Goal: Task Accomplishment & Management: Manage account settings

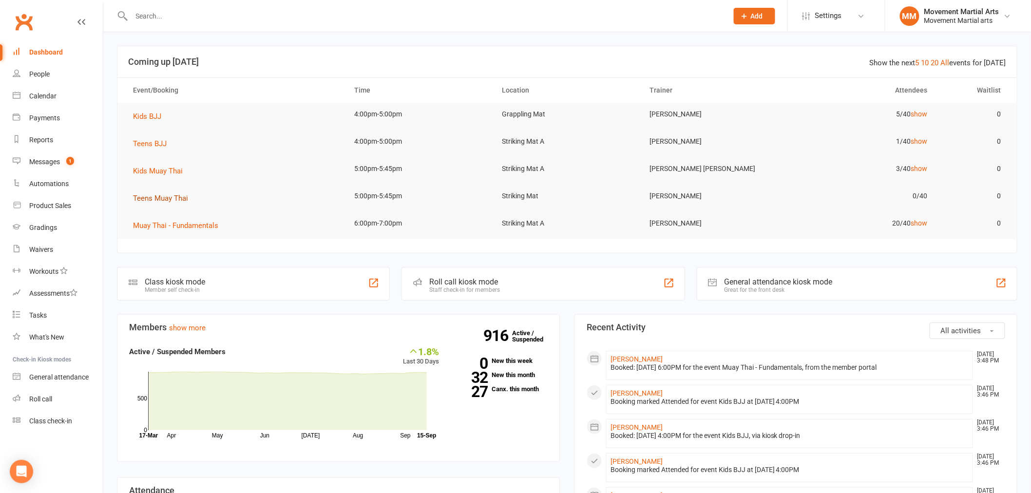
click at [168, 199] on span "Teens Muay Thai" at bounding box center [160, 198] width 55 height 9
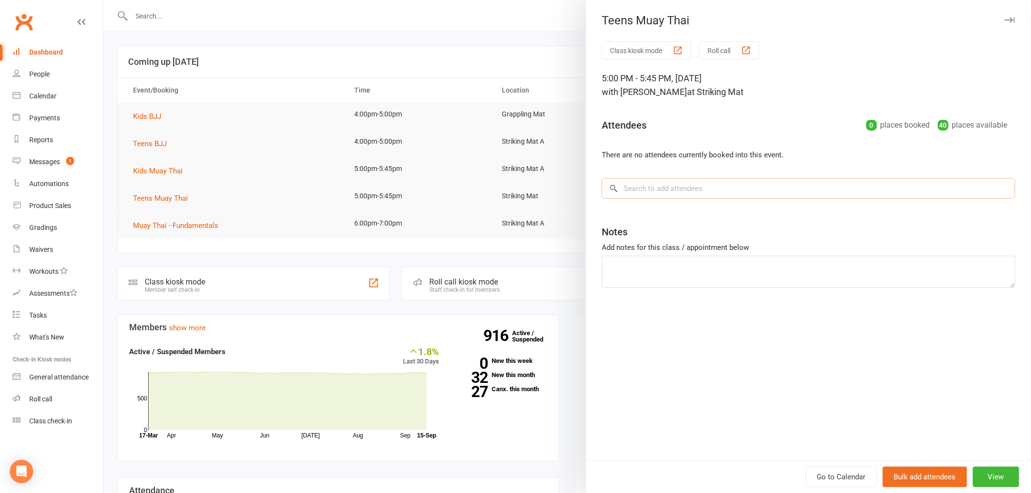
click at [735, 191] on input "search" at bounding box center [809, 188] width 414 height 20
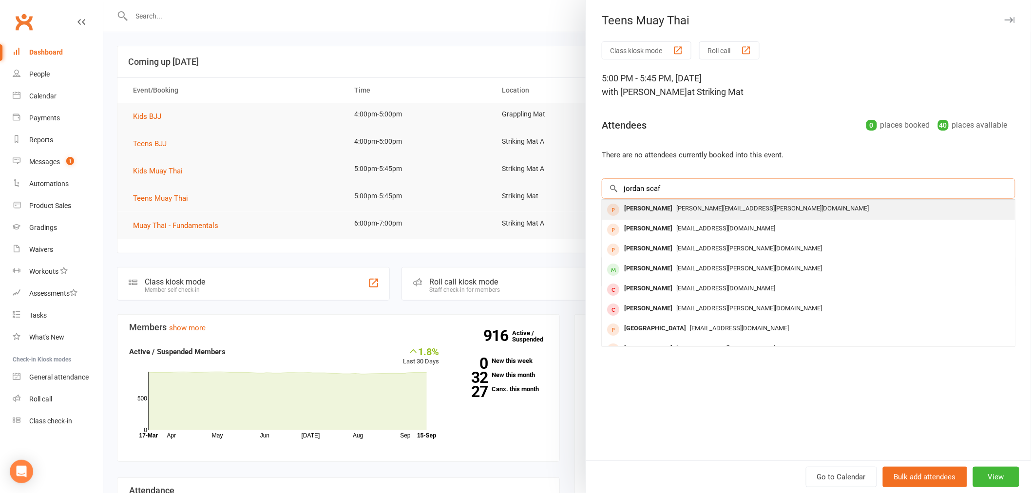
type input "jordan scaf"
click at [725, 211] on span "David.scafaro@solsystems.com.au" at bounding box center [773, 208] width 193 height 7
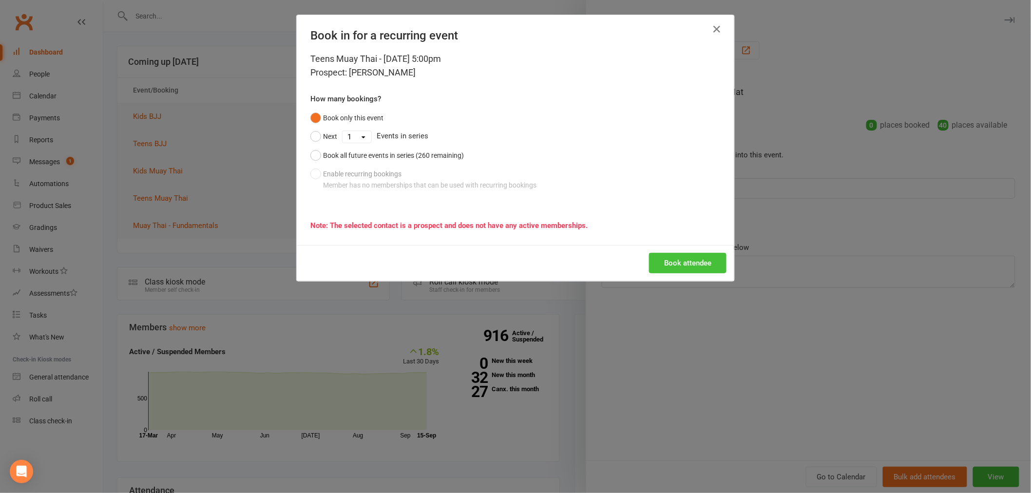
click at [683, 258] on button "Book attendee" at bounding box center [688, 263] width 78 height 20
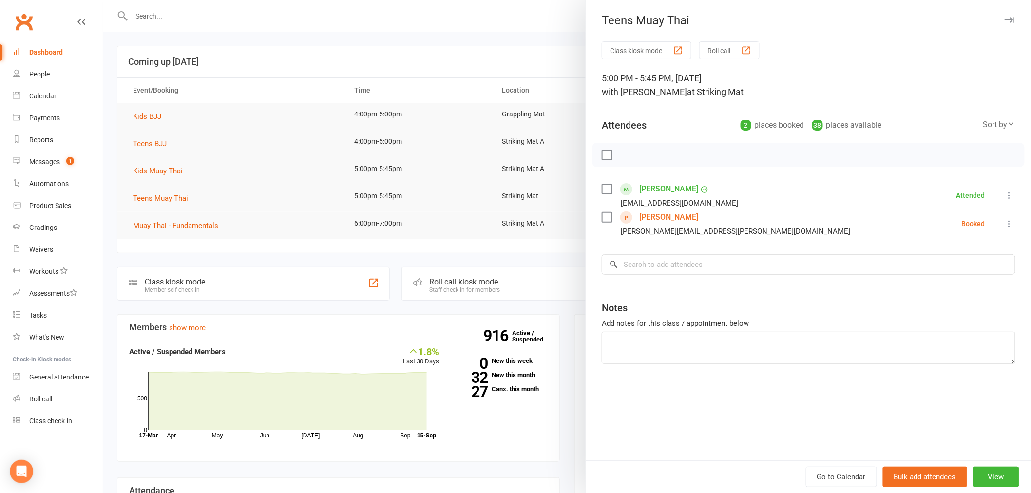
click at [124, 261] on div at bounding box center [567, 246] width 928 height 493
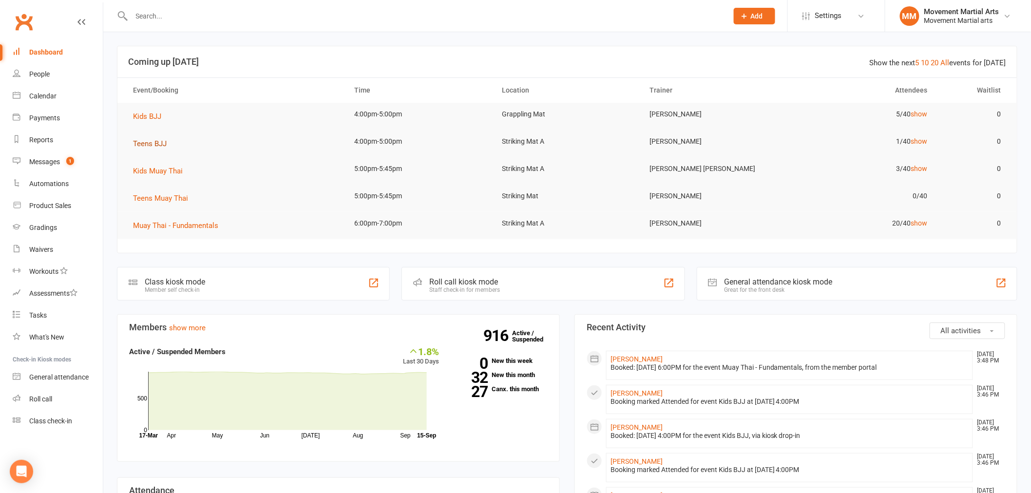
click at [159, 144] on span "Teens BJJ" at bounding box center [150, 143] width 34 height 9
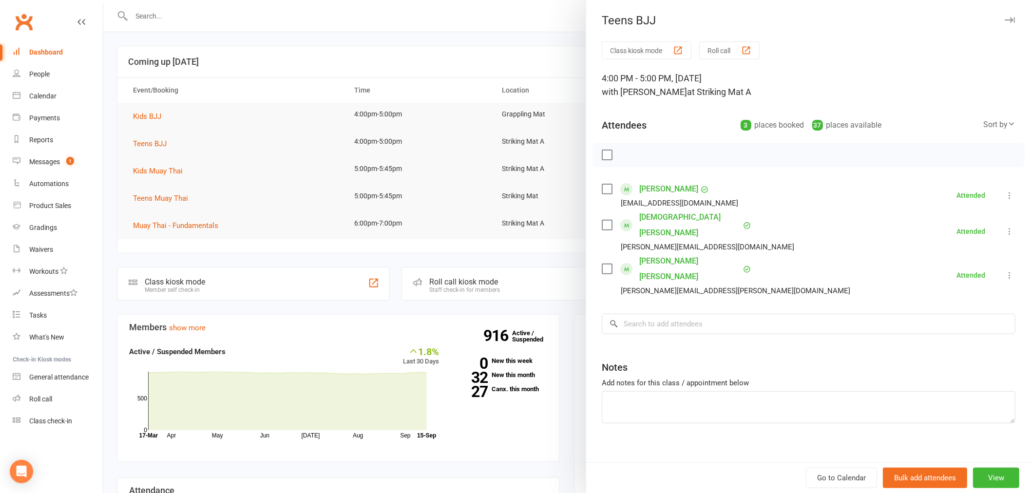
click at [240, 61] on div at bounding box center [567, 246] width 928 height 493
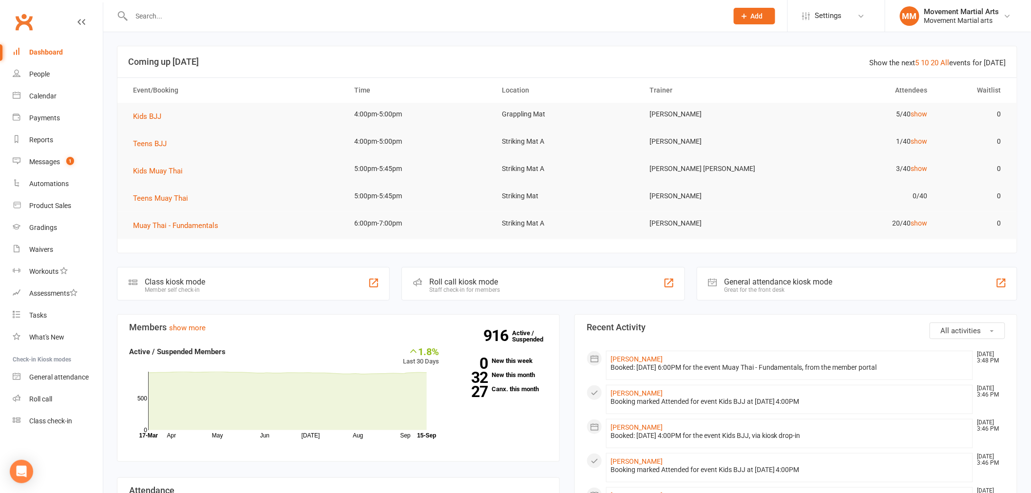
click at [156, 10] on input "text" at bounding box center [425, 16] width 593 height 14
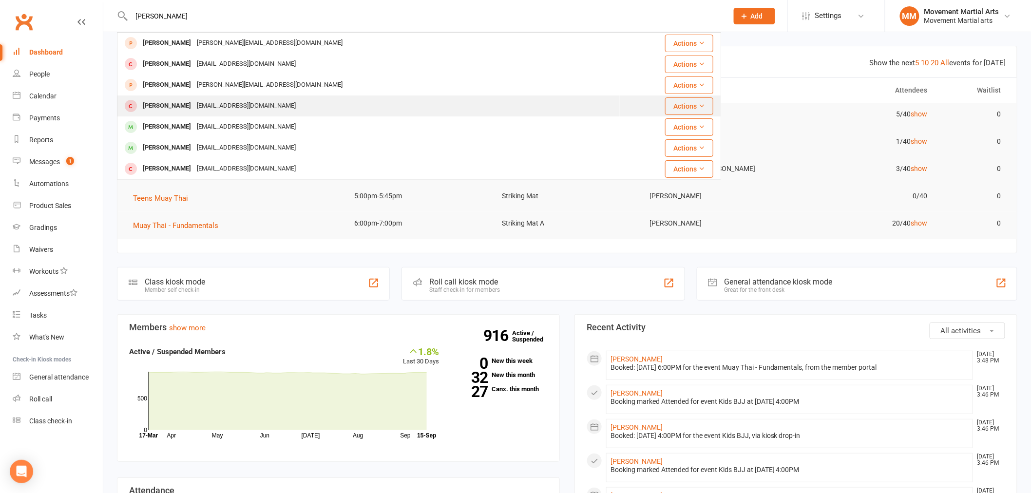
type input "robin o"
click at [354, 100] on div "Robin Ko robinko2005@hotmail.com" at bounding box center [369, 106] width 502 height 20
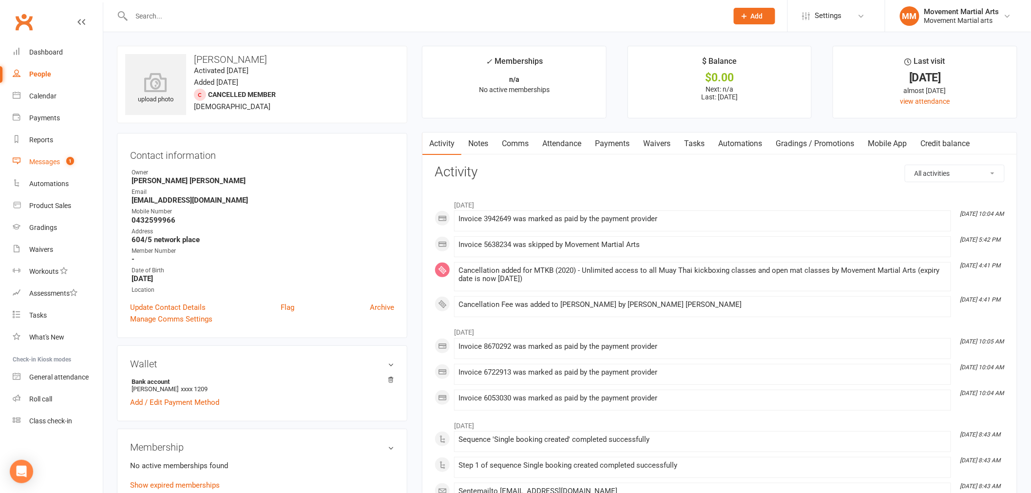
click at [54, 169] on link "Messages 1" at bounding box center [58, 162] width 90 height 22
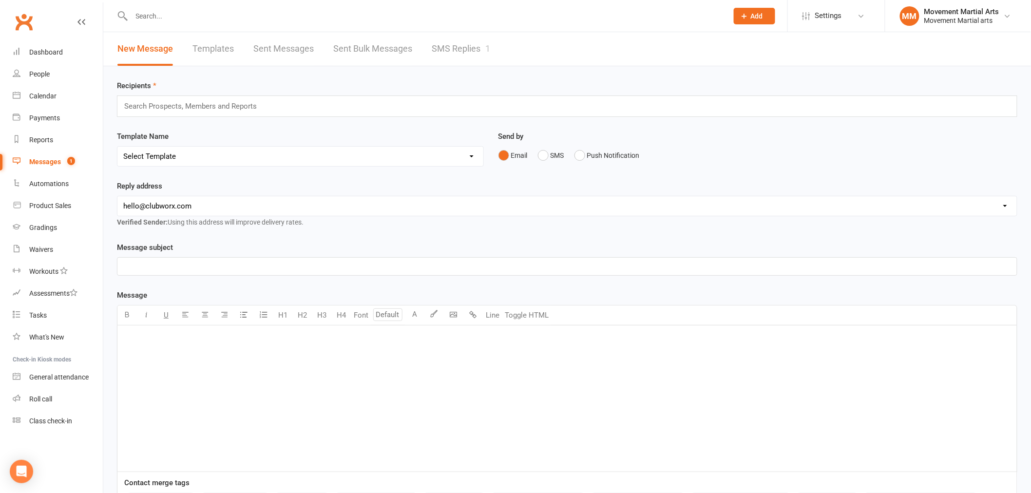
click at [231, 46] on link "Templates" at bounding box center [213, 49] width 41 height 34
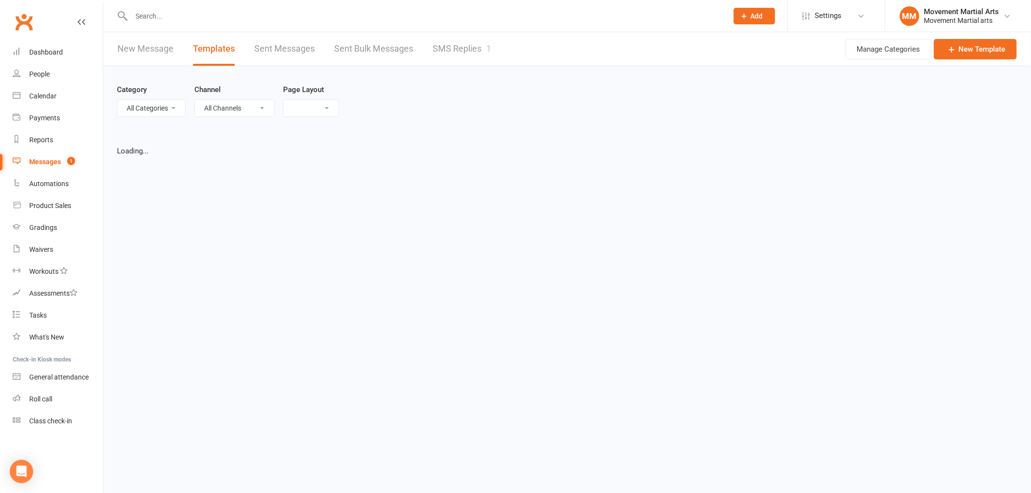
select select "grid"
select select "sent_count-desc"
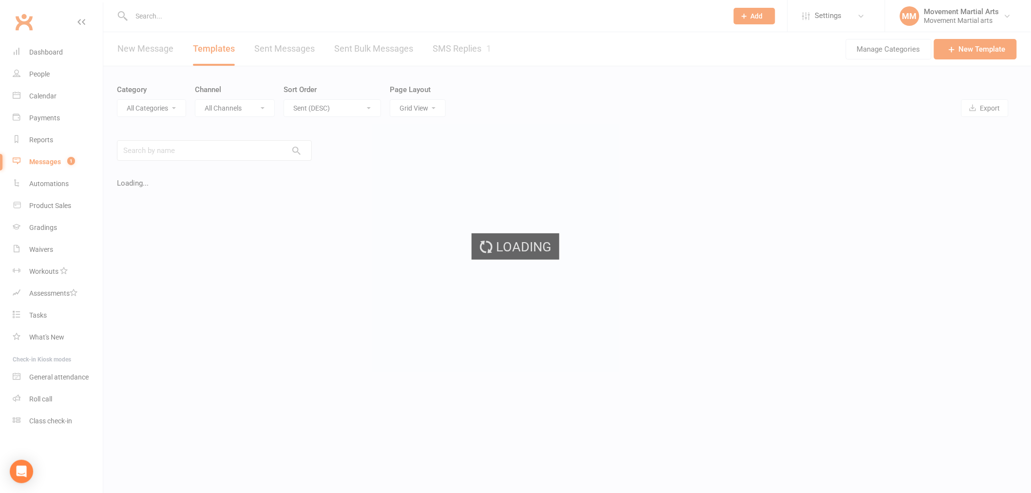
click at [465, 47] on div "Loading" at bounding box center [515, 246] width 1031 height 493
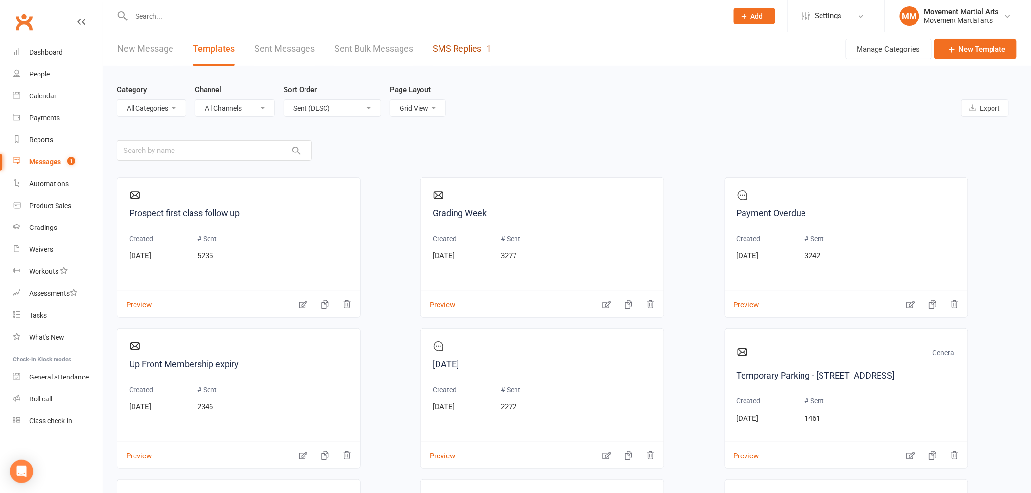
click at [465, 47] on link "SMS Replies 1" at bounding box center [462, 49] width 58 height 34
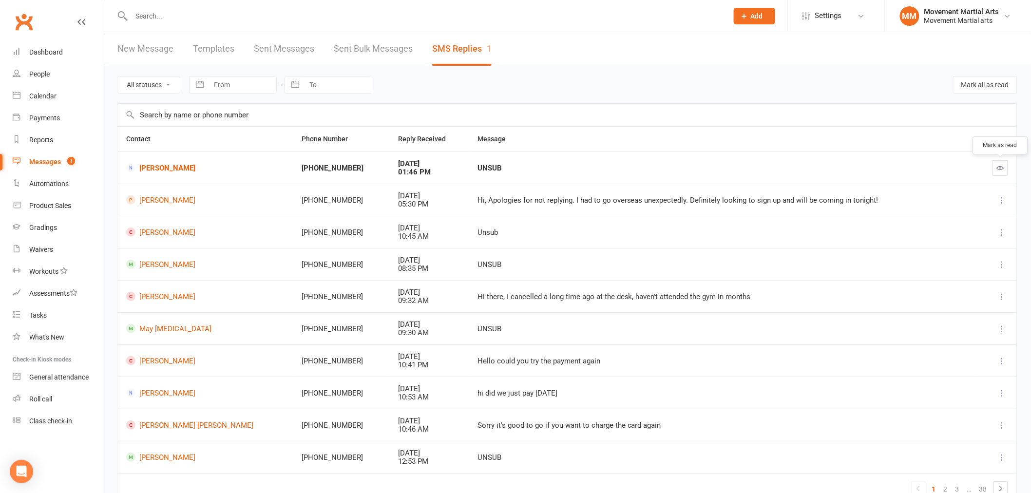
click at [1005, 168] on button "button" at bounding box center [1001, 168] width 16 height 16
click at [45, 58] on link "Dashboard" at bounding box center [58, 52] width 90 height 22
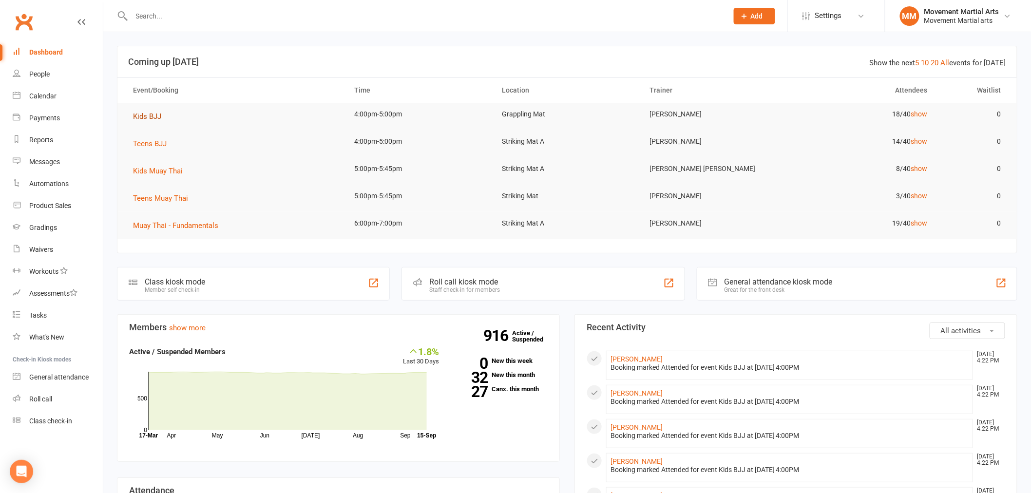
click at [147, 117] on span "Kids BJJ" at bounding box center [147, 116] width 28 height 9
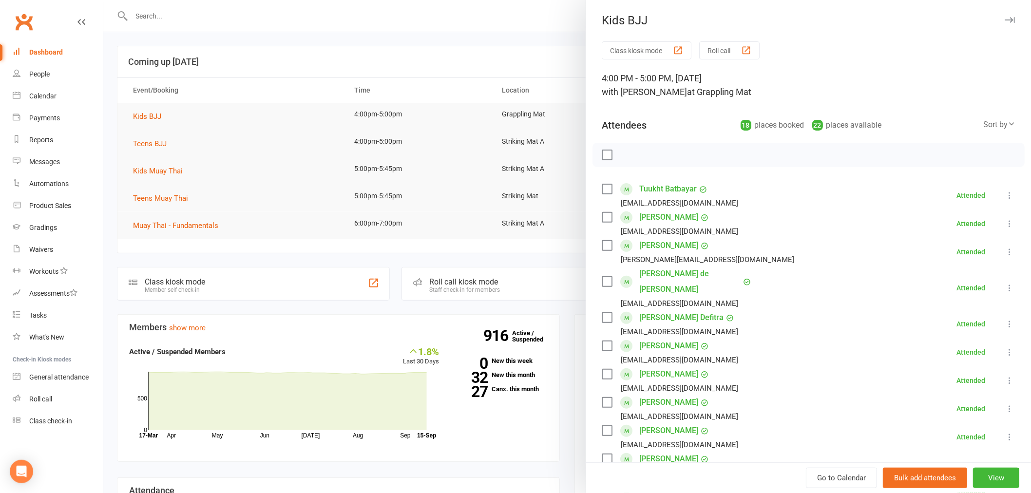
click at [984, 122] on div "Sort by" at bounding box center [1000, 124] width 32 height 13
click at [936, 162] on link "First name" at bounding box center [967, 164] width 97 height 19
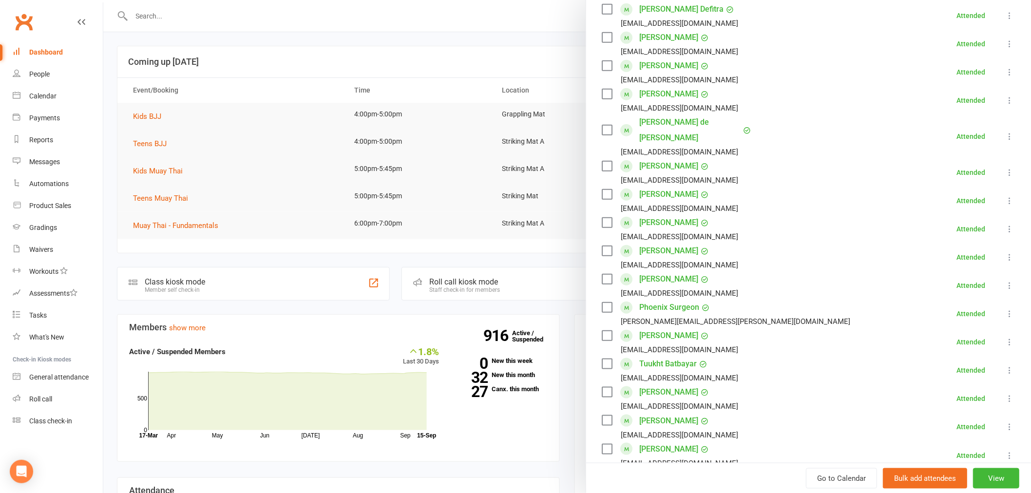
scroll to position [379, 0]
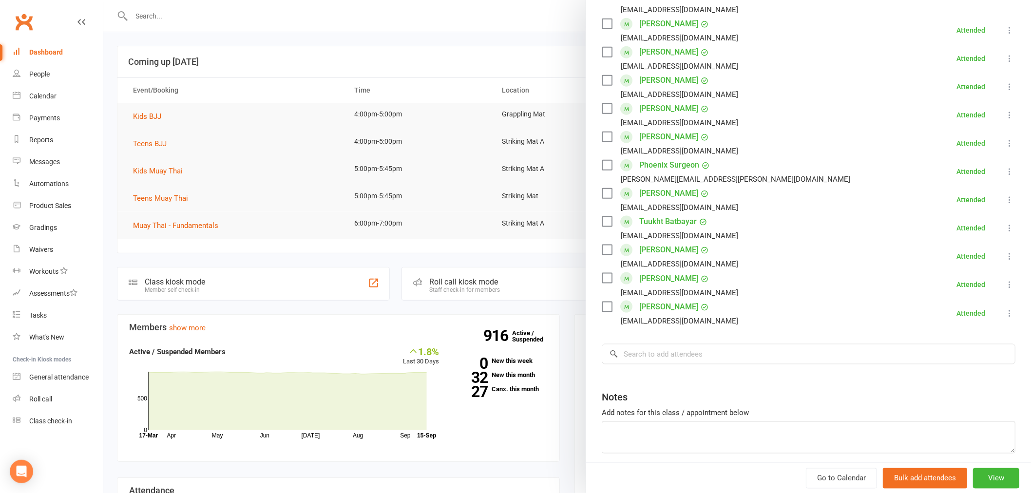
click at [137, 129] on div at bounding box center [567, 246] width 928 height 493
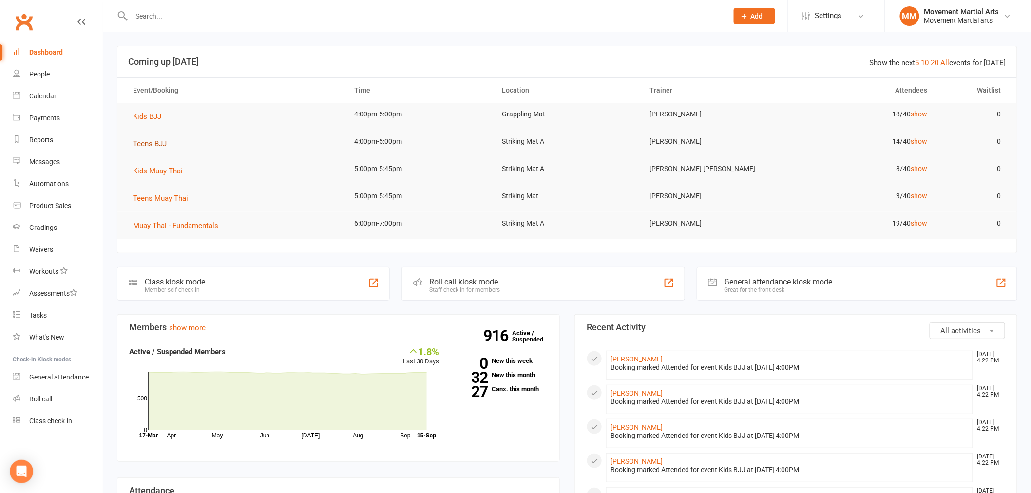
click at [143, 147] on span "Teens BJJ" at bounding box center [150, 143] width 34 height 9
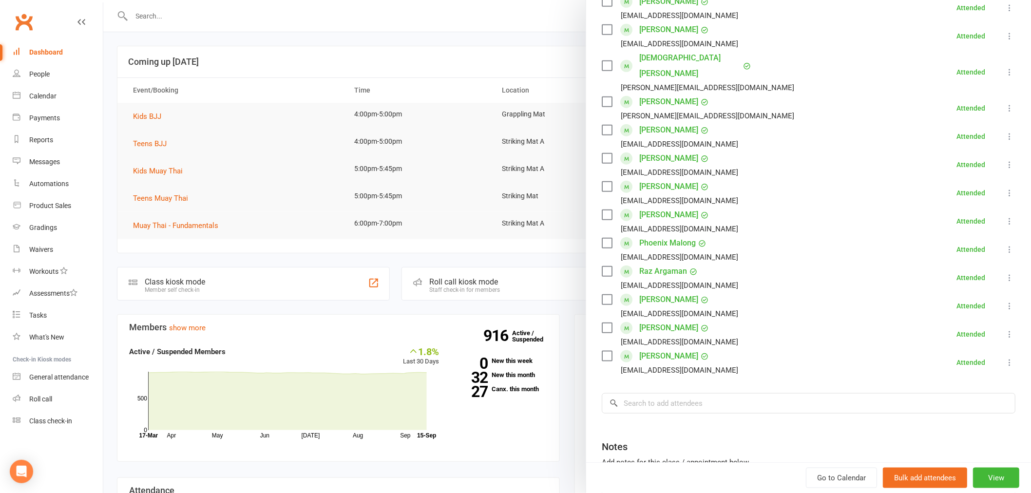
scroll to position [253, 0]
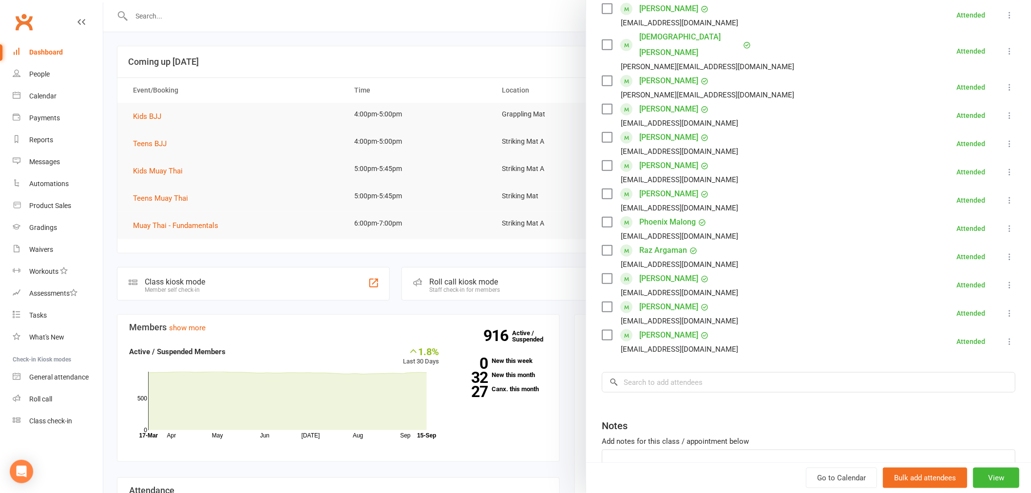
click at [148, 14] on div at bounding box center [567, 246] width 928 height 493
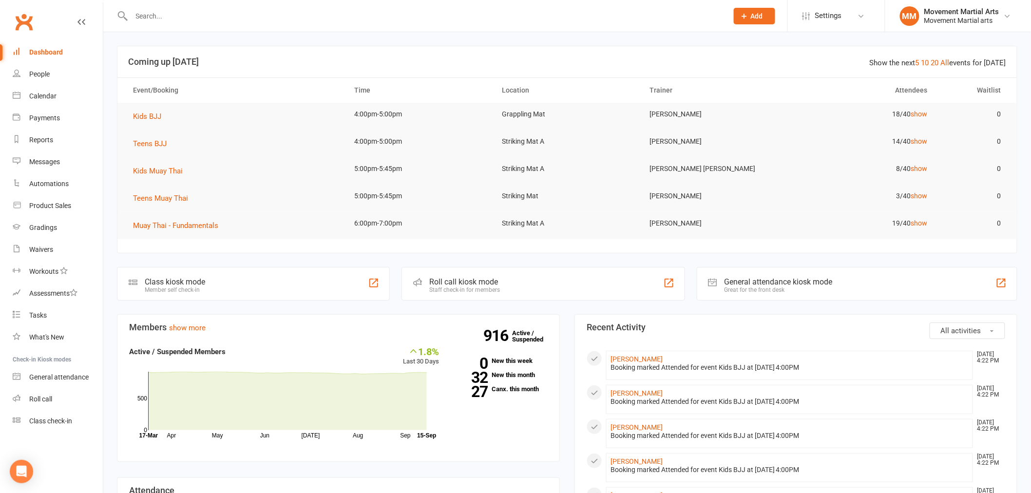
click at [148, 15] on div at bounding box center [567, 246] width 928 height 493
click at [150, 13] on input "text" at bounding box center [425, 16] width 593 height 14
paste input "0466 739 086"
type input "0466 739 086"
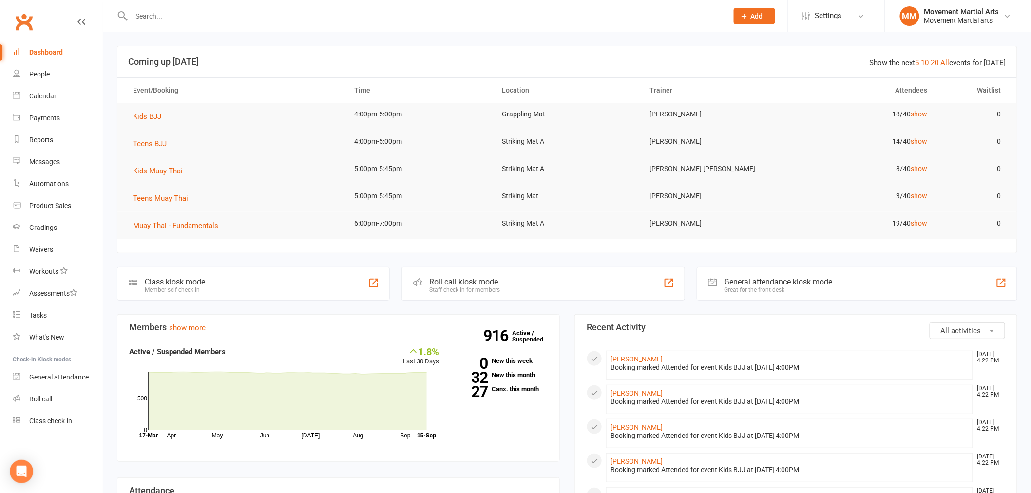
click at [206, 10] on input "text" at bounding box center [425, 16] width 593 height 14
type input "f"
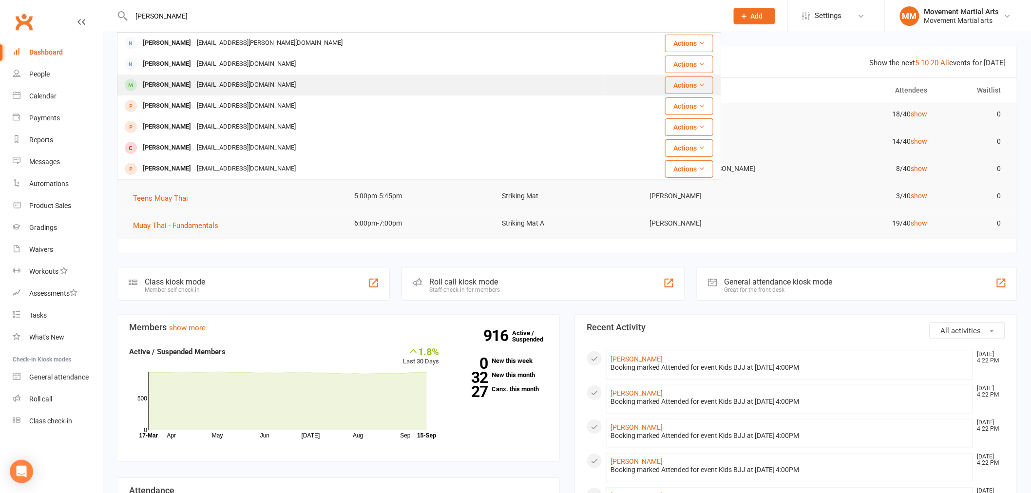
type input "danna"
click at [211, 91] on div "Amman.alsatrawi@gmail.com" at bounding box center [246, 85] width 105 height 14
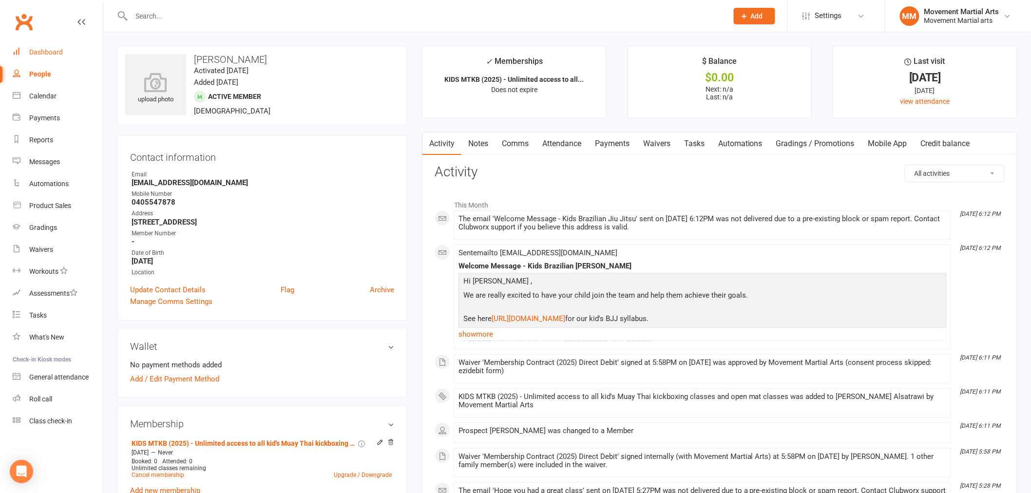
click at [44, 44] on link "Dashboard" at bounding box center [58, 52] width 90 height 22
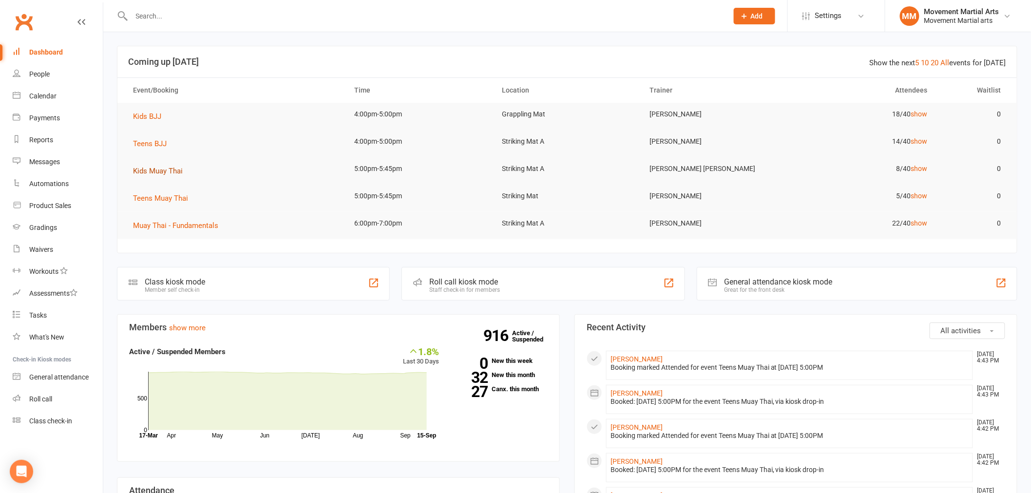
click at [167, 171] on span "Kids Muay Thai" at bounding box center [158, 171] width 50 height 9
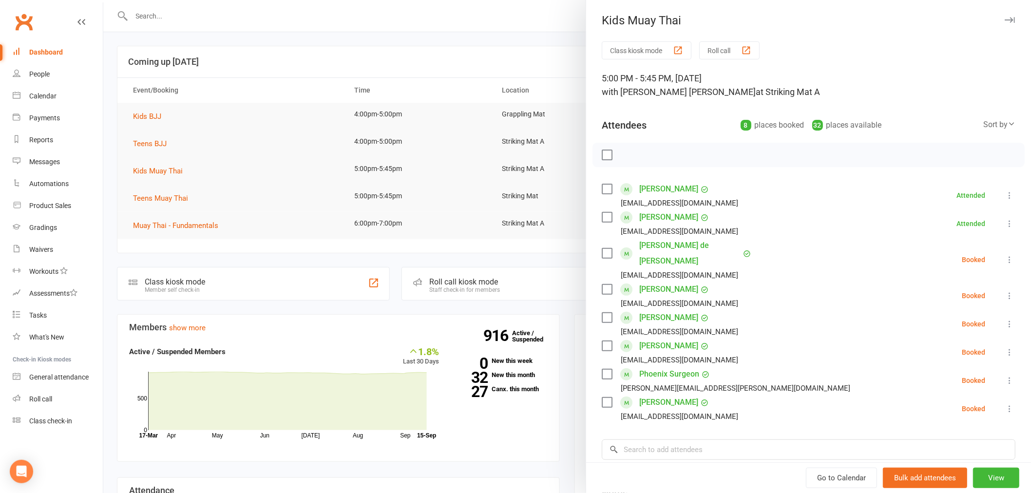
click at [677, 422] on div "Class kiosk mode Roll call 5:00 PM - 5:45 PM, Monday, September, 15, 2025 with …" at bounding box center [808, 319] width 445 height 557
click at [669, 440] on input "search" at bounding box center [809, 450] width 414 height 20
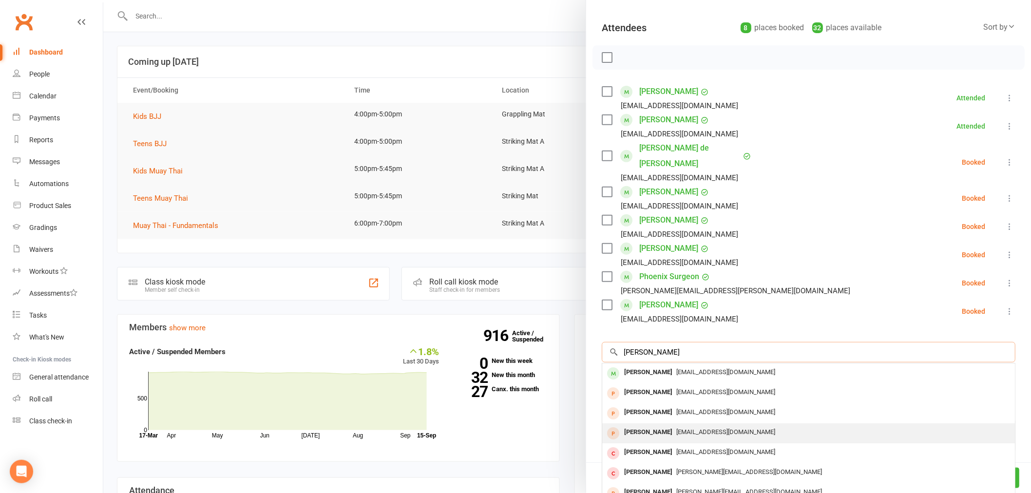
scroll to position [120, 0]
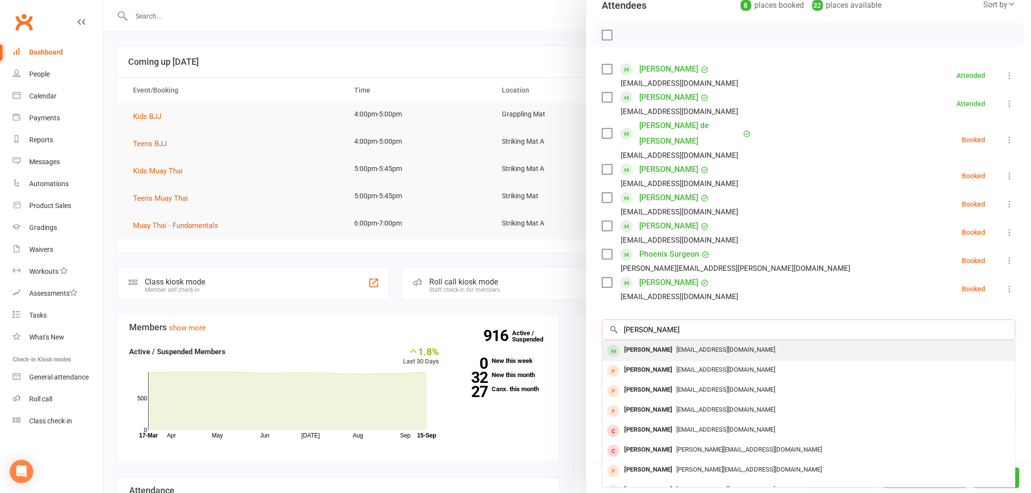
type input "danna"
click at [659, 343] on div "Danna Alsatrawi" at bounding box center [649, 350] width 56 height 14
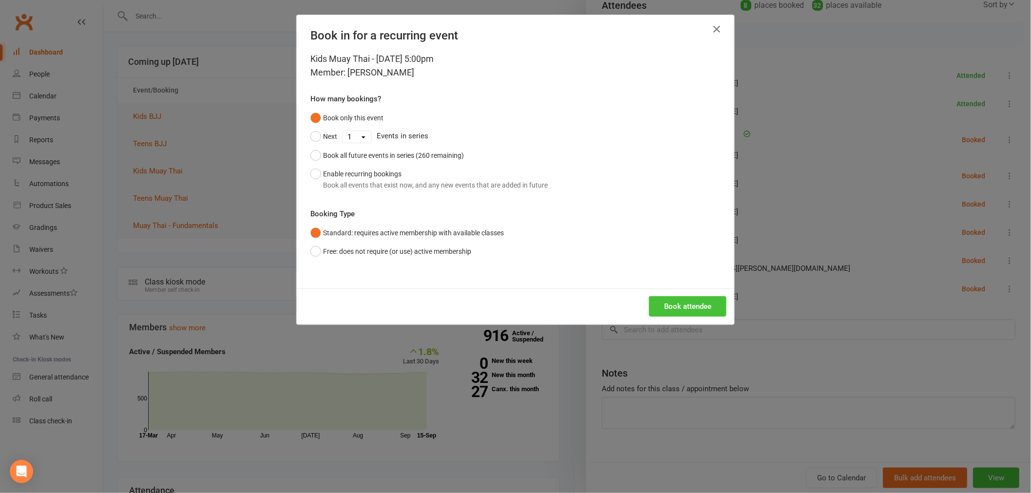
drag, startPoint x: 652, startPoint y: 323, endPoint x: 654, endPoint y: 304, distance: 19.1
click at [652, 320] on div "Book attendee" at bounding box center [516, 307] width 438 height 36
click at [654, 304] on button "Book attendee" at bounding box center [688, 306] width 78 height 20
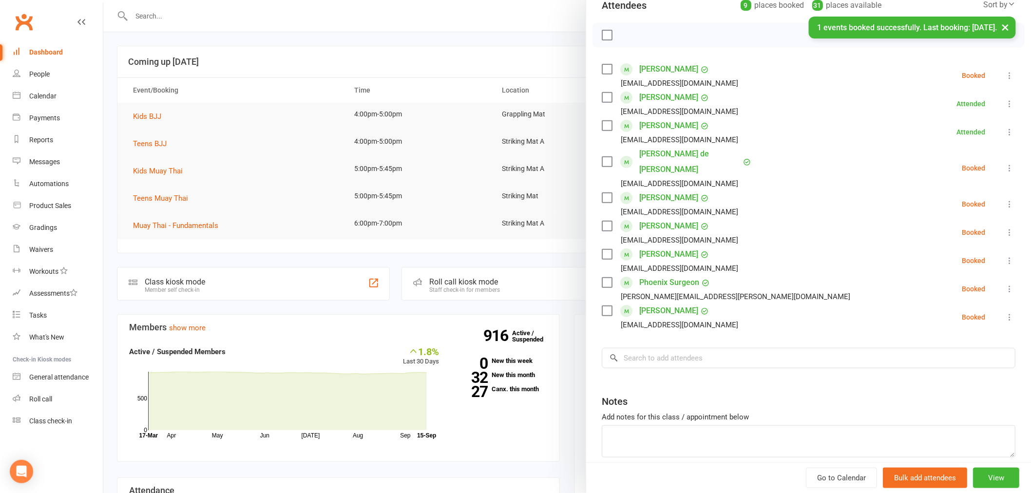
scroll to position [0, 0]
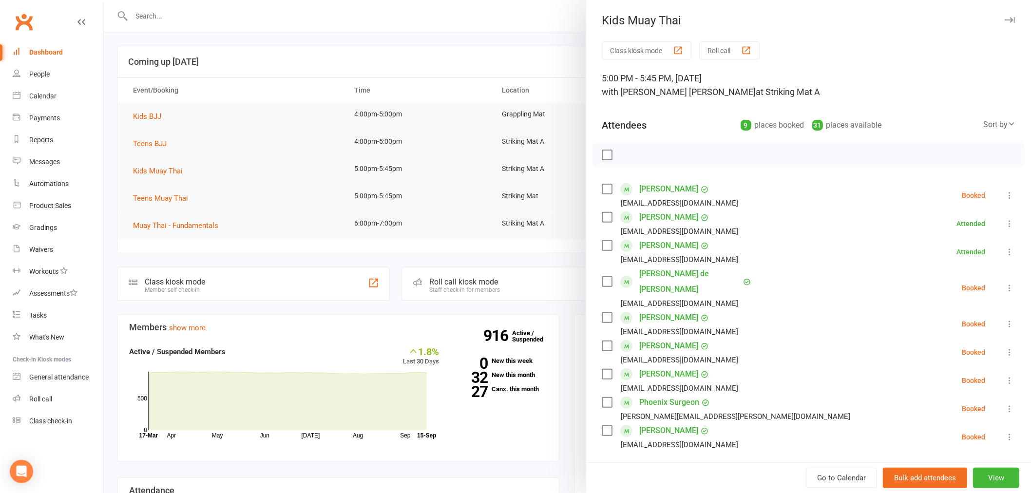
click at [512, 143] on div at bounding box center [567, 246] width 928 height 493
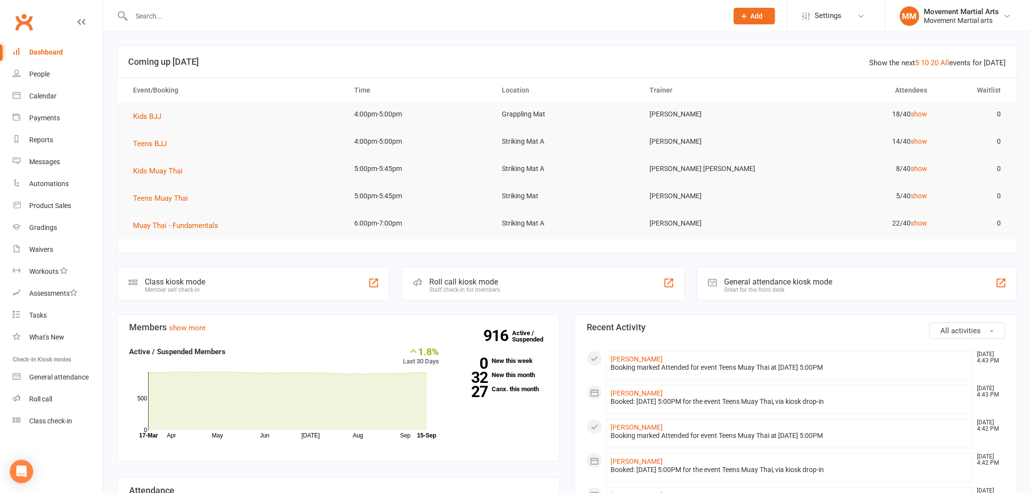
click at [188, 18] on input "text" at bounding box center [425, 16] width 593 height 14
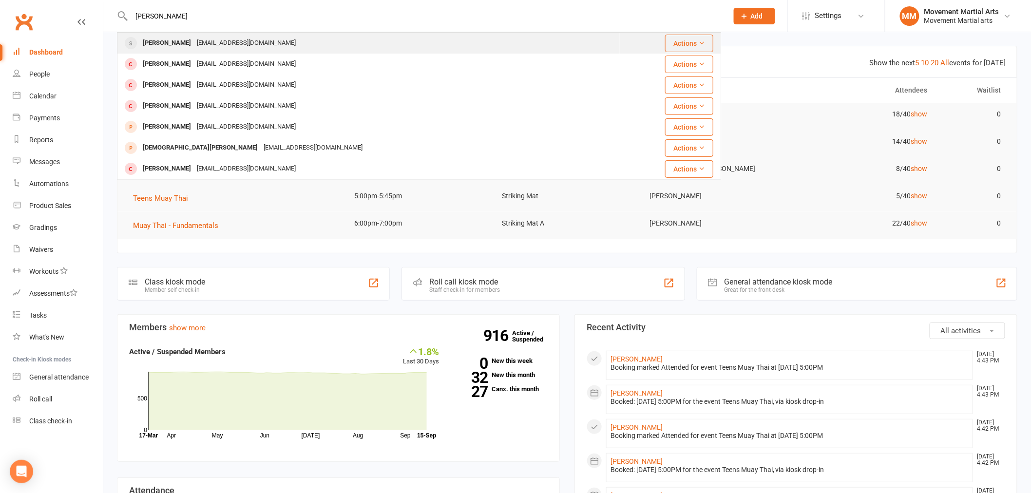
type input "ted dow"
click at [197, 36] on div "dowted1966@gmail.com" at bounding box center [246, 43] width 105 height 14
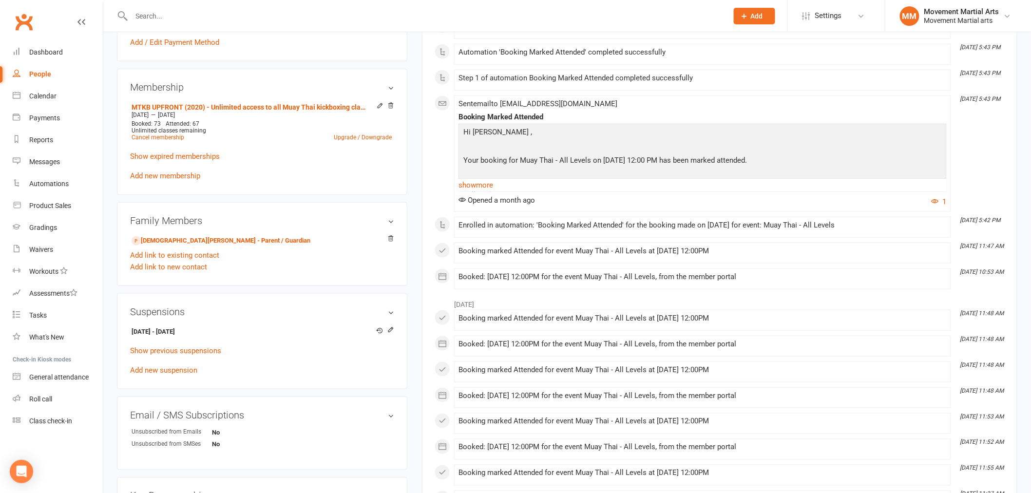
scroll to position [379, 0]
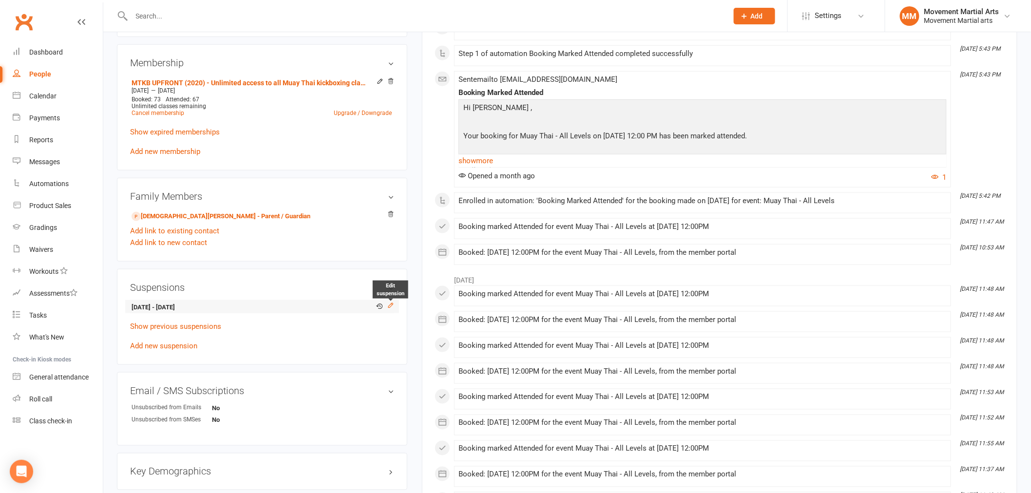
click at [391, 305] on icon at bounding box center [391, 305] width 7 height 7
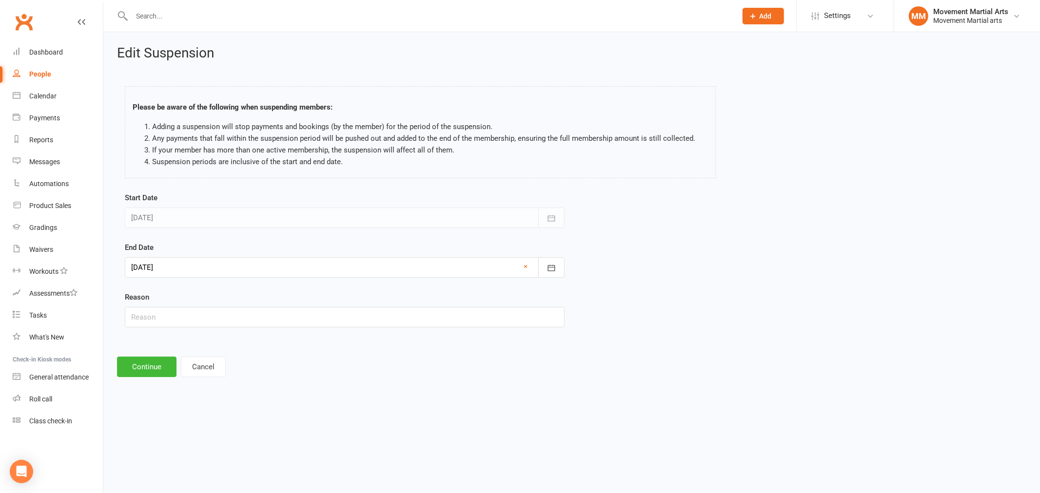
click at [228, 269] on div at bounding box center [345, 267] width 440 height 20
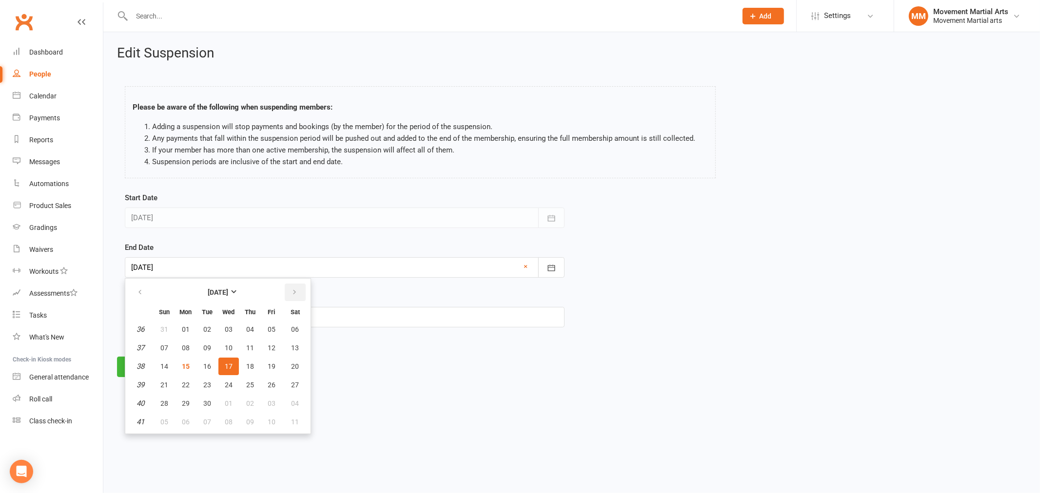
click at [296, 285] on button "button" at bounding box center [295, 293] width 21 height 18
click at [200, 367] on button "14" at bounding box center [207, 367] width 20 height 18
type input "14 Oct 2025"
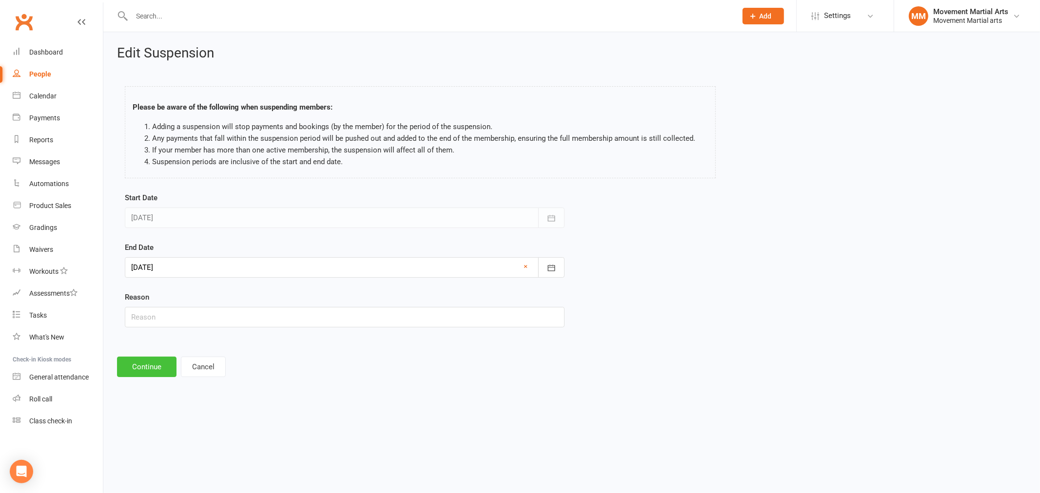
click at [164, 369] on button "Continue" at bounding box center [146, 367] width 59 height 20
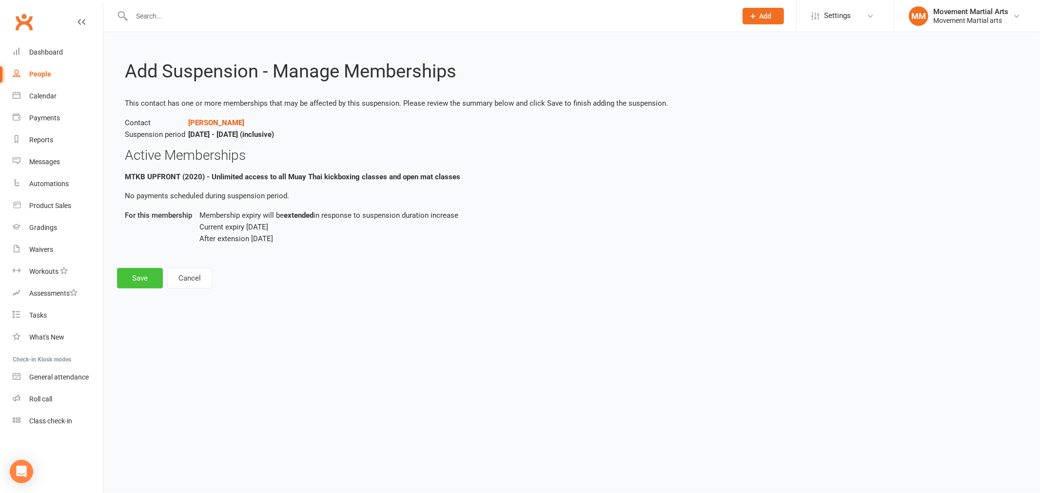
click at [151, 279] on button "Save" at bounding box center [140, 278] width 46 height 20
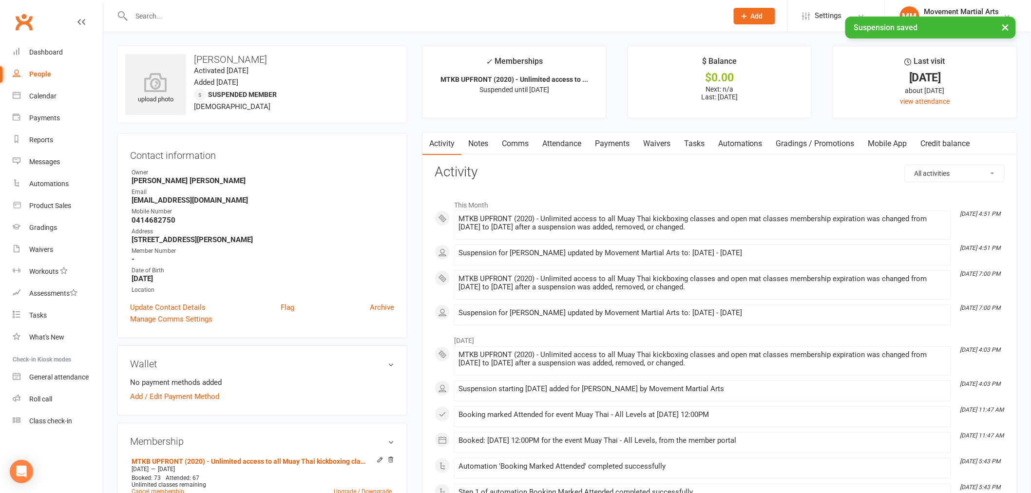
click at [485, 145] on link "Notes" at bounding box center [479, 144] width 34 height 22
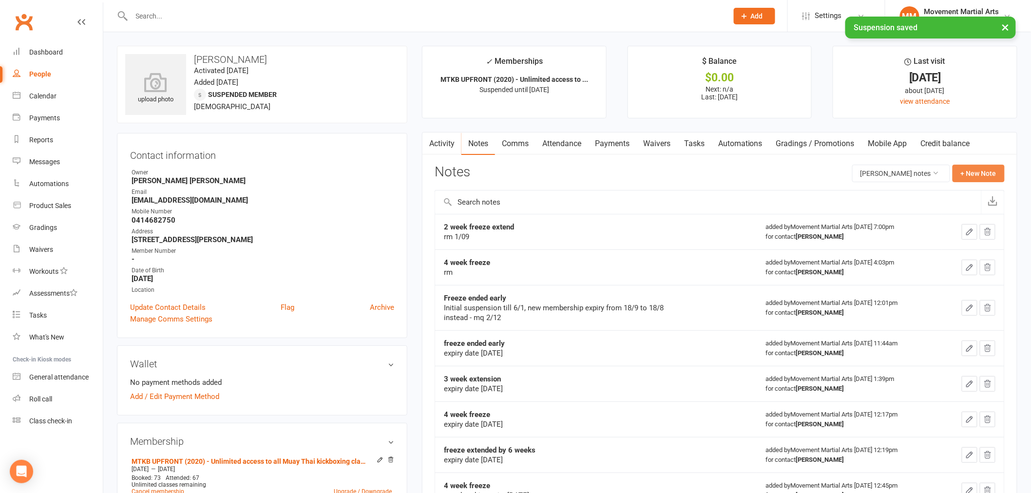
click at [990, 169] on button "+ New Note" at bounding box center [979, 174] width 52 height 18
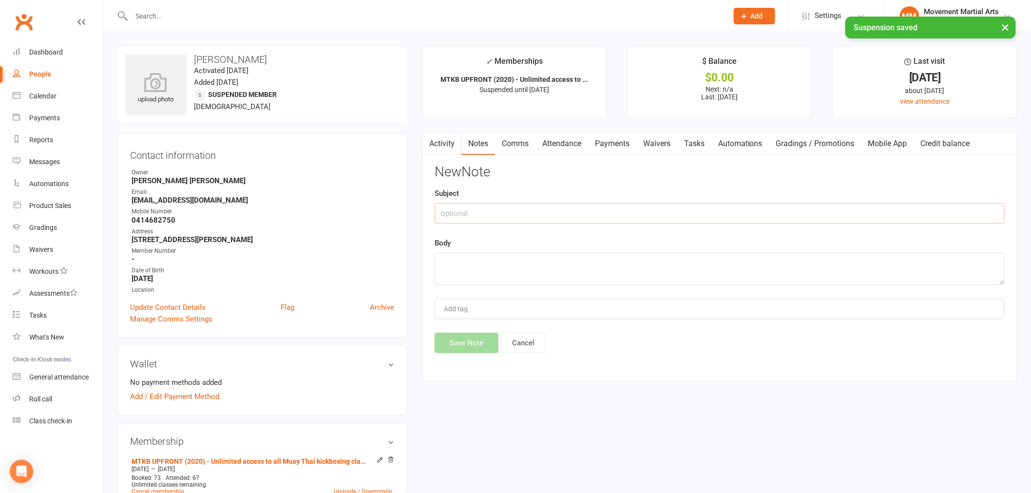
click at [534, 216] on input "text" at bounding box center [720, 213] width 570 height 20
type input "4 week freeze extend"
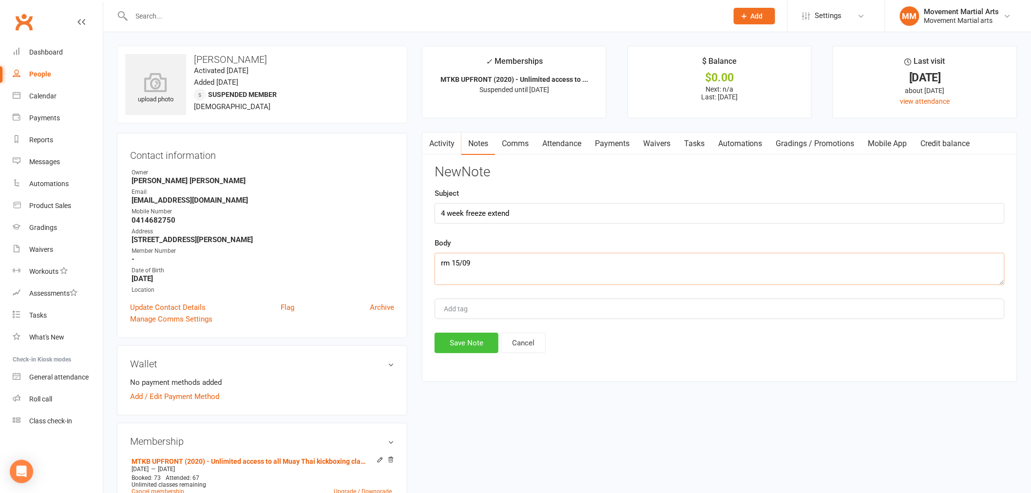
type textarea "rm 15/09"
click at [476, 350] on button "Save Note" at bounding box center [467, 343] width 64 height 20
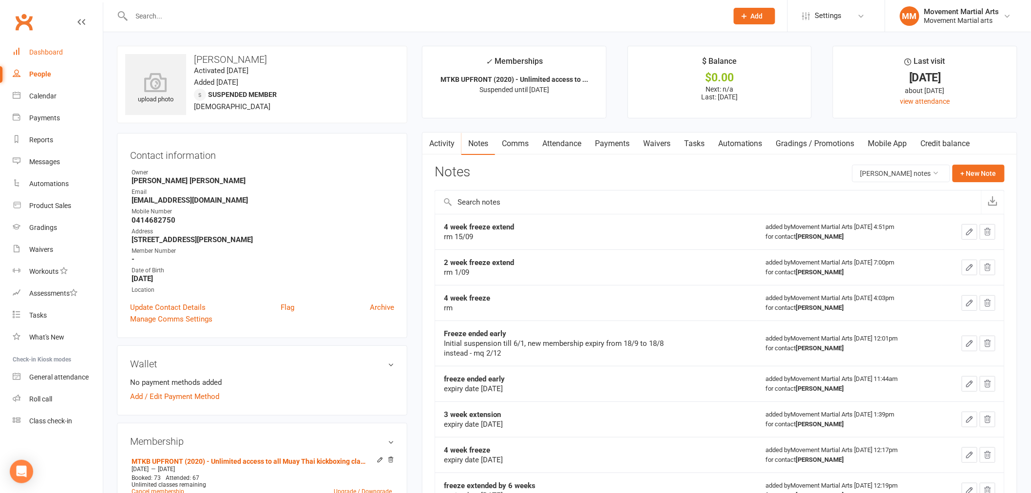
click at [47, 57] on link "Dashboard" at bounding box center [58, 52] width 90 height 22
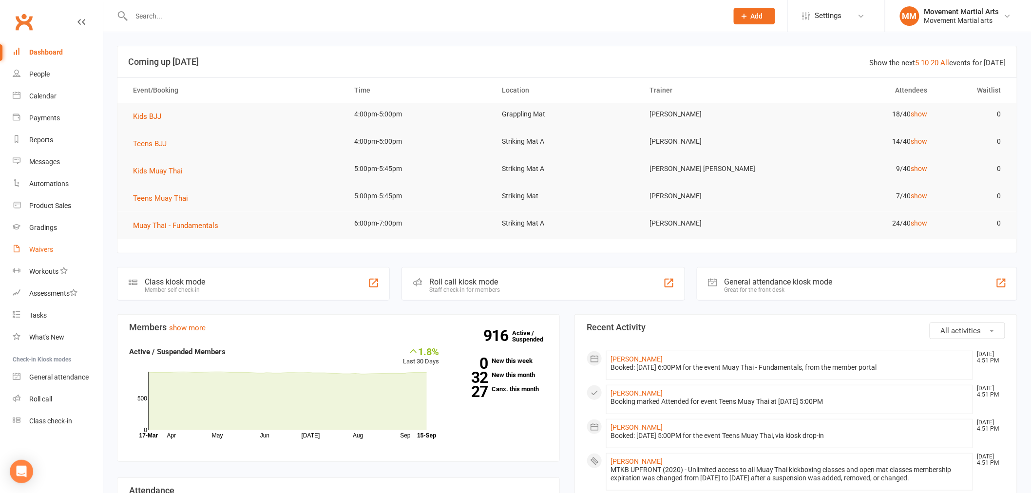
click at [32, 242] on link "Waivers" at bounding box center [58, 250] width 90 height 22
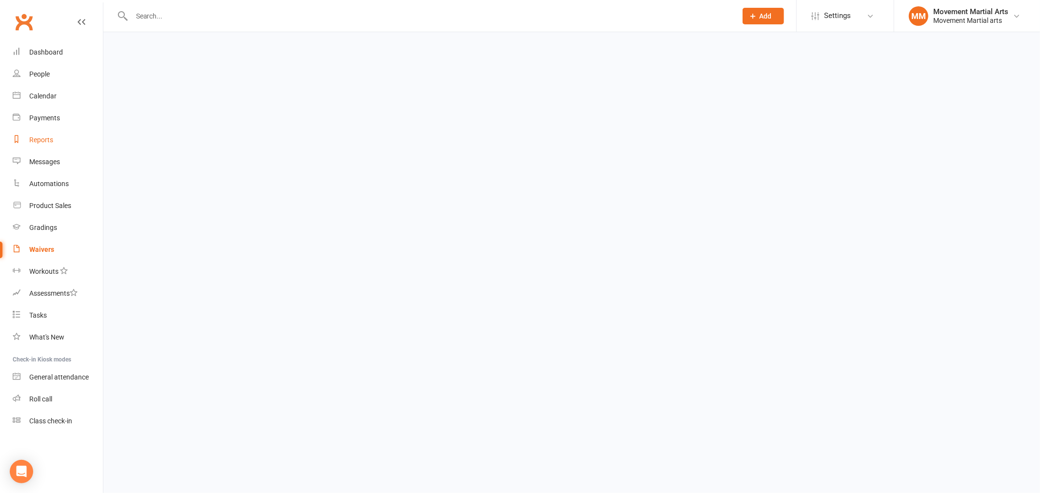
select select "100"
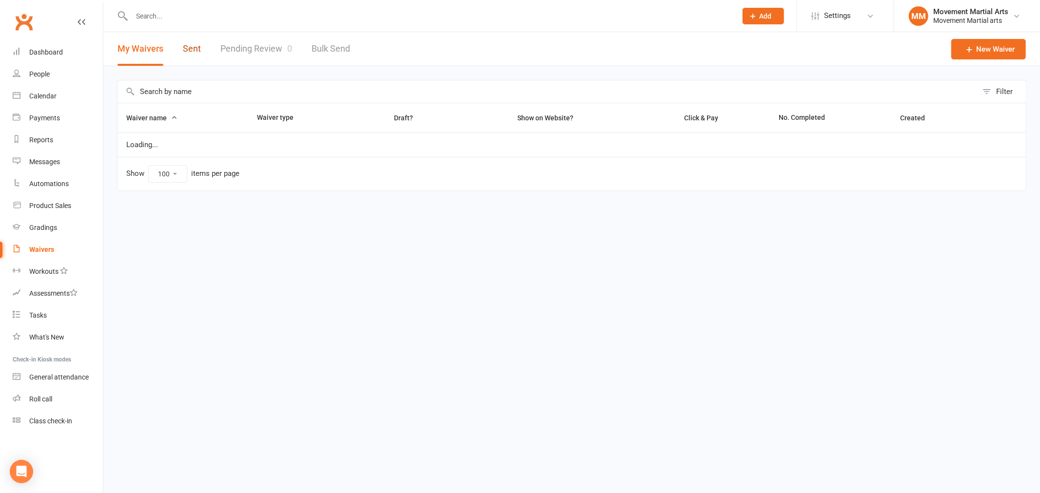
click at [186, 61] on link "Sent" at bounding box center [192, 49] width 18 height 34
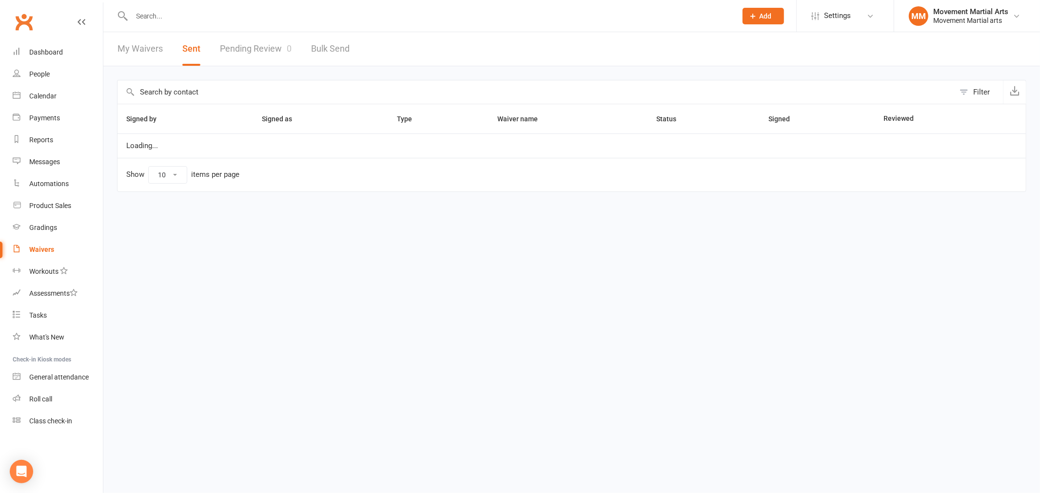
select select "50"
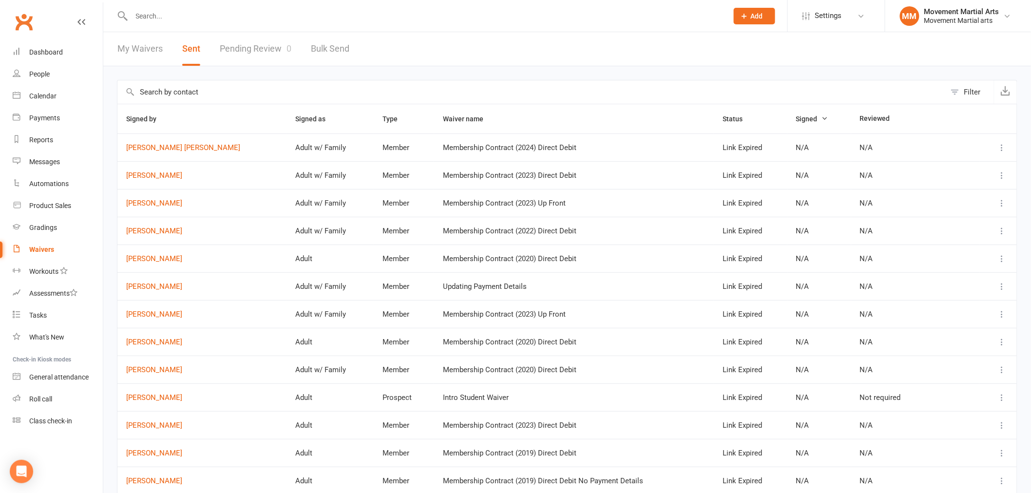
click at [972, 84] on button "Filter" at bounding box center [970, 91] width 48 height 23
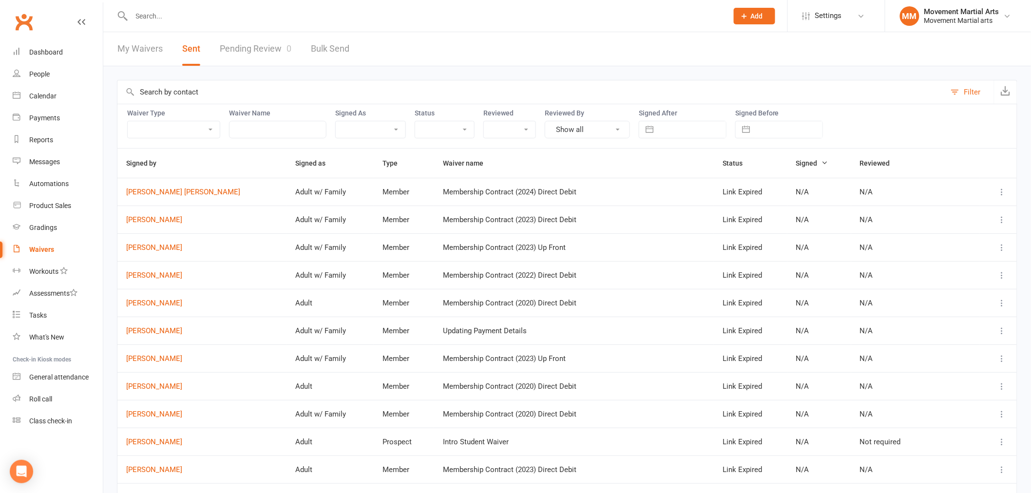
click at [648, 132] on button "button" at bounding box center [650, 129] width 18 height 17
select select "7"
select select "2025"
select select "8"
select select "2025"
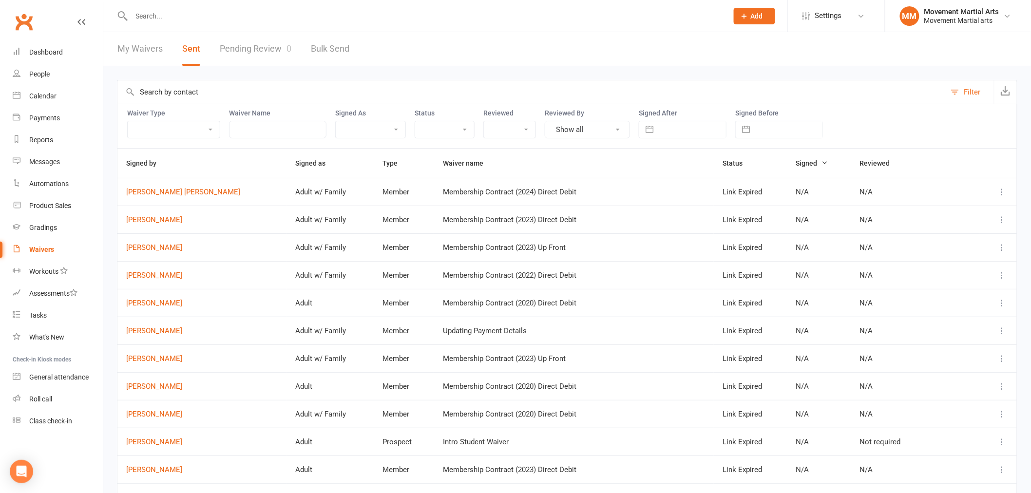
select select "9"
select select "2025"
click at [679, 239] on td "15" at bounding box center [678, 242] width 19 height 19
type input "15 Sep 2025"
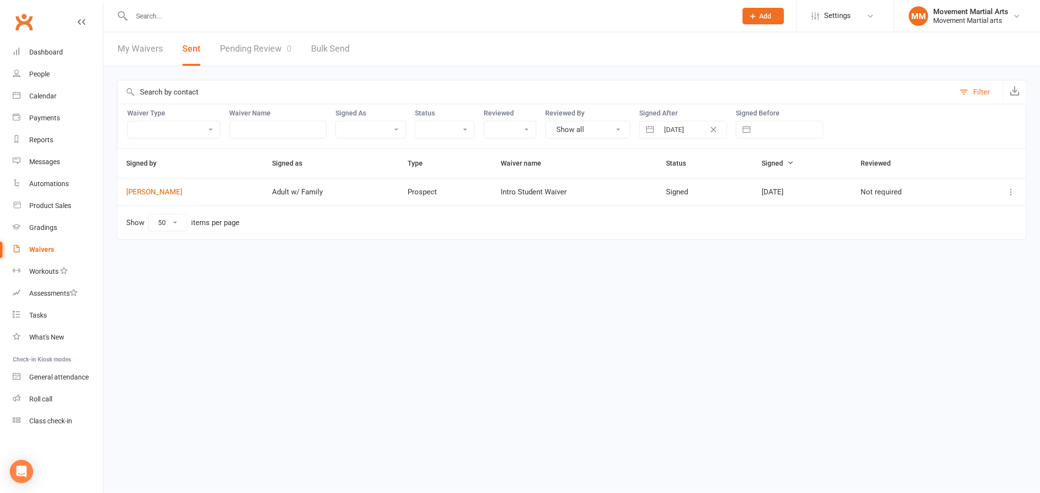
click at [1011, 194] on icon at bounding box center [1011, 192] width 10 height 10
click at [969, 214] on link "Preview" at bounding box center [968, 211] width 97 height 19
click at [69, 56] on link "Dashboard" at bounding box center [58, 52] width 90 height 22
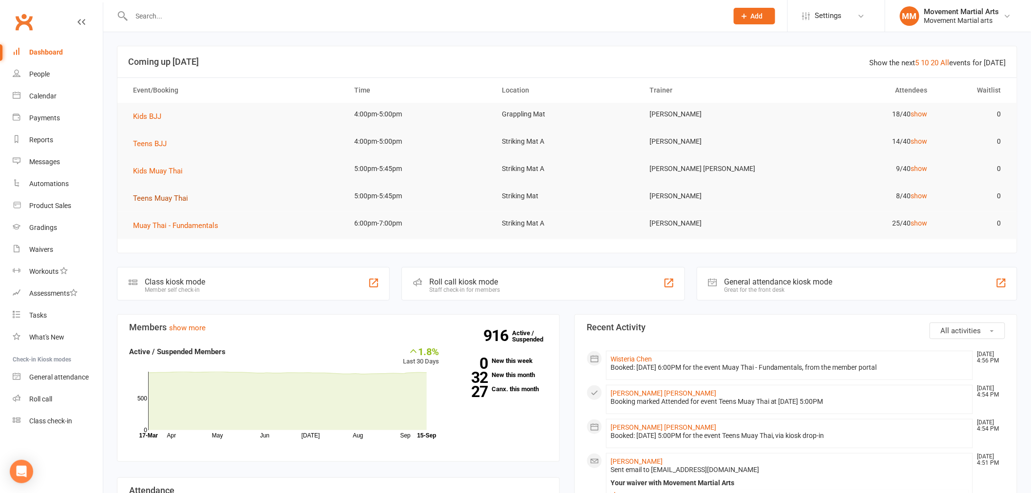
click at [164, 198] on span "Teens Muay Thai" at bounding box center [160, 198] width 55 height 9
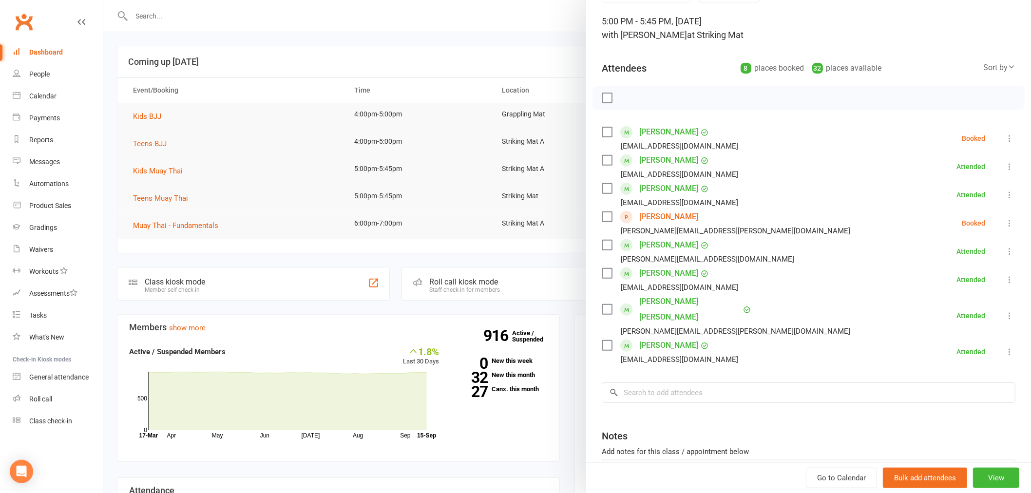
scroll to position [120, 0]
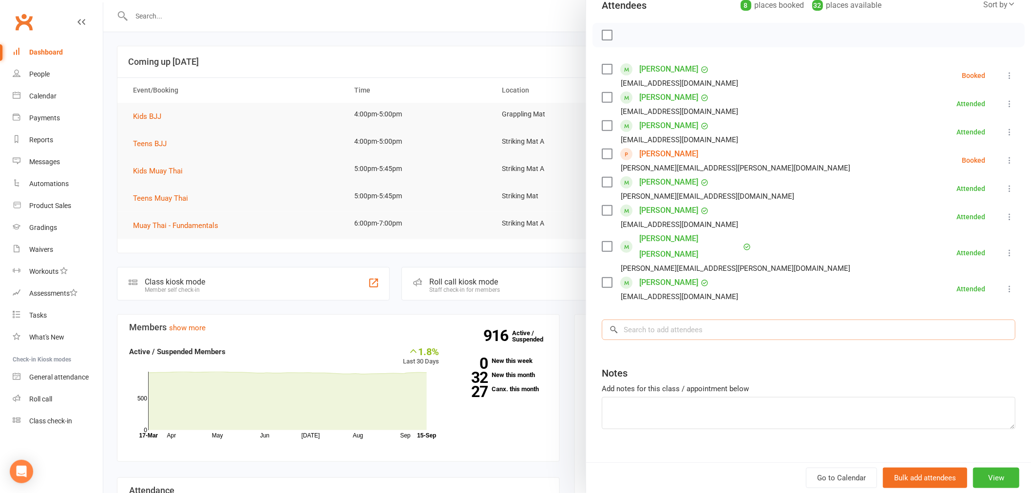
click at [680, 320] on input "search" at bounding box center [809, 330] width 414 height 20
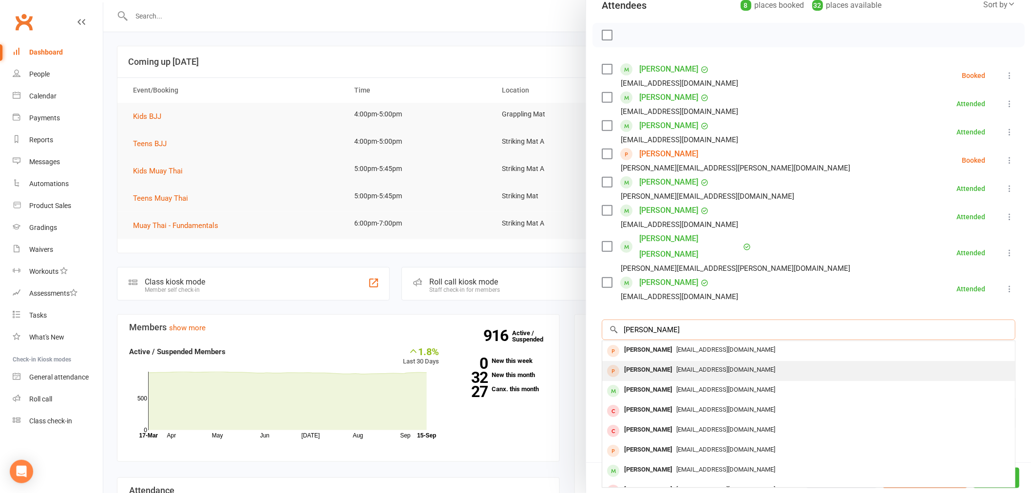
type input "hayden che"
click at [690, 366] on span "siuoncheung82@gmail.com" at bounding box center [726, 369] width 99 height 7
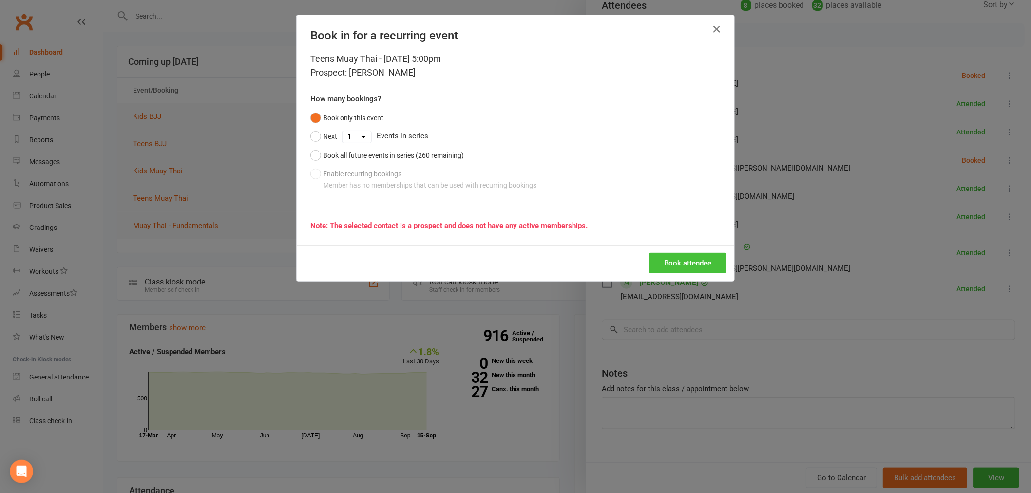
click at [668, 262] on button "Book attendee" at bounding box center [688, 263] width 78 height 20
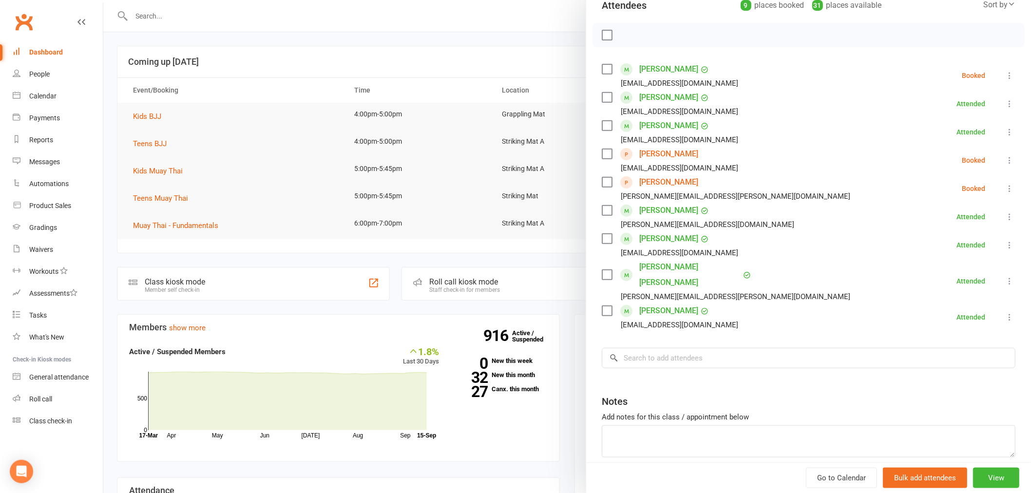
drag, startPoint x: 414, startPoint y: 79, endPoint x: 359, endPoint y: 99, distance: 58.6
click at [413, 79] on div at bounding box center [567, 246] width 928 height 493
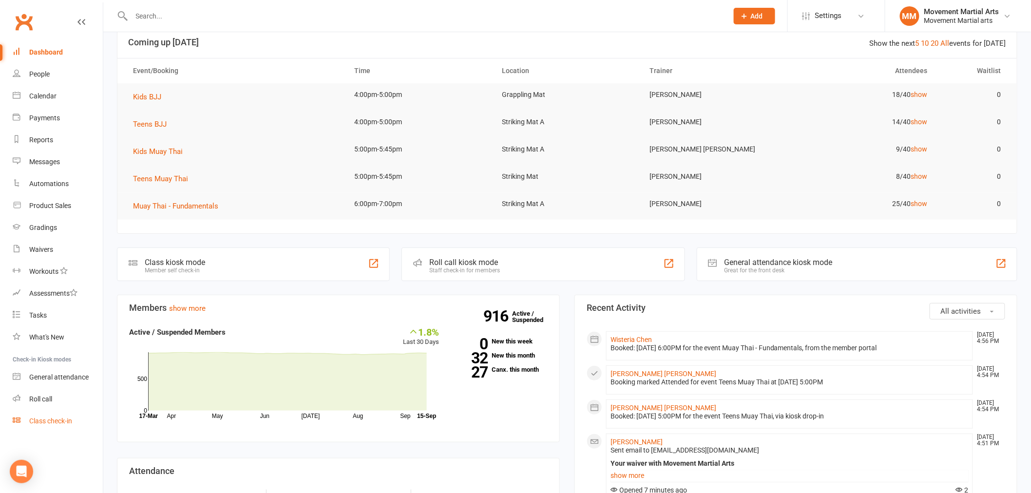
scroll to position [0, 0]
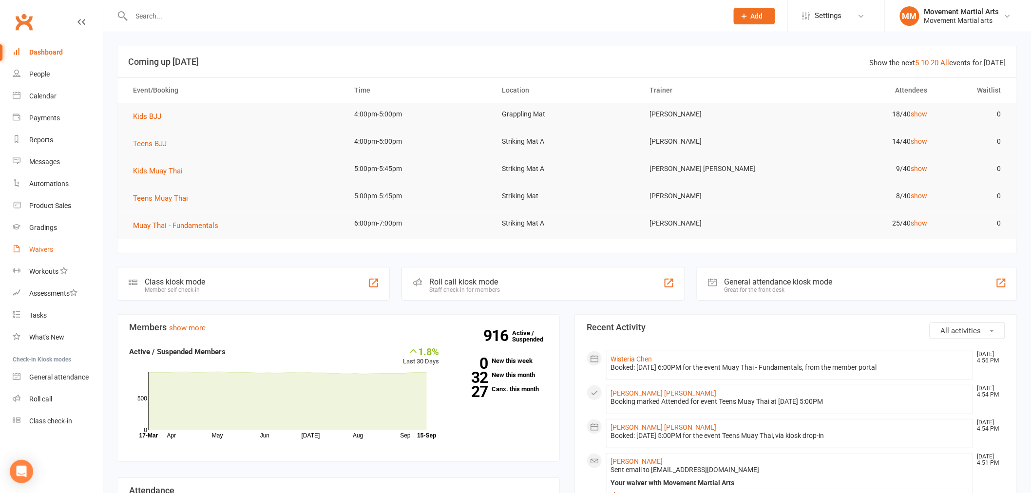
click at [54, 257] on link "Waivers" at bounding box center [58, 250] width 90 height 22
select select "100"
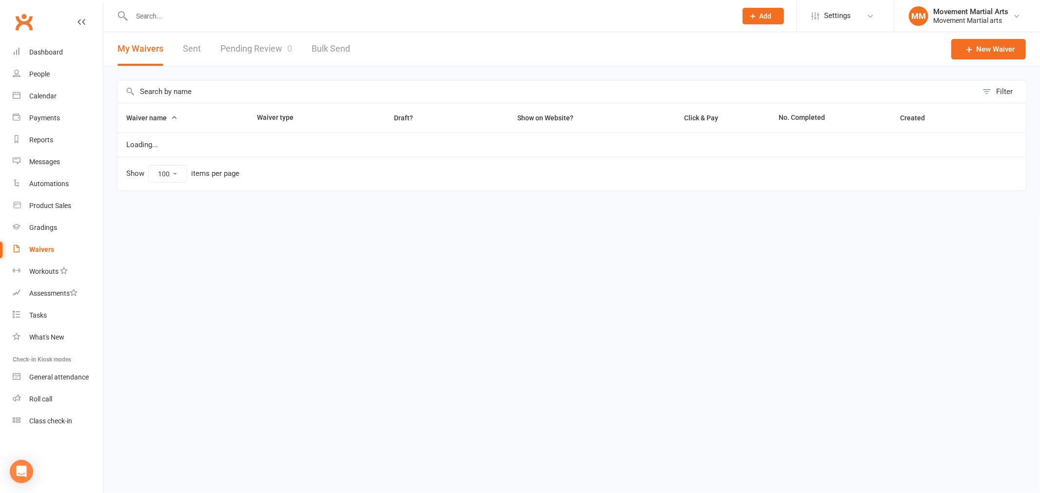
click at [201, 49] on div "My Waivers Sent Pending Review 0 Bulk Send" at bounding box center [233, 49] width 261 height 34
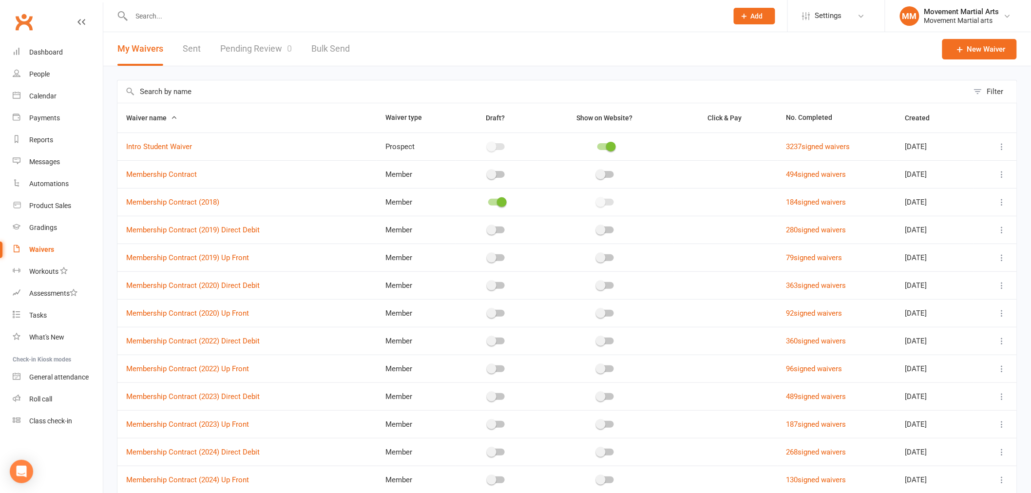
click at [198, 49] on link "Sent" at bounding box center [192, 49] width 18 height 34
select select "50"
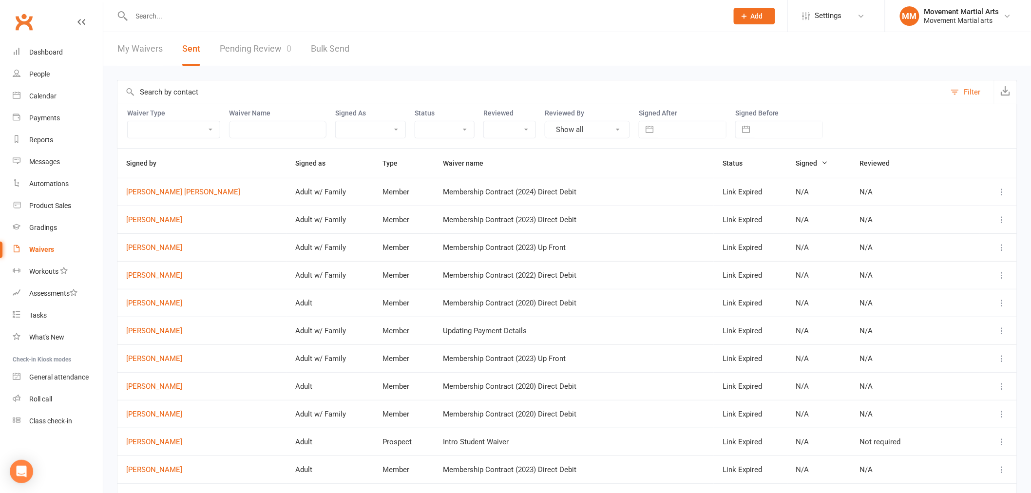
click at [647, 130] on button "button" at bounding box center [650, 129] width 18 height 17
select select "7"
select select "2025"
select select "8"
select select "2025"
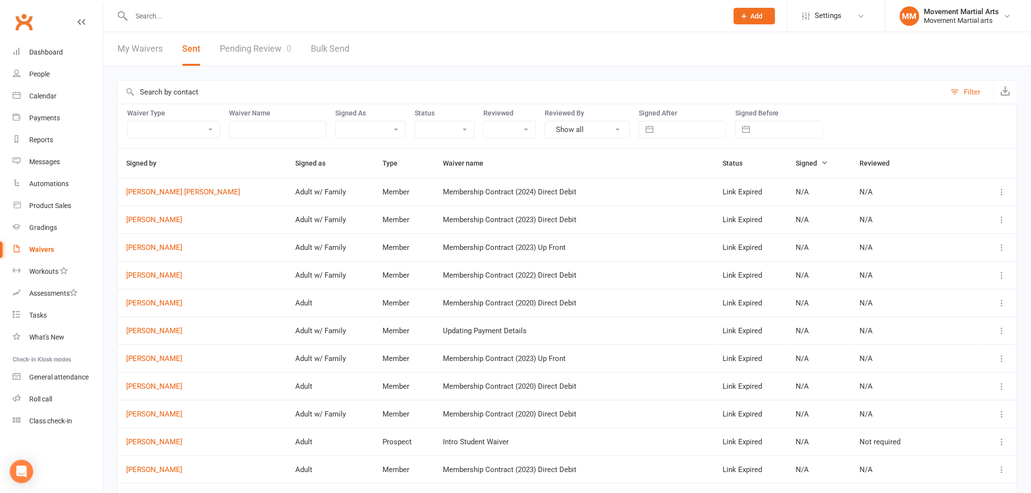
select select "9"
select select "2025"
click at [668, 233] on tr "14 15 16 17 18 19 20" at bounding box center [716, 242] width 133 height 19
click at [675, 237] on td "15" at bounding box center [678, 242] width 19 height 19
type input "15 Sep 2025"
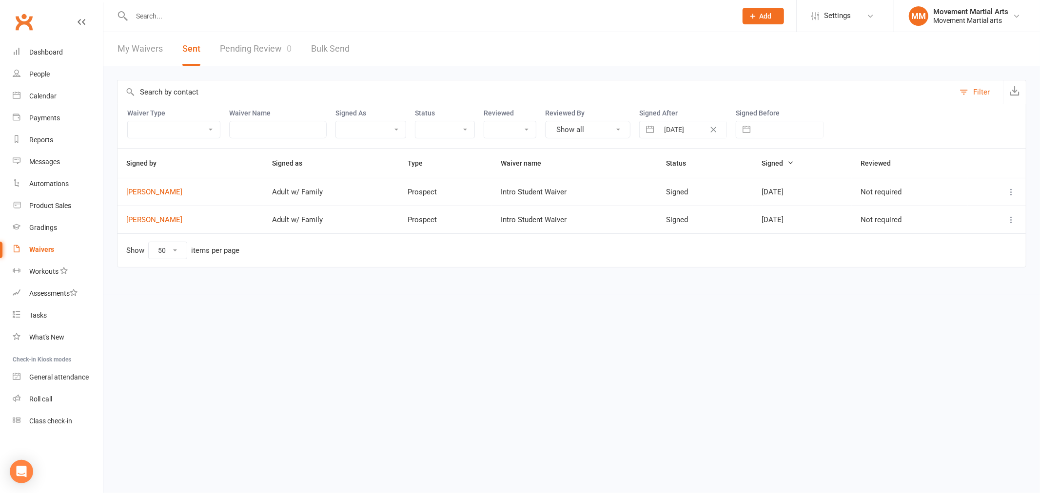
click at [1012, 188] on icon at bounding box center [1011, 192] width 10 height 10
click at [983, 208] on link "Preview" at bounding box center [968, 211] width 97 height 19
click at [47, 54] on div "Dashboard" at bounding box center [46, 52] width 34 height 8
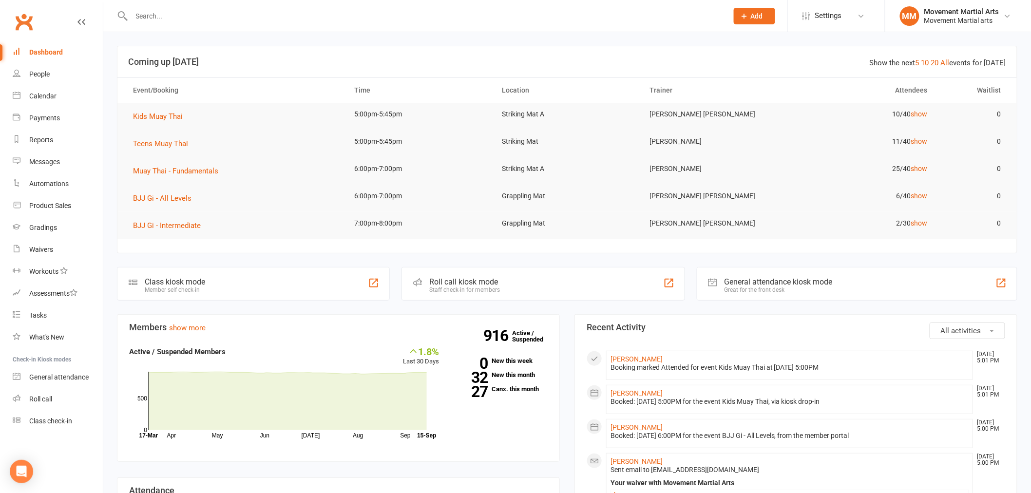
click at [163, 110] on td "Kids Muay Thai" at bounding box center [235, 116] width 222 height 27
click at [162, 117] on span "Kids Muay Thai" at bounding box center [158, 116] width 50 height 9
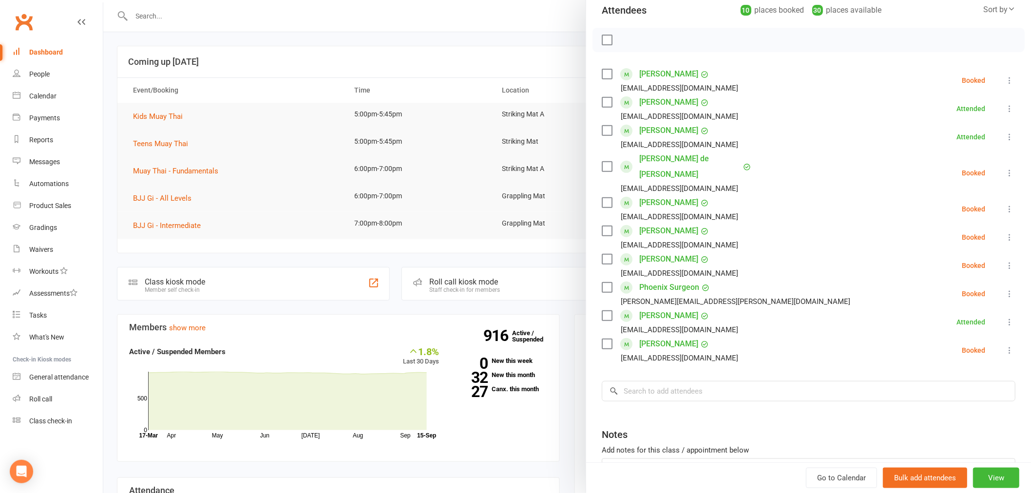
scroll to position [177, 0]
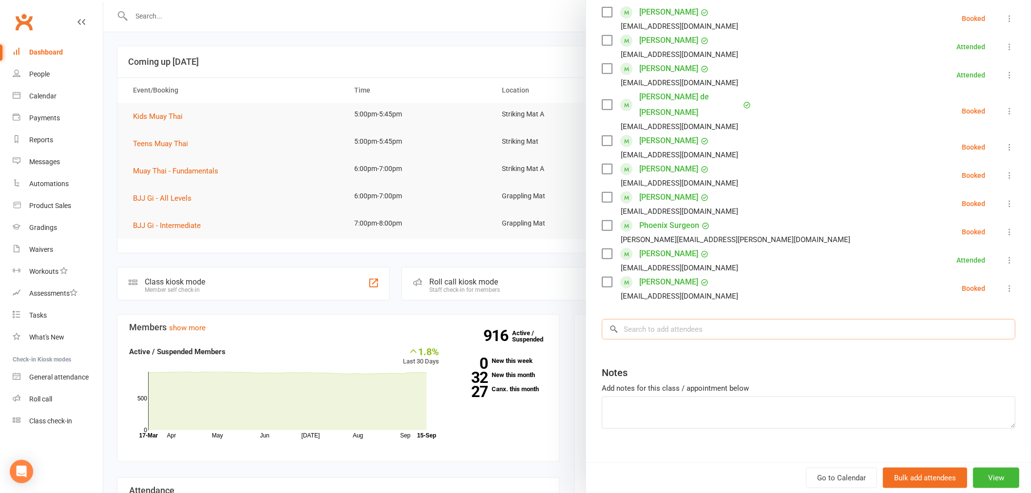
click at [637, 319] on input "search" at bounding box center [809, 329] width 414 height 20
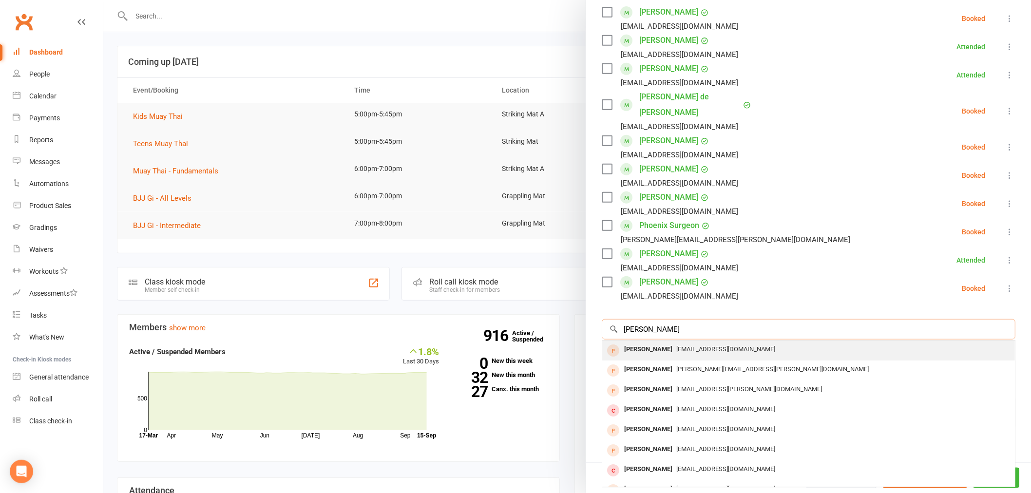
type input "Lili allen"
click at [684, 346] on span "catieallendorf@gmail.com" at bounding box center [726, 349] width 99 height 7
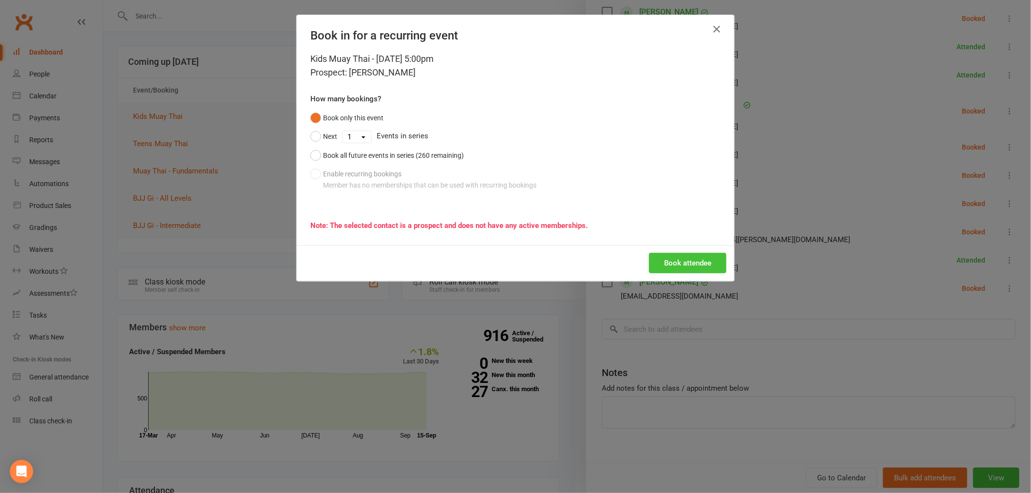
click at [673, 264] on button "Book attendee" at bounding box center [688, 263] width 78 height 20
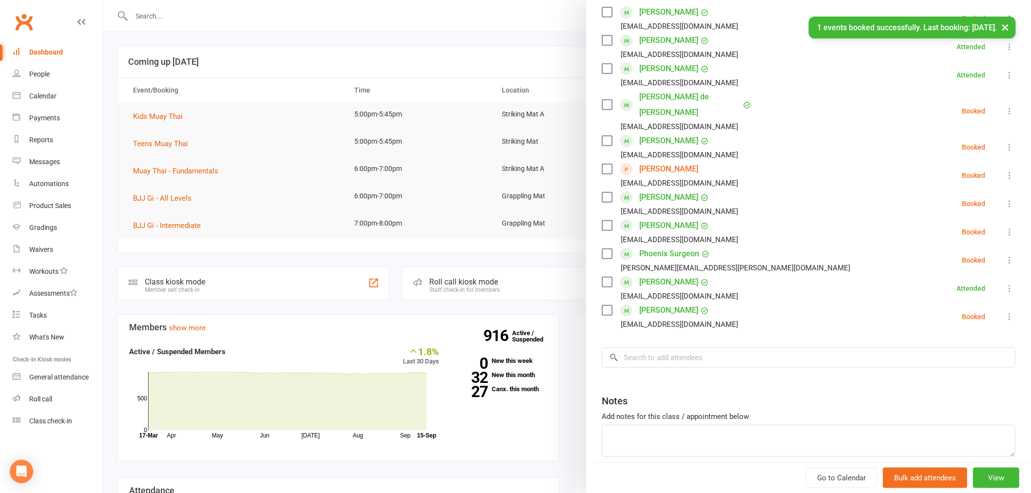
click at [505, 17] on div "× 1 events booked successfully. Last booking: Sep 15, 2025." at bounding box center [509, 17] width 1019 height 0
drag, startPoint x: 219, startPoint y: 174, endPoint x: 210, endPoint y: 171, distance: 9.7
click at [210, 171] on div at bounding box center [567, 246] width 928 height 493
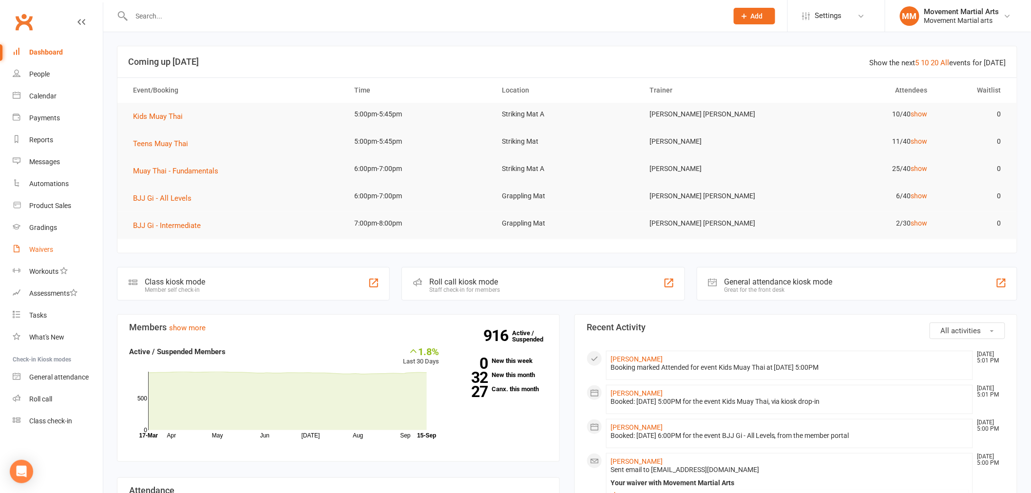
click at [60, 253] on link "Waivers" at bounding box center [58, 250] width 90 height 22
select select "100"
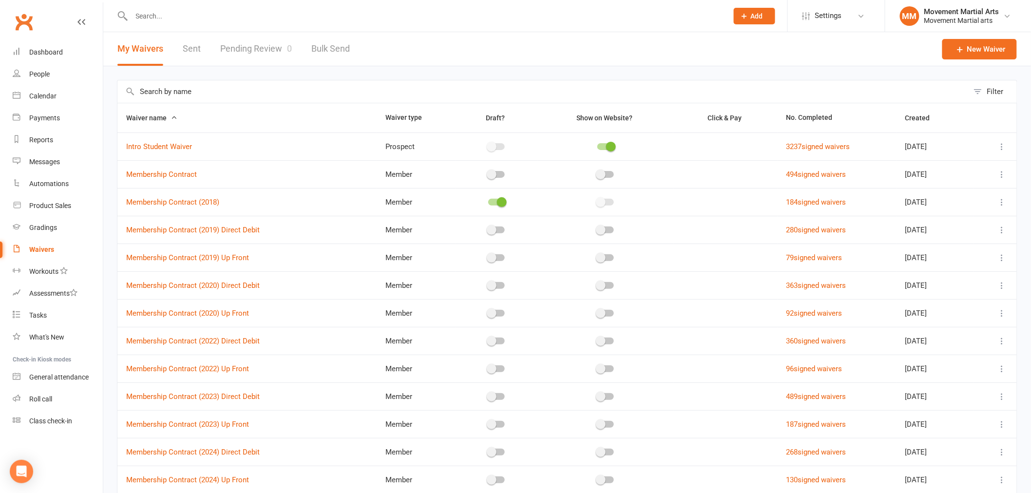
click at [192, 46] on link "Sent" at bounding box center [192, 49] width 18 height 34
select select "50"
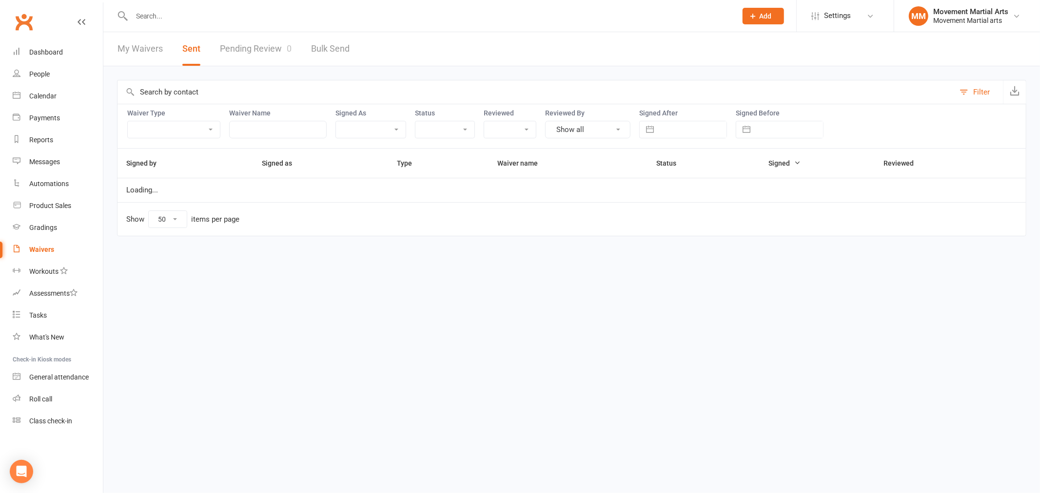
click at [674, 121] on div "Navigate forward to interact with the calendar and select a date. Press the que…" at bounding box center [683, 130] width 88 height 18
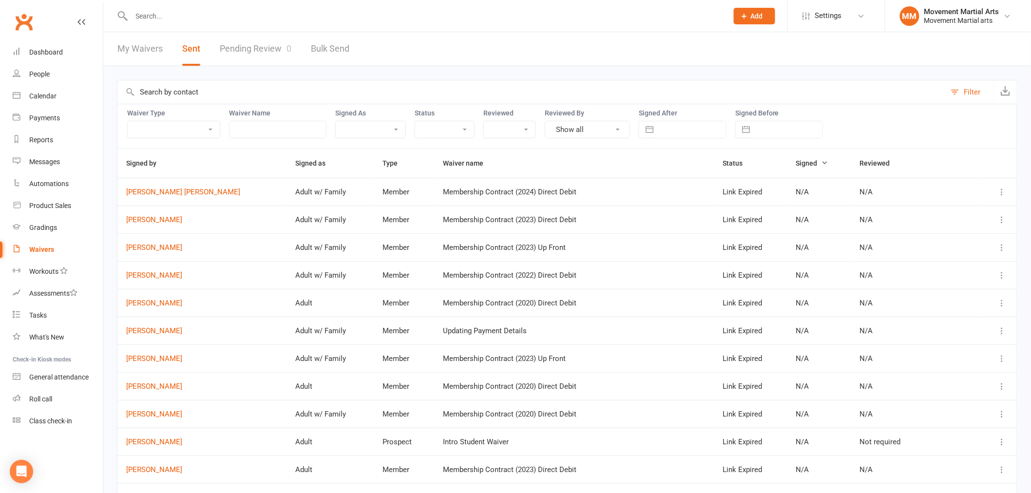
select select "7"
select select "2025"
select select "8"
select select "2025"
select select "9"
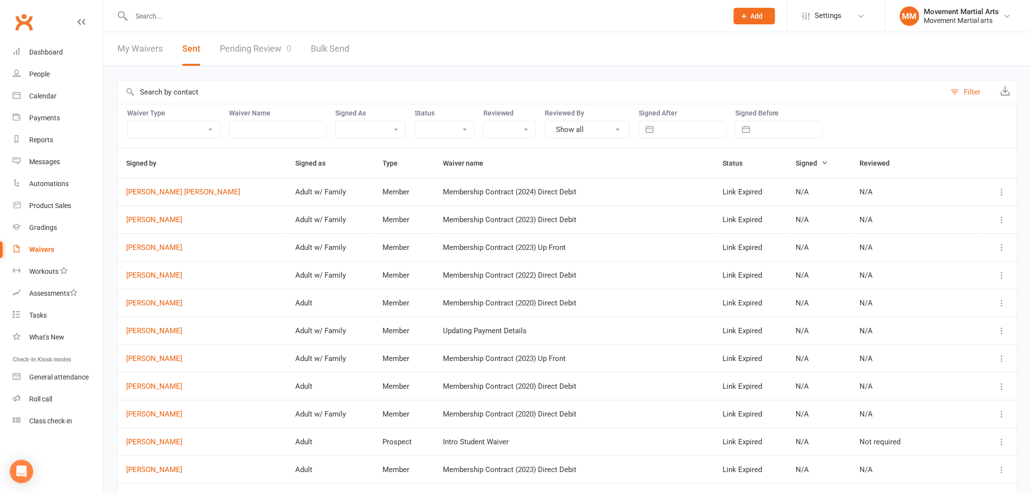
select select "2025"
click at [699, 137] on input "text" at bounding box center [693, 129] width 68 height 17
click at [678, 242] on td "15" at bounding box center [678, 242] width 19 height 19
type input "15 Sep 2025"
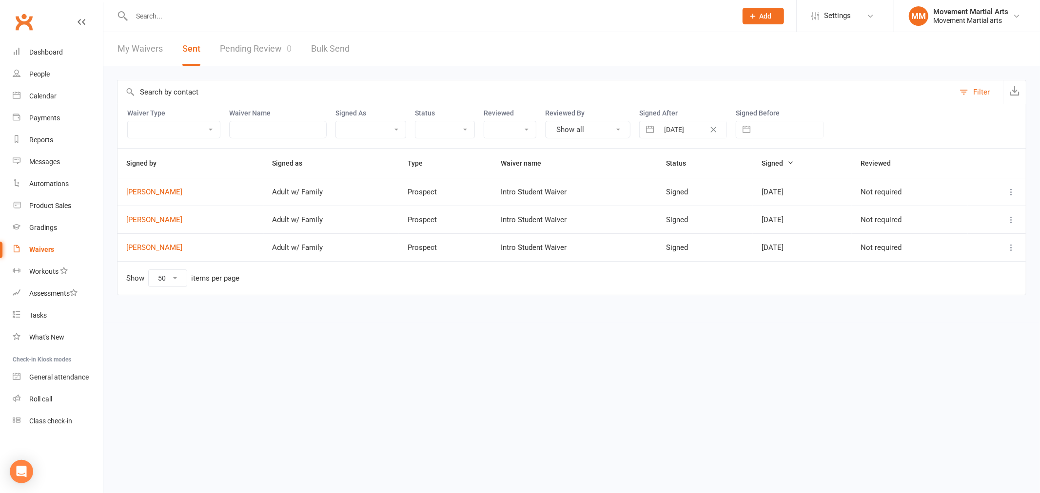
click at [1016, 189] on button at bounding box center [1011, 192] width 12 height 12
click at [981, 211] on link "Preview" at bounding box center [968, 211] width 97 height 19
click at [52, 58] on link "Dashboard" at bounding box center [58, 52] width 90 height 22
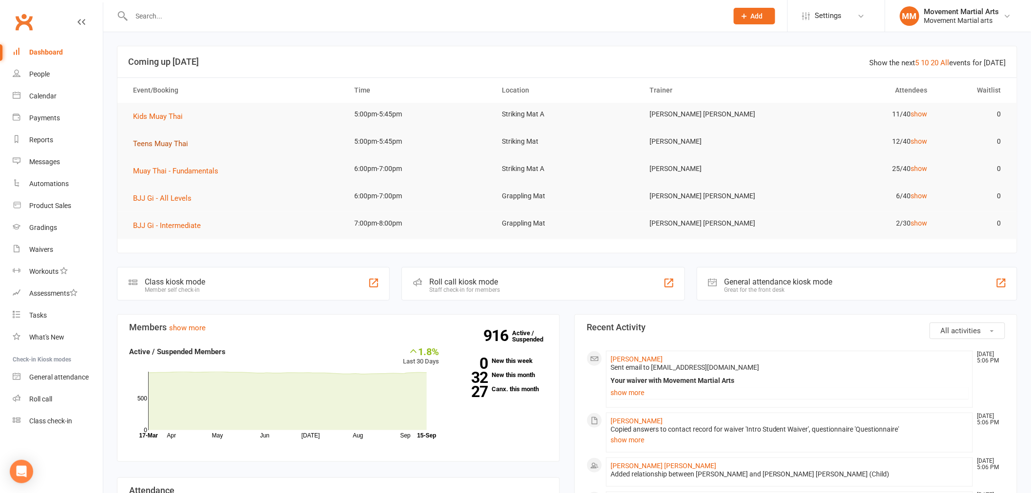
click at [172, 138] on button "Teens Muay Thai" at bounding box center [164, 144] width 62 height 12
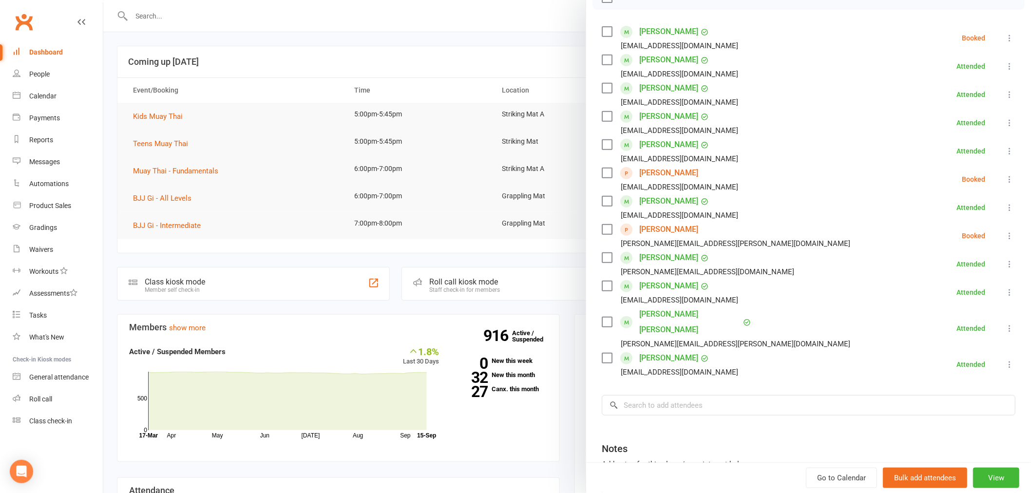
scroll to position [233, 0]
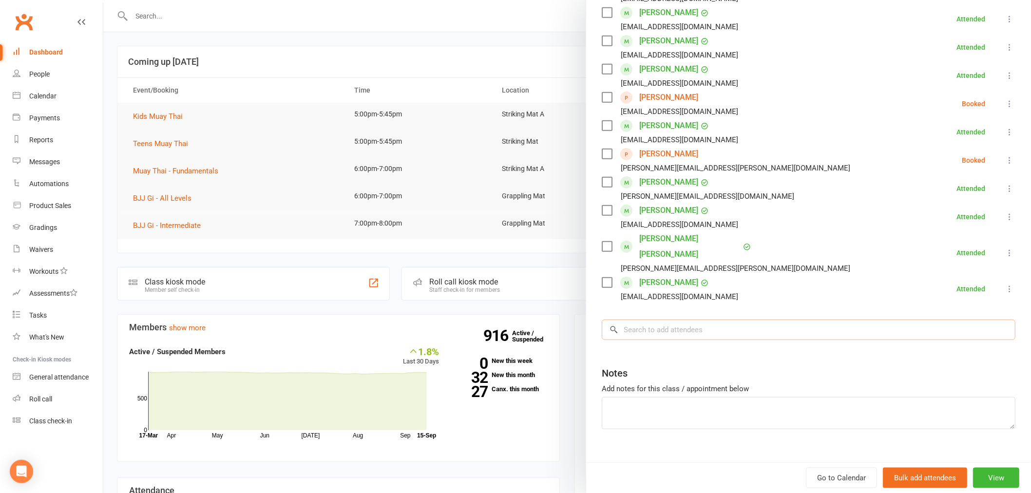
click at [668, 320] on input "search" at bounding box center [809, 330] width 414 height 20
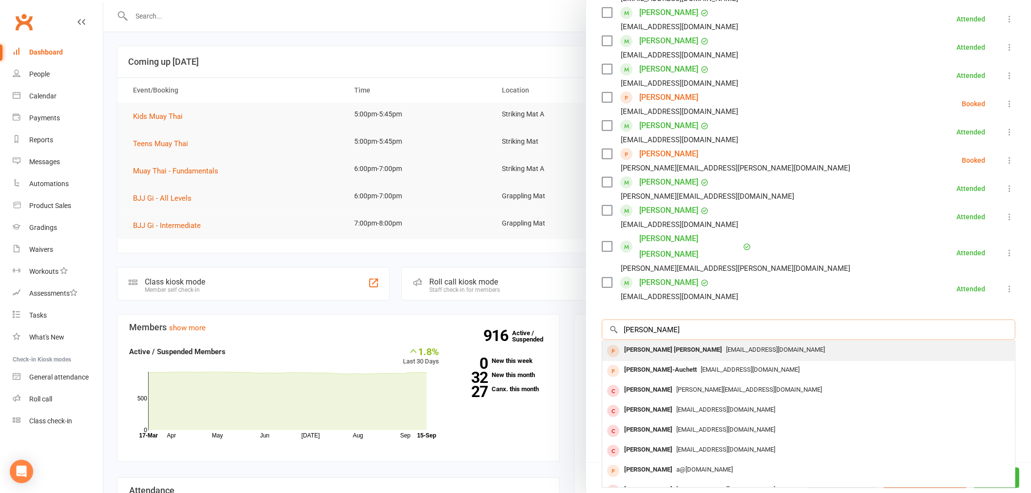
type input "hudson"
click at [703, 343] on div "Hudson Cox breec2@yahoo.com.au" at bounding box center [809, 351] width 413 height 20
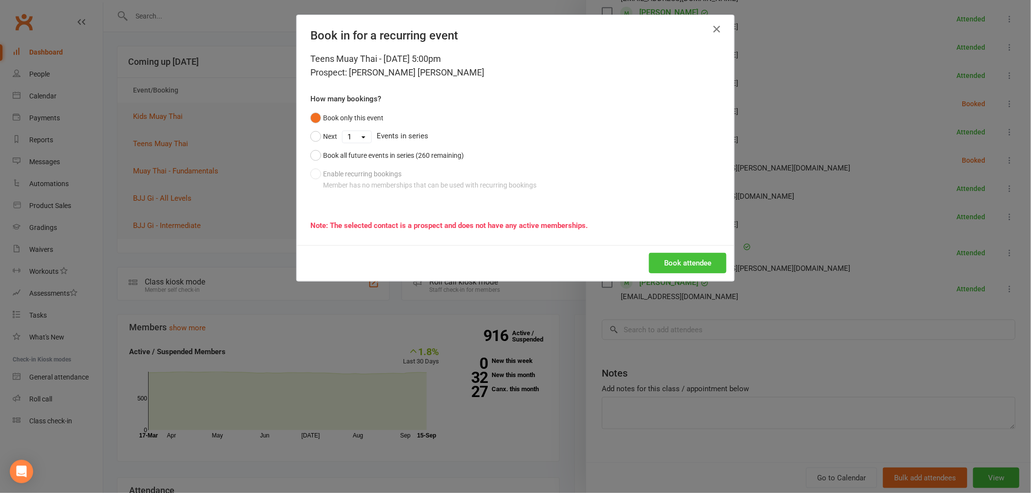
click at [672, 262] on button "Book attendee" at bounding box center [688, 263] width 78 height 20
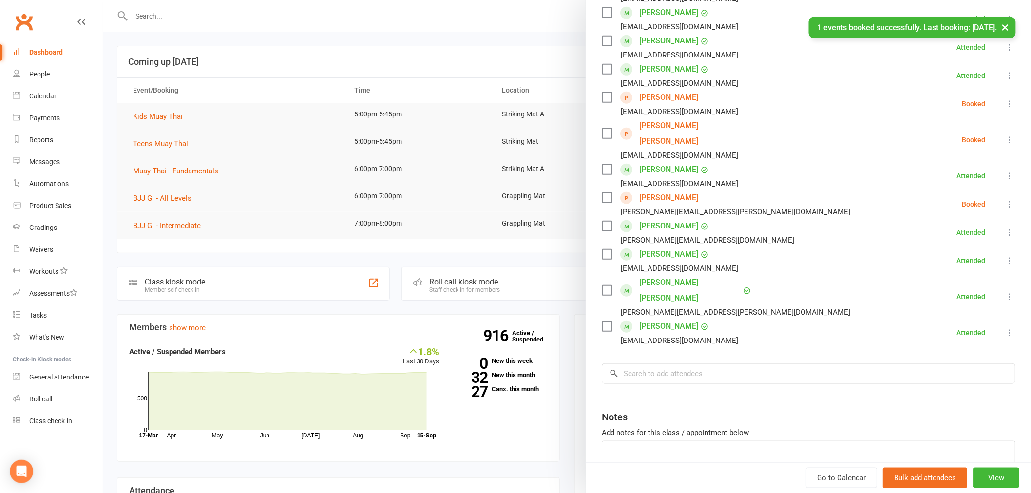
click at [436, 56] on div at bounding box center [567, 246] width 928 height 493
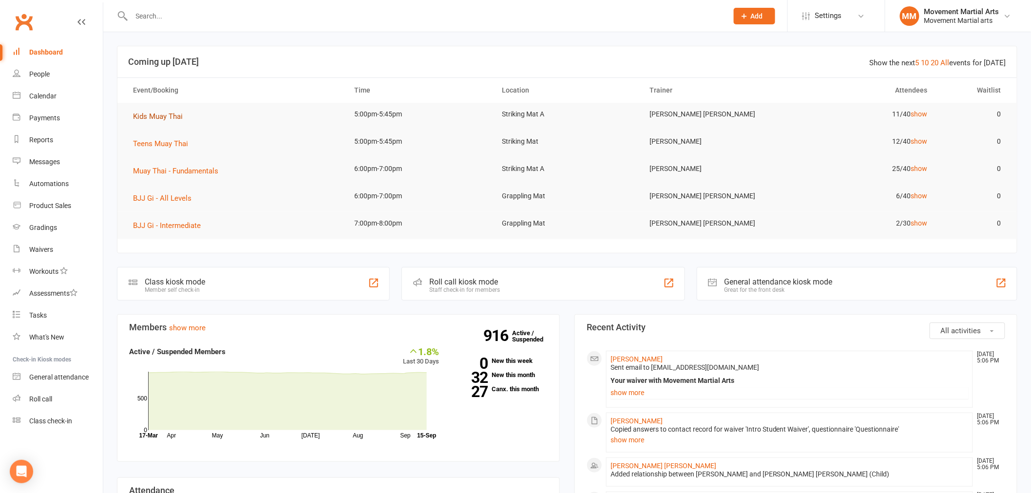
click at [175, 114] on span "Kids Muay Thai" at bounding box center [158, 116] width 50 height 9
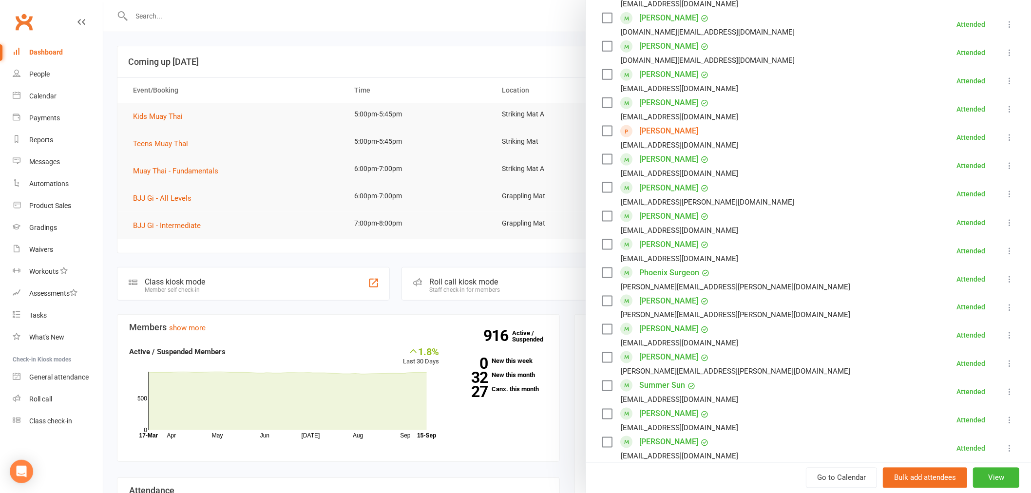
scroll to position [505, 0]
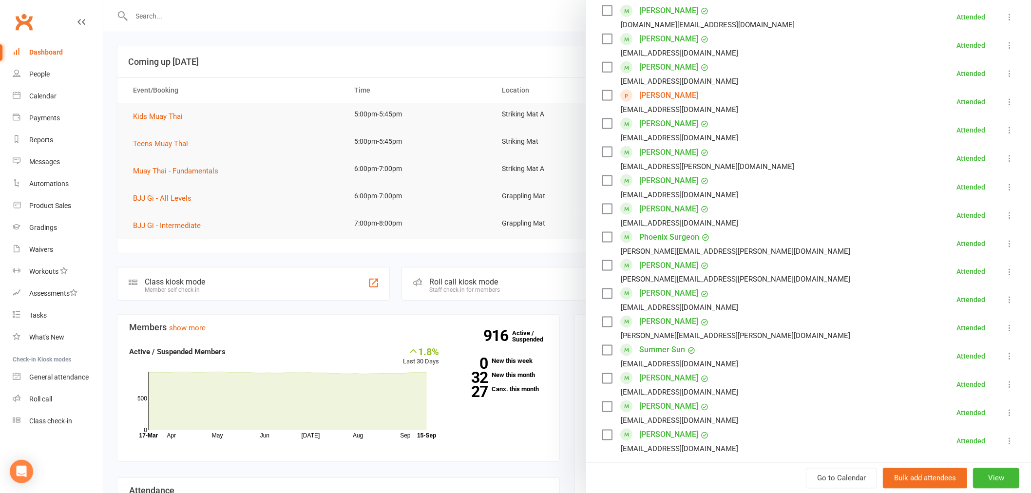
click at [64, 51] on link "Dashboard" at bounding box center [58, 52] width 90 height 22
click at [154, 141] on div at bounding box center [567, 246] width 928 height 493
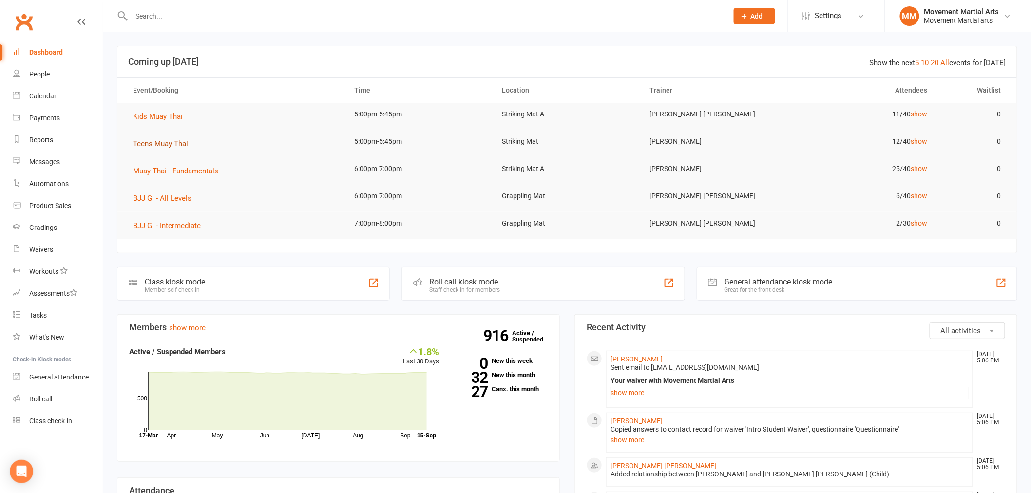
click at [153, 143] on span "Teens Muay Thai" at bounding box center [160, 143] width 55 height 9
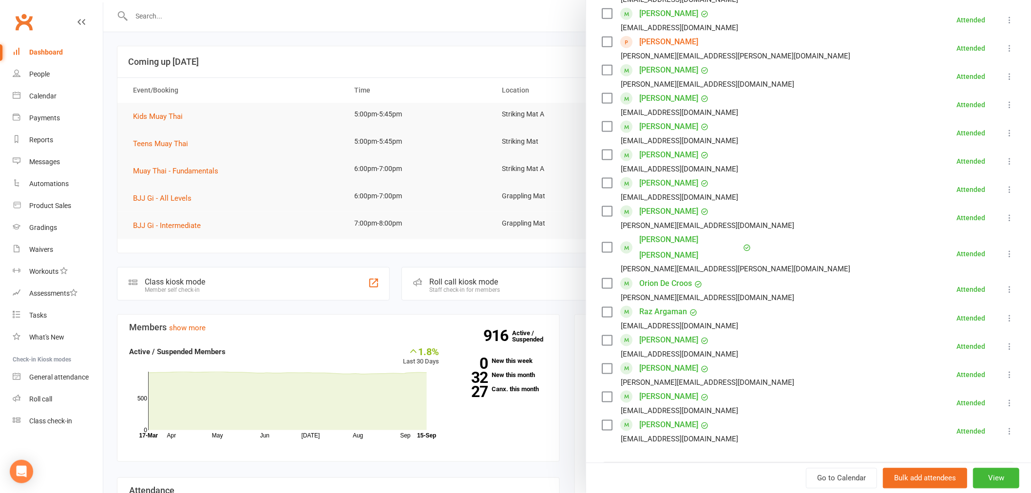
click at [385, 18] on div at bounding box center [567, 246] width 928 height 493
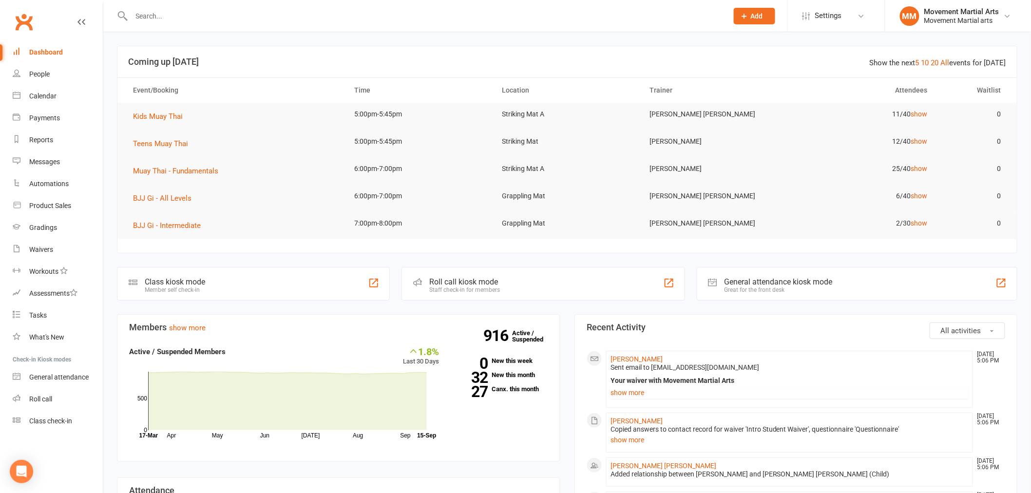
click at [356, 15] on input "text" at bounding box center [425, 16] width 593 height 14
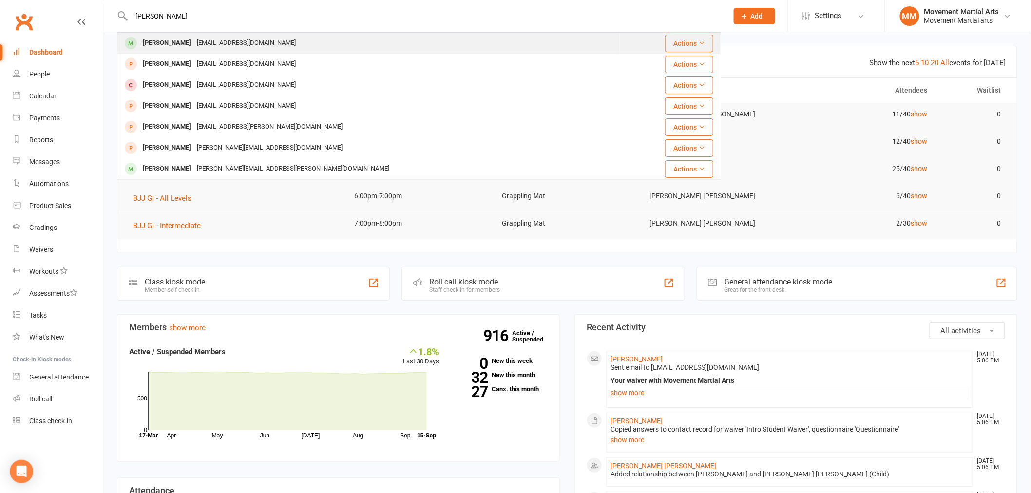
type input "tristan jung"
click at [235, 50] on div "Tristan Jung Tristanjung723@gmail.com" at bounding box center [369, 43] width 502 height 20
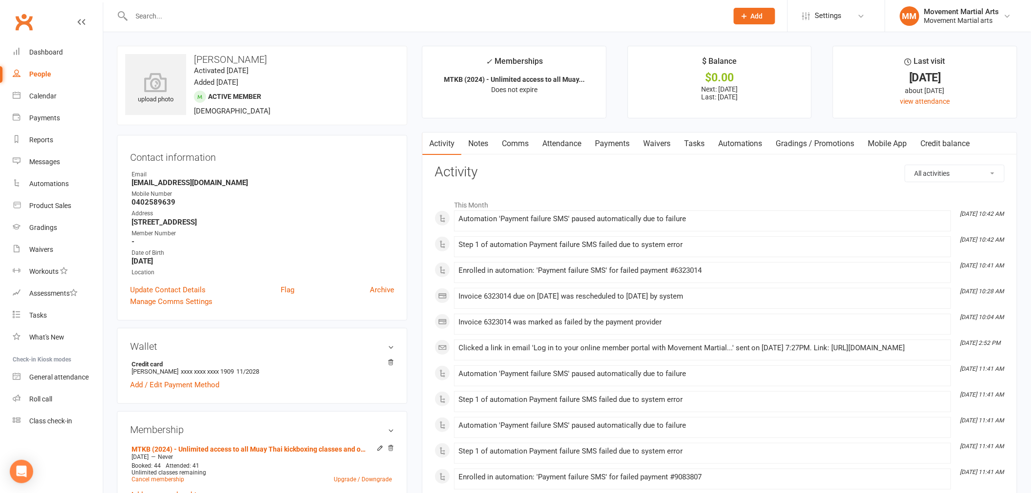
click at [617, 145] on link "Payments" at bounding box center [612, 144] width 48 height 22
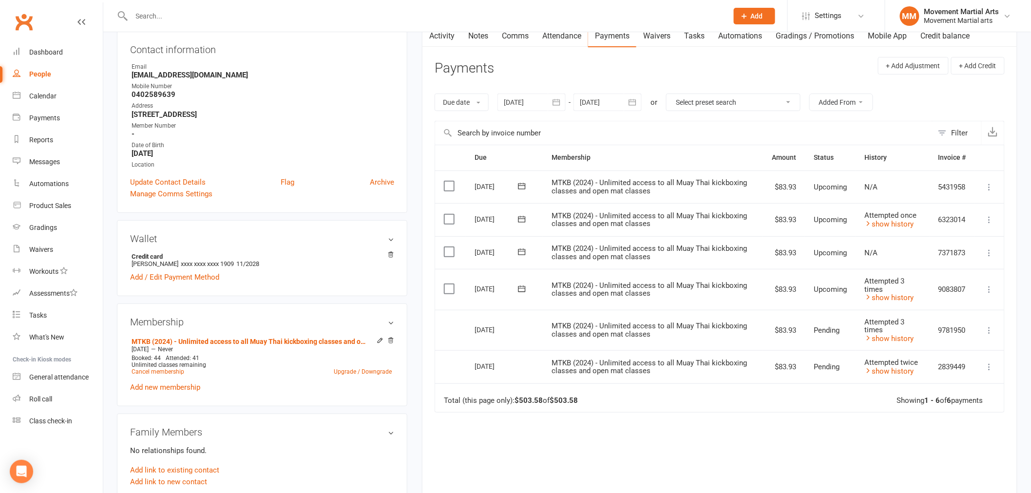
scroll to position [126, 0]
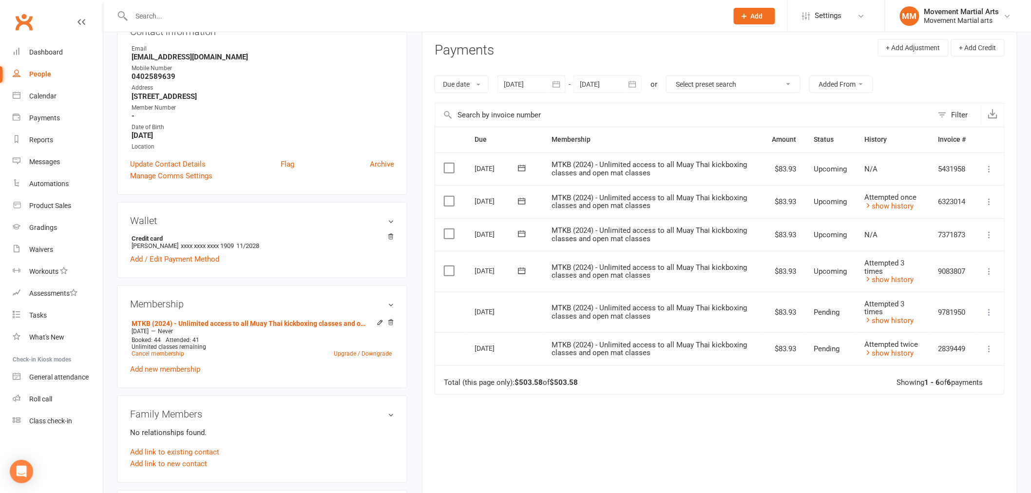
click at [566, 83] on date-input "15 Aug 2025 August 2025 Sun Mon Tue Wed Thu Fri Sat 31 27 28 29 30 31 01 02 32 …" at bounding box center [532, 85] width 68 height 18
click at [557, 85] on icon "button" at bounding box center [557, 84] width 10 height 10
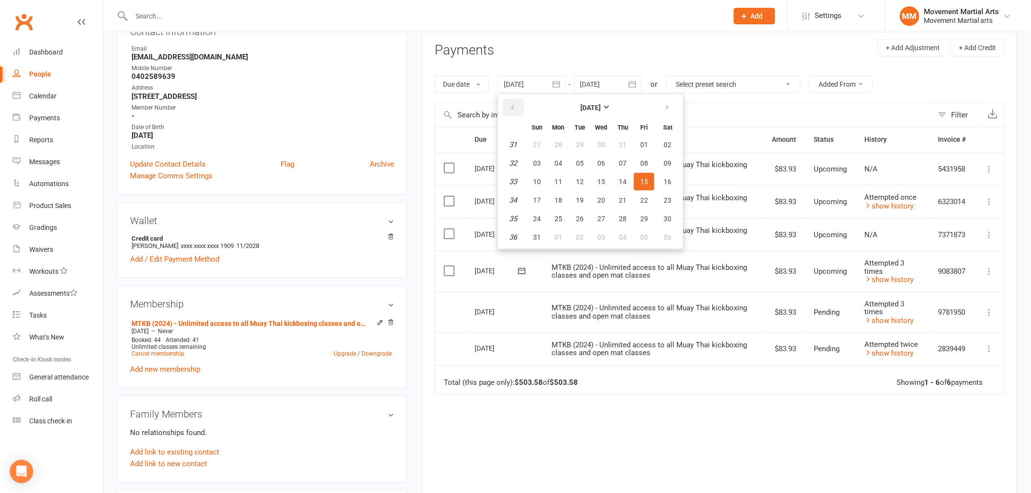
click at [518, 106] on button "button" at bounding box center [513, 108] width 21 height 18
click at [570, 170] on td "08" at bounding box center [580, 164] width 20 height 18
click at [545, 167] on button "06" at bounding box center [537, 164] width 20 height 18
type input "06 Jul 2025"
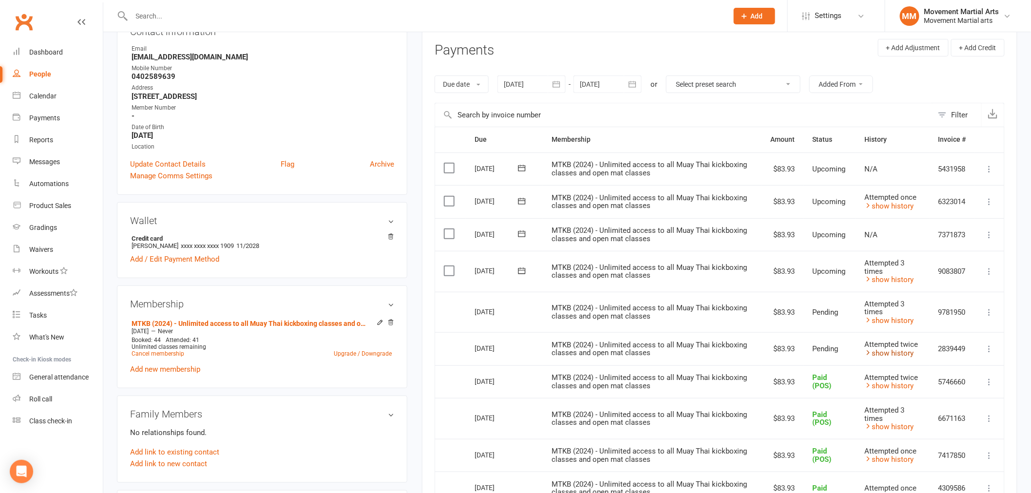
click at [895, 355] on link "show history" at bounding box center [889, 353] width 49 height 9
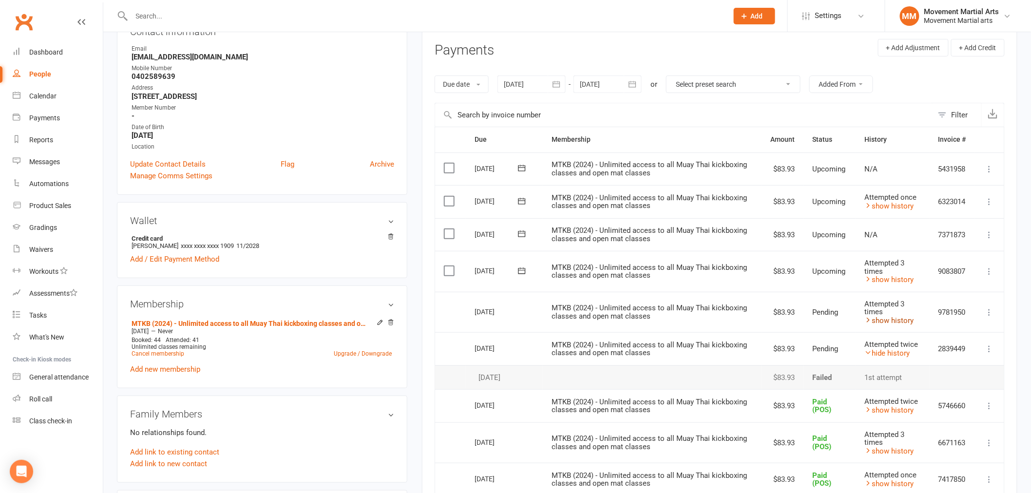
click at [884, 317] on link "show history" at bounding box center [889, 320] width 49 height 9
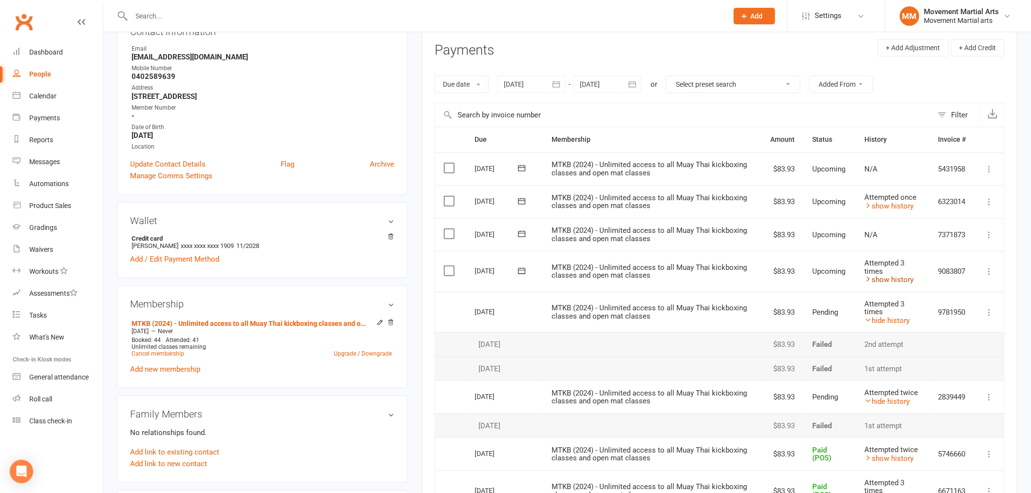
click at [881, 280] on link "show history" at bounding box center [889, 279] width 49 height 9
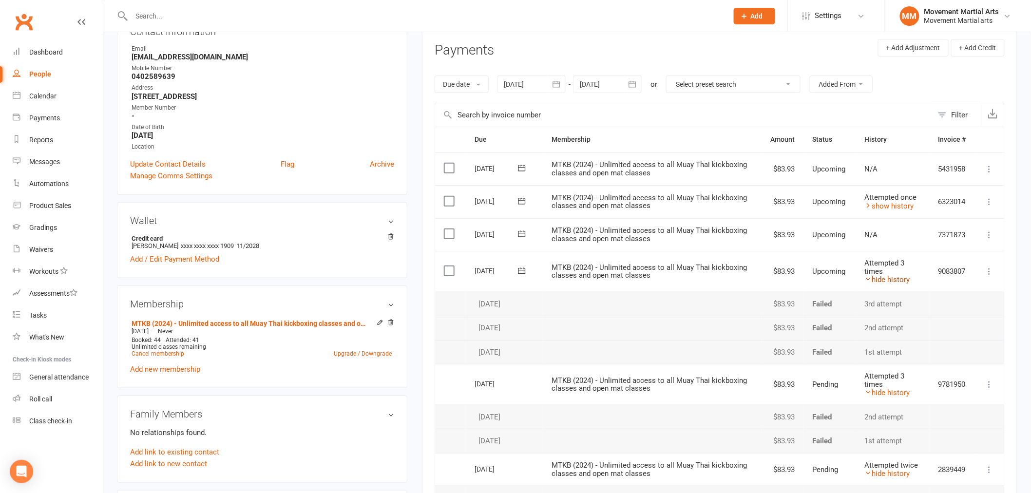
click at [881, 279] on link "hide history" at bounding box center [887, 279] width 45 height 9
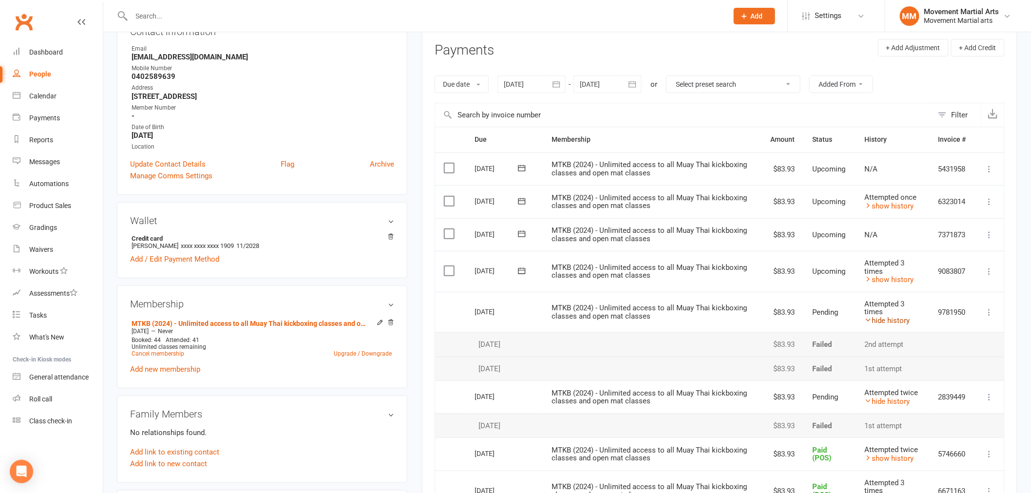
click at [894, 319] on link "hide history" at bounding box center [887, 320] width 45 height 9
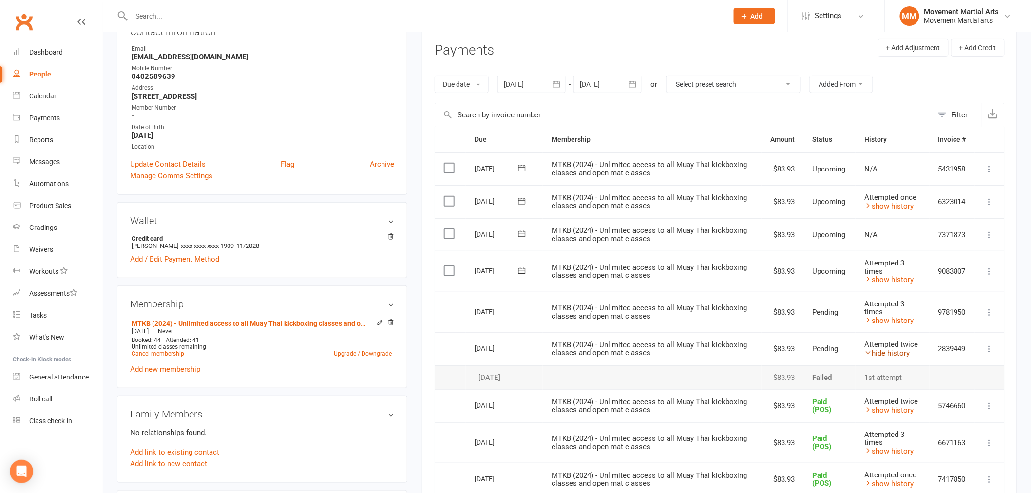
click at [893, 351] on link "hide history" at bounding box center [887, 353] width 45 height 9
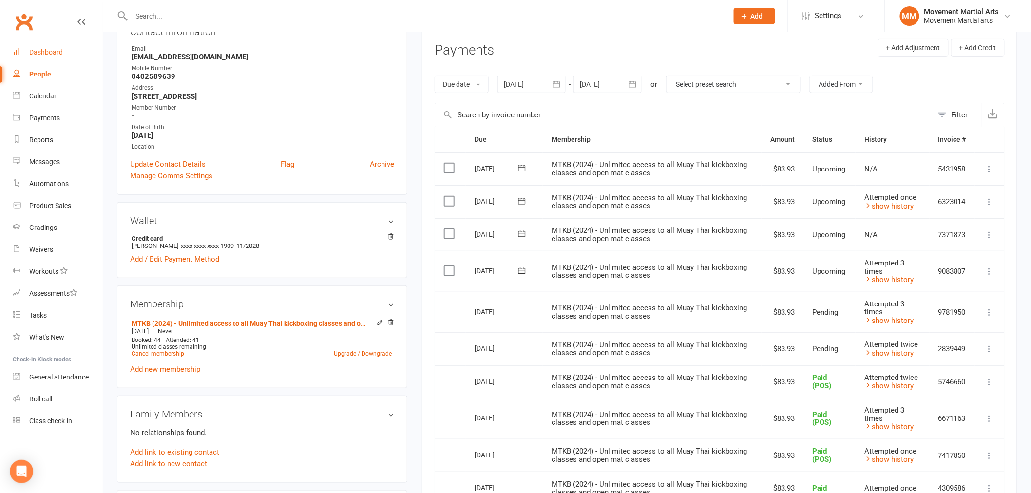
click at [64, 50] on link "Dashboard" at bounding box center [58, 52] width 90 height 22
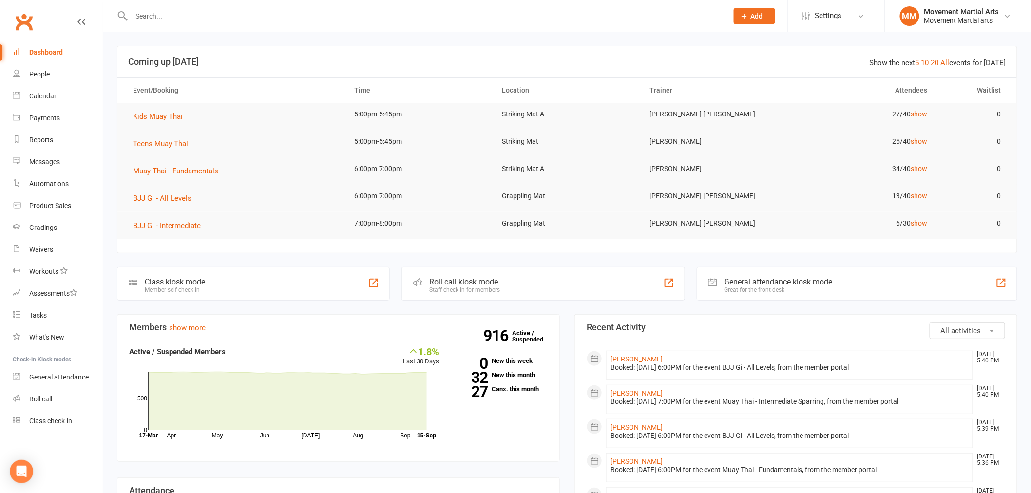
click at [245, 18] on input "text" at bounding box center [425, 16] width 593 height 14
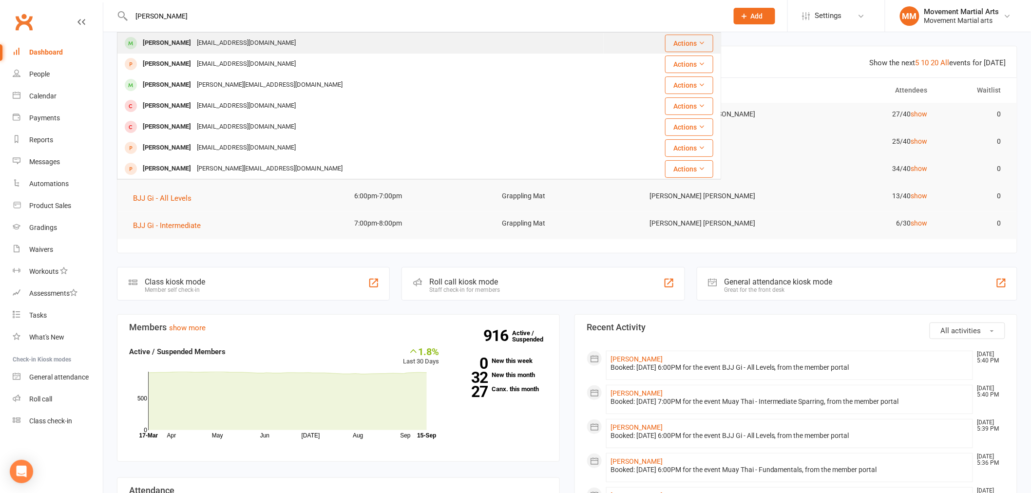
type input "oliver combes"
click at [257, 38] on div "nicolecombes74@gmail.com" at bounding box center [246, 43] width 105 height 14
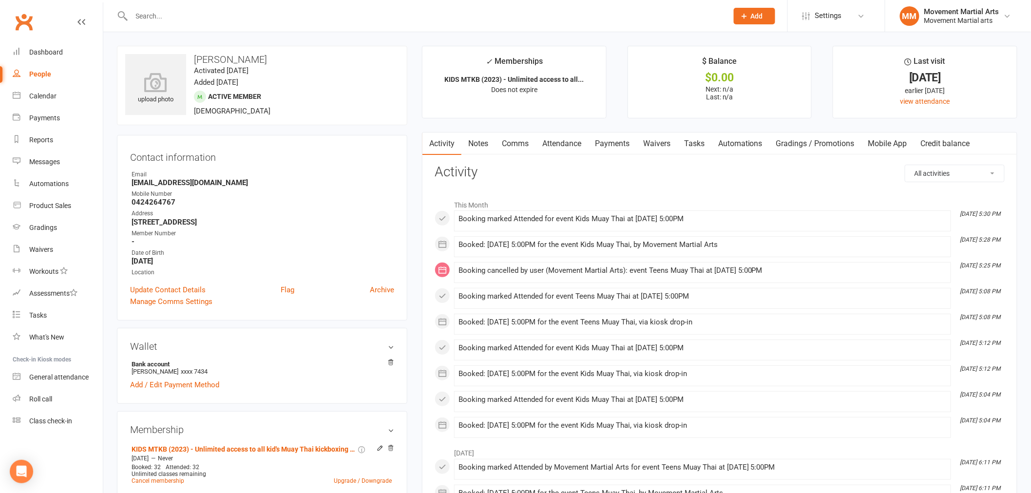
click at [519, 145] on link "Comms" at bounding box center [515, 144] width 40 height 22
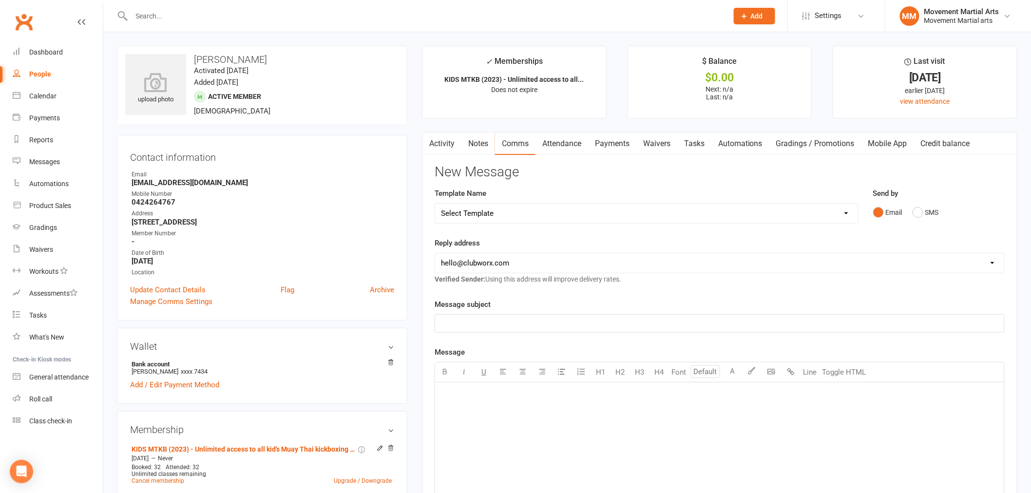
click at [478, 203] on div "Select Template [Email] Grading - Blue Belt [Email] Gym relocation closing time…" at bounding box center [647, 213] width 424 height 20
click at [475, 222] on select "Select Template [Email] Grading - Blue Belt [Email] Gym relocation closing time…" at bounding box center [646, 213] width 423 height 19
select select "40"
click at [435, 204] on select "Select Template [Email] Grading - Blue Belt [Email] Gym relocation closing time…" at bounding box center [646, 213] width 423 height 19
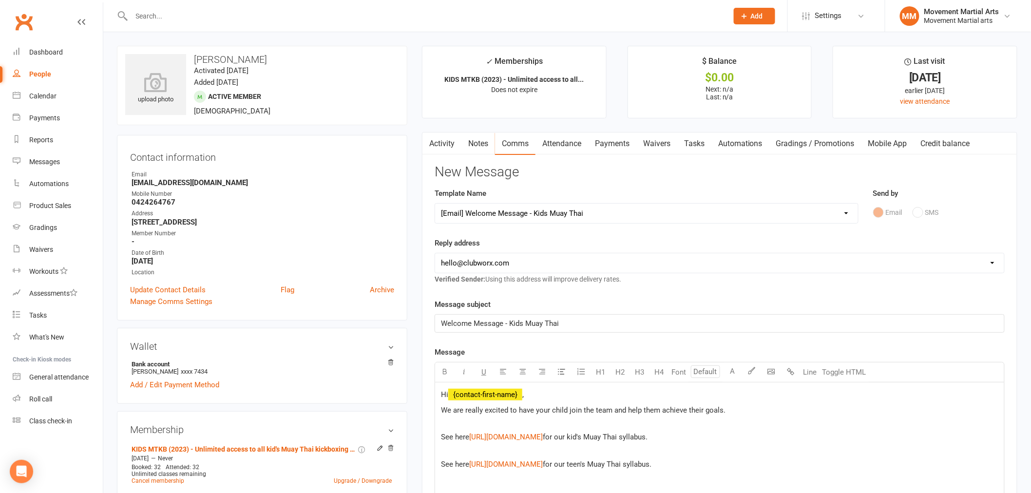
click at [522, 273] on div "hello@clubworx.com admin@movementmartialarts.com.au billy@movementmartialarts.c…" at bounding box center [720, 263] width 570 height 20
drag, startPoint x: 525, startPoint y: 266, endPoint x: 525, endPoint y: 272, distance: 6.4
click at [526, 266] on select "hello@clubworx.com admin@movementmartialarts.com.au billy@movementmartialarts.c…" at bounding box center [719, 262] width 569 height 19
select select "4"
click at [435, 253] on select "hello@clubworx.com admin@movementmartialarts.com.au billy@movementmartialarts.c…" at bounding box center [719, 262] width 569 height 19
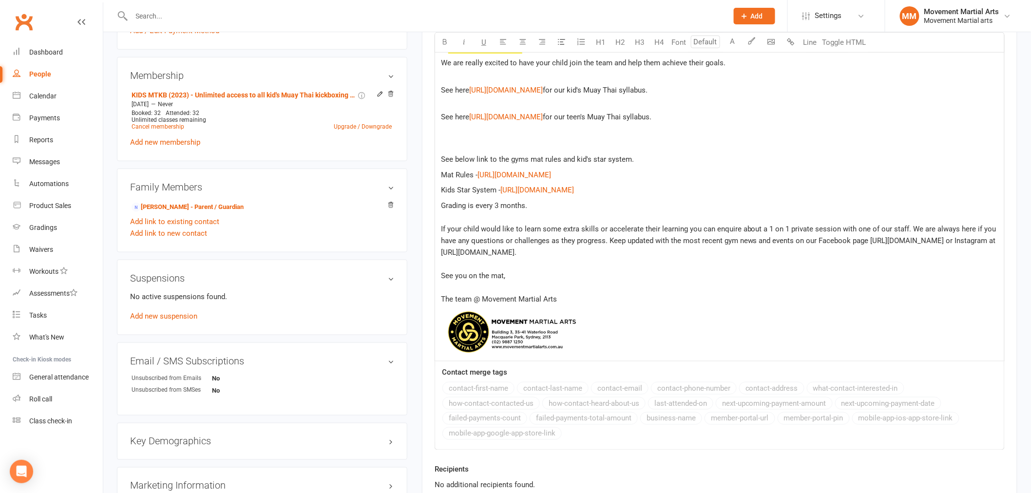
scroll to position [379, 0]
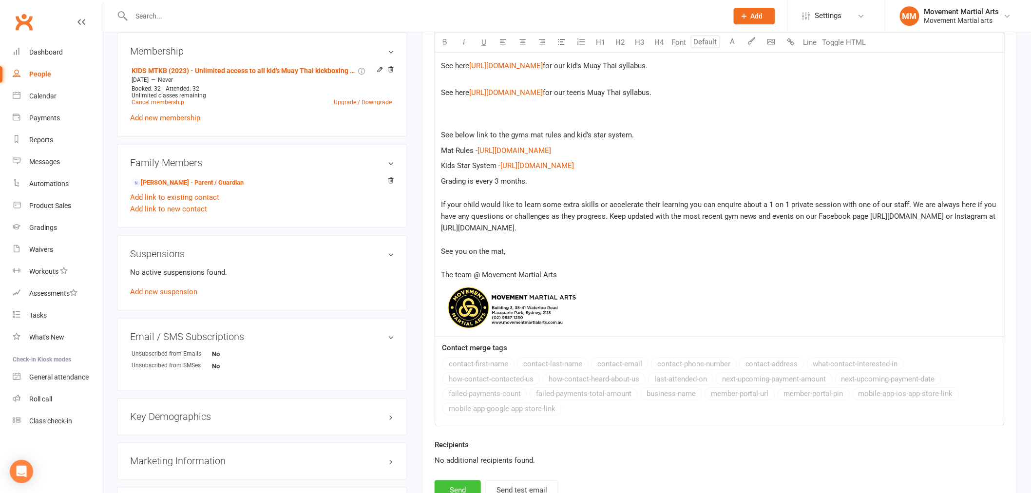
click at [463, 485] on button "Send" at bounding box center [458, 491] width 46 height 20
select select
select select "0"
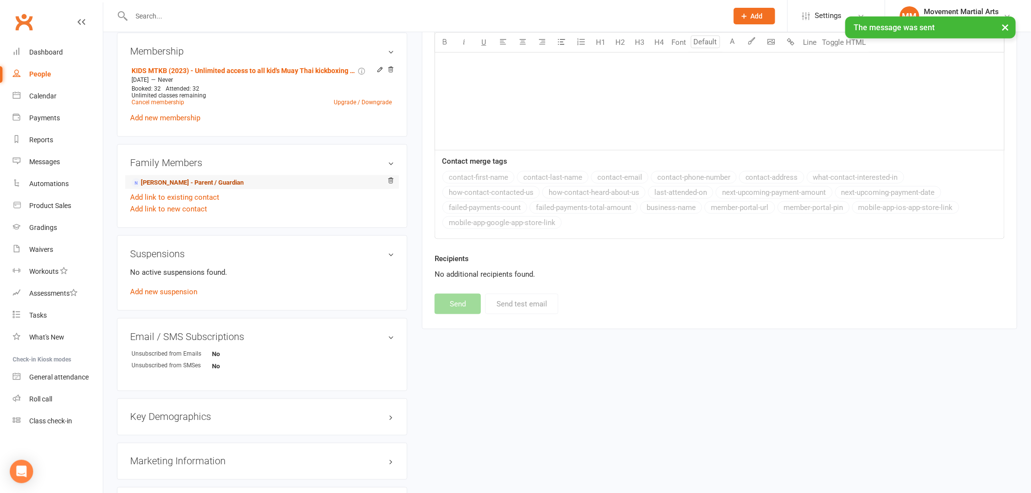
click at [192, 181] on link "Nicole Combes - Parent / Guardian" at bounding box center [188, 183] width 112 height 10
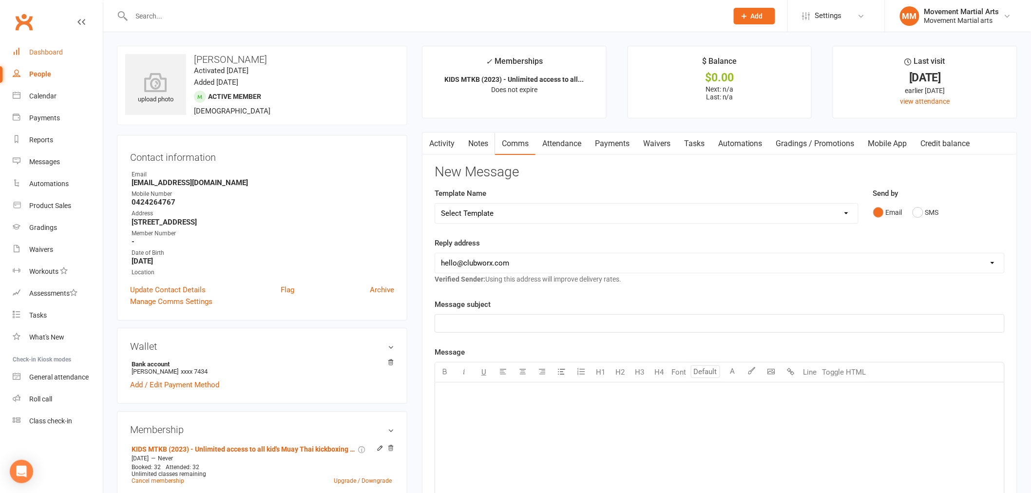
click at [69, 47] on link "Dashboard" at bounding box center [58, 52] width 90 height 22
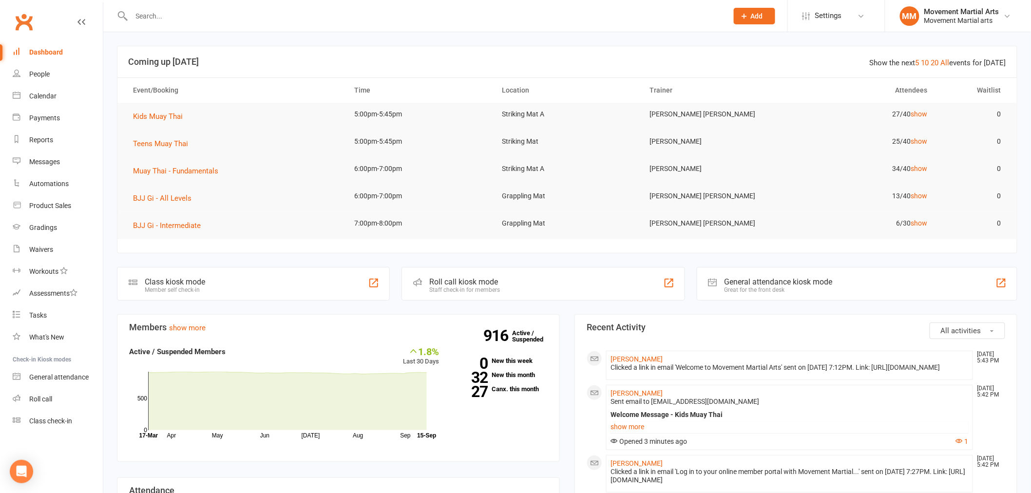
click at [193, 16] on input "text" at bounding box center [425, 16] width 593 height 14
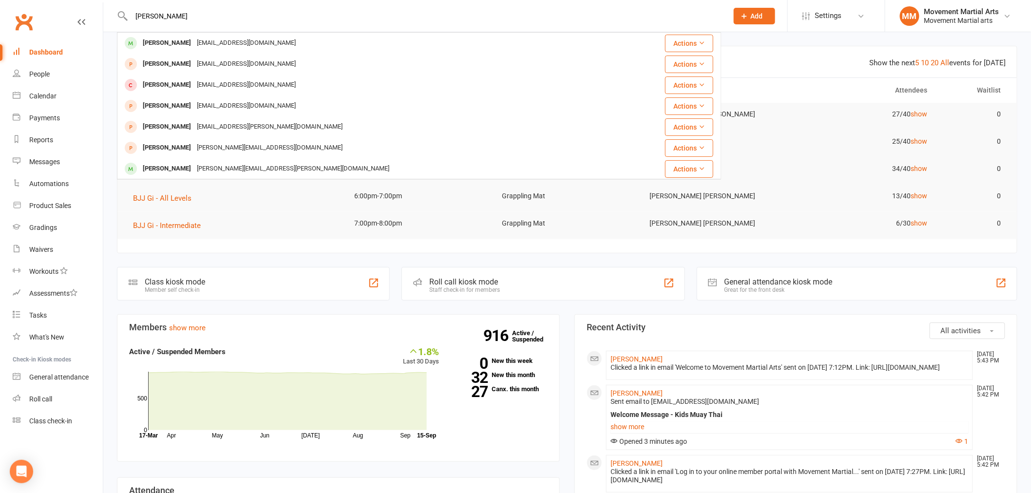
type input "tristan jung"
drag, startPoint x: 225, startPoint y: 32, endPoint x: 232, endPoint y: 46, distance: 15.0
click at [232, 45] on div "Tristanjung723@gmail.com" at bounding box center [246, 43] width 105 height 14
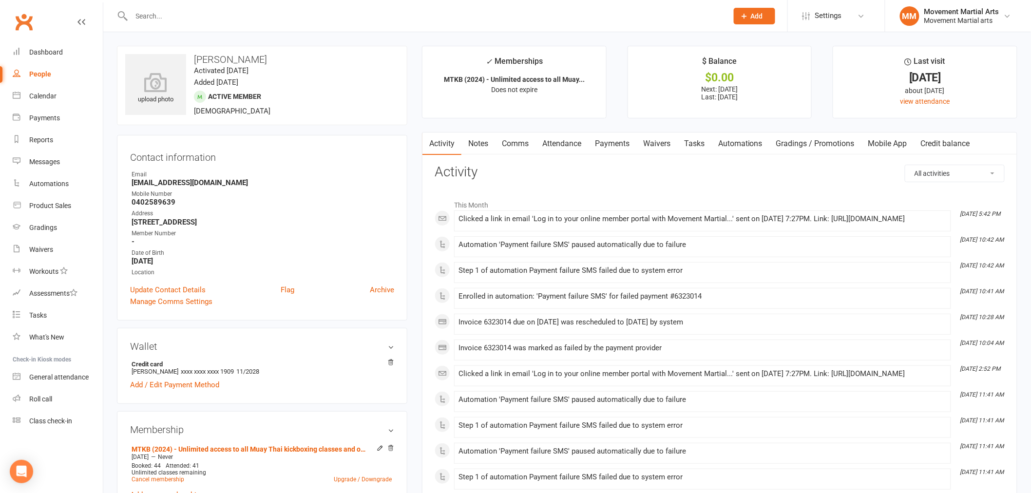
click at [620, 145] on link "Payments" at bounding box center [612, 144] width 48 height 22
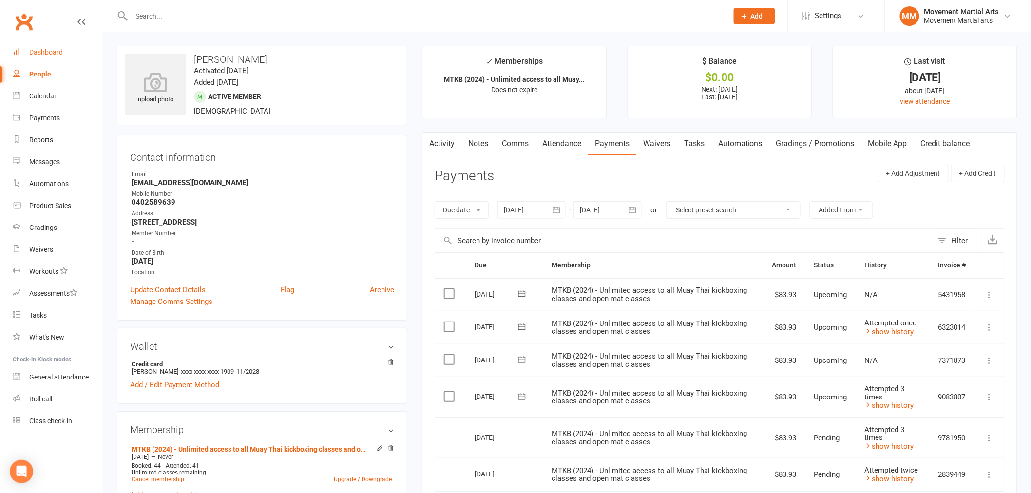
click at [67, 56] on link "Dashboard" at bounding box center [58, 52] width 90 height 22
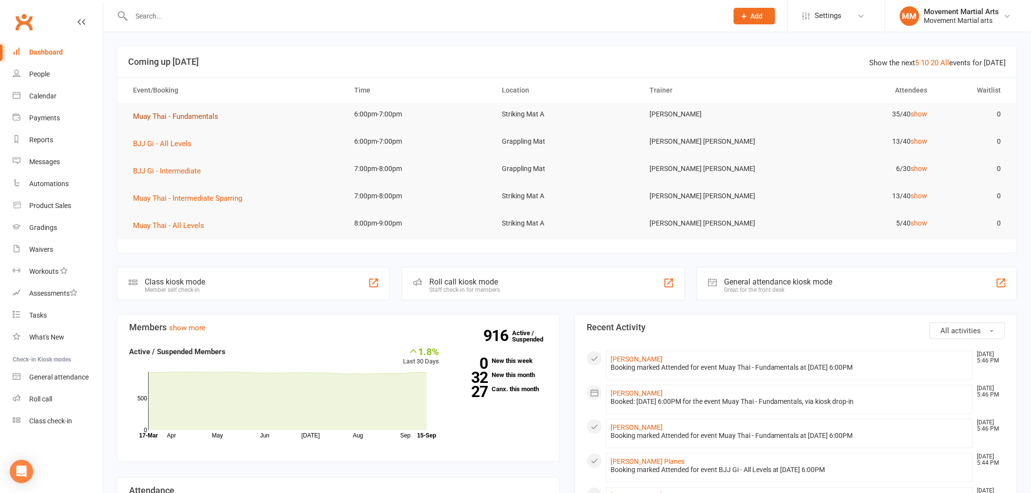
click at [163, 119] on span "Muay Thai - Fundamentals" at bounding box center [175, 116] width 85 height 9
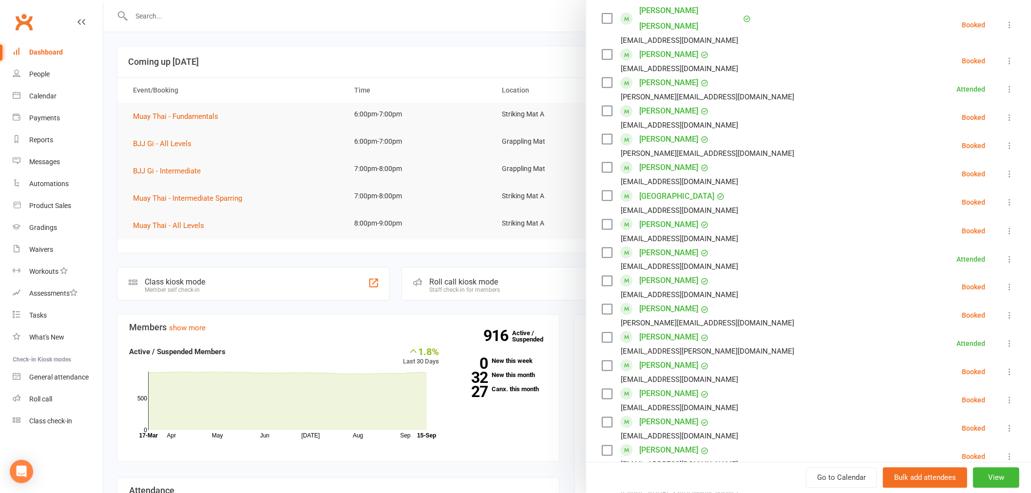
scroll to position [632, 0]
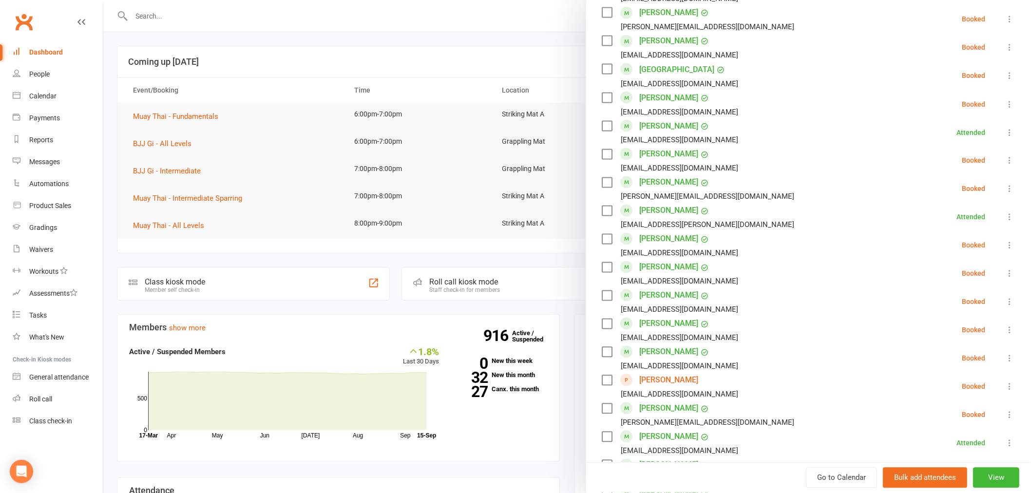
click at [155, 21] on div at bounding box center [567, 246] width 928 height 493
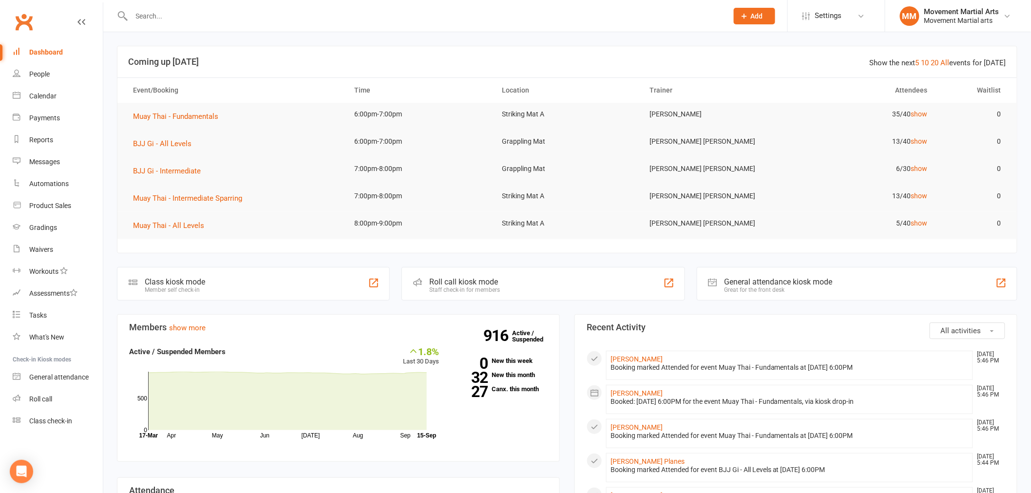
click at [158, 20] on input "text" at bounding box center [425, 16] width 593 height 14
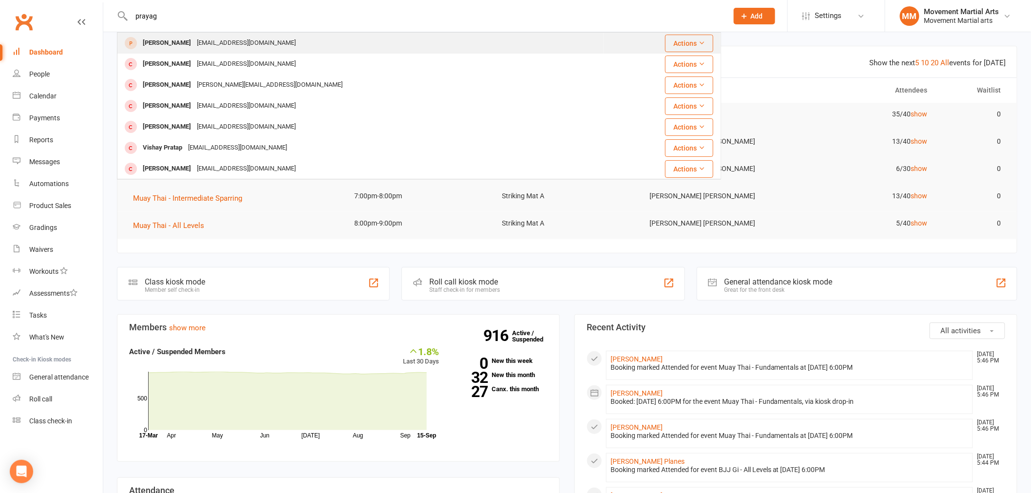
type input "prayag"
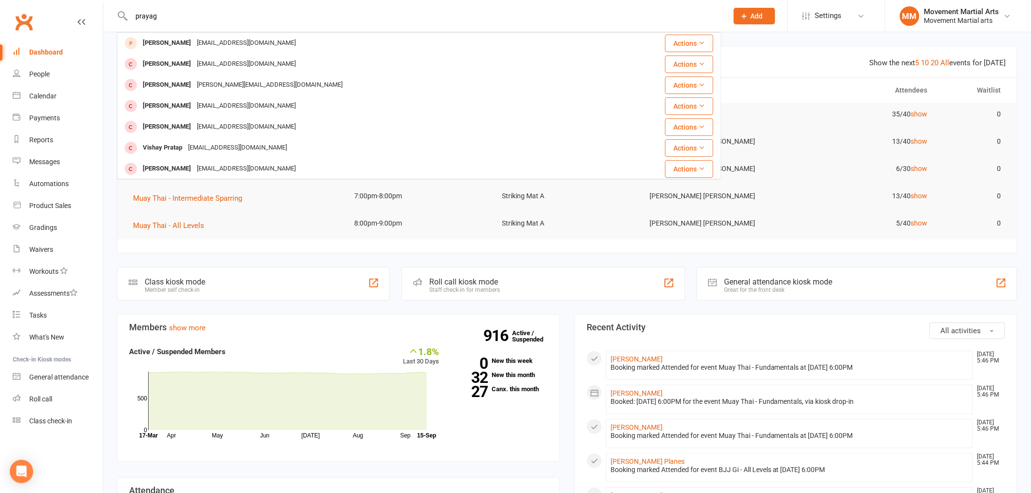
click at [224, 37] on div "Prayaglagan@hotmail.com" at bounding box center [246, 43] width 105 height 14
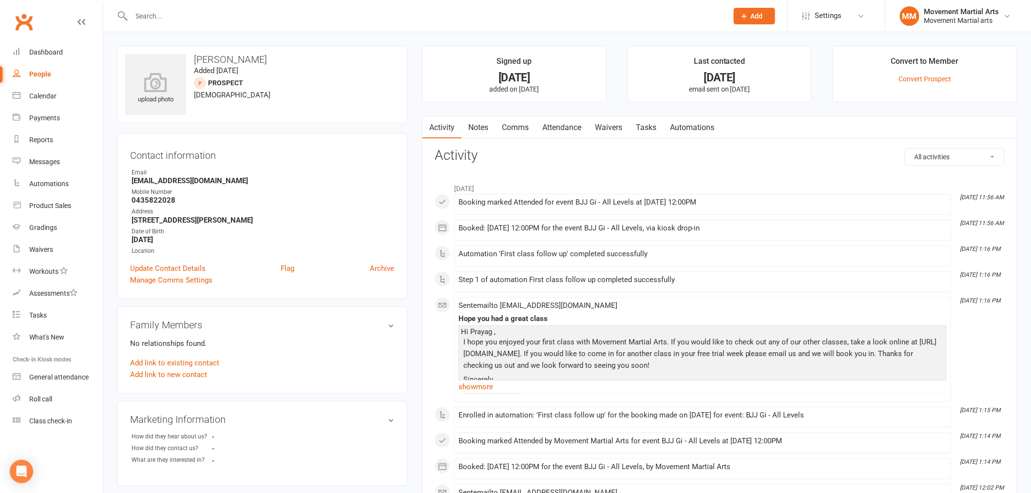
click at [201, 17] on input "text" at bounding box center [425, 16] width 593 height 14
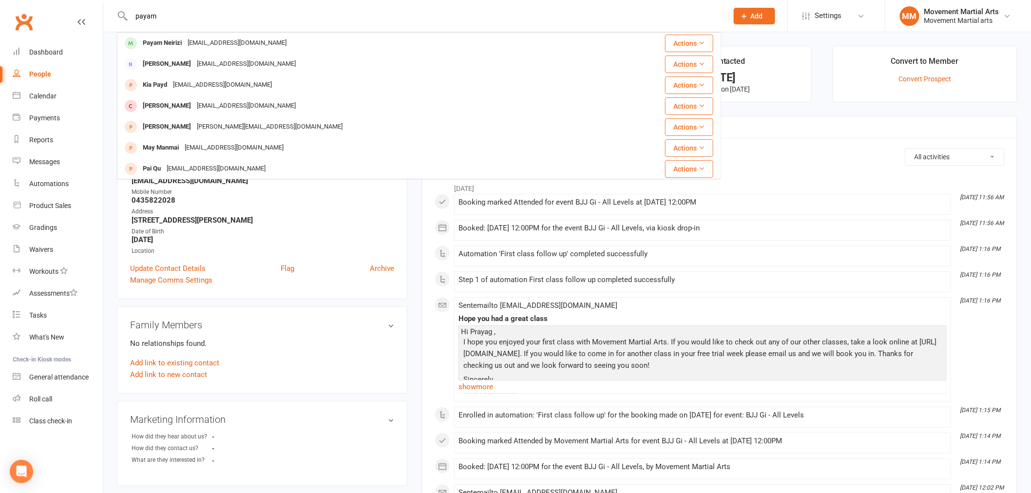
type input "payam"
click at [211, 38] on div "payamneirizi@gmail.com" at bounding box center [237, 43] width 105 height 14
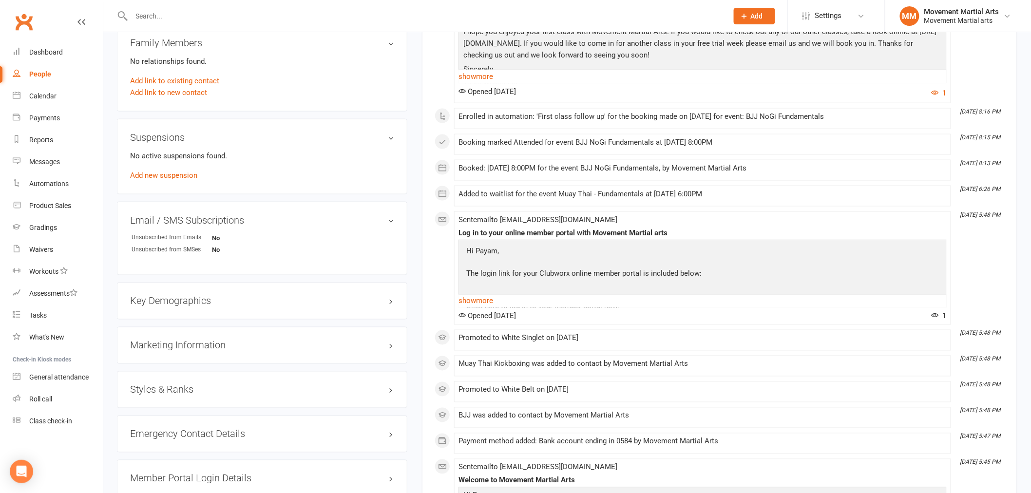
scroll to position [632, 0]
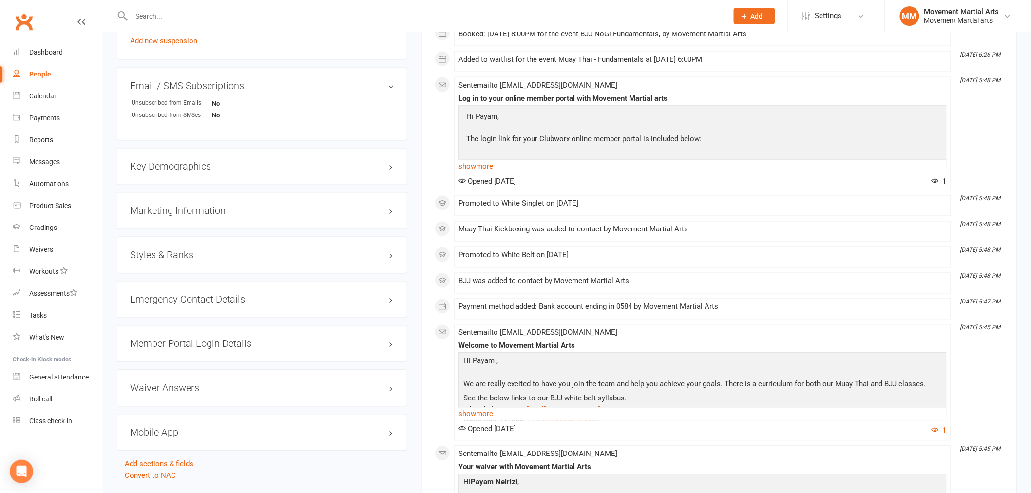
click at [200, 353] on div "Member Portal Login Details" at bounding box center [262, 344] width 291 height 37
click at [203, 350] on div "Member Portal Login Details" at bounding box center [262, 344] width 291 height 37
click at [203, 348] on h3 "Member Portal Login Details" at bounding box center [262, 344] width 264 height 11
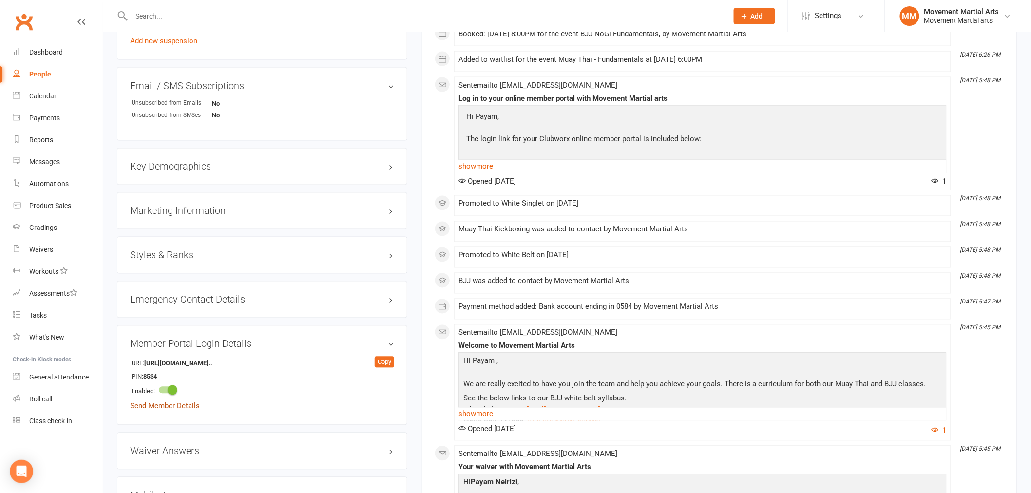
click at [175, 402] on link "Send Member Details" at bounding box center [165, 406] width 70 height 9
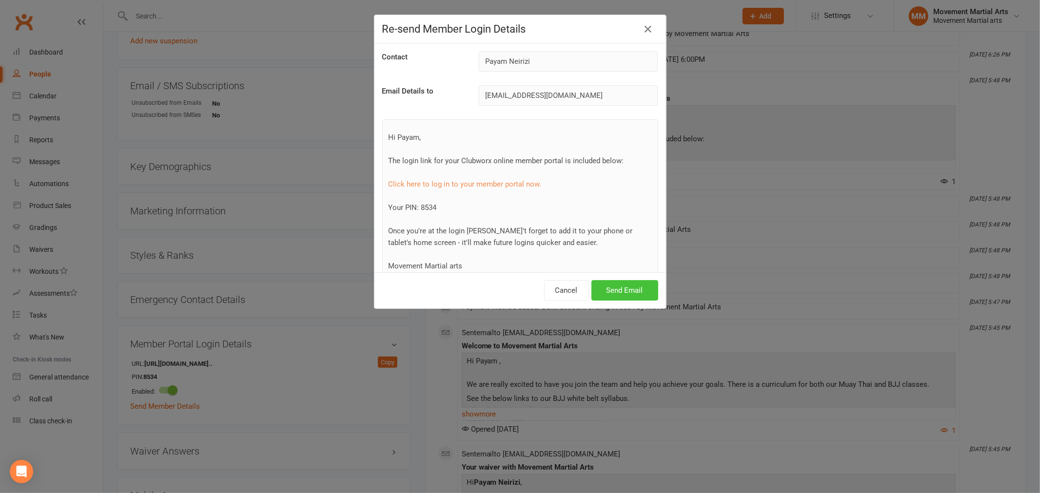
click at [593, 290] on button "Send Email" at bounding box center [624, 290] width 67 height 20
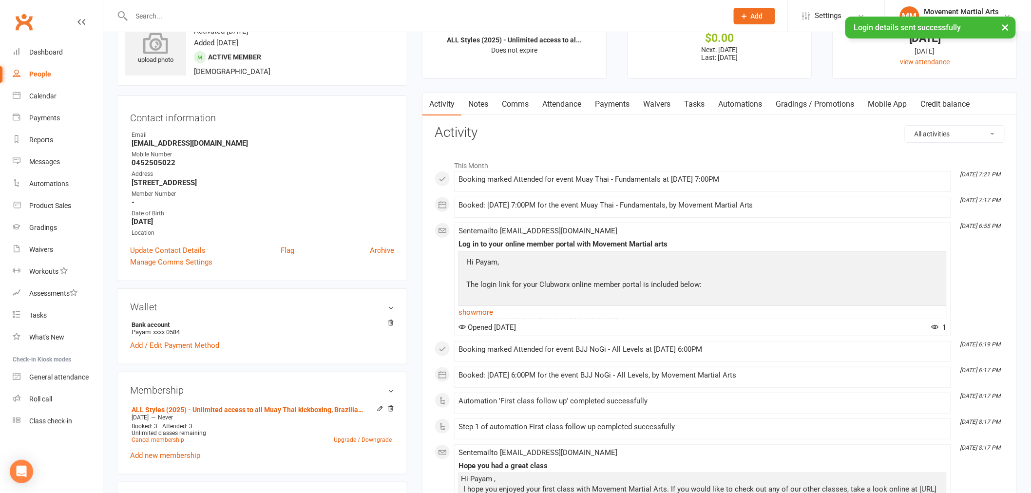
scroll to position [0, 0]
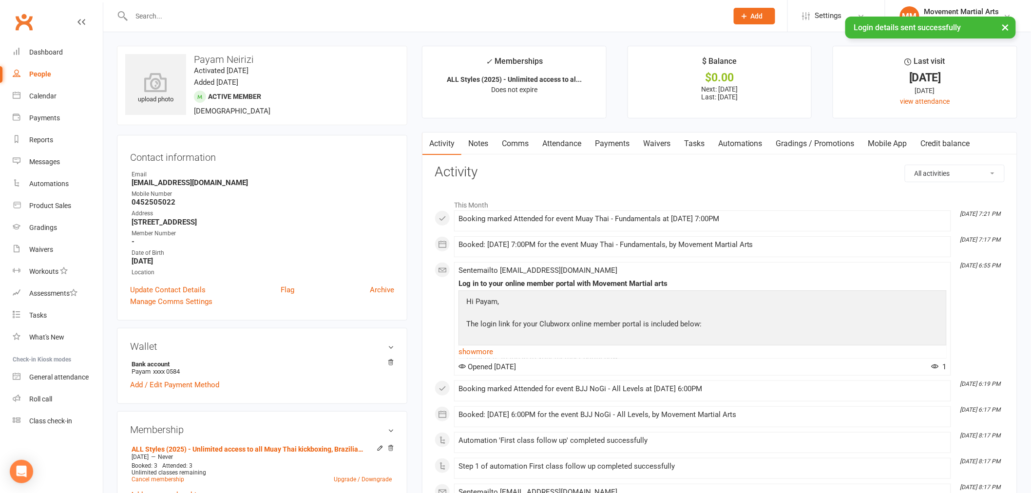
click at [36, 17] on div "× Login details sent successfully" at bounding box center [509, 17] width 1019 height 0
click at [34, 45] on link "Dashboard" at bounding box center [58, 52] width 90 height 22
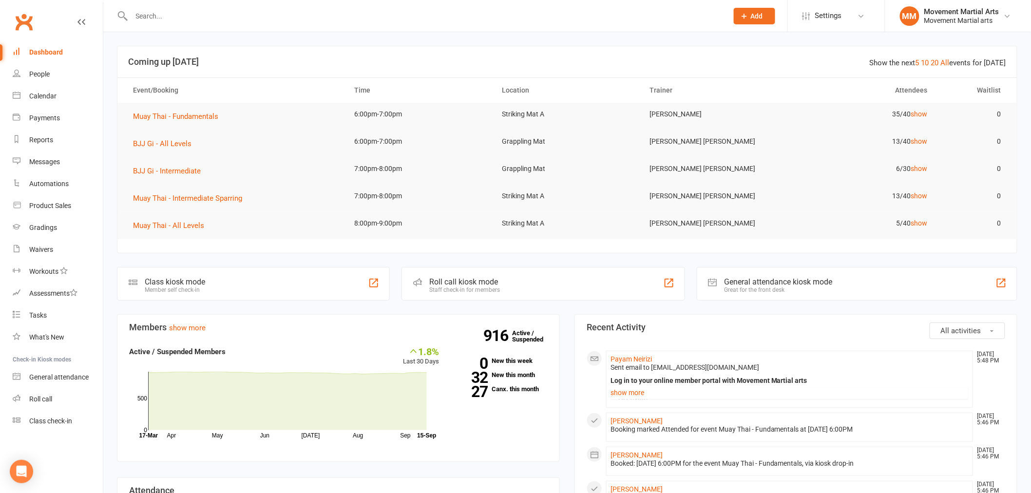
click at [179, 14] on input "text" at bounding box center [425, 16] width 593 height 14
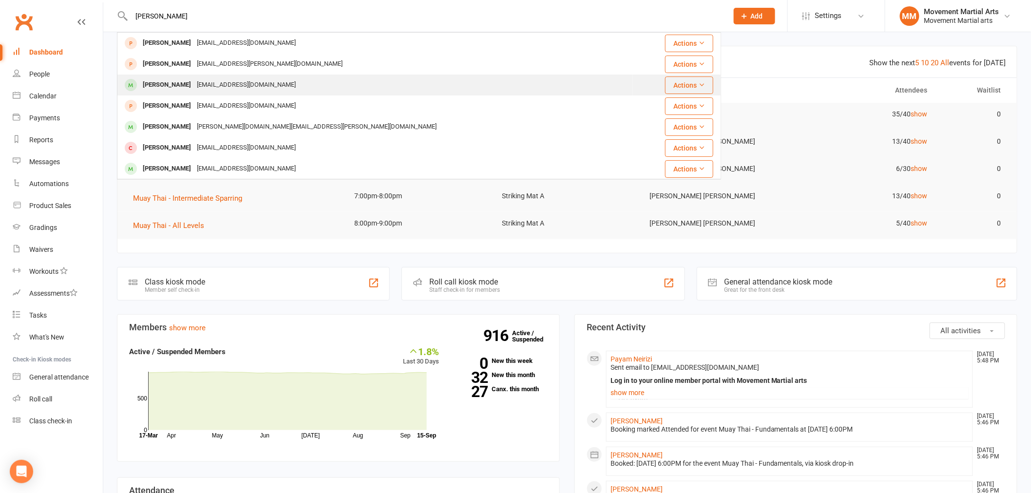
type input "matt gratez"
click at [239, 79] on div "Mattgr8tz@gamil.com" at bounding box center [246, 85] width 105 height 14
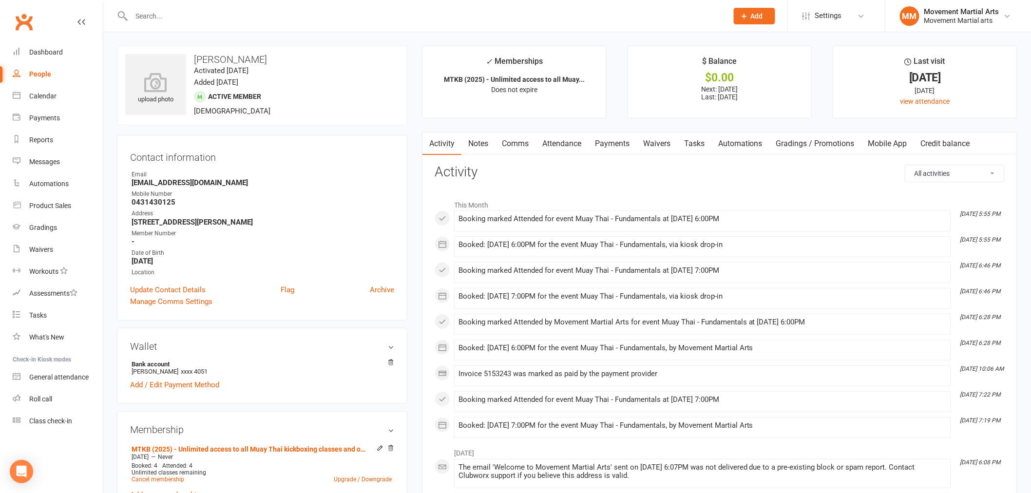
click at [606, 140] on link "Payments" at bounding box center [612, 144] width 48 height 22
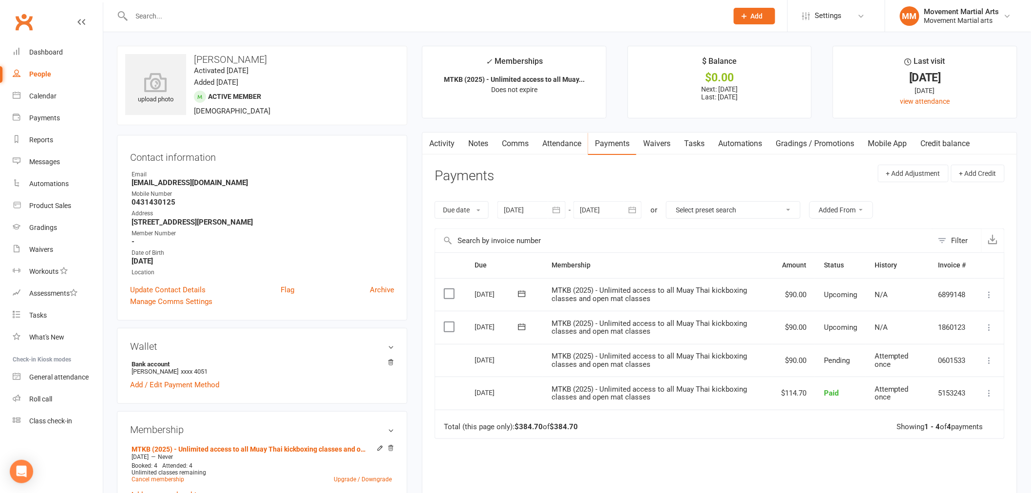
click at [561, 212] on icon "button" at bounding box center [557, 210] width 10 height 10
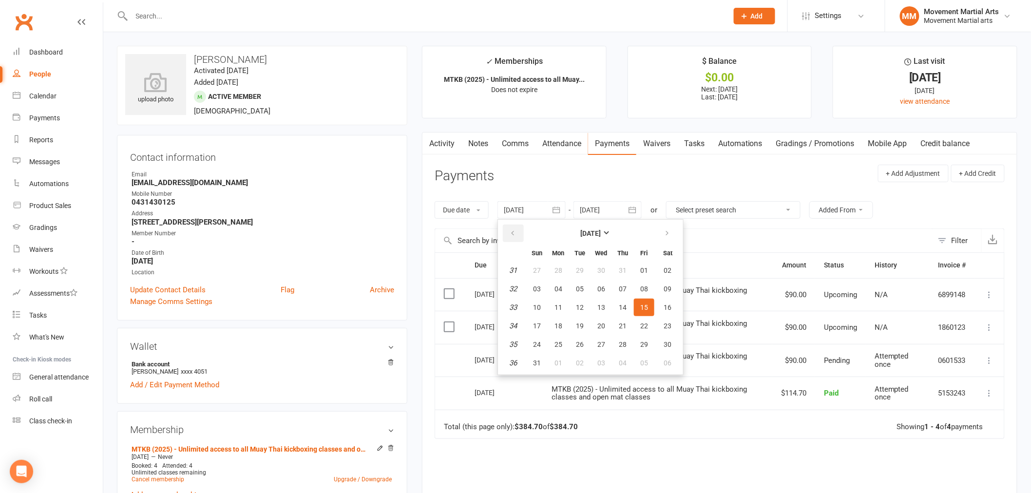
click at [515, 233] on icon "button" at bounding box center [512, 234] width 7 height 8
click at [514, 233] on icon "button" at bounding box center [512, 234] width 7 height 8
click at [573, 291] on button "10" at bounding box center [580, 289] width 20 height 18
type input "10 Jun 2025"
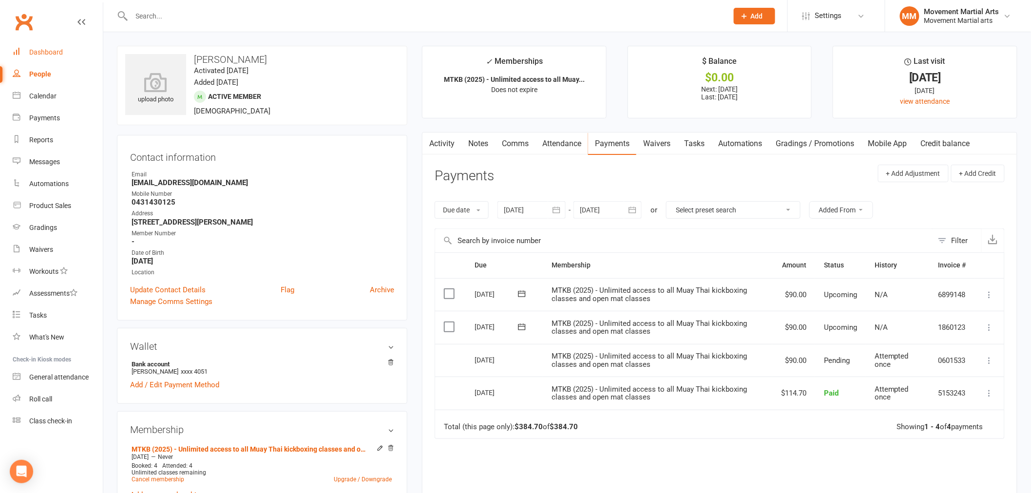
click at [44, 49] on div "Dashboard" at bounding box center [46, 52] width 34 height 8
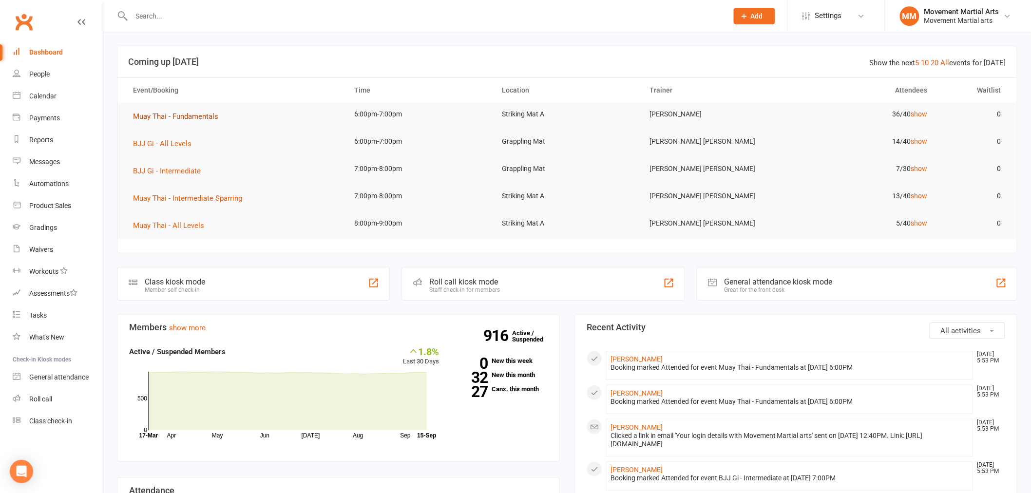
click at [181, 111] on button "Muay Thai - Fundamentals" at bounding box center [179, 117] width 92 height 12
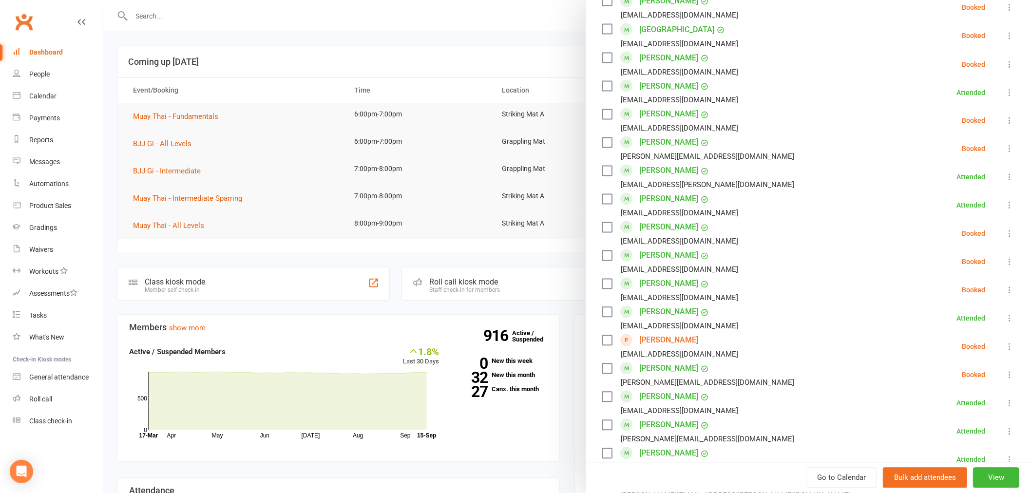
scroll to position [912, 0]
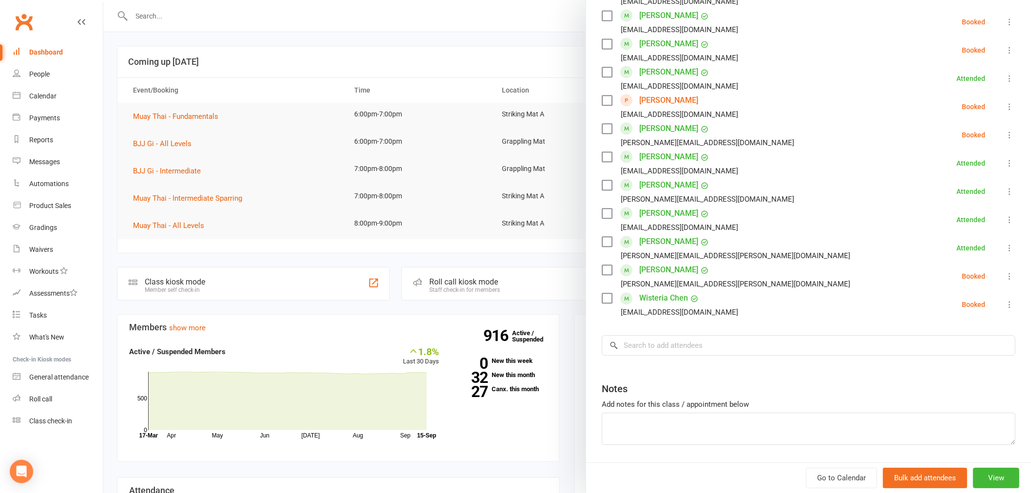
click at [705, 335] on input "search" at bounding box center [809, 345] width 414 height 20
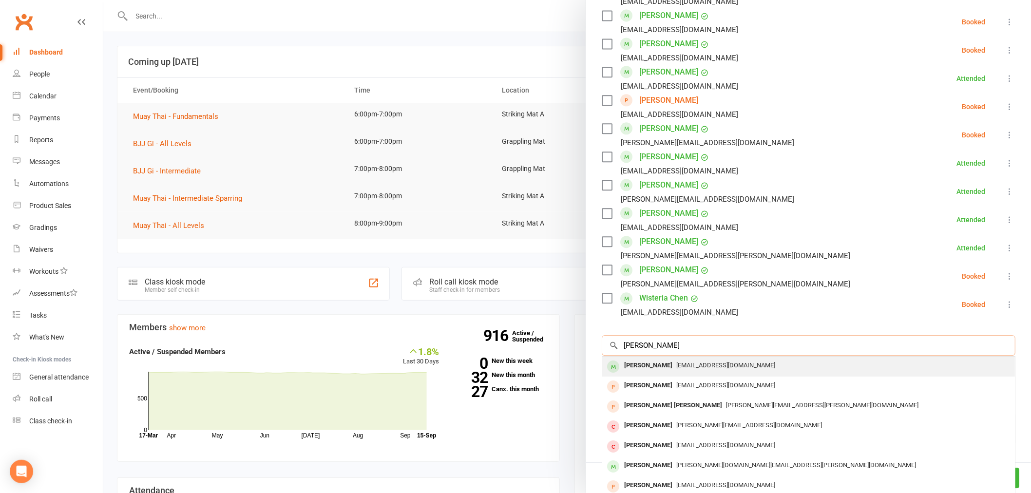
type input "matthew gratex"
click at [723, 362] on span "Mattgr8tz@gamil.com" at bounding box center [726, 365] width 99 height 7
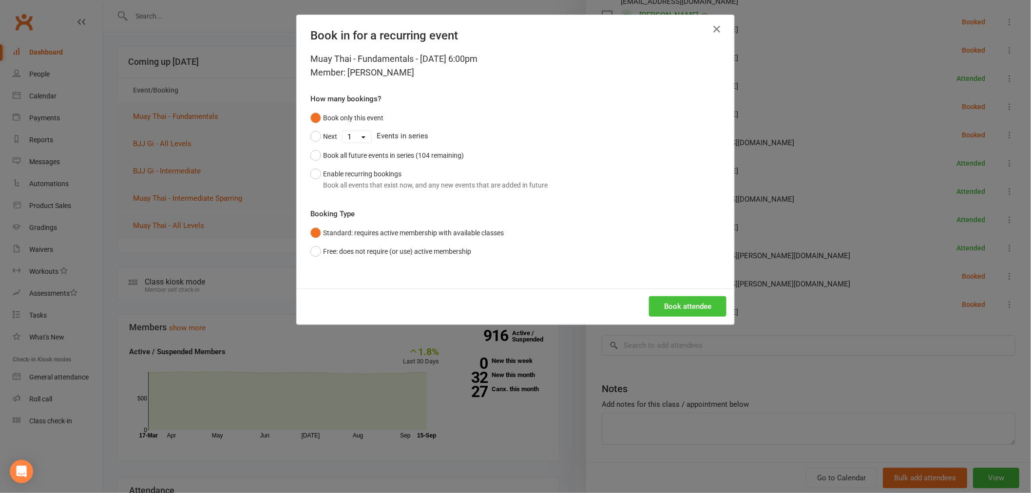
click at [710, 301] on button "Book attendee" at bounding box center [688, 306] width 78 height 20
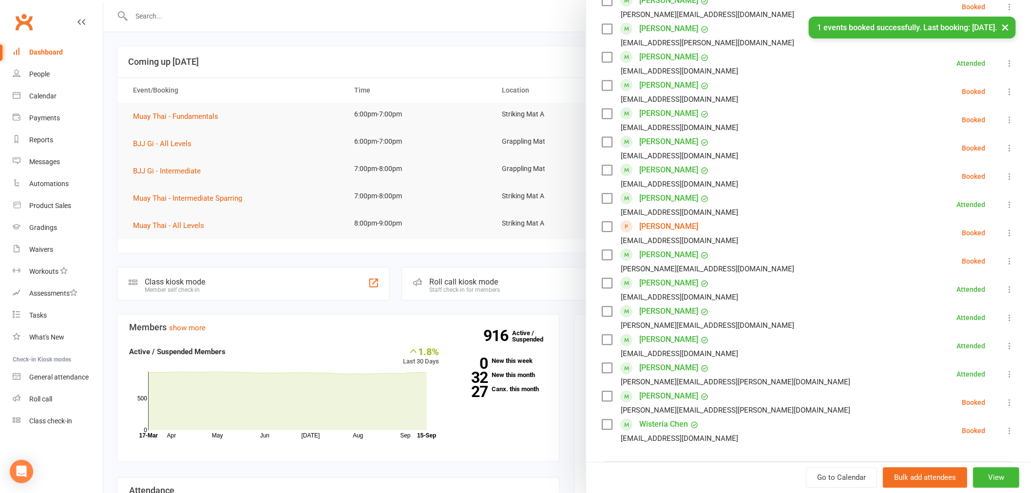
scroll to position [687, 0]
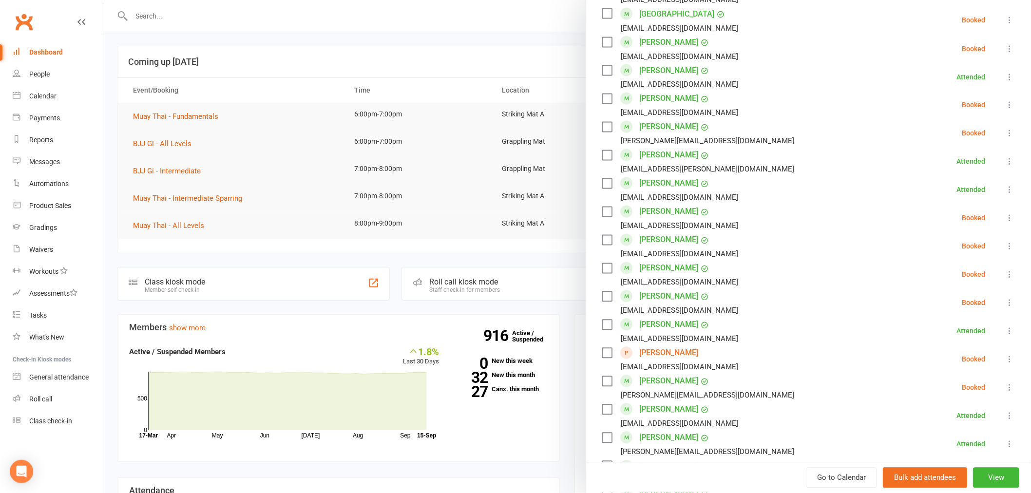
click at [680, 233] on link "Matthew Graetz" at bounding box center [669, 241] width 59 height 16
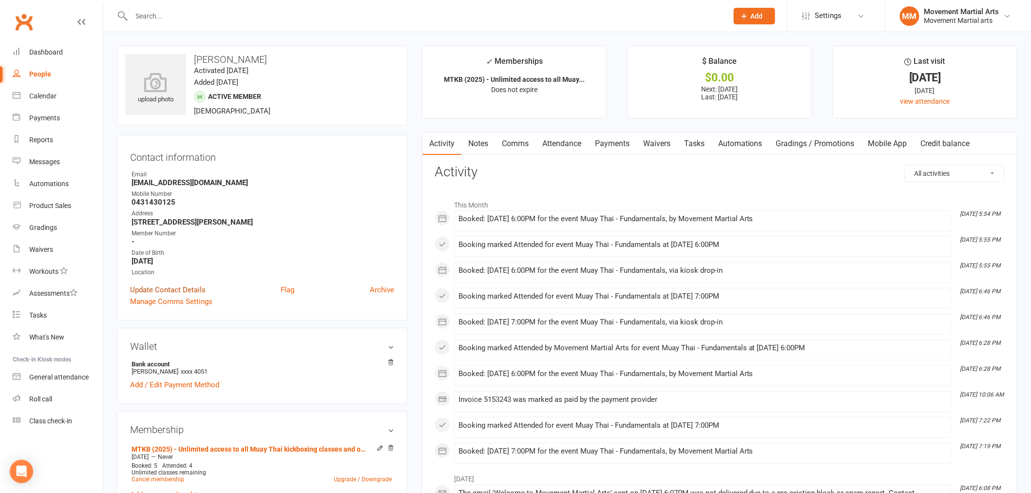
click at [197, 292] on link "Update Contact Details" at bounding box center [168, 290] width 76 height 12
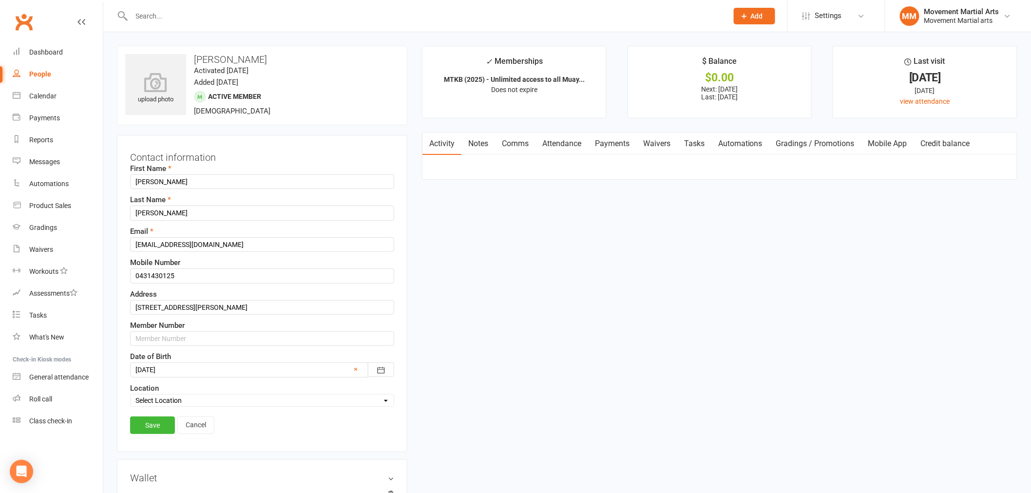
scroll to position [46, 0]
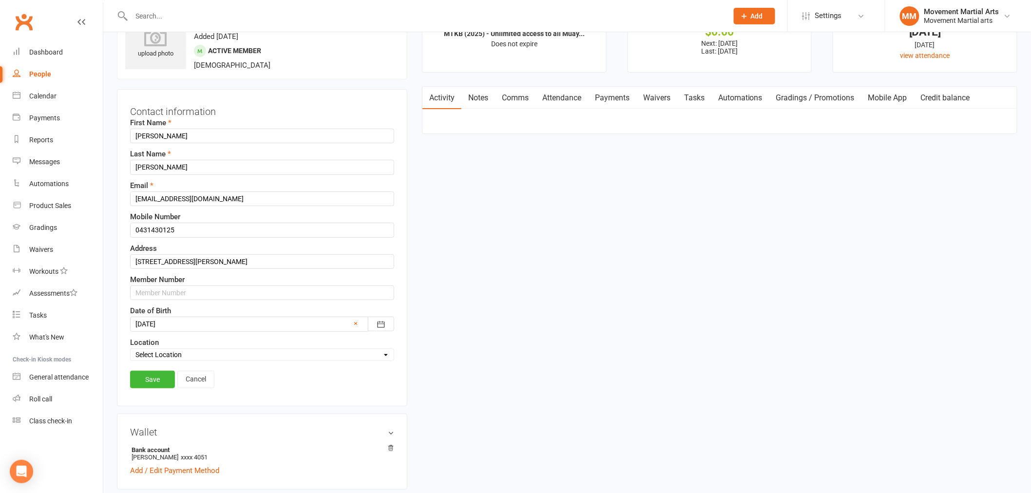
click at [215, 191] on div "Email Mattgr8tz@gamil.com" at bounding box center [262, 193] width 264 height 26
click at [188, 200] on input "Mattgr8tz@gamil.com" at bounding box center [262, 199] width 264 height 15
type input "Mattgr8tz@gmail.com"
click at [154, 377] on link "Save" at bounding box center [152, 380] width 45 height 18
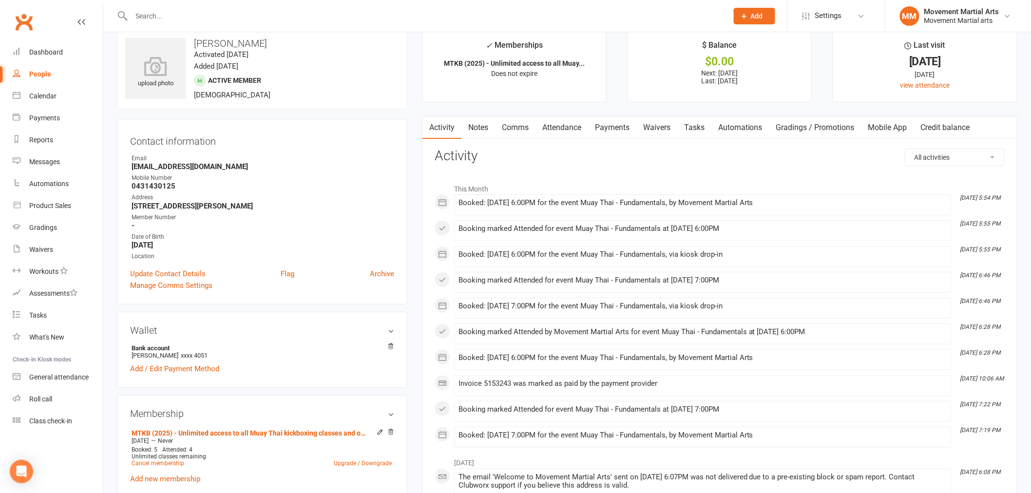
scroll to position [0, 0]
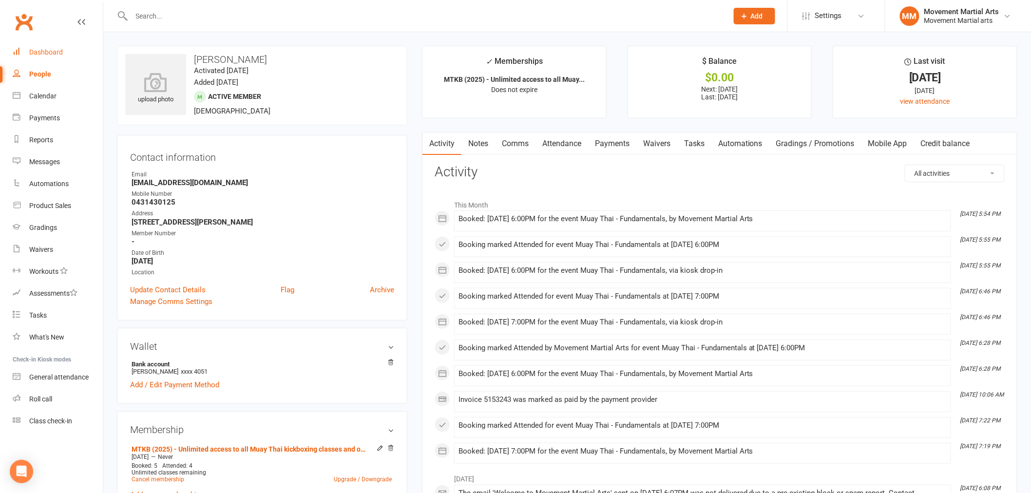
click at [45, 60] on link "Dashboard" at bounding box center [58, 52] width 90 height 22
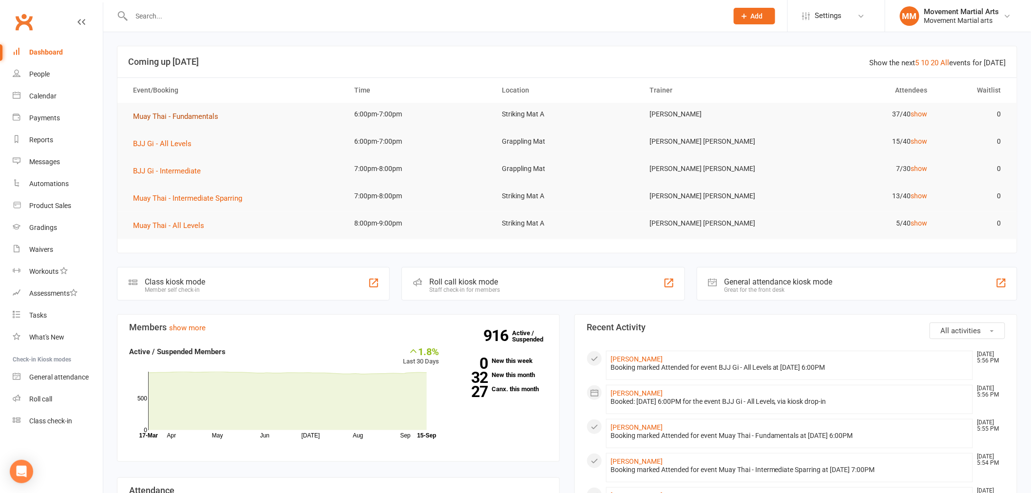
click at [185, 115] on span "Muay Thai - Fundamentals" at bounding box center [175, 116] width 85 height 9
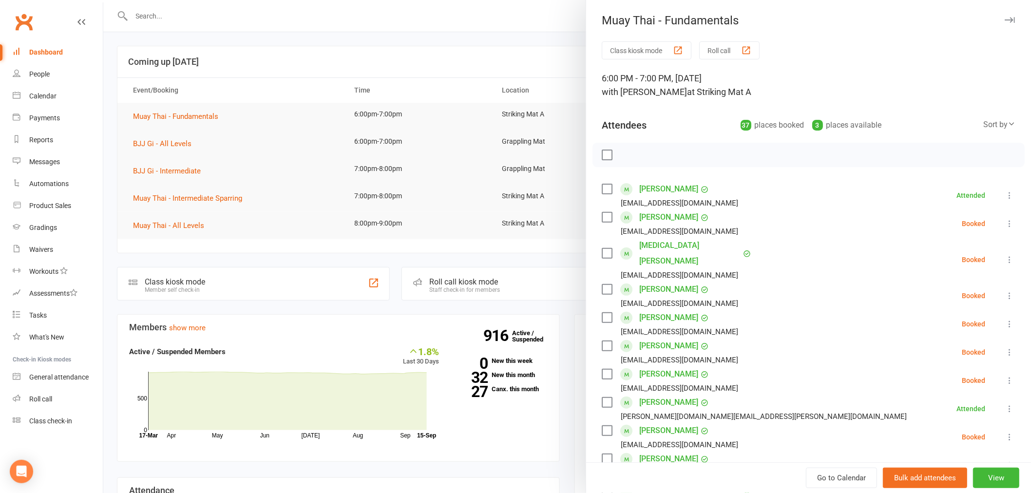
click at [171, 145] on div at bounding box center [567, 246] width 928 height 493
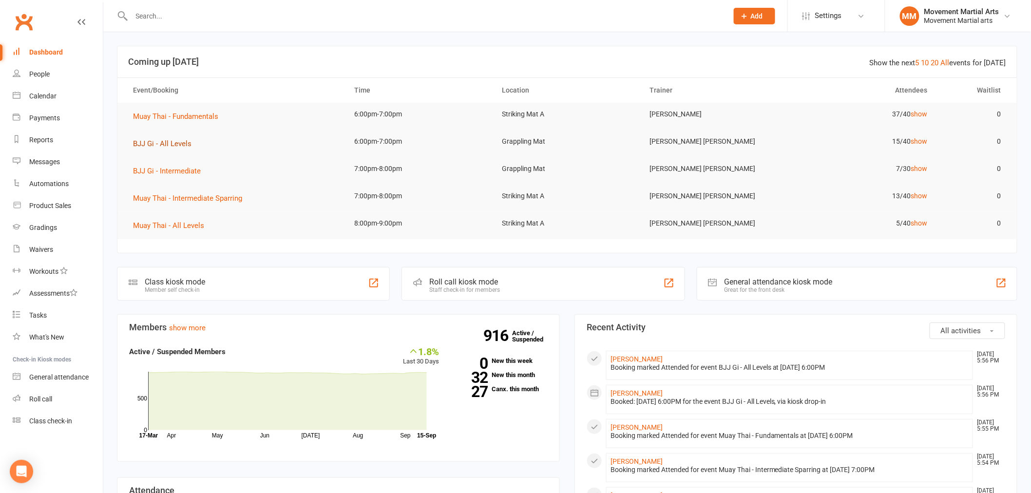
click at [186, 142] on span "BJJ Gi - All Levels" at bounding box center [162, 143] width 58 height 9
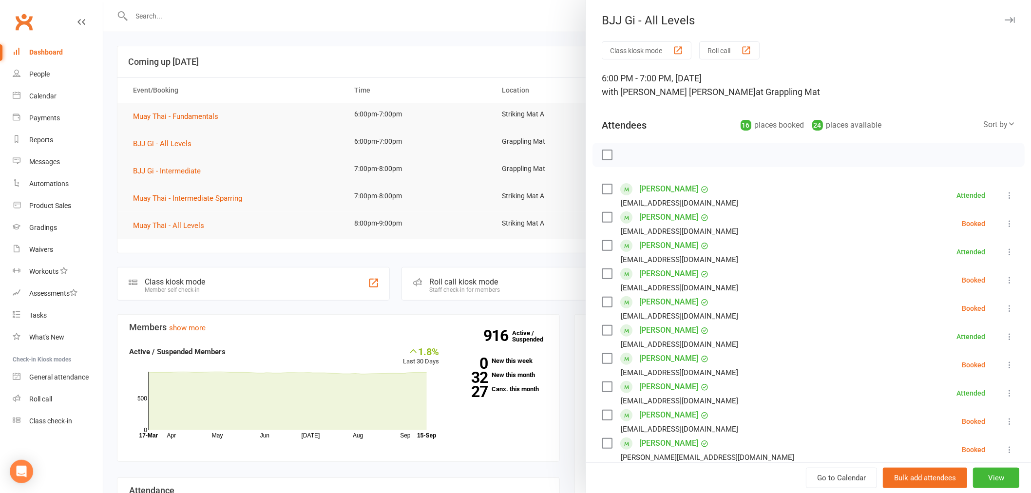
click at [378, 183] on div at bounding box center [567, 246] width 928 height 493
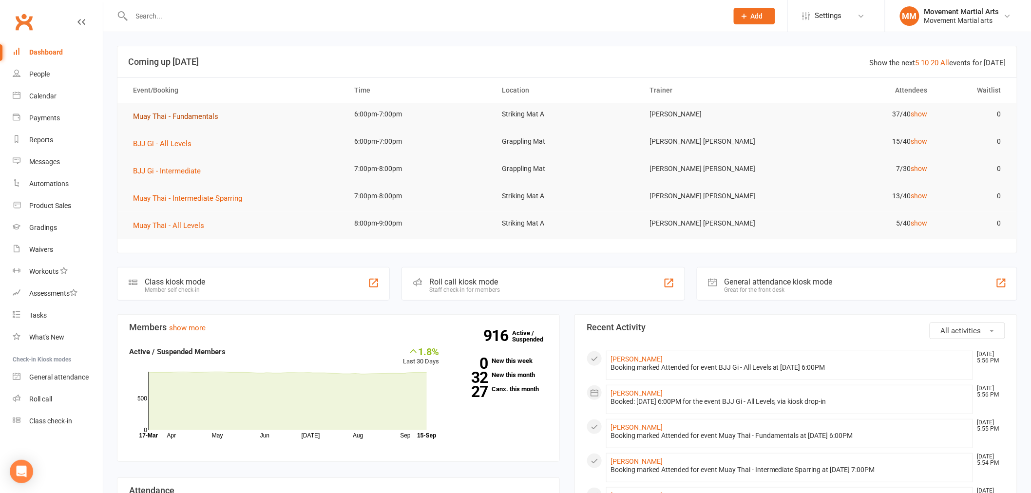
click at [205, 115] on span "Muay Thai - Fundamentals" at bounding box center [175, 116] width 85 height 9
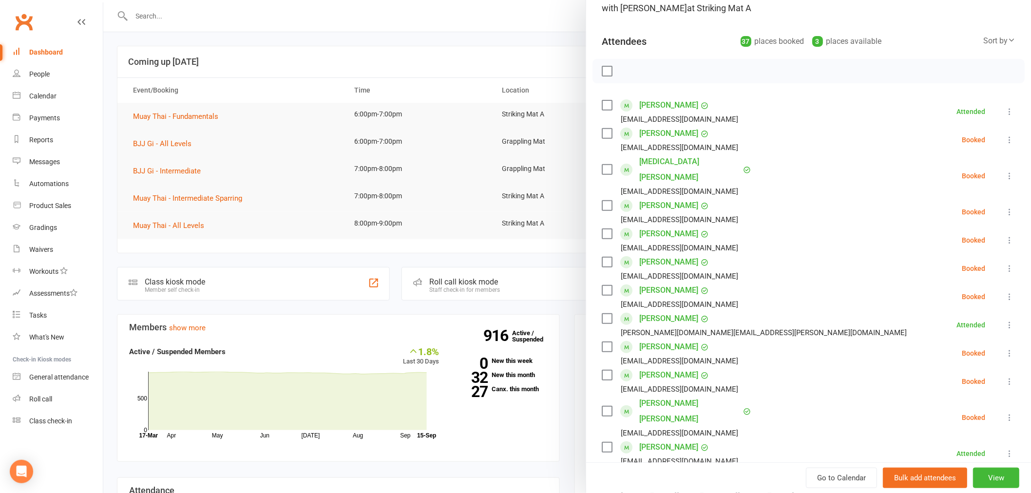
scroll to position [126, 0]
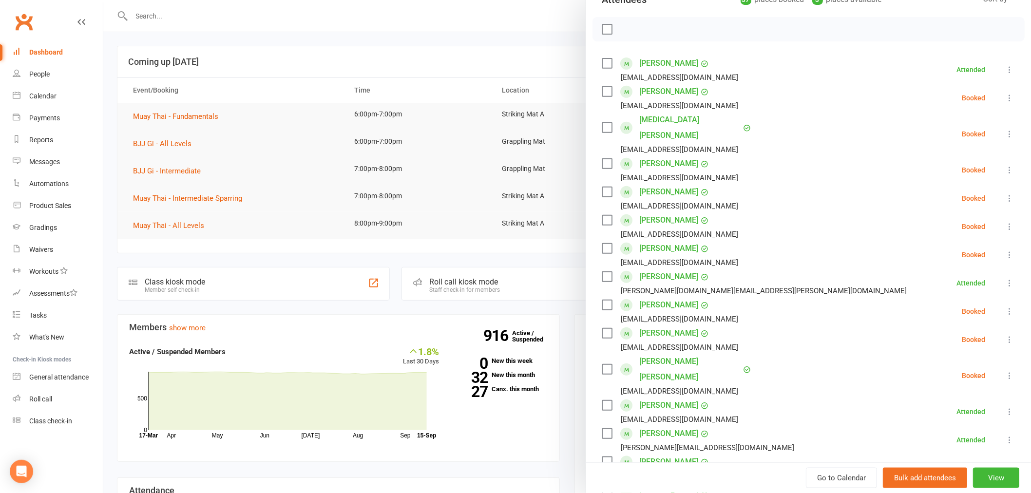
click at [480, 151] on div at bounding box center [567, 246] width 928 height 493
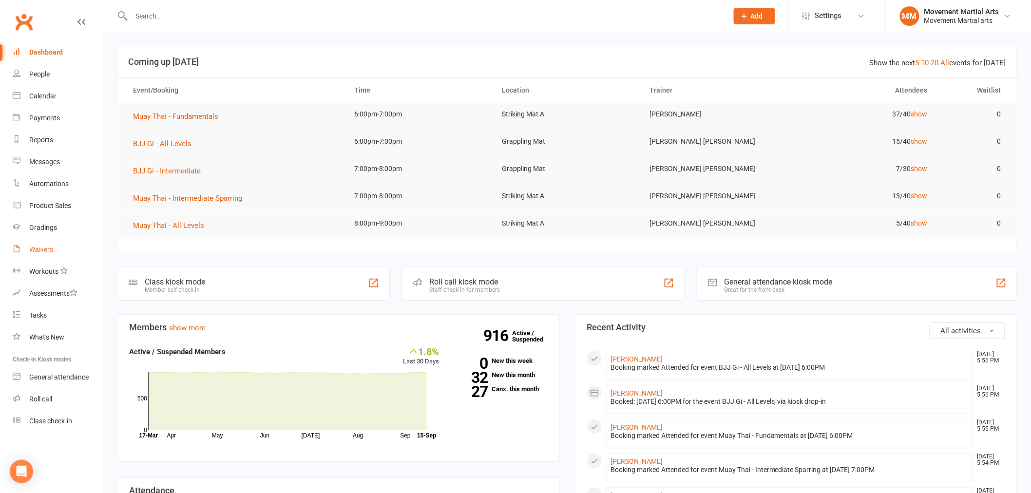
click at [60, 252] on link "Waivers" at bounding box center [58, 250] width 90 height 22
select select "100"
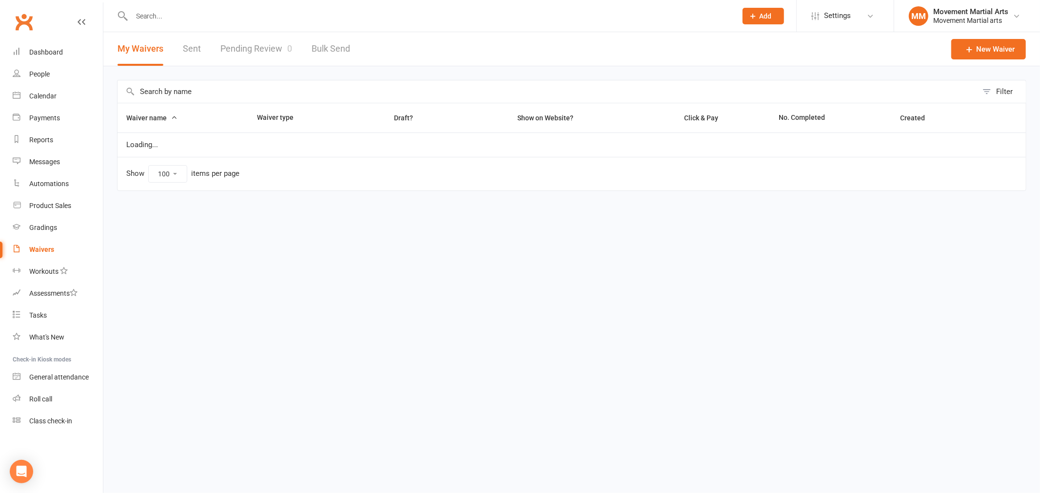
click at [183, 51] on link "Sent" at bounding box center [192, 49] width 18 height 34
select select "50"
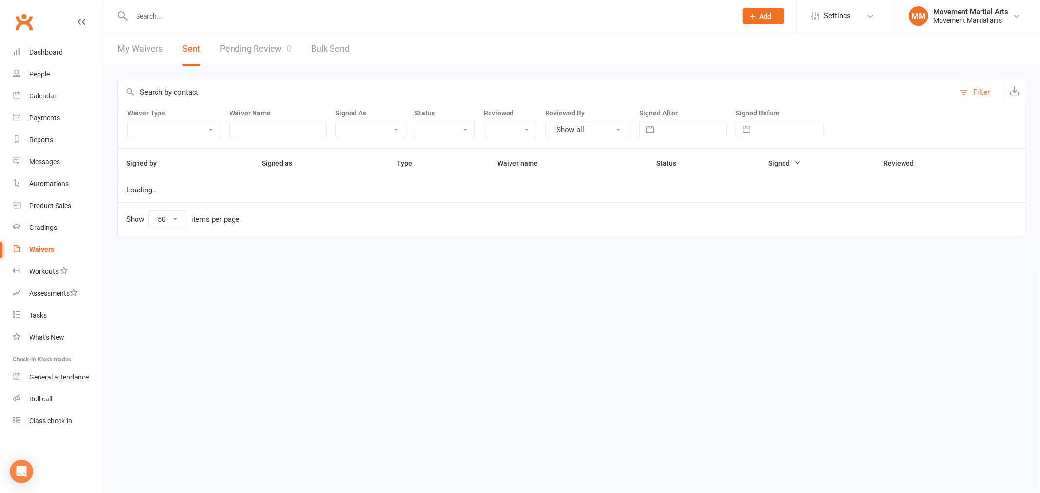
click at [698, 133] on input "text" at bounding box center [693, 129] width 68 height 17
select select "7"
select select "2025"
select select "8"
select select "2025"
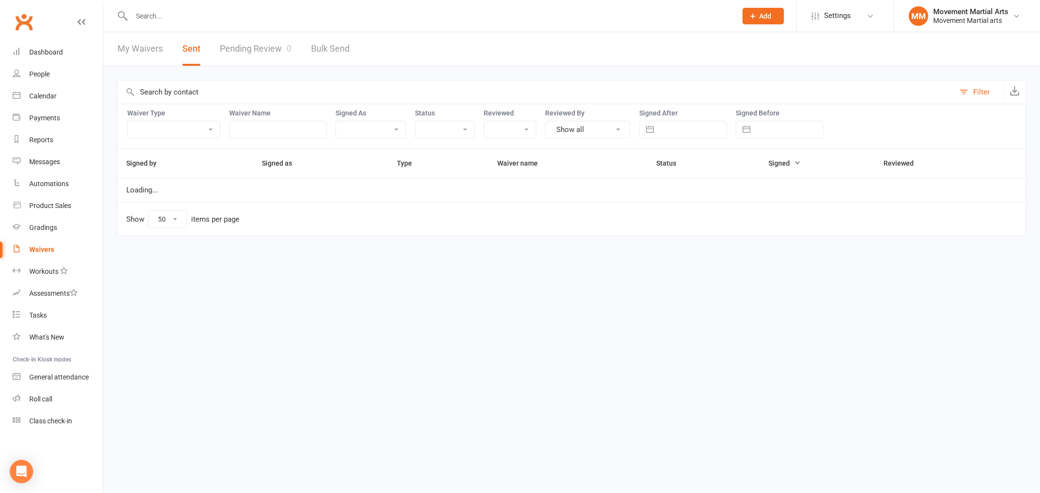
select select "9"
select select "2025"
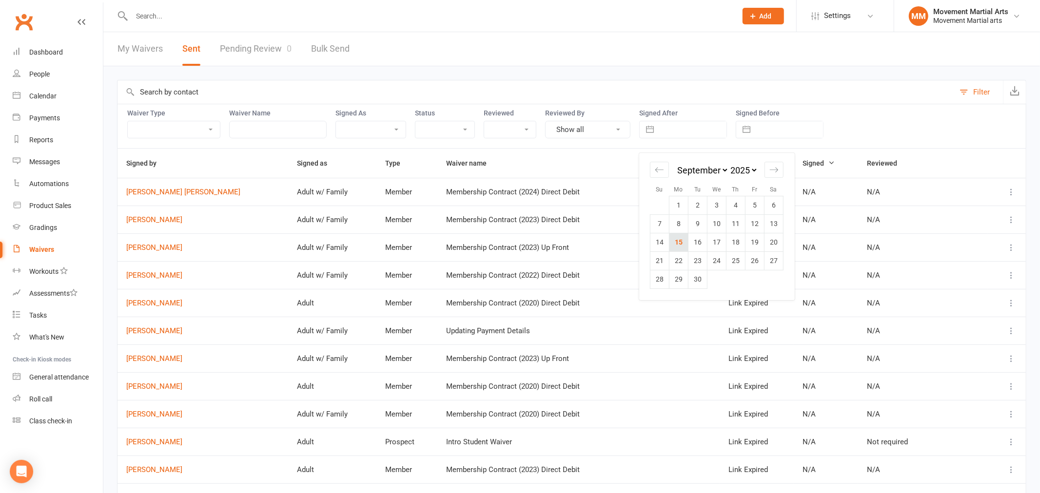
click at [677, 242] on td "15" at bounding box center [678, 242] width 19 height 19
type input "15 Sep 2025"
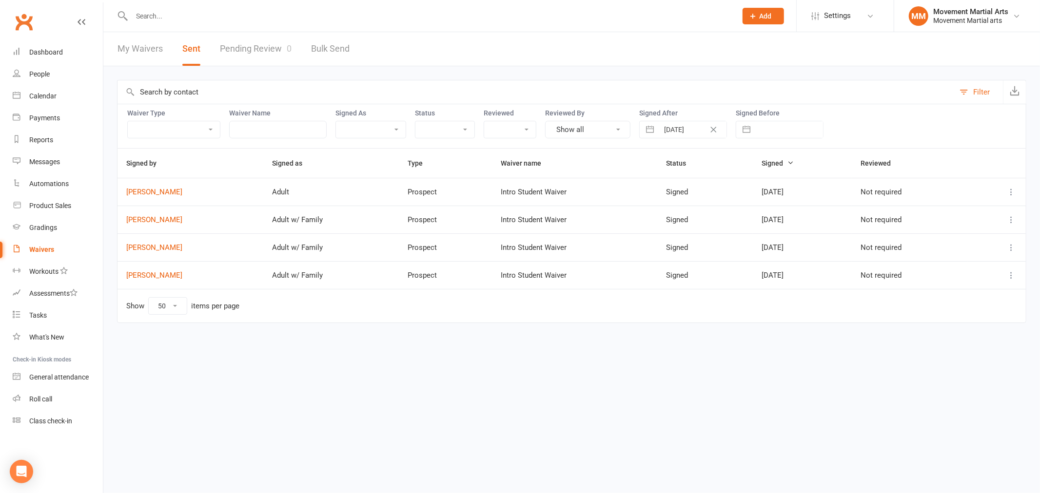
click at [1006, 194] on button at bounding box center [1011, 192] width 12 height 12
click at [966, 212] on link "Preview" at bounding box center [968, 211] width 97 height 19
click at [182, 18] on input "text" at bounding box center [429, 16] width 601 height 14
click at [717, 132] on icon "Clear Date" at bounding box center [713, 130] width 7 height 6
click at [655, 129] on button "button" at bounding box center [650, 129] width 18 height 17
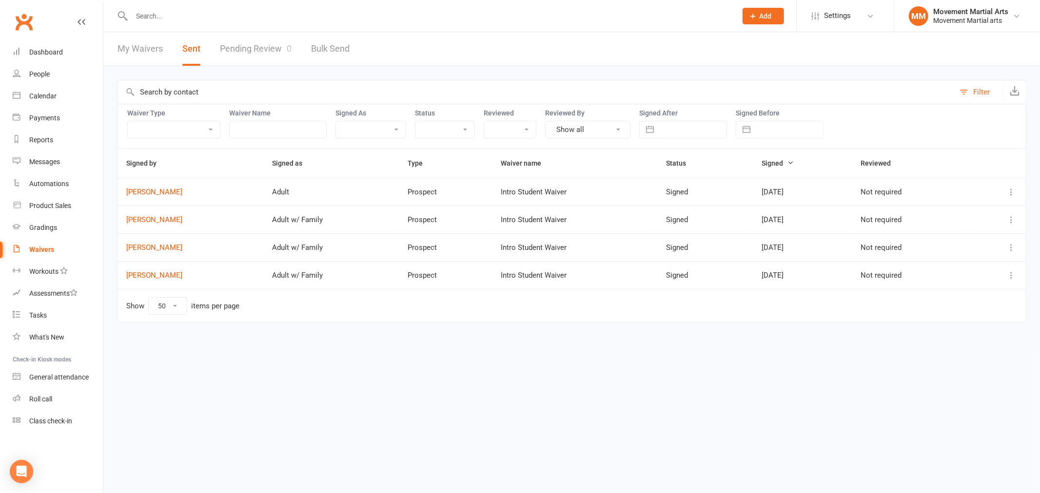
select select "7"
select select "2025"
select select "8"
select select "2025"
select select "9"
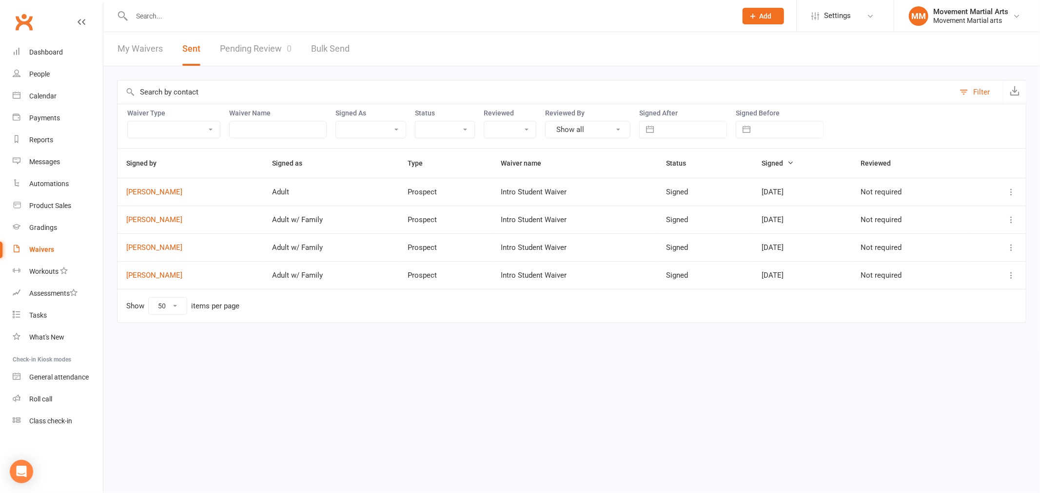
select select "2025"
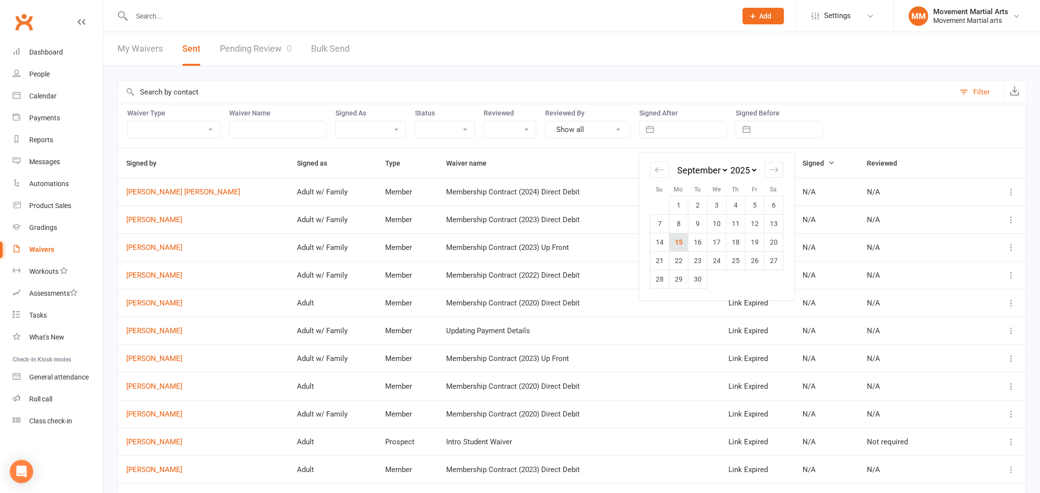
click at [680, 244] on td "15" at bounding box center [678, 242] width 19 height 19
type input "15 Sep 2025"
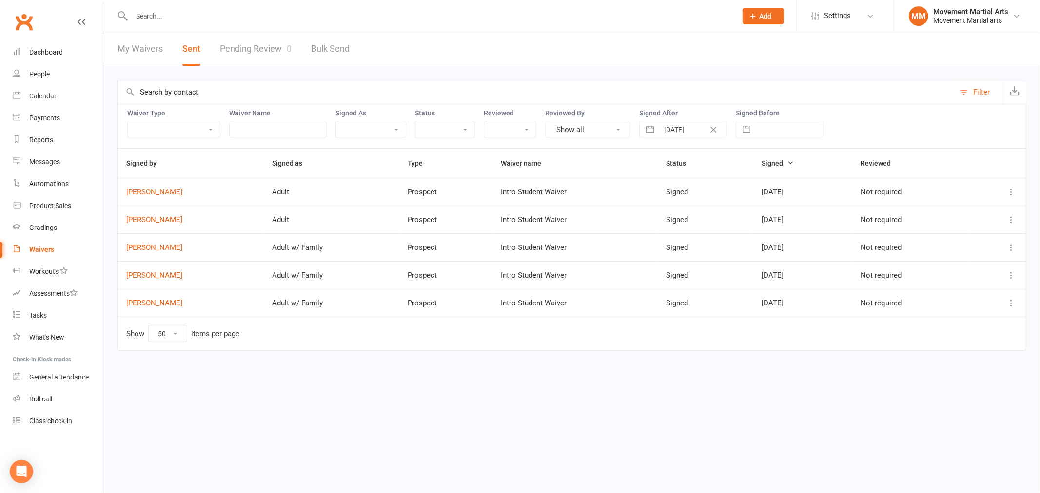
click at [325, 392] on html "Prospect Member Non-attending contact Class / event Appointment Grading event T…" at bounding box center [520, 196] width 1040 height 392
click at [1010, 195] on icon at bounding box center [1011, 192] width 10 height 10
click at [970, 215] on link "Preview" at bounding box center [968, 211] width 97 height 19
click at [66, 50] on link "Dashboard" at bounding box center [58, 52] width 90 height 22
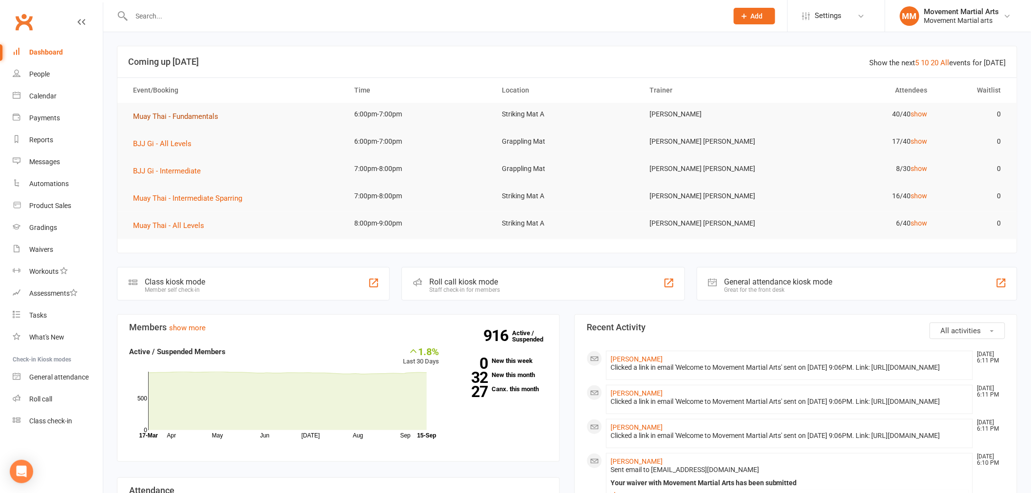
click at [177, 115] on span "Muay Thai - Fundamentals" at bounding box center [175, 116] width 85 height 9
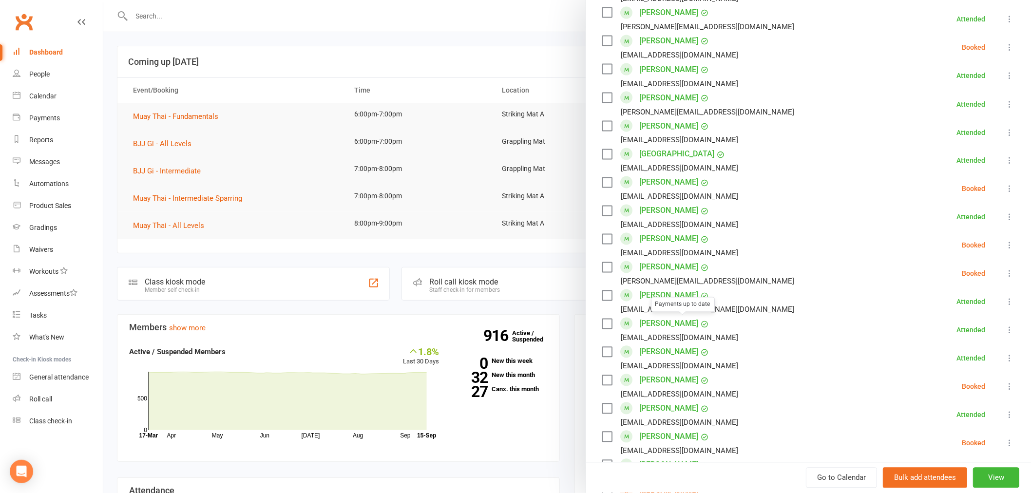
scroll to position [1011, 0]
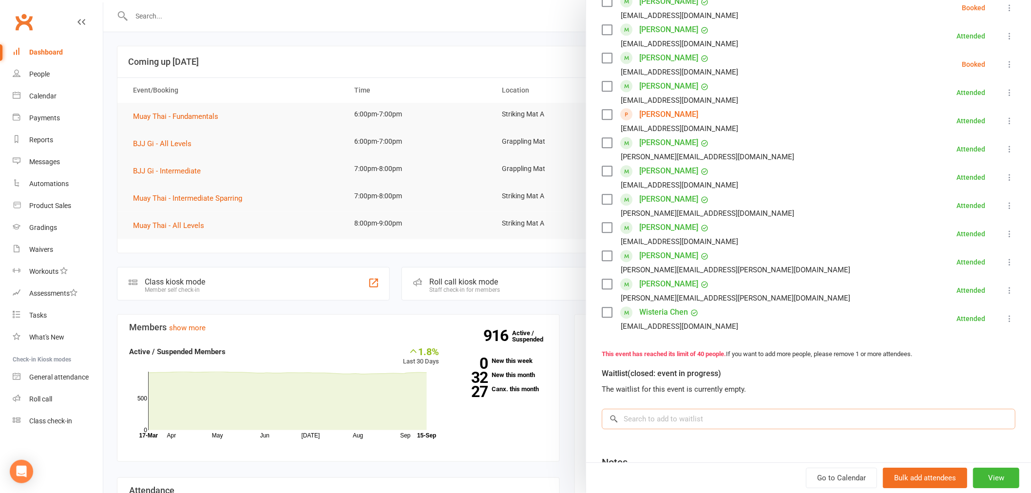
click at [704, 409] on input "search" at bounding box center [809, 419] width 414 height 20
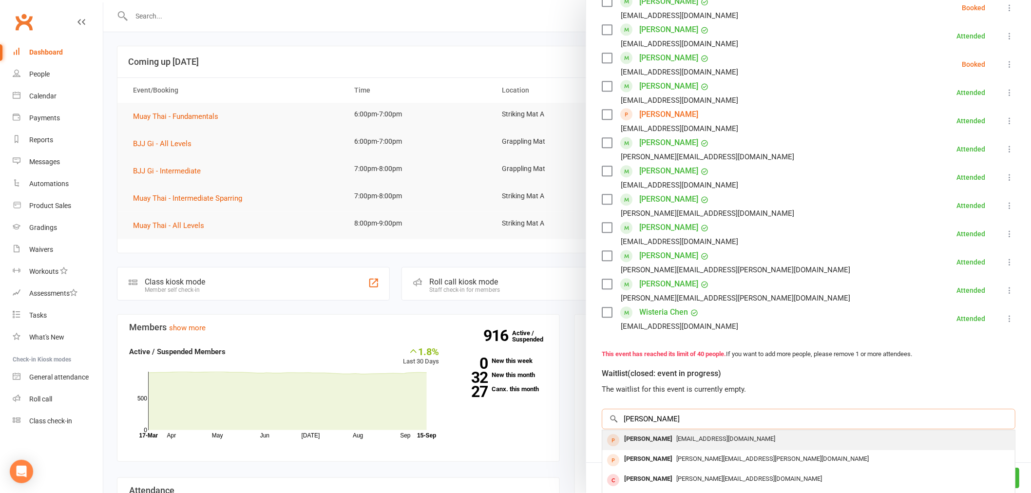
type input "anagh"
click at [739, 435] on span "anaghchetan@gmail.com" at bounding box center [726, 438] width 99 height 7
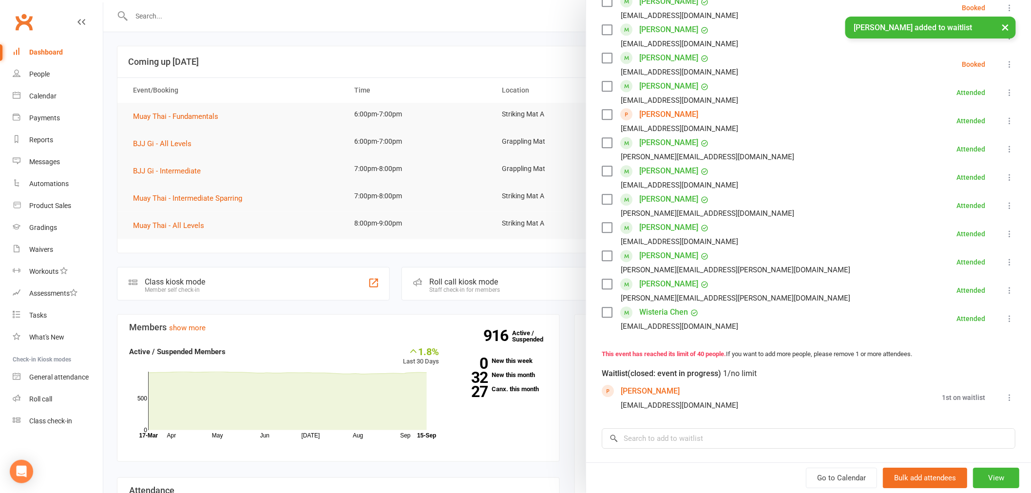
click at [1005, 393] on icon at bounding box center [1010, 398] width 10 height 10
click at [936, 407] on link "Remove" at bounding box center [956, 416] width 117 height 19
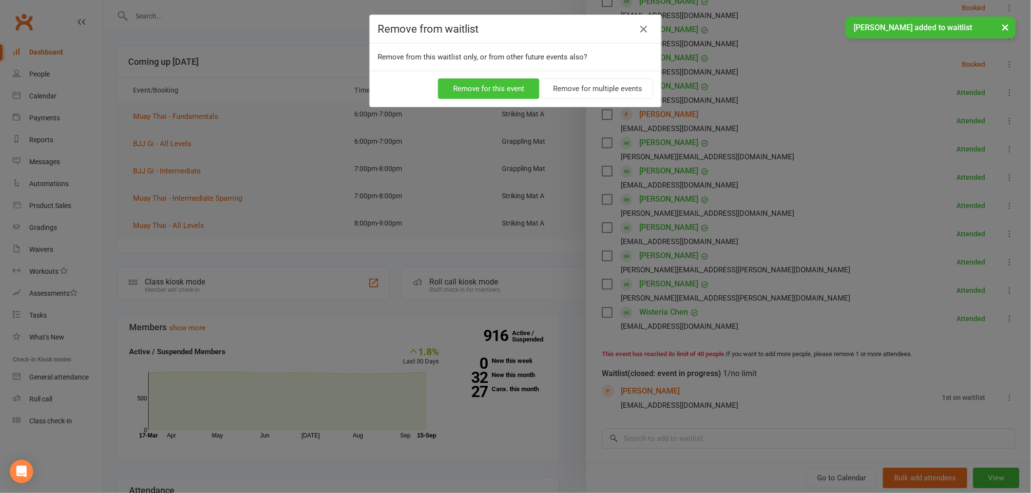
click at [501, 80] on button "Remove for this event" at bounding box center [488, 88] width 101 height 20
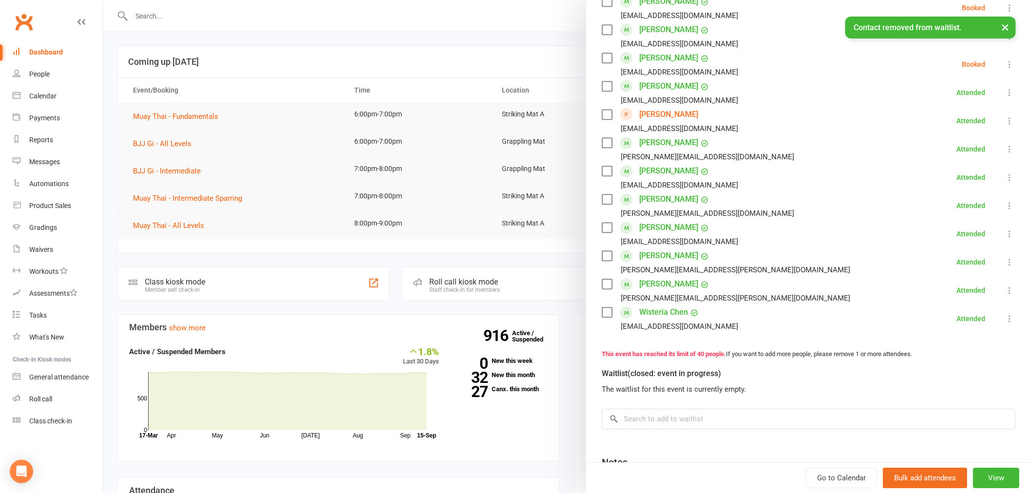
click at [1005, 314] on icon at bounding box center [1010, 319] width 10 height 10
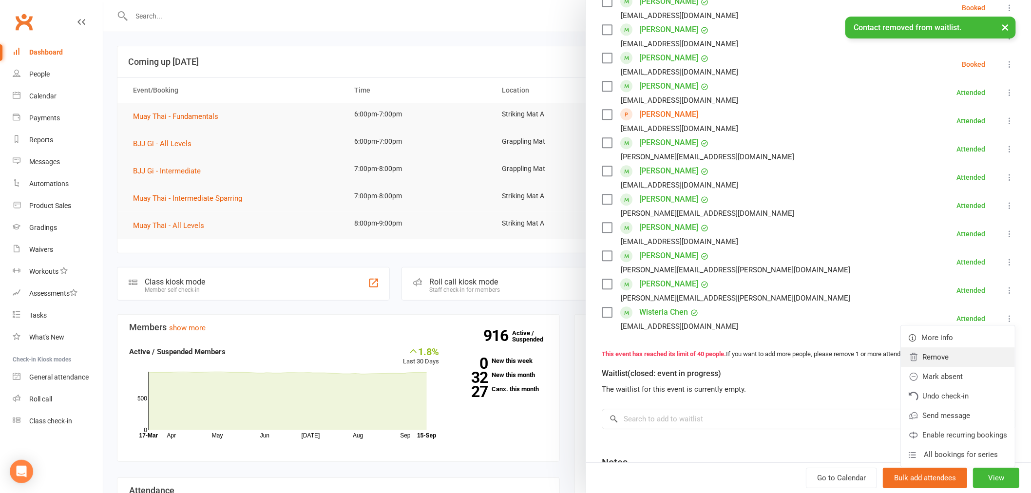
click at [946, 325] on ul "More info Remove Mark absent Undo check-in Send message Enable recurring bookin…" at bounding box center [958, 396] width 115 height 142
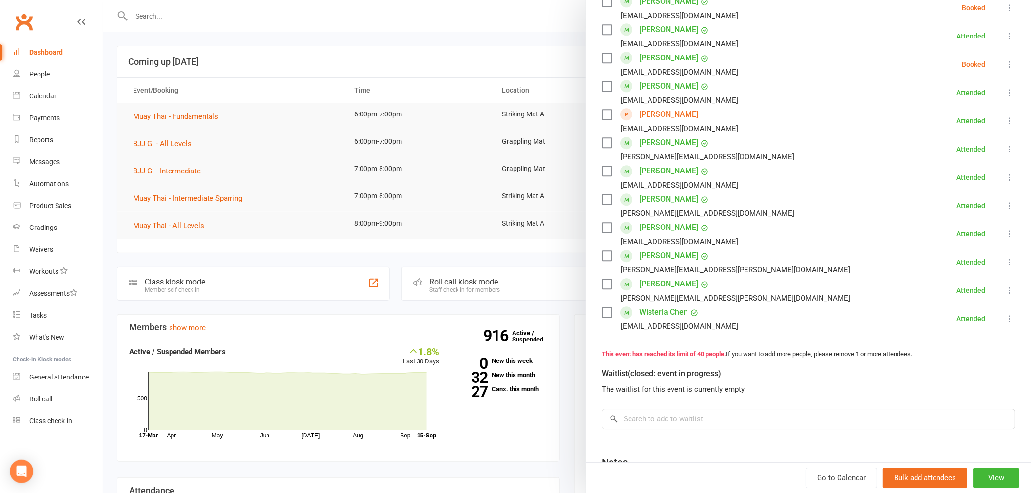
click at [1005, 314] on icon at bounding box center [1010, 319] width 10 height 10
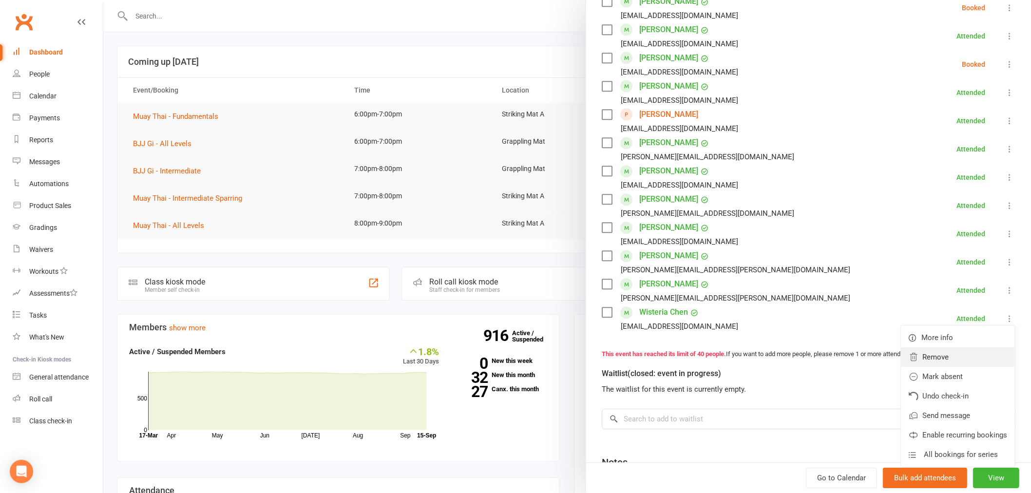
click at [920, 348] on link "Remove" at bounding box center [958, 357] width 114 height 19
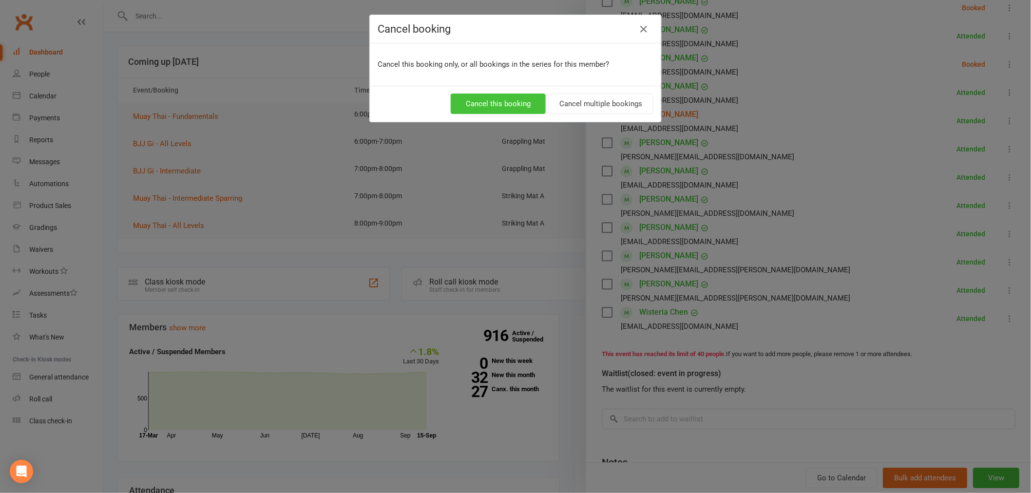
click at [513, 99] on button "Cancel this booking" at bounding box center [498, 104] width 95 height 20
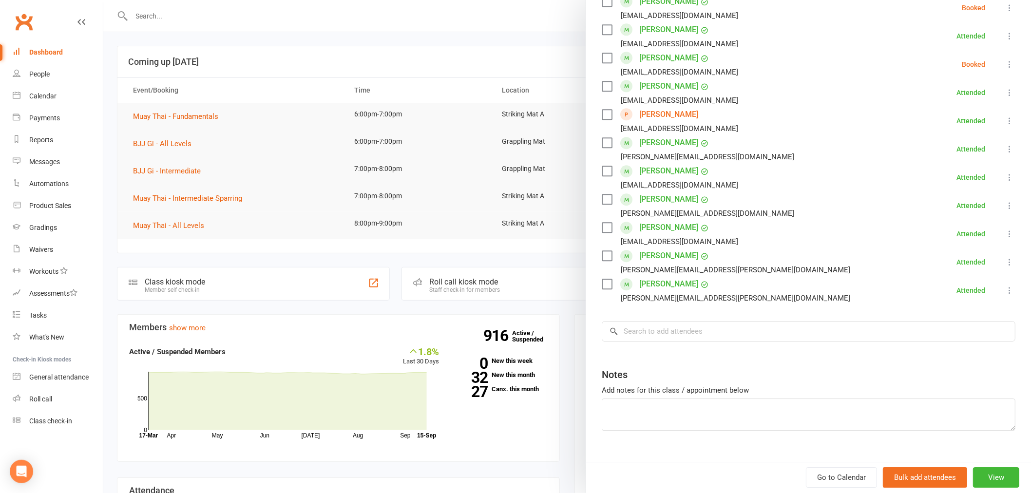
scroll to position [997, 0]
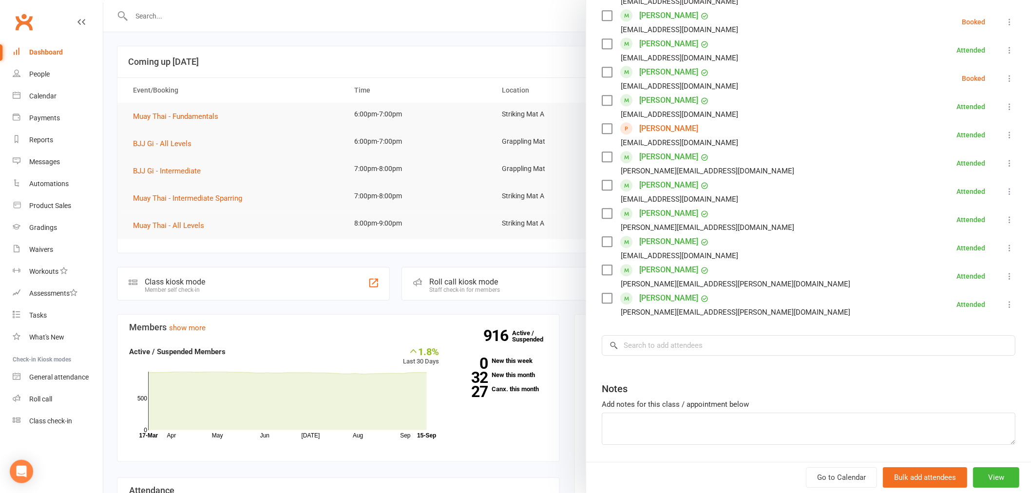
click at [674, 335] on input "search" at bounding box center [809, 345] width 414 height 20
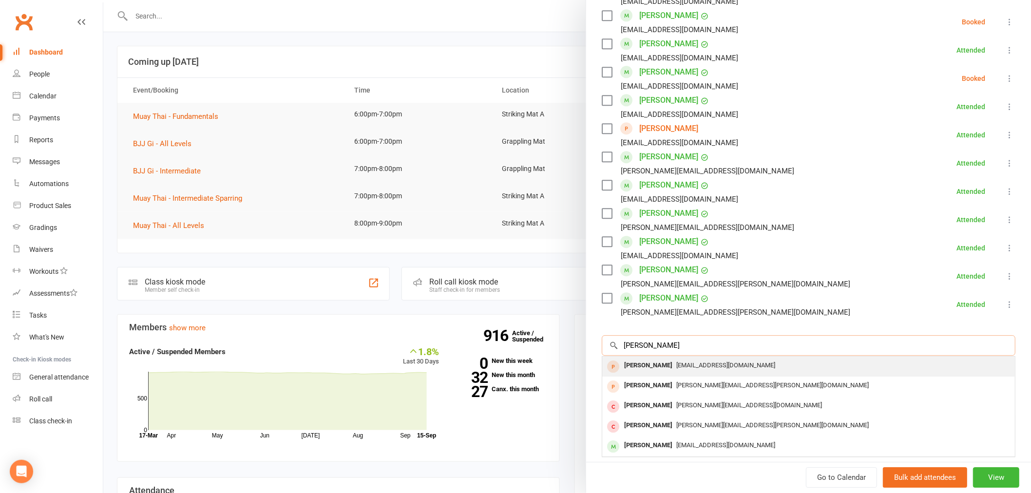
type input "anagh"
click at [694, 362] on span "anaghchetan@gmail.com" at bounding box center [726, 365] width 99 height 7
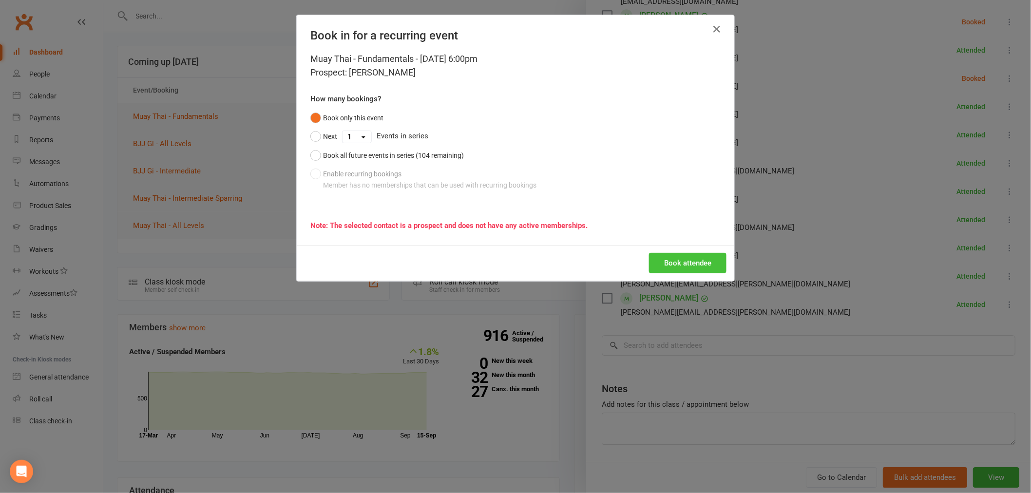
click at [696, 266] on button "Book attendee" at bounding box center [688, 263] width 78 height 20
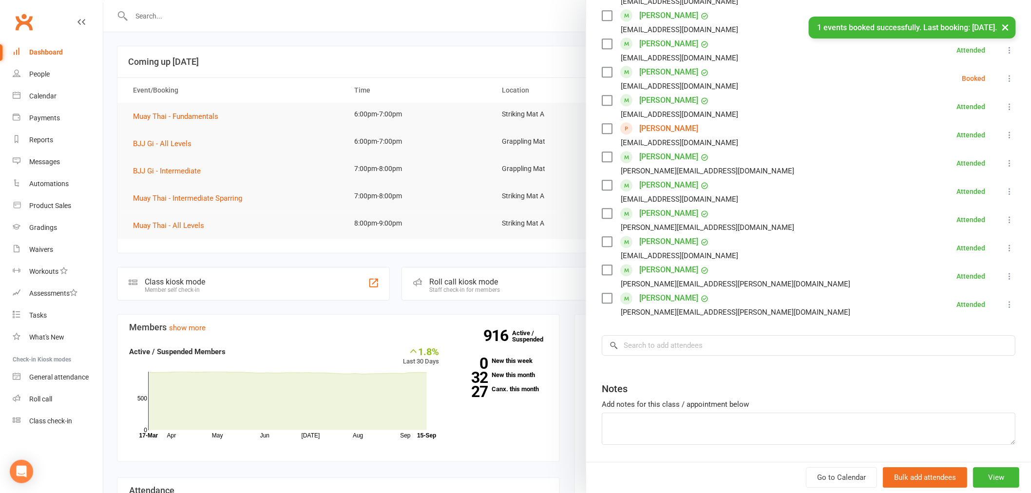
scroll to position [1025, 0]
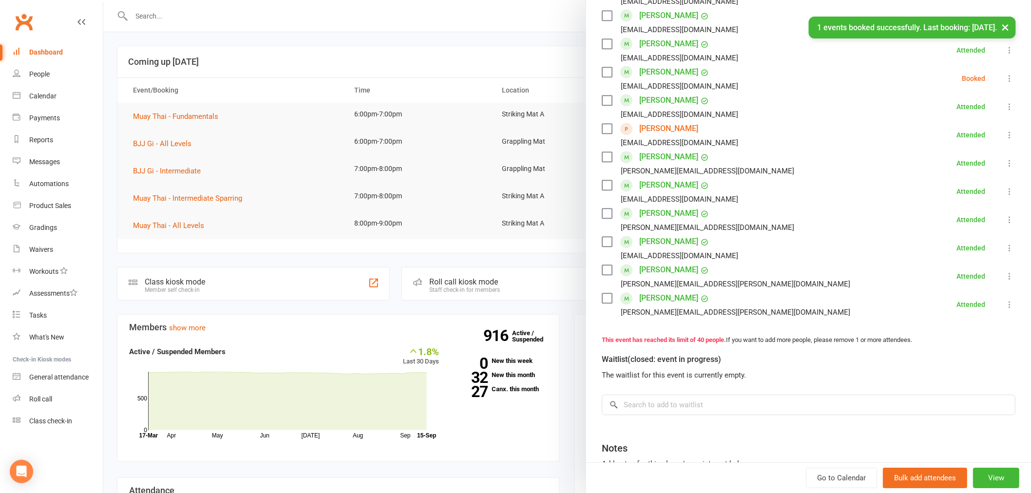
click at [635, 361] on div "Waitlist (closed: event in progress) The waitlist for this event is currently e…" at bounding box center [809, 381] width 414 height 70
click at [634, 395] on input "search" at bounding box center [809, 405] width 414 height 20
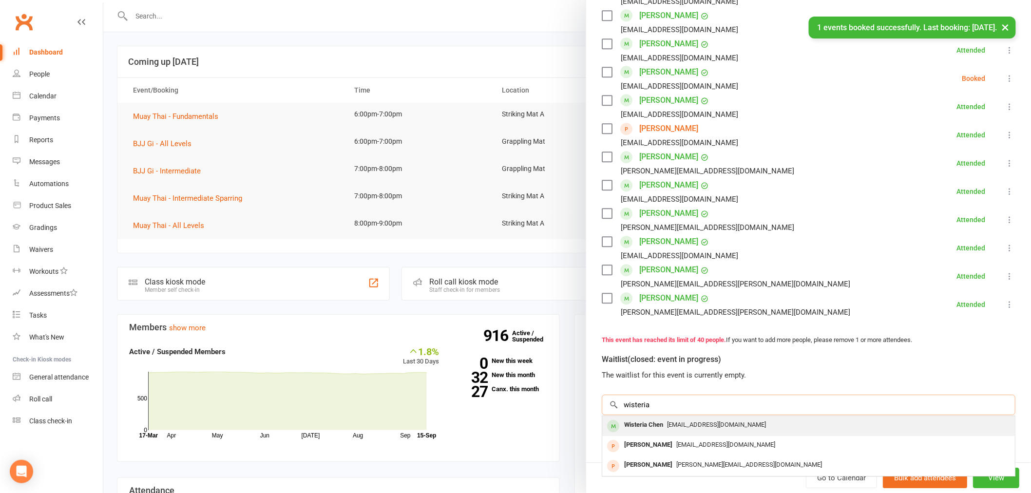
type input "wisteria"
click at [665, 418] on div "wisteria000chen@gmail.com" at bounding box center [808, 425] width 405 height 14
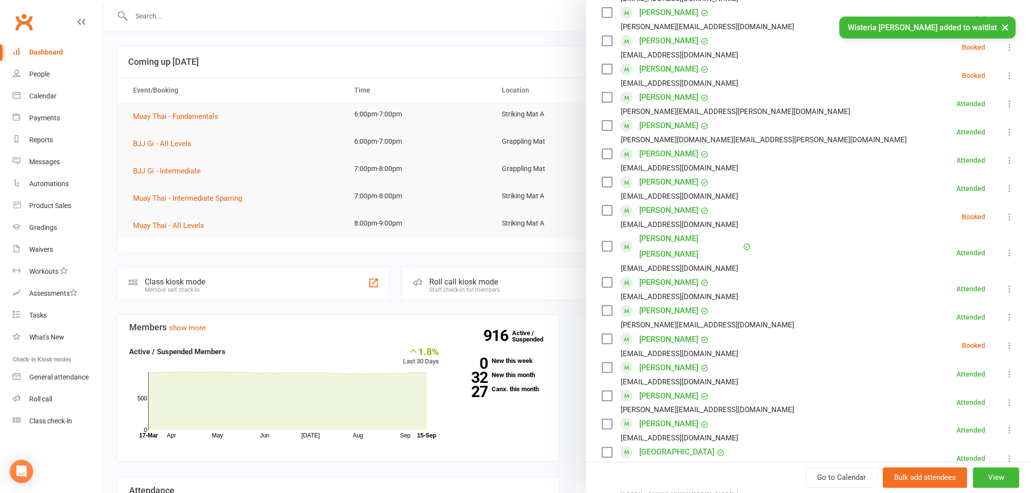
scroll to position [0, 0]
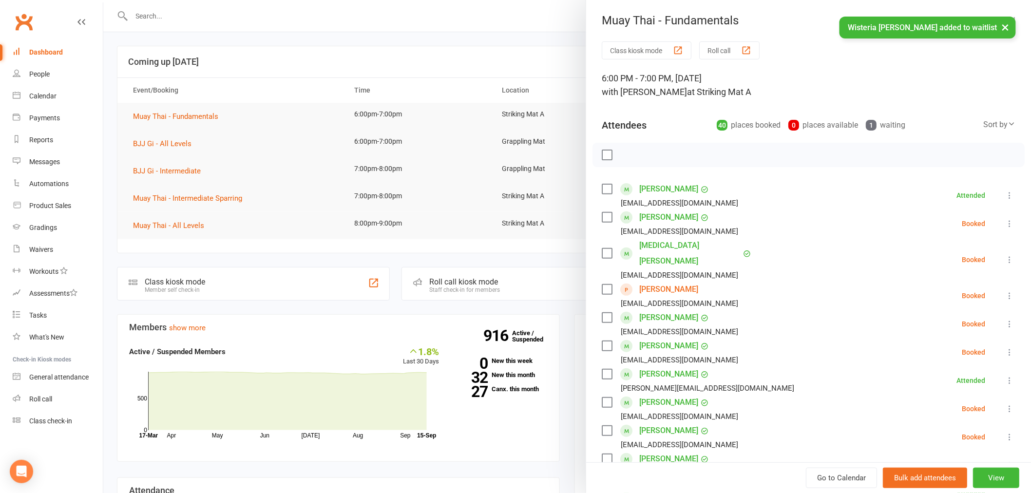
click at [319, 55] on div at bounding box center [567, 246] width 928 height 493
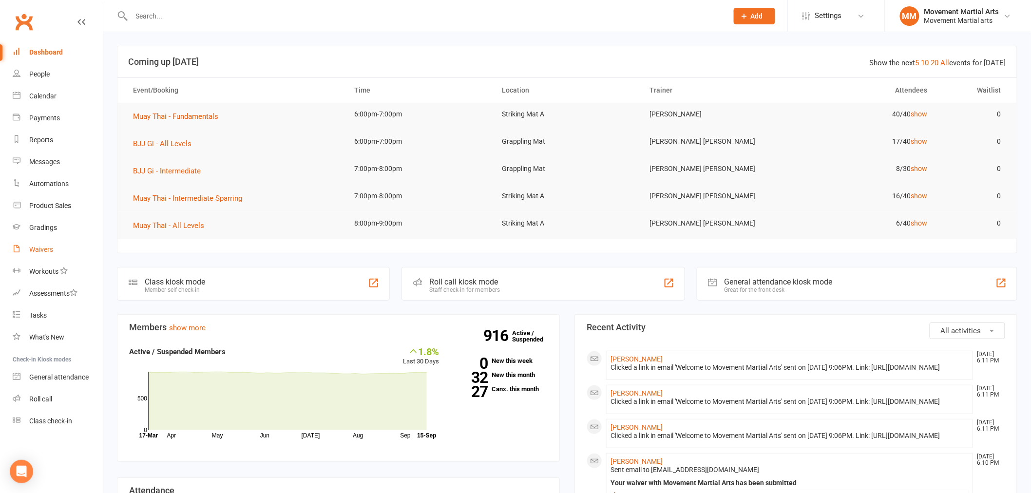
click at [49, 251] on div "Waivers" at bounding box center [41, 250] width 24 height 8
select select "100"
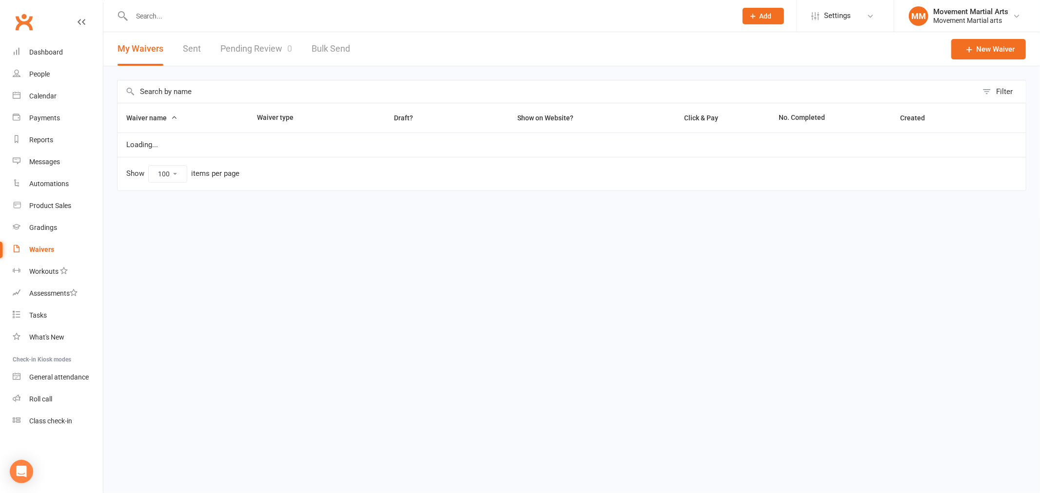
click at [265, 47] on link "Pending Review 0" at bounding box center [256, 49] width 72 height 34
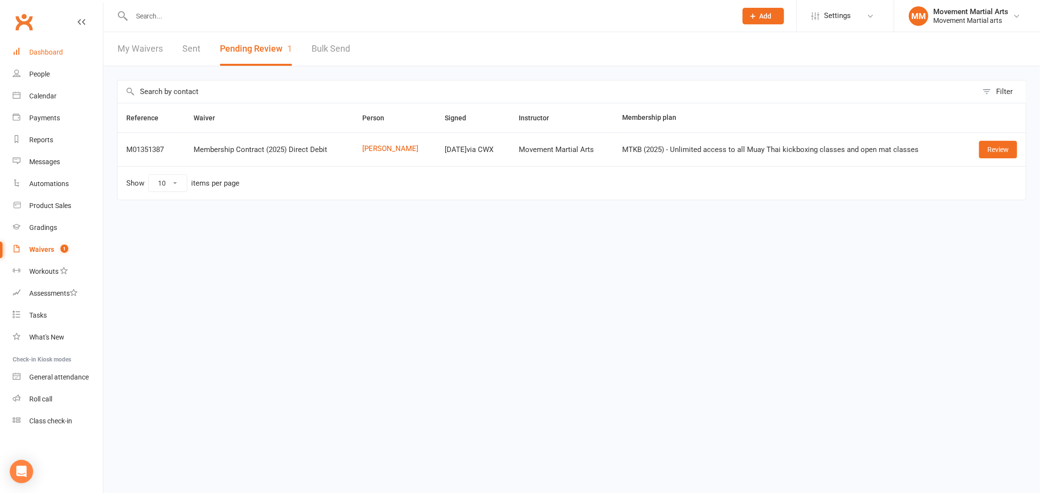
click at [55, 44] on link "Dashboard" at bounding box center [58, 52] width 90 height 22
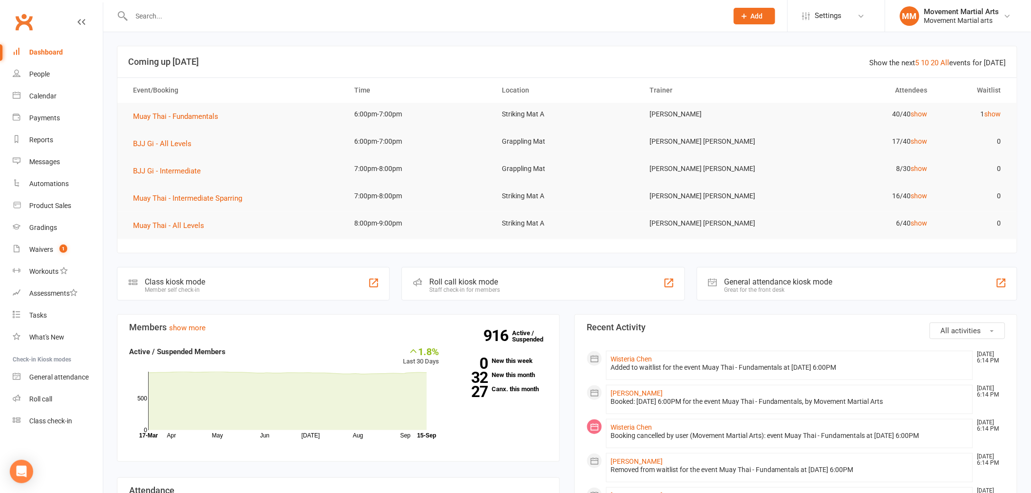
click at [196, 17] on input "text" at bounding box center [425, 16] width 593 height 14
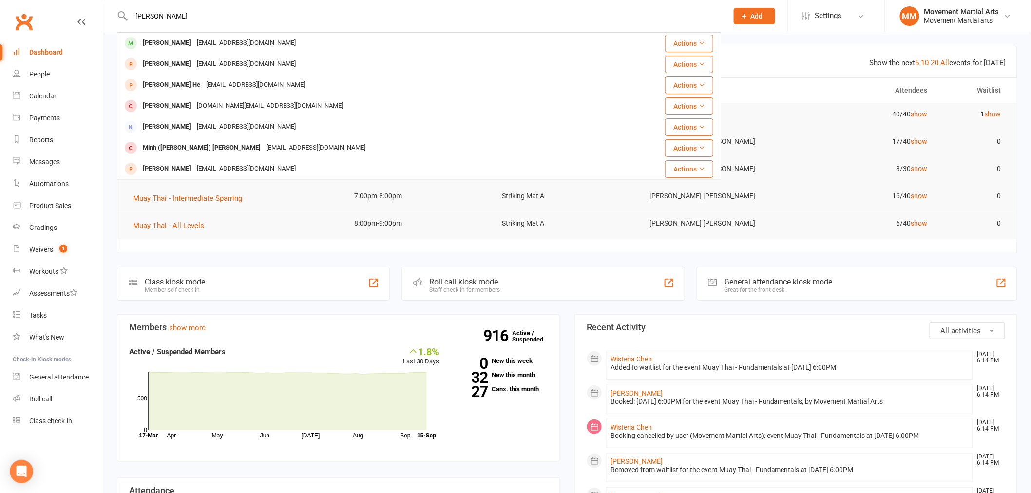
type input "jimmy chan"
click at [216, 47] on div "jimmy040825@gmail.com" at bounding box center [246, 43] width 105 height 14
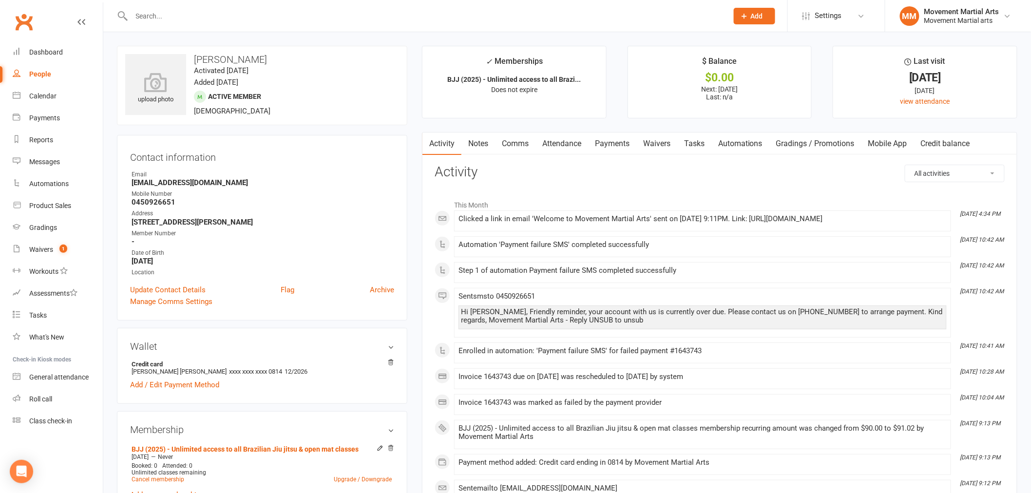
click at [597, 139] on link "Payments" at bounding box center [612, 144] width 48 height 22
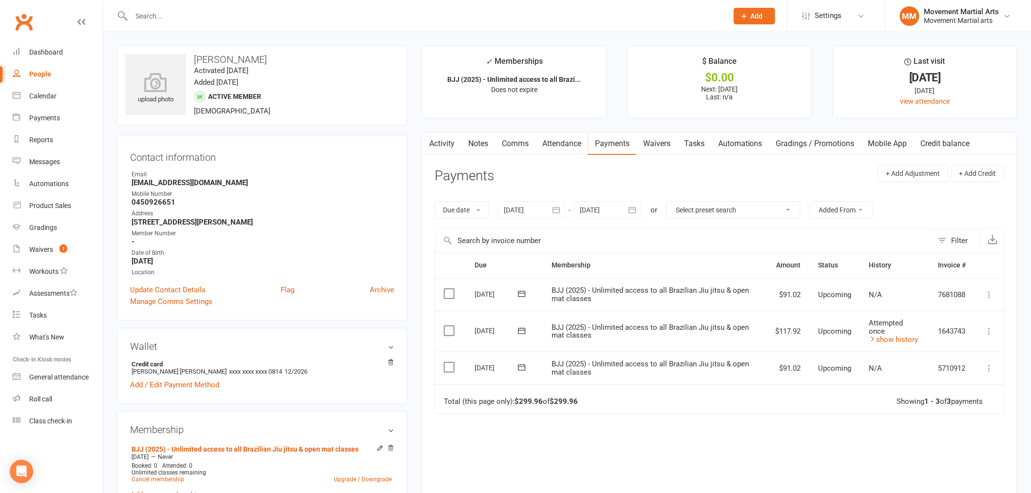
click at [895, 345] on td "Attempted once show history" at bounding box center [895, 331] width 69 height 41
click at [898, 342] on link "show history" at bounding box center [894, 339] width 49 height 9
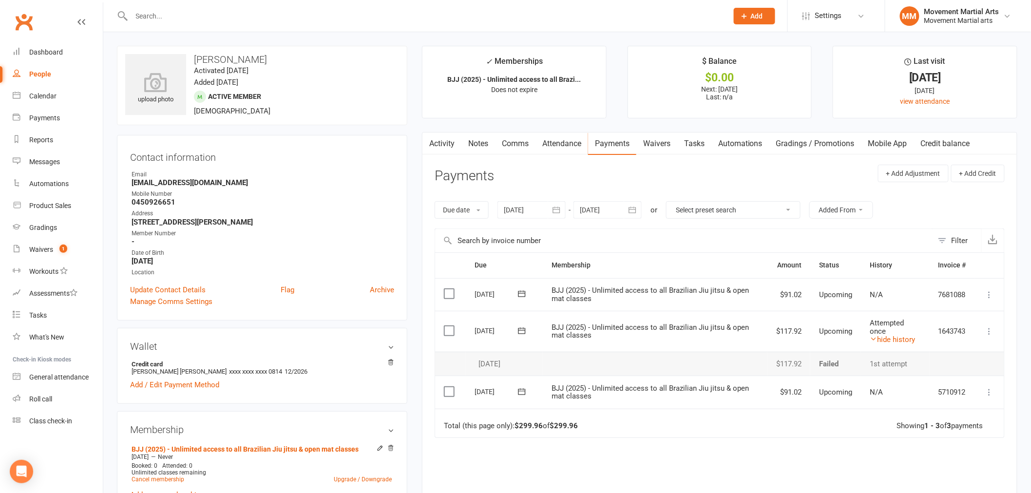
click at [564, 143] on link "Attendance" at bounding box center [562, 144] width 53 height 22
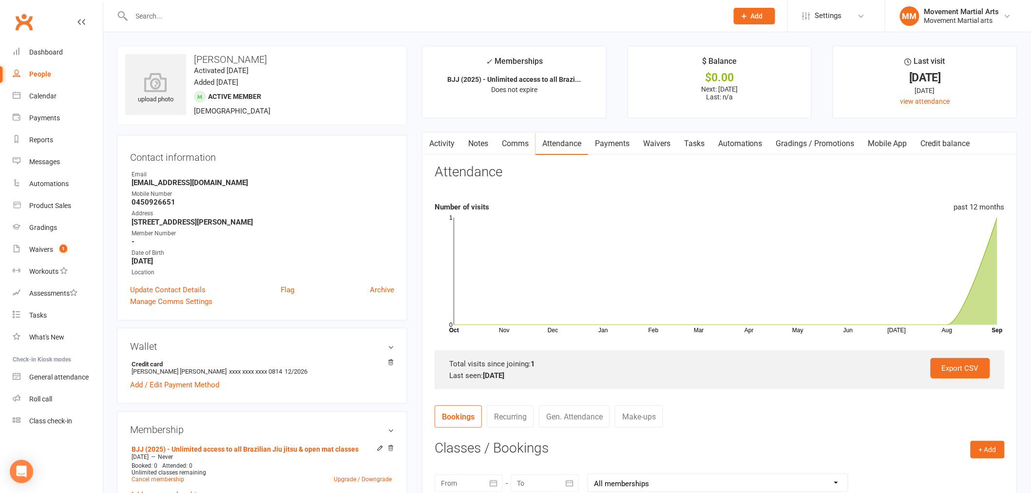
click at [634, 140] on link "Payments" at bounding box center [612, 144] width 48 height 22
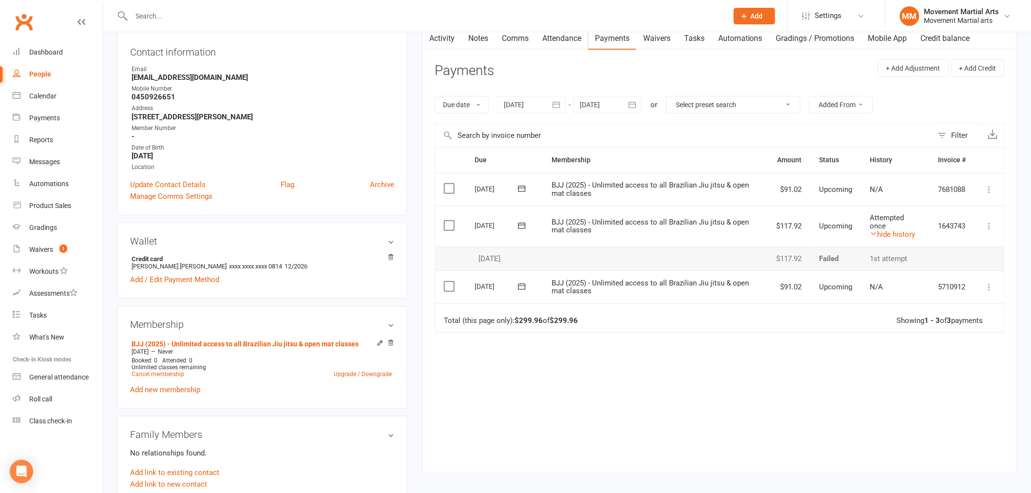
scroll to position [126, 0]
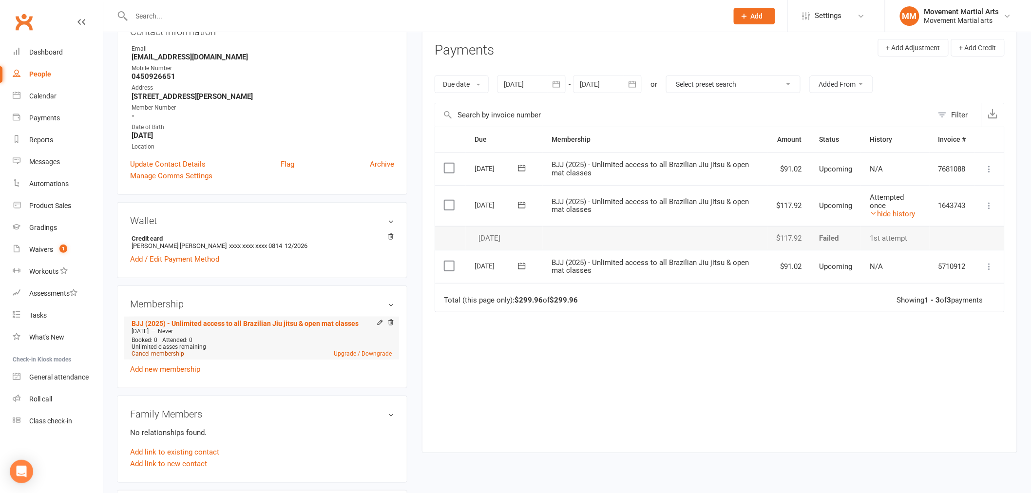
click at [168, 355] on link "Cancel membership" at bounding box center [158, 353] width 53 height 7
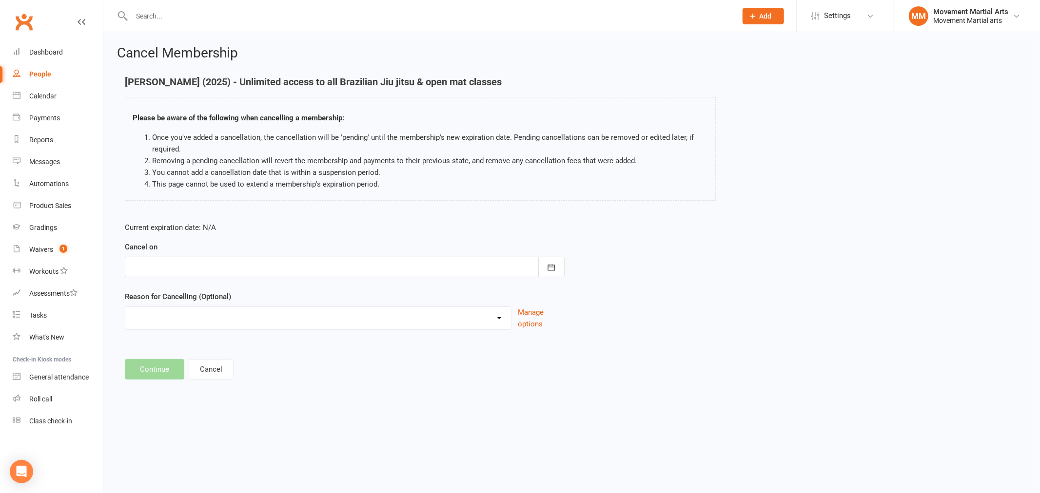
click at [282, 267] on div at bounding box center [345, 267] width 440 height 20
click at [176, 358] on button "15" at bounding box center [185, 366] width 20 height 18
type input "15 Sep 2025"
click at [149, 377] on button "Continue" at bounding box center [154, 369] width 59 height 20
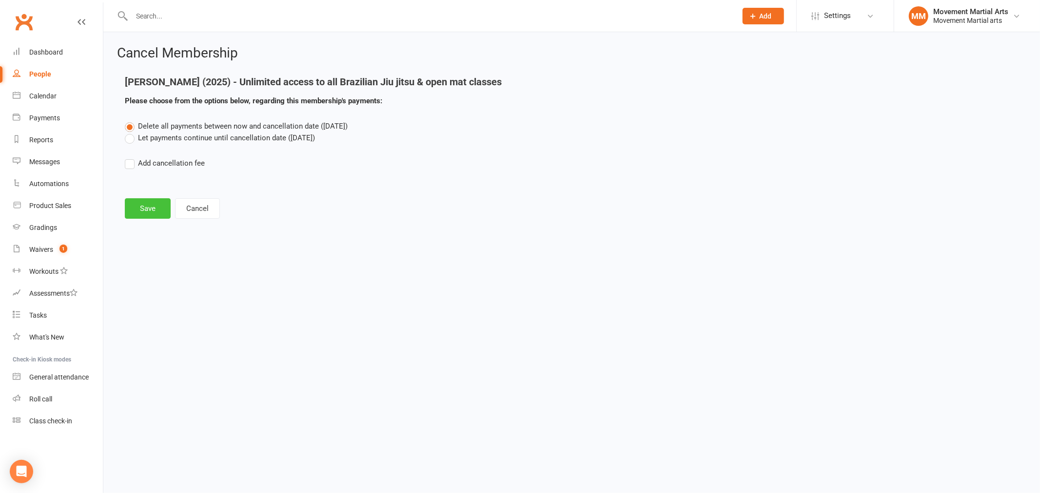
click at [145, 212] on button "Save" at bounding box center [148, 208] width 46 height 20
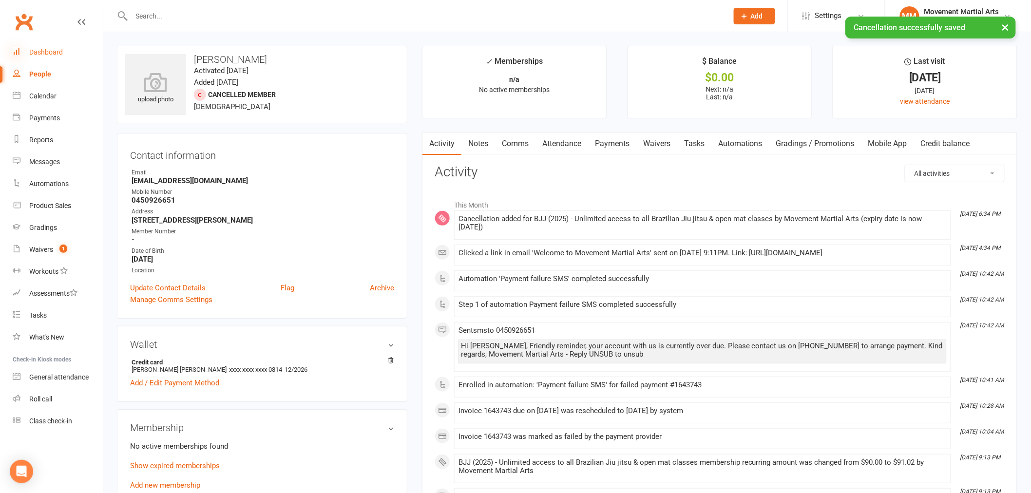
click at [18, 48] on icon at bounding box center [17, 51] width 8 height 8
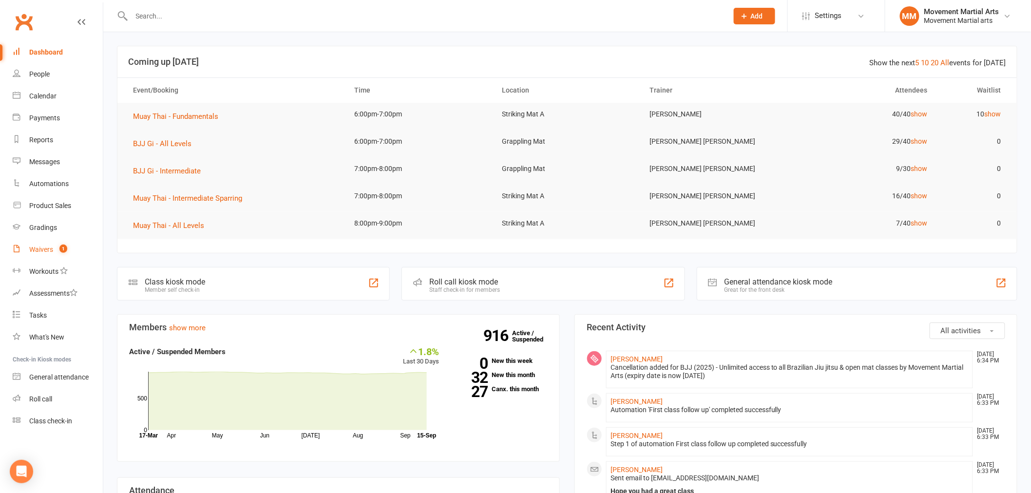
click at [51, 246] on div "Waivers" at bounding box center [41, 250] width 24 height 8
select select "100"
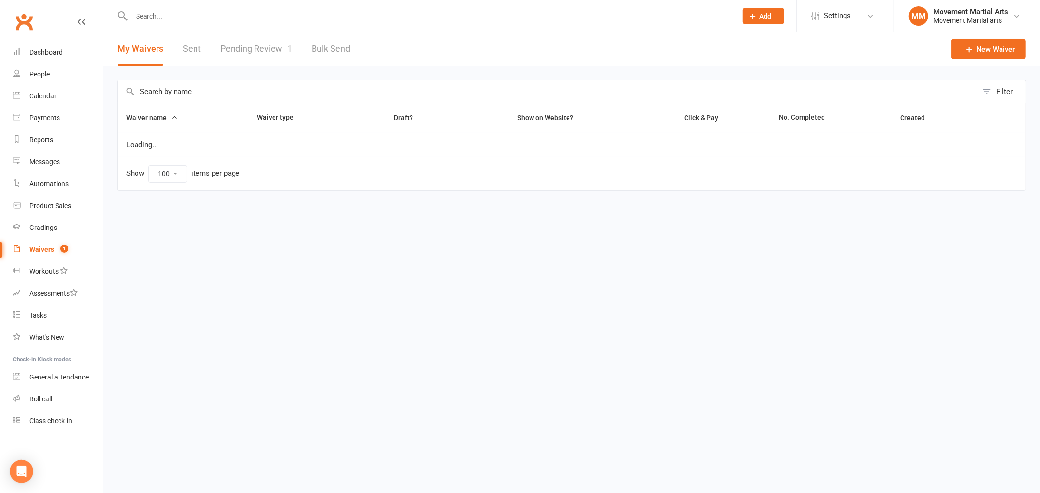
click at [284, 42] on link "Pending Review 1" at bounding box center [256, 49] width 72 height 34
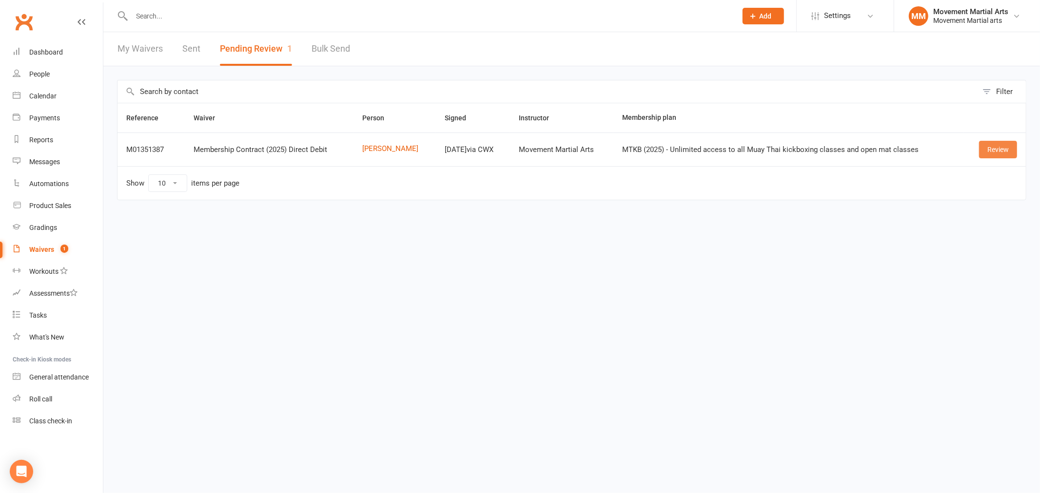
click at [1003, 151] on link "Review" at bounding box center [998, 150] width 38 height 18
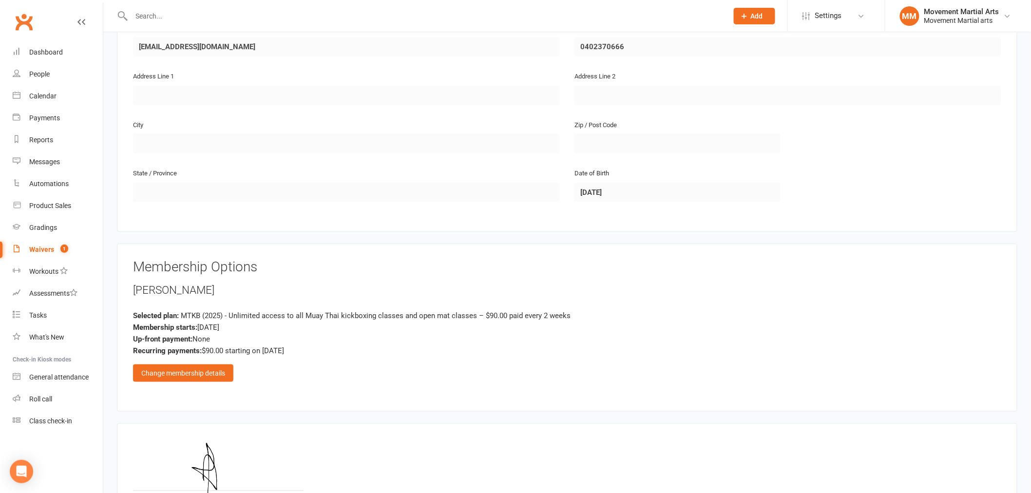
scroll to position [343, 0]
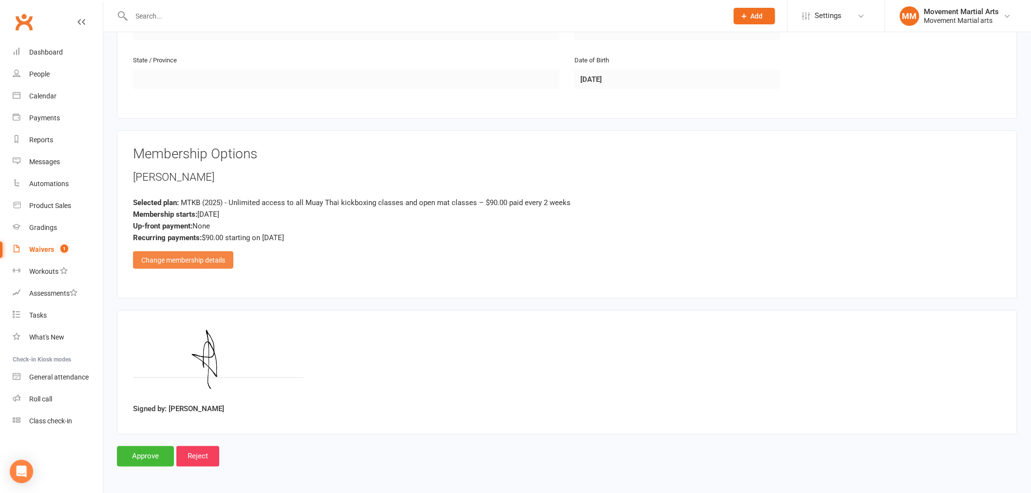
click at [202, 257] on div "Change membership details" at bounding box center [183, 261] width 100 height 18
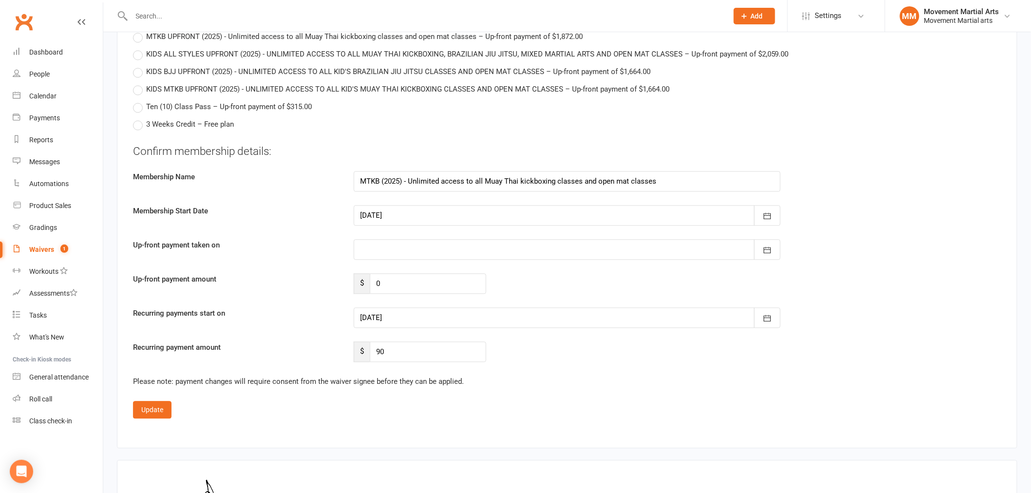
scroll to position [2365, 0]
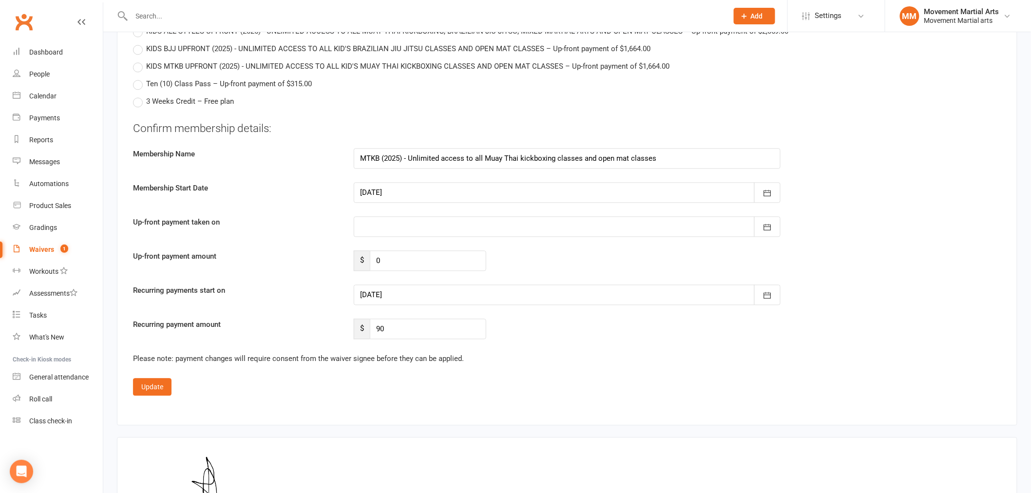
click at [396, 218] on div at bounding box center [567, 226] width 427 height 20
click at [497, 340] on span "26" at bounding box center [501, 344] width 8 height 8
type input "26 Sep 2025"
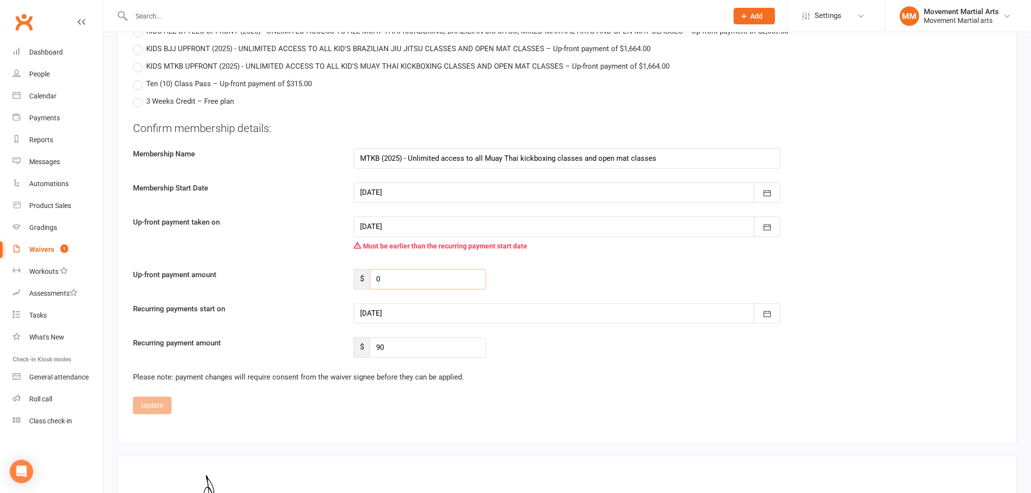
click at [429, 273] on input "0" at bounding box center [428, 279] width 117 height 20
type input "72.92"
click at [417, 308] on div at bounding box center [567, 313] width 427 height 20
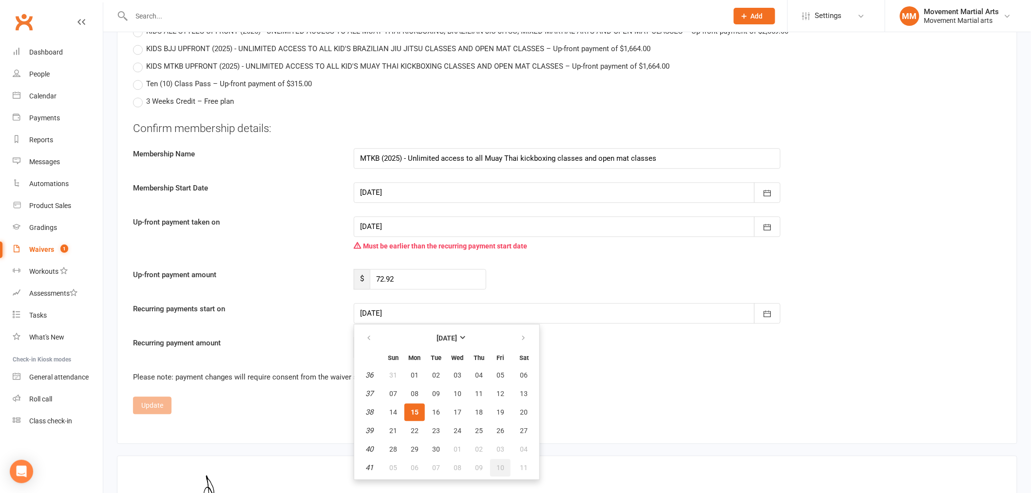
click at [500, 464] on span "10" at bounding box center [501, 468] width 8 height 8
type input "10 Oct 2025"
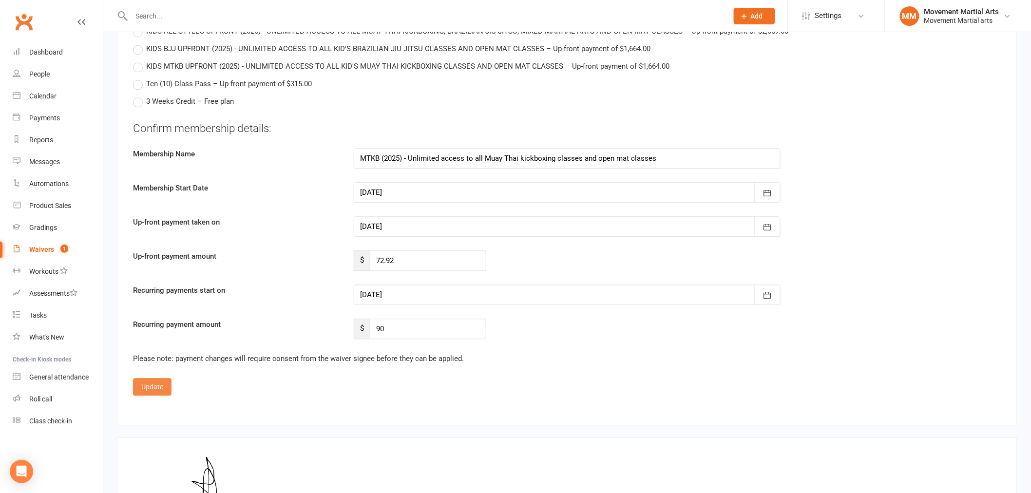
click at [165, 379] on button "Update" at bounding box center [152, 387] width 39 height 18
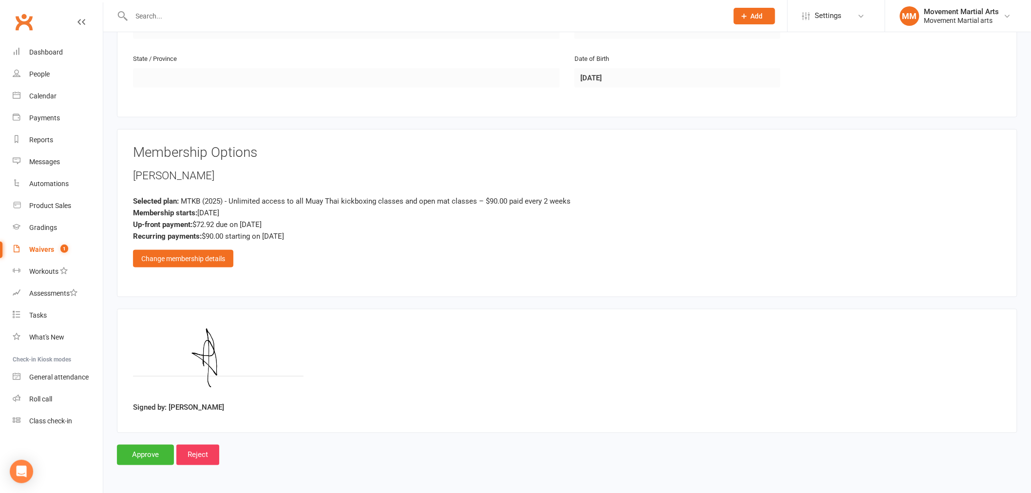
scroll to position [343, 0]
click at [213, 256] on div "Change membership details" at bounding box center [183, 261] width 100 height 18
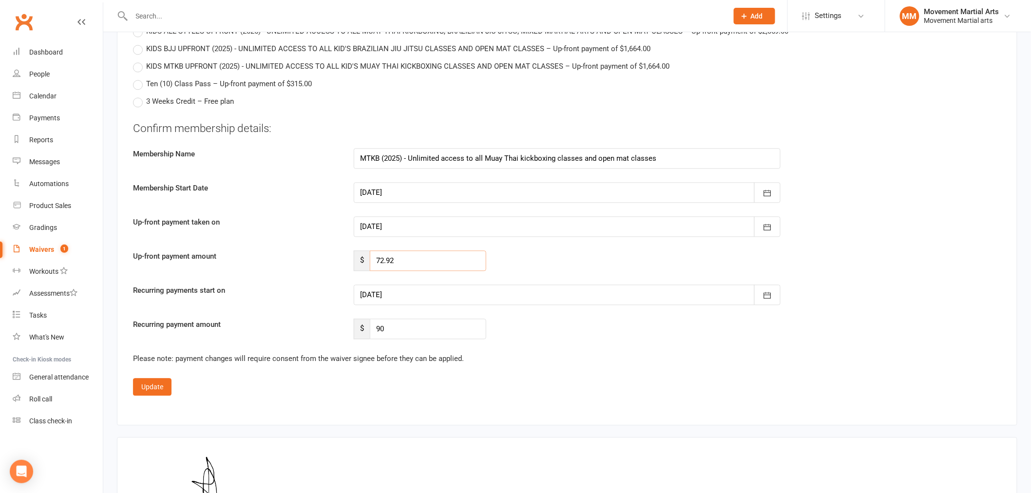
click at [420, 261] on input "72.92" at bounding box center [428, 261] width 117 height 20
drag, startPoint x: 373, startPoint y: 260, endPoint x: 360, endPoint y: 255, distance: 14.7
click at [359, 259] on div "$ 72.92" at bounding box center [420, 261] width 133 height 20
type input "60.06"
click at [531, 241] on div "Confirm membership details: Membership Name MTKB (2025) - Unlimited access to a…" at bounding box center [567, 230] width 869 height 218
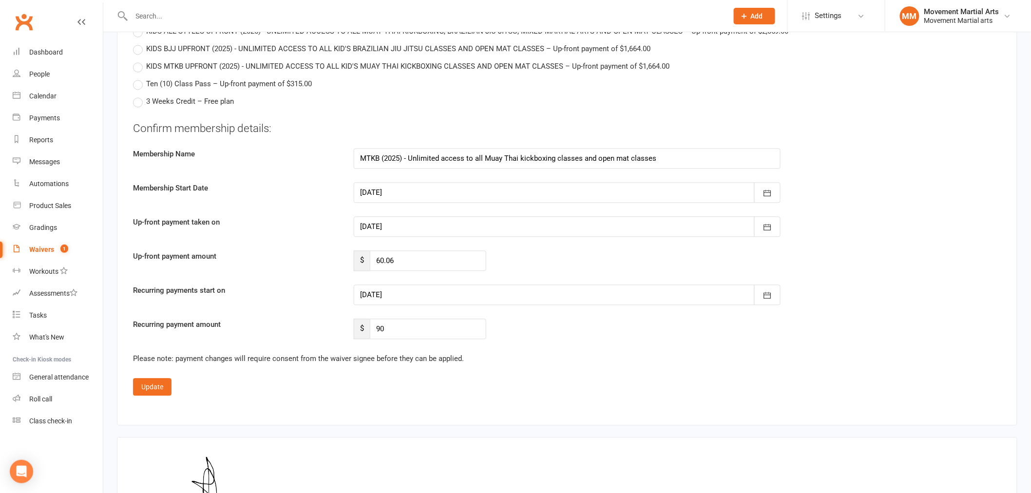
click at [526, 267] on div "Up-front payment amount $ 60.06" at bounding box center [567, 261] width 883 height 20
click at [546, 325] on div "Recurring payment amount $ 90" at bounding box center [567, 329] width 883 height 20
click at [165, 387] on button "Update" at bounding box center [152, 387] width 39 height 18
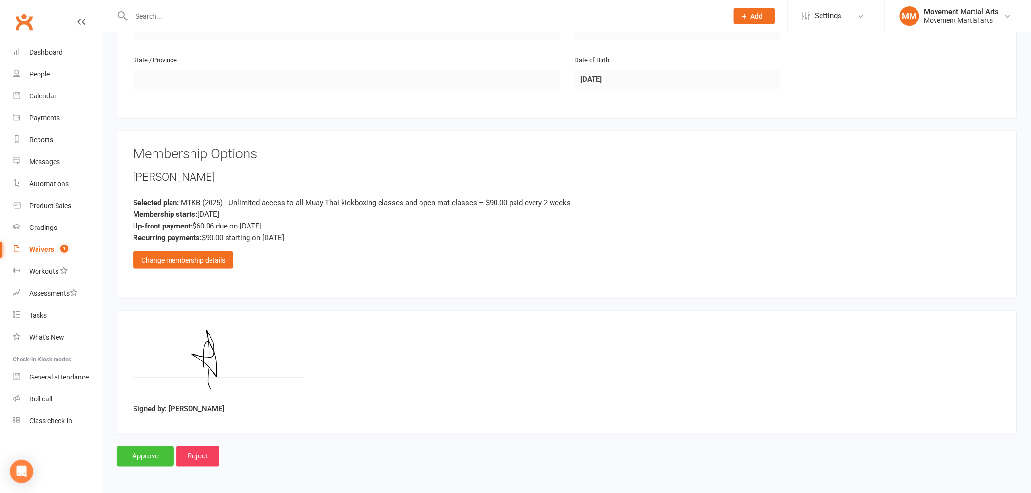
click at [150, 455] on input "Approve" at bounding box center [145, 457] width 57 height 20
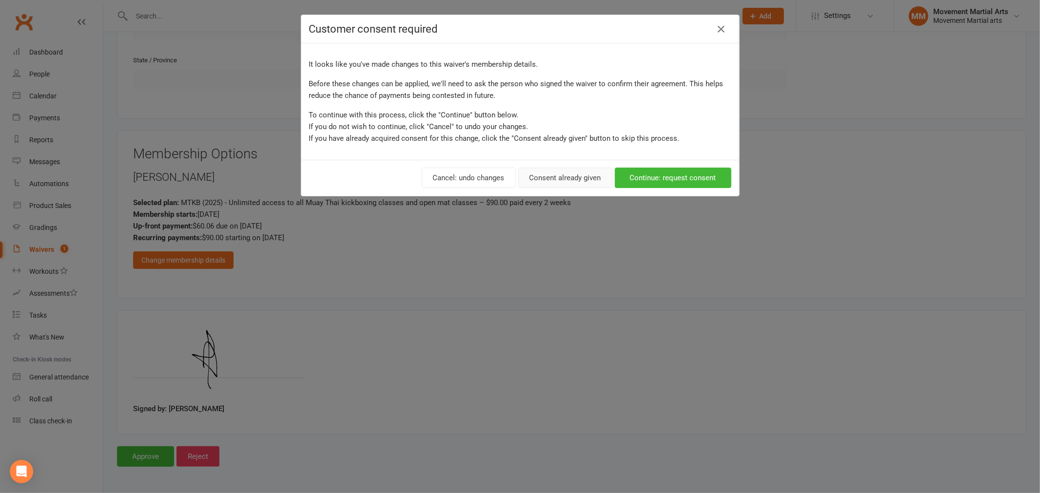
click at [562, 172] on button "Consent already given" at bounding box center [565, 178] width 94 height 20
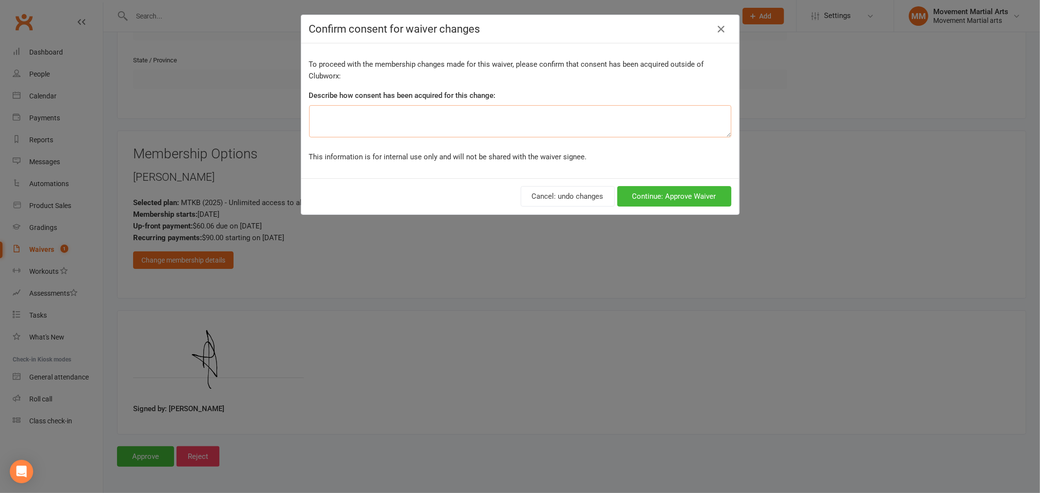
click at [366, 125] on textarea at bounding box center [520, 121] width 422 height 32
type textarea "ezidebit form"
click at [691, 198] on button "Continue: Approve Waiver" at bounding box center [674, 196] width 114 height 20
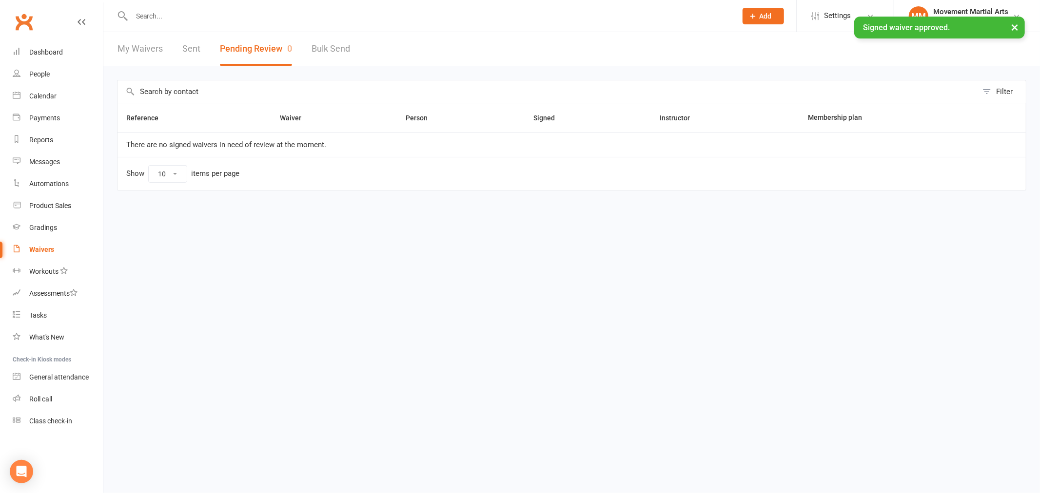
click at [178, 17] on div "× Signed waiver approved." at bounding box center [513, 17] width 1027 height 0
click at [176, 13] on input "text" at bounding box center [429, 16] width 601 height 14
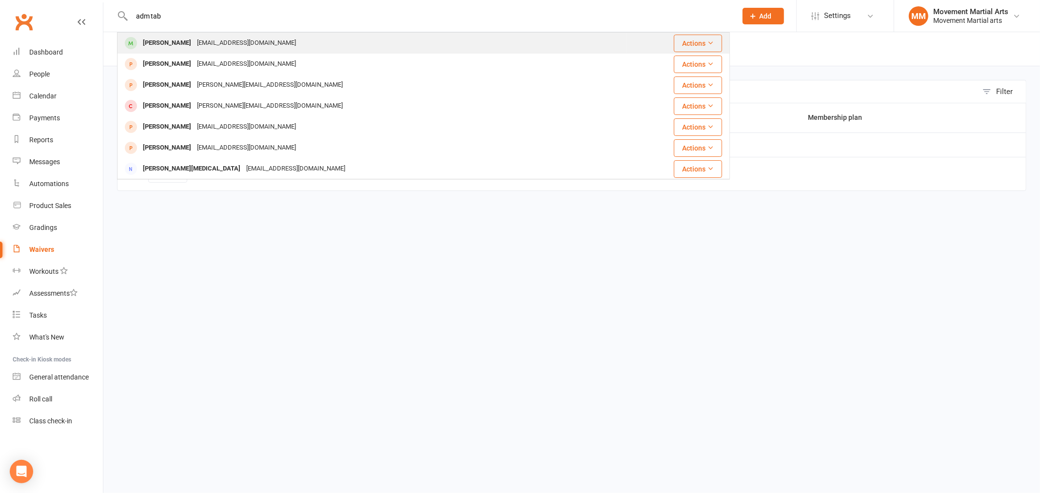
type input "adm tab"
click at [254, 41] on div "Adamtabacchi666@hotmail.com" at bounding box center [246, 43] width 105 height 14
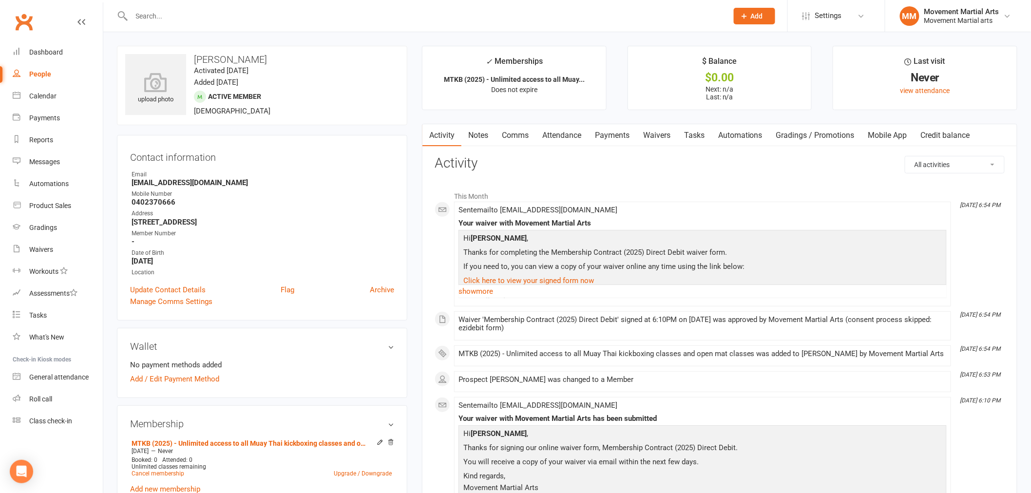
click at [637, 136] on link "Payments" at bounding box center [612, 135] width 48 height 22
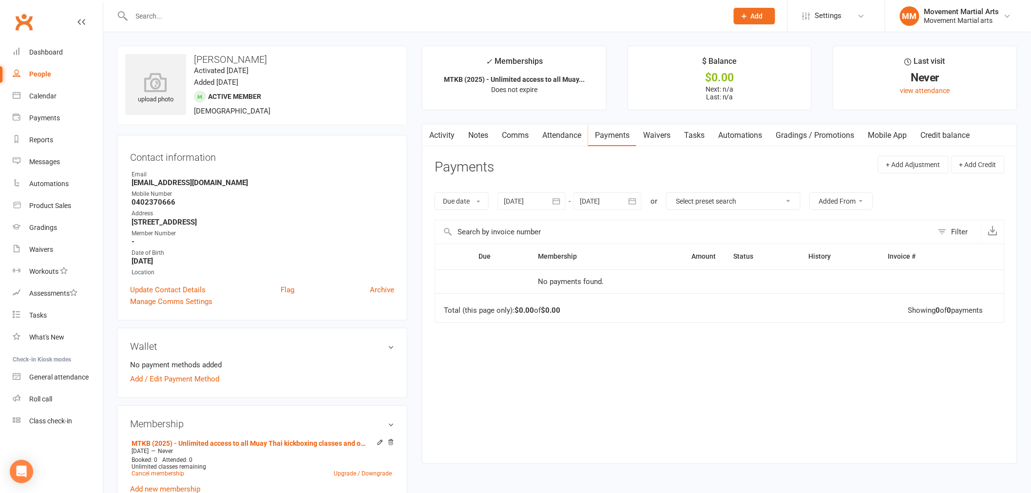
click at [475, 130] on link "Notes" at bounding box center [479, 135] width 34 height 22
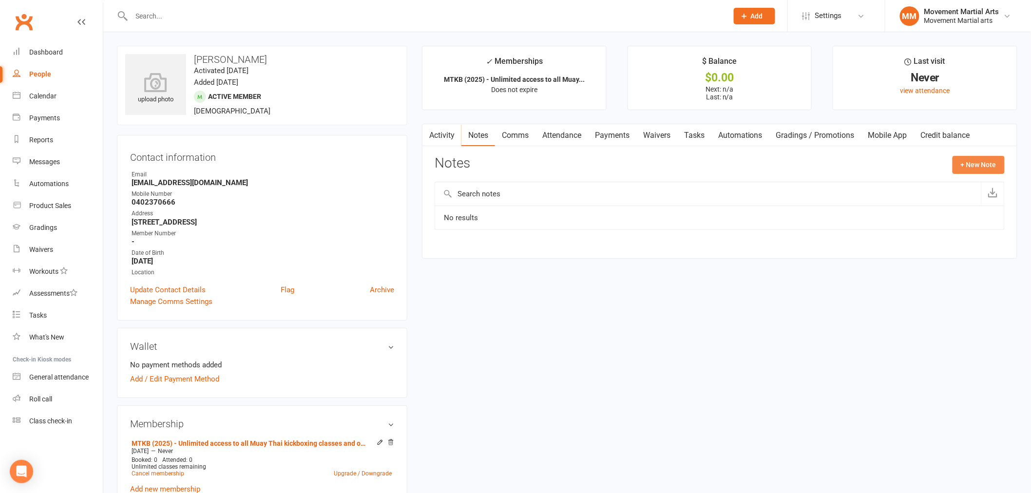
click at [979, 168] on button "+ New Note" at bounding box center [979, 165] width 52 height 18
click at [534, 206] on input "text" at bounding box center [720, 204] width 570 height 20
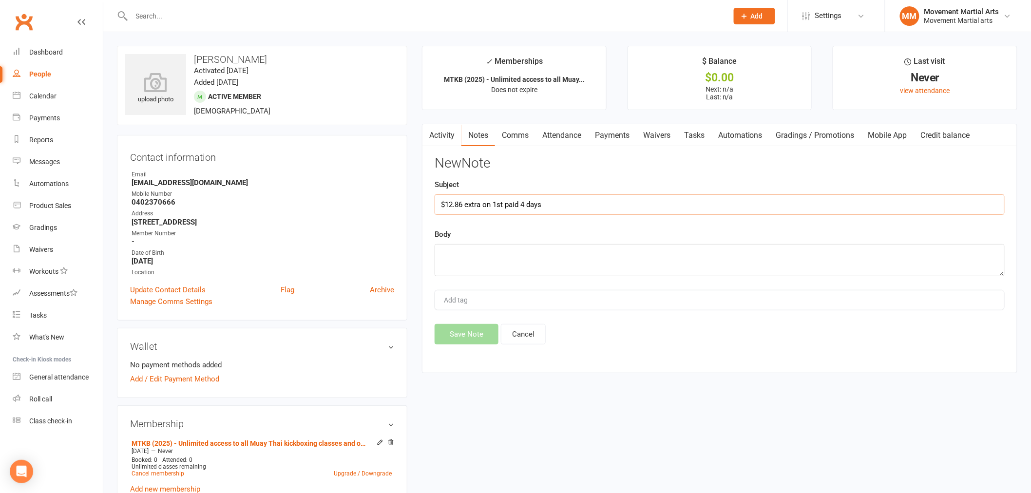
type input "$12.86 extra on 1st paid 4 days"
type textarea "rm 15/09"
click at [471, 328] on button "Save Note" at bounding box center [467, 334] width 64 height 20
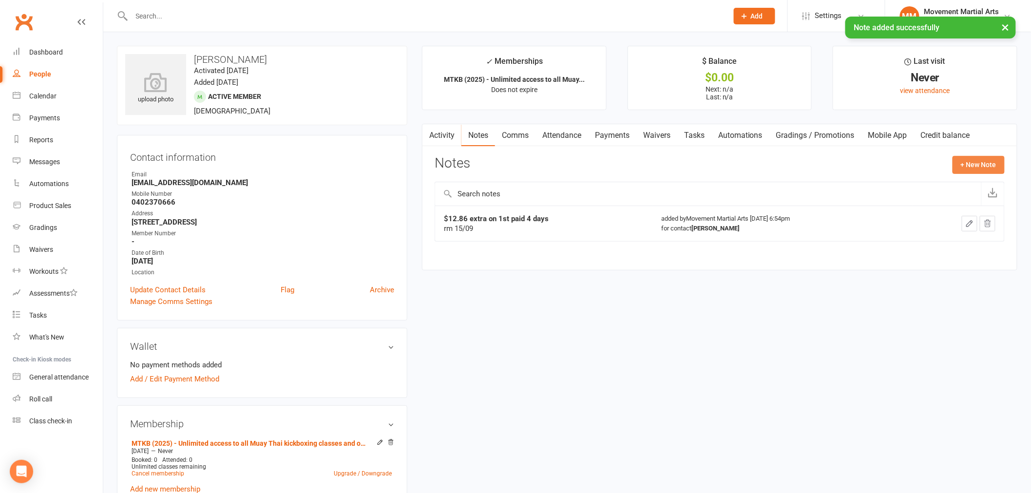
click at [983, 171] on button "+ New Note" at bounding box center [979, 165] width 52 height 18
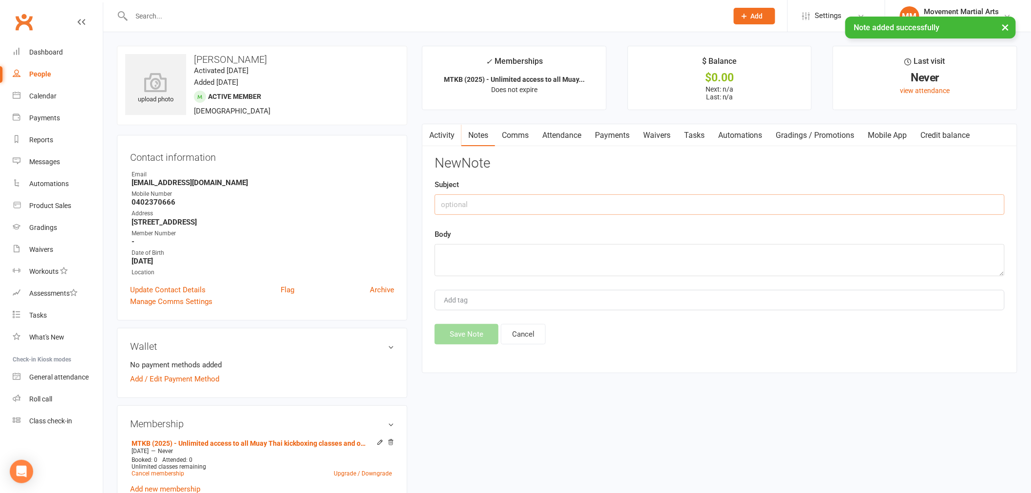
click at [585, 198] on input "text" at bounding box center [720, 204] width 570 height 20
type input "1st month half off"
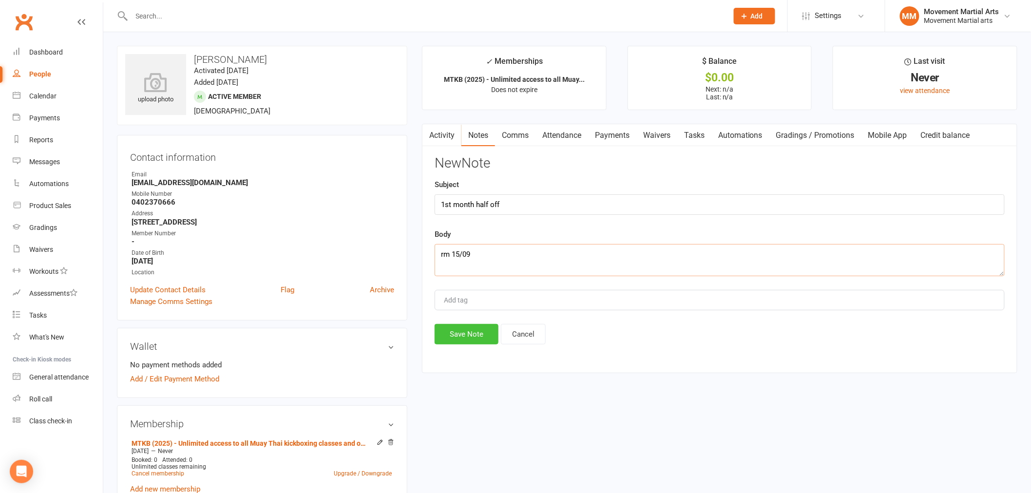
type textarea "rm 15/09"
click at [462, 340] on button "Save Note" at bounding box center [467, 334] width 64 height 20
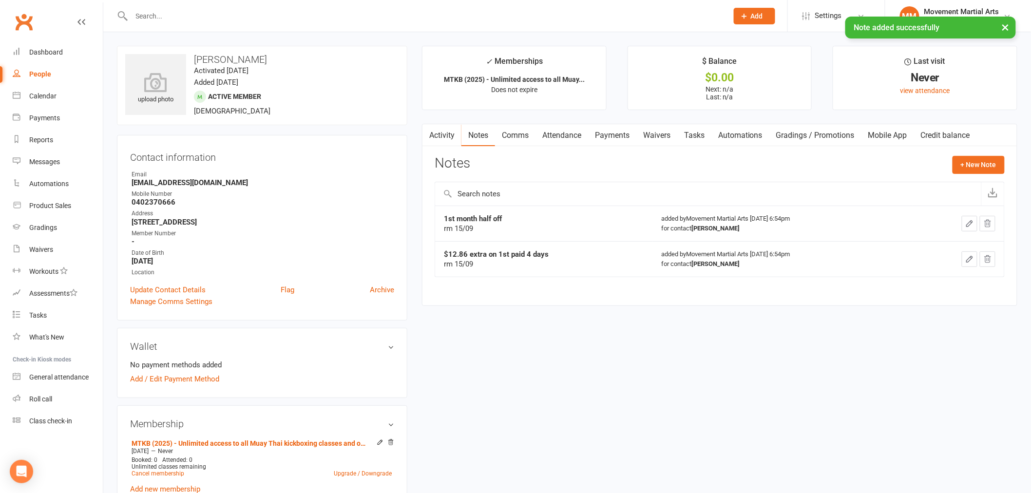
click at [437, 130] on link "Activity" at bounding box center [442, 135] width 39 height 22
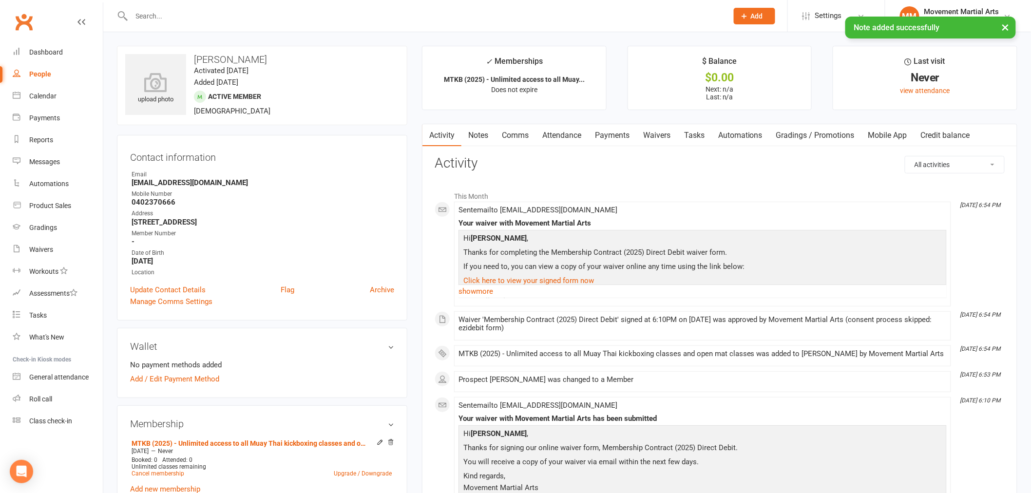
click at [536, 138] on link "Comms" at bounding box center [515, 135] width 40 height 22
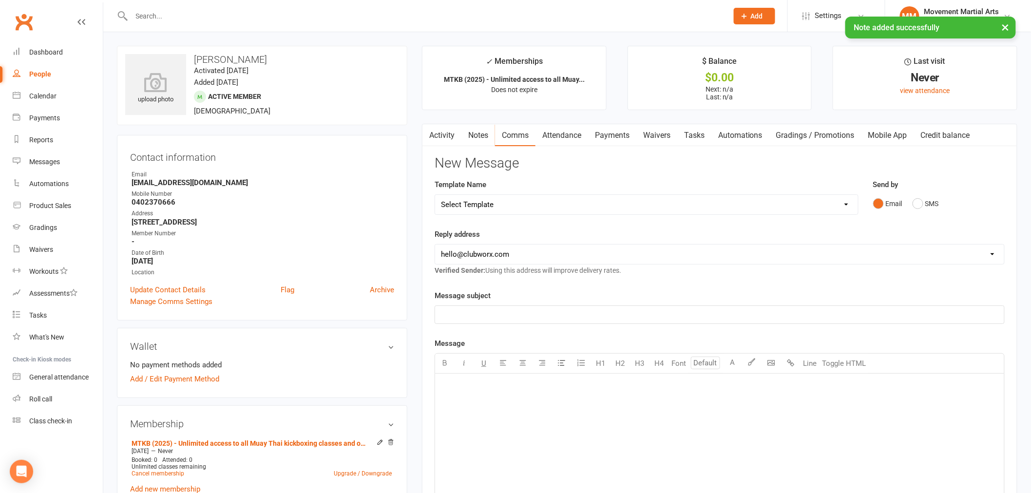
click at [510, 195] on select "Select Template [Email] Grading - Blue Belt [Email] Gym relocation closing time…" at bounding box center [646, 204] width 423 height 19
select select "41"
click at [435, 195] on select "Select Template [Email] Grading - Blue Belt [Email] Gym relocation closing time…" at bounding box center [646, 204] width 423 height 19
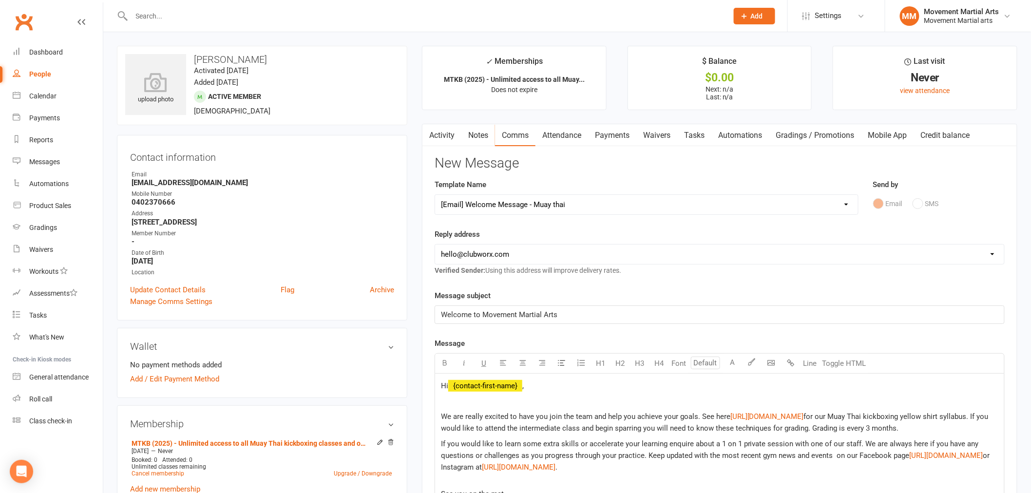
click at [525, 246] on select "hello@clubworx.com admin@movementmartialarts.com.au billy@movementmartialarts.c…" at bounding box center [719, 254] width 569 height 19
select select "4"
click at [435, 245] on select "hello@clubworx.com admin@movementmartialarts.com.au billy@movementmartialarts.c…" at bounding box center [719, 254] width 569 height 19
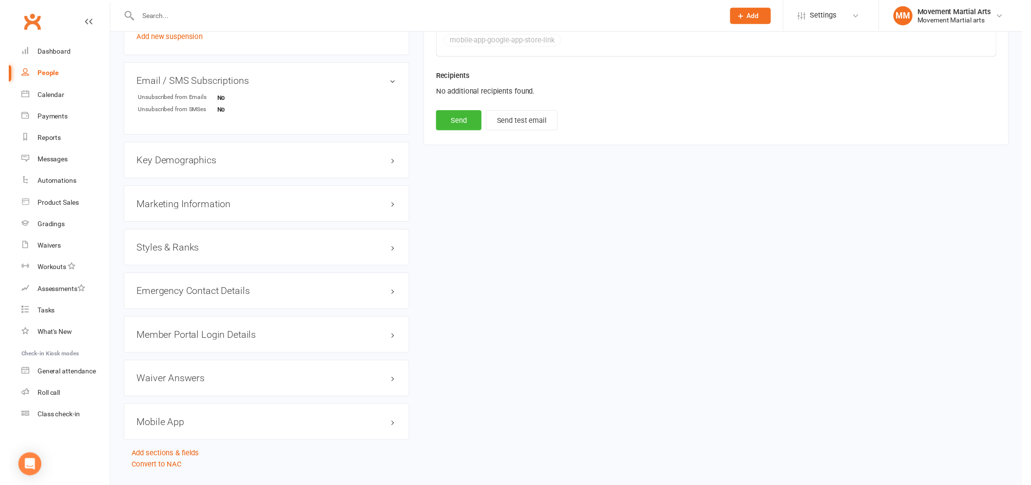
scroll to position [632, 0]
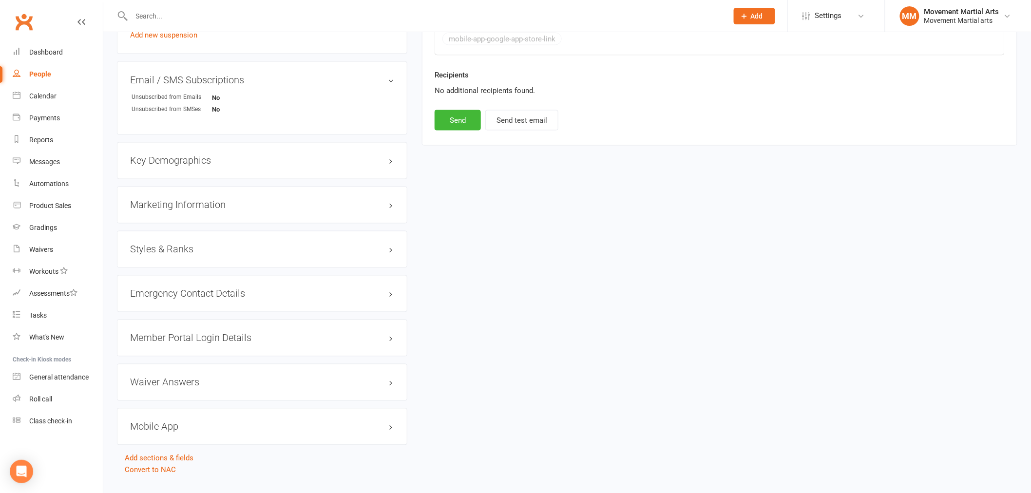
click at [460, 131] on button "Send" at bounding box center [458, 120] width 46 height 20
select select
select select "0"
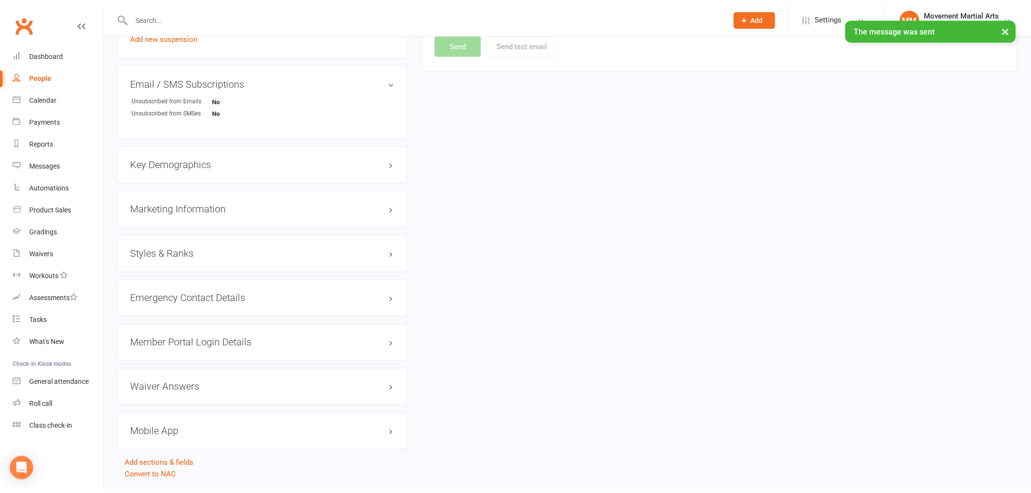
scroll to position [0, 0]
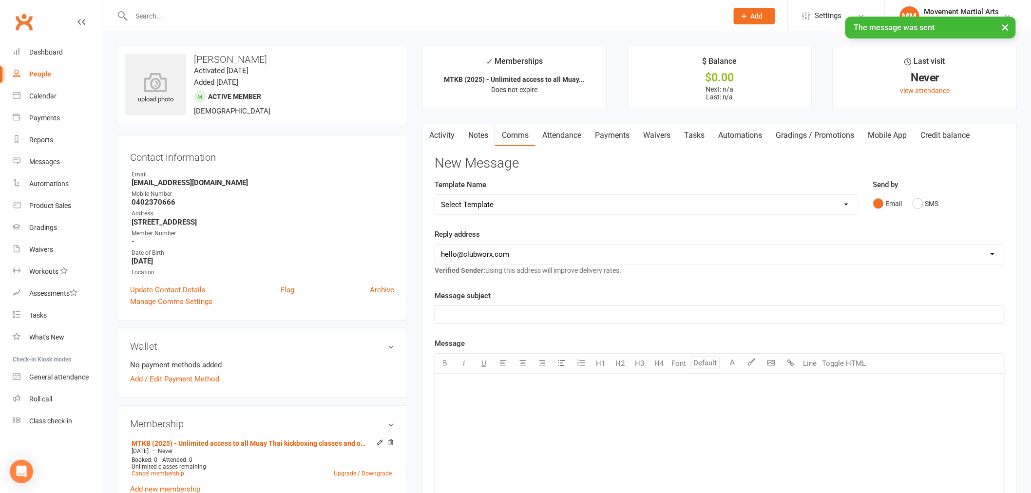
click at [567, 141] on link "Attendance" at bounding box center [562, 135] width 53 height 22
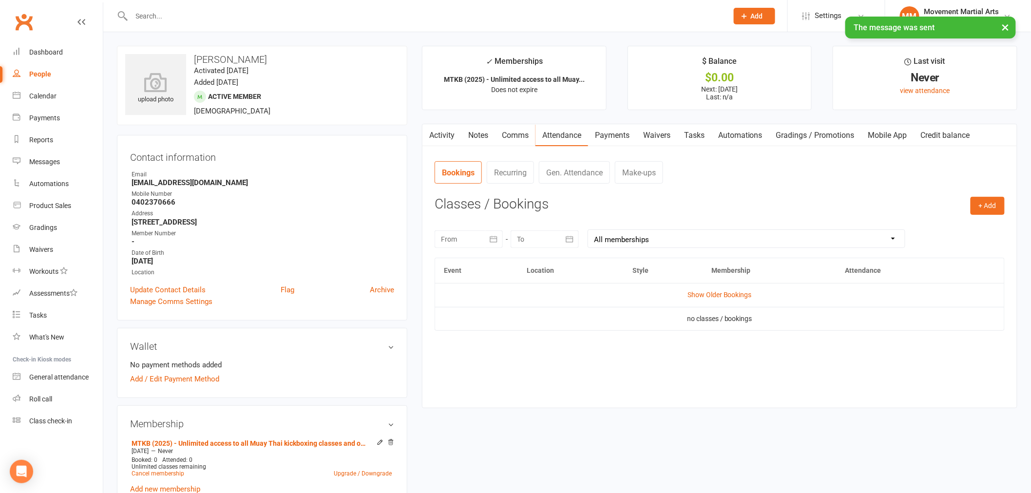
click at [611, 137] on link "Payments" at bounding box center [612, 135] width 48 height 22
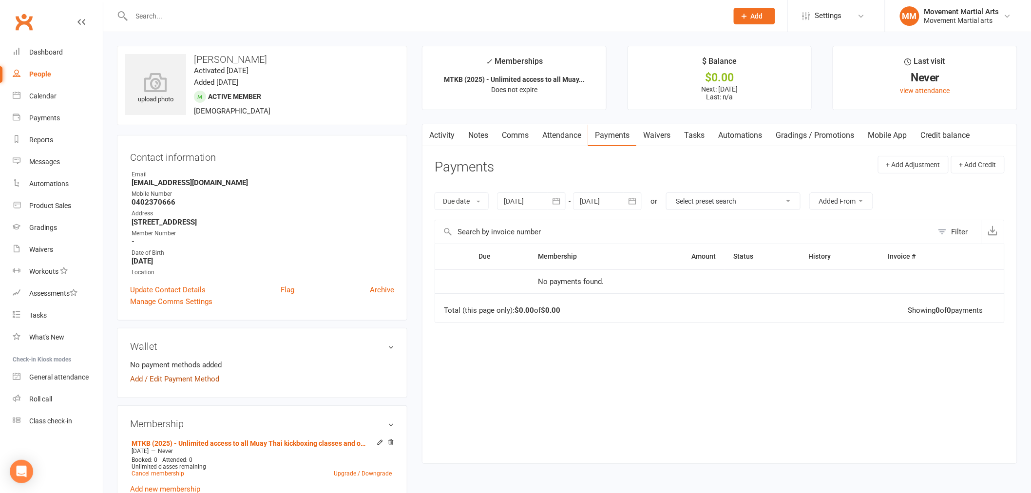
click at [193, 378] on link "Add / Edit Payment Method" at bounding box center [174, 379] width 89 height 12
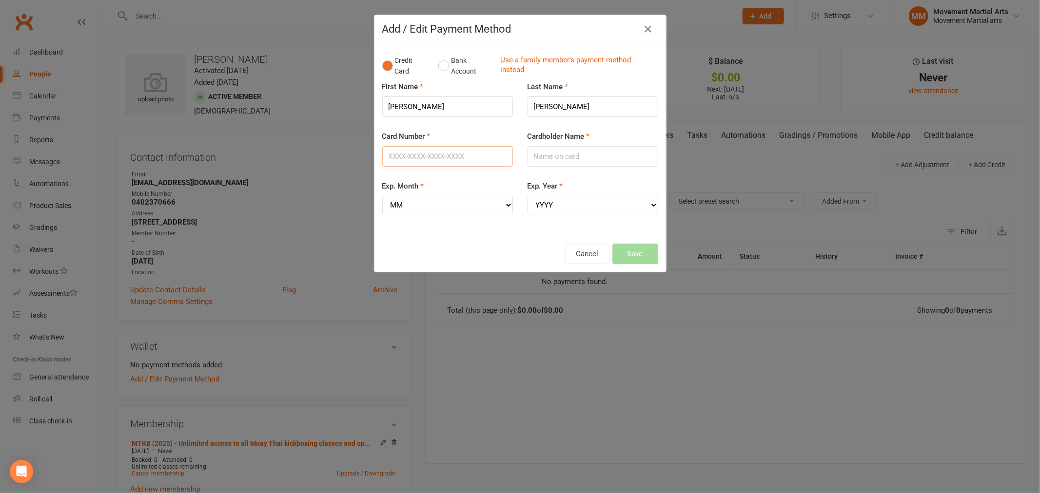
click at [425, 162] on input "Card Number" at bounding box center [447, 156] width 131 height 20
type input "5217295397636592"
click at [588, 171] on div "Cardholder Name" at bounding box center [592, 156] width 145 height 50
click at [591, 165] on input "Cardholder Name" at bounding box center [592, 156] width 131 height 20
type input "Adam Tabacchi"
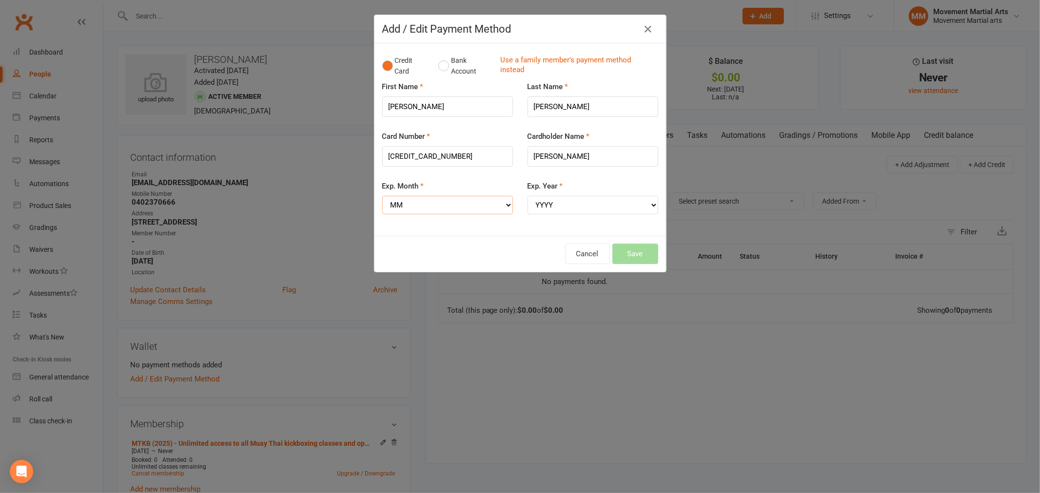
click at [460, 203] on select "MM 01 02 03 04 05 06 07 08 09 10 11 12" at bounding box center [447, 205] width 131 height 19
select select "10"
click at [382, 196] on select "MM 01 02 03 04 05 06 07 08 09 10 11 12" at bounding box center [447, 205] width 131 height 19
click at [571, 205] on select "YYYY 2025 2026 2027 2028 2029 2030 2031 2032 2033 2034" at bounding box center [592, 205] width 131 height 19
select select "2026"
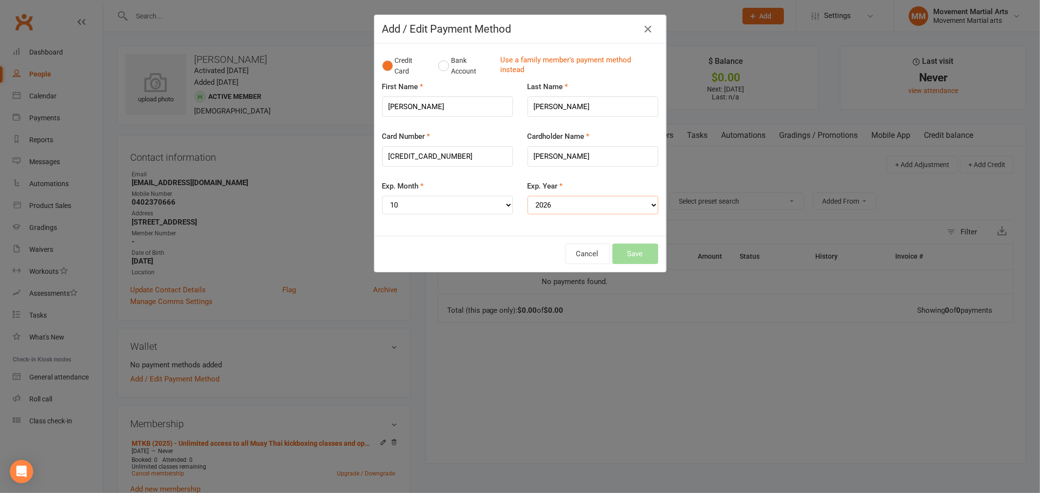
click at [527, 196] on select "YYYY 2025 2026 2027 2028 2029 2030 2031 2032 2033 2034" at bounding box center [592, 205] width 131 height 19
click at [636, 250] on button "Save" at bounding box center [635, 254] width 46 height 20
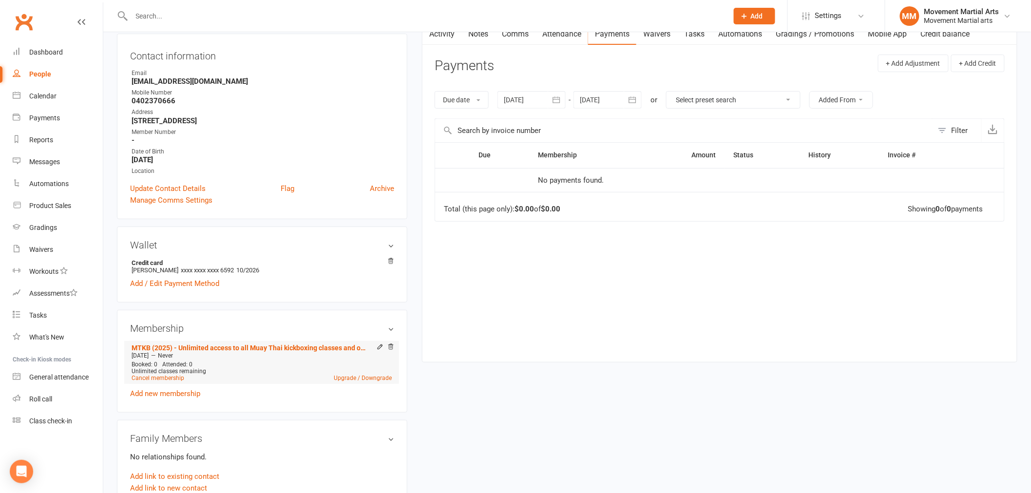
scroll to position [126, 0]
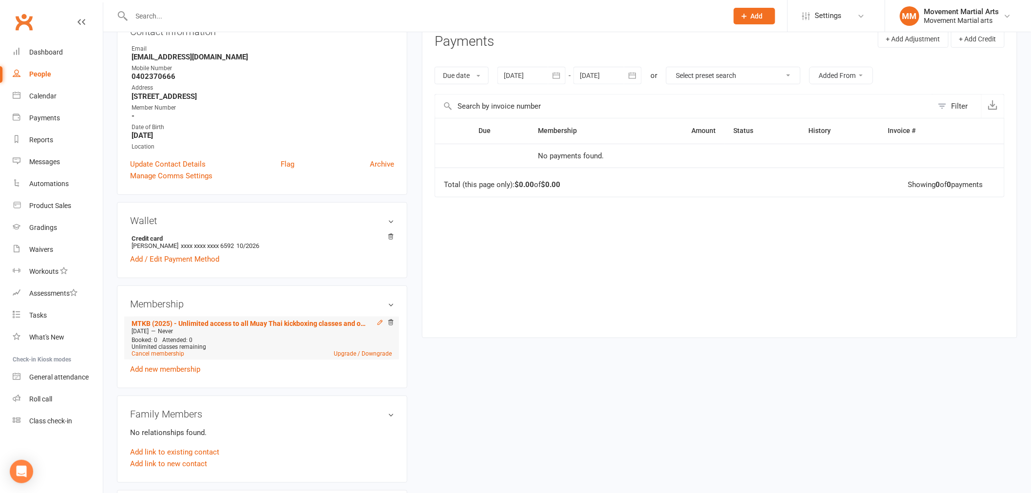
click at [379, 323] on icon at bounding box center [380, 322] width 7 height 7
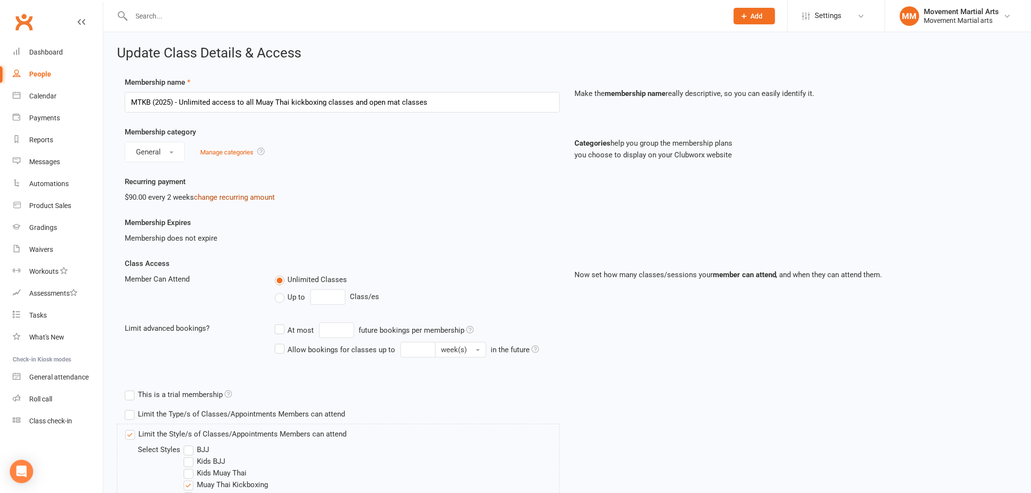
click at [245, 195] on link "change recurring amount" at bounding box center [234, 197] width 81 height 9
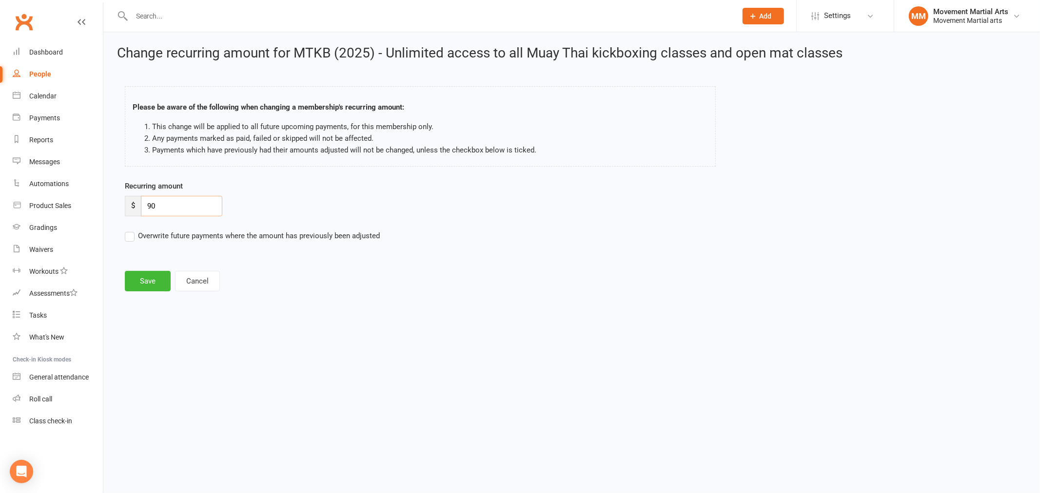
click at [201, 201] on input "90" at bounding box center [181, 206] width 81 height 20
type input "92.115"
click at [158, 281] on button "Save" at bounding box center [148, 281] width 46 height 20
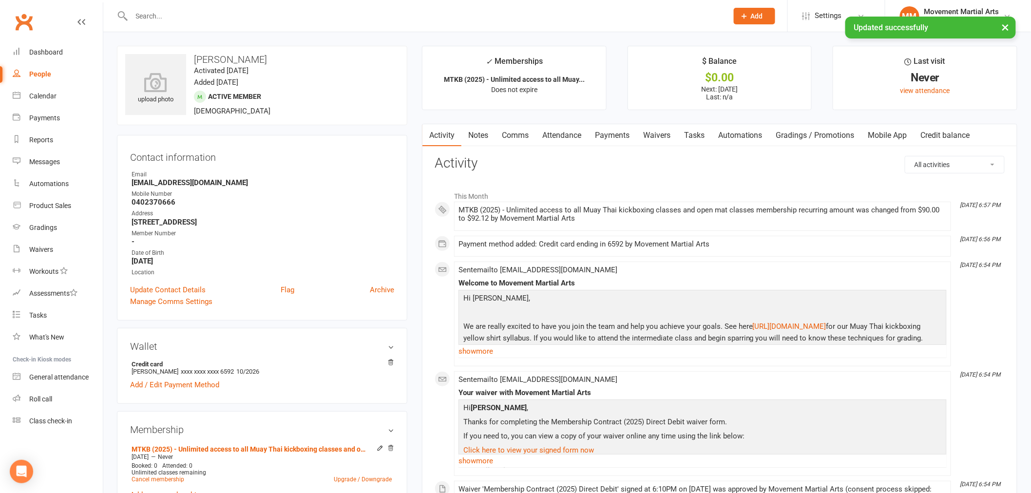
click at [626, 135] on link "Payments" at bounding box center [612, 135] width 48 height 22
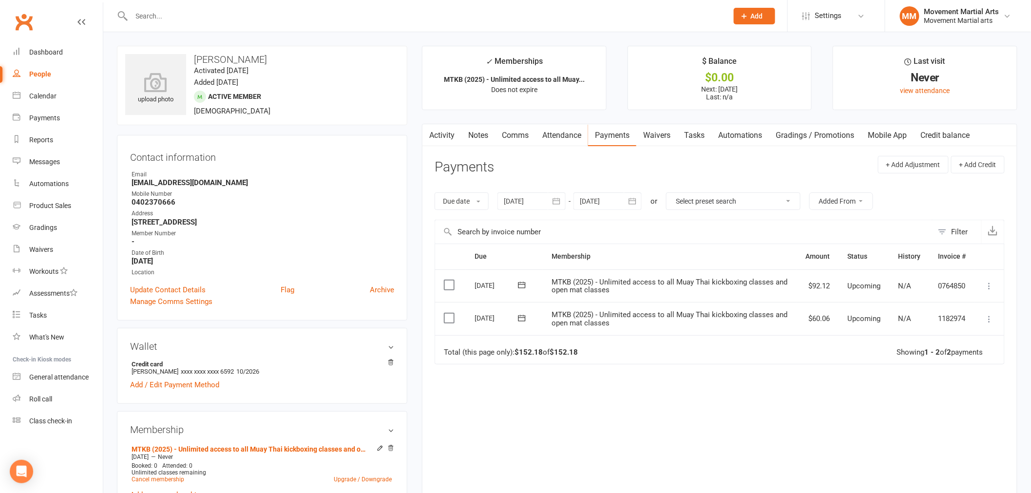
click at [991, 321] on icon at bounding box center [990, 319] width 10 height 10
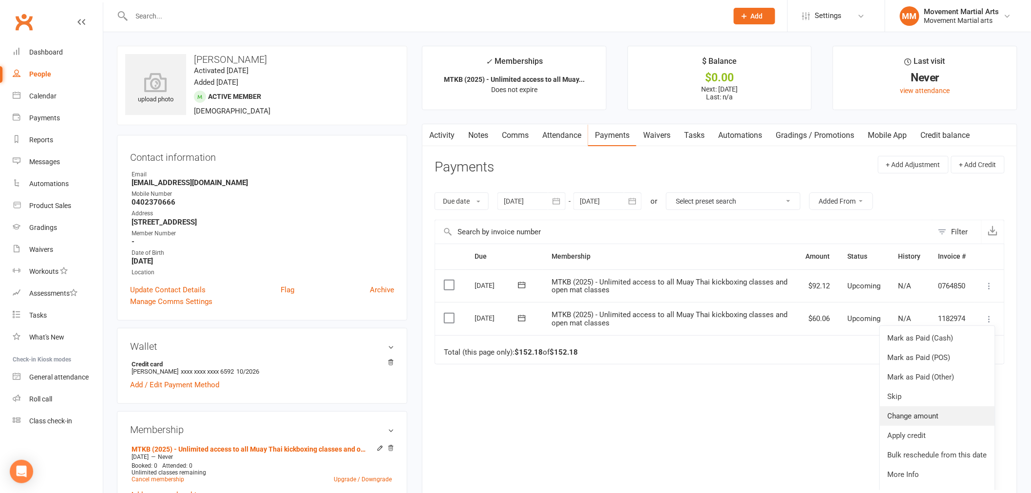
click at [936, 417] on link "Change amount" at bounding box center [937, 416] width 115 height 19
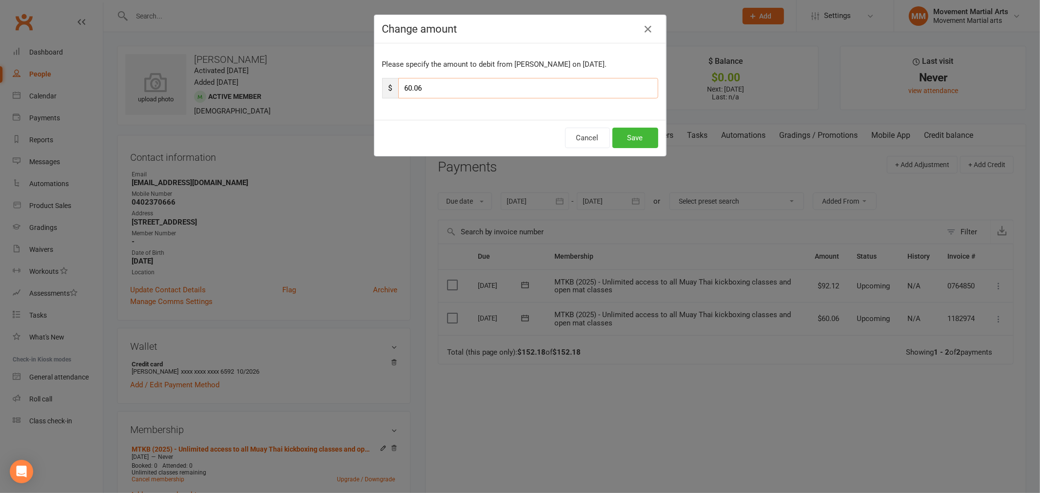
drag, startPoint x: 473, startPoint y: 90, endPoint x: 401, endPoint y: 85, distance: 71.9
click at [401, 85] on input "60.06" at bounding box center [528, 88] width 260 height 20
type input "61.471"
click at [645, 139] on button "Save" at bounding box center [635, 138] width 46 height 20
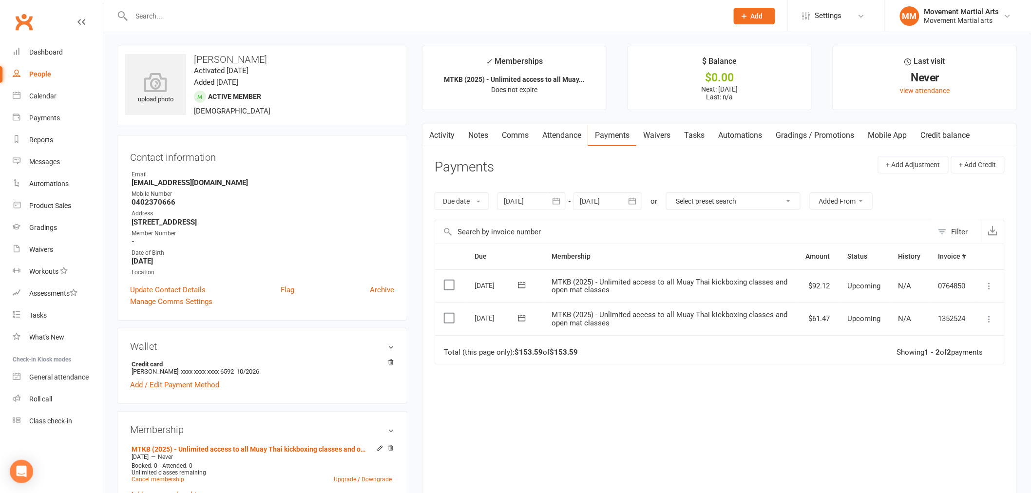
click at [649, 136] on link "Waivers" at bounding box center [657, 135] width 41 height 22
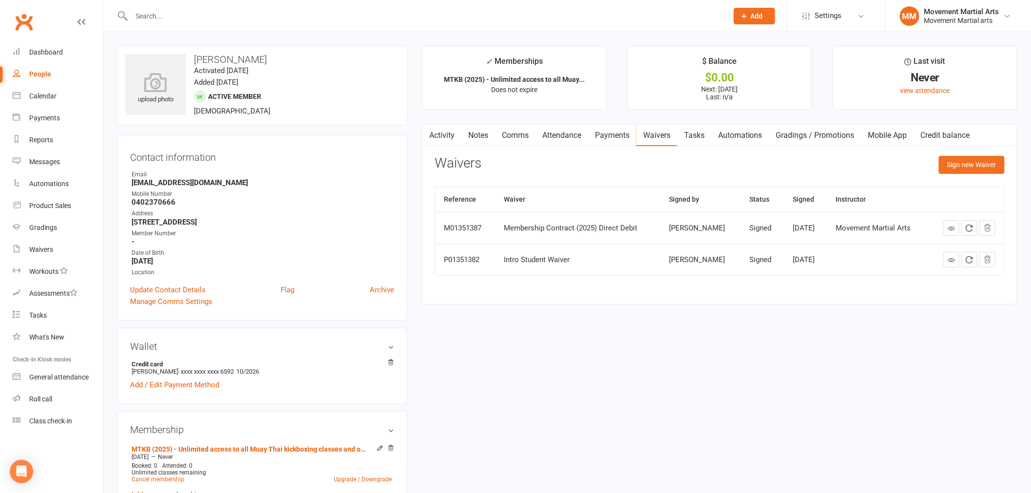
click at [950, 225] on icon at bounding box center [951, 228] width 7 height 7
click at [620, 132] on link "Payments" at bounding box center [612, 135] width 48 height 22
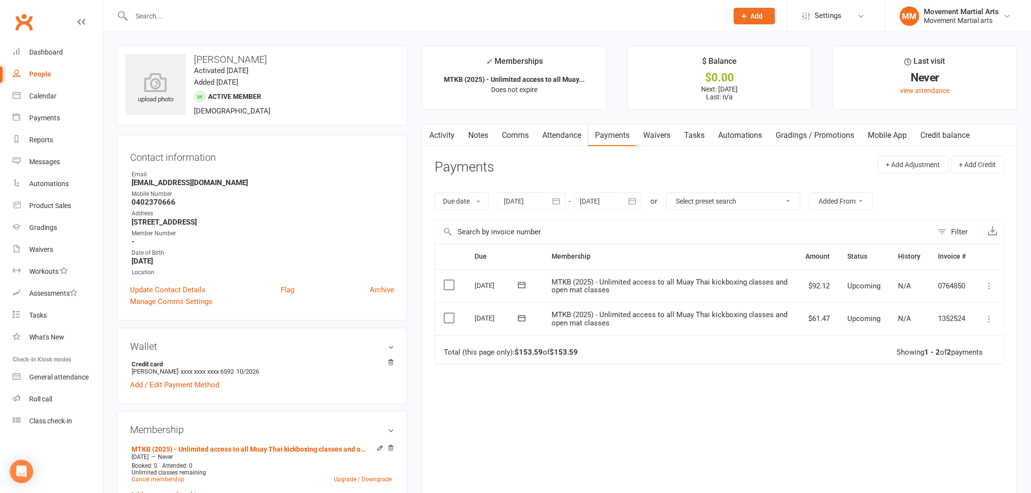
click at [990, 291] on button at bounding box center [990, 286] width 12 height 12
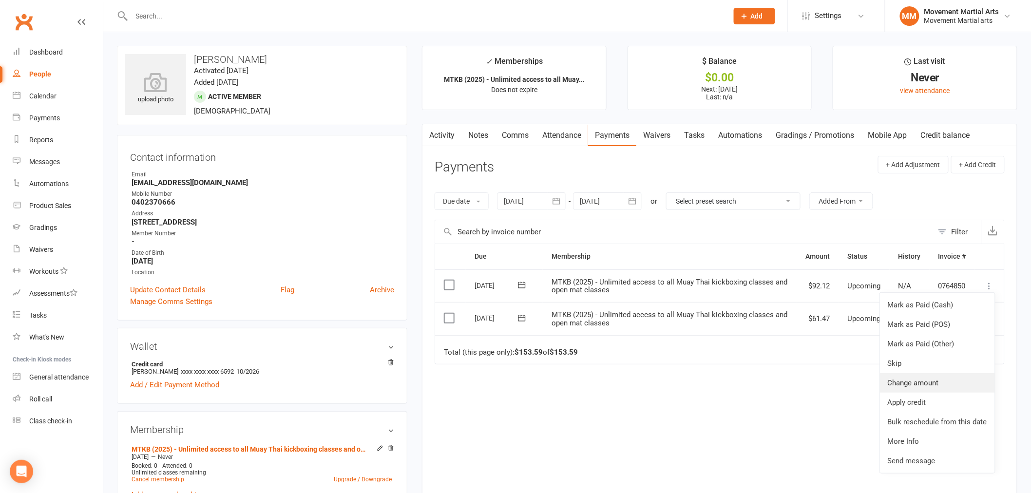
click at [954, 379] on link "Change amount" at bounding box center [937, 382] width 115 height 19
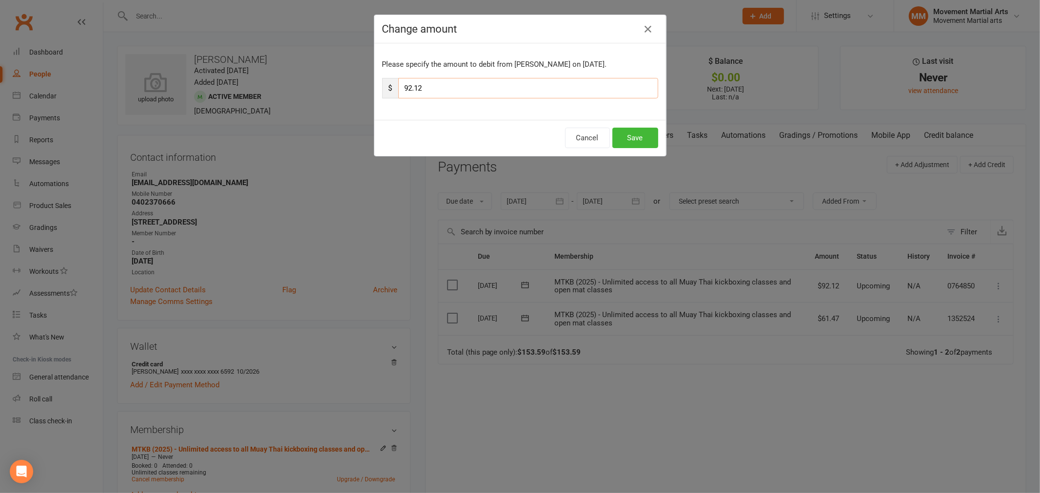
drag, startPoint x: 454, startPoint y: 88, endPoint x: 395, endPoint y: 86, distance: 59.0
click at [398, 88] on input "92.12" at bounding box center [528, 88] width 260 height 20
type input "46.06"
click at [647, 145] on button "Save" at bounding box center [635, 138] width 46 height 20
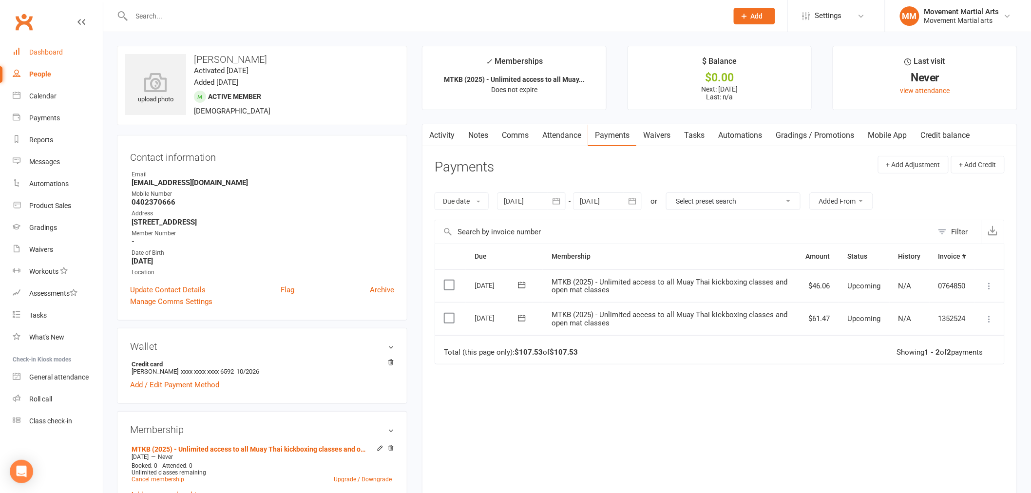
click at [31, 49] on div "Dashboard" at bounding box center [46, 52] width 34 height 8
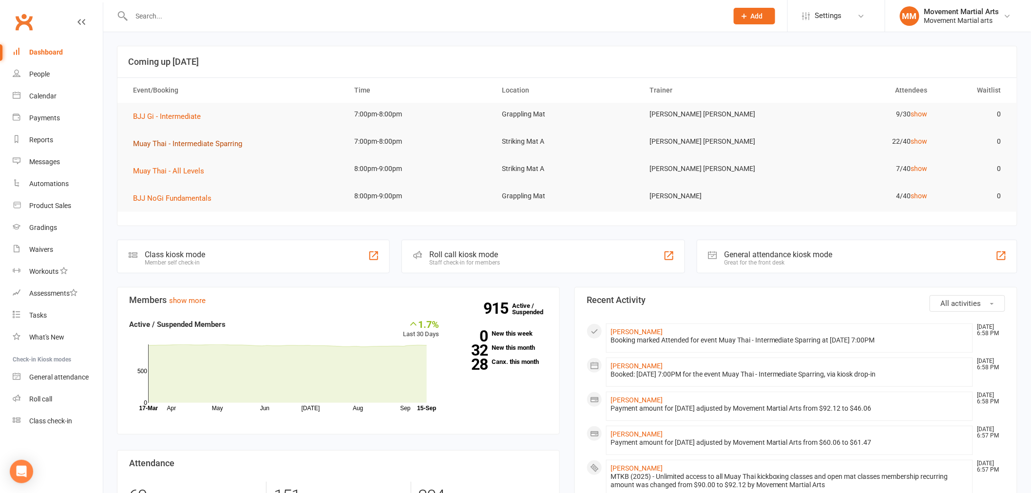
click at [188, 138] on button "Muay Thai - Intermediate Sparring" at bounding box center [191, 144] width 116 height 12
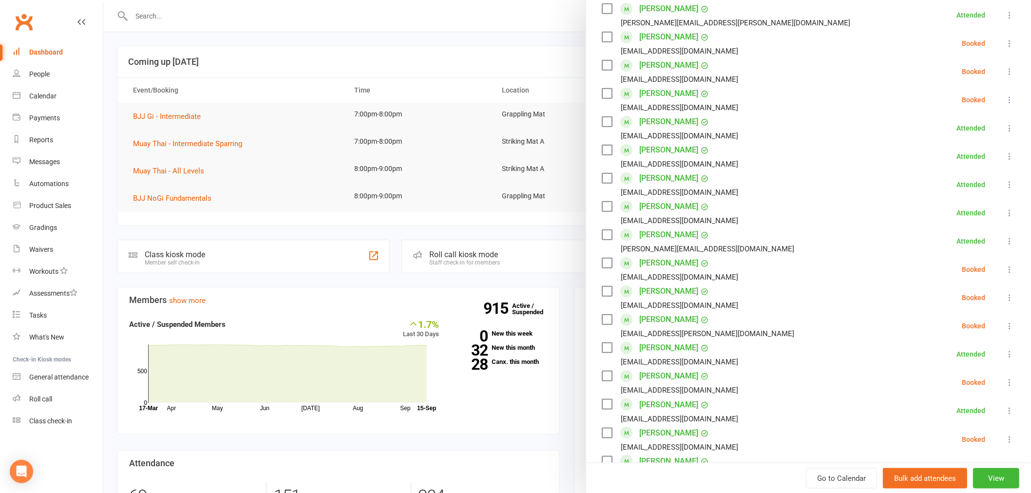
scroll to position [379, 0]
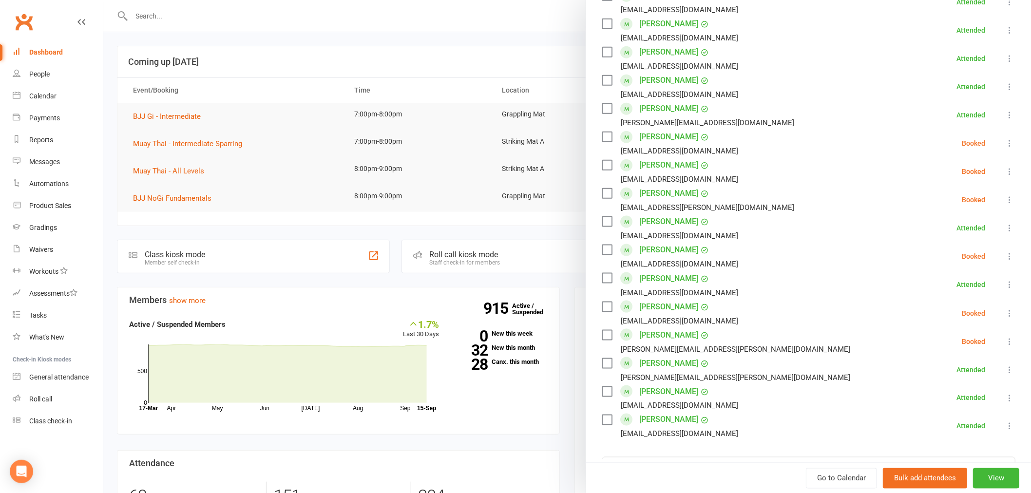
click at [1005, 223] on icon at bounding box center [1010, 228] width 10 height 10
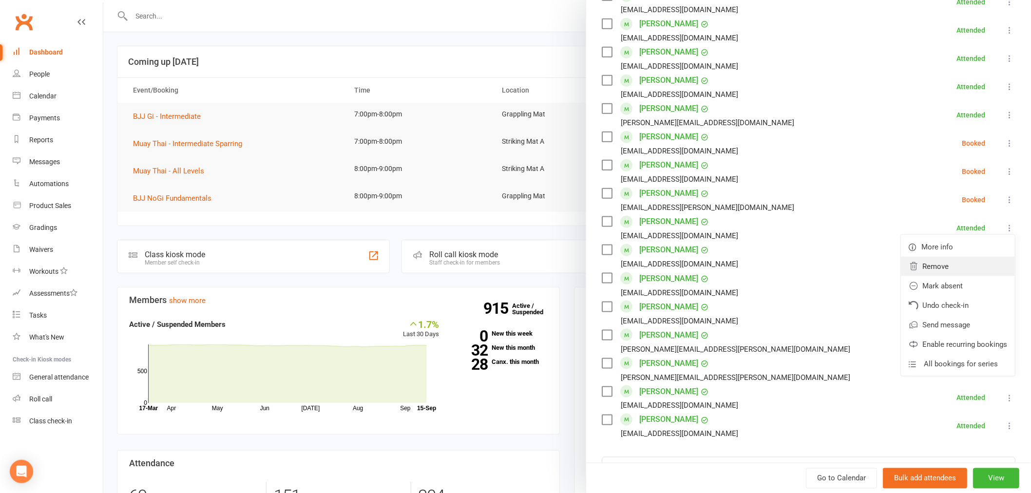
click at [965, 257] on link "Remove" at bounding box center [958, 266] width 114 height 19
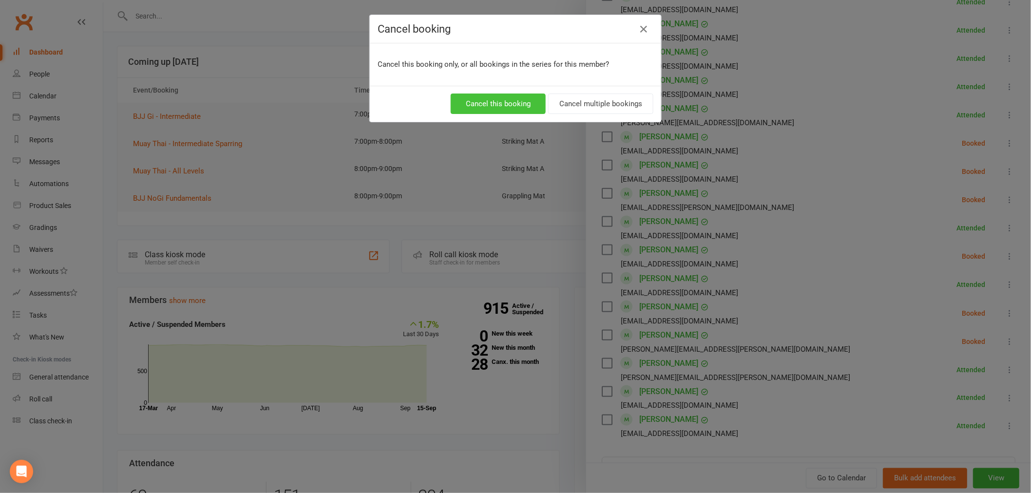
click at [523, 108] on button "Cancel this booking" at bounding box center [498, 104] width 95 height 20
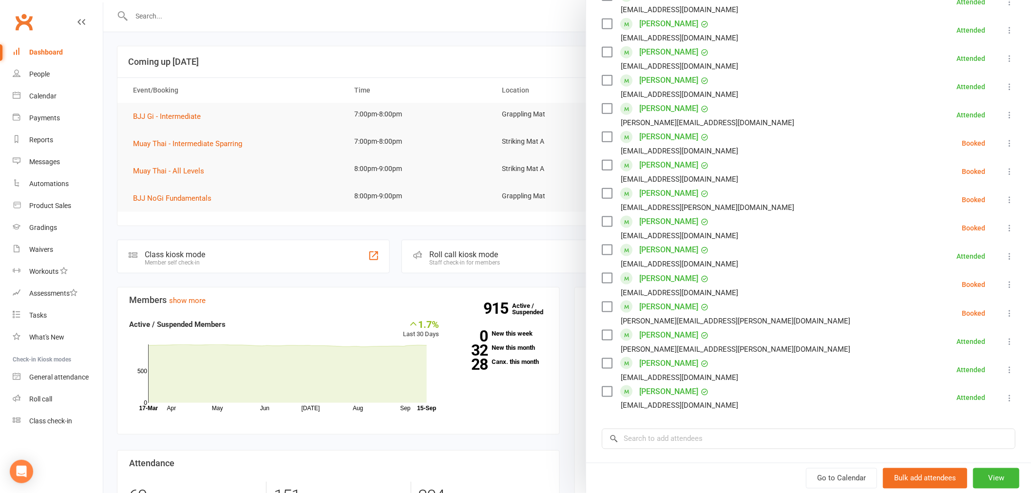
drag, startPoint x: 197, startPoint y: 47, endPoint x: 150, endPoint y: 47, distance: 47.3
click at [197, 47] on div at bounding box center [567, 246] width 928 height 493
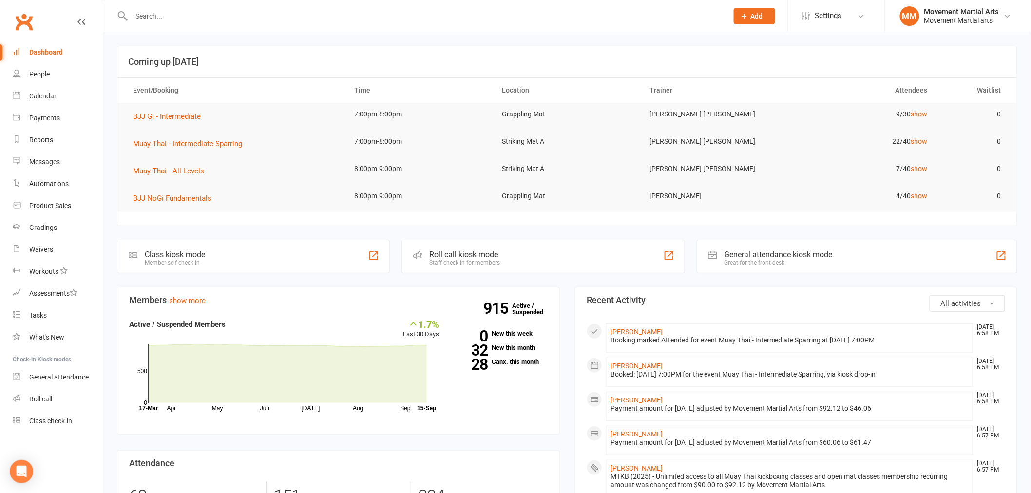
click at [174, 19] on input "text" at bounding box center [425, 16] width 593 height 14
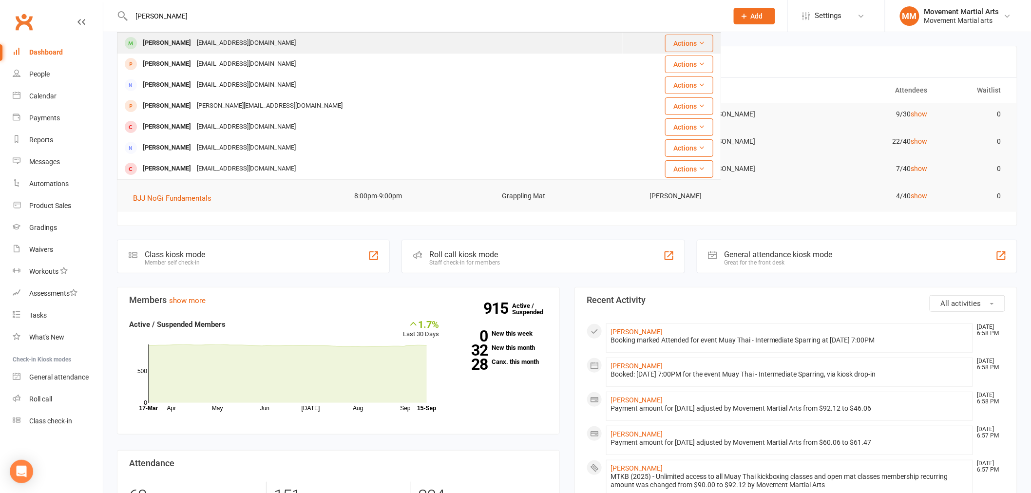
type input "mandy huanhg"
click at [208, 42] on div "Huangsc1@gmail.com" at bounding box center [246, 43] width 105 height 14
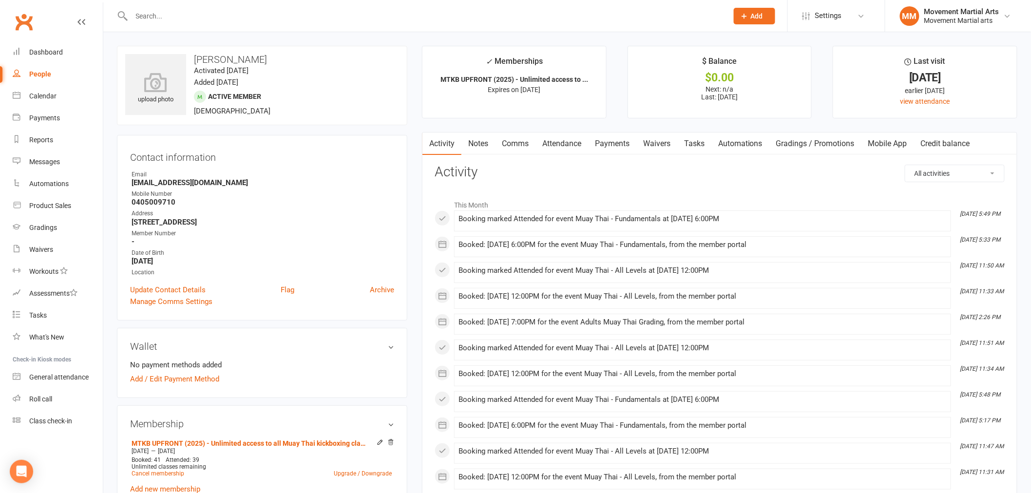
click at [517, 150] on link "Comms" at bounding box center [515, 144] width 40 height 22
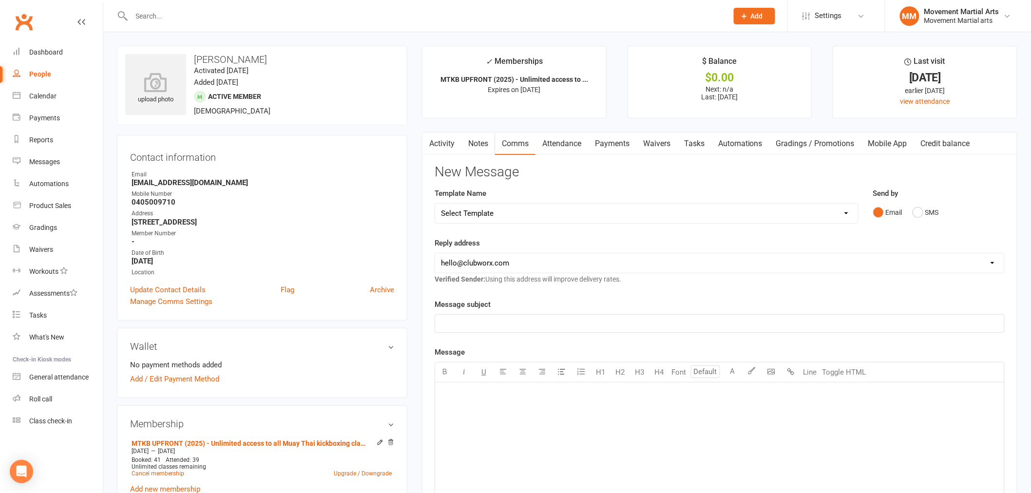
click at [544, 210] on select "Select Template [Email] Grading - Blue Belt [Email] Gym relocation closing time…" at bounding box center [646, 213] width 423 height 19
select select "41"
click at [435, 204] on select "Select Template [Email] Grading - Blue Belt [Email] Gym relocation closing time…" at bounding box center [646, 213] width 423 height 19
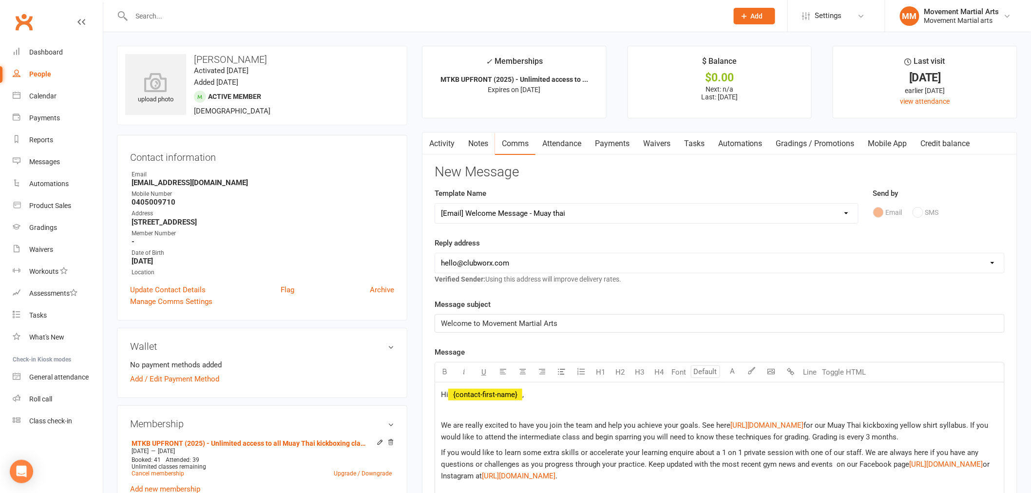
click at [510, 262] on select "hello@clubworx.com admin@movementmartialarts.com.au billy@movementmartialarts.c…" at bounding box center [719, 262] width 569 height 19
select select "4"
click at [435, 253] on select "hello@clubworx.com admin@movementmartialarts.com.au billy@movementmartialarts.c…" at bounding box center [719, 262] width 569 height 19
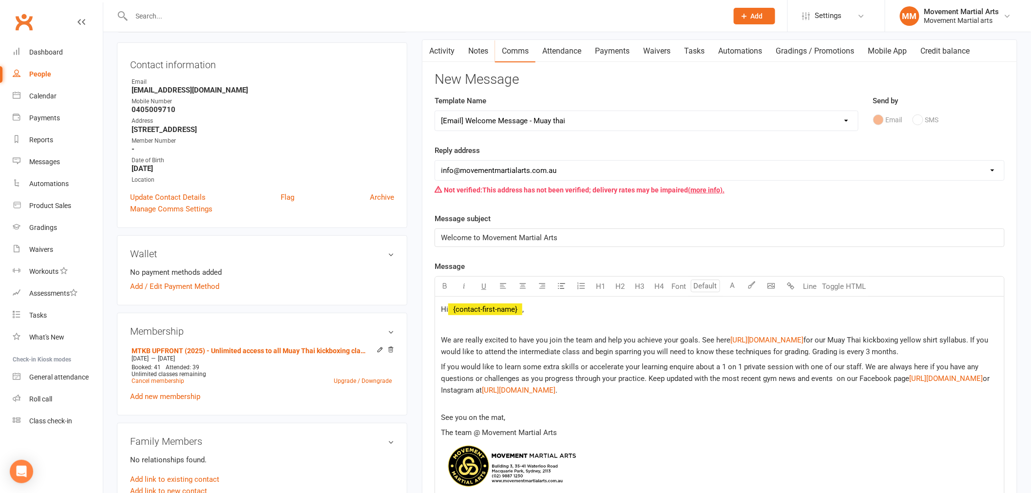
scroll to position [379, 0]
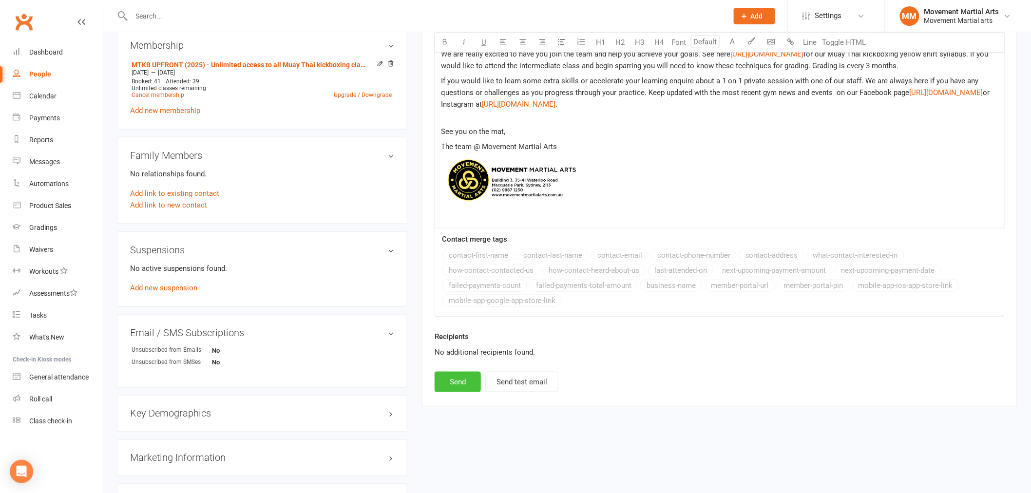
click at [456, 392] on button "Send" at bounding box center [458, 382] width 46 height 20
select select
select select "0"
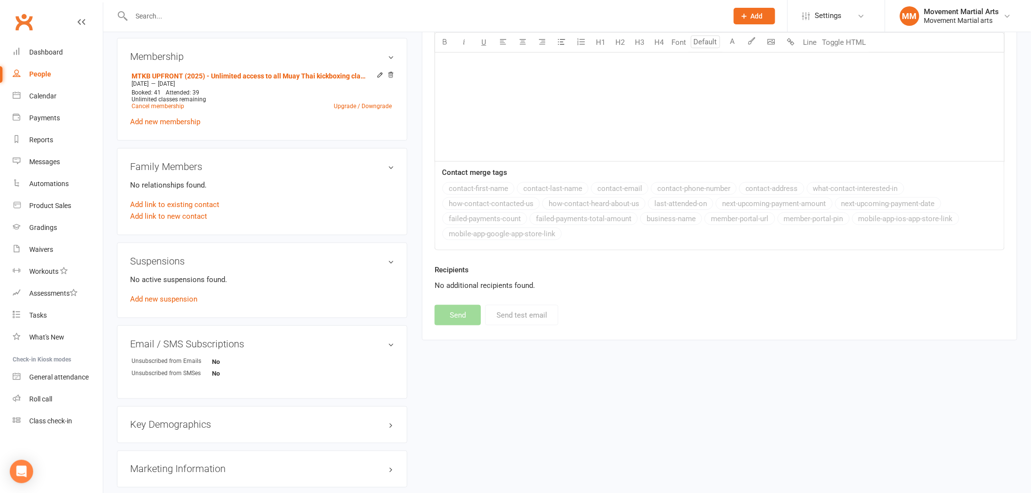
scroll to position [0, 0]
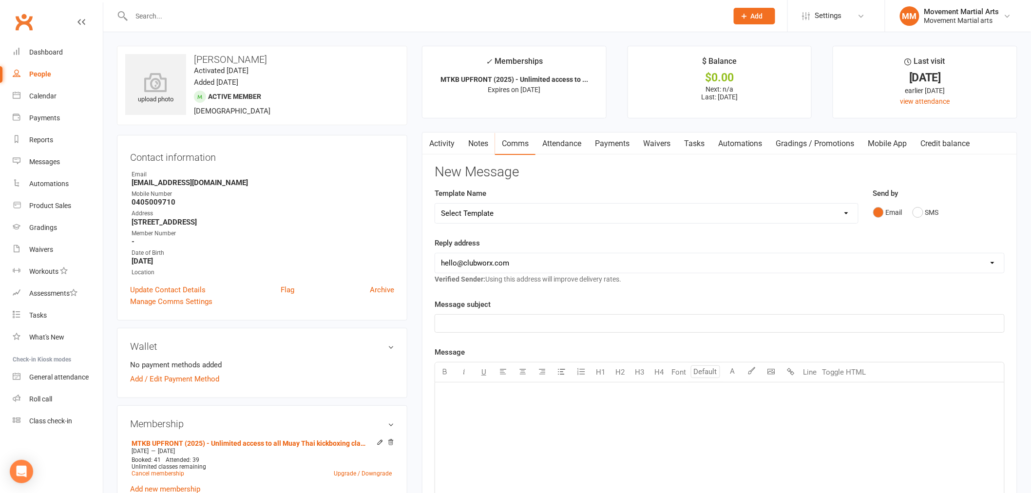
click at [221, 18] on input "text" at bounding box center [425, 16] width 593 height 14
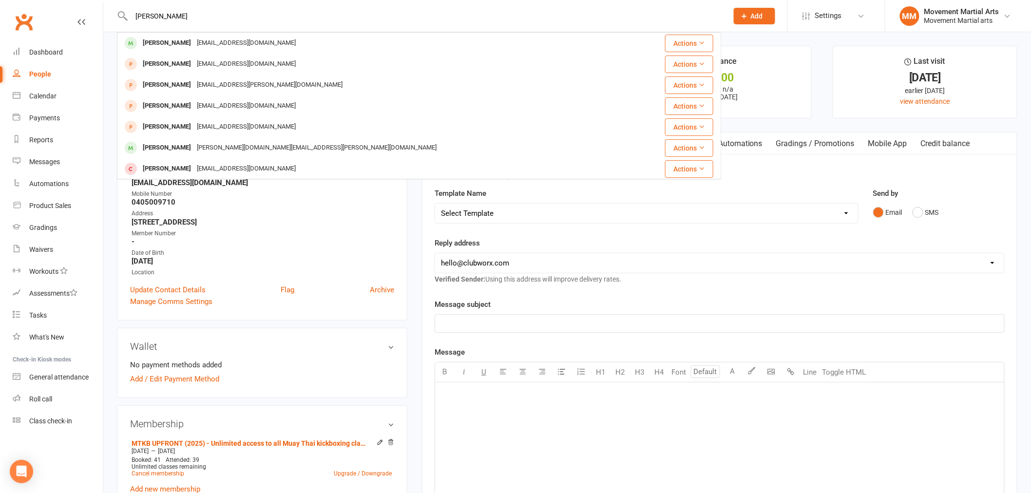
type input "matt graetz"
drag, startPoint x: 230, startPoint y: 31, endPoint x: 239, endPoint y: 45, distance: 17.2
click at [237, 47] on div "Mattgr8tz@gmail.com" at bounding box center [246, 43] width 105 height 14
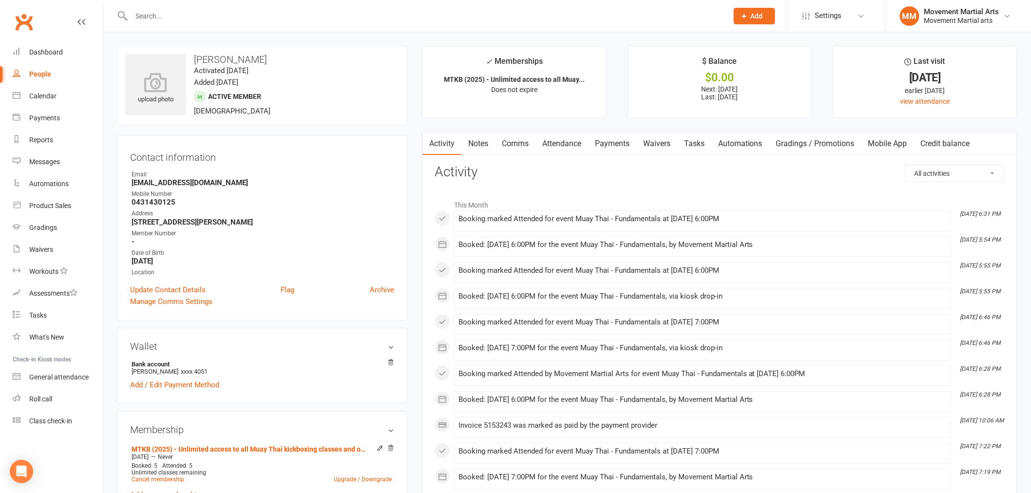
click at [519, 145] on link "Comms" at bounding box center [515, 144] width 40 height 22
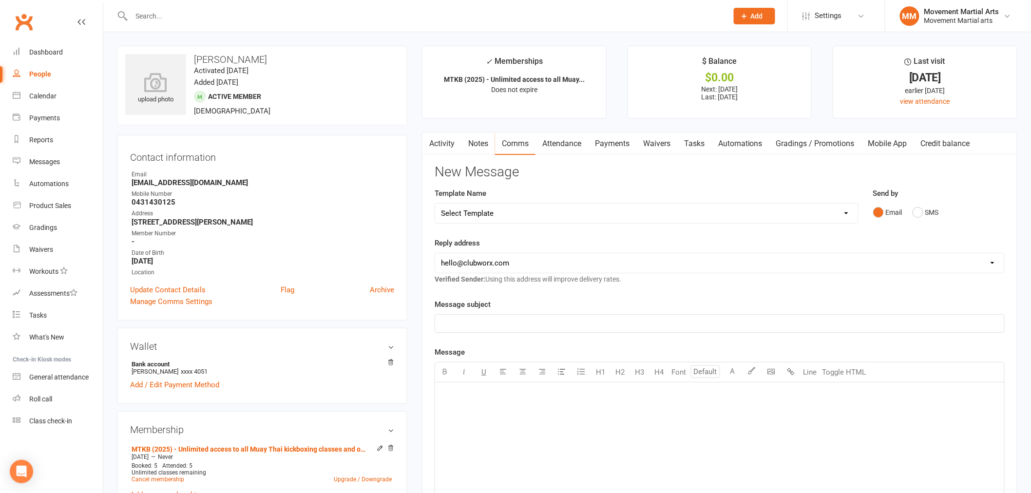
click at [507, 205] on select "Select Template [Email] Grading - Blue Belt [Email] Gym relocation closing time…" at bounding box center [646, 213] width 423 height 19
select select "41"
click at [435, 204] on select "Select Template [Email] Grading - Blue Belt [Email] Gym relocation closing time…" at bounding box center [646, 213] width 423 height 19
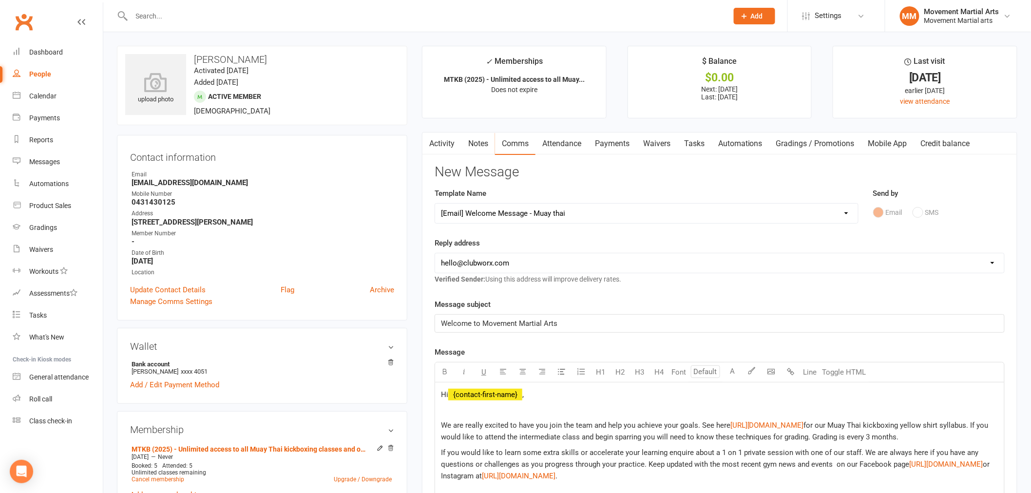
click at [528, 269] on select "hello@clubworx.com admin@movementmartialarts.com.au billy@movementmartialarts.c…" at bounding box center [719, 262] width 569 height 19
select select "4"
click at [435, 253] on select "hello@clubworx.com admin@movementmartialarts.com.au billy@movementmartialarts.c…" at bounding box center [719, 262] width 569 height 19
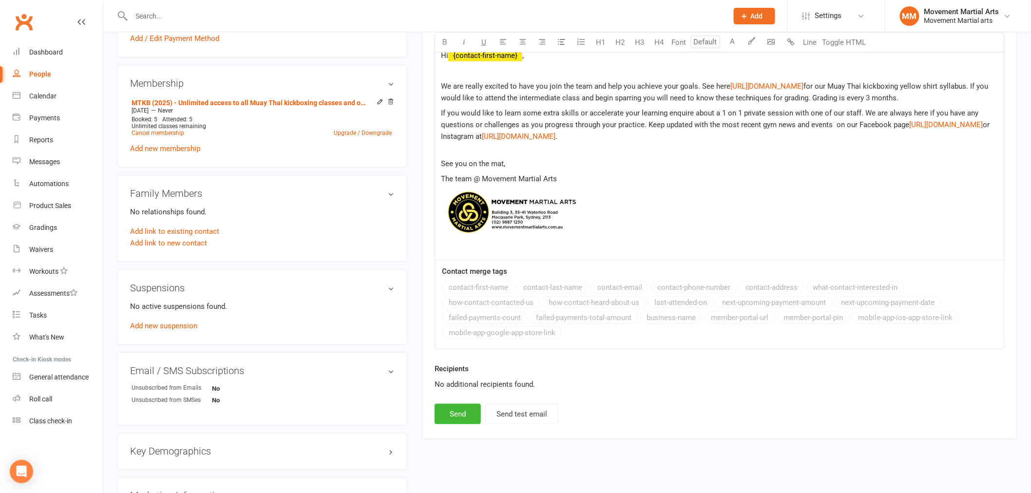
scroll to position [632, 0]
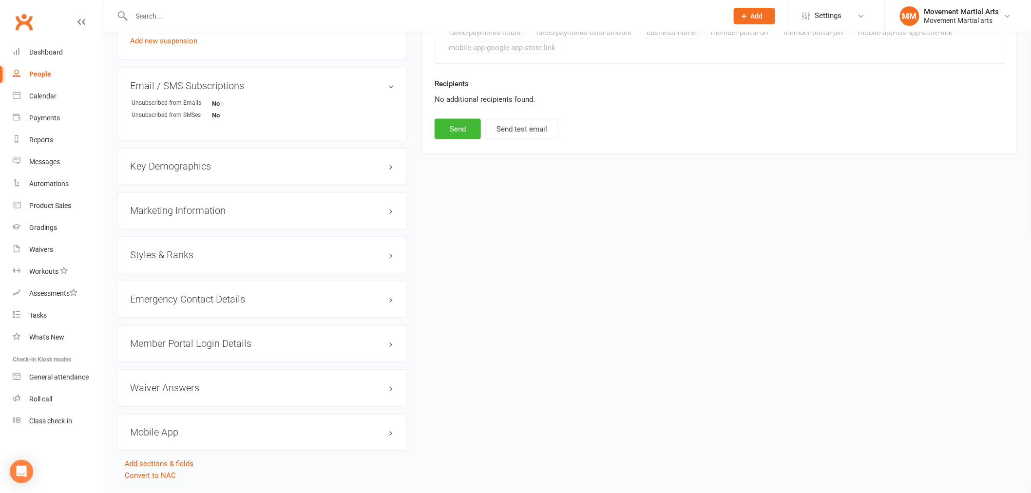
click at [457, 139] on button "Send" at bounding box center [458, 129] width 46 height 20
select select
select select "0"
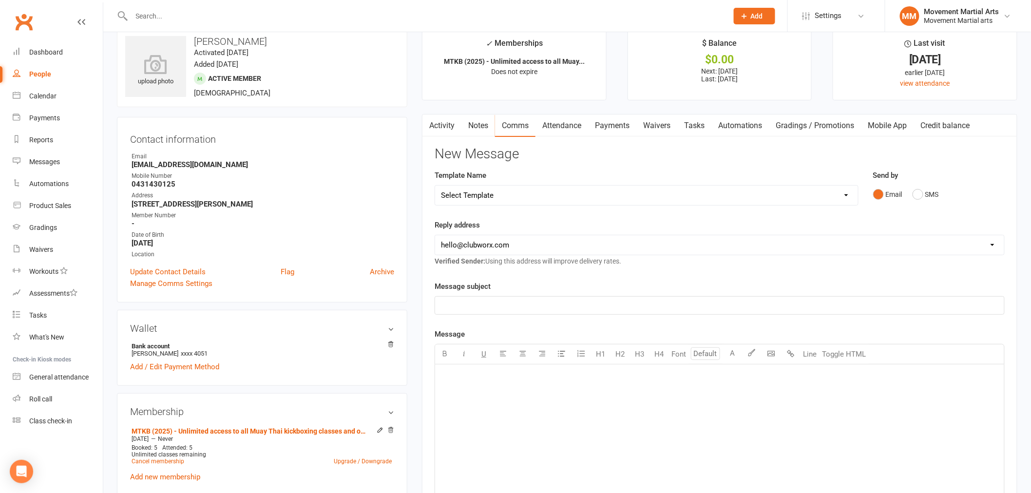
scroll to position [0, 0]
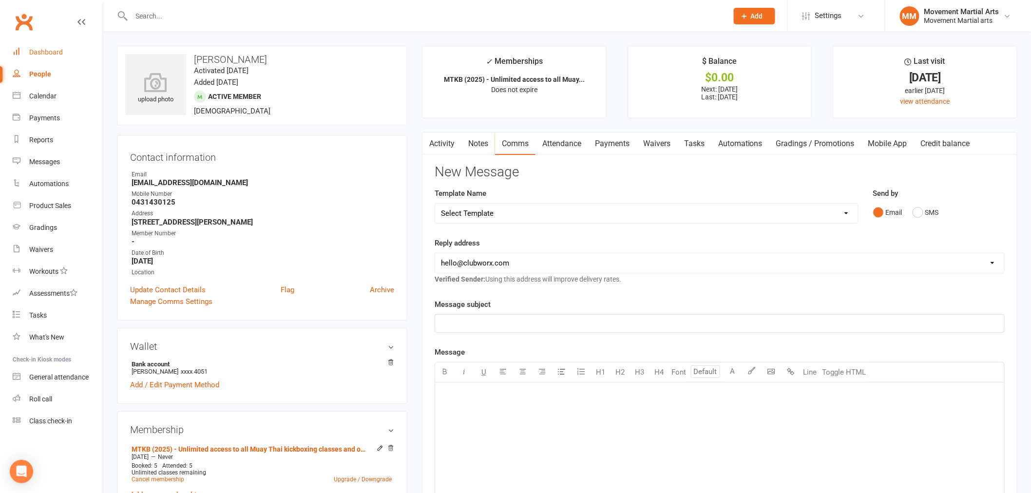
click at [64, 47] on link "Dashboard" at bounding box center [58, 52] width 90 height 22
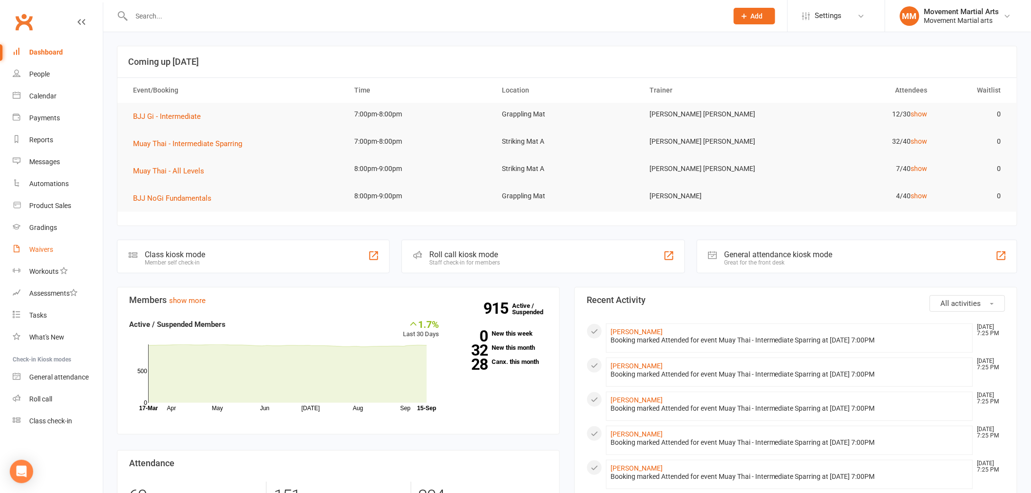
click at [52, 245] on link "Waivers" at bounding box center [58, 250] width 90 height 22
select select "100"
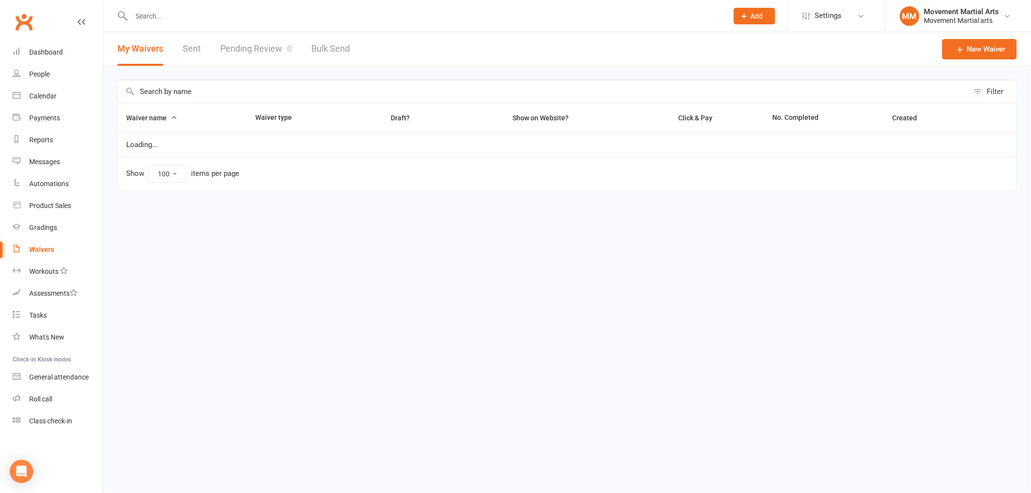
click at [230, 42] on link "Pending Review 0" at bounding box center [256, 49] width 72 height 34
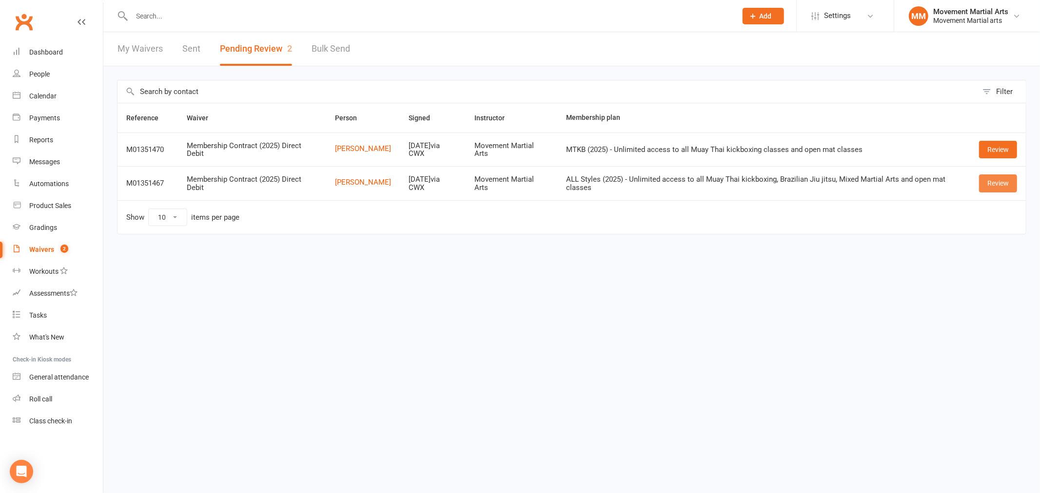
click at [1003, 184] on link "Review" at bounding box center [998, 184] width 38 height 18
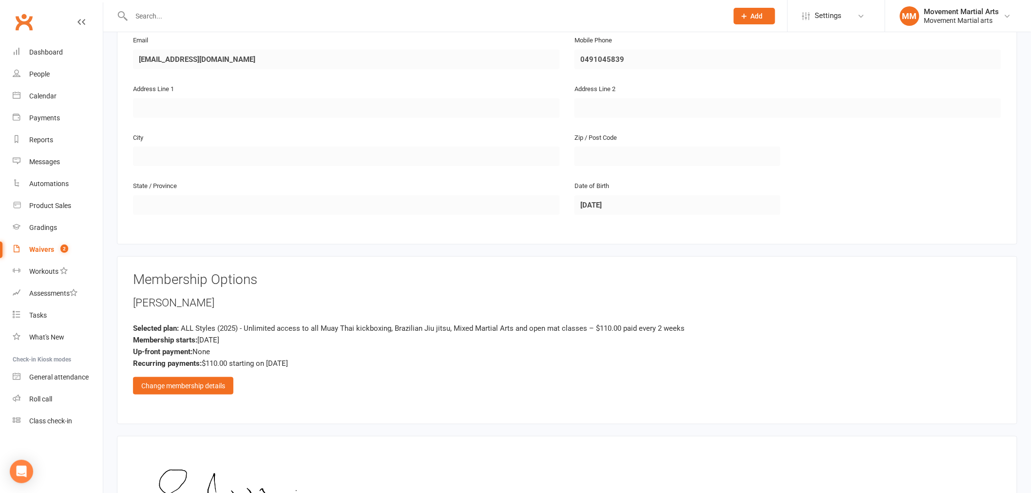
scroll to position [253, 0]
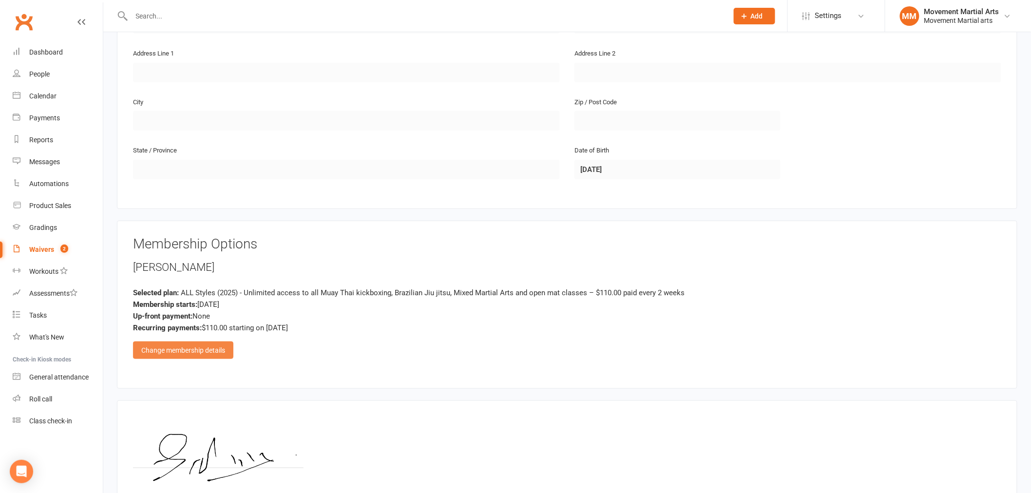
click at [207, 347] on div "Change membership details" at bounding box center [183, 351] width 100 height 18
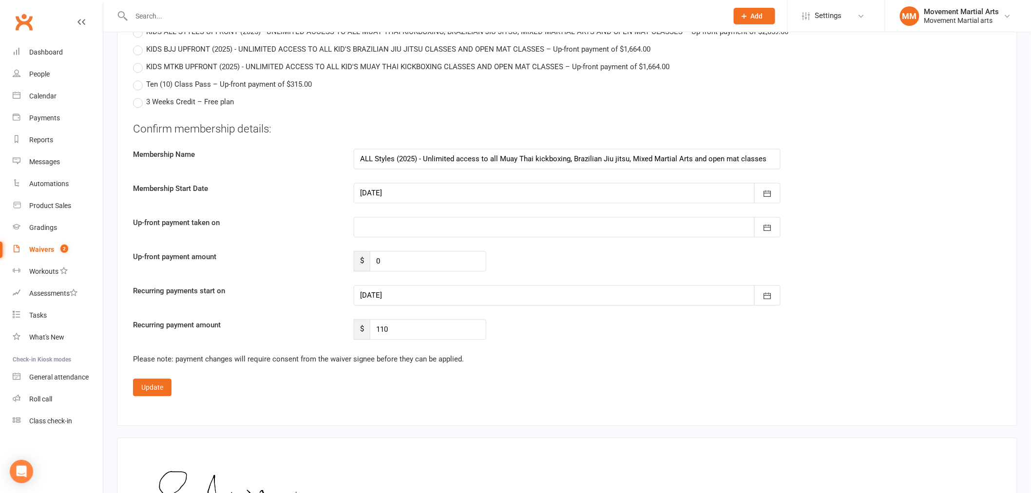
scroll to position [2401, 0]
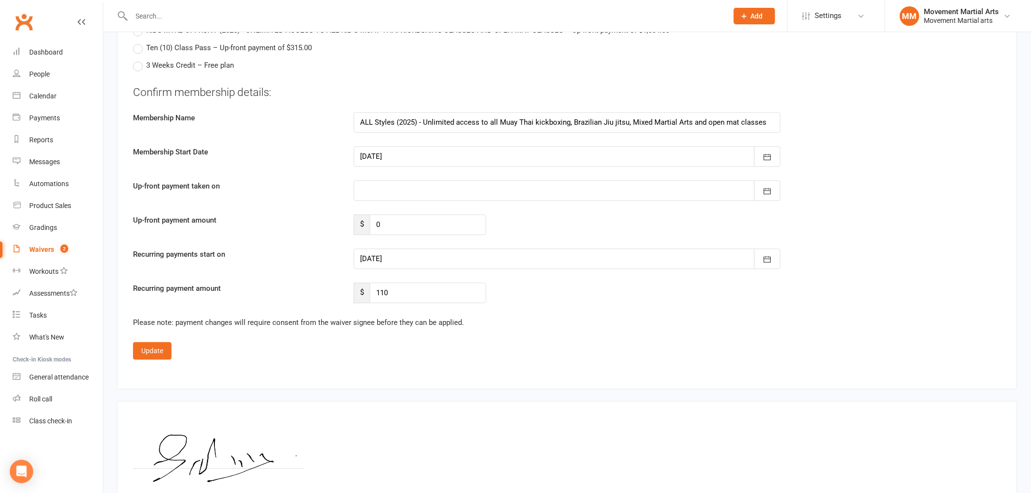
click at [400, 158] on div at bounding box center [567, 156] width 427 height 20
click at [245, 120] on label "Membership Name" at bounding box center [236, 118] width 221 height 12
click at [387, 180] on div at bounding box center [567, 190] width 427 height 20
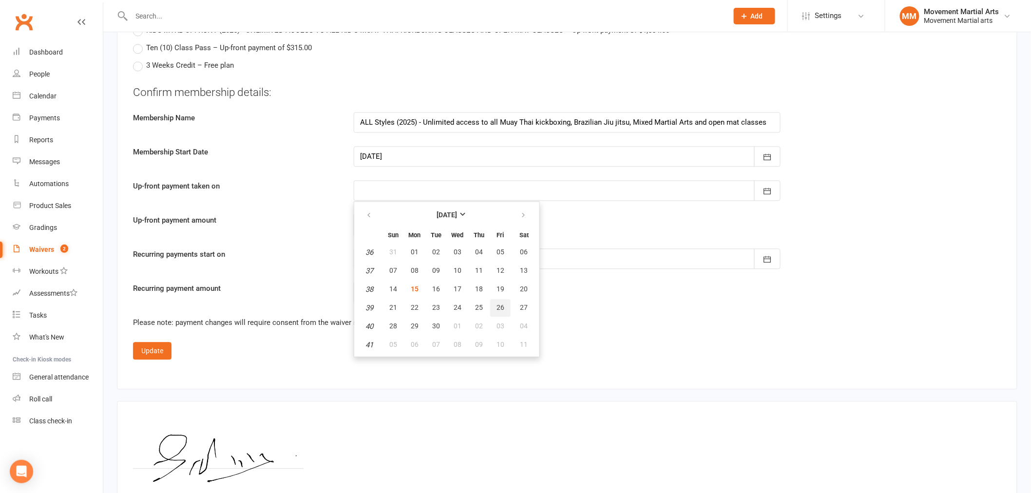
click at [493, 299] on button "26" at bounding box center [500, 308] width 20 height 18
type input "26 Sep 2025"
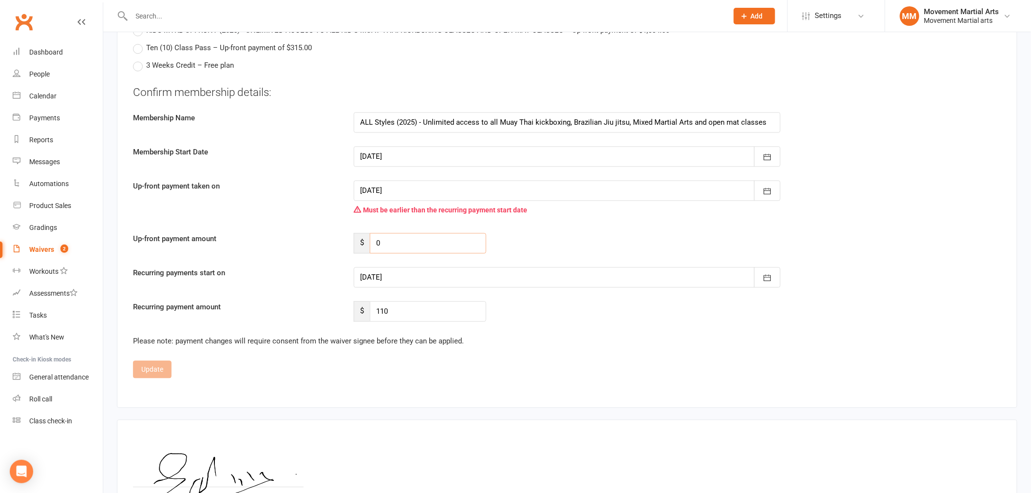
click at [434, 240] on input "0" at bounding box center [428, 243] width 117 height 20
type input "74.63"
click at [422, 272] on div at bounding box center [567, 277] width 427 height 20
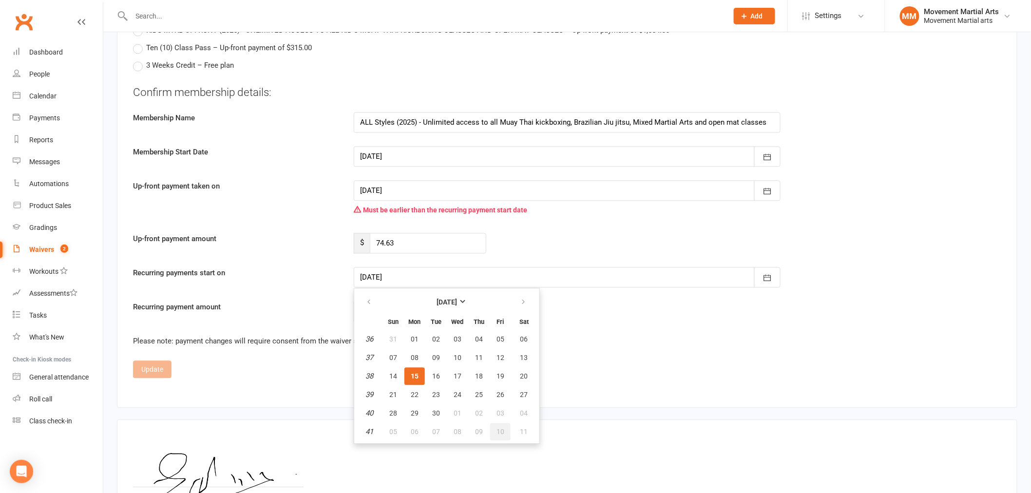
click at [498, 423] on button "10" at bounding box center [500, 432] width 20 height 18
type input "10 Oct 2025"
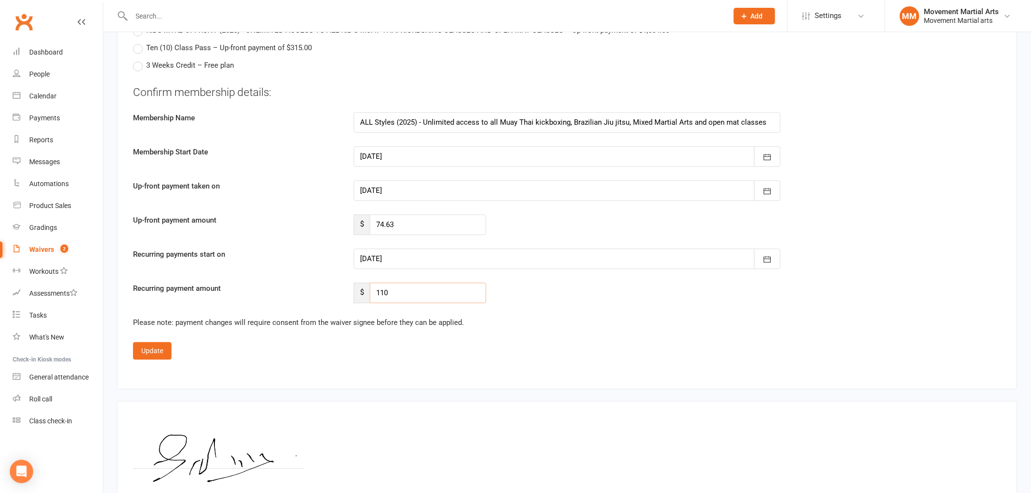
click at [405, 294] on input "110" at bounding box center [428, 293] width 117 height 20
drag, startPoint x: 405, startPoint y: 294, endPoint x: 355, endPoint y: 285, distance: 50.7
click at [355, 286] on div "$ 110" at bounding box center [420, 293] width 133 height 20
type input "112.585"
click at [153, 349] on button "Update" at bounding box center [152, 351] width 39 height 18
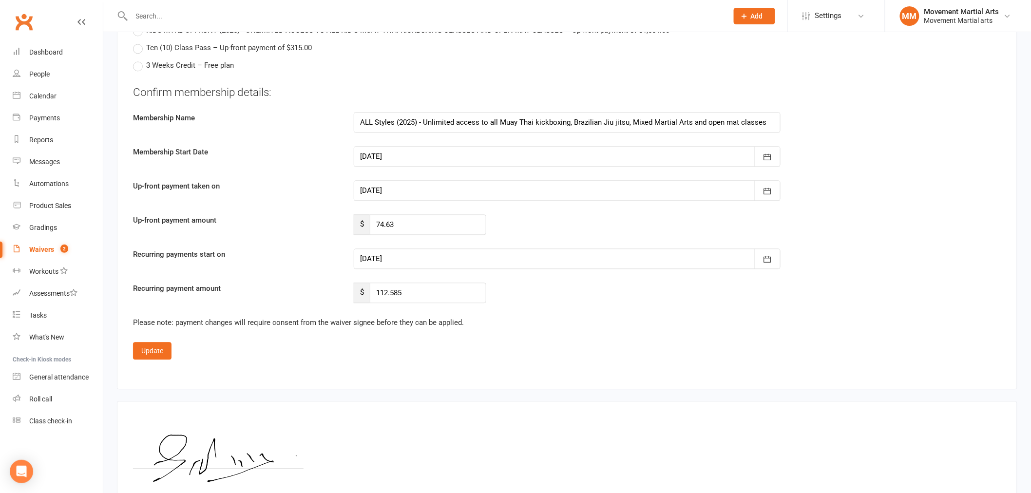
scroll to position [343, 0]
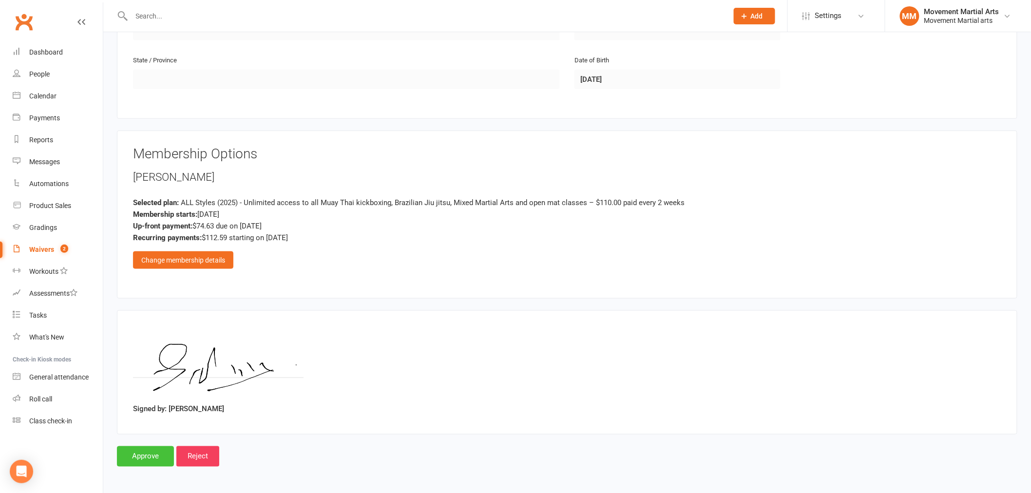
click at [159, 452] on input "Approve" at bounding box center [145, 457] width 57 height 20
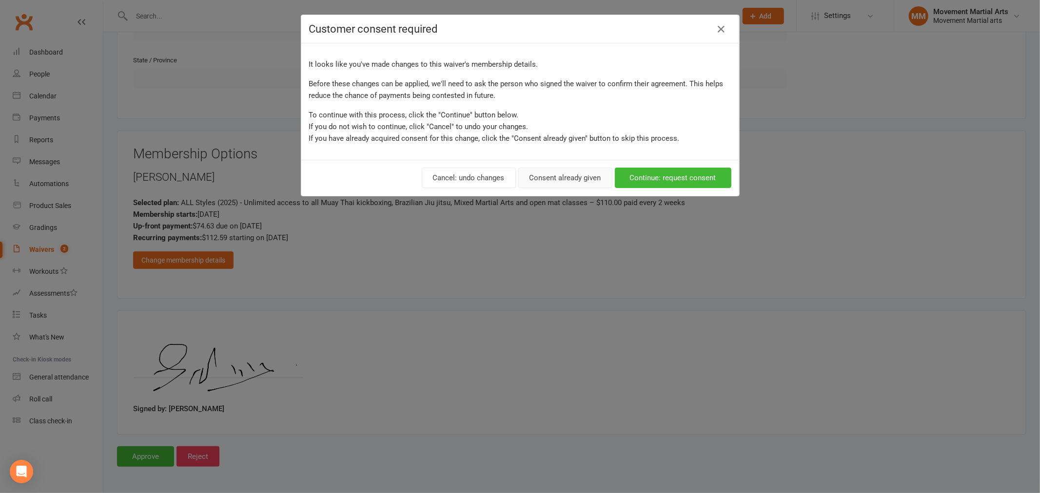
click at [540, 172] on button "Consent already given" at bounding box center [565, 178] width 94 height 20
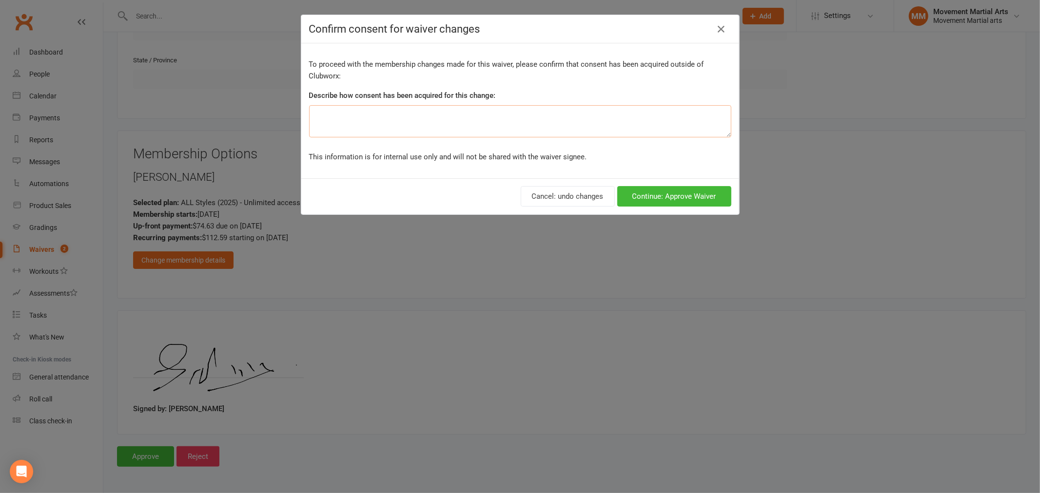
click at [400, 125] on textarea at bounding box center [520, 121] width 422 height 32
type textarea "ezidebit form"
click at [659, 185] on div "Cancel: undo changes Continue: Approve Waiver" at bounding box center [520, 196] width 438 height 36
click at [657, 190] on button "Continue: Approve Waiver" at bounding box center [674, 196] width 114 height 20
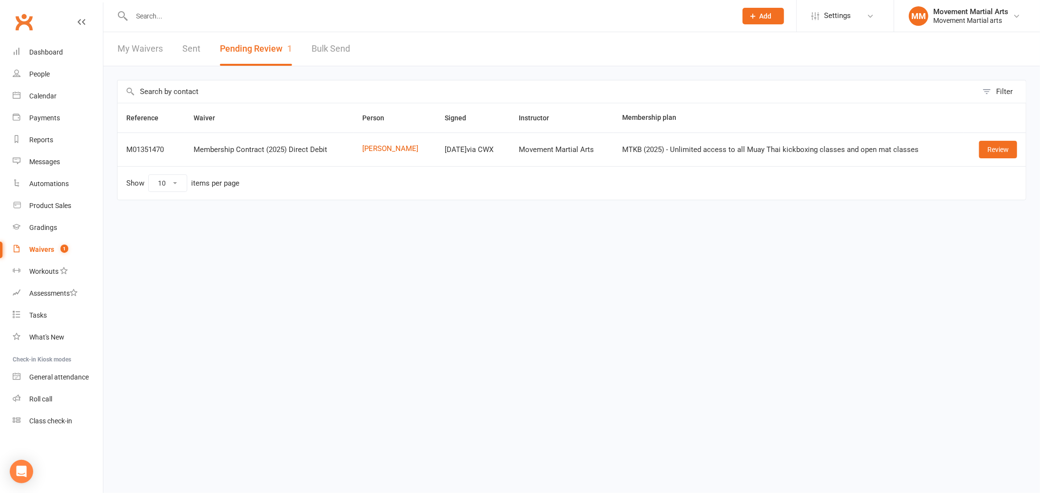
click at [203, 15] on input "text" at bounding box center [429, 16] width 601 height 14
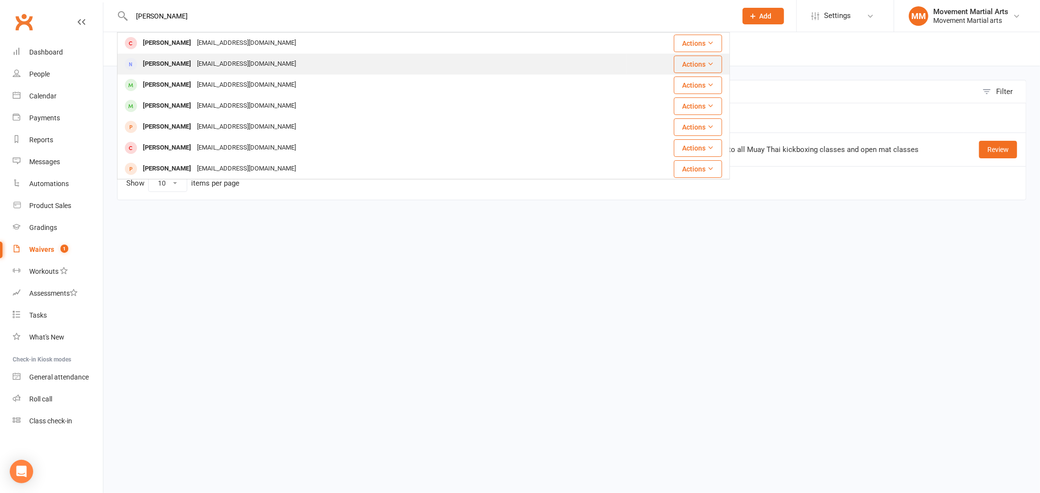
type input "salman"
click at [215, 60] on div "Salmankhan-s123@hotmail.com" at bounding box center [246, 64] width 105 height 14
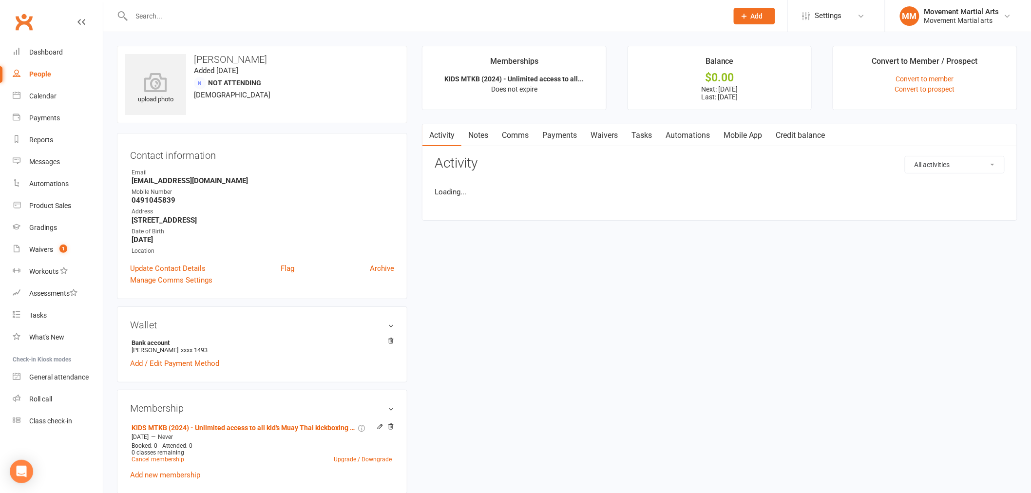
drag, startPoint x: 181, startPoint y: 3, endPoint x: 178, endPoint y: 8, distance: 5.7
click at [180, 5] on div at bounding box center [419, 16] width 604 height 32
click at [178, 10] on input "text" at bounding box center [425, 16] width 593 height 14
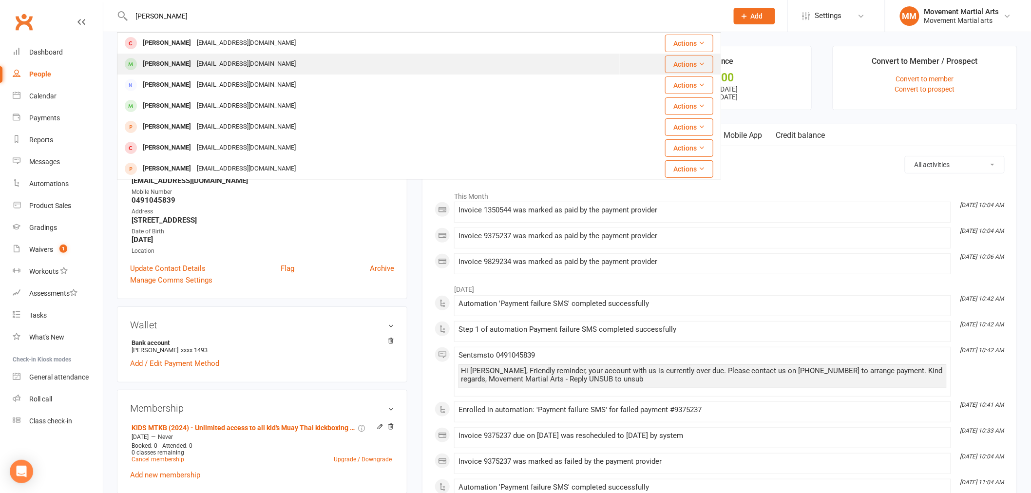
type input "salman"
click at [166, 61] on div "Salman Khan" at bounding box center [167, 64] width 54 height 14
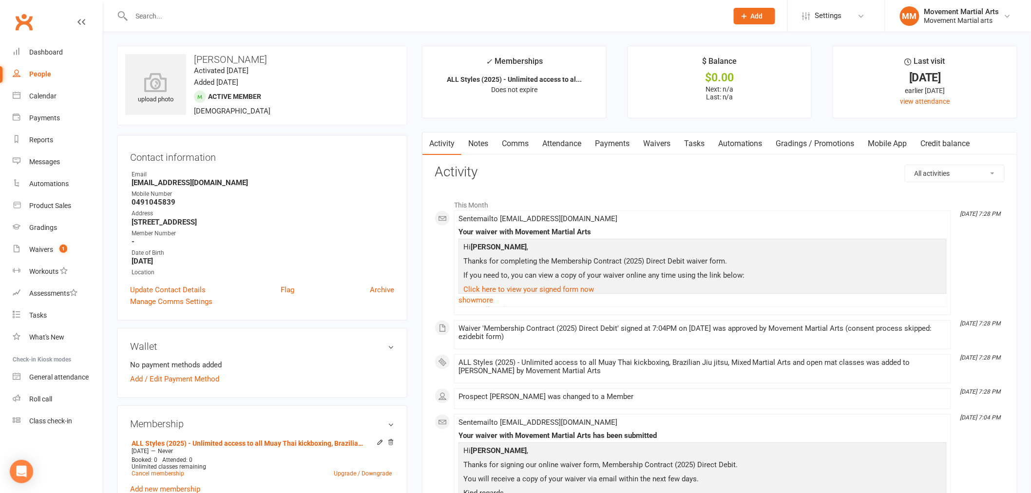
click at [472, 136] on link "Notes" at bounding box center [479, 144] width 34 height 22
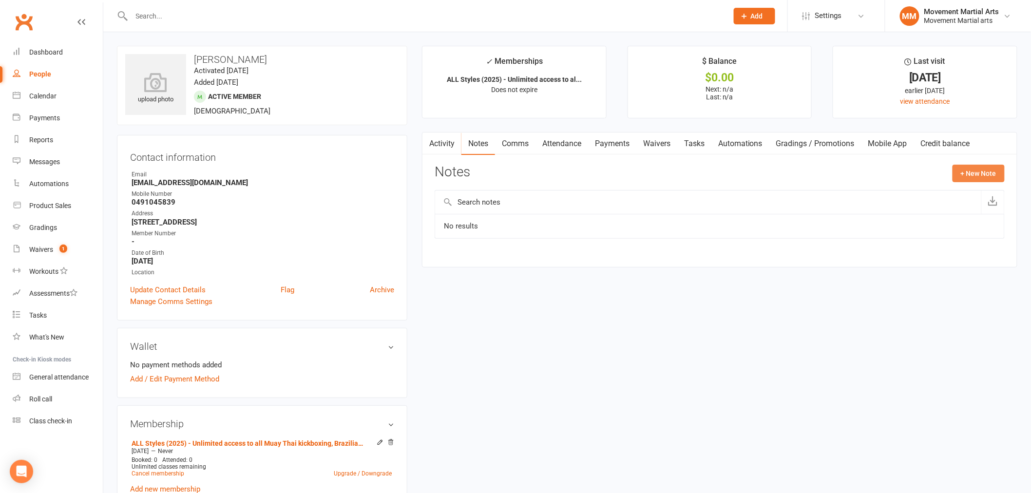
click at [985, 179] on button "+ New Note" at bounding box center [979, 174] width 52 height 18
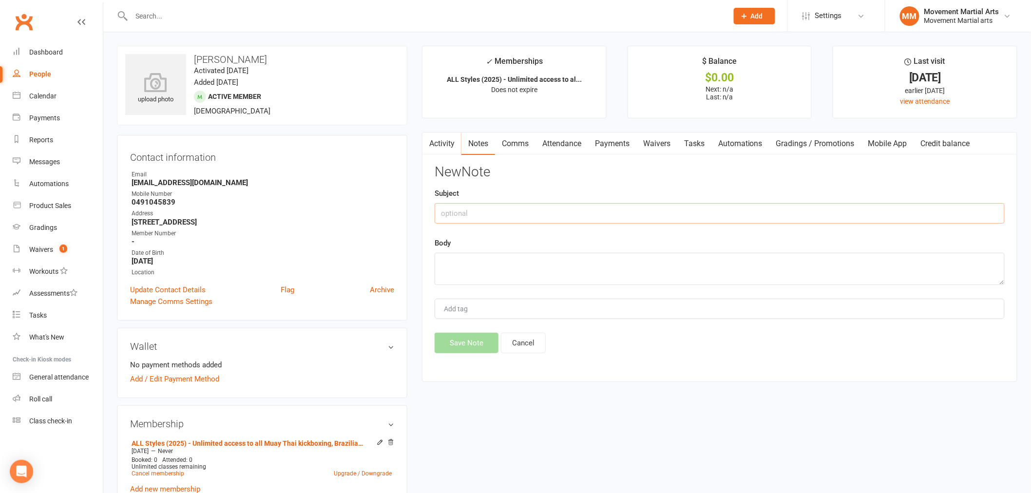
click at [615, 210] on input "text" at bounding box center [720, 213] width 570 height 20
type input "1st month half off + extra $15.72 on fist payment (4 days)"
click at [537, 259] on textarea at bounding box center [720, 269] width 570 height 32
type textarea "rm 15/09"
click at [473, 343] on button "Save Note" at bounding box center [467, 343] width 64 height 20
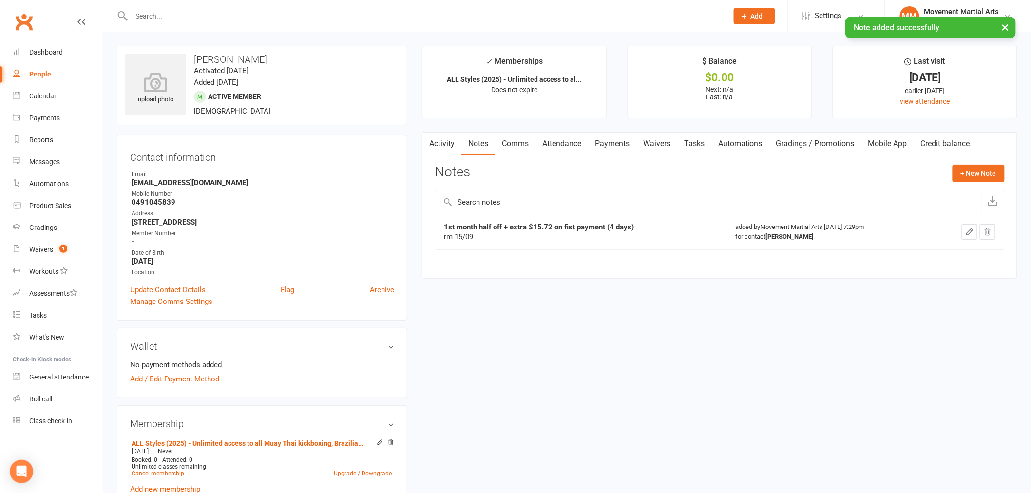
click at [623, 139] on link "Payments" at bounding box center [612, 144] width 48 height 22
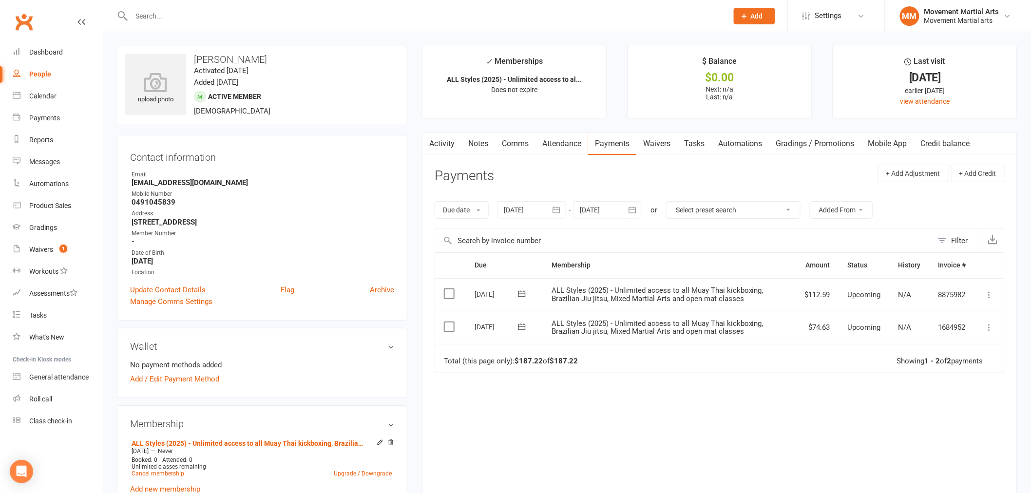
click at [478, 140] on link "Notes" at bounding box center [479, 144] width 34 height 22
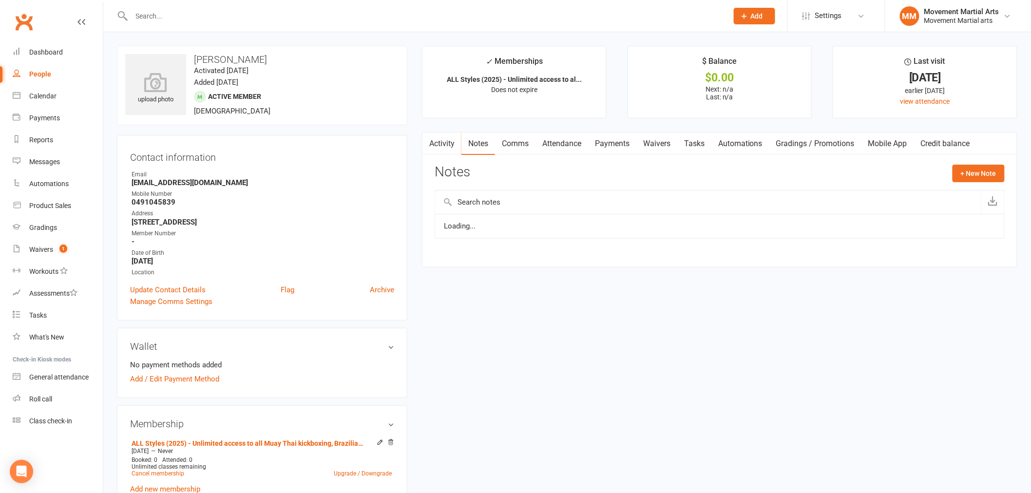
click at [507, 143] on link "Comms" at bounding box center [515, 144] width 40 height 22
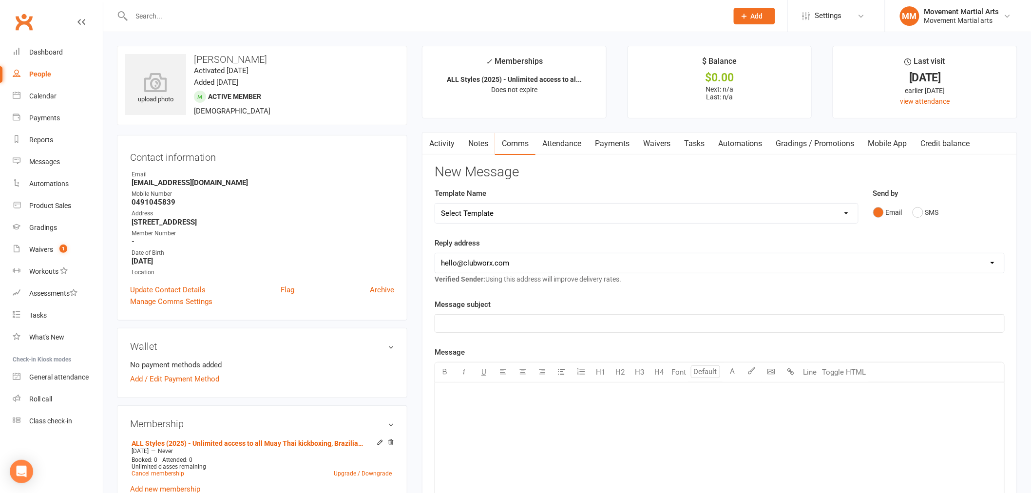
click at [649, 204] on select "Select Template [Email] Grading - Blue Belt [Email] Gym relocation closing time…" at bounding box center [646, 213] width 423 height 19
select select "36"
click at [435, 204] on select "Select Template [Email] Grading - Blue Belt [Email] Gym relocation closing time…" at bounding box center [646, 213] width 423 height 19
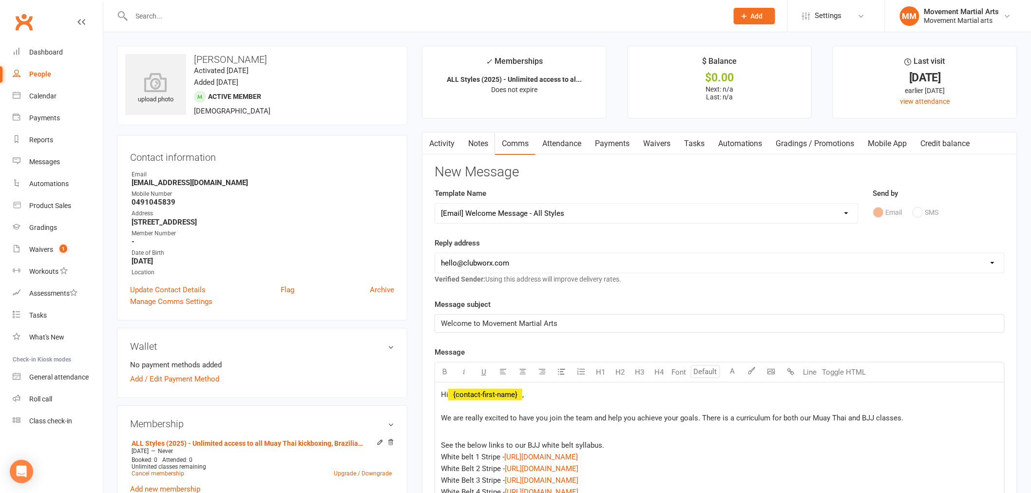
click at [525, 260] on select "hello@clubworx.com admin@movementmartialarts.com.au billy@movementmartialarts.c…" at bounding box center [719, 262] width 569 height 19
select select "4"
click at [435, 253] on select "hello@clubworx.com admin@movementmartialarts.com.au billy@movementmartialarts.c…" at bounding box center [719, 262] width 569 height 19
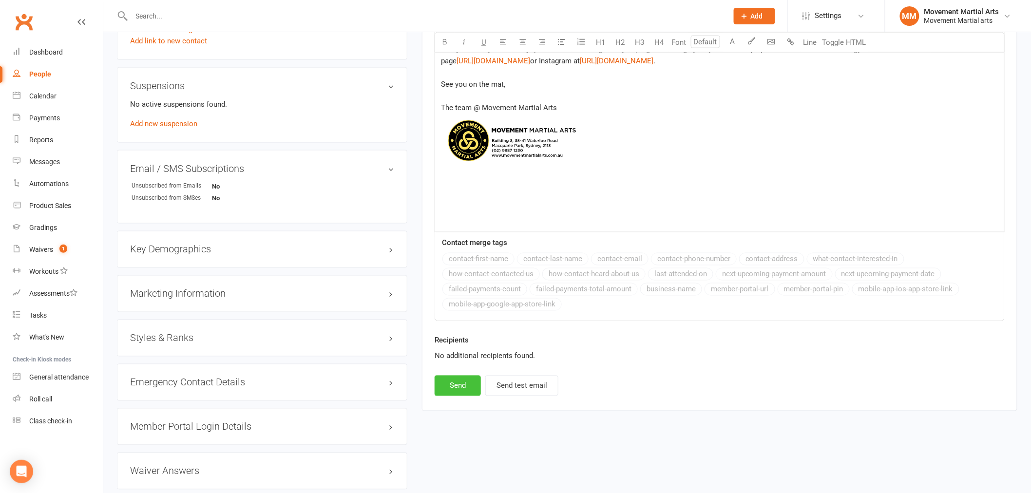
scroll to position [653, 0]
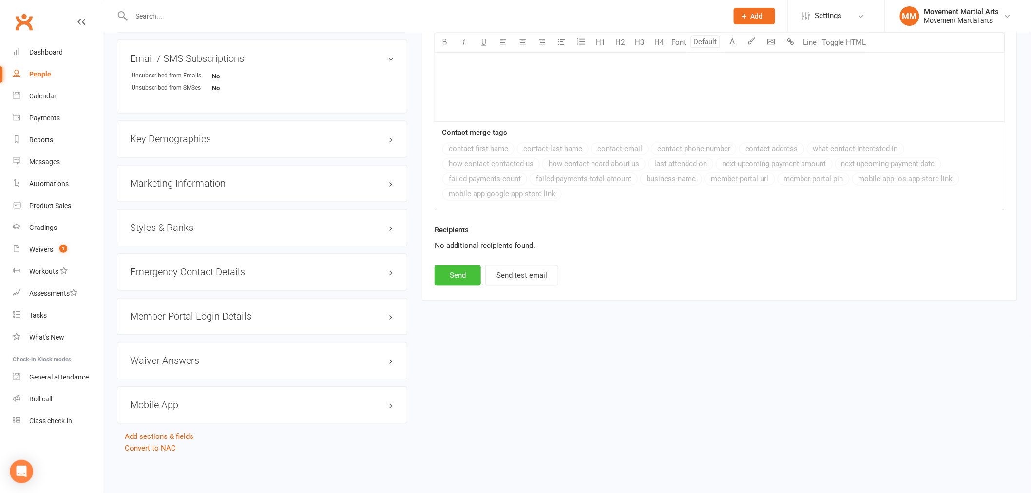
click at [466, 286] on button "Send" at bounding box center [458, 276] width 46 height 20
select select
select select "0"
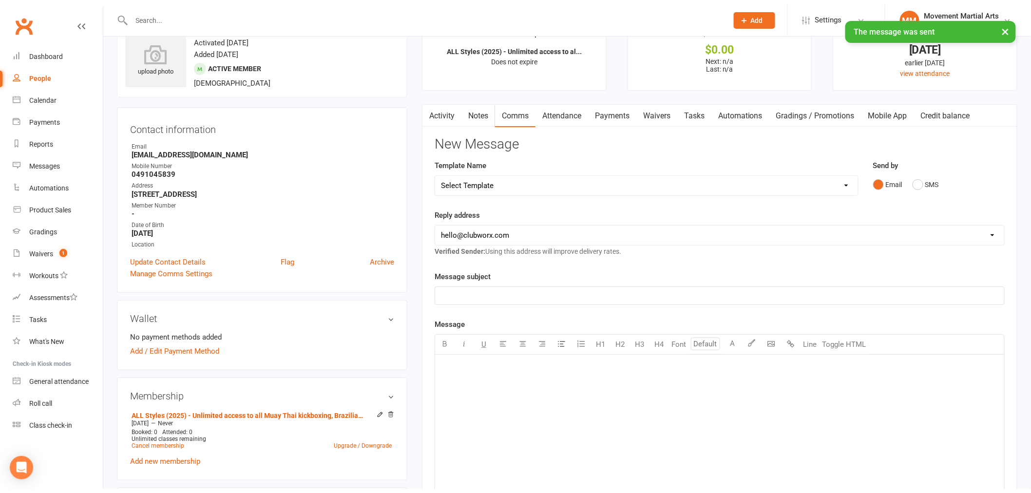
scroll to position [21, 0]
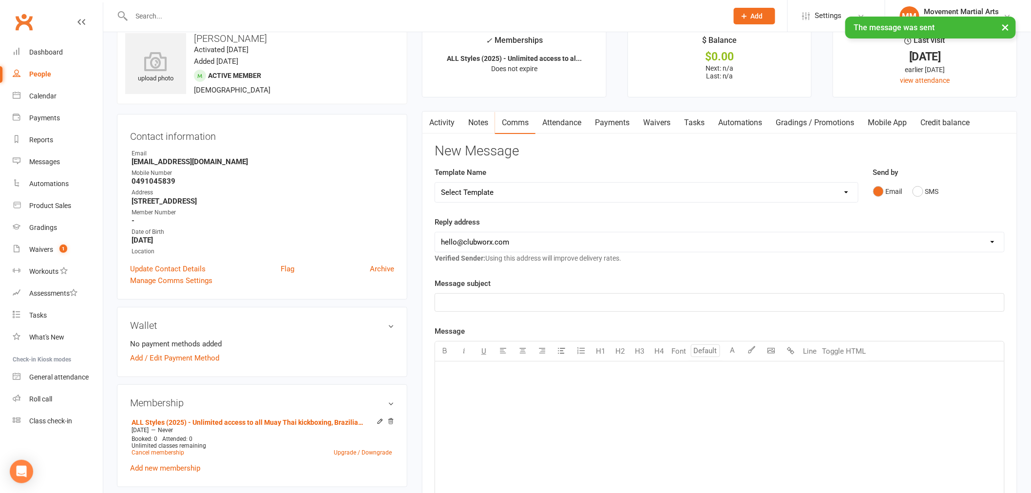
click at [646, 121] on link "Waivers" at bounding box center [657, 123] width 41 height 22
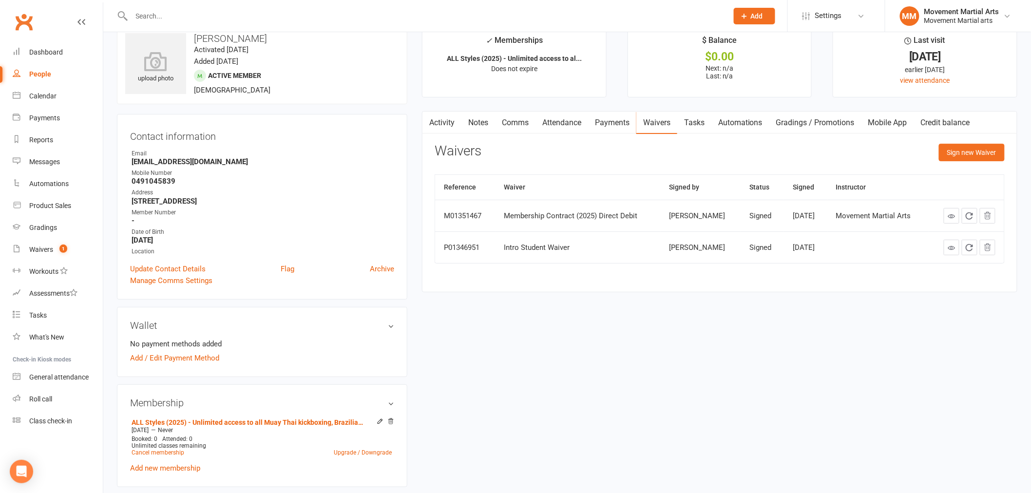
click at [943, 217] on div at bounding box center [967, 216] width 58 height 16
click at [948, 216] on link at bounding box center [952, 216] width 16 height 16
click at [200, 358] on link "Add / Edit Payment Method" at bounding box center [174, 358] width 89 height 12
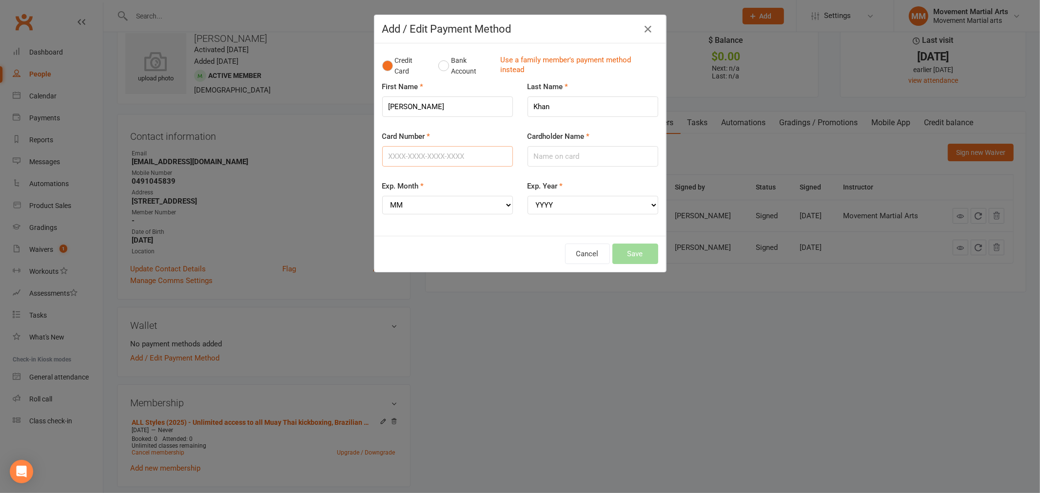
click at [468, 149] on input "Card Number" at bounding box center [447, 156] width 131 height 20
type input "5481717003410590"
click at [573, 161] on input "Cardholder Name" at bounding box center [592, 156] width 131 height 20
type input "Salman Khan"
click at [486, 206] on select "MM 01 02 03 04 05 06 07 08 09 10 11 12" at bounding box center [447, 205] width 131 height 19
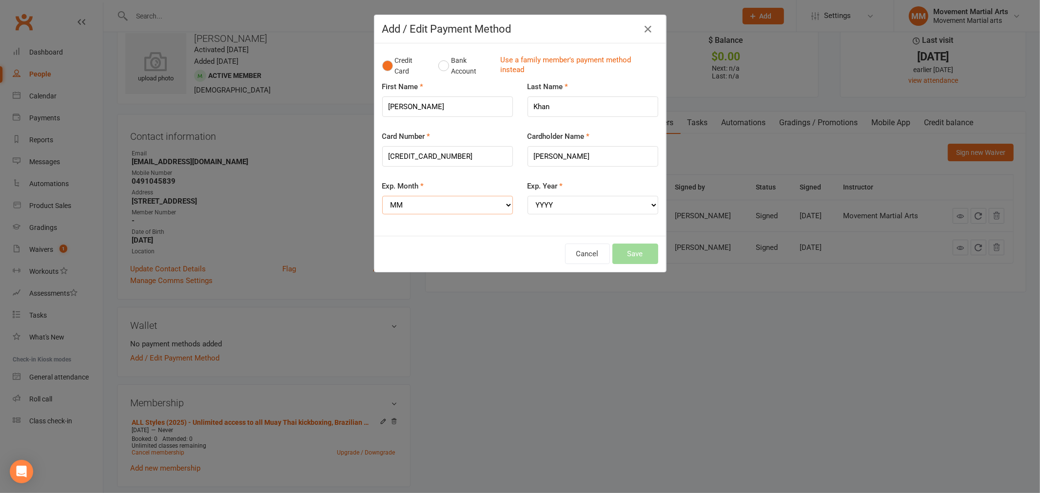
select select "06"
click at [382, 196] on select "MM 01 02 03 04 05 06 07 08 09 10 11 12" at bounding box center [447, 205] width 131 height 19
click at [545, 206] on select "YYYY 2025 2026 2027 2028 2029 2030 2031 2032 2033 2034" at bounding box center [592, 205] width 131 height 19
select select "2026"
click at [527, 196] on select "YYYY 2025 2026 2027 2028 2029 2030 2031 2032 2033 2034" at bounding box center [592, 205] width 131 height 19
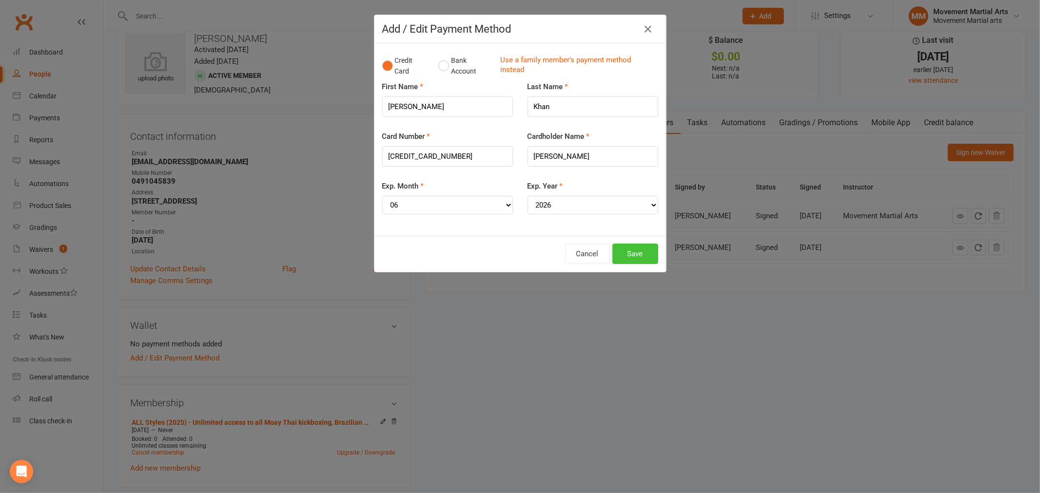
click at [634, 255] on button "Save" at bounding box center [635, 254] width 46 height 20
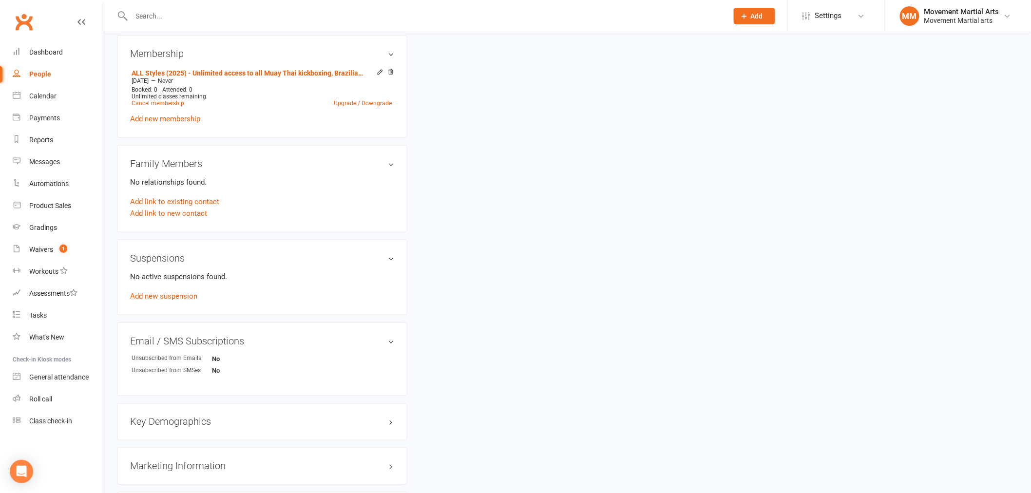
scroll to position [400, 0]
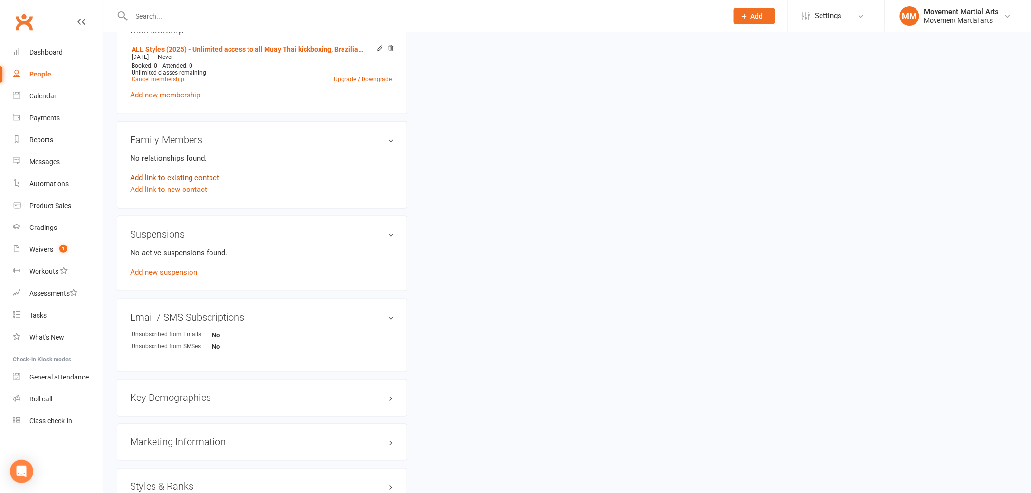
click at [202, 176] on link "Add link to existing contact" at bounding box center [174, 178] width 89 height 12
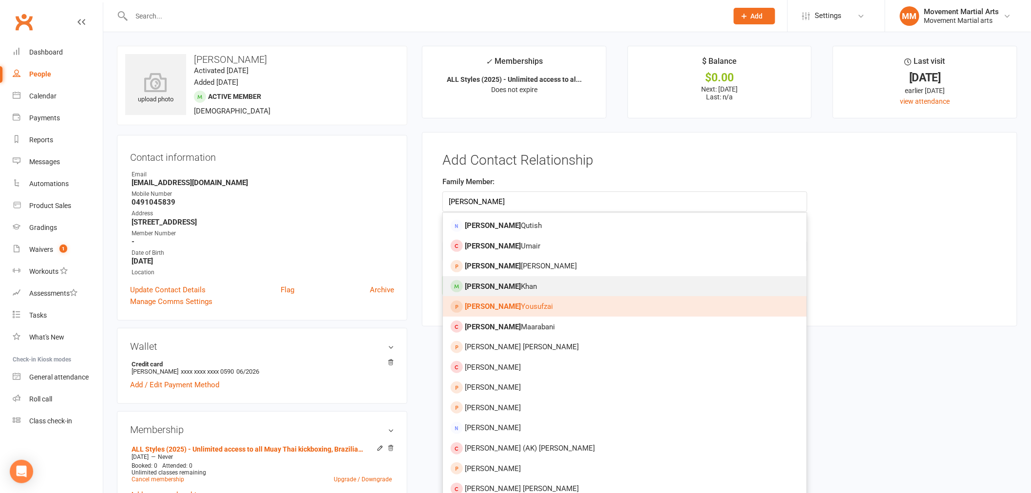
type input "ibrahim"
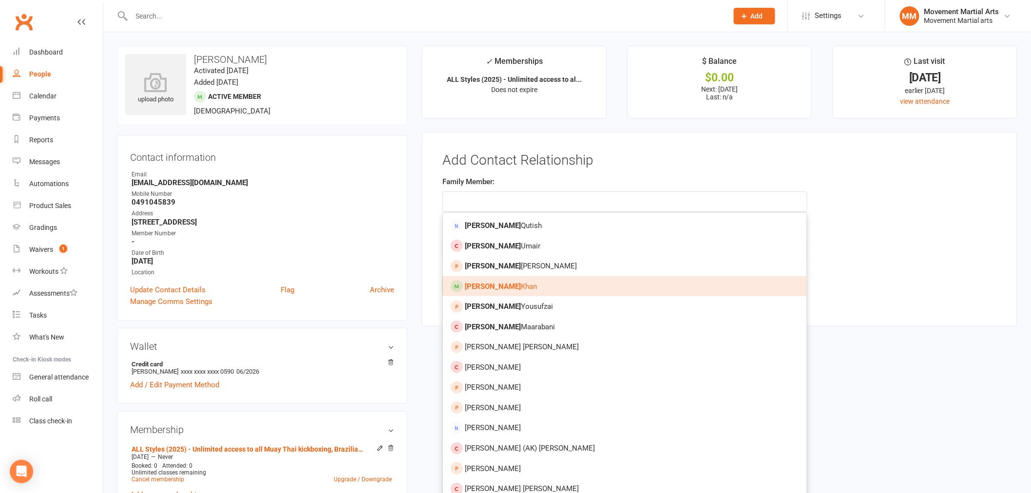
click at [509, 281] on link "Ibrahim Khan" at bounding box center [625, 286] width 364 height 20
type input "Ibrahim Khan"
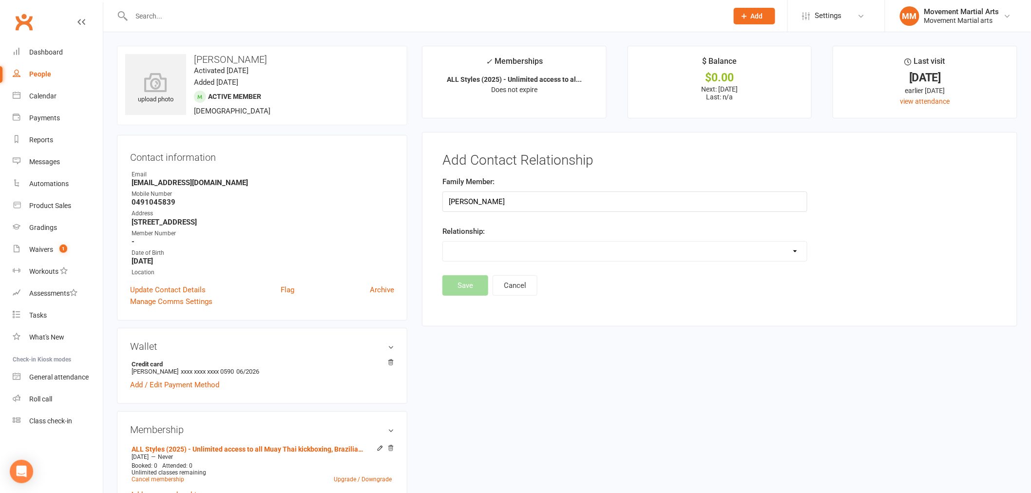
click at [493, 245] on select "Parent / Guardian Child Sibling (parent not in system) Spouse / Partner Cousin …" at bounding box center [625, 251] width 364 height 19
click at [443, 242] on select "Parent / Guardian Child Sibling (parent not in system) Spouse / Partner Cousin …" at bounding box center [625, 251] width 364 height 19
click at [566, 256] on select "Parent / Guardian Child Sibling (parent not in system) Spouse / Partner Cousin …" at bounding box center [625, 251] width 364 height 19
select select "1"
click at [443, 242] on select "Parent / Guardian Child Sibling (parent not in system) Spouse / Partner Cousin …" at bounding box center [625, 251] width 364 height 19
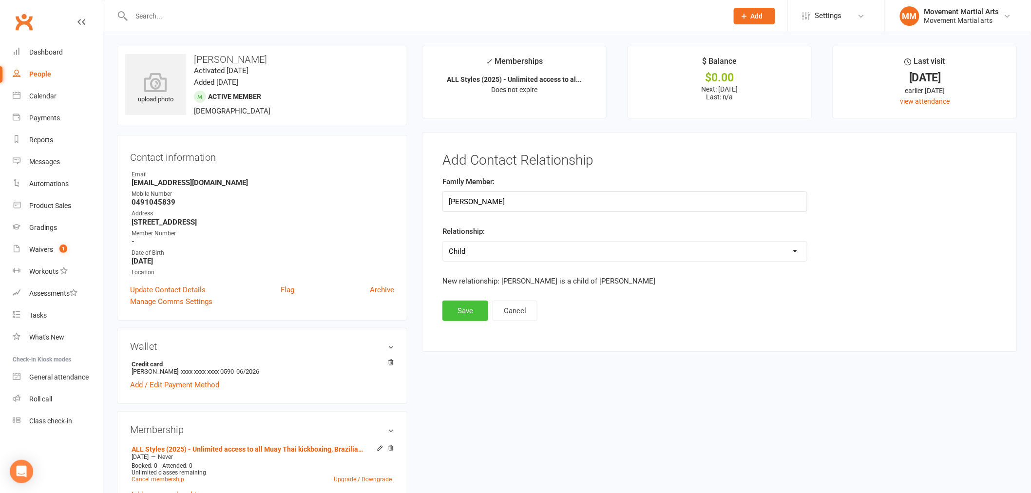
click at [481, 306] on button "Save" at bounding box center [466, 311] width 46 height 20
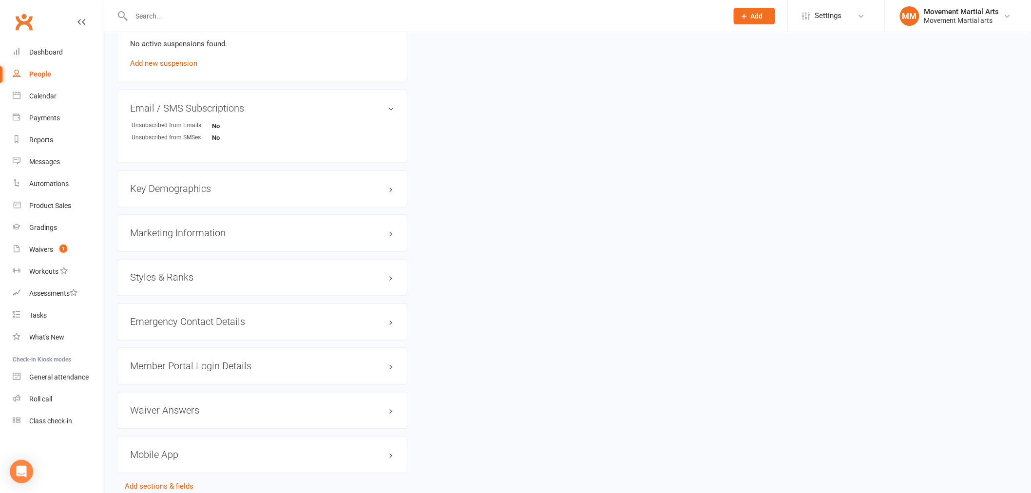
scroll to position [632, 0]
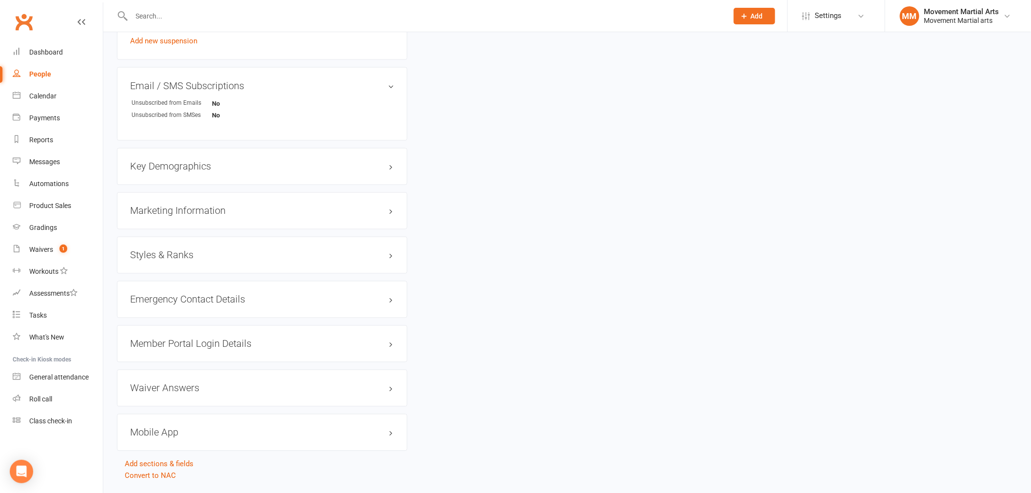
click at [235, 250] on h3 "Styles & Ranks" at bounding box center [262, 255] width 264 height 11
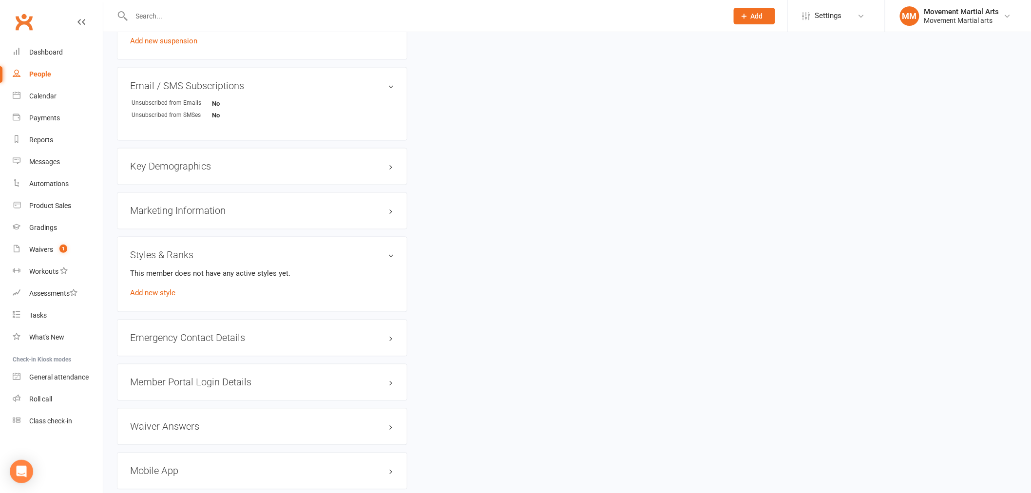
click at [152, 298] on div "This member does not have any active styles yet. Add new style" at bounding box center [262, 283] width 264 height 31
click at [153, 290] on link "Add new style" at bounding box center [152, 293] width 45 height 9
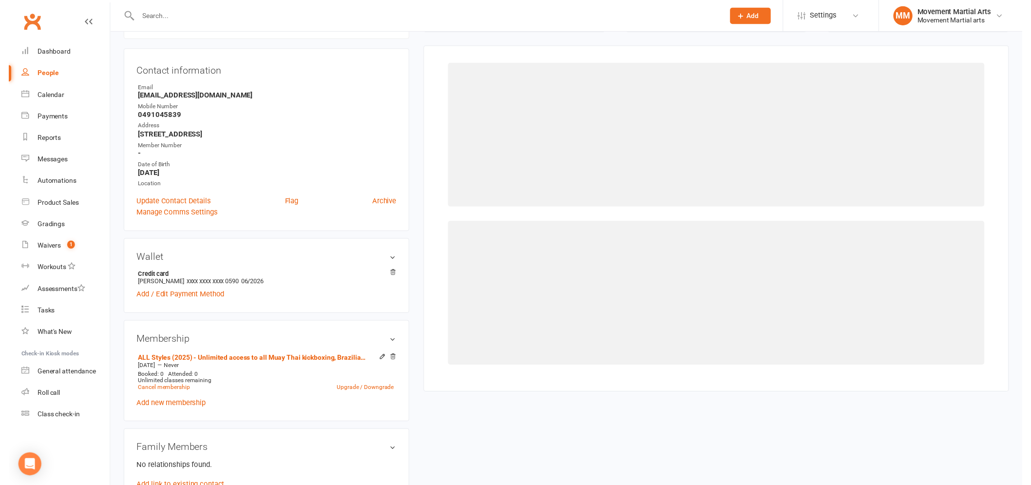
scroll to position [83, 0]
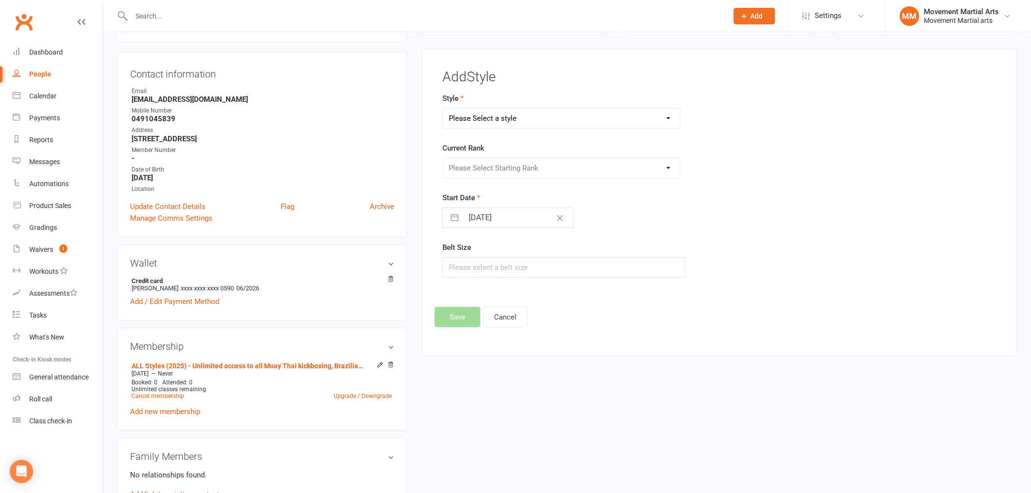
click at [524, 118] on select "Please Select a style BJJ Kids BJJ Kids Muay Thai Muay Thai Kickboxing Strength…" at bounding box center [561, 118] width 237 height 19
select select "172"
click at [443, 109] on select "Please Select a style BJJ Kids BJJ Kids Muay Thai Muay Thai Kickboxing Strength…" at bounding box center [561, 118] width 237 height 19
click at [495, 152] on div "Current Rank Please Select Starting Rank White Belt White Belt - 1 Stripe White…" at bounding box center [625, 160] width 365 height 36
click at [493, 166] on select "Please Select Starting Rank White Belt White Belt - 1 Stripe White Belt - 2 Str…" at bounding box center [561, 167] width 237 height 19
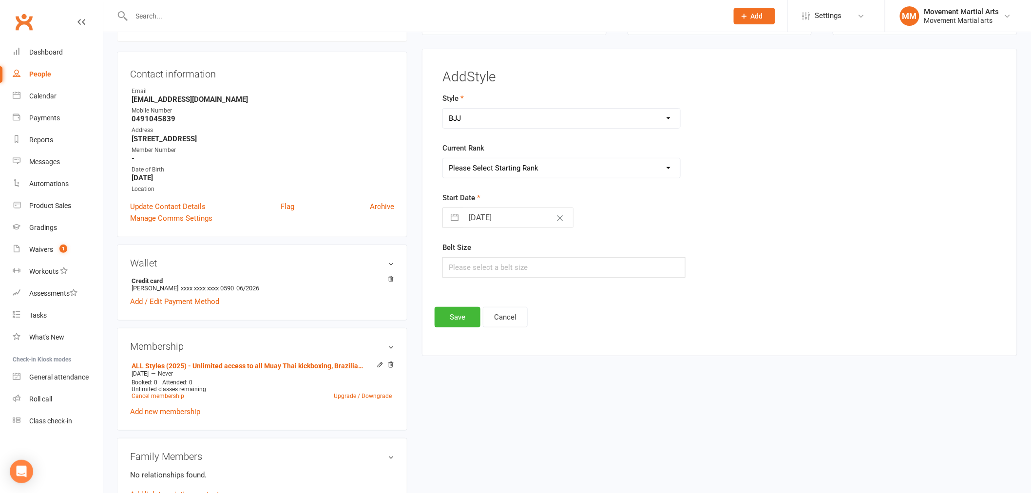
select select "1529"
click at [443, 158] on select "Please Select Starting Rank White Belt White Belt - 1 Stripe White Belt - 2 Str…" at bounding box center [561, 167] width 237 height 19
click at [472, 319] on button "Save" at bounding box center [458, 317] width 46 height 20
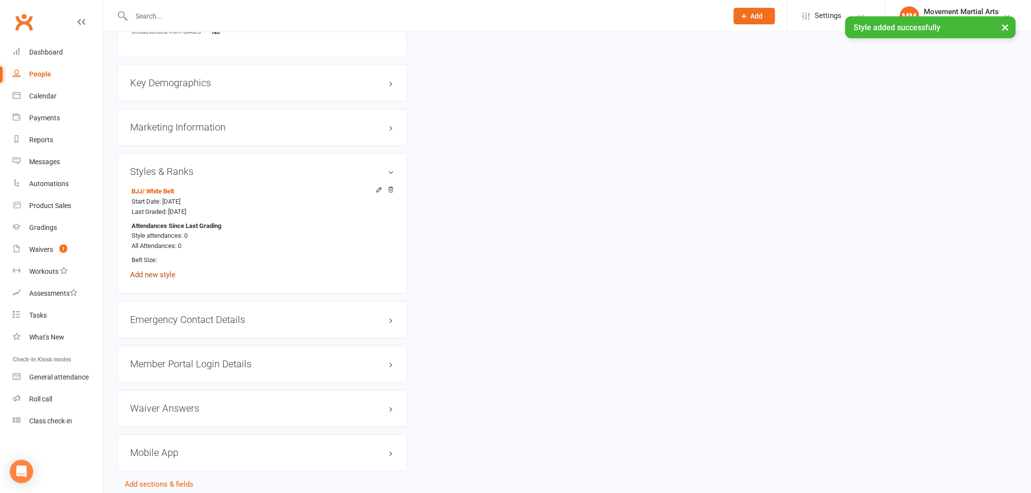
click at [157, 278] on link "Add new style" at bounding box center [152, 275] width 45 height 9
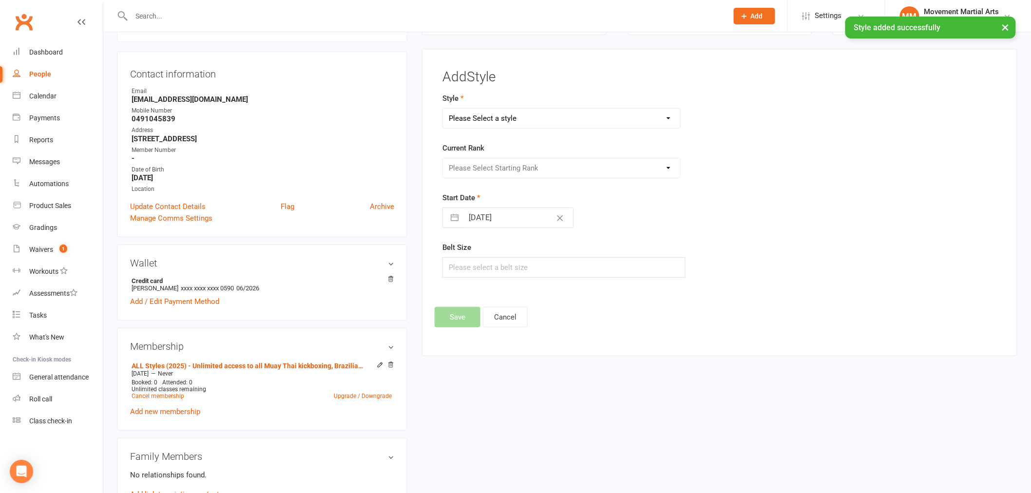
click at [500, 107] on div "Style Please Select a style BJJ Kids BJJ Kids Muay Thai Muay Thai Kickboxing St…" at bounding box center [625, 111] width 365 height 36
click at [499, 118] on select "Please Select a style BJJ Kids BJJ Kids Muay Thai Muay Thai Kickboxing Strength…" at bounding box center [561, 118] width 237 height 19
select select "177"
click at [443, 109] on select "Please Select a style BJJ Kids BJJ Kids Muay Thai Muay Thai Kickboxing Strength…" at bounding box center [561, 118] width 237 height 19
click at [492, 165] on select "Please Select Starting Rank White Singlet Yellow Singlet Blue Singlet Purple Si…" at bounding box center [561, 167] width 237 height 19
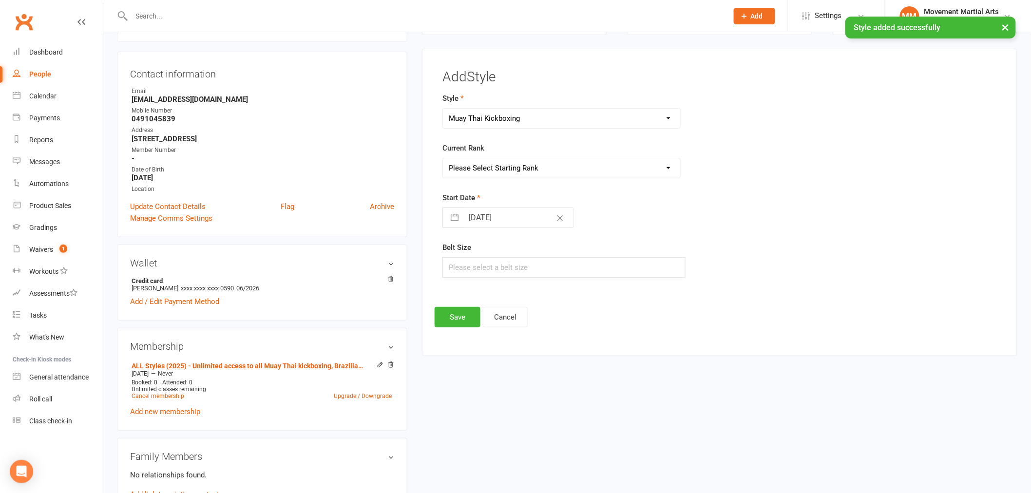
select select "1524"
click at [443, 158] on select "Please Select Starting Rank White Singlet Yellow Singlet Blue Singlet Purple Si…" at bounding box center [561, 167] width 237 height 19
click at [456, 318] on button "Save" at bounding box center [458, 317] width 46 height 20
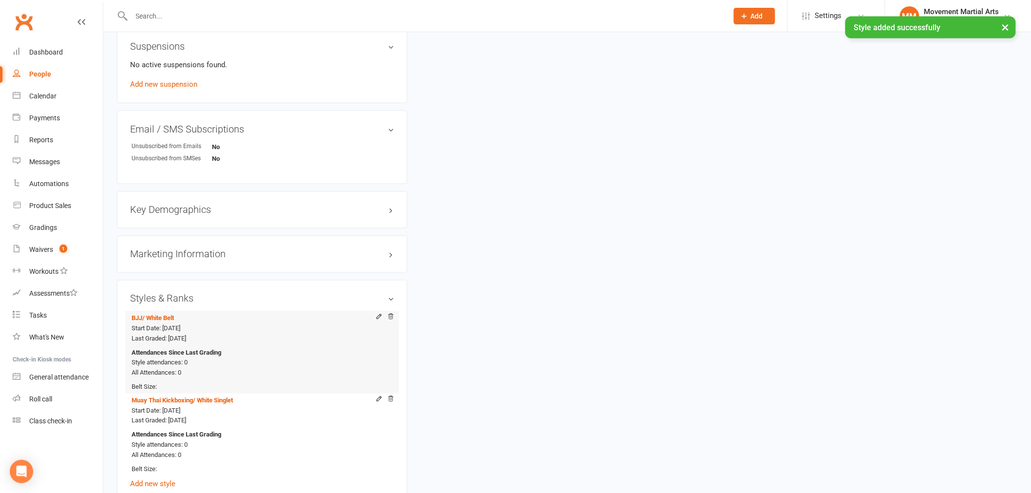
scroll to position [846, 0]
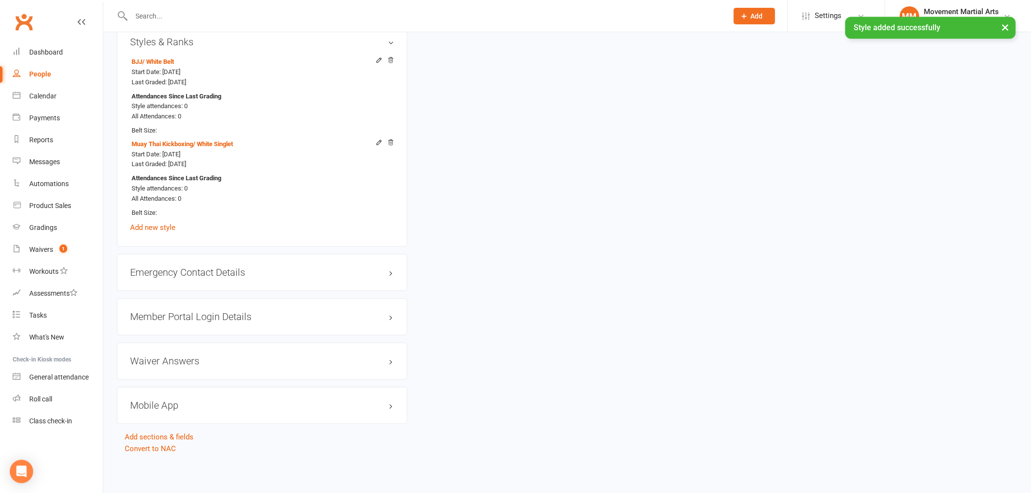
click at [196, 314] on h3 "Member Portal Login Details" at bounding box center [262, 316] width 264 height 11
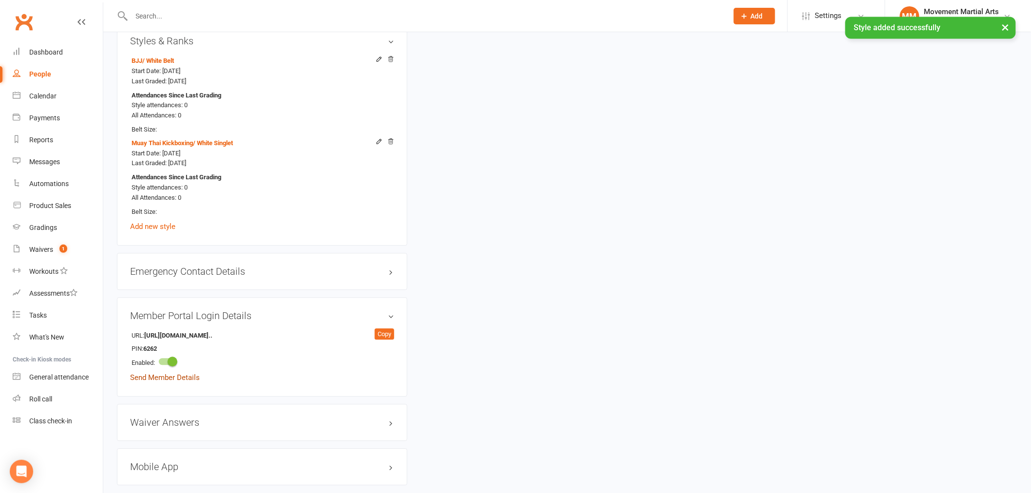
click at [182, 377] on link "Send Member Details" at bounding box center [165, 377] width 70 height 9
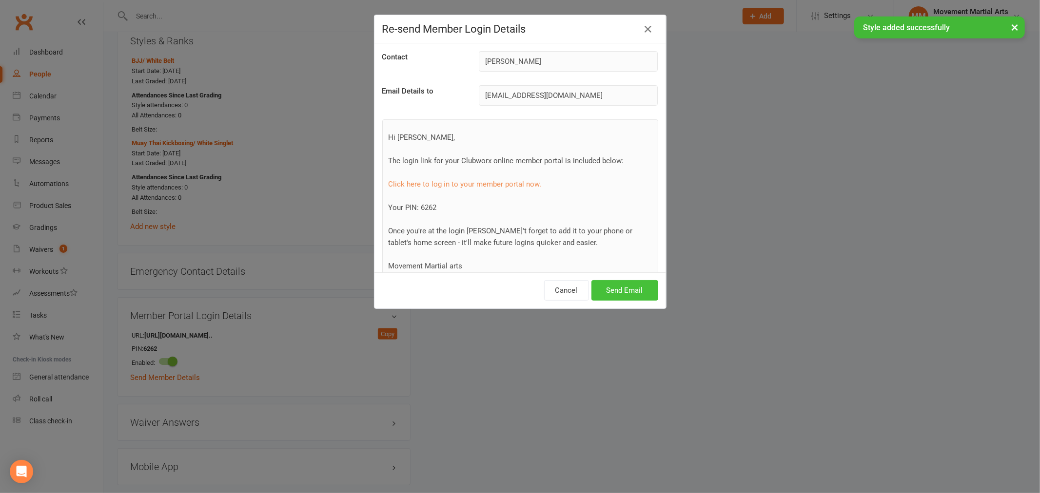
click at [618, 289] on button "Send Email" at bounding box center [624, 290] width 67 height 20
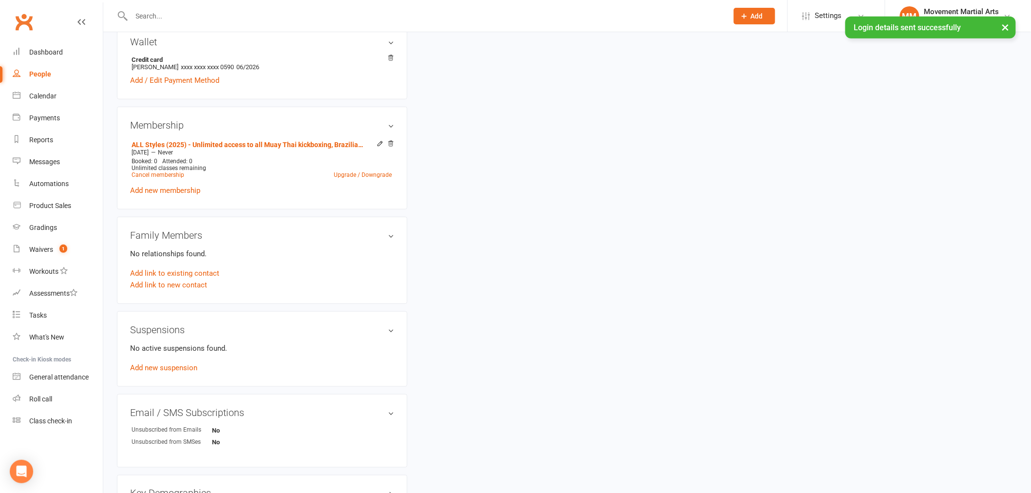
scroll to position [0, 0]
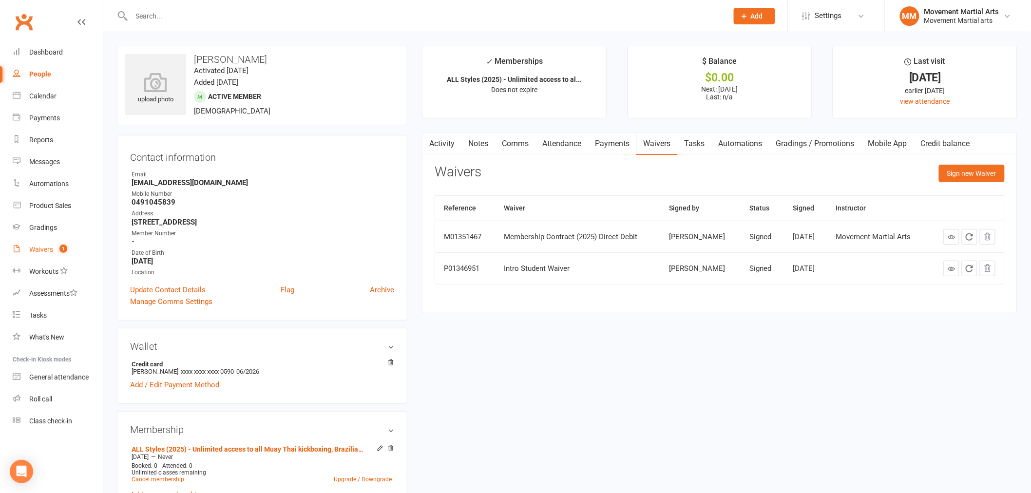
click at [53, 253] on link "Waivers 1" at bounding box center [58, 250] width 90 height 22
select select "100"
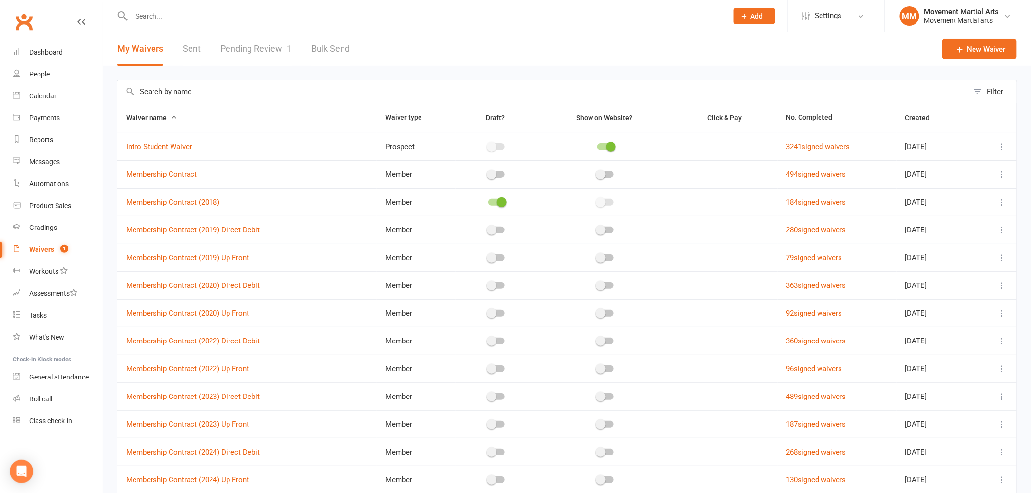
click at [243, 52] on link "Pending Review 1" at bounding box center [256, 49] width 72 height 34
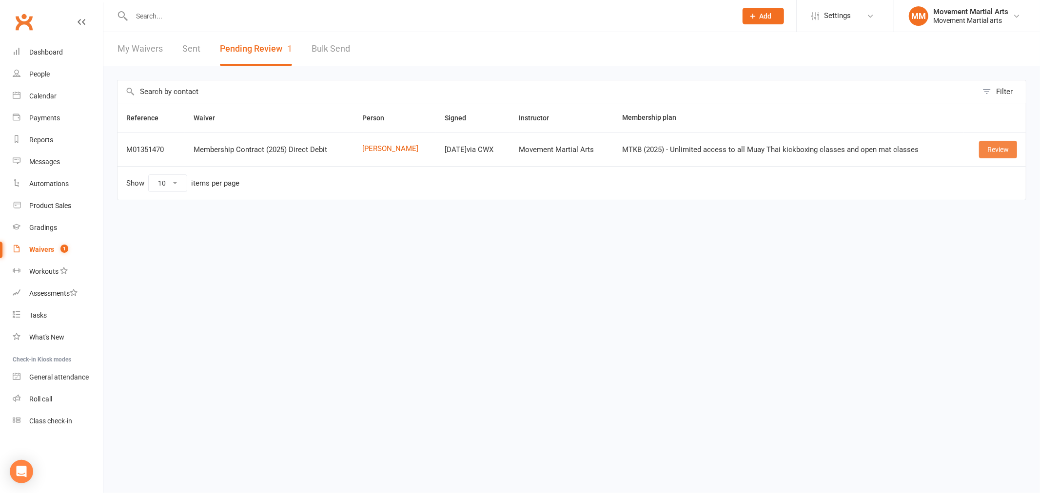
click at [996, 148] on link "Review" at bounding box center [998, 150] width 38 height 18
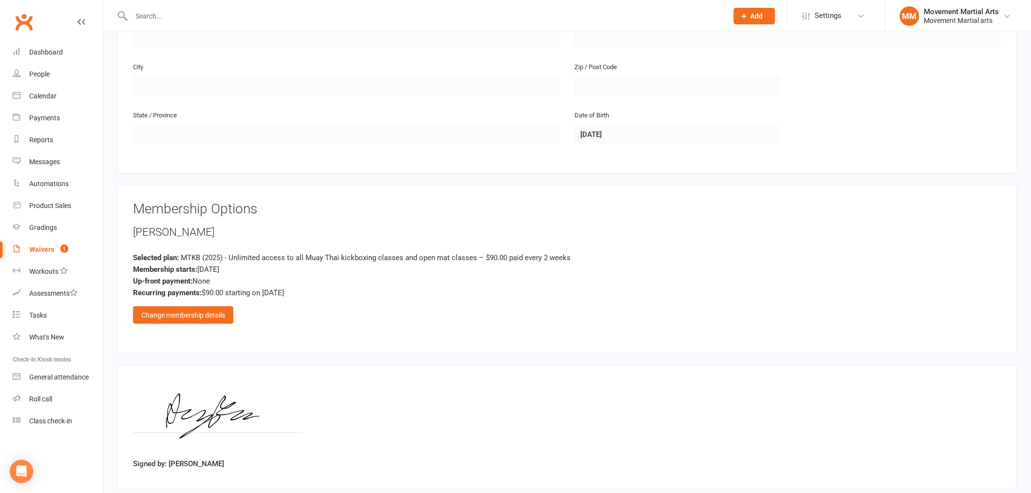
scroll to position [343, 0]
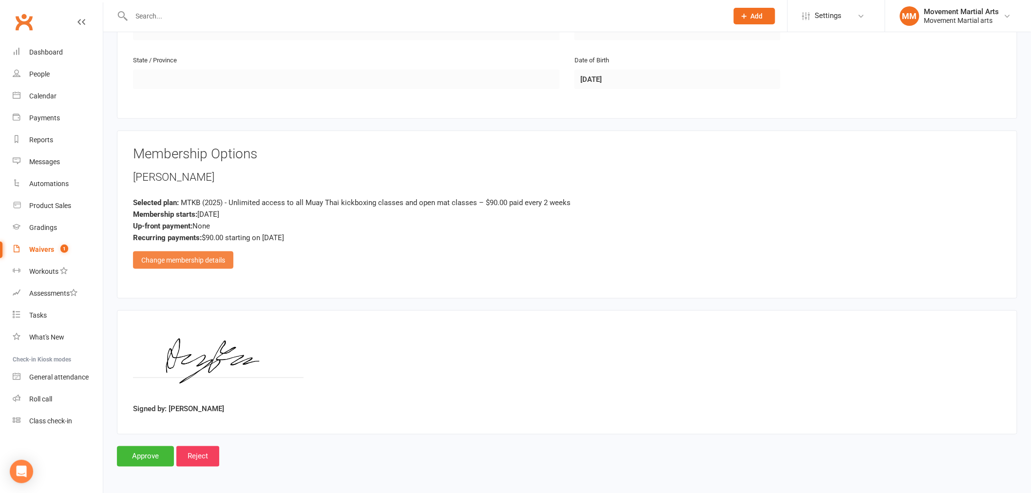
click at [174, 256] on div "Change membership details" at bounding box center [183, 261] width 100 height 18
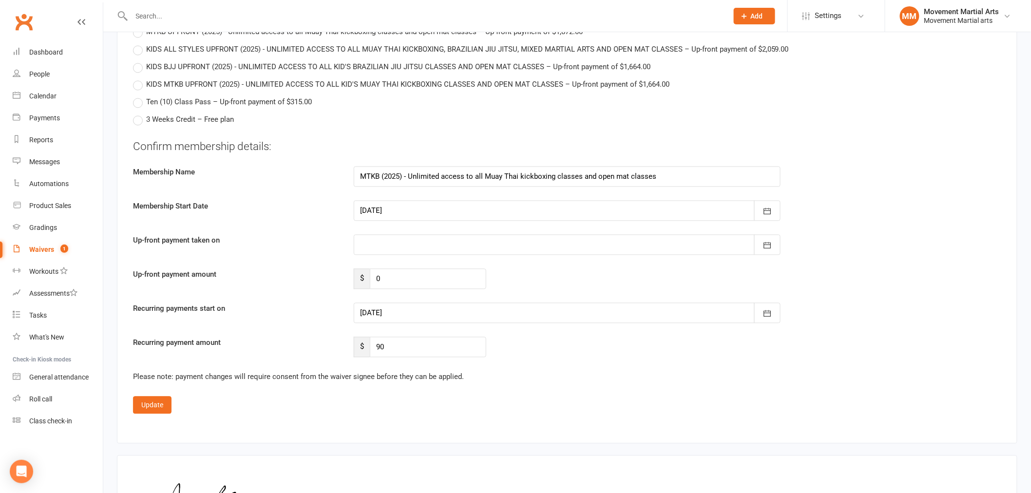
scroll to position [2365, 0]
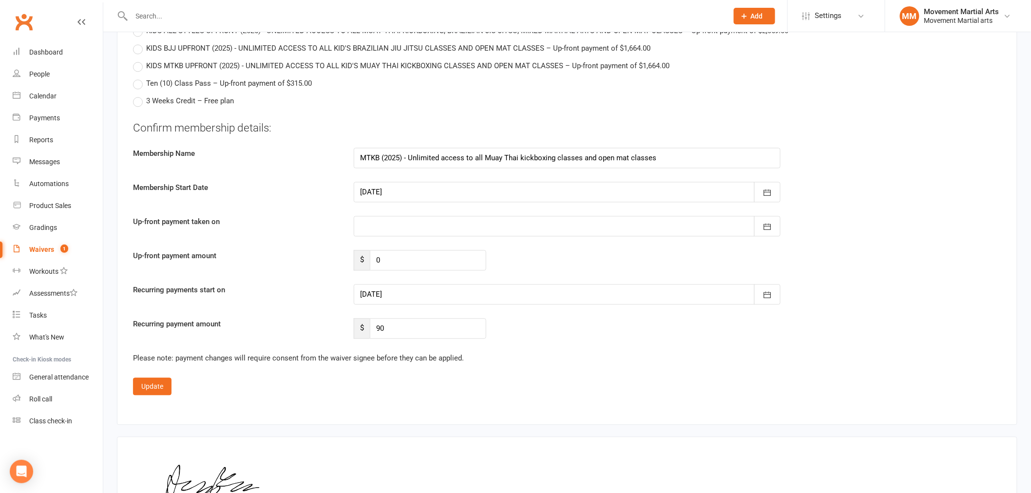
click at [401, 230] on div at bounding box center [567, 226] width 427 height 20
click at [497, 339] on span "26" at bounding box center [501, 343] width 8 height 8
type input "26 Sep 2025"
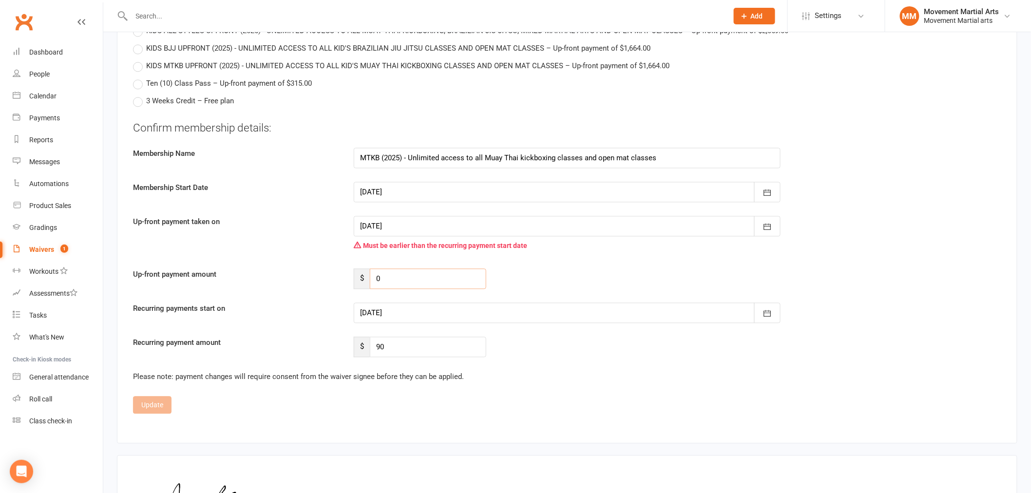
click at [399, 272] on input "0" at bounding box center [428, 279] width 117 height 20
type input "61.47"
click at [426, 308] on div at bounding box center [567, 313] width 427 height 20
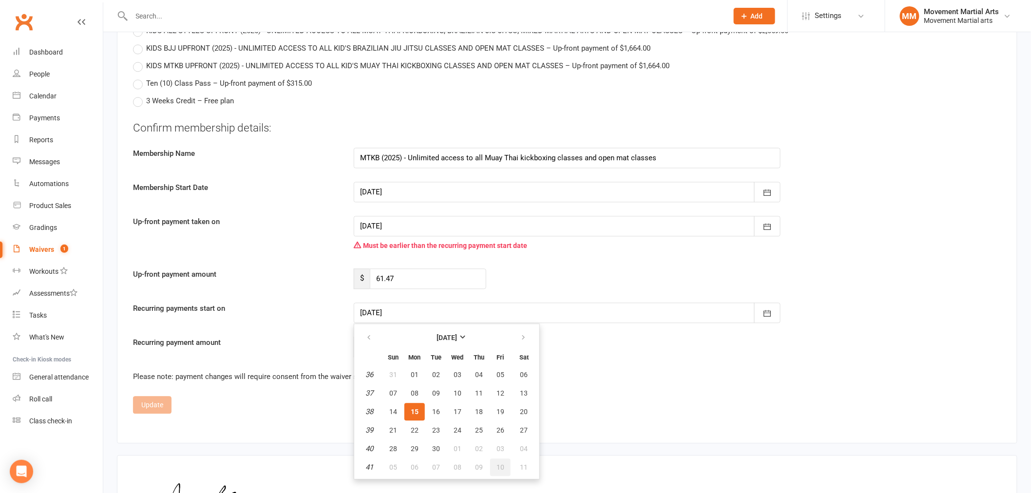
click at [499, 466] on button "10" at bounding box center [500, 468] width 20 height 18
type input "10 Oct 2025"
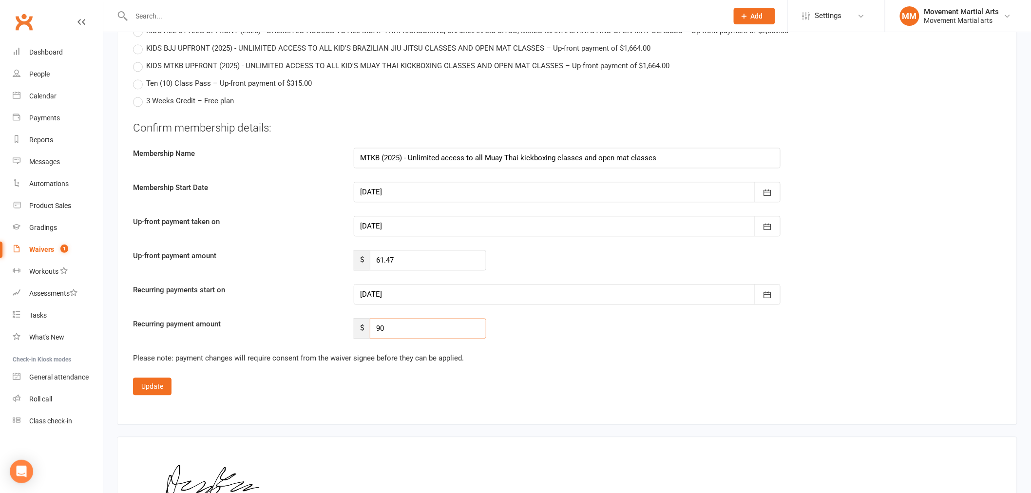
click at [406, 323] on input "90" at bounding box center [428, 328] width 117 height 20
type input "92.115"
click at [149, 379] on button "Update" at bounding box center [152, 387] width 39 height 18
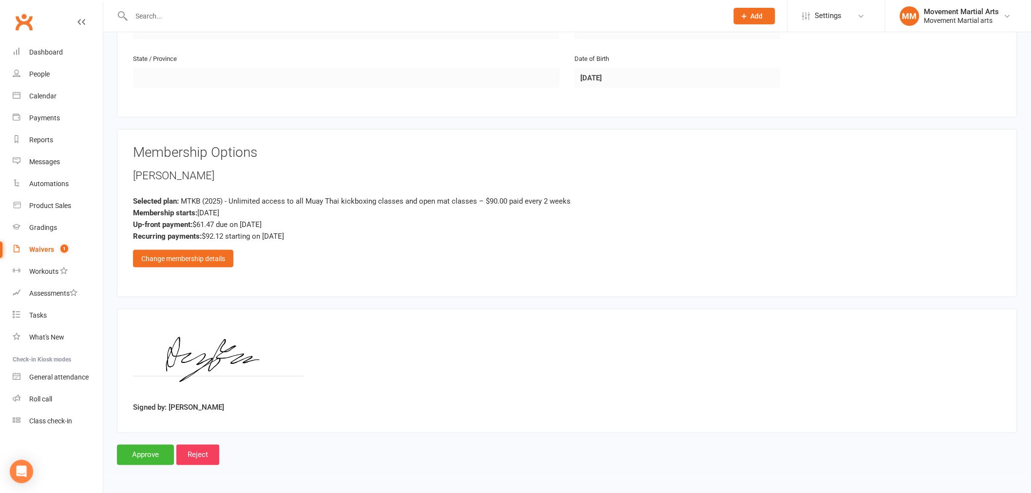
scroll to position [343, 0]
click at [139, 447] on input "Approve" at bounding box center [145, 457] width 57 height 20
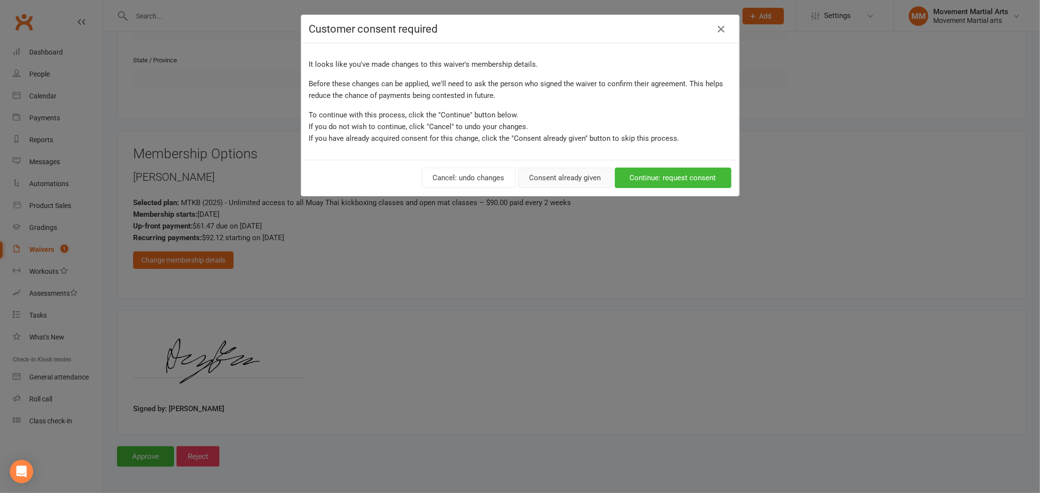
click at [544, 169] on button "Consent already given" at bounding box center [565, 178] width 94 height 20
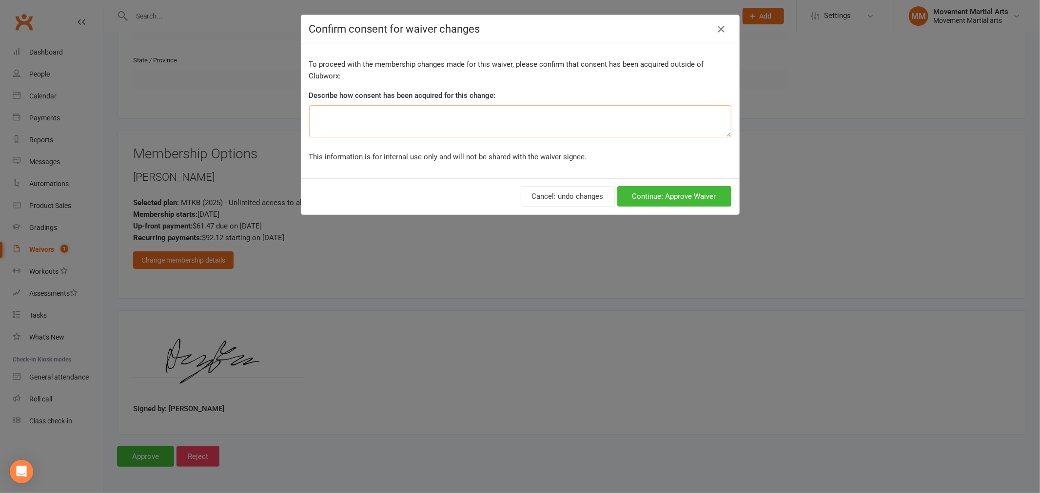
click at [351, 121] on textarea at bounding box center [520, 121] width 422 height 32
type textarea "ezidebit form"
click at [654, 208] on div "Cancel: undo changes Continue: Approve Waiver" at bounding box center [520, 196] width 438 height 36
click at [662, 198] on button "Continue: Approve Waiver" at bounding box center [674, 196] width 114 height 20
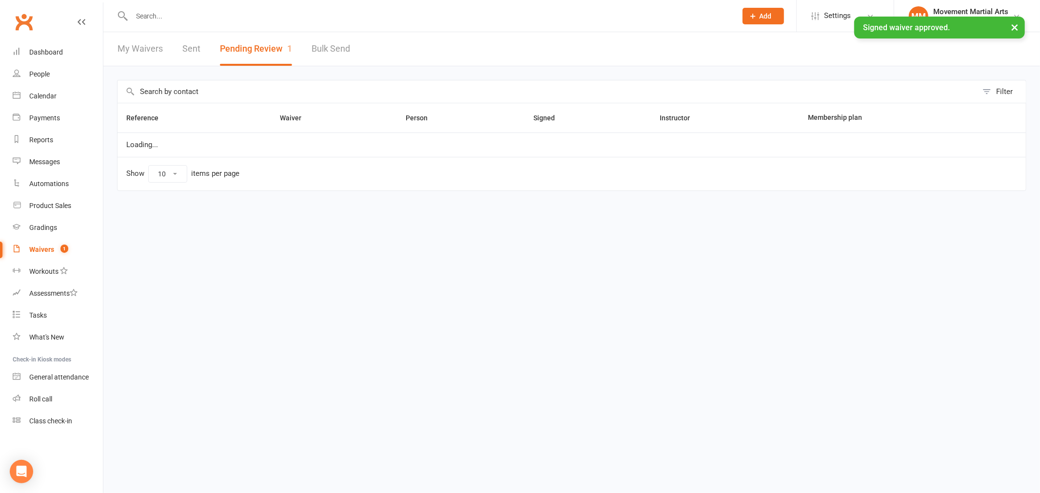
click at [190, 17] on div "× Signed waiver approved." at bounding box center [513, 17] width 1027 height 0
click at [189, 17] on div "× Signed waiver approved." at bounding box center [513, 17] width 1027 height 0
click at [190, 17] on div "× Signed waiver approved." at bounding box center [513, 17] width 1027 height 0
click at [191, 16] on input "text" at bounding box center [429, 16] width 601 height 14
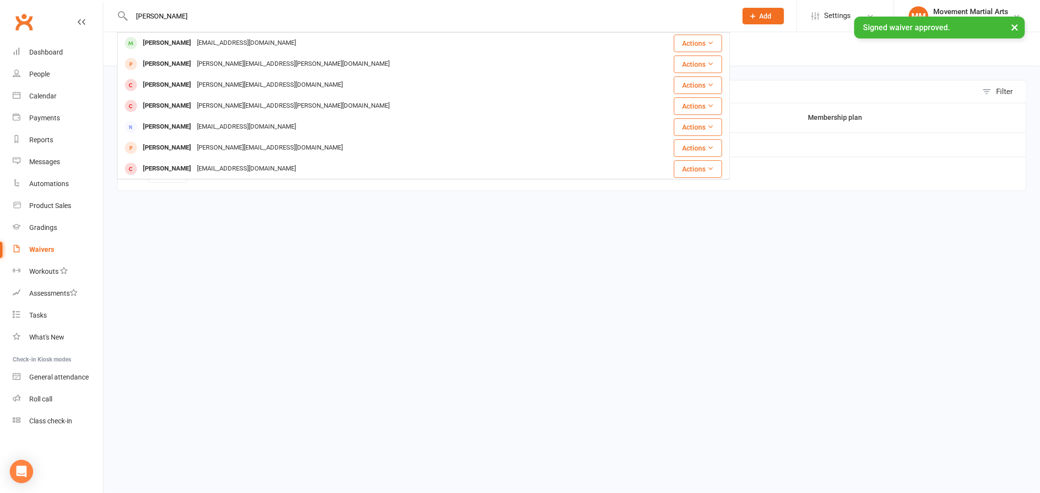
type input "anagh"
click at [198, 17] on div "× Signed waiver approved." at bounding box center [513, 17] width 1027 height 0
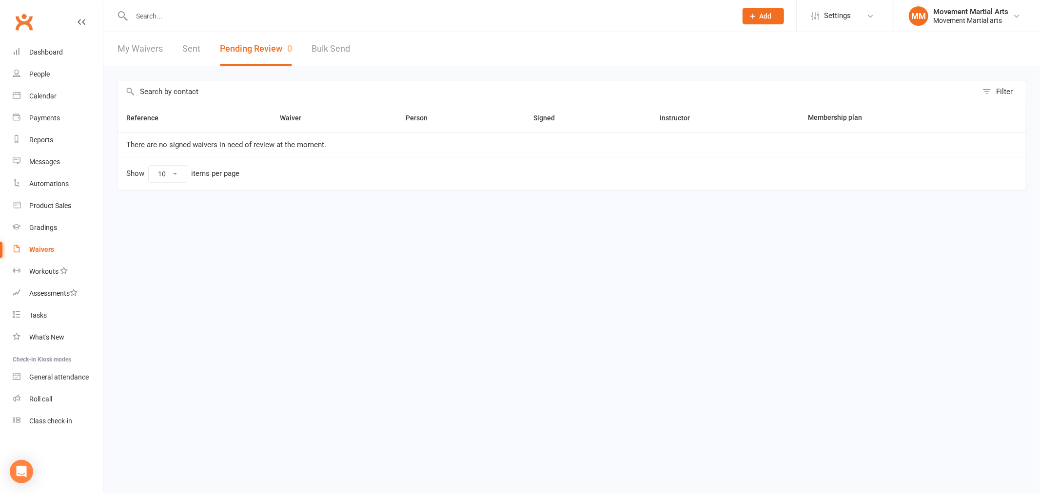
click at [180, 10] on input "text" at bounding box center [429, 16] width 601 height 14
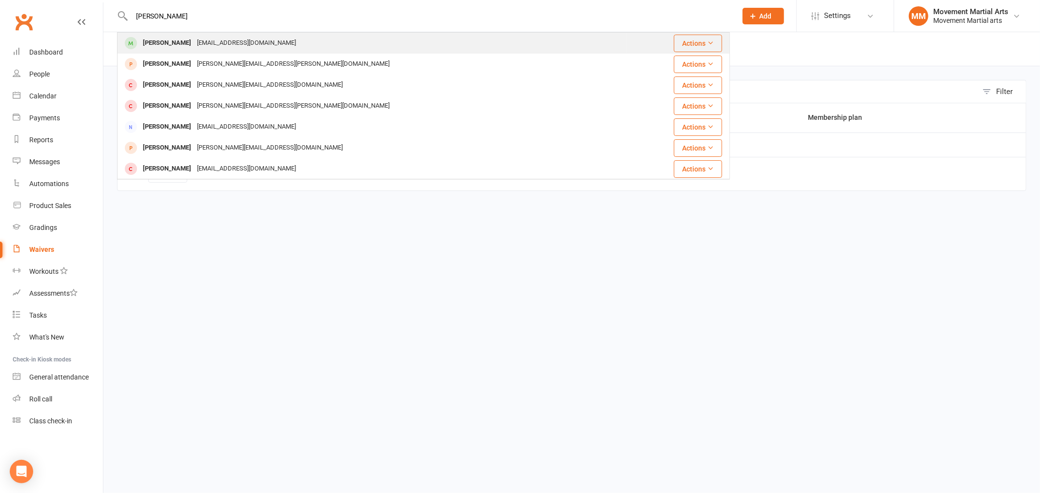
type input "anagh"
click at [179, 44] on div "Anagh Rajasekariah" at bounding box center [167, 43] width 54 height 14
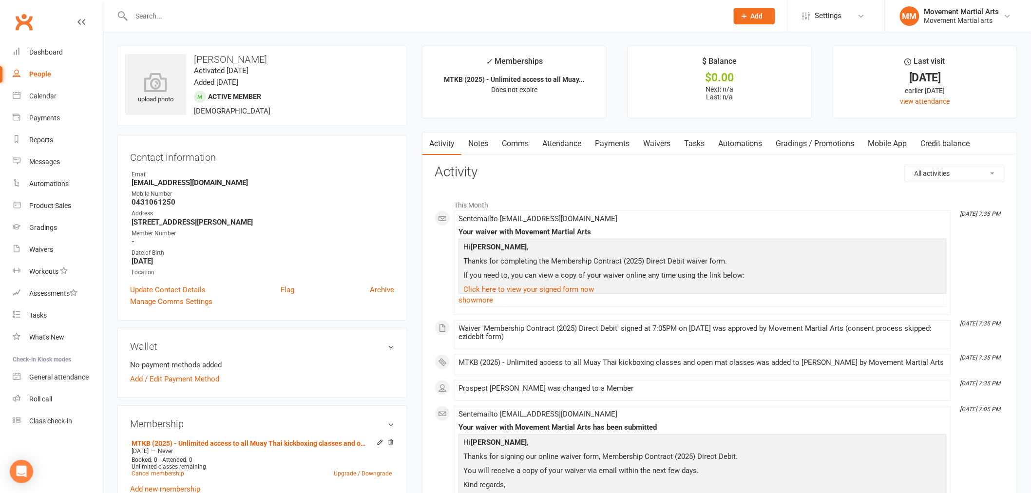
click at [475, 144] on link "Notes" at bounding box center [479, 144] width 34 height 22
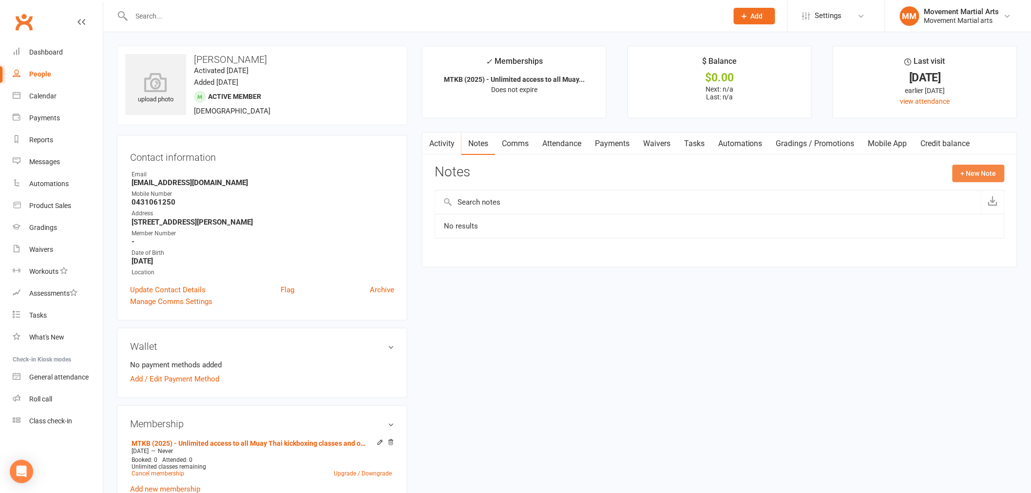
click at [997, 177] on button "+ New Note" at bounding box center [979, 174] width 52 height 18
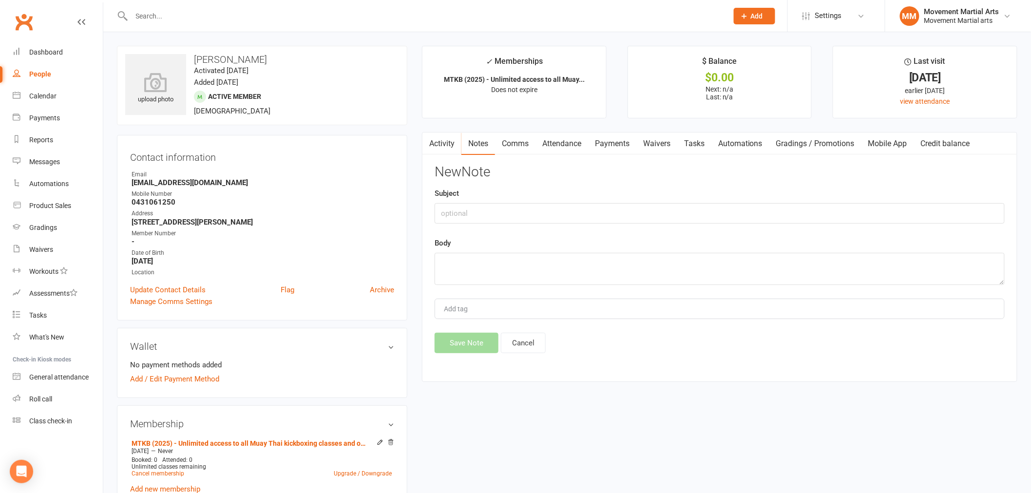
click at [563, 202] on div "Subject" at bounding box center [720, 206] width 570 height 36
click at [564, 207] on input "text" at bounding box center [720, 213] width 570 height 20
type input "1st month half off + $12.86"
click at [562, 262] on textarea at bounding box center [720, 269] width 570 height 32
type textarea "rm 15/09"
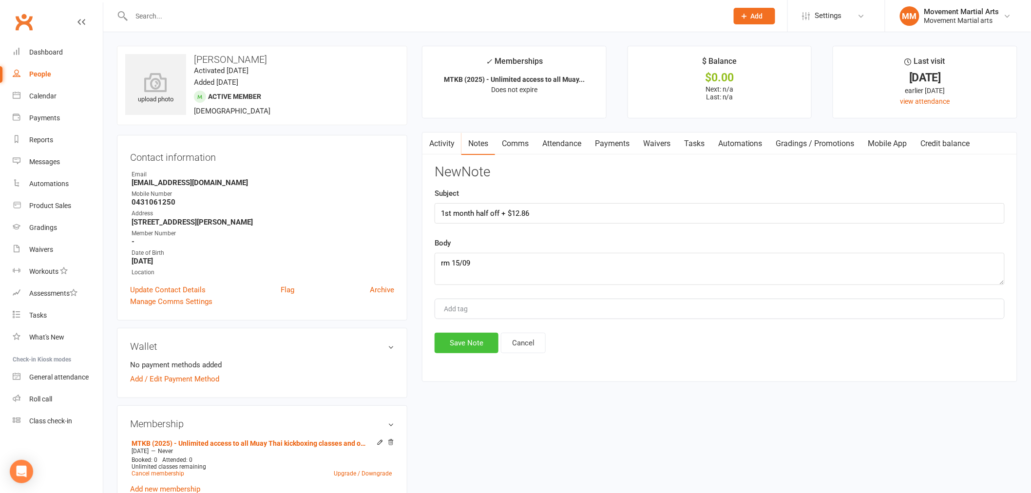
click at [488, 344] on button "Save Note" at bounding box center [467, 343] width 64 height 20
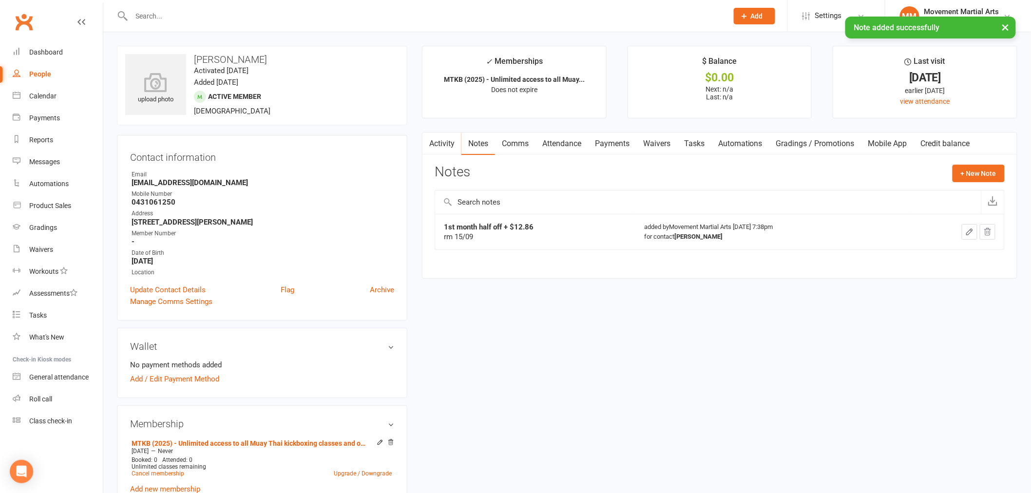
click at [520, 156] on div "Activity Notes Comms Attendance Payments Waivers Tasks Automations Gradings / P…" at bounding box center [720, 205] width 596 height 147
click at [510, 141] on link "Comms" at bounding box center [515, 144] width 40 height 22
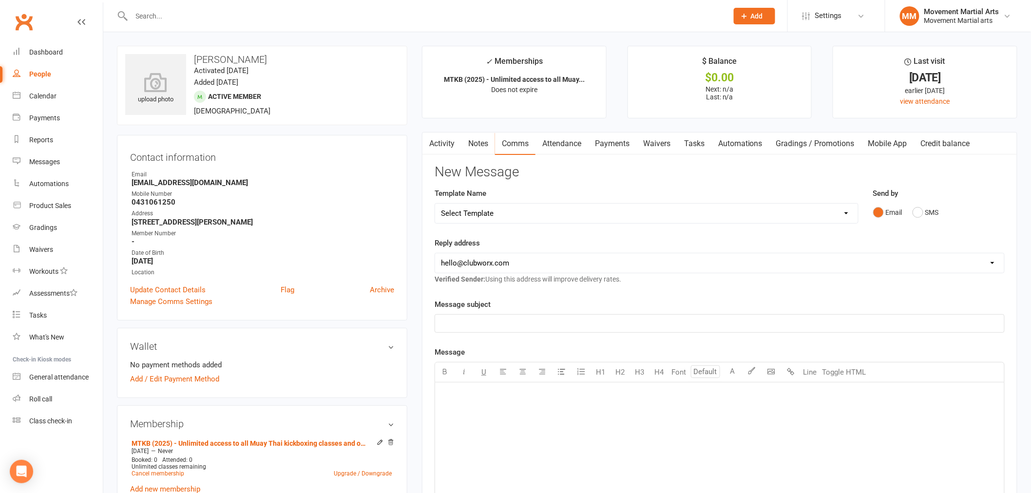
click at [483, 210] on select "Select Template [Email] Grading - Blue Belt [Email] Gym relocation closing time…" at bounding box center [646, 213] width 423 height 19
select select "41"
click at [435, 204] on select "Select Template [Email] Grading - Blue Belt [Email] Gym relocation closing time…" at bounding box center [646, 213] width 423 height 19
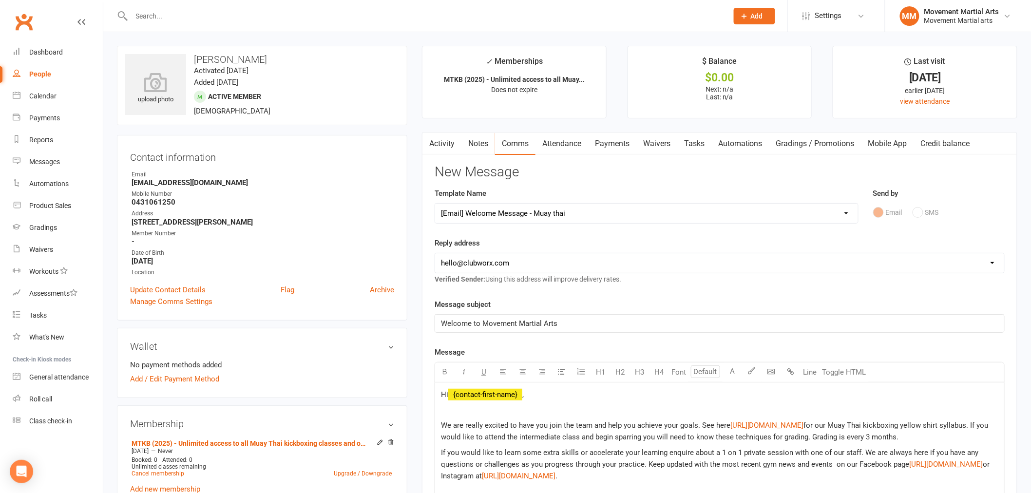
click at [476, 262] on select "hello@clubworx.com admin@movementmartialarts.com.au billy@movementmartialarts.c…" at bounding box center [719, 262] width 569 height 19
select select "4"
click at [435, 253] on select "hello@clubworx.com admin@movementmartialarts.com.au billy@movementmartialarts.c…" at bounding box center [719, 262] width 569 height 19
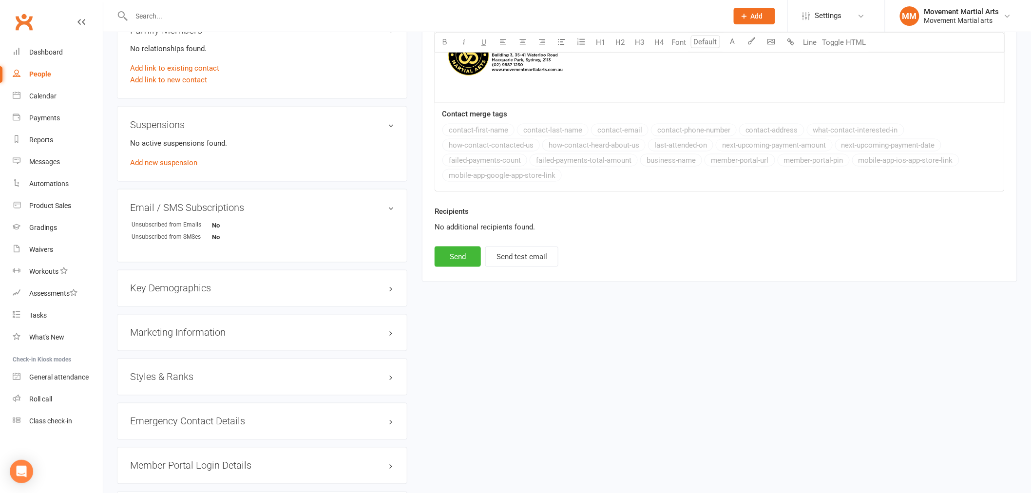
scroll to position [505, 0]
click at [460, 266] on button "Send" at bounding box center [458, 256] width 46 height 20
select select
select select "0"
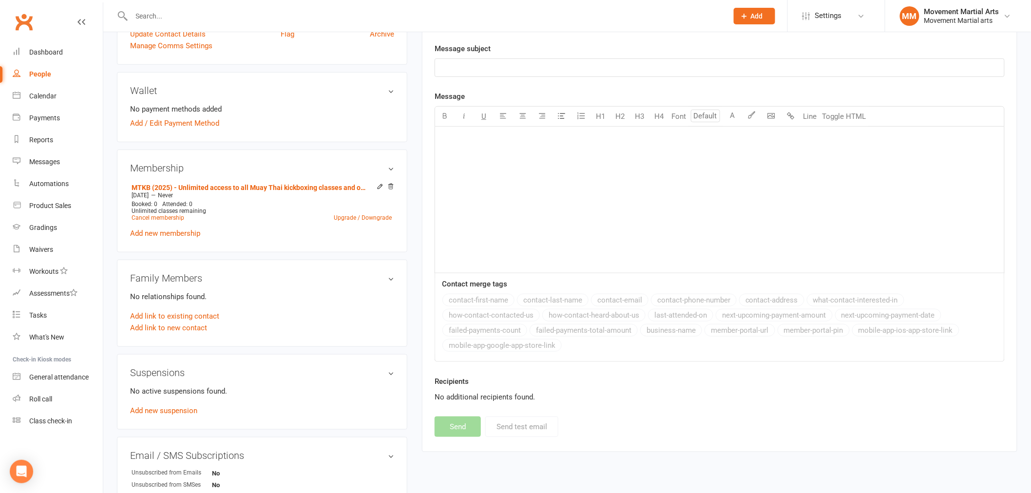
scroll to position [0, 0]
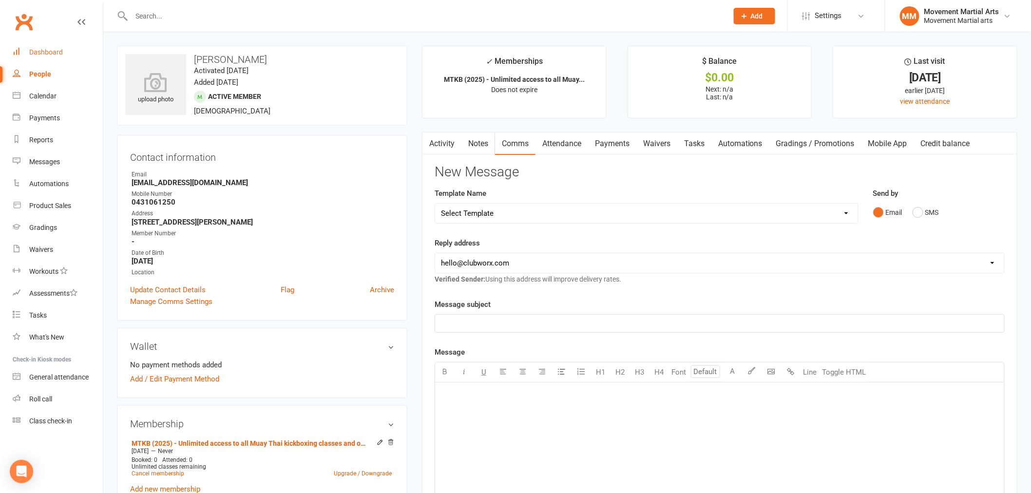
click at [98, 56] on link "Dashboard" at bounding box center [58, 52] width 90 height 22
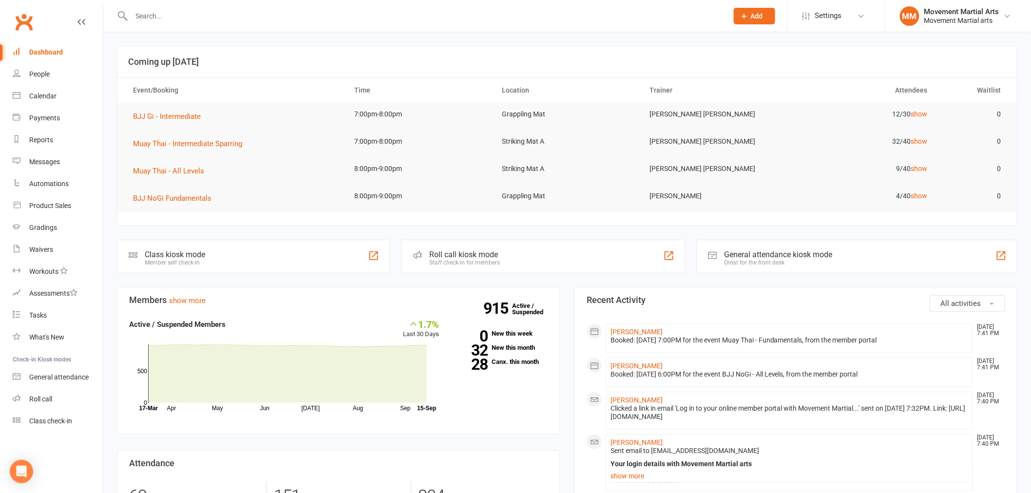
click at [178, 12] on input "text" at bounding box center [425, 16] width 593 height 14
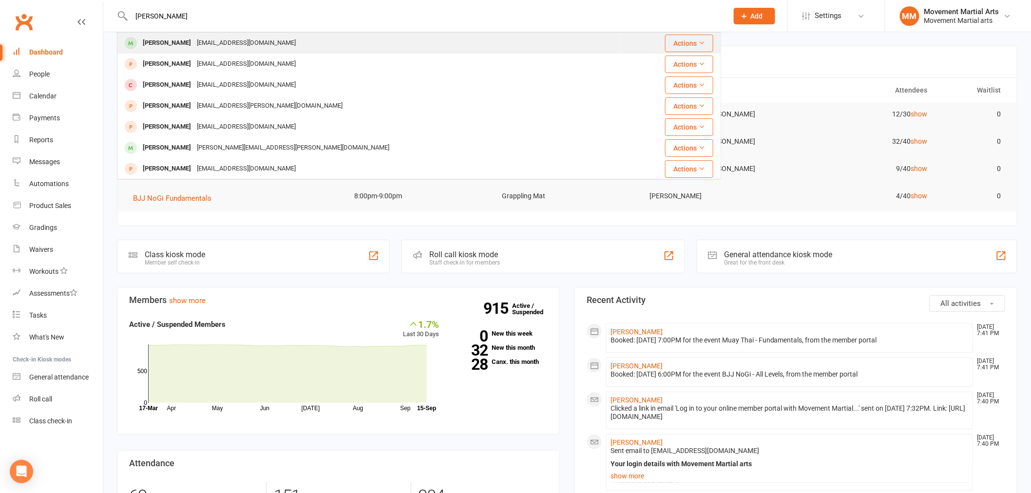
type input "tristan j"
click at [199, 40] on div "Tristanjung723@gmail.com" at bounding box center [246, 43] width 105 height 14
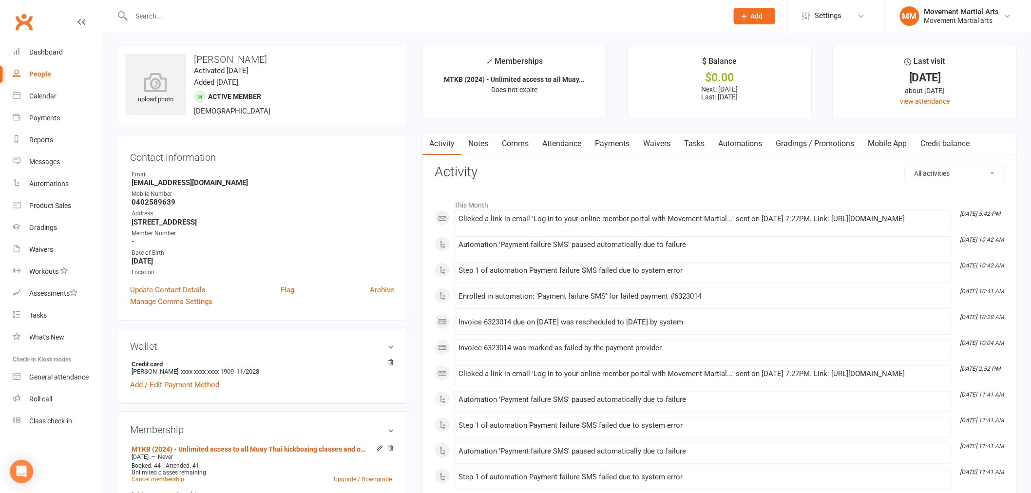
click at [593, 149] on link "Payments" at bounding box center [612, 144] width 48 height 22
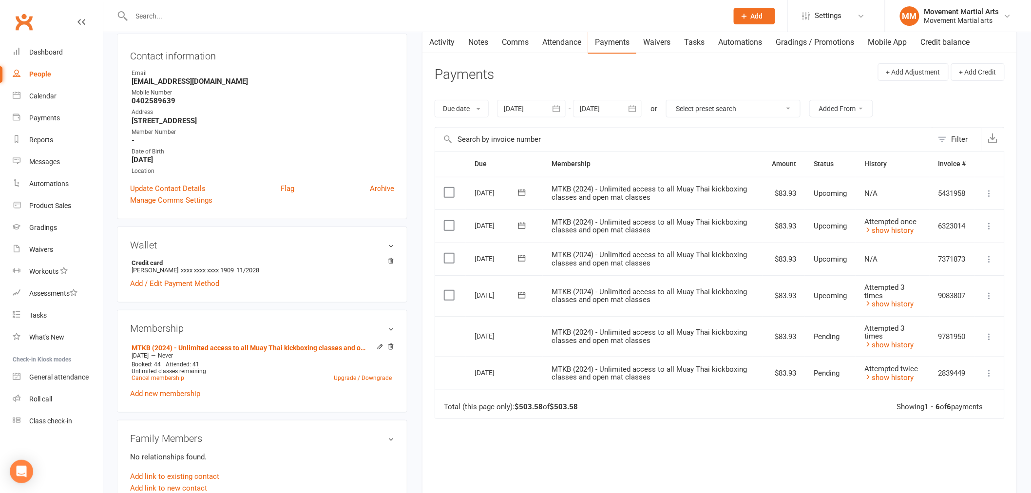
scroll to position [126, 0]
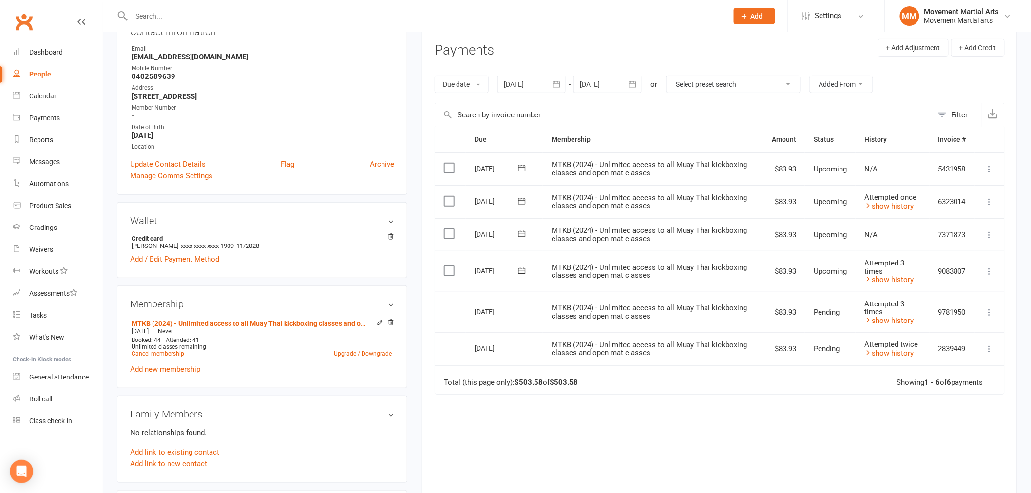
click at [183, 11] on input "text" at bounding box center [425, 16] width 593 height 14
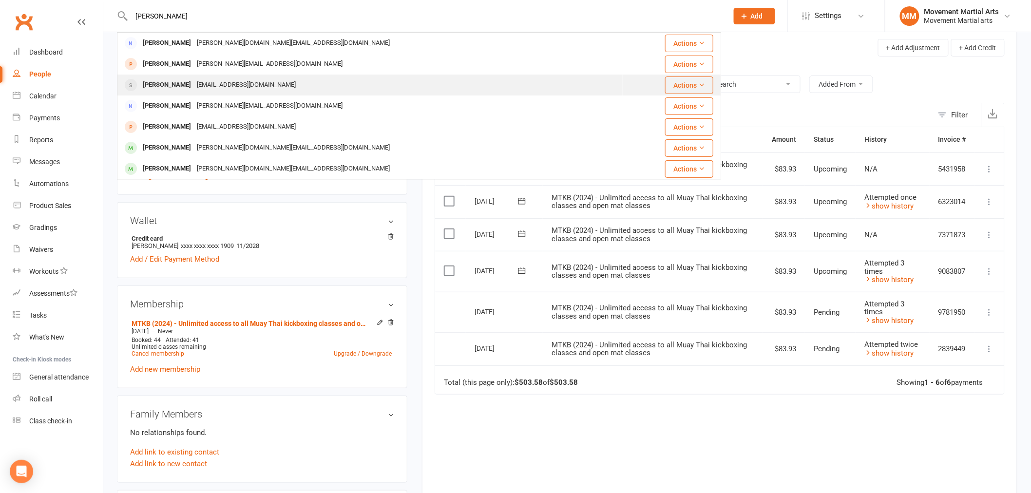
type input "alice"
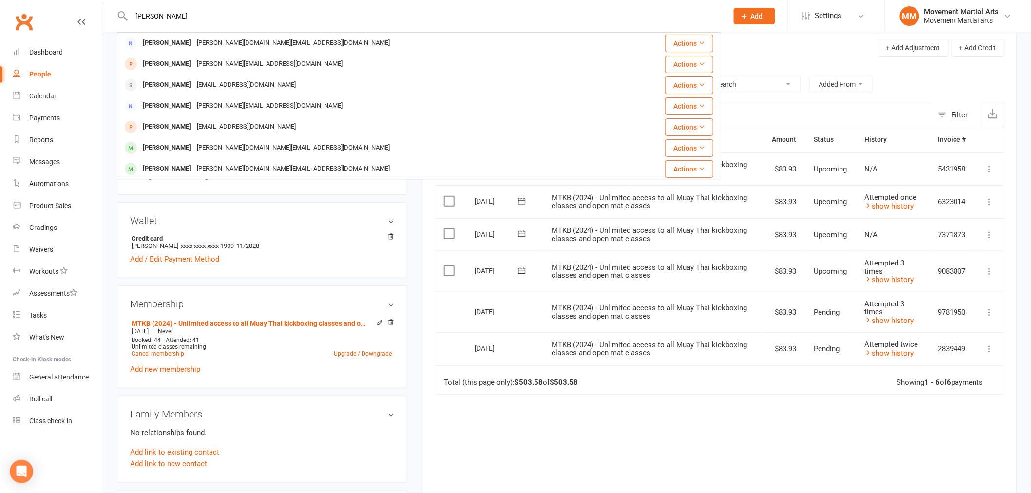
click at [218, 80] on div "ninab520@gmail.com" at bounding box center [246, 85] width 105 height 14
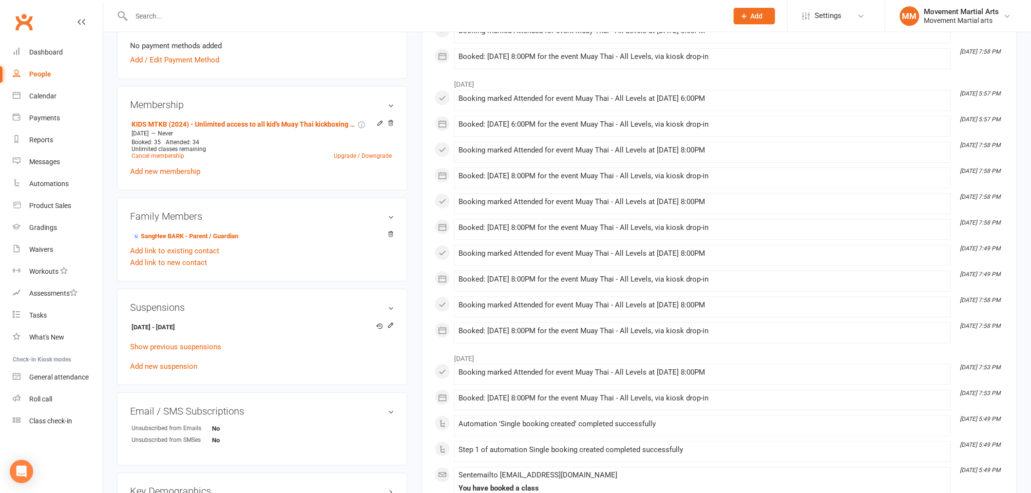
scroll to position [379, 0]
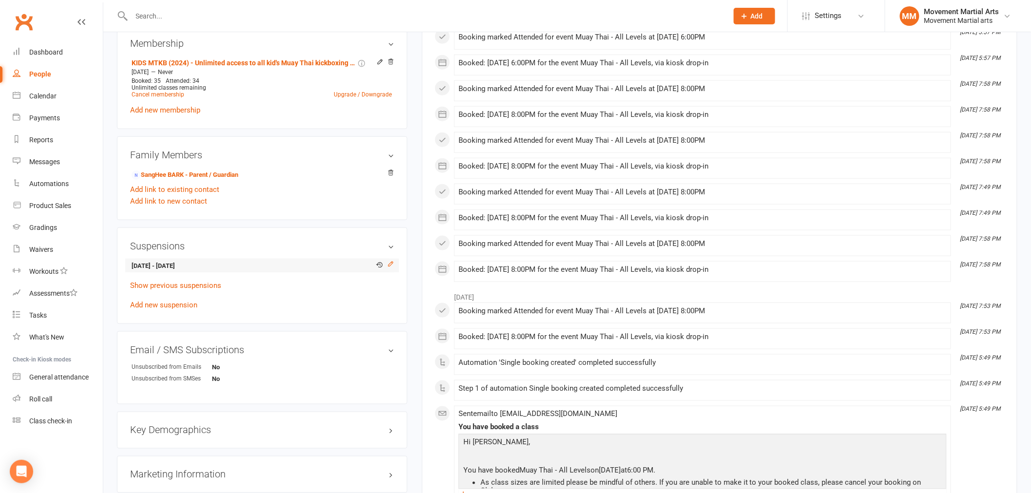
click at [394, 264] on icon at bounding box center [391, 264] width 7 height 7
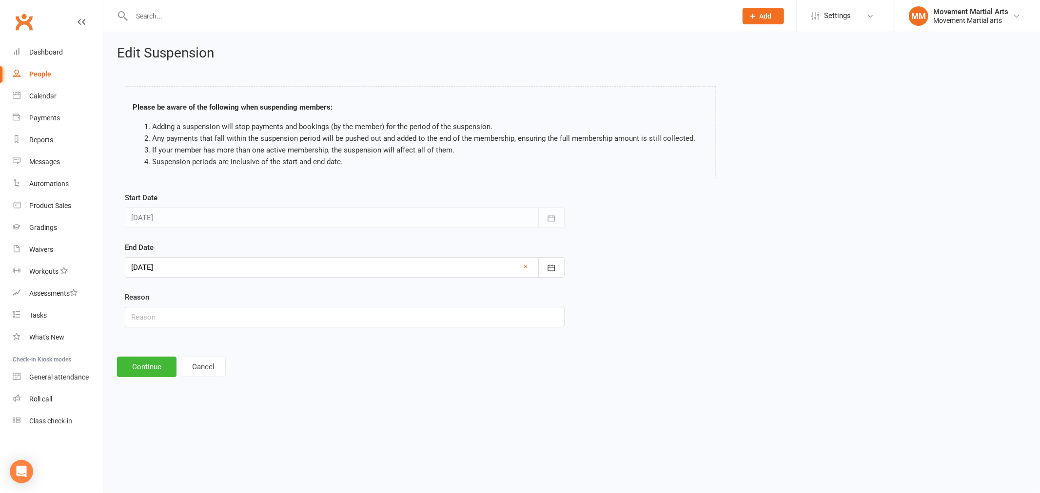
click at [249, 266] on div at bounding box center [345, 267] width 440 height 20
click at [165, 369] on button "14" at bounding box center [164, 367] width 20 height 18
type input "14 Sep 2025"
click at [156, 352] on div "Edit Suspension Please be aware of the following when suspending members: Addin…" at bounding box center [571, 211] width 936 height 359
click at [153, 356] on div "Edit Suspension Please be aware of the following when suspending members: Addin…" at bounding box center [571, 211] width 936 height 359
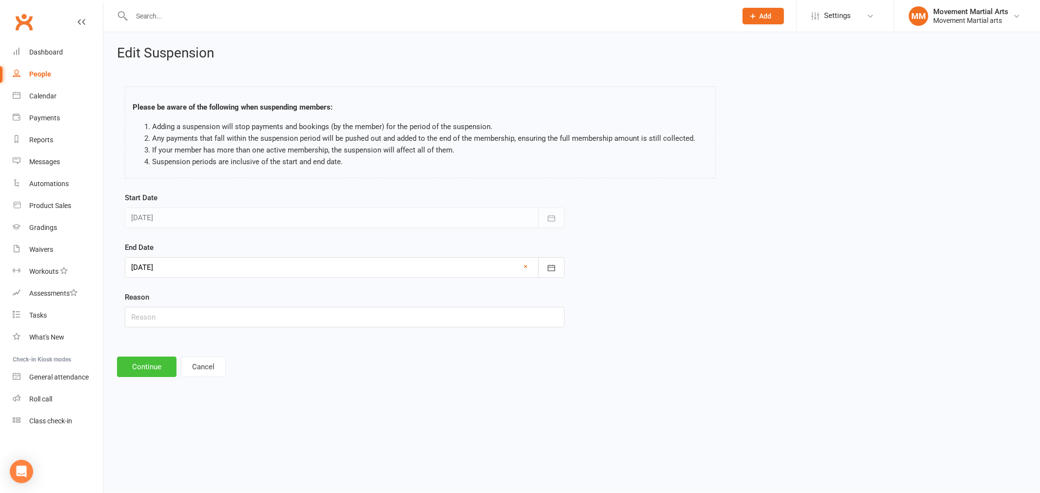
click at [149, 368] on button "Continue" at bounding box center [146, 367] width 59 height 20
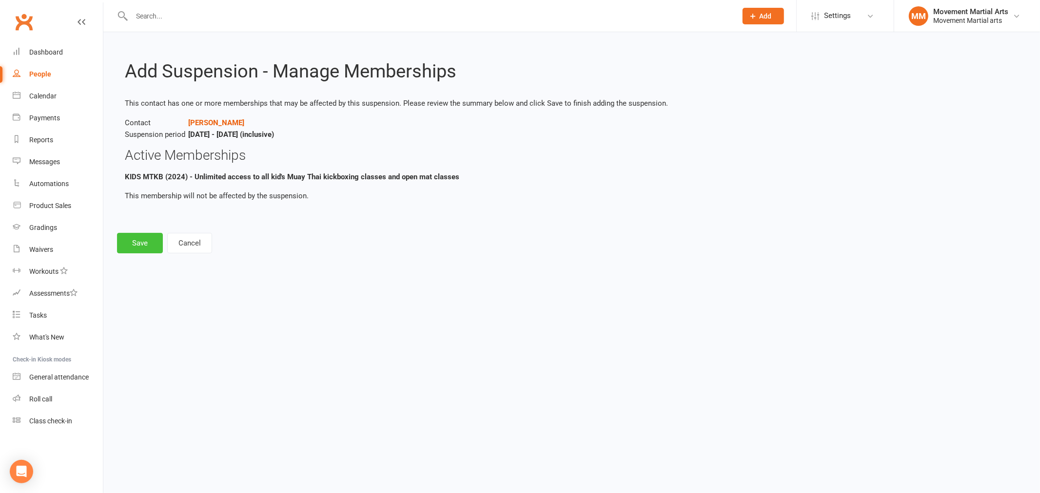
click at [143, 244] on button "Save" at bounding box center [140, 243] width 46 height 20
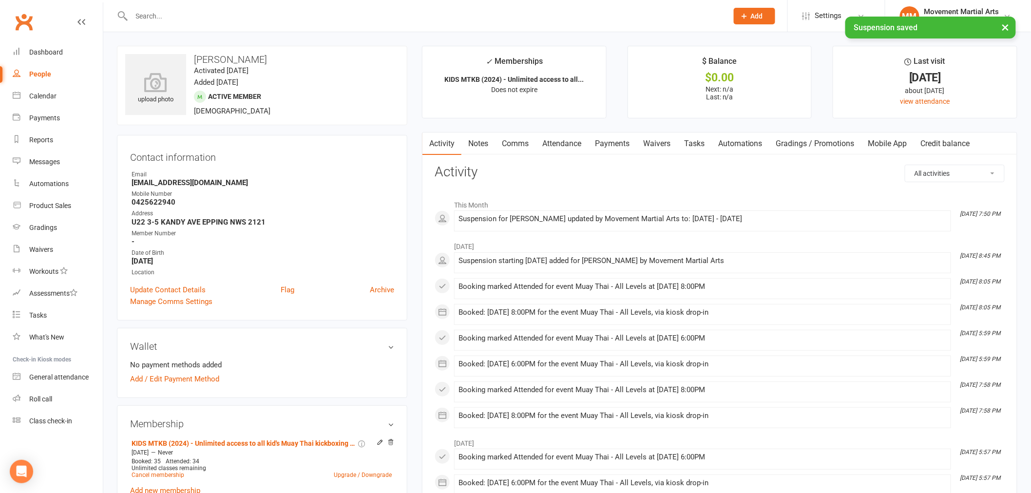
click at [183, 13] on input "text" at bounding box center [425, 16] width 593 height 14
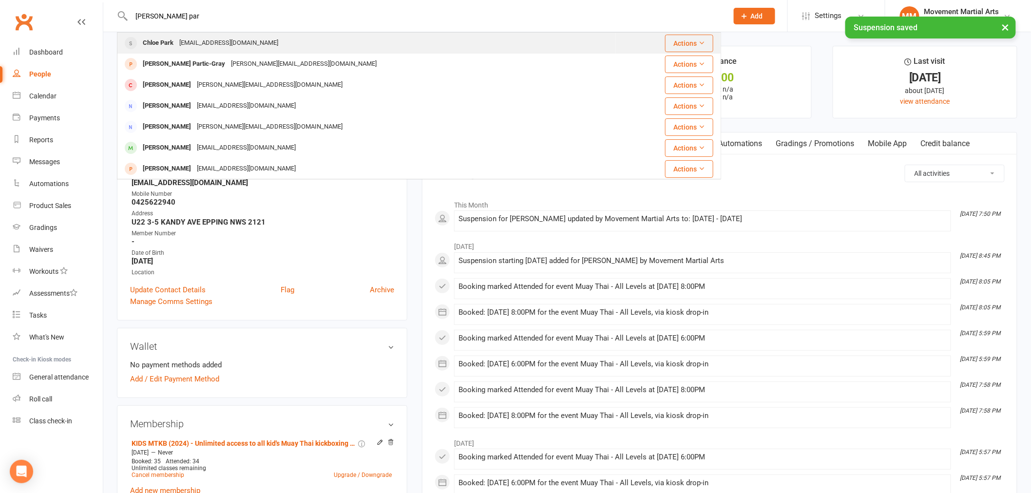
type input "chloe par"
click at [219, 42] on div "Chloe.park221@gmail.com" at bounding box center [228, 43] width 105 height 14
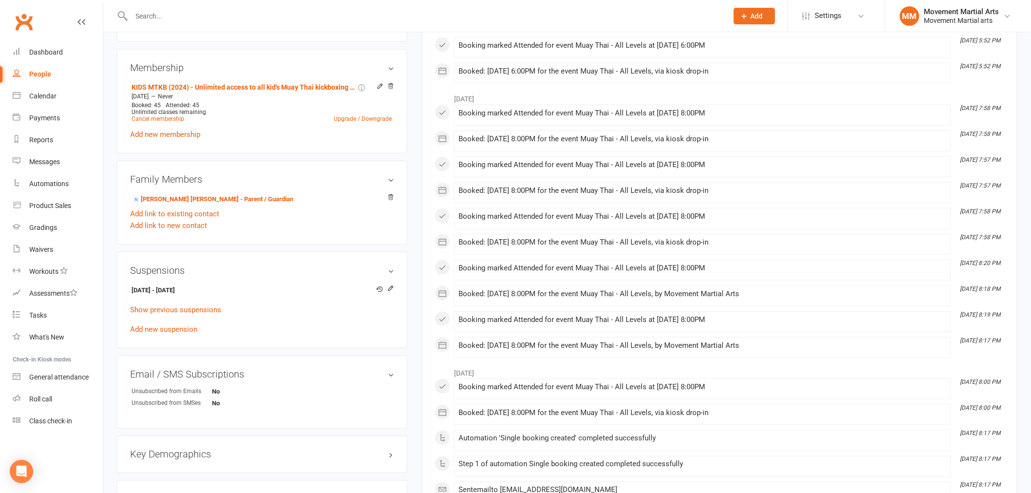
scroll to position [379, 0]
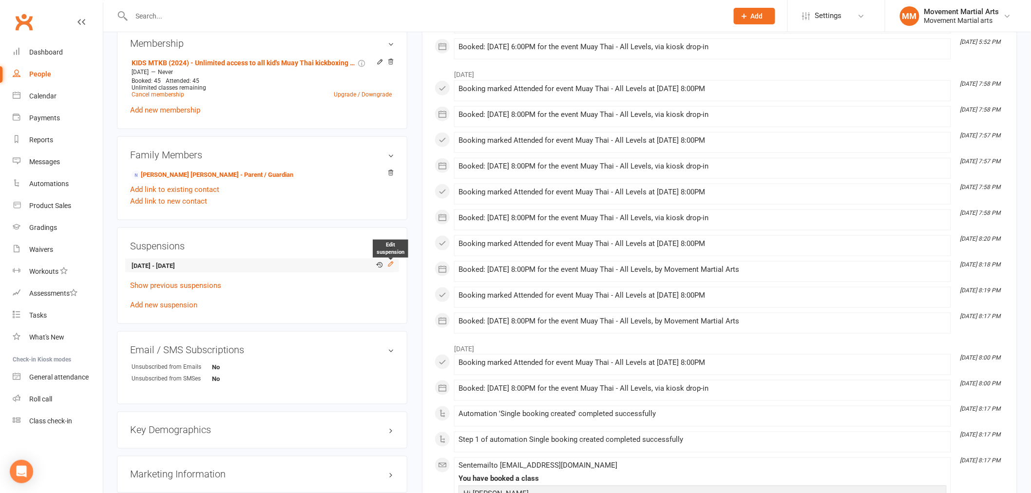
click at [390, 263] on icon at bounding box center [391, 264] width 4 height 4
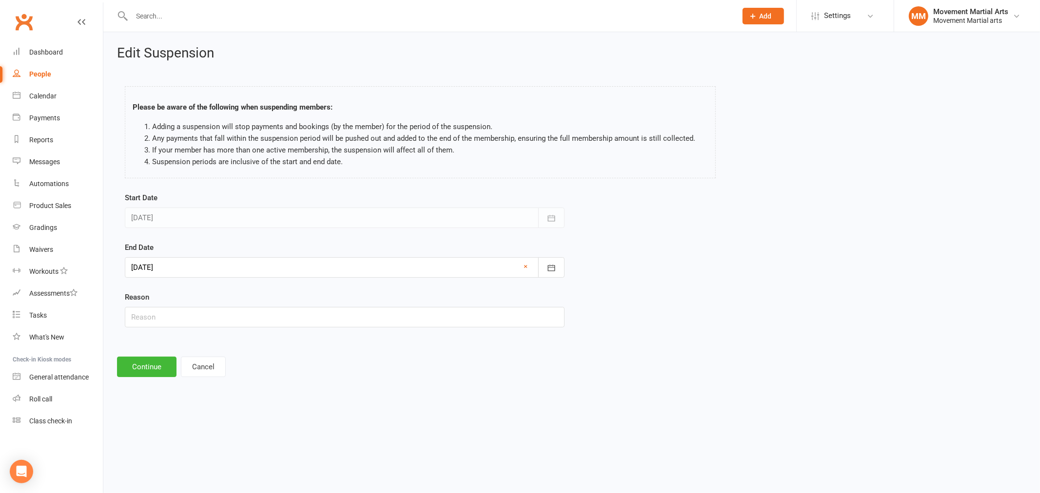
click at [171, 269] on div at bounding box center [345, 267] width 440 height 20
click at [169, 366] on button "14" at bounding box center [164, 367] width 20 height 18
type input "14 Sep 2025"
click at [157, 369] on button "Continue" at bounding box center [146, 367] width 59 height 20
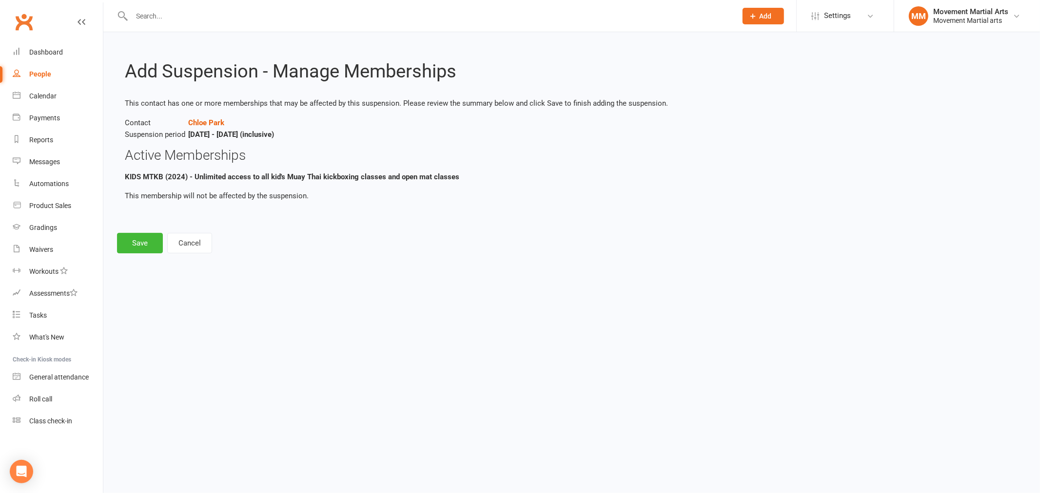
click at [144, 228] on div "Add Suspension - Manage Memberships This contact has one or more memberships th…" at bounding box center [571, 149] width 936 height 235
click at [143, 240] on button "Save" at bounding box center [140, 243] width 46 height 20
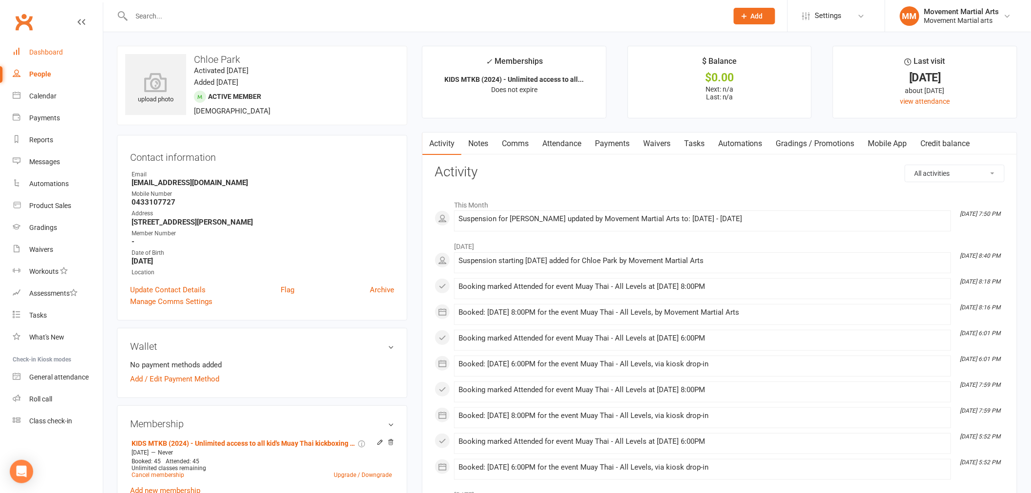
click at [64, 50] on link "Dashboard" at bounding box center [58, 52] width 90 height 22
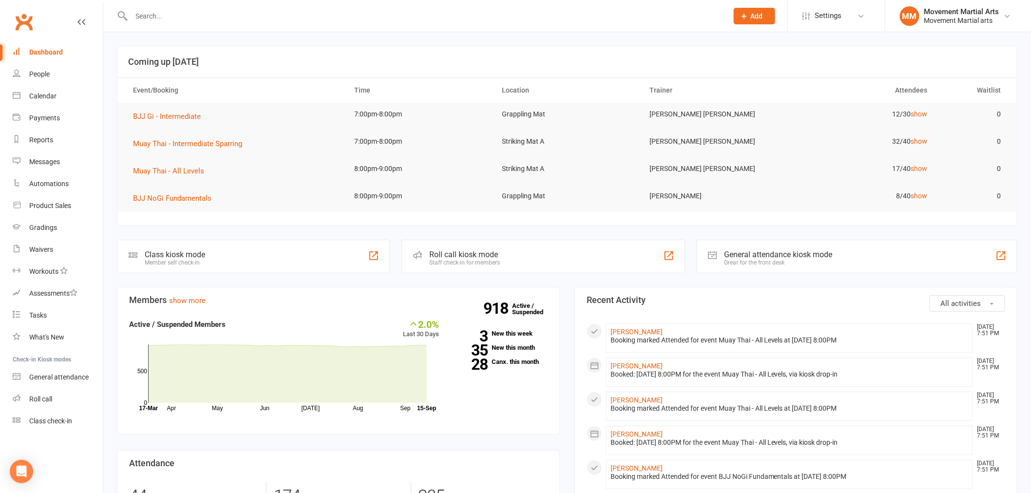
click at [153, 19] on input "text" at bounding box center [425, 16] width 593 height 14
click at [198, 22] on div at bounding box center [419, 16] width 604 height 32
click at [199, 18] on input "text" at bounding box center [425, 16] width 593 height 14
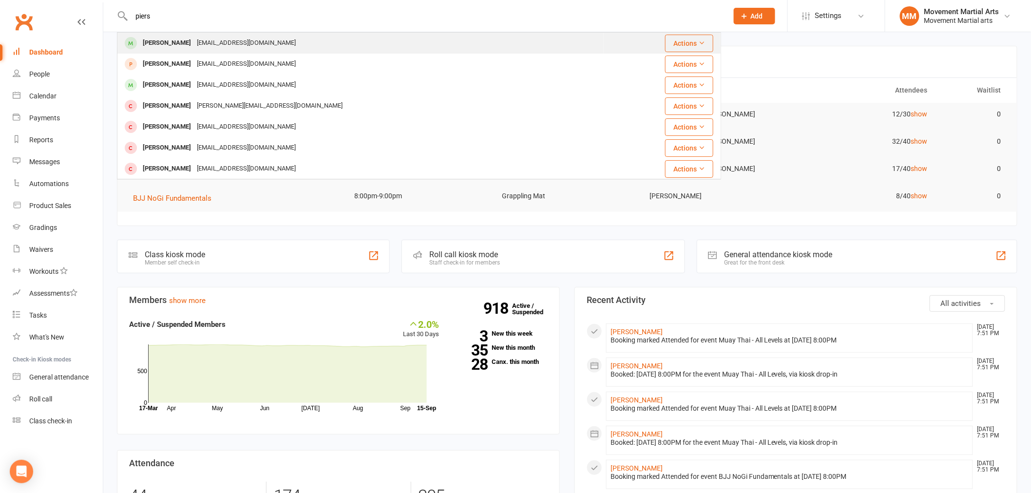
type input "piers"
click at [201, 36] on div "Pierscoco@icloud.com" at bounding box center [246, 43] width 105 height 14
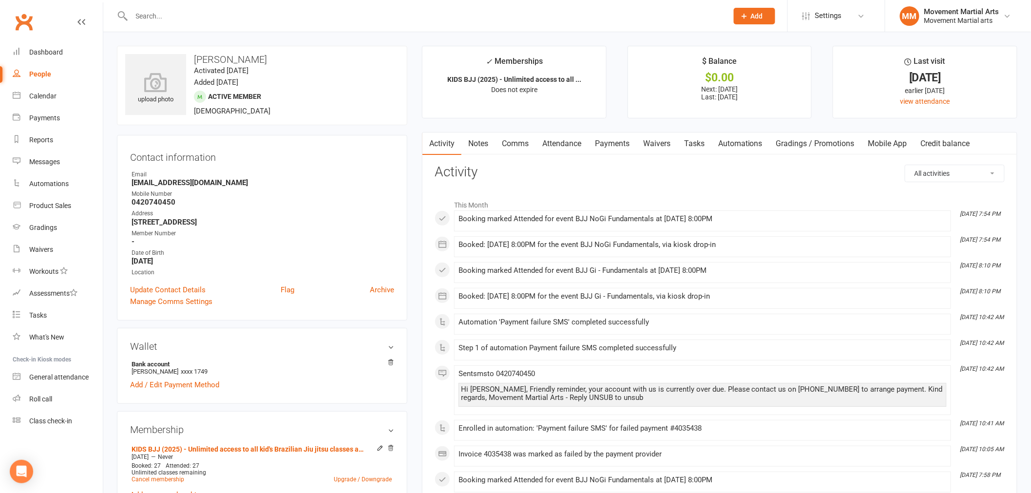
click at [530, 142] on link "Comms" at bounding box center [515, 144] width 40 height 22
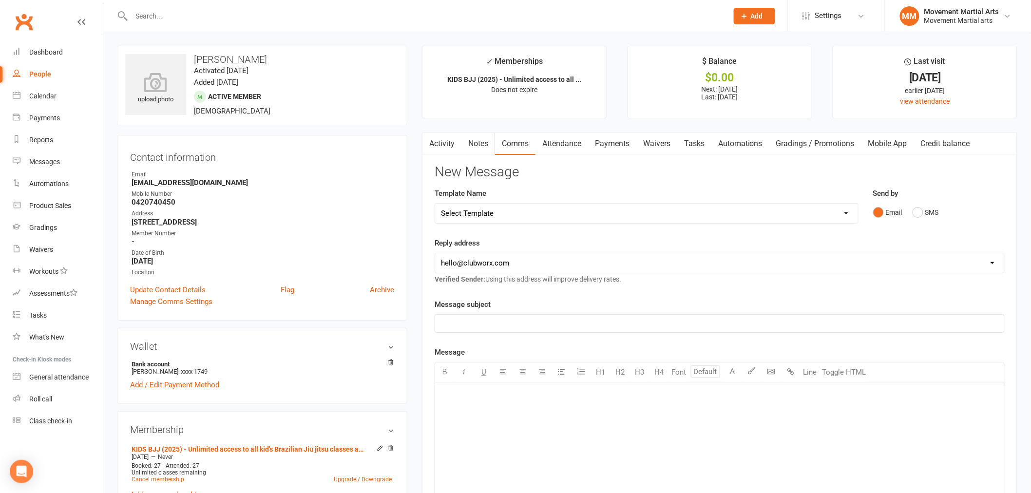
click at [579, 211] on select "Select Template [Email] Grading - Blue Belt [Email] Gym relocation closing time…" at bounding box center [646, 213] width 423 height 19
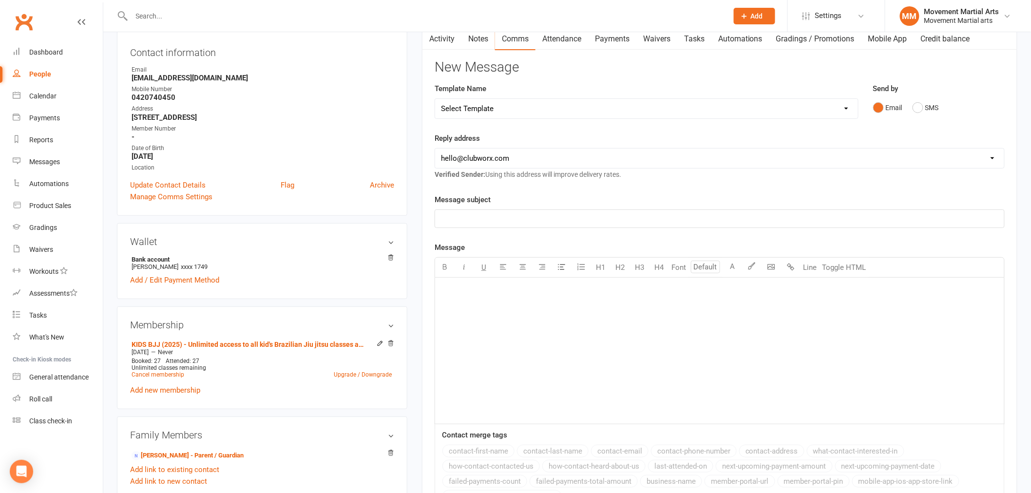
scroll to position [126, 0]
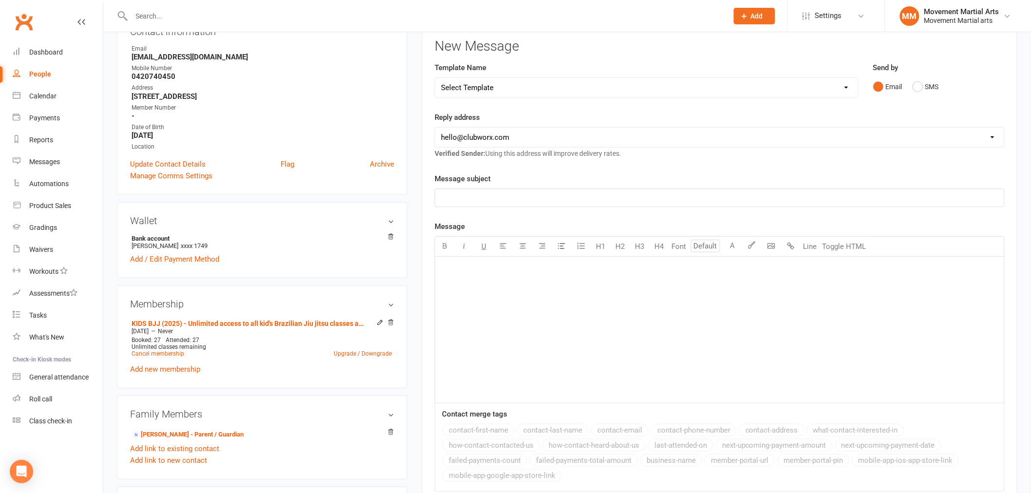
click at [491, 93] on select "Select Template [Email] Grading - Blue Belt [Email] Gym relocation closing time…" at bounding box center [646, 87] width 423 height 19
select select "37"
click at [435, 78] on select "Select Template [Email] Grading - Blue Belt [Email] Gym relocation closing time…" at bounding box center [646, 87] width 423 height 19
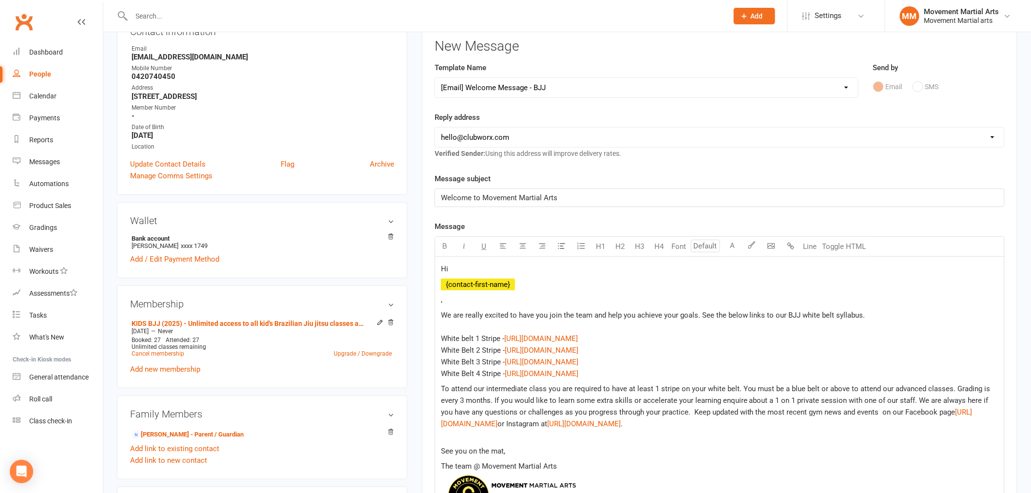
click at [468, 129] on select "hello@clubworx.com admin@movementmartialarts.com.au billy@movementmartialarts.c…" at bounding box center [719, 137] width 569 height 19
select select "4"
click at [435, 128] on select "hello@clubworx.com admin@movementmartialarts.com.au billy@movementmartialarts.c…" at bounding box center [719, 137] width 569 height 19
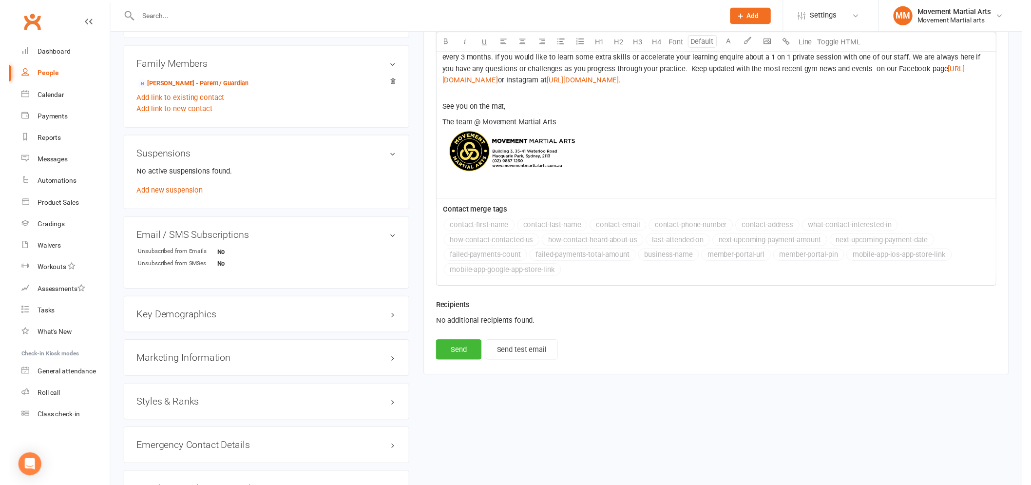
scroll to position [505, 0]
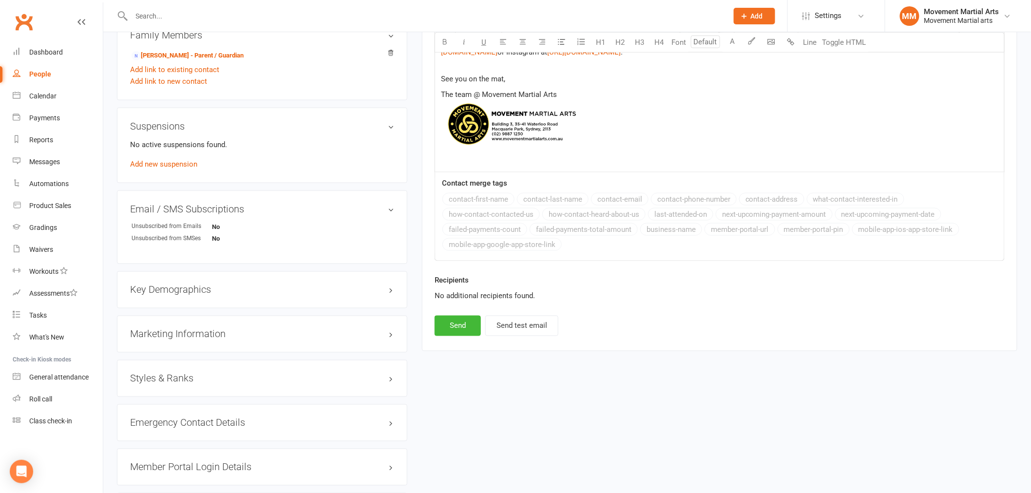
click at [465, 327] on button "Send" at bounding box center [458, 326] width 46 height 20
select select
select select "0"
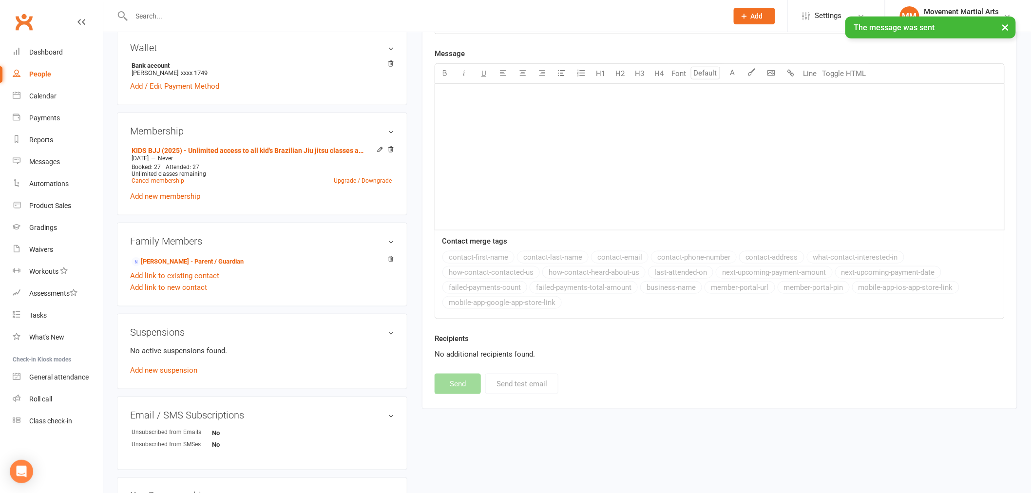
scroll to position [0, 0]
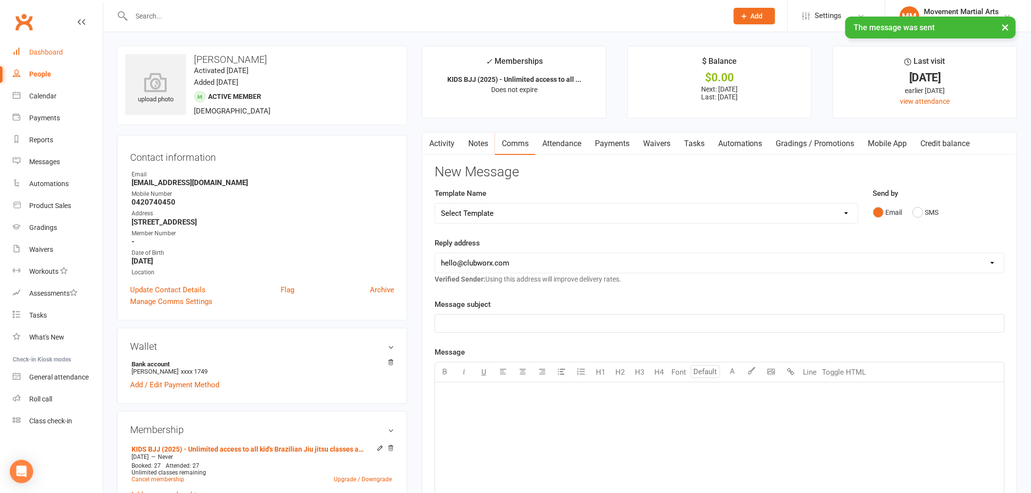
click at [37, 55] on div "Dashboard" at bounding box center [46, 52] width 34 height 8
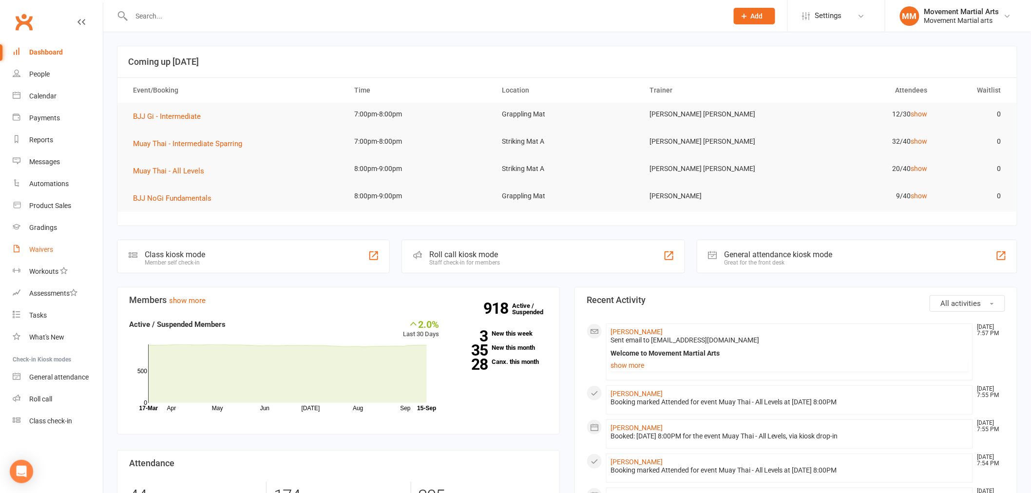
click at [25, 254] on link "Waivers" at bounding box center [58, 250] width 90 height 22
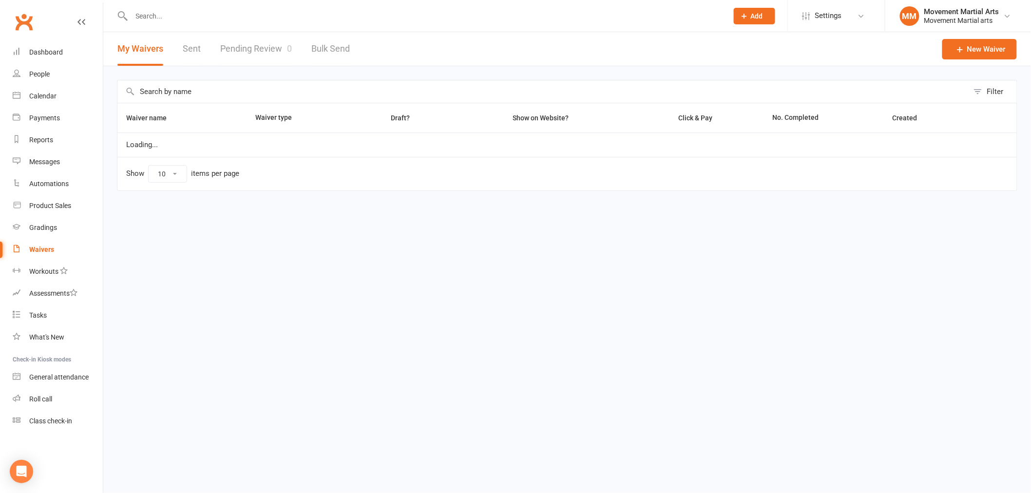
select select "100"
click at [195, 49] on link "Sent" at bounding box center [192, 49] width 18 height 34
select select "50"
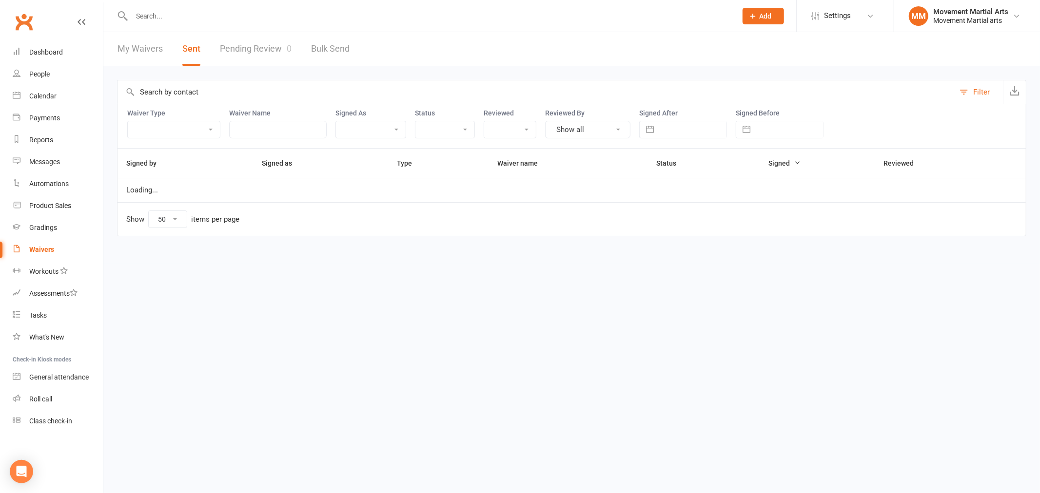
click at [701, 137] on input "text" at bounding box center [693, 129] width 68 height 17
select select "7"
select select "2025"
select select "8"
select select "2025"
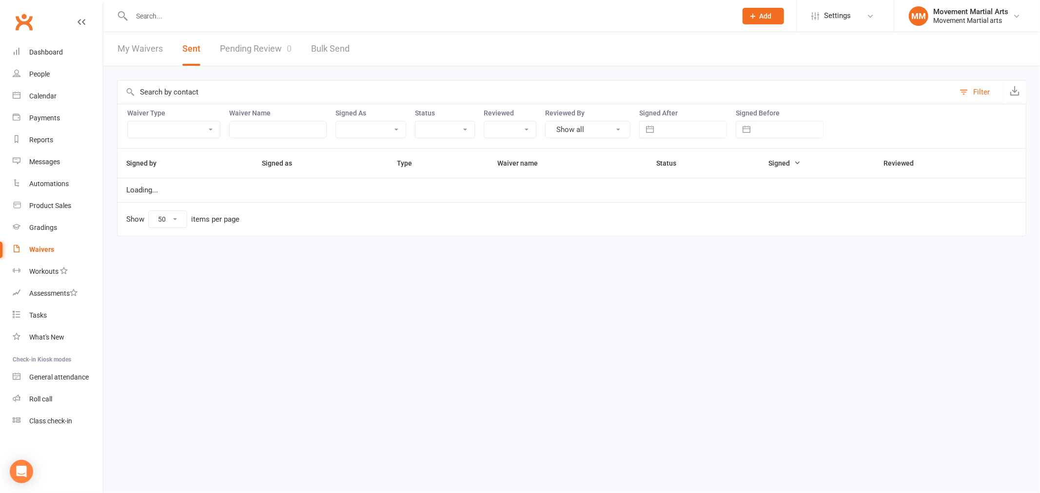
select select "9"
select select "2025"
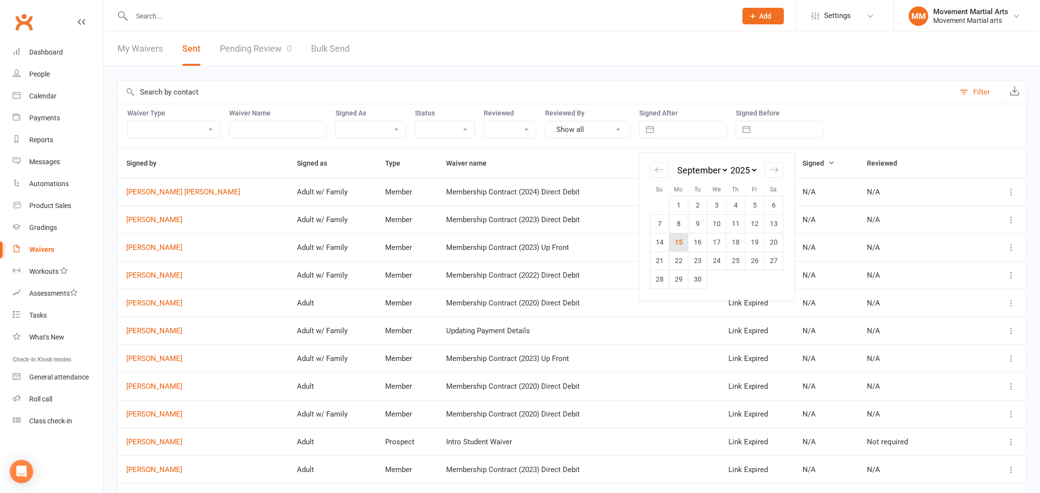
click at [681, 241] on td "15" at bounding box center [678, 242] width 19 height 19
type input "15 Sep 2025"
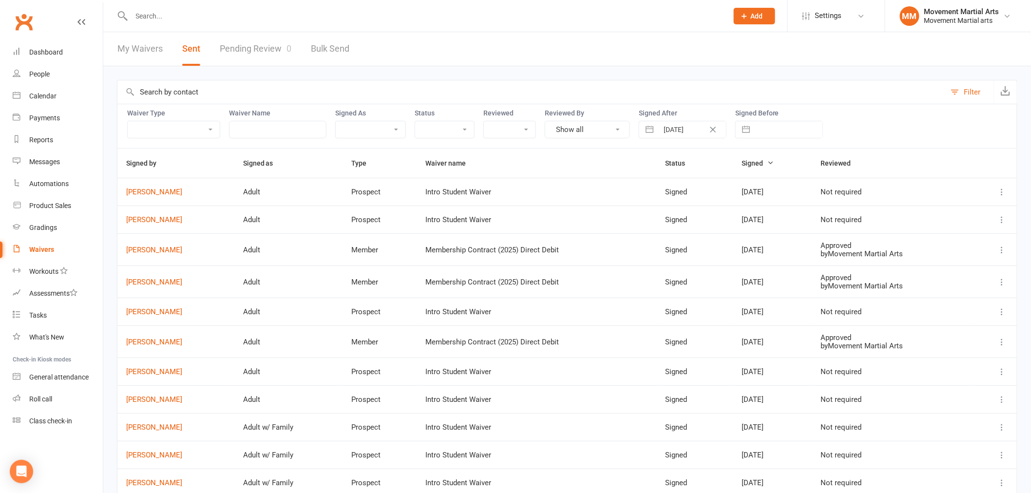
click at [1003, 221] on icon at bounding box center [1003, 220] width 10 height 10
click at [951, 241] on link "Preview" at bounding box center [952, 239] width 97 height 19
click at [1002, 191] on icon at bounding box center [1003, 192] width 10 height 10
click at [985, 207] on link "Preview" at bounding box center [952, 211] width 97 height 19
click at [198, 19] on input "text" at bounding box center [425, 16] width 593 height 14
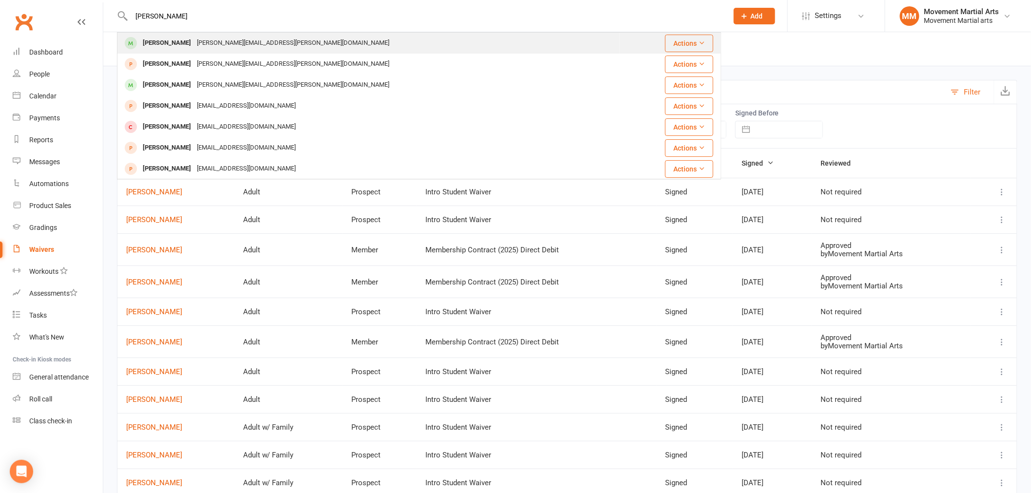
type input "marcus fos"
click at [217, 40] on div "marcus.j.foster@gmail.com" at bounding box center [293, 43] width 198 height 14
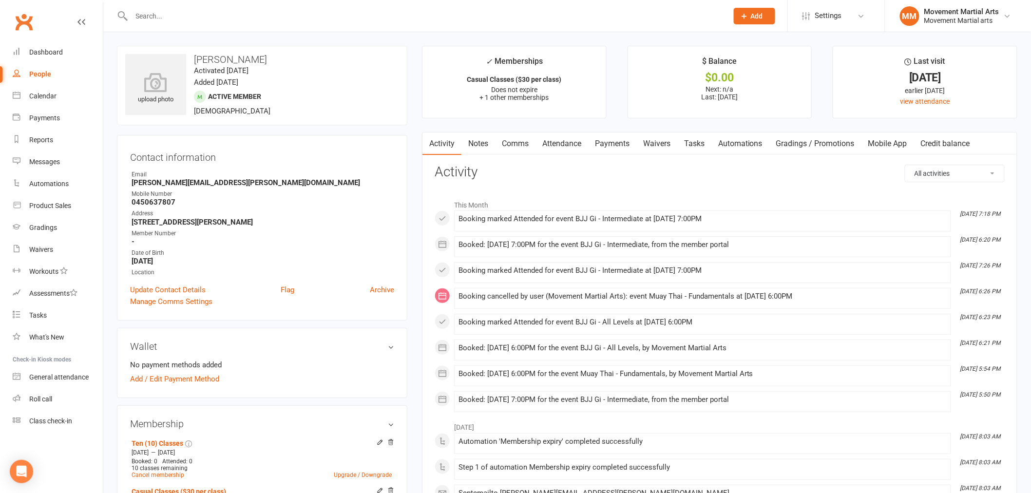
scroll to position [126, 0]
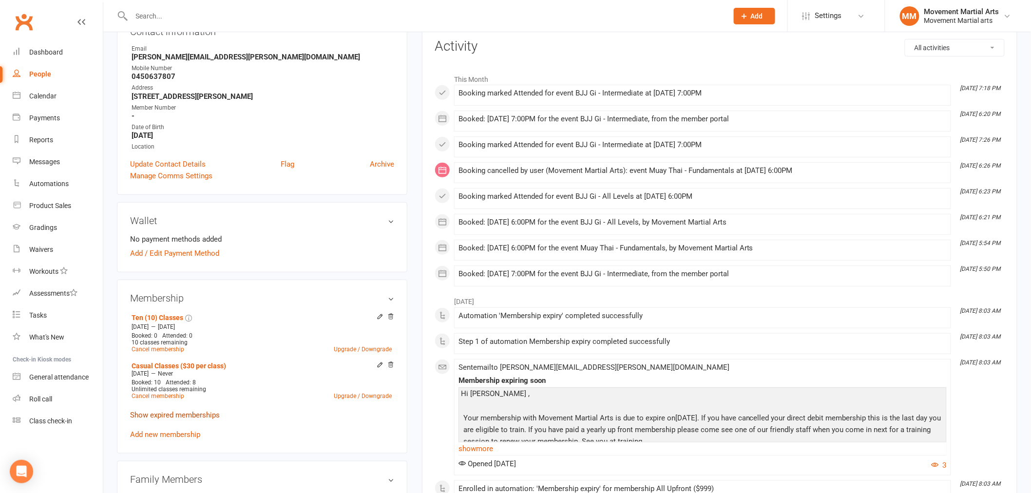
click at [183, 412] on link "Show expired memberships" at bounding box center [175, 415] width 90 height 9
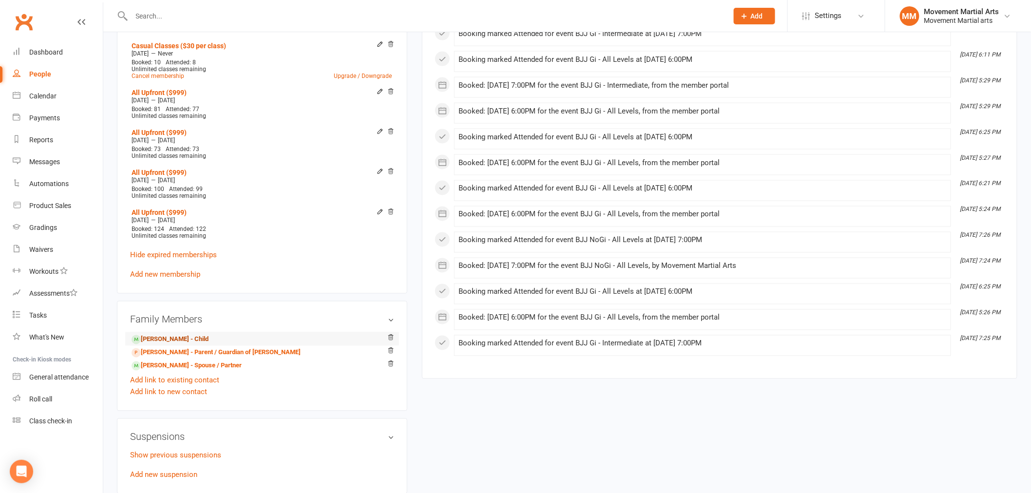
scroll to position [632, 0]
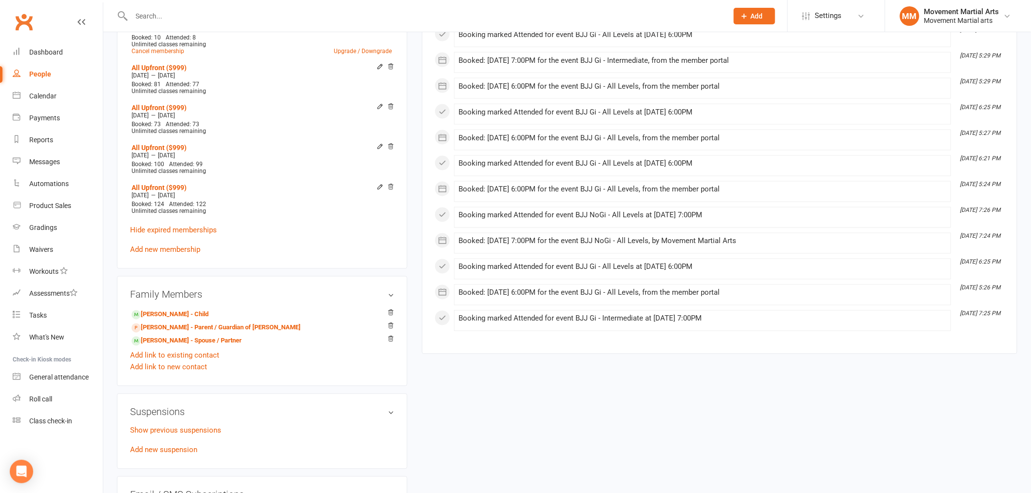
click at [162, 251] on div "Ten (10) Classes Oct 5 2024 — Oct 4 2025 Booked: 0 Attended: 0 10 classes remai…" at bounding box center [262, 30] width 264 height 451
click at [163, 250] on link "Add new membership" at bounding box center [165, 250] width 70 height 9
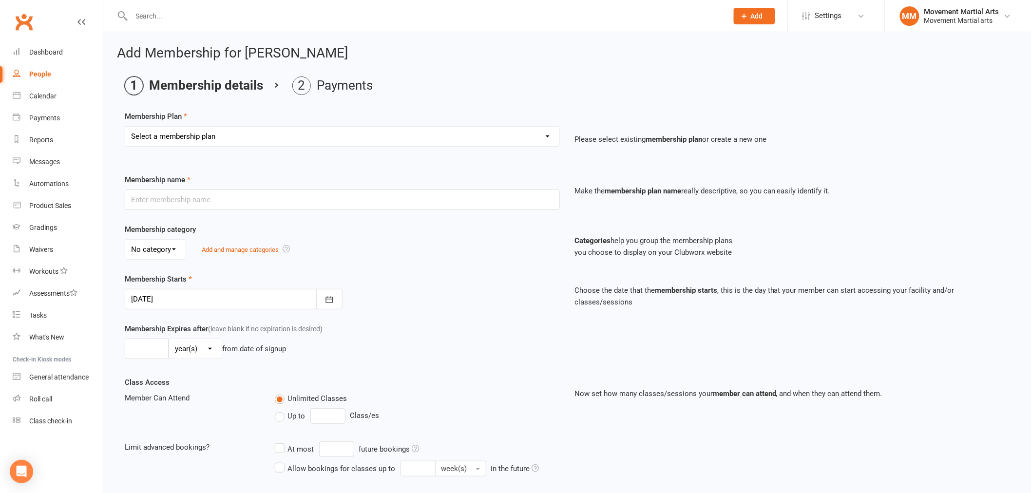
click at [201, 132] on select "Select a membership plan Create new Membership Plan BJJ (2020) - Unlimited acce…" at bounding box center [342, 136] width 434 height 19
select select "31"
click at [125, 127] on select "Select a membership plan Create new Membership Plan BJJ (2020) - Unlimited acce…" at bounding box center [342, 136] width 434 height 19
type input "All Upfront ($999)"
type input "1"
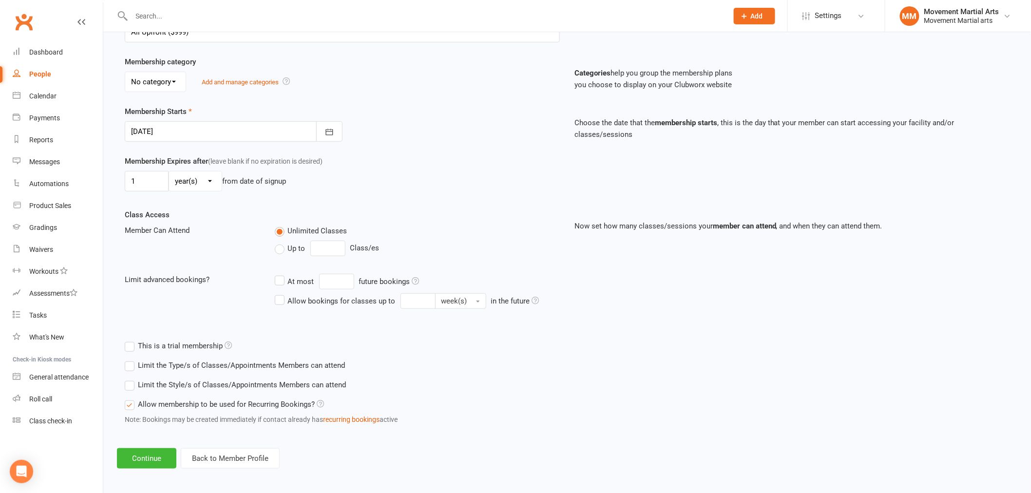
scroll to position [171, 0]
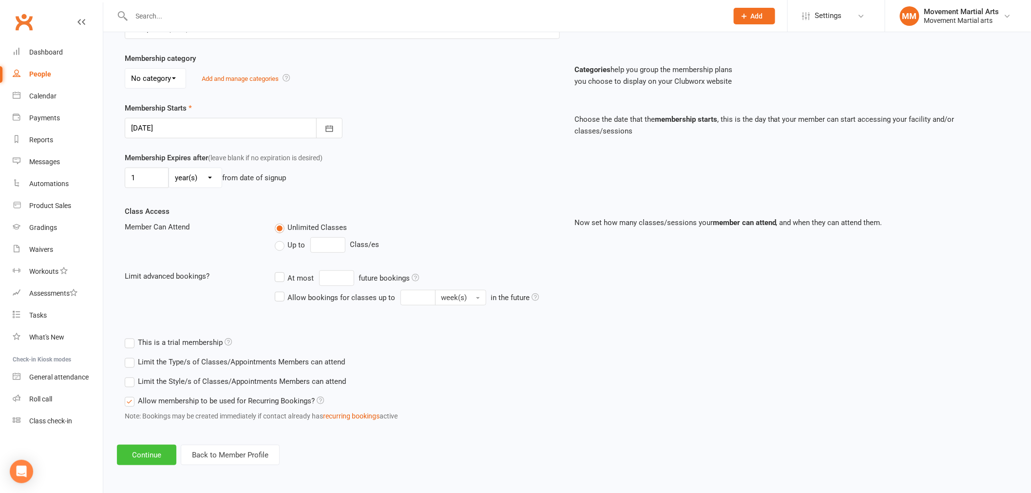
click at [159, 457] on button "Continue" at bounding box center [146, 455] width 59 height 20
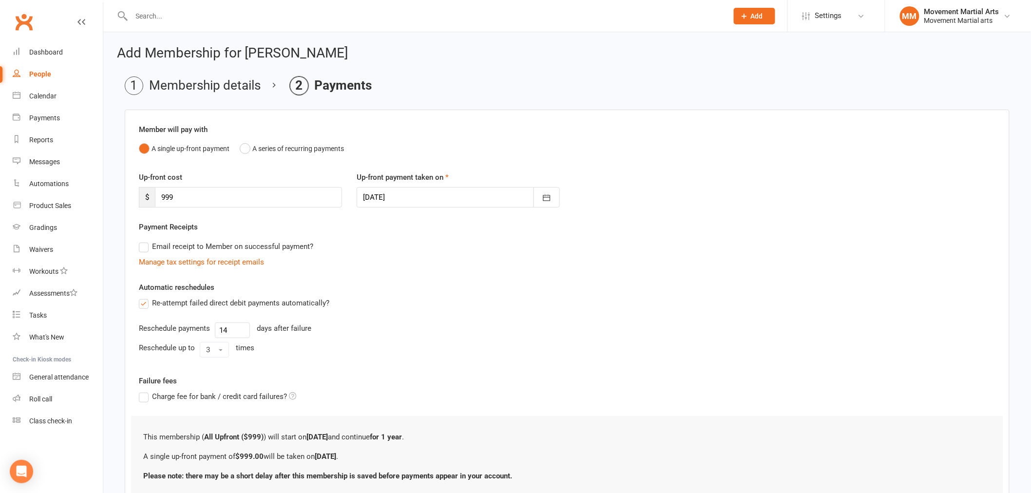
scroll to position [77, 0]
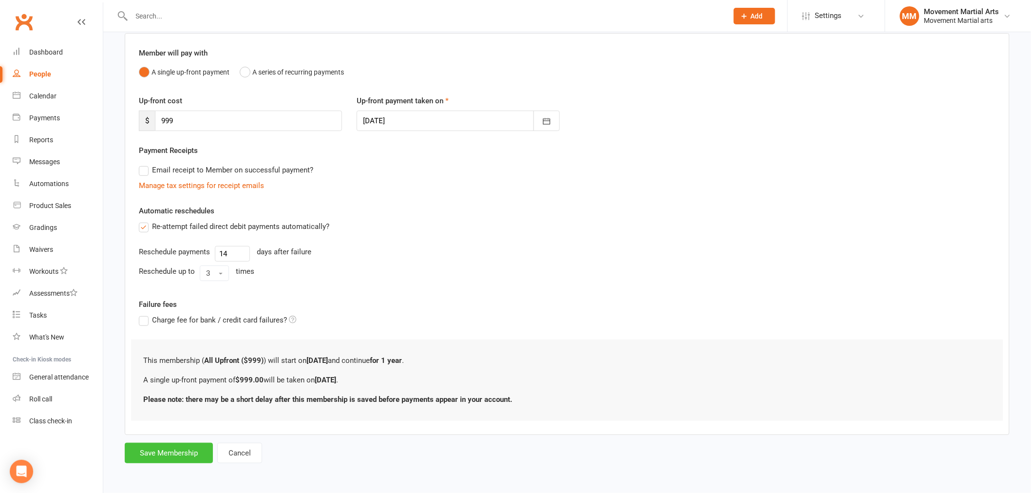
click at [181, 458] on button "Save Membership" at bounding box center [169, 453] width 88 height 20
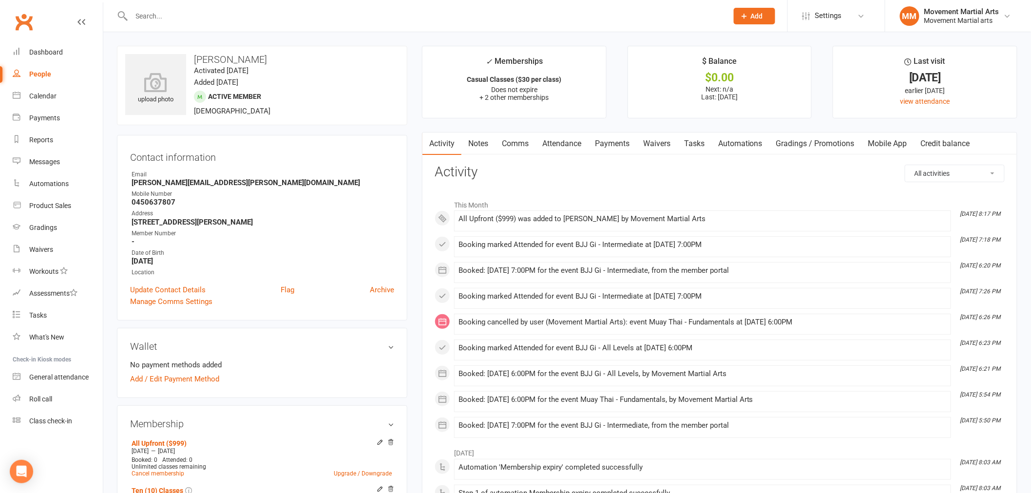
click at [628, 149] on link "Payments" at bounding box center [612, 144] width 48 height 22
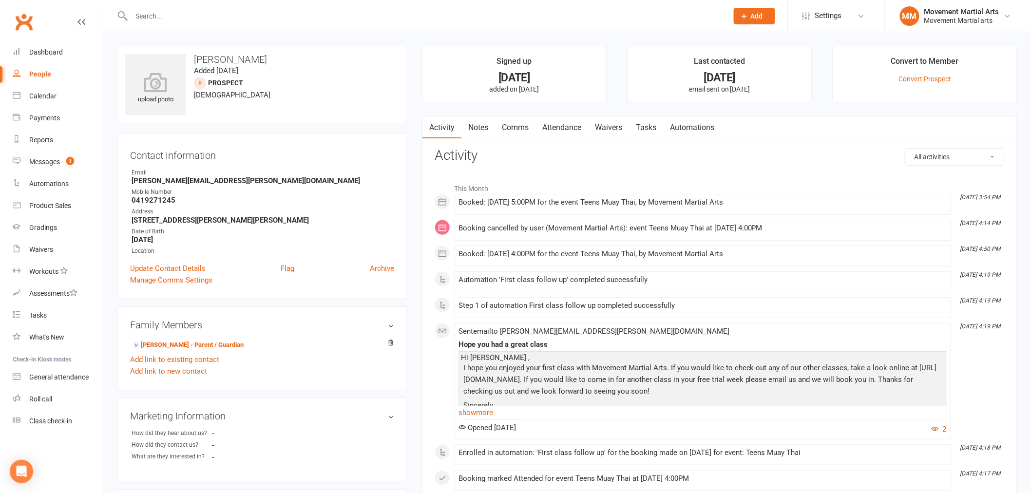
click at [569, 126] on link "Attendance" at bounding box center [562, 128] width 53 height 22
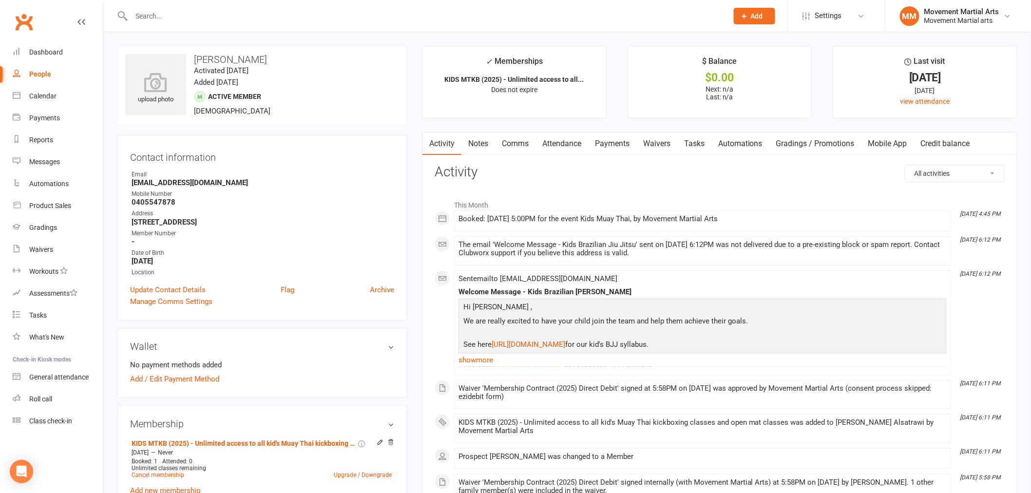
click at [569, 148] on link "Attendance" at bounding box center [562, 144] width 53 height 22
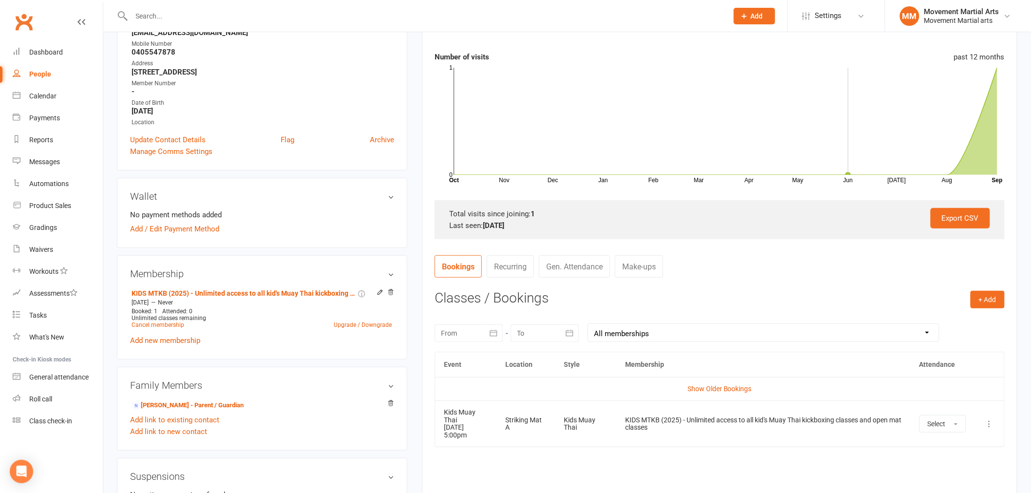
scroll to position [253, 0]
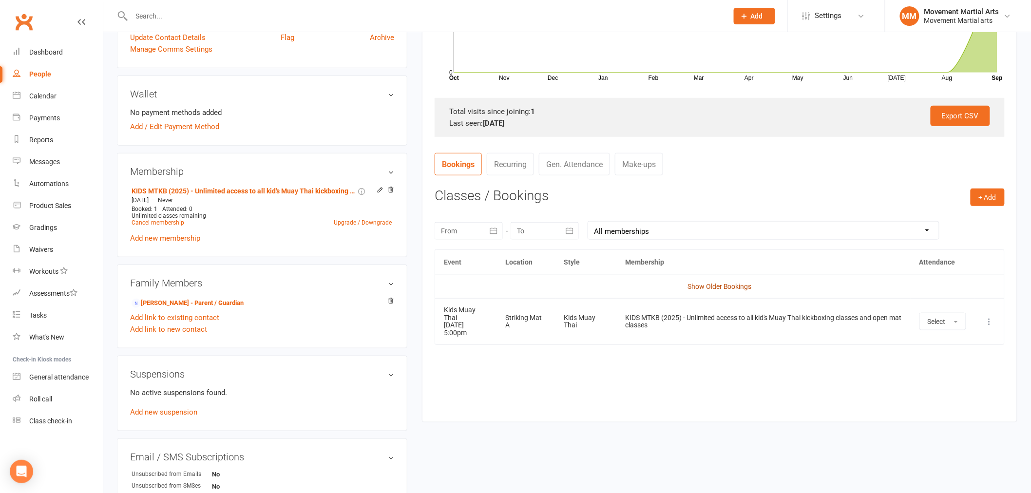
click at [708, 286] on link "Show Older Bookings" at bounding box center [720, 287] width 64 height 8
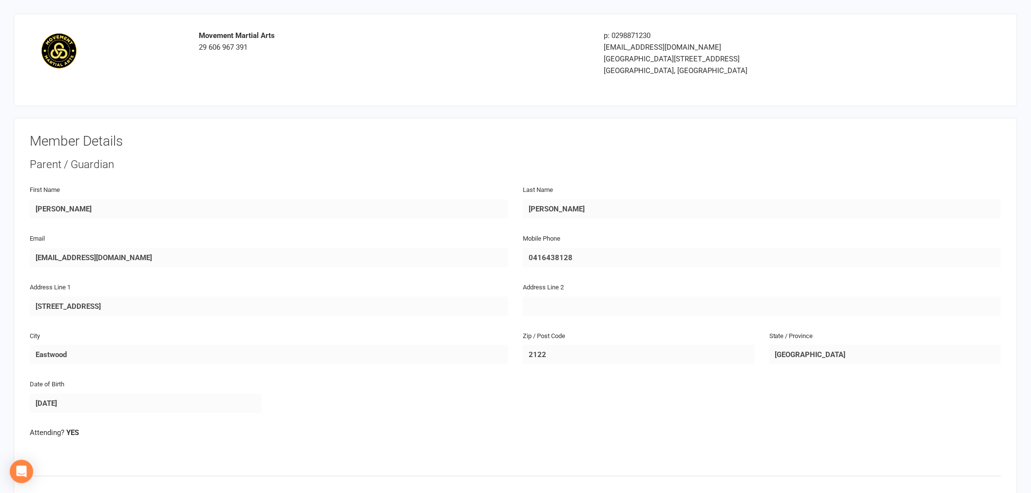
click at [522, 254] on div "Mobile Phone [PHONE_NUMBER]" at bounding box center [762, 257] width 493 height 49
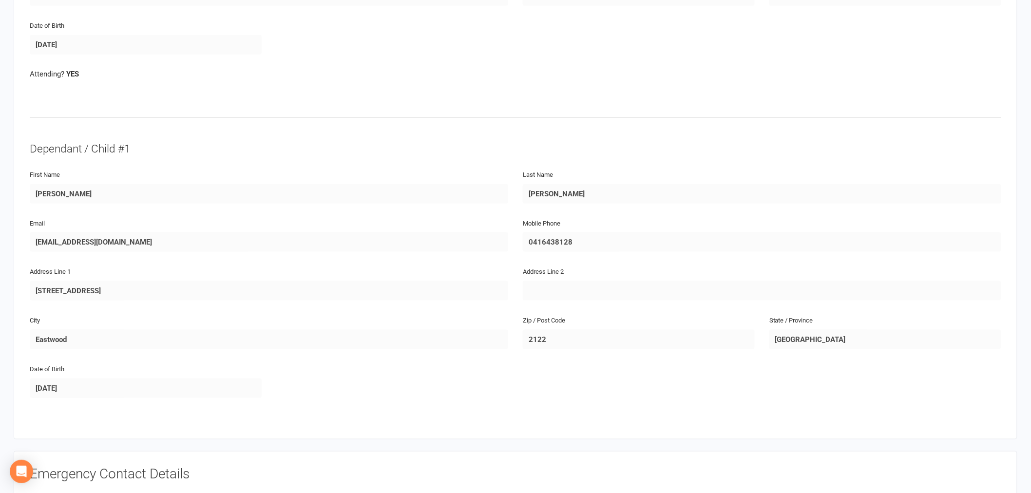
scroll to position [379, 0]
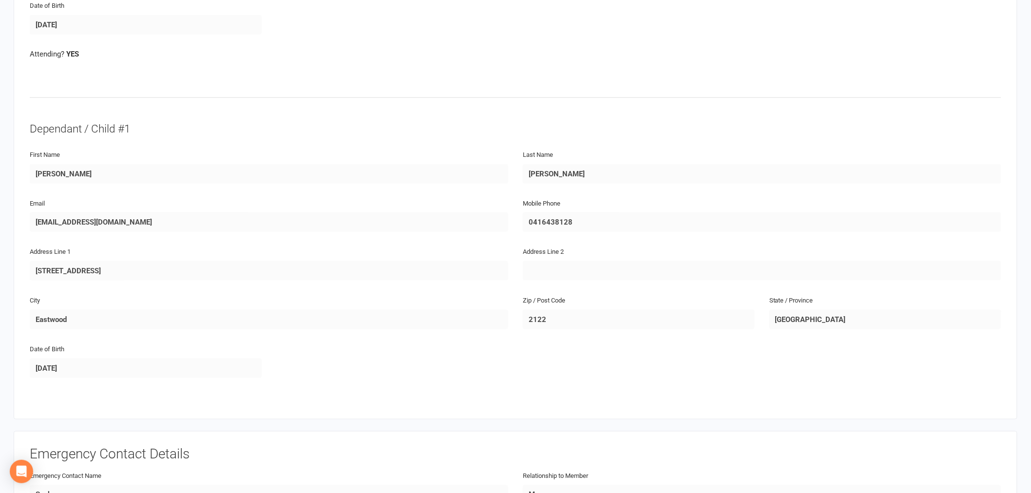
click at [512, 219] on div "Email [EMAIL_ADDRESS][DOMAIN_NAME] Mobile Phone [PHONE_NUMBER]" at bounding box center [515, 221] width 987 height 49
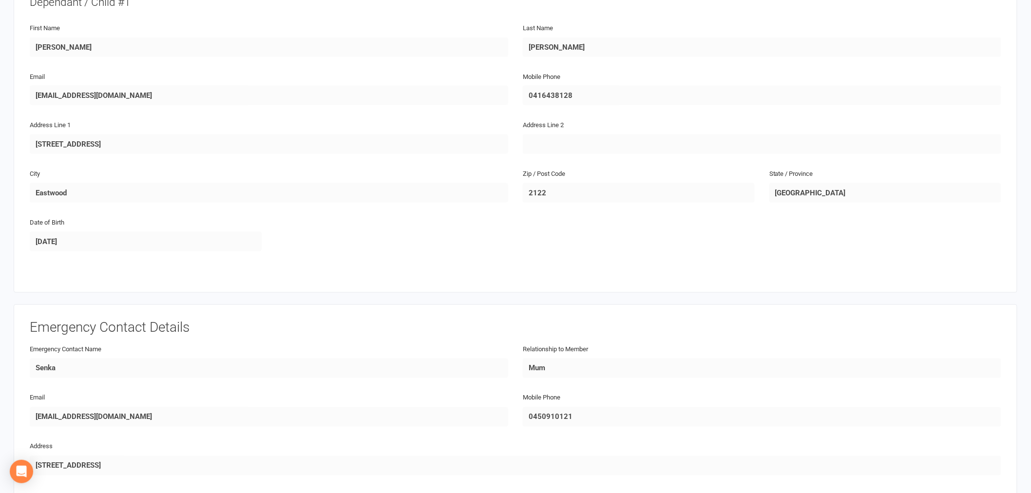
scroll to position [632, 0]
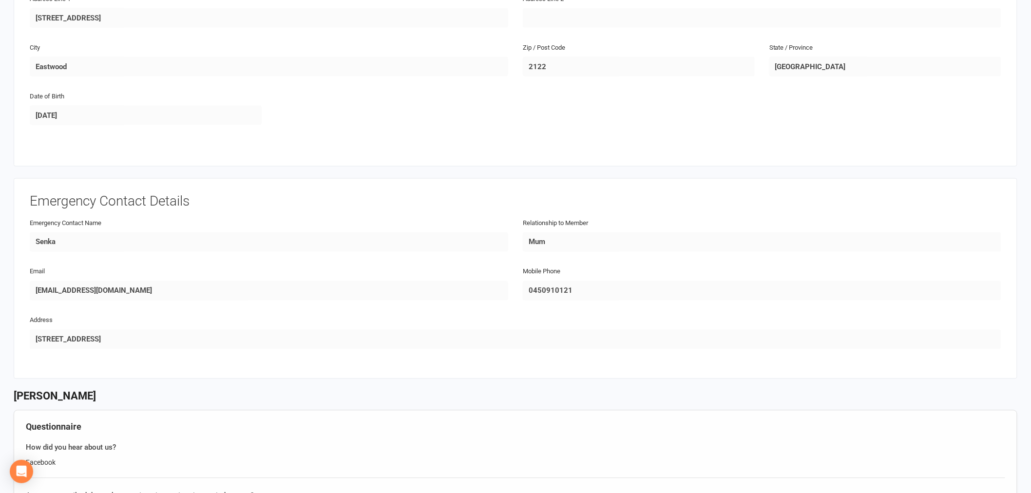
click at [509, 283] on div "Email senkalau@hotmail.com Mobile Phone 0450910121" at bounding box center [515, 290] width 987 height 49
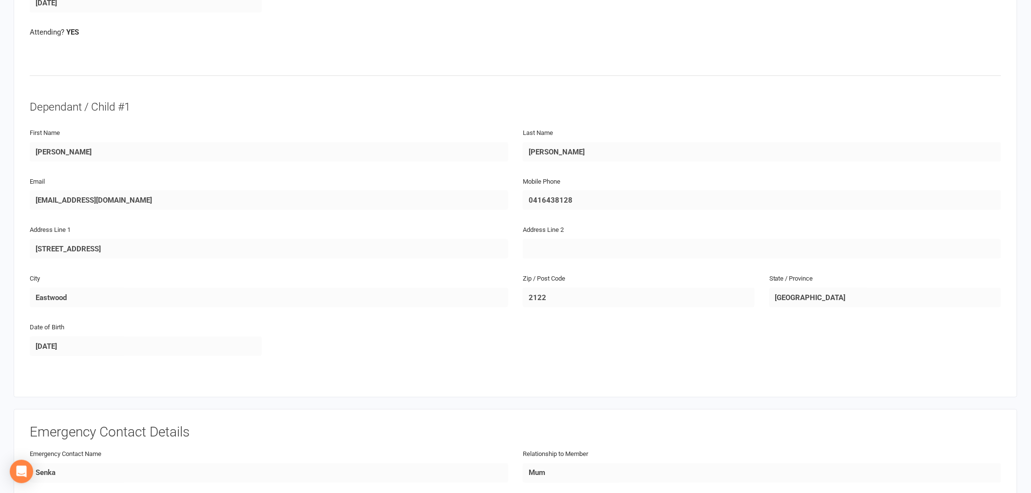
scroll to position [379, 0]
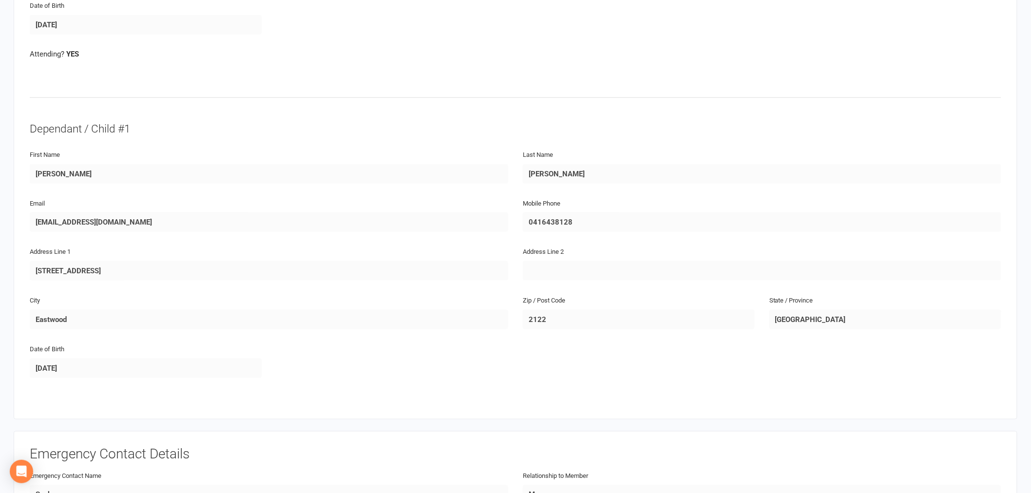
click at [486, 227] on div "Email siuoncheung82@gmail.com Mobile Phone 0416438128" at bounding box center [515, 221] width 987 height 49
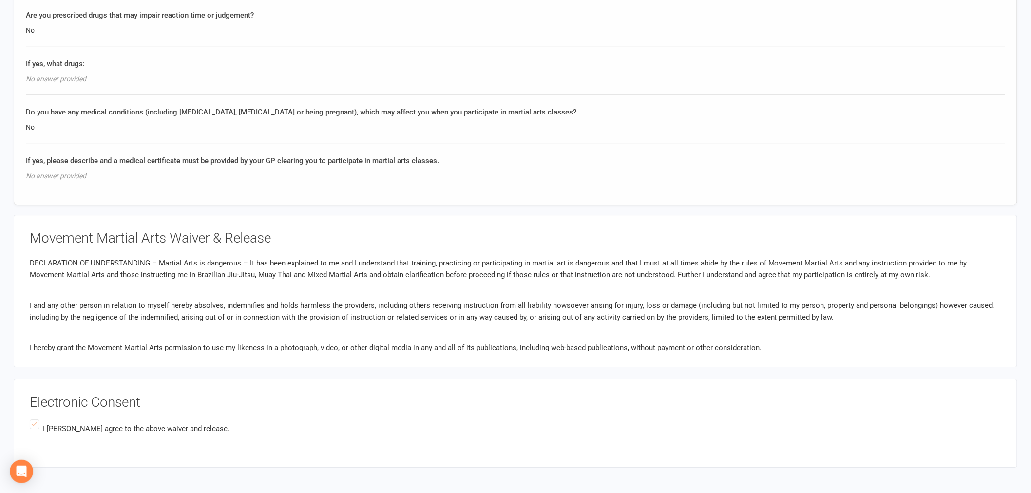
scroll to position [1137, 0]
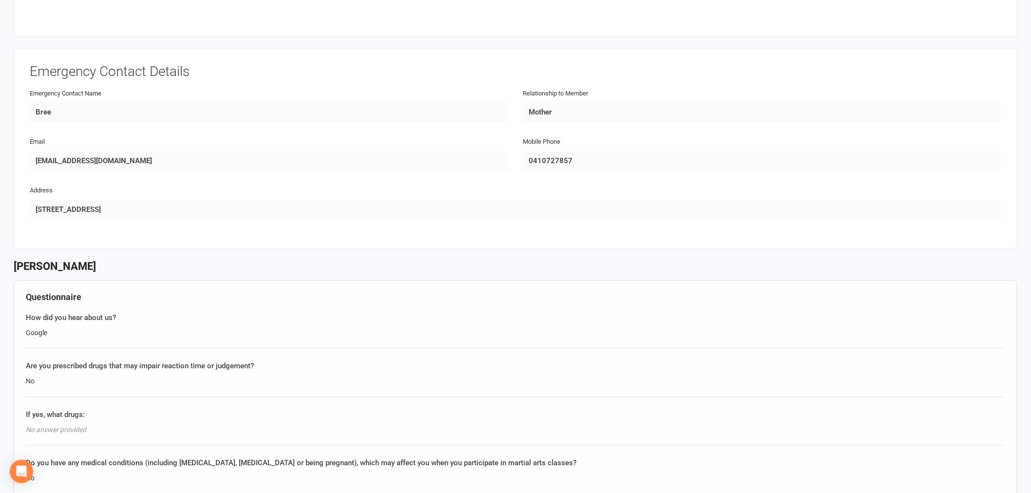
scroll to position [884, 0]
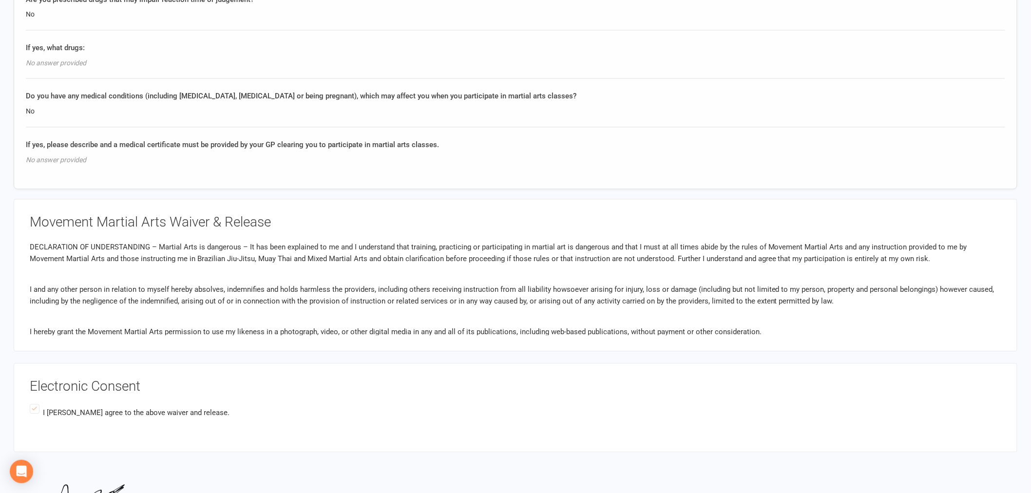
scroll to position [632, 0]
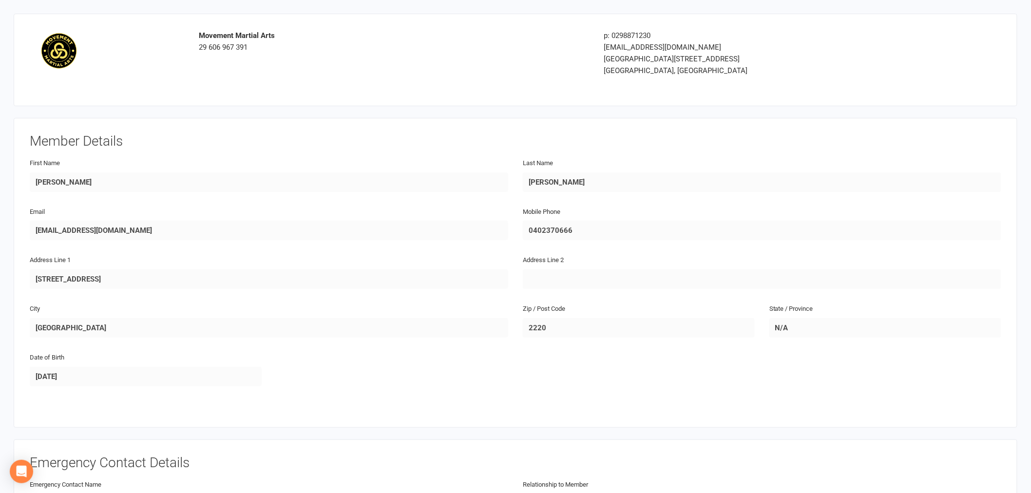
drag, startPoint x: 653, startPoint y: 296, endPoint x: 622, endPoint y: 297, distance: 30.7
click at [643, 301] on fieldset "First Name [PERSON_NAME] Last Name [PERSON_NAME] Email [EMAIL_ADDRESS][DOMAIN_N…" at bounding box center [516, 278] width 972 height 243
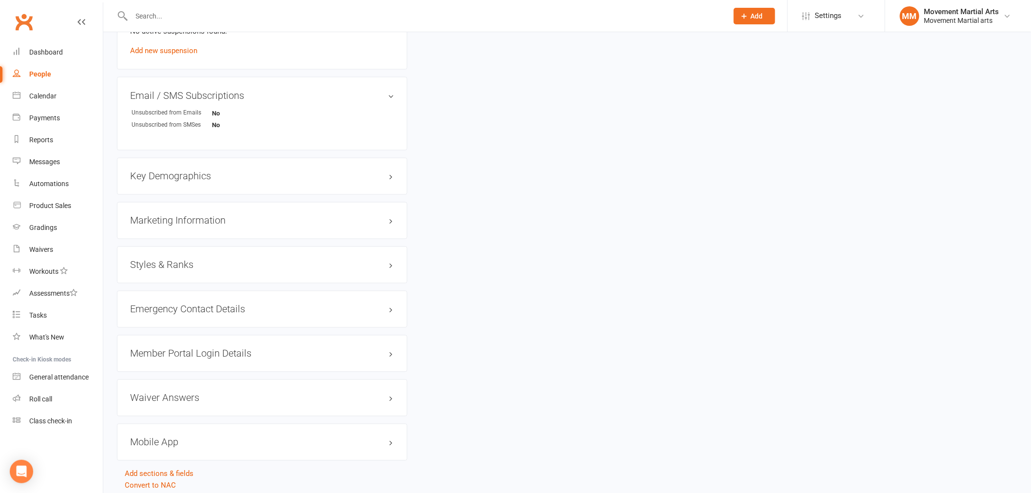
click at [177, 20] on input "text" at bounding box center [425, 16] width 593 height 14
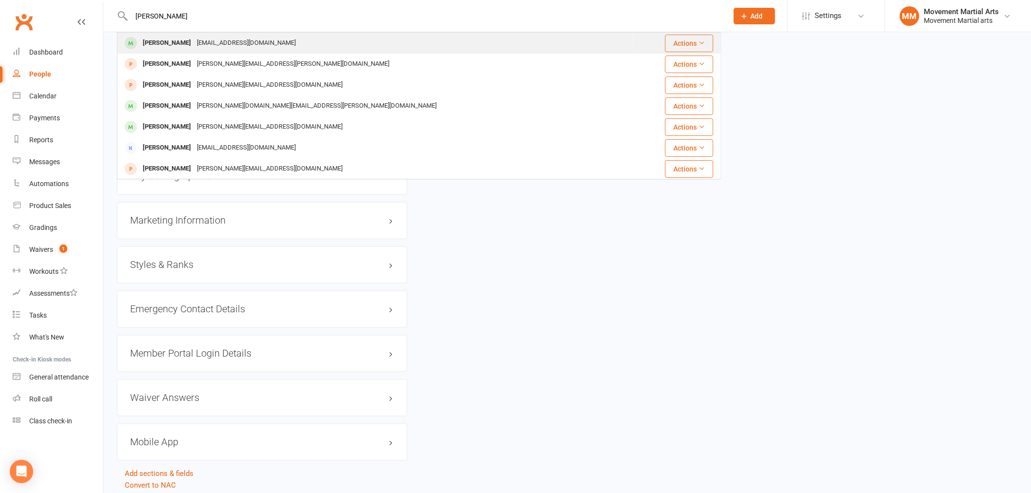
type input "[PERSON_NAME]"
click at [208, 46] on div "[EMAIL_ADDRESS][DOMAIN_NAME]" at bounding box center [246, 43] width 105 height 14
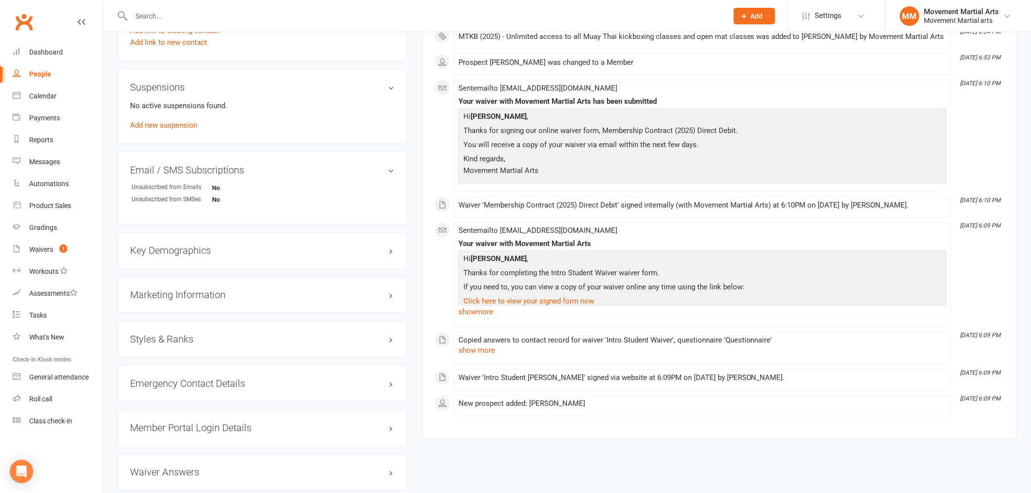
scroll to position [632, 0]
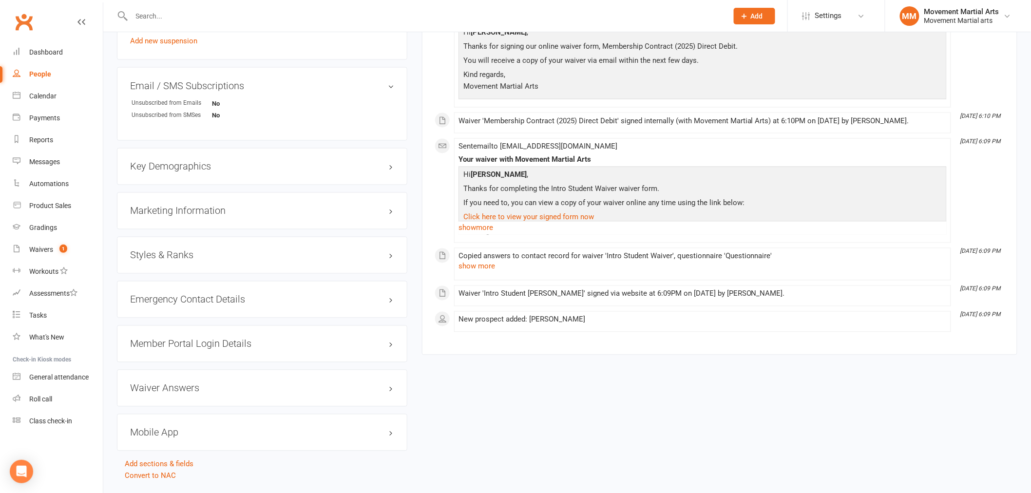
click at [162, 253] on h3 "Styles & Ranks" at bounding box center [262, 255] width 264 height 11
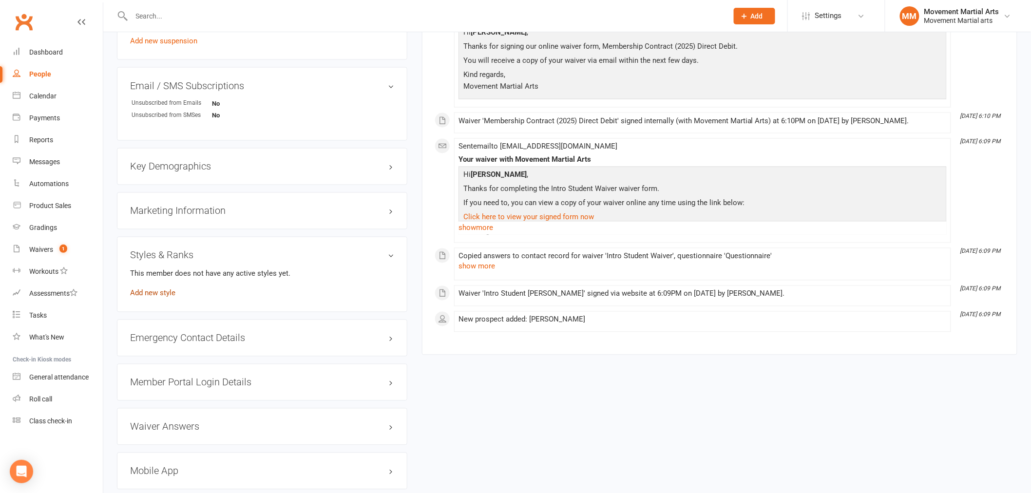
click at [155, 295] on link "Add new style" at bounding box center [152, 293] width 45 height 9
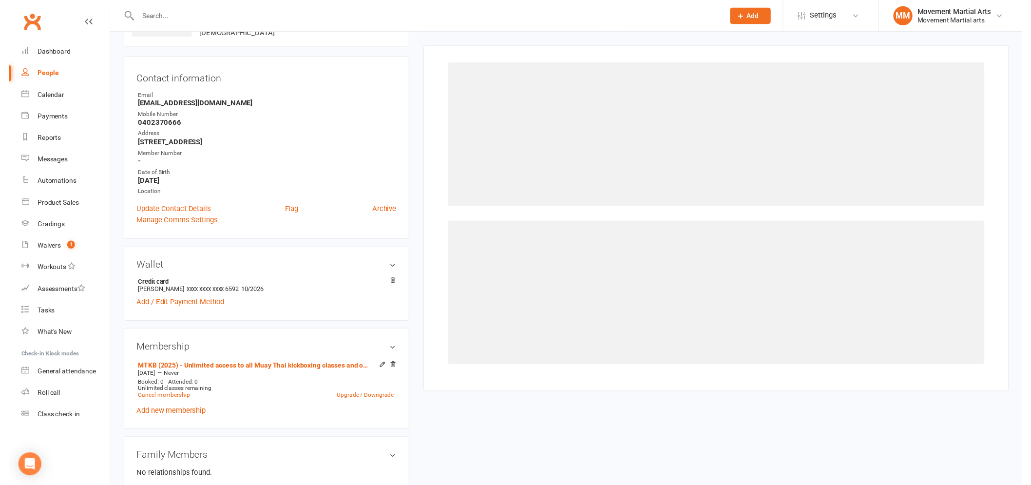
scroll to position [75, 0]
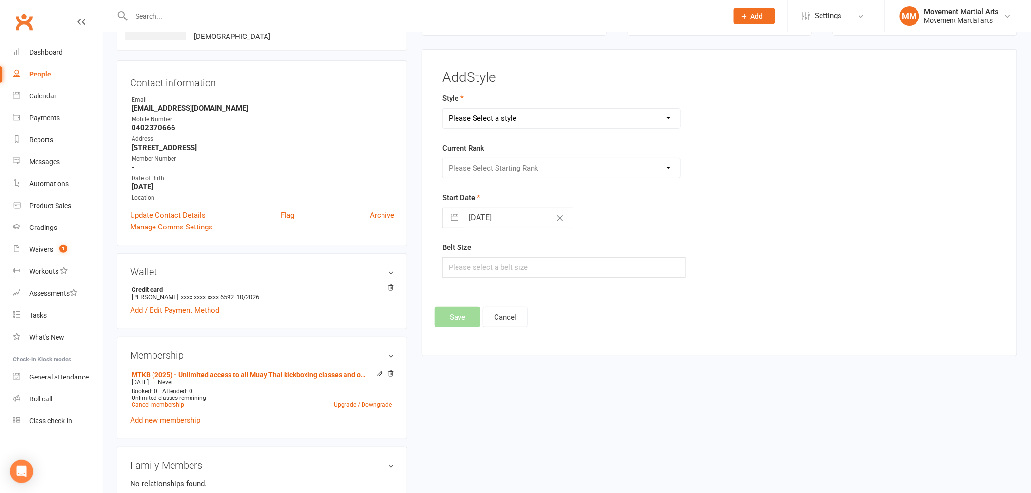
click at [517, 112] on select "Please Select a style BJJ Kids BJJ Kids Muay Thai Muay Thai Kickboxing Strength…" at bounding box center [561, 118] width 237 height 19
select select "177"
click at [443, 109] on select "Please Select a style BJJ Kids BJJ Kids Muay Thai Muay Thai Kickboxing Strength…" at bounding box center [561, 118] width 237 height 19
drag, startPoint x: 493, startPoint y: 166, endPoint x: 490, endPoint y: 177, distance: 11.6
click at [493, 166] on select "Please Select Starting Rank White Singlet Yellow Singlet Blue Singlet Purple Si…" at bounding box center [561, 167] width 237 height 19
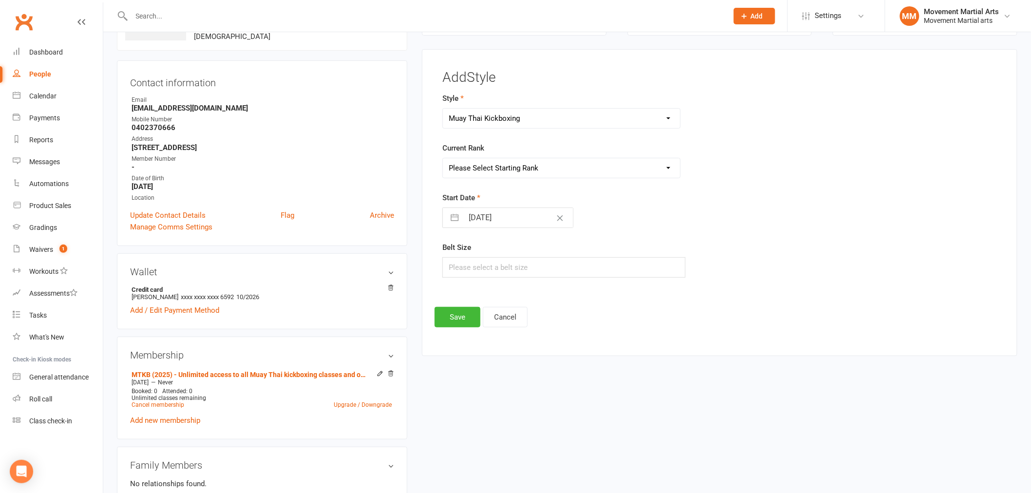
select select "1524"
click at [443, 158] on select "Please Select Starting Rank White Singlet Yellow Singlet Blue Singlet Purple Si…" at bounding box center [561, 167] width 237 height 19
click at [465, 311] on button "Save" at bounding box center [458, 317] width 46 height 20
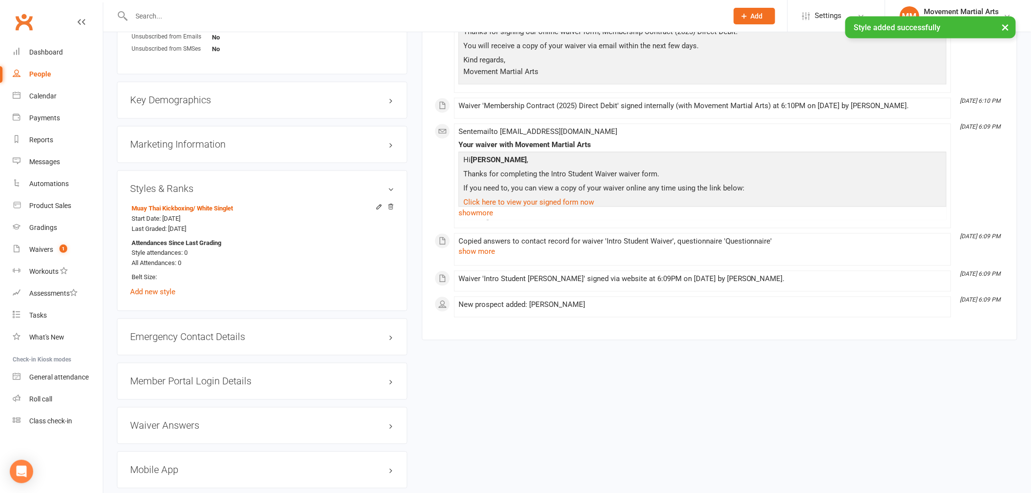
scroll to position [763, 0]
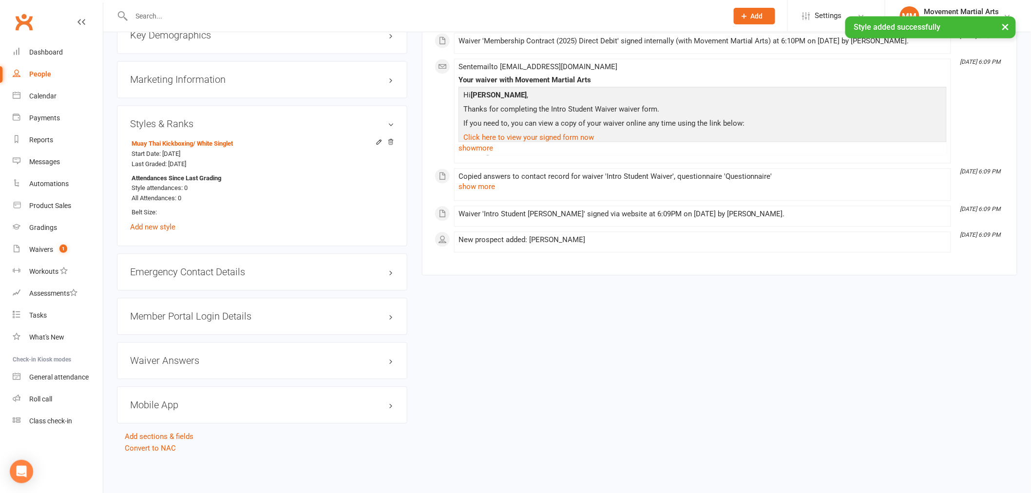
click at [191, 309] on div "Member Portal Login Details" at bounding box center [262, 316] width 291 height 37
drag, startPoint x: 214, startPoint y: 309, endPoint x: 215, endPoint y: 319, distance: 10.4
click at [214, 310] on div "Member Portal Login Details" at bounding box center [262, 316] width 291 height 37
click at [223, 315] on h3 "Member Portal Login Details" at bounding box center [262, 316] width 264 height 11
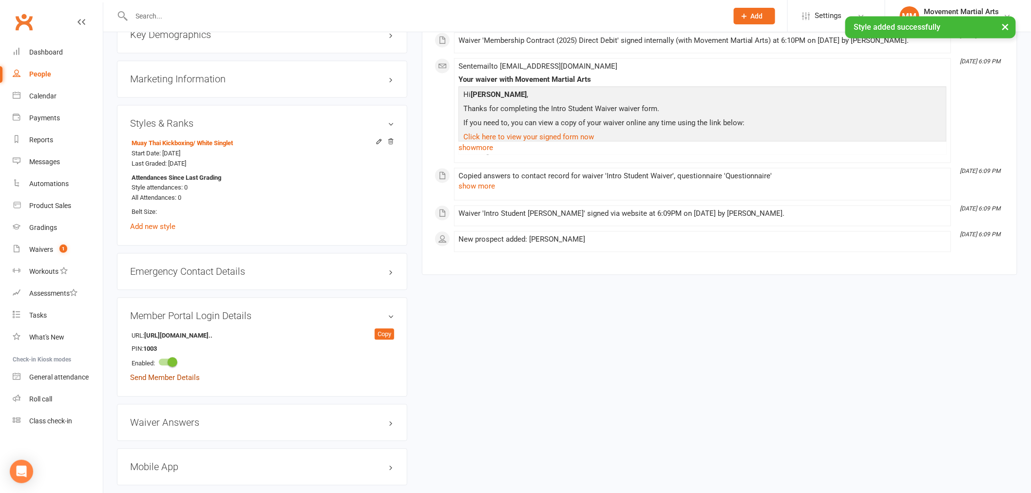
click at [187, 376] on member-login-details "URL: https://app.clubworx.com/... Copy PIN: 1003 Enabled: Send Member Details" at bounding box center [262, 356] width 264 height 54
click at [187, 376] on link "Send Member Details" at bounding box center [165, 378] width 70 height 9
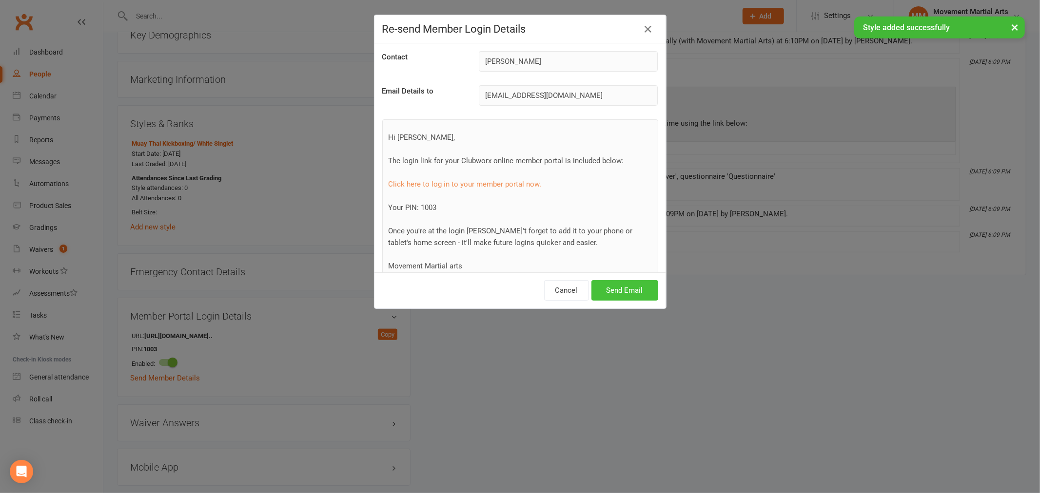
click at [618, 282] on button "Send Email" at bounding box center [624, 290] width 67 height 20
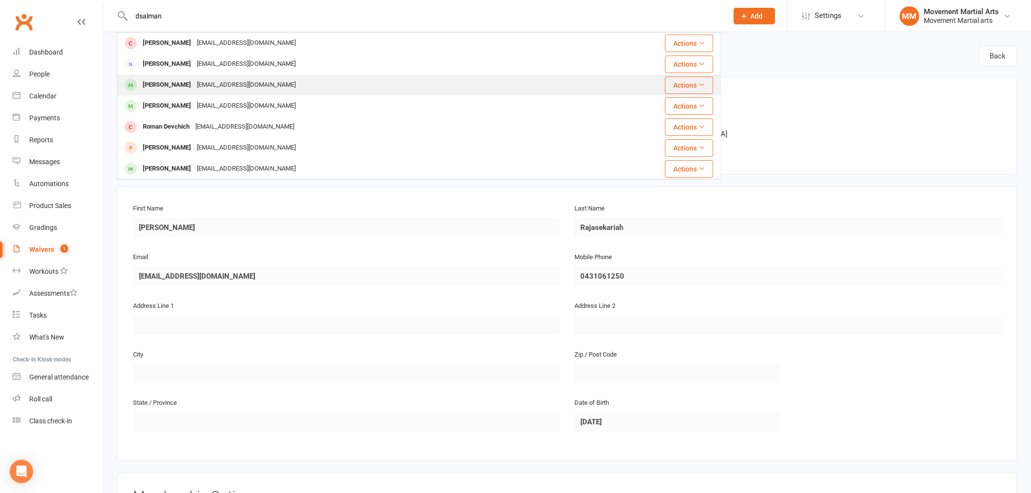
type input "dsalman"
click at [194, 84] on div "[EMAIL_ADDRESS][DOMAIN_NAME]" at bounding box center [246, 85] width 105 height 14
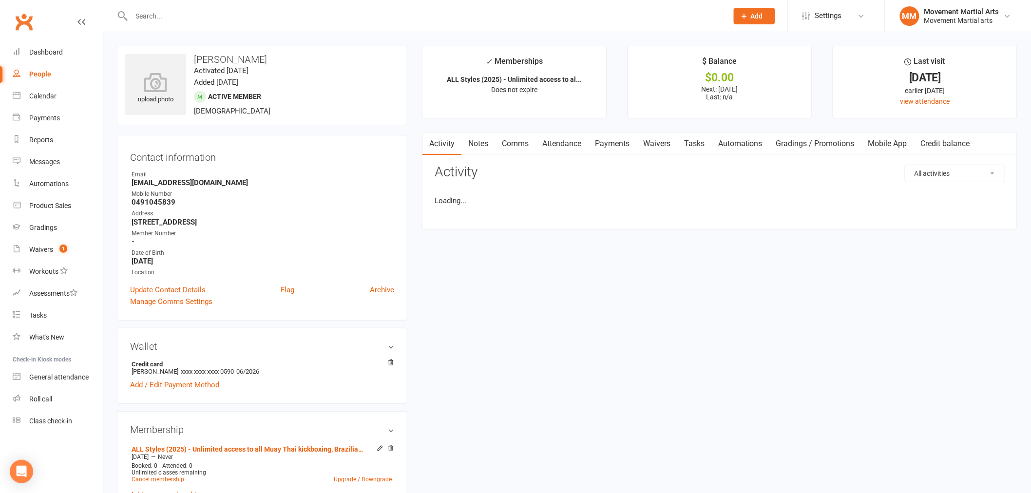
click at [622, 143] on link "Payments" at bounding box center [612, 144] width 48 height 22
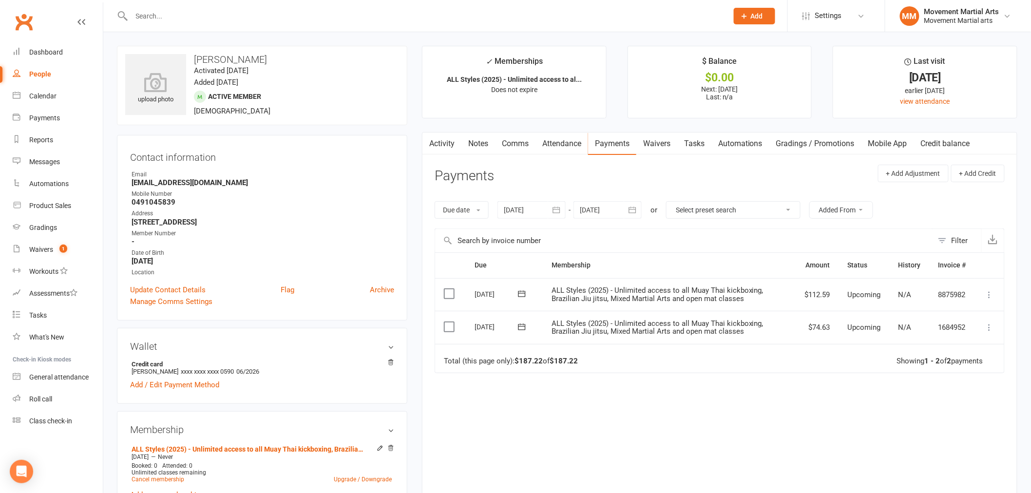
click at [991, 292] on icon at bounding box center [990, 295] width 10 height 10
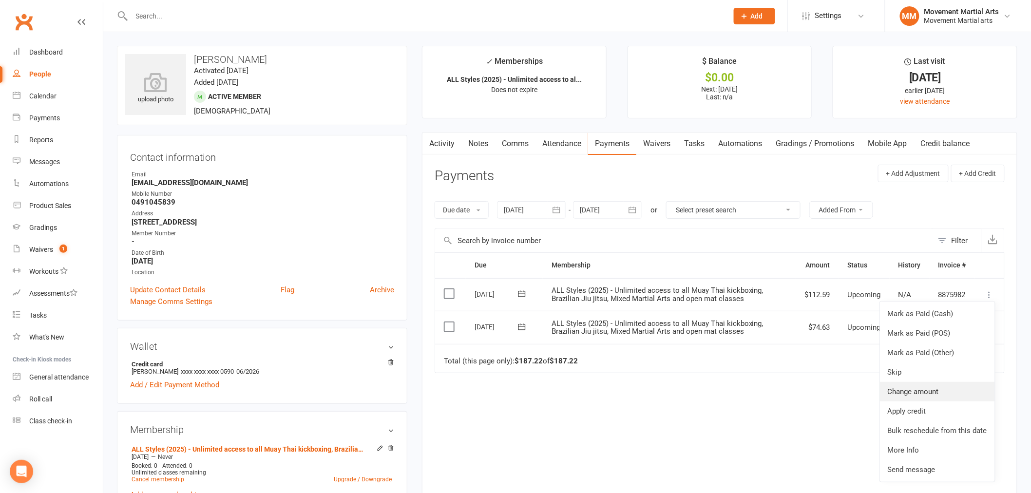
click at [952, 388] on link "Change amount" at bounding box center [937, 391] width 115 height 19
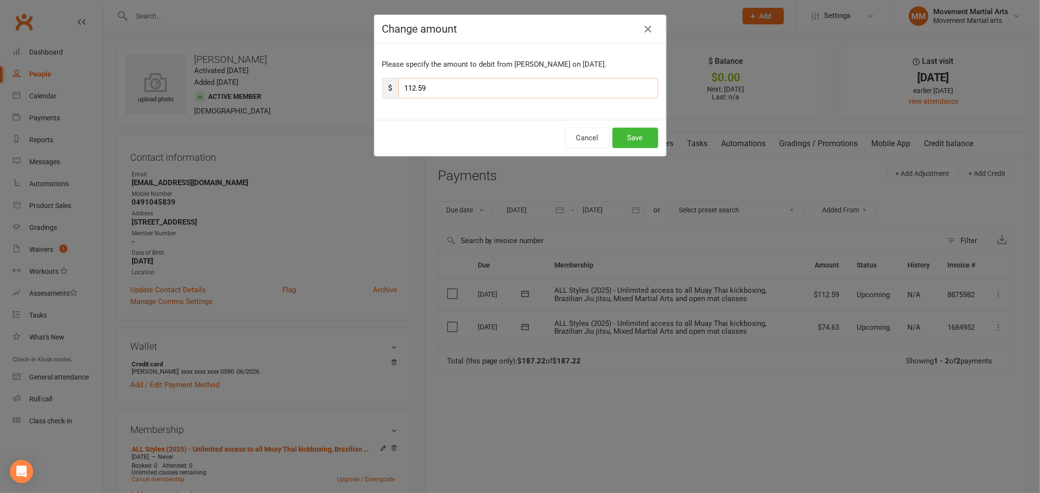
drag, startPoint x: 455, startPoint y: 94, endPoint x: 390, endPoint y: 96, distance: 64.4
click at [390, 96] on div "$ 112.59" at bounding box center [520, 88] width 276 height 20
type input "56.295"
click at [647, 142] on button "Save" at bounding box center [635, 138] width 46 height 20
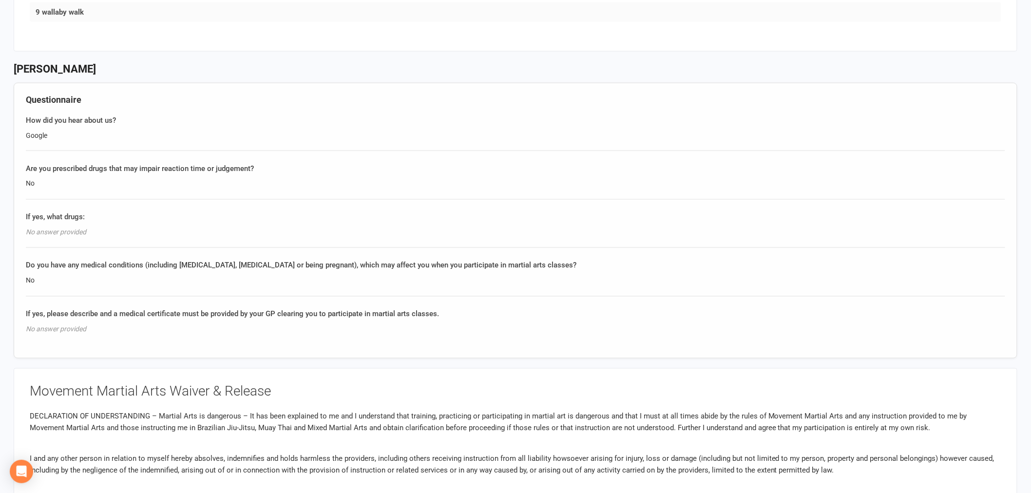
scroll to position [632, 0]
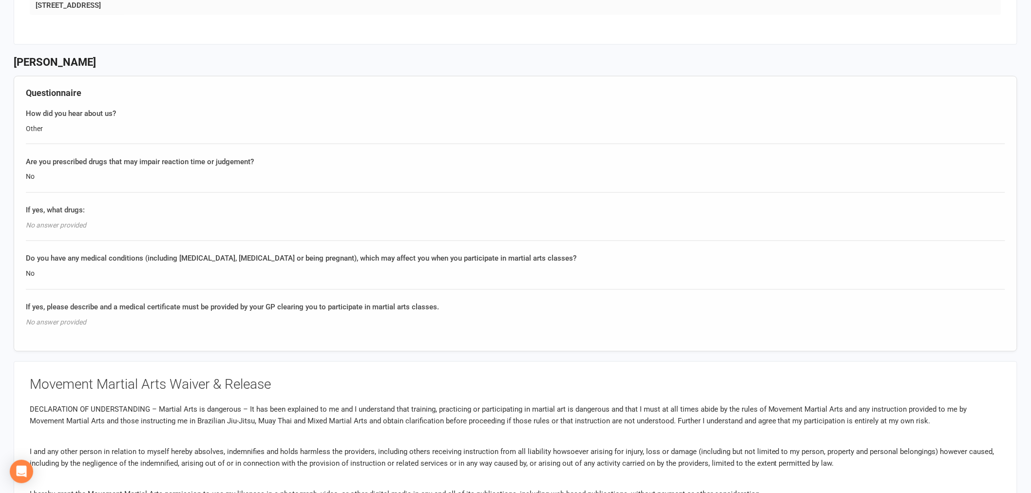
scroll to position [632, 0]
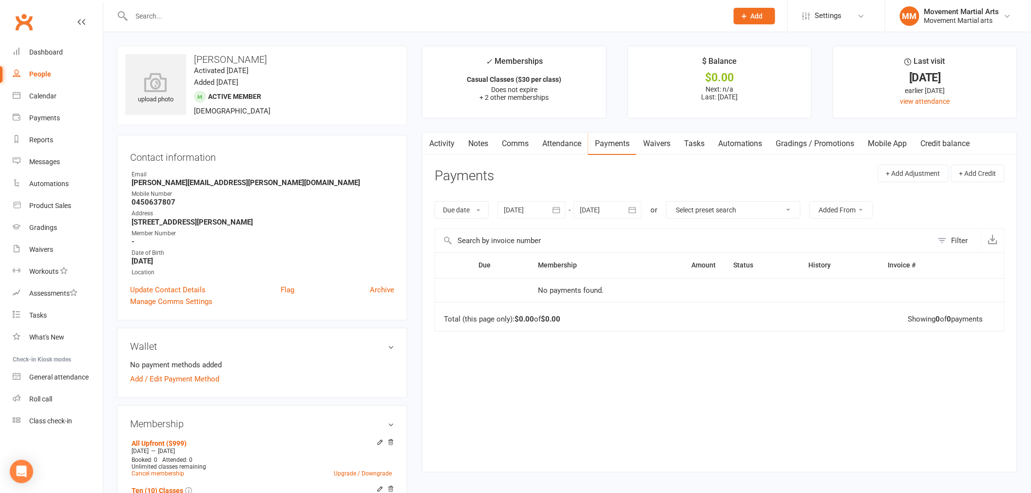
click at [197, 21] on input "text" at bounding box center [425, 16] width 593 height 14
type input "tr"
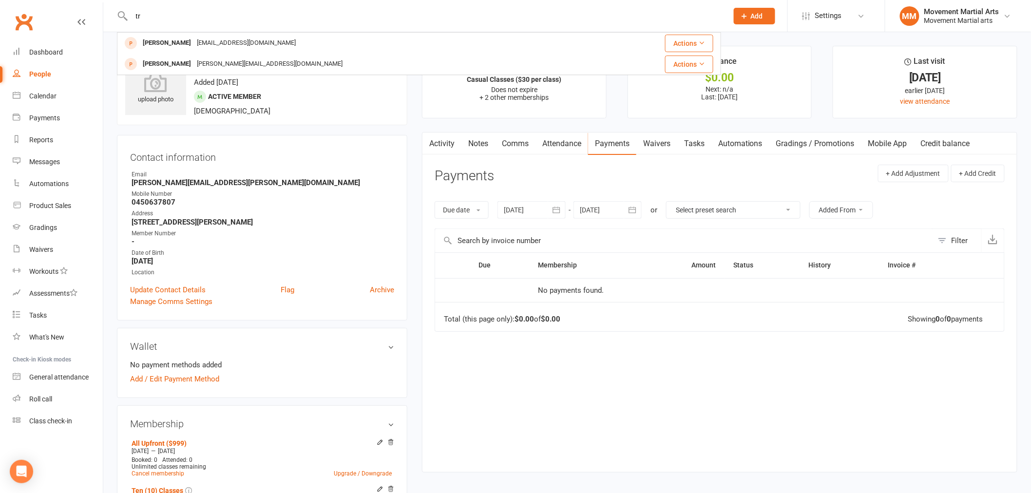
click at [735, 148] on link "Automations" at bounding box center [741, 144] width 58 height 22
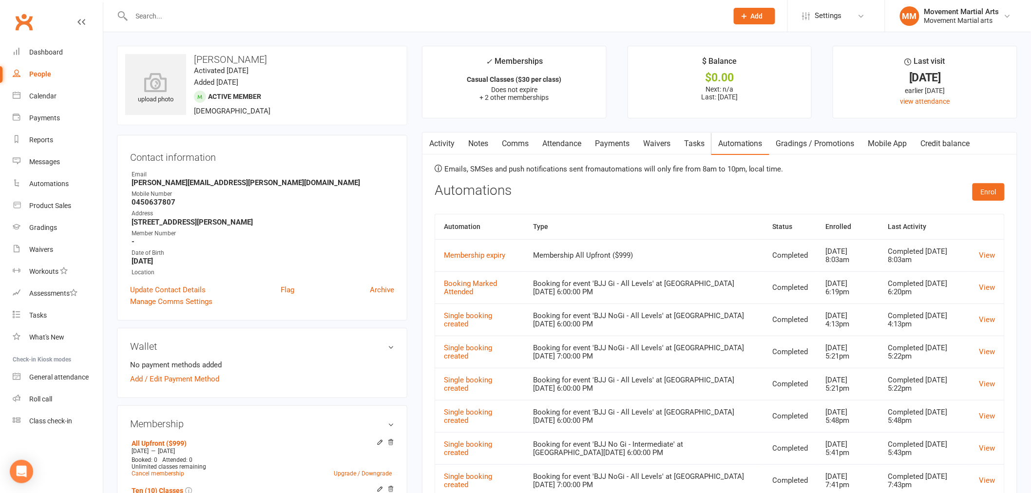
click at [617, 153] on link "Payments" at bounding box center [612, 144] width 48 height 22
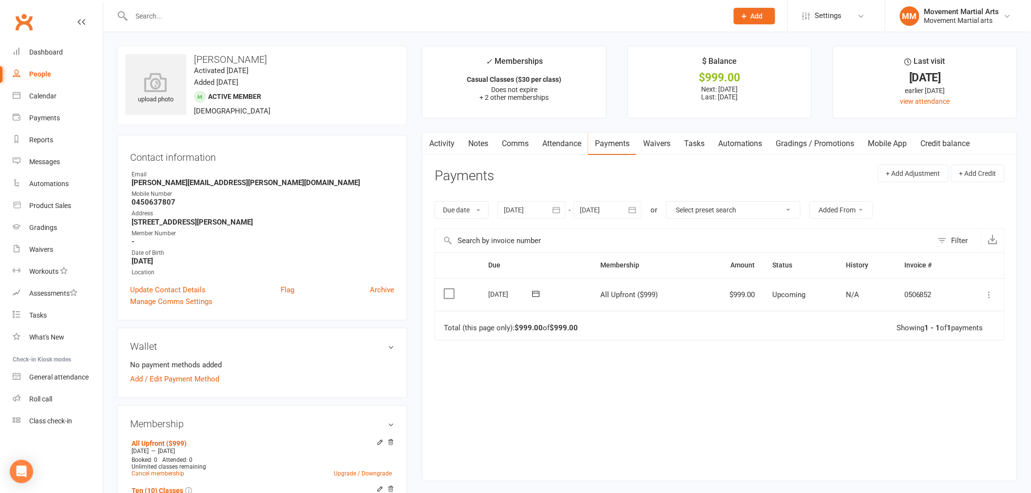
click at [992, 295] on icon at bounding box center [990, 295] width 10 height 10
click at [983, 325] on link "Mark as Paid (POS)" at bounding box center [947, 333] width 97 height 19
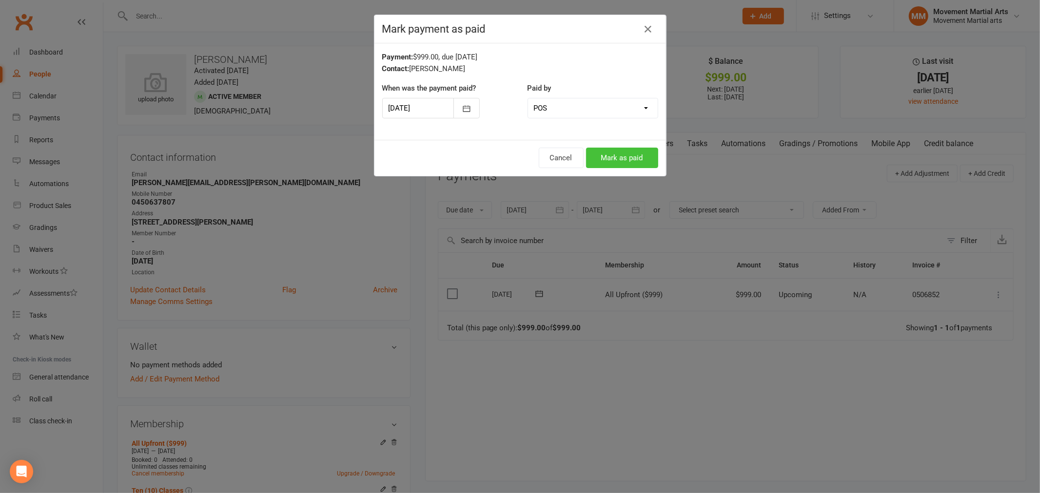
click at [642, 166] on button "Mark as paid" at bounding box center [622, 158] width 72 height 20
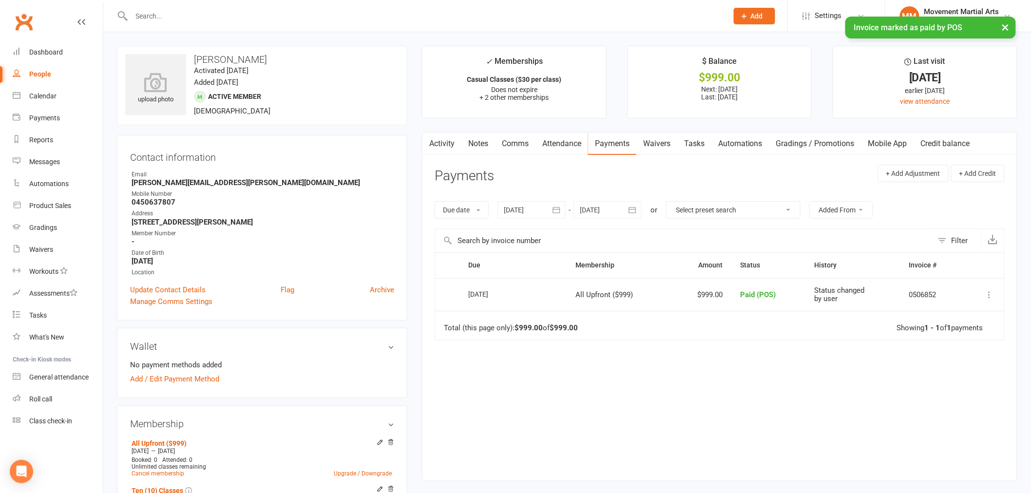
click at [257, 9] on input "text" at bounding box center [425, 16] width 593 height 14
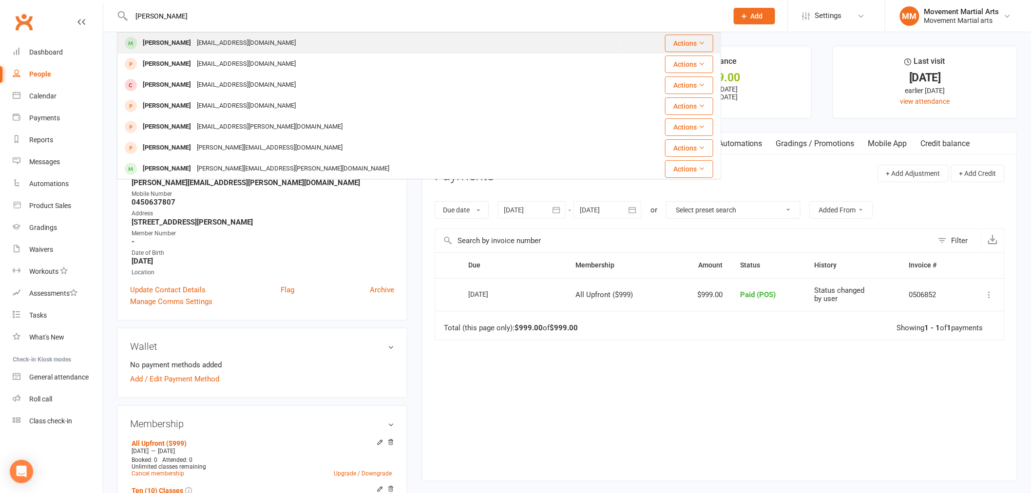
type input "[PERSON_NAME]"
click at [227, 46] on div "[EMAIL_ADDRESS][DOMAIN_NAME]" at bounding box center [246, 43] width 105 height 14
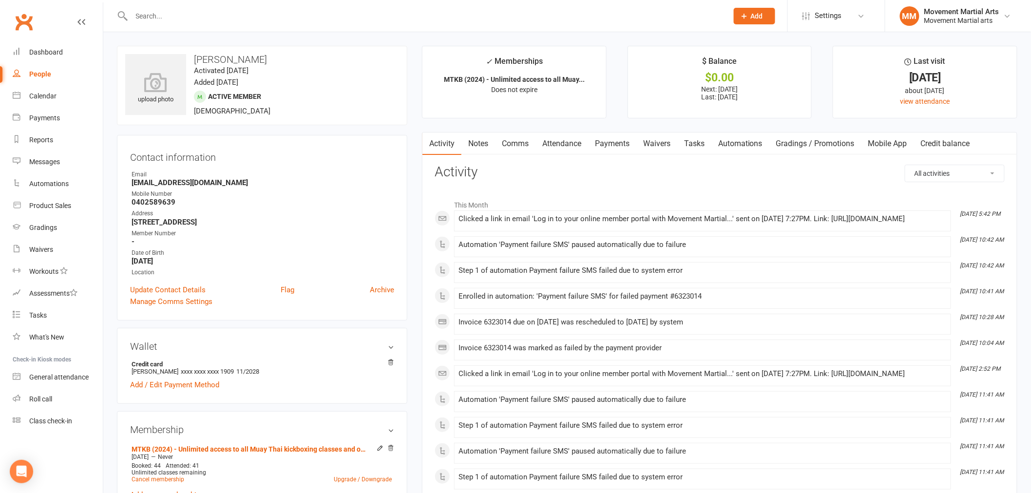
click at [618, 135] on link "Payments" at bounding box center [612, 144] width 48 height 22
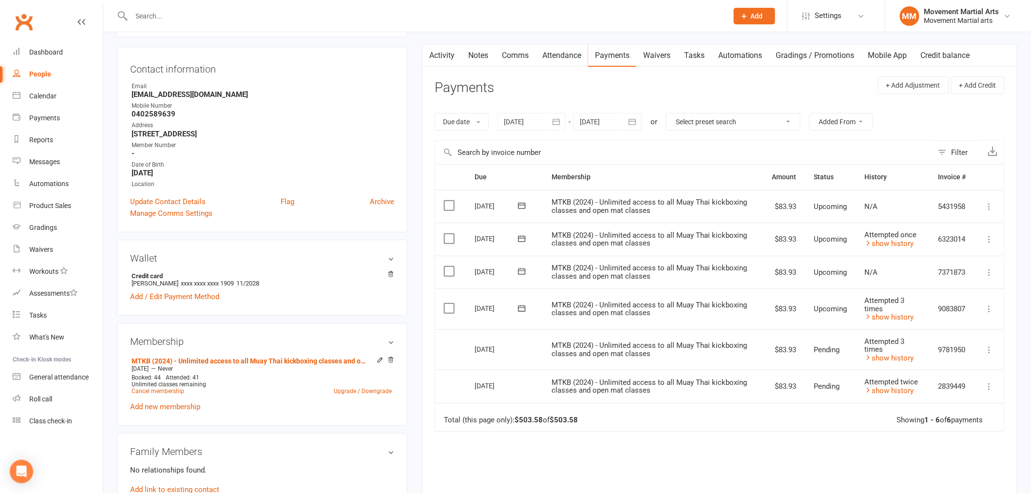
scroll to position [126, 0]
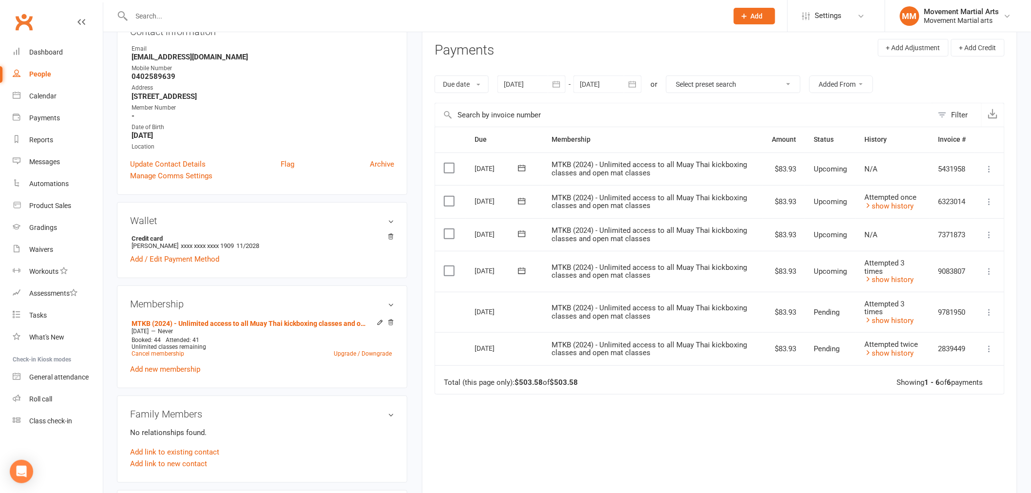
click at [636, 84] on icon "button" at bounding box center [633, 84] width 10 height 10
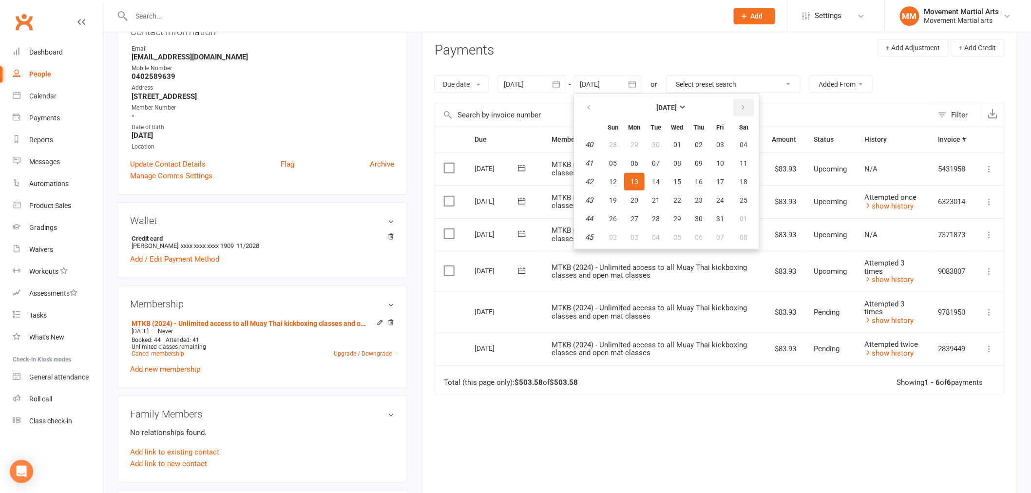
click at [740, 110] on icon "button" at bounding box center [743, 108] width 7 height 8
click at [703, 244] on ul "December 2025 Sun Mon Tue Wed Thu Fri Sat 49 30 01 02 03 04 05 06 50 07 08 09 1…" at bounding box center [667, 172] width 186 height 156
click at [718, 215] on span "02" at bounding box center [721, 219] width 8 height 8
type input "02 Jan 2026"
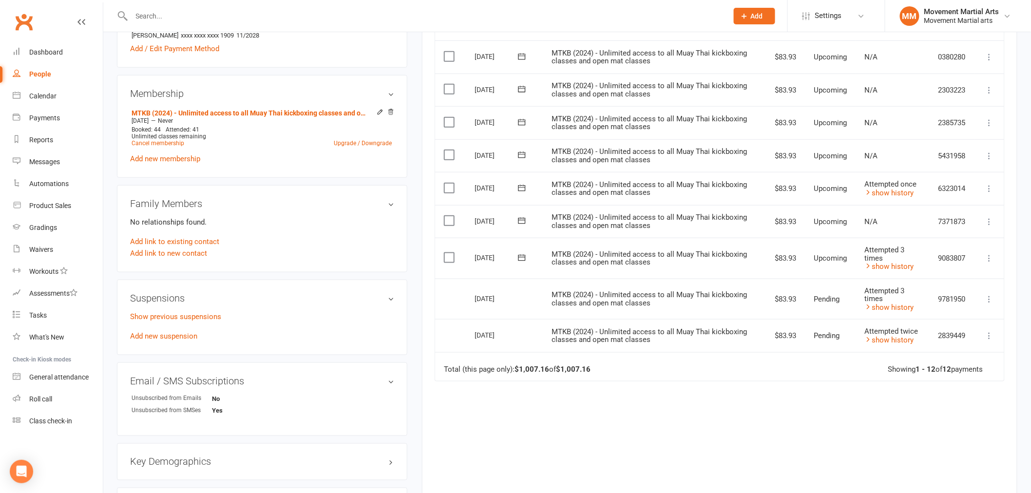
scroll to position [379, 0]
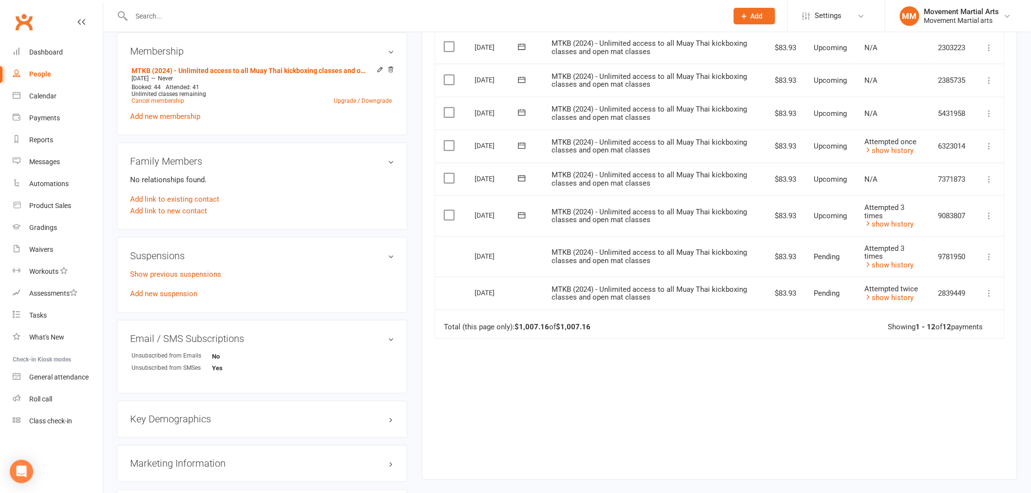
click at [520, 375] on div "Due Contact Membership Amount Status History Invoice # Select this 02 Jan 2026 …" at bounding box center [720, 169] width 570 height 591
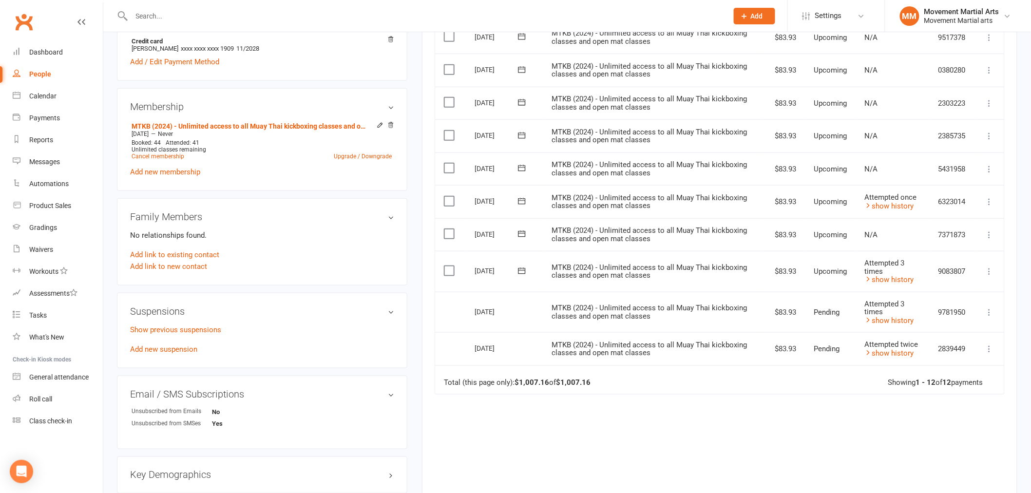
scroll to position [126, 0]
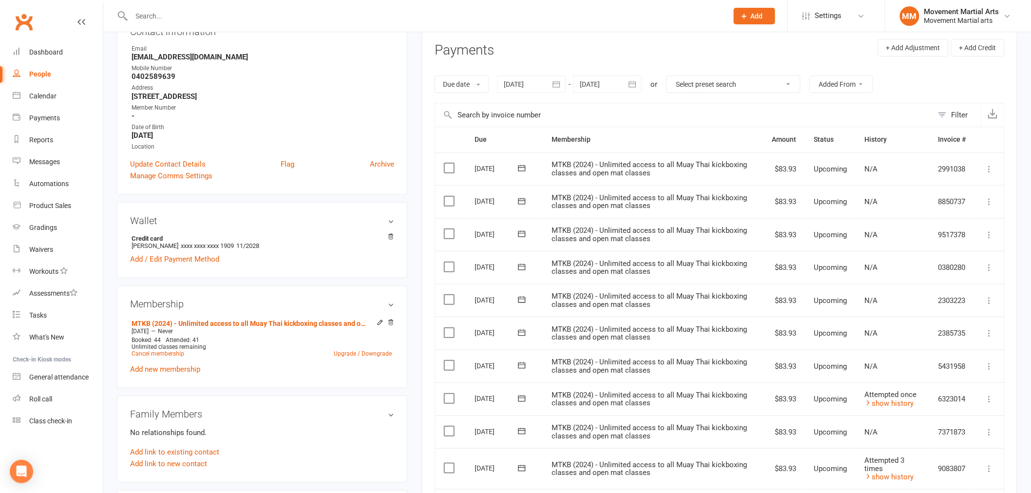
click at [565, 83] on button "button" at bounding box center [557, 85] width 18 height 18
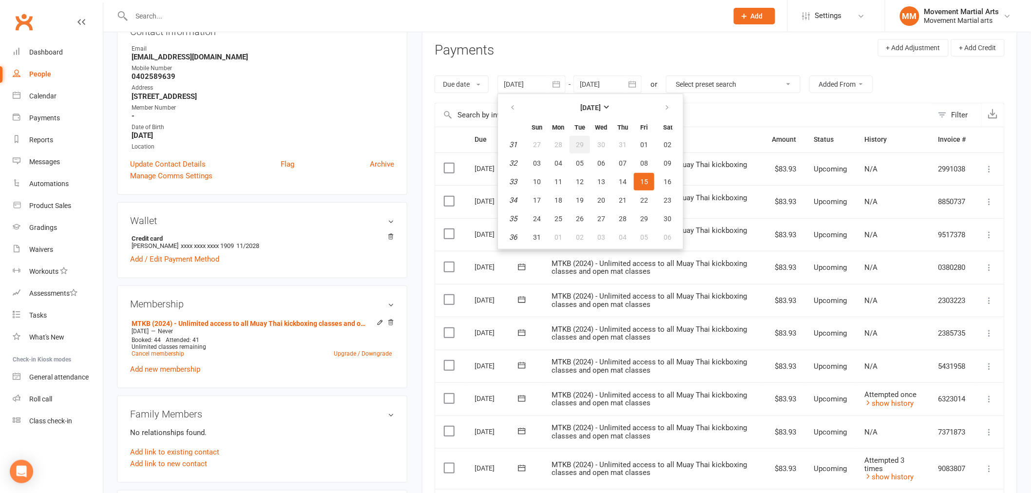
click at [580, 148] on button "29" at bounding box center [580, 145] width 20 height 18
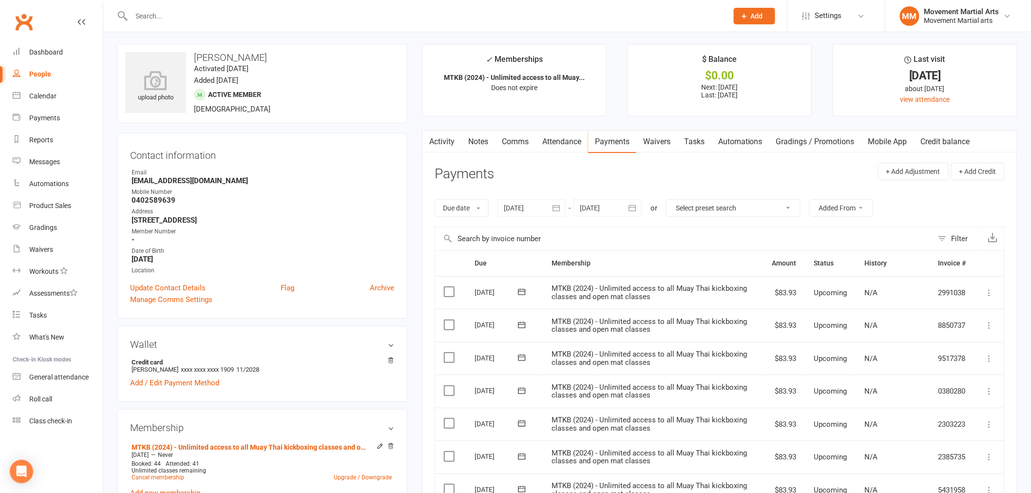
scroll to position [0, 0]
click at [544, 217] on div at bounding box center [532, 210] width 68 height 18
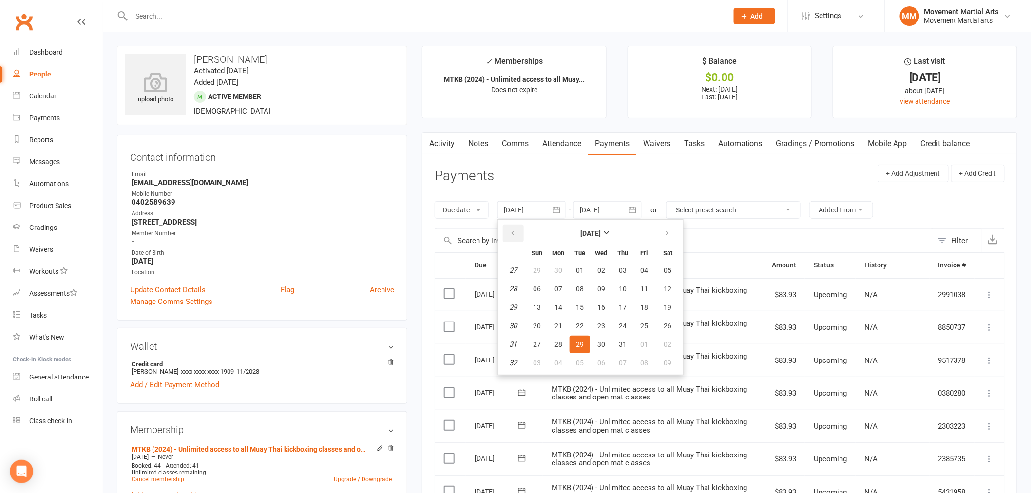
click at [514, 239] on button "button" at bounding box center [513, 234] width 21 height 18
click at [552, 276] on button "02" at bounding box center [558, 271] width 20 height 18
type input "02 Jun 2025"
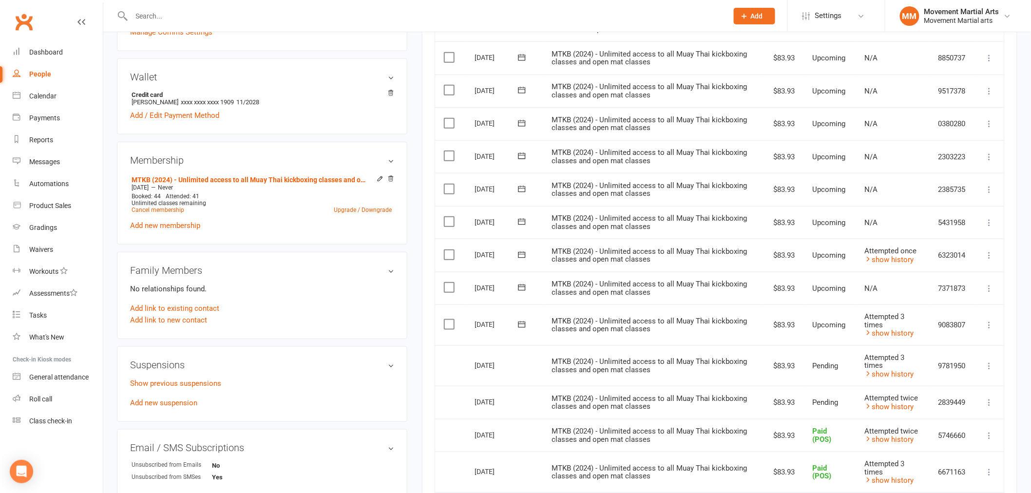
scroll to position [379, 0]
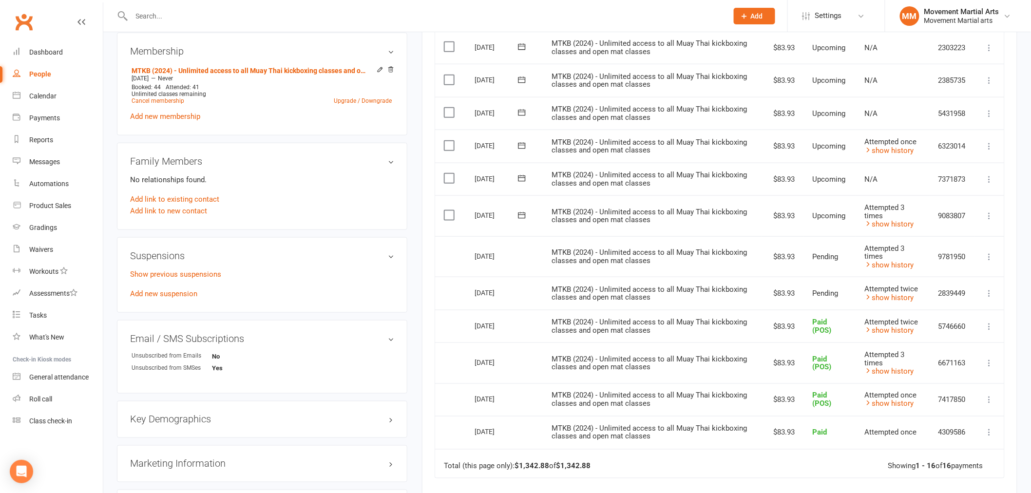
click at [626, 351] on td "MTKB (2024) - Unlimited access to all Muay Thai kickboxing classes and open mat…" at bounding box center [652, 363] width 219 height 41
click at [160, 298] on div "Show previous suspensions Add new suspension" at bounding box center [262, 284] width 264 height 31
click at [160, 296] on link "Add new suspension" at bounding box center [163, 294] width 67 height 9
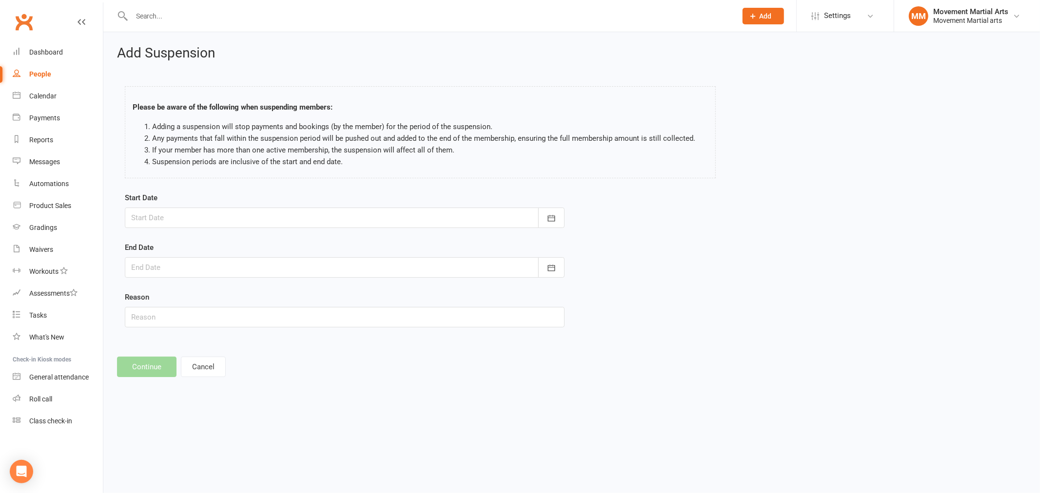
click at [187, 223] on div at bounding box center [345, 218] width 440 height 20
click at [186, 316] on span "15" at bounding box center [186, 317] width 8 height 8
type input "15 Sep 2025"
click at [184, 269] on div at bounding box center [345, 267] width 440 height 20
click at [247, 381] on span "25" at bounding box center [250, 385] width 8 height 8
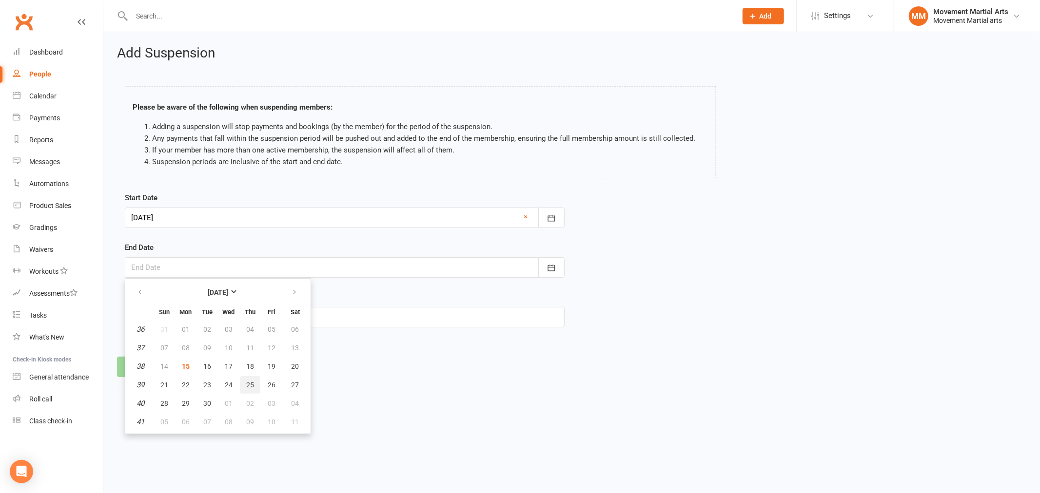
type input "25 Sep 2025"
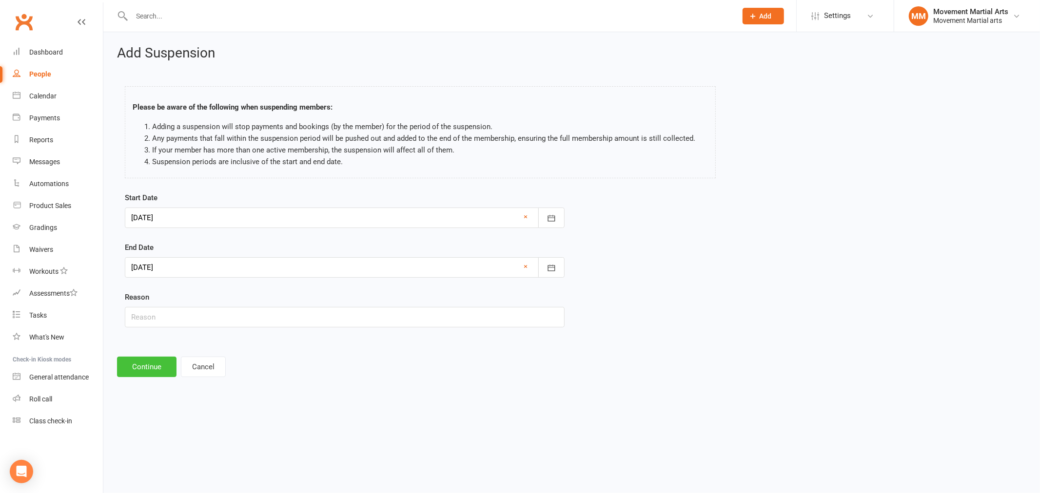
click at [169, 373] on button "Continue" at bounding box center [146, 367] width 59 height 20
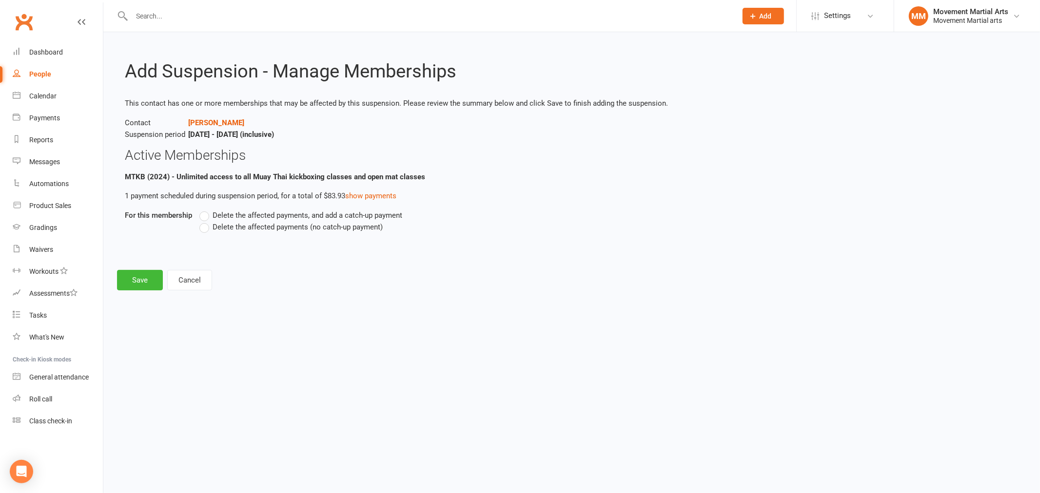
click at [265, 221] on span "Delete the affected payments (no catch-up payment)" at bounding box center [298, 226] width 170 height 10
click at [206, 221] on input "Delete the affected payments (no catch-up payment)" at bounding box center [202, 221] width 6 height 0
click at [132, 277] on button "Save" at bounding box center [140, 280] width 46 height 20
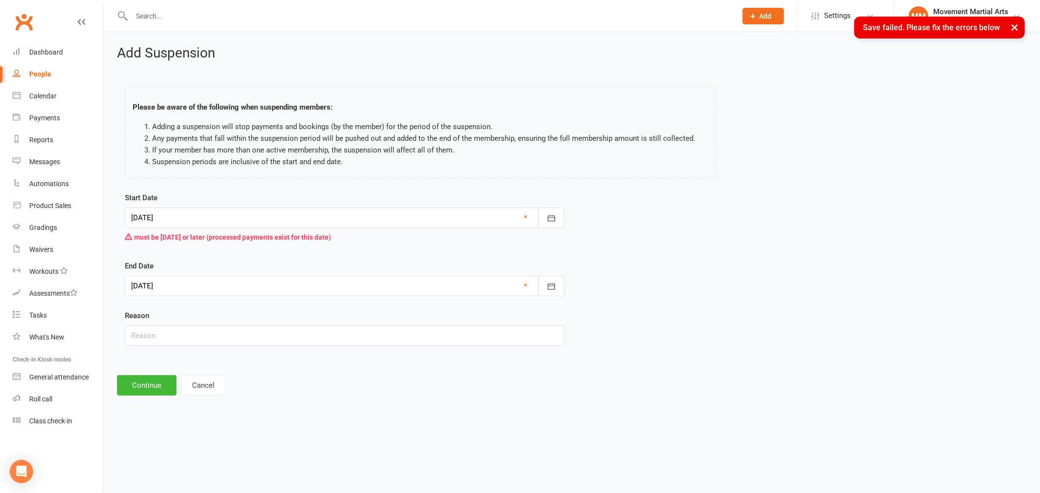
click at [202, 214] on div at bounding box center [345, 218] width 440 height 20
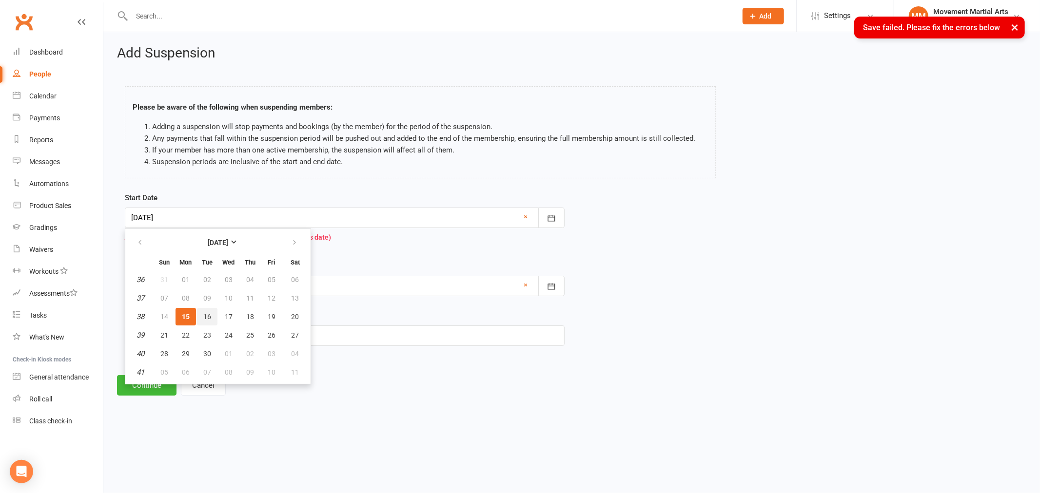
click at [200, 317] on button "16" at bounding box center [207, 317] width 20 height 18
type input "16 Sep 2025"
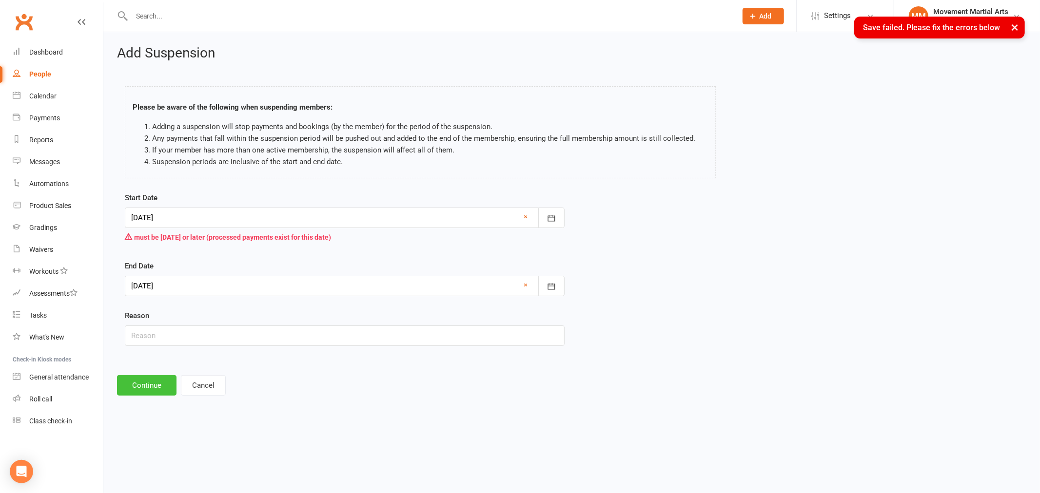
click at [143, 381] on button "Continue" at bounding box center [146, 385] width 59 height 20
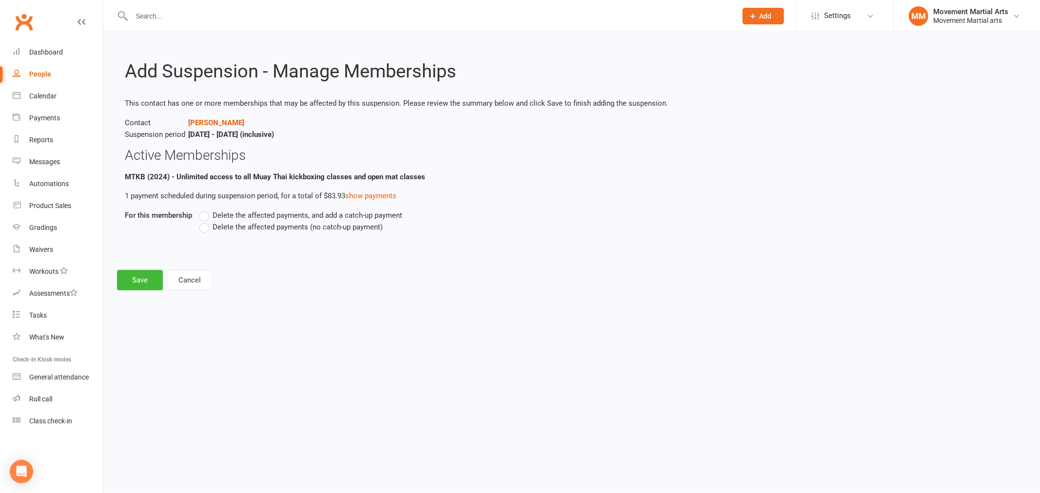
click at [245, 225] on span "Delete the affected payments (no catch-up payment)" at bounding box center [298, 226] width 170 height 10
click at [206, 221] on input "Delete the affected payments (no catch-up payment)" at bounding box center [202, 221] width 6 height 0
click at [159, 278] on button "Save" at bounding box center [140, 280] width 46 height 20
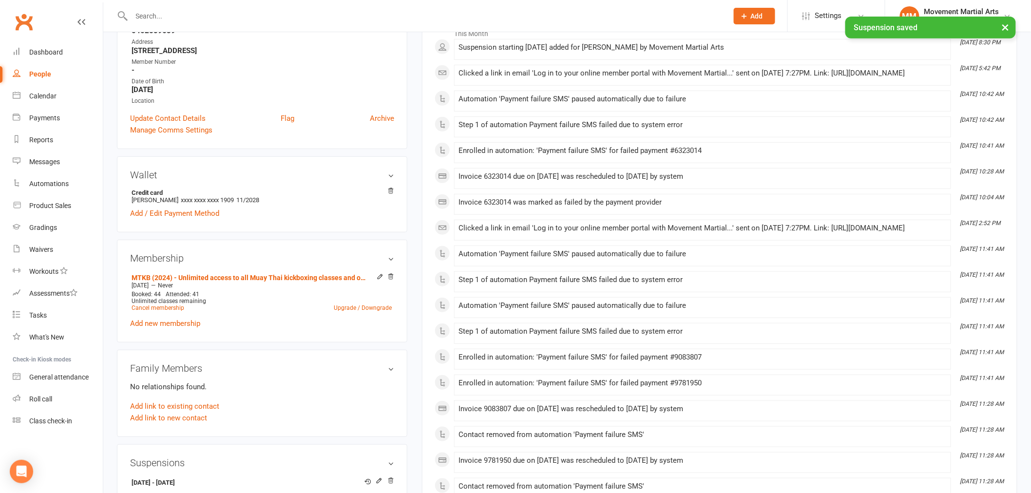
scroll to position [379, 0]
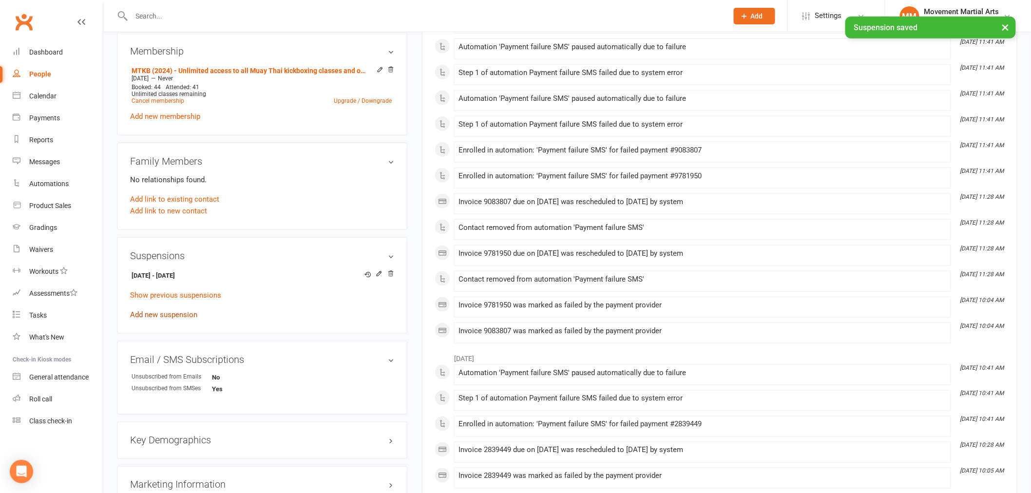
click at [157, 311] on link "Add new suspension" at bounding box center [163, 315] width 67 height 9
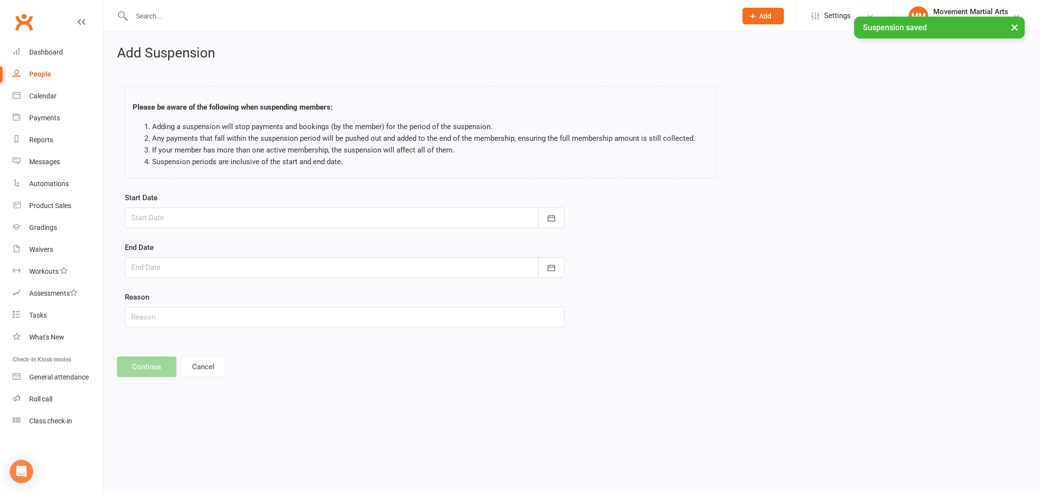
click at [168, 214] on div at bounding box center [345, 218] width 440 height 20
click at [292, 336] on span "27" at bounding box center [296, 335] width 8 height 8
type input "27 Sep 2025"
click at [194, 270] on div at bounding box center [345, 267] width 440 height 20
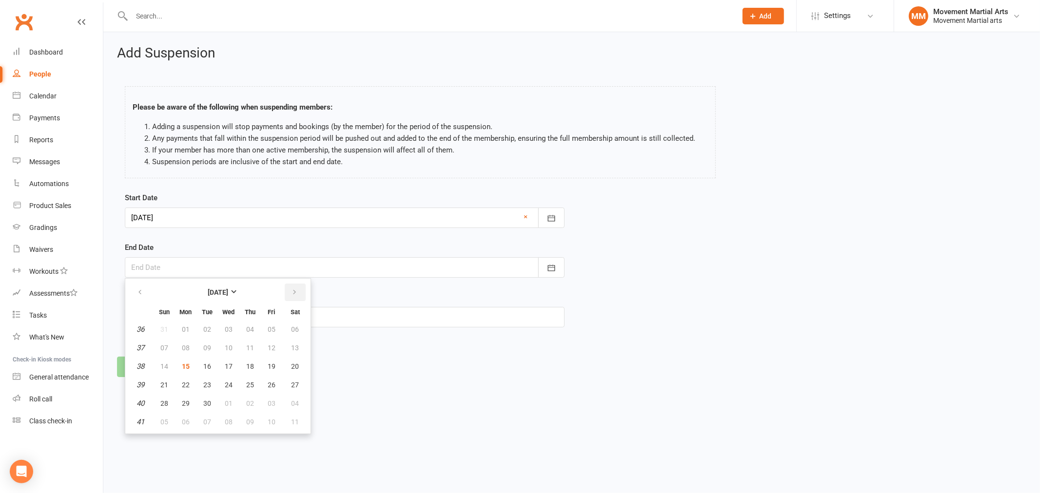
click at [291, 289] on icon "button" at bounding box center [294, 293] width 7 height 8
click at [169, 360] on button "09" at bounding box center [164, 367] width 20 height 18
type input "09 Nov 2025"
click at [145, 371] on button "Continue" at bounding box center [146, 367] width 59 height 20
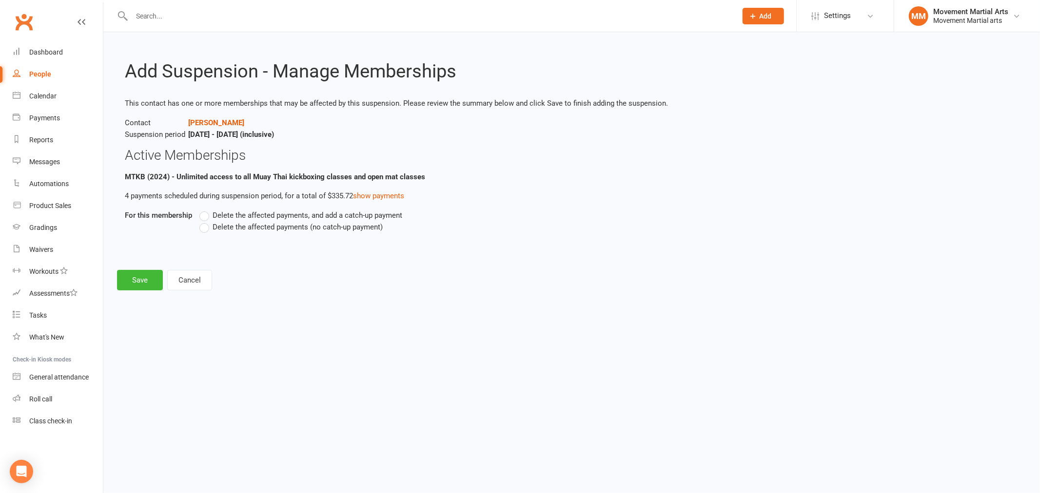
click at [250, 225] on span "Delete the affected payments (no catch-up payment)" at bounding box center [298, 226] width 170 height 10
click at [206, 221] on input "Delete the affected payments (no catch-up payment)" at bounding box center [202, 221] width 6 height 0
click at [140, 278] on button "Save" at bounding box center [140, 280] width 46 height 20
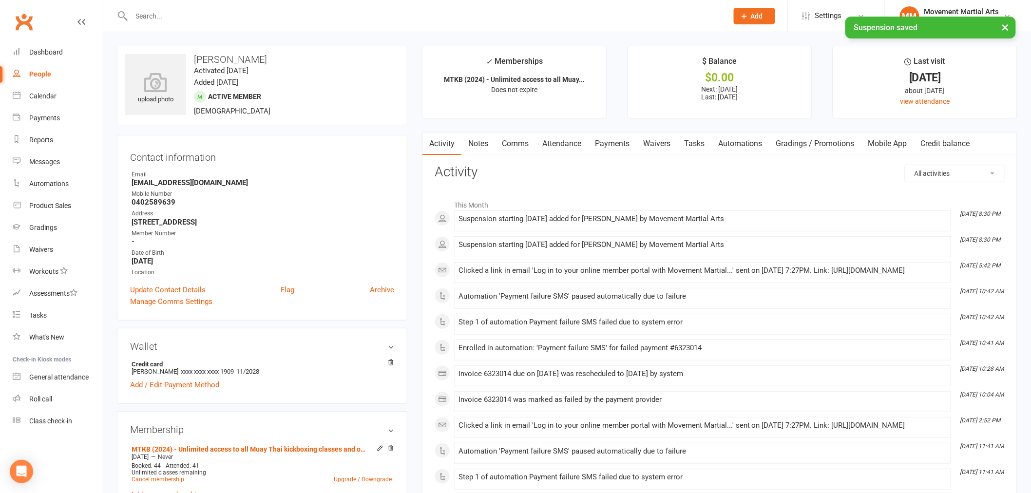
click at [613, 137] on link "Payments" at bounding box center [612, 144] width 48 height 22
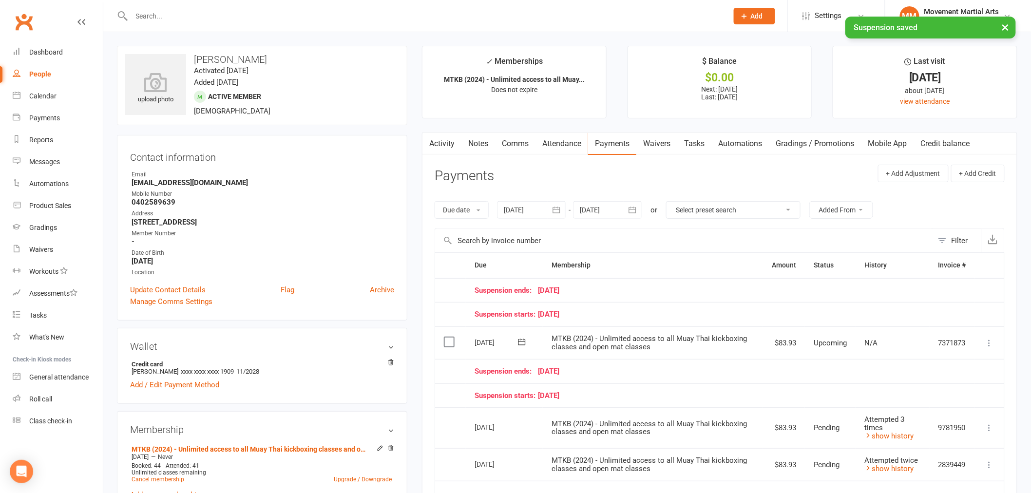
click at [641, 203] on button "button" at bounding box center [633, 210] width 18 height 18
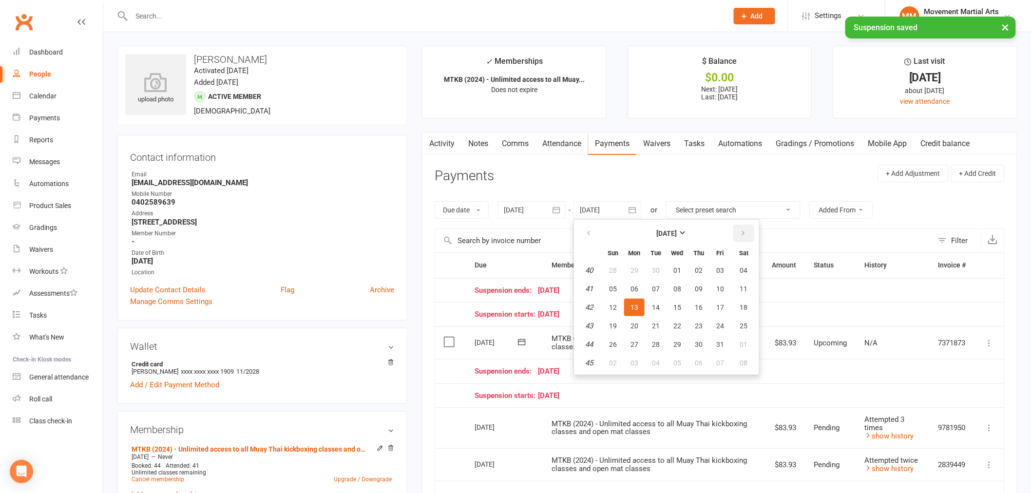
click at [742, 231] on icon "button" at bounding box center [743, 234] width 7 height 8
click at [700, 304] on span "18" at bounding box center [699, 308] width 8 height 8
type input "18 Dec 2025"
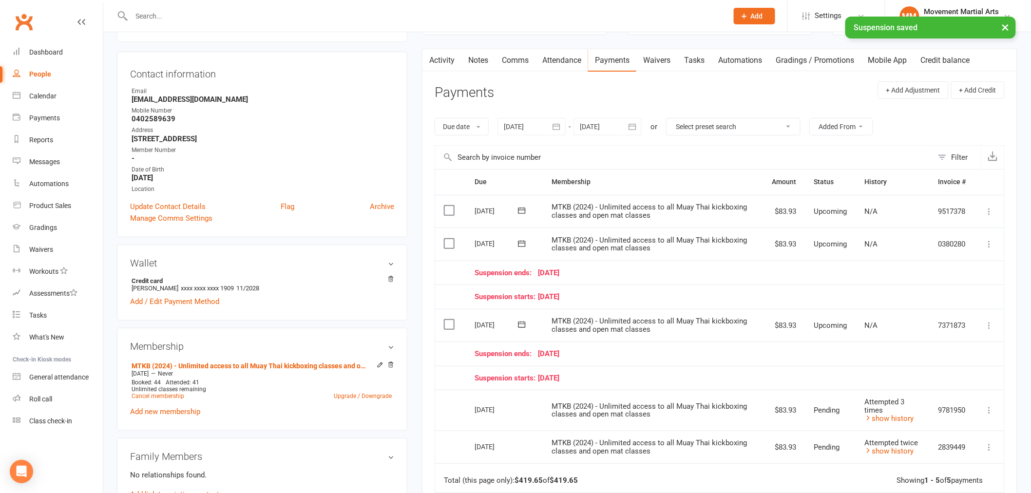
scroll to position [126, 0]
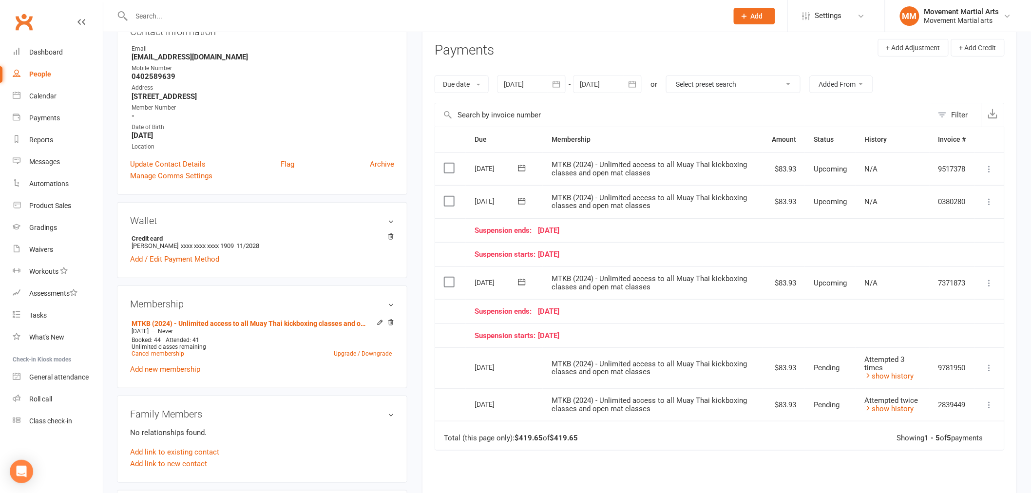
click at [995, 279] on button at bounding box center [990, 283] width 12 height 12
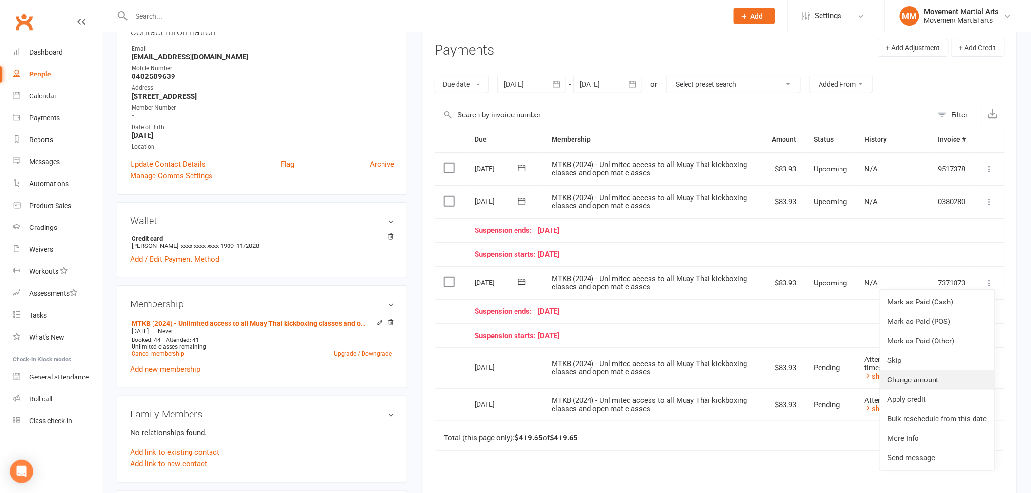
click at [941, 371] on link "Change amount" at bounding box center [937, 379] width 115 height 19
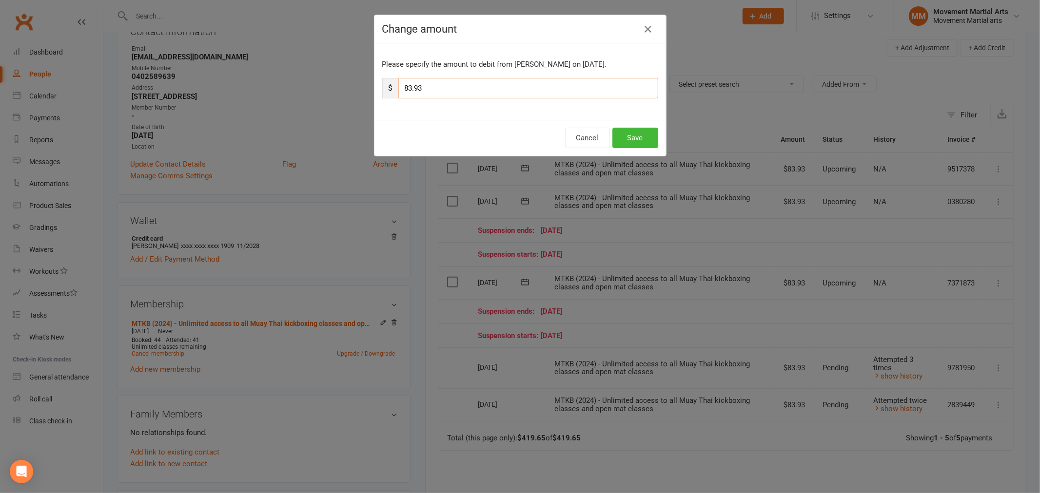
click at [425, 83] on input "83.93" at bounding box center [528, 88] width 260 height 20
type input "8"
type input "10"
click at [635, 128] on button "Save" at bounding box center [635, 138] width 46 height 20
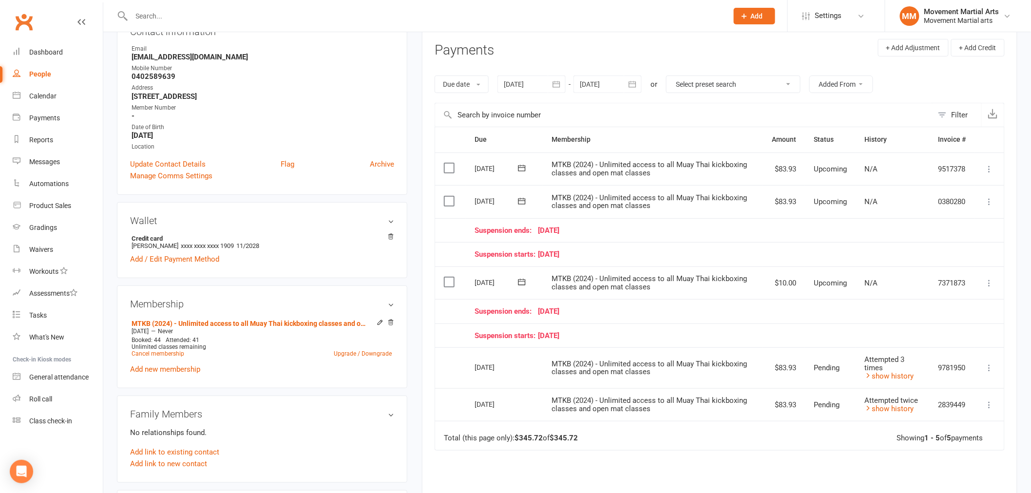
click at [986, 199] on icon at bounding box center [990, 202] width 10 height 10
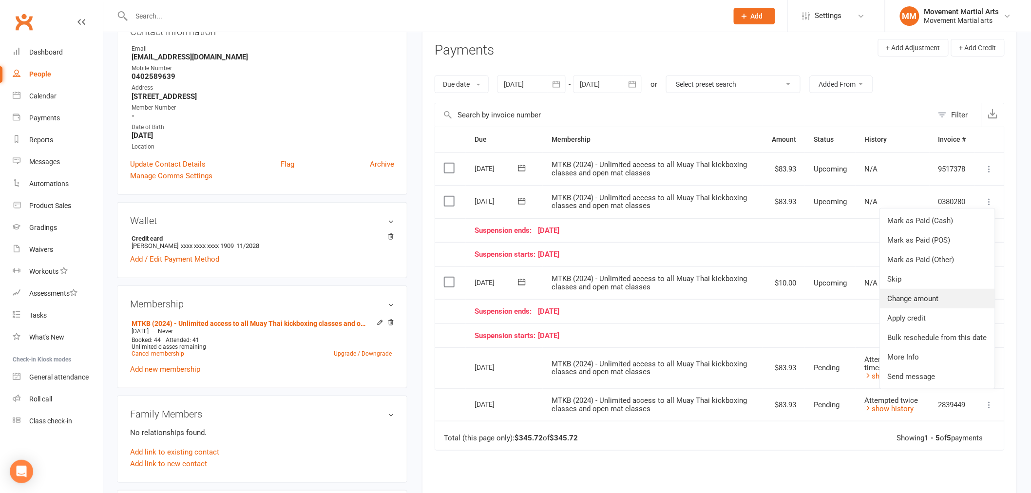
click at [941, 293] on link "Change amount" at bounding box center [937, 298] width 115 height 19
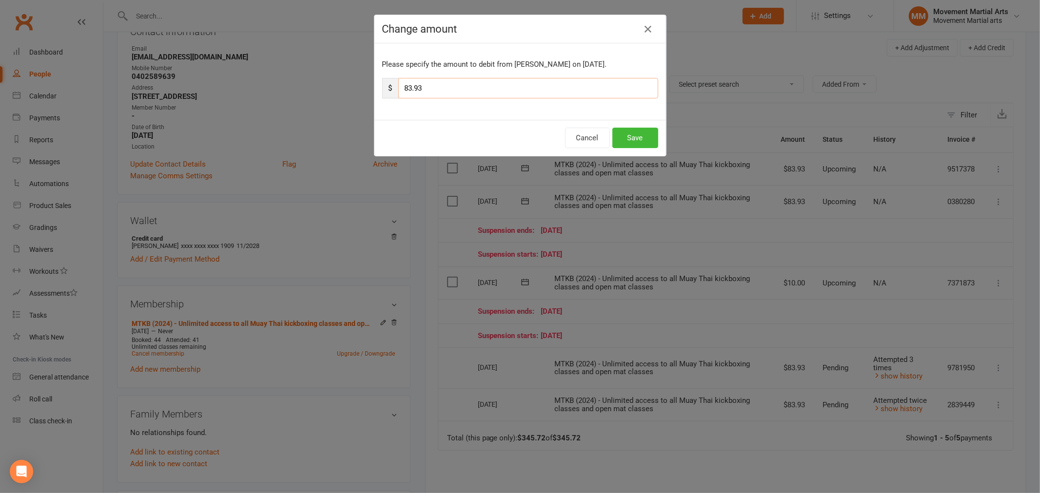
drag, startPoint x: 434, startPoint y: 83, endPoint x: 402, endPoint y: 86, distance: 32.3
click at [402, 86] on input "83.93" at bounding box center [528, 88] width 260 height 20
type input "167.86"
click at [629, 143] on button "Save" at bounding box center [635, 138] width 46 height 20
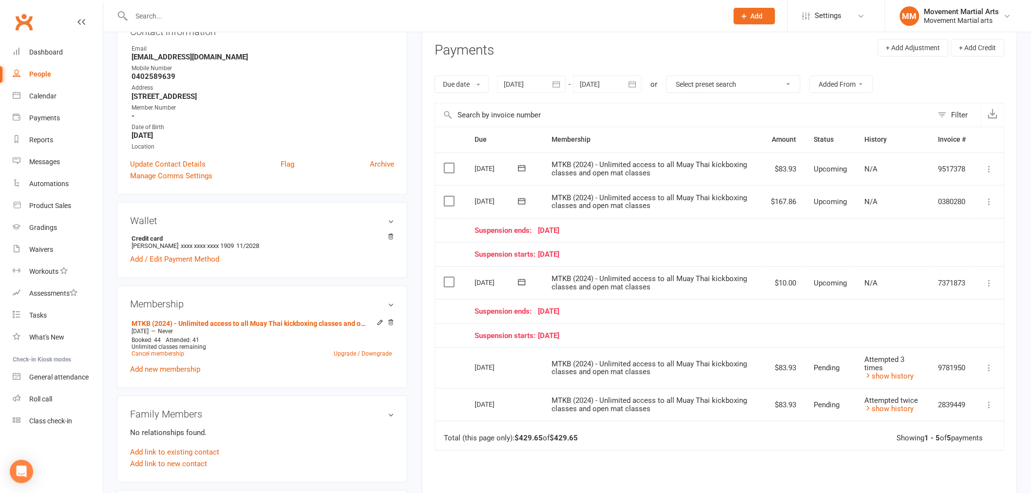
click at [987, 169] on icon at bounding box center [990, 169] width 10 height 10
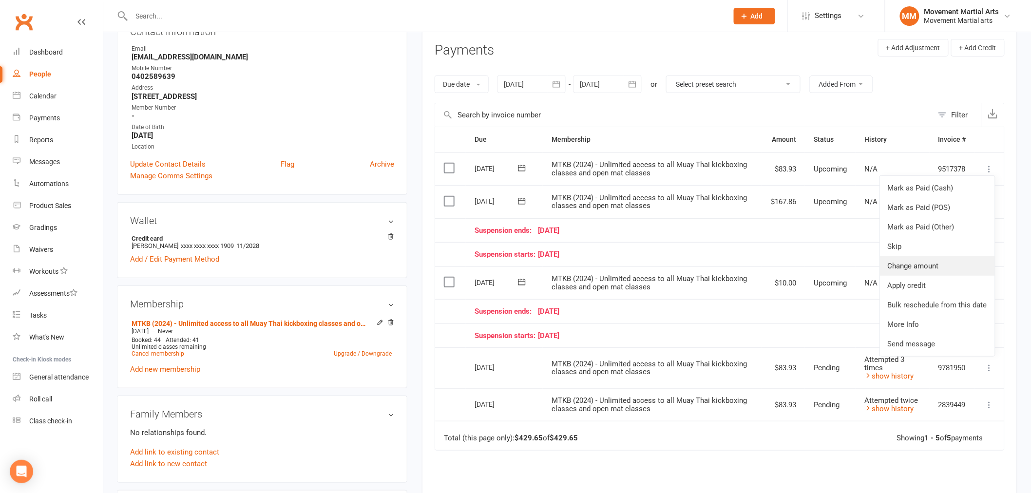
click at [945, 261] on link "Change amount" at bounding box center [937, 265] width 115 height 19
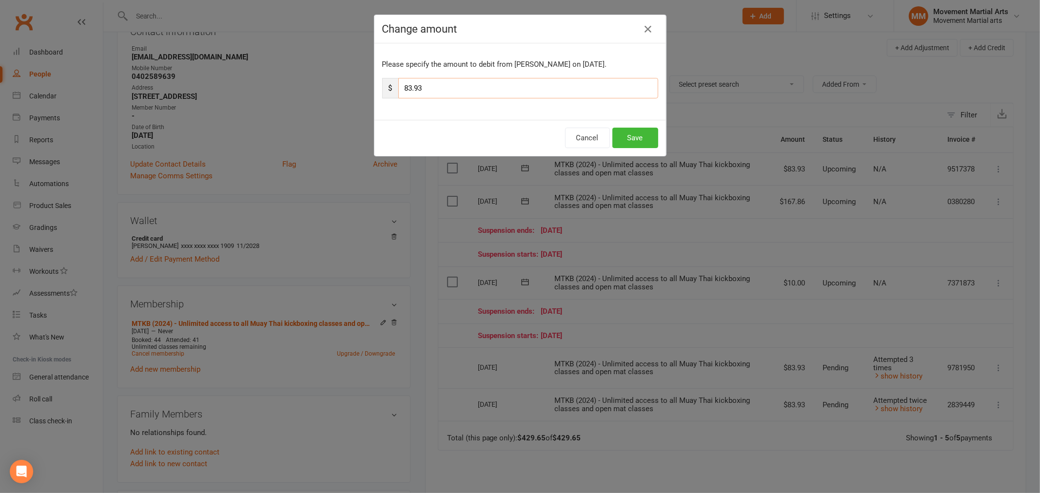
click at [398, 83] on input "83.93" at bounding box center [528, 88] width 260 height 20
type input "167.86"
click at [620, 142] on button "Save" at bounding box center [635, 138] width 46 height 20
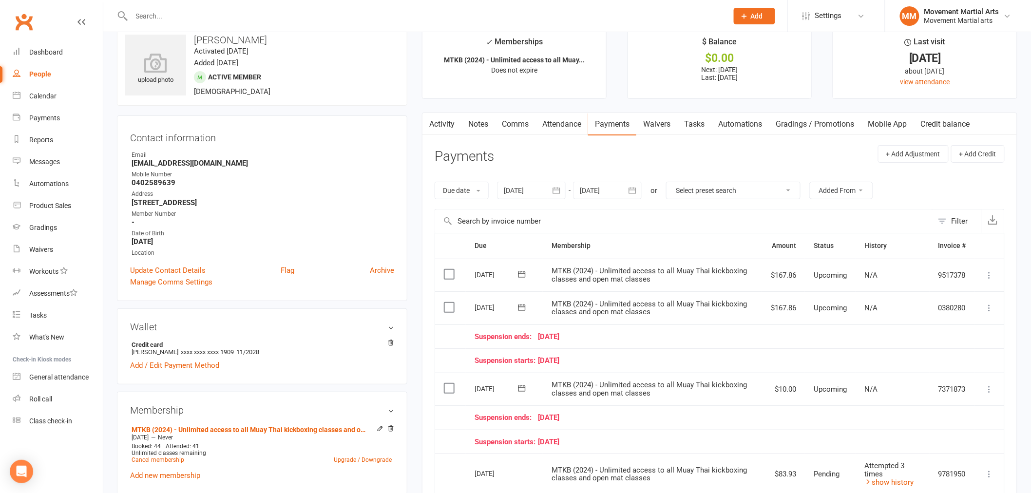
scroll to position [0, 0]
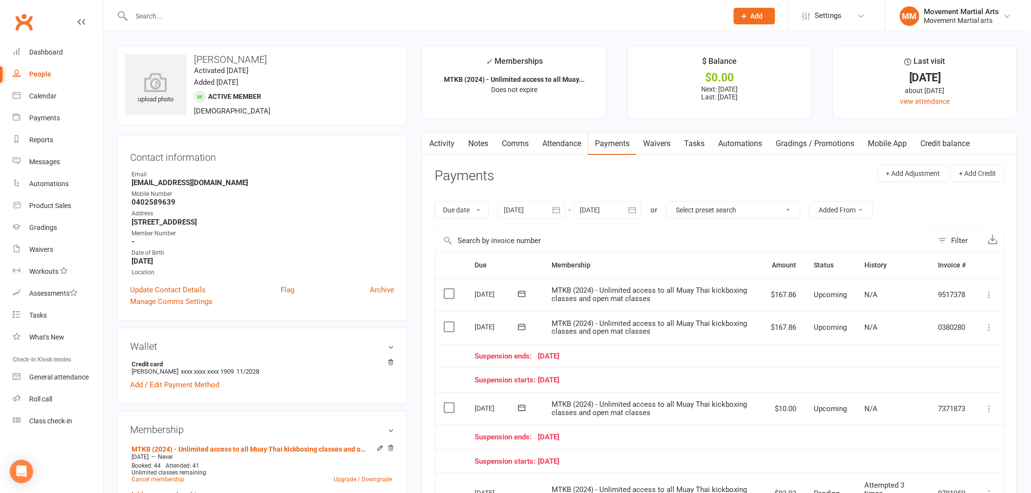
click at [478, 138] on link "Notes" at bounding box center [479, 144] width 34 height 22
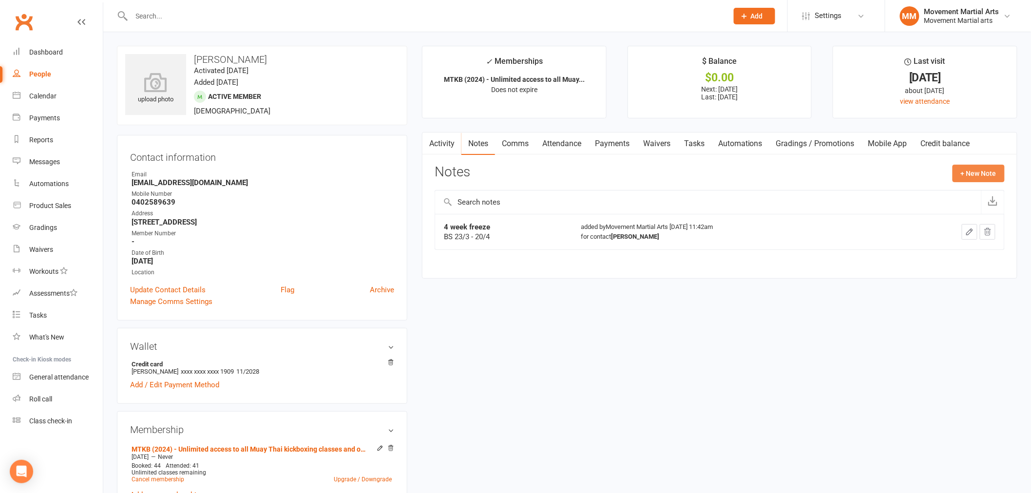
click at [968, 168] on button "+ New Note" at bounding box center [979, 174] width 52 height 18
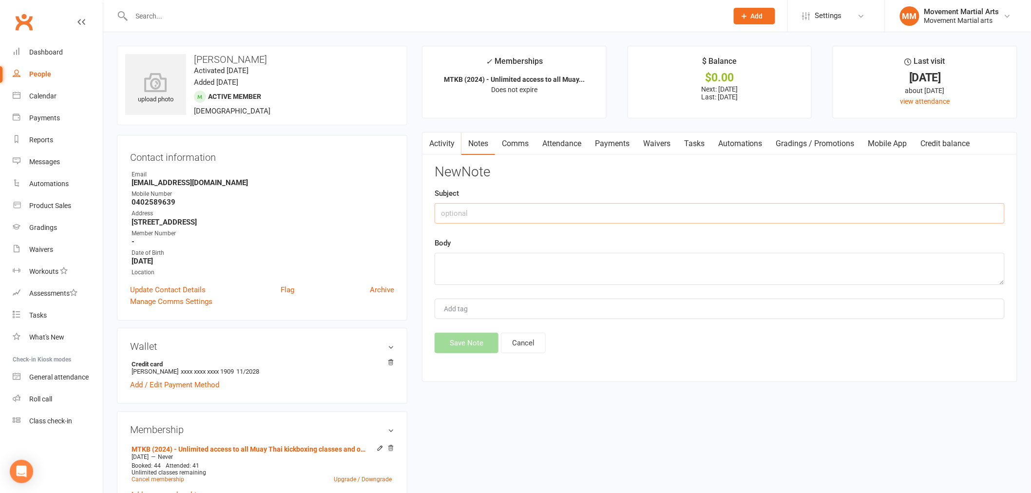
click at [539, 205] on input "text" at bounding box center [720, 213] width 570 height 20
type input "p"
type input ","
type input "missed payments during freeze moved to 21/11, 5/12 --> 8 weeks freeze $10 fee"
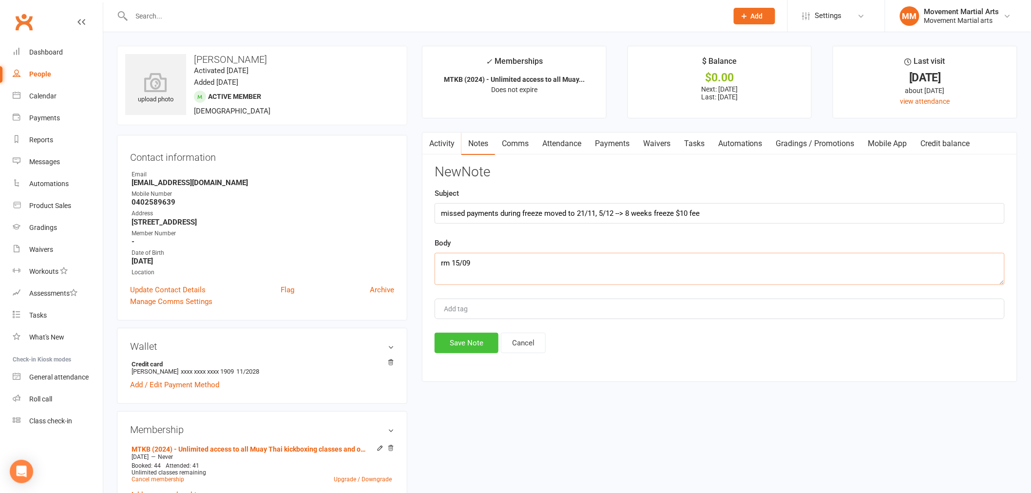
type textarea "rm 15/09"
click at [461, 347] on button "Save Note" at bounding box center [467, 343] width 64 height 20
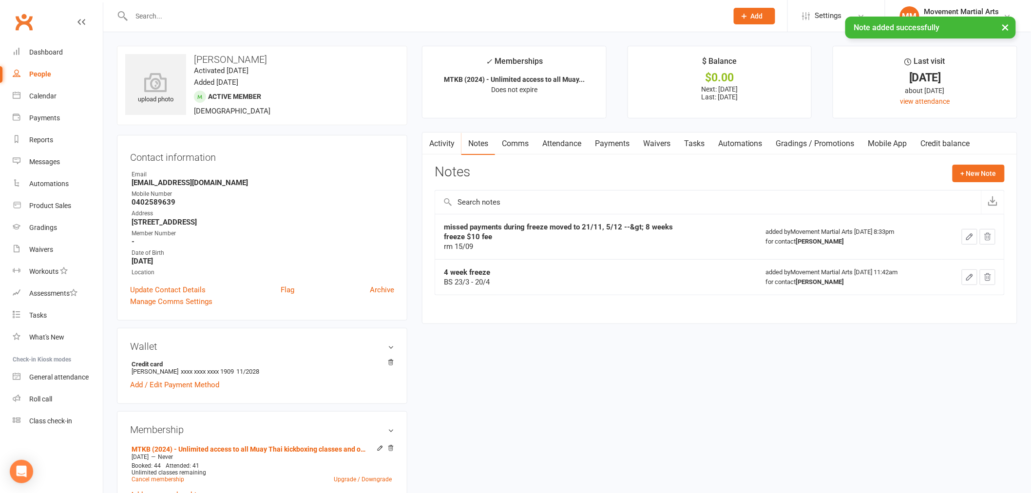
click at [612, 143] on link "Payments" at bounding box center [612, 144] width 48 height 22
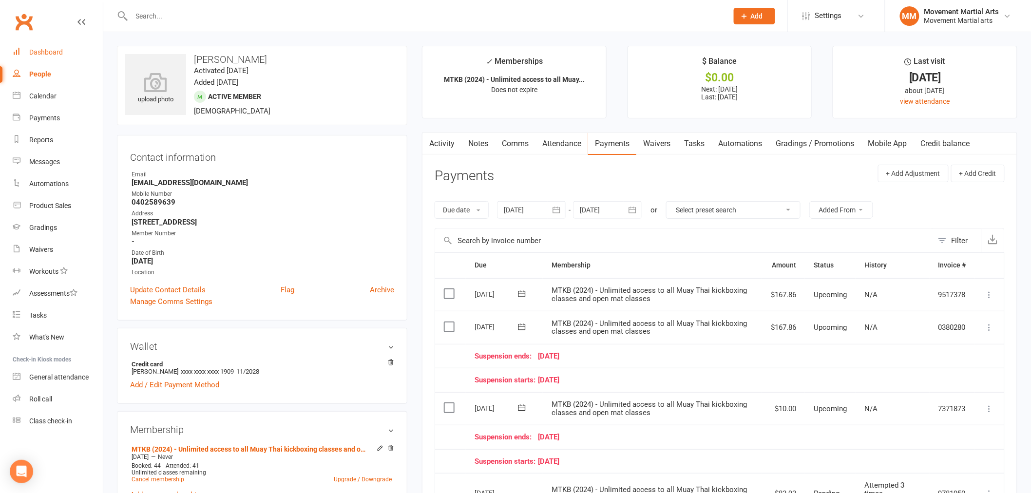
click at [37, 53] on div "Dashboard" at bounding box center [46, 52] width 34 height 8
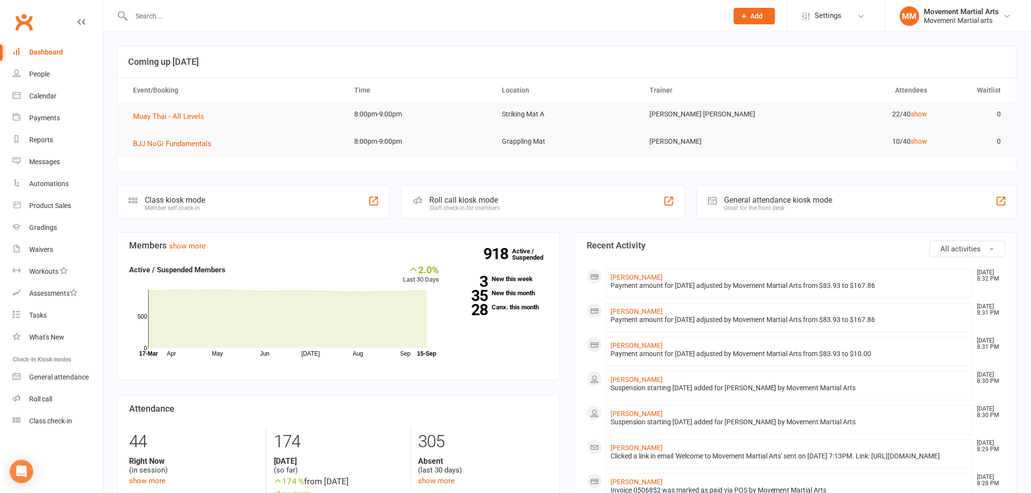
click at [172, 14] on input "text" at bounding box center [425, 16] width 593 height 14
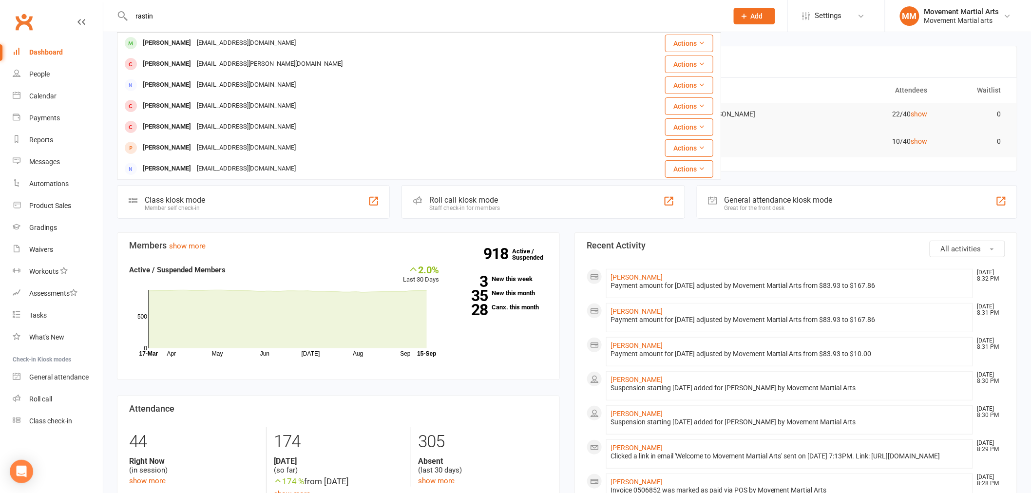
type input "rastin"
click at [217, 36] on div "rrastin.zzr@gmail.com" at bounding box center [246, 43] width 105 height 14
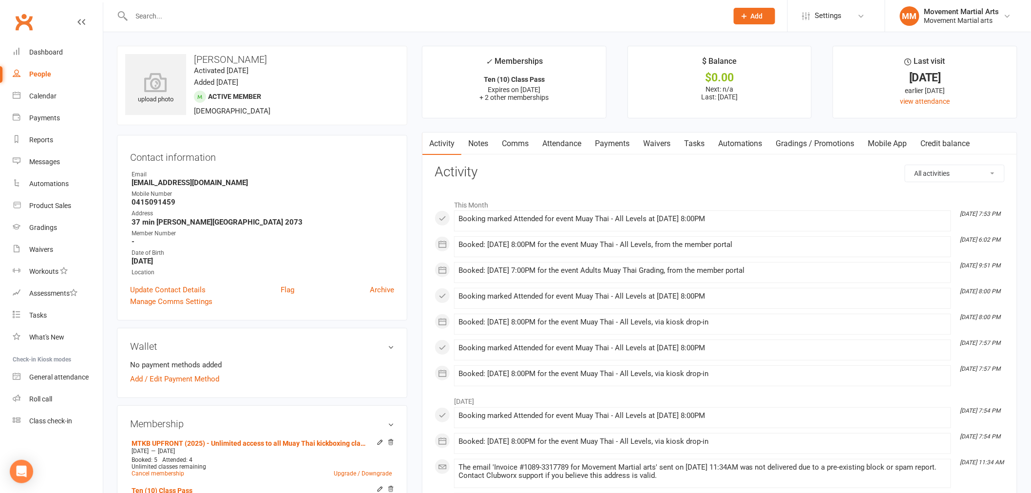
click at [528, 147] on link "Comms" at bounding box center [515, 144] width 40 height 22
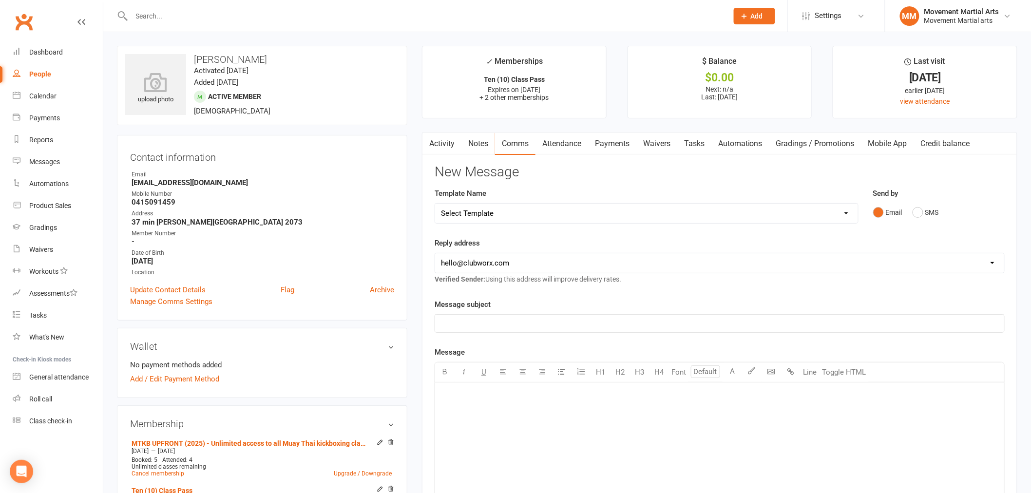
click at [502, 208] on select "Select Template [Email] Grading - Blue Belt [Email] Gym relocation closing time…" at bounding box center [646, 213] width 423 height 19
select select "41"
click at [435, 204] on select "Select Template [Email] Grading - Blue Belt [Email] Gym relocation closing time…" at bounding box center [646, 213] width 423 height 19
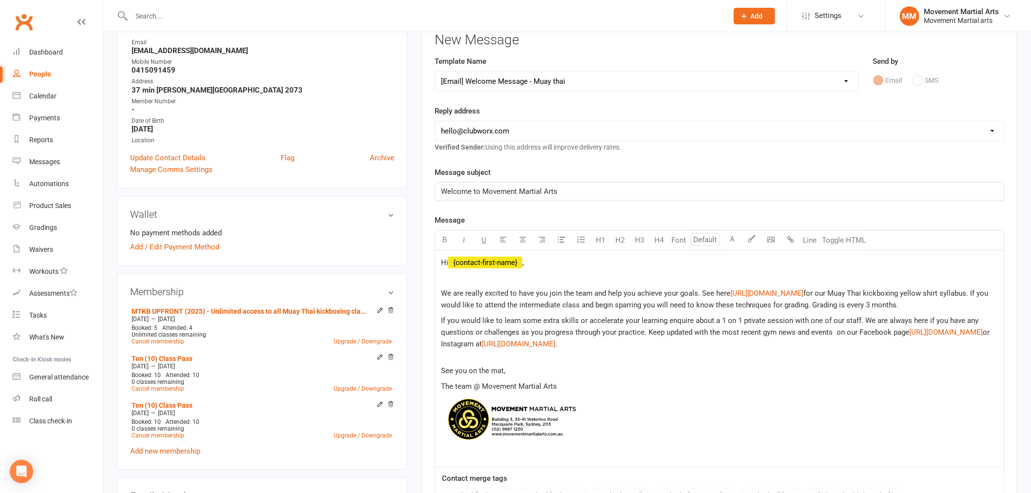
scroll to position [253, 0]
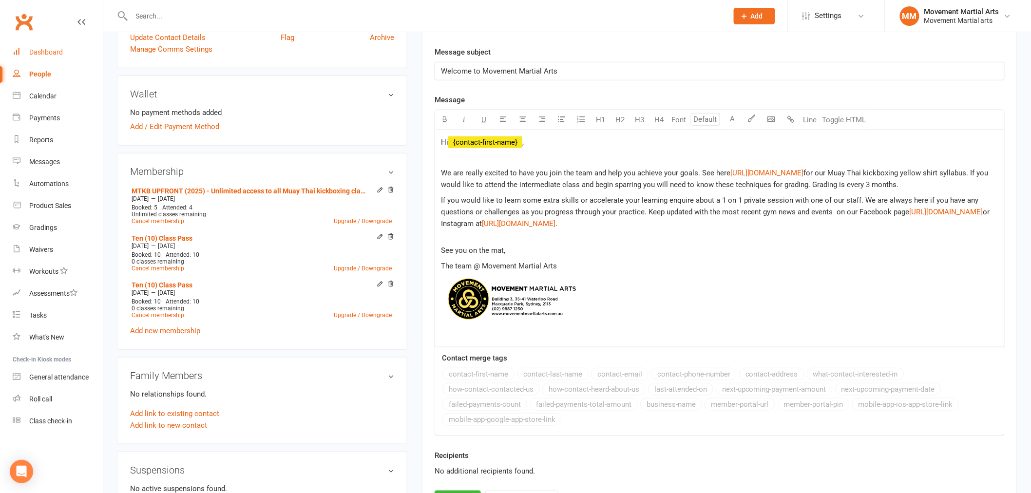
click at [63, 44] on link "Dashboard" at bounding box center [58, 52] width 90 height 22
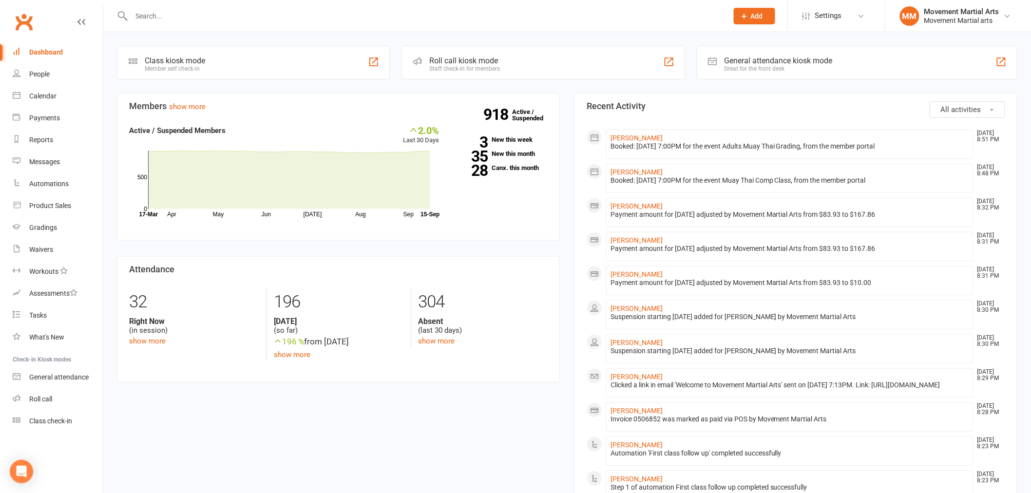
click at [379, 109] on h3 "Members show more" at bounding box center [338, 106] width 419 height 10
click at [79, 248] on link "Waivers" at bounding box center [58, 250] width 90 height 22
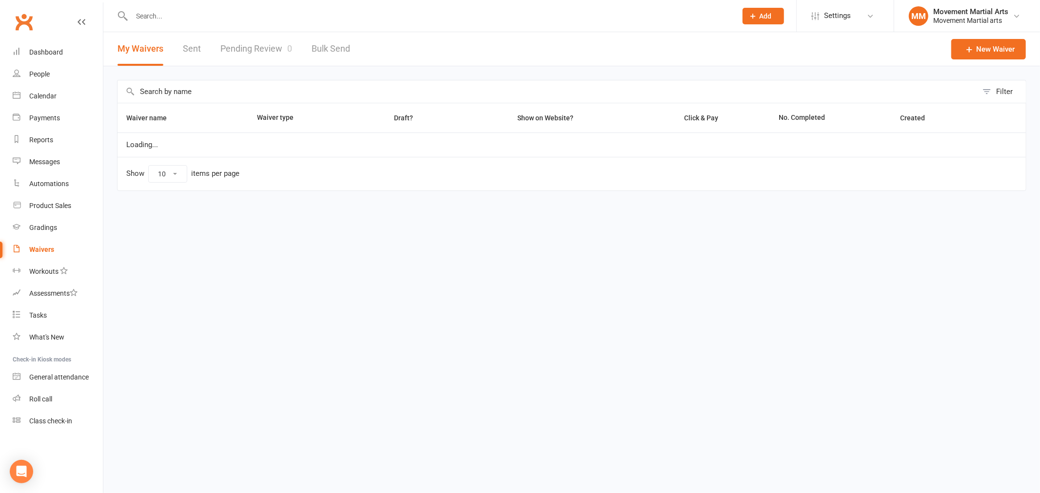
select select "100"
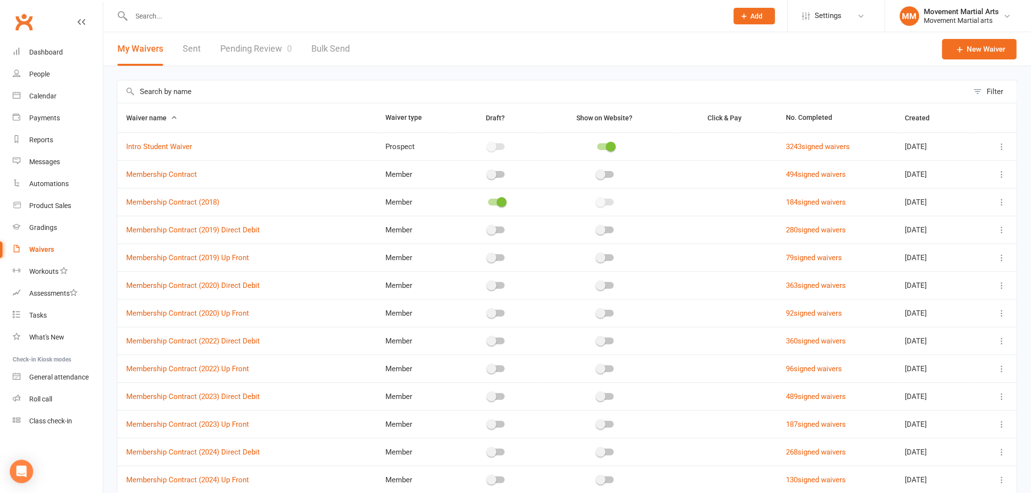
click at [261, 51] on link "Pending Review 0" at bounding box center [256, 49] width 72 height 34
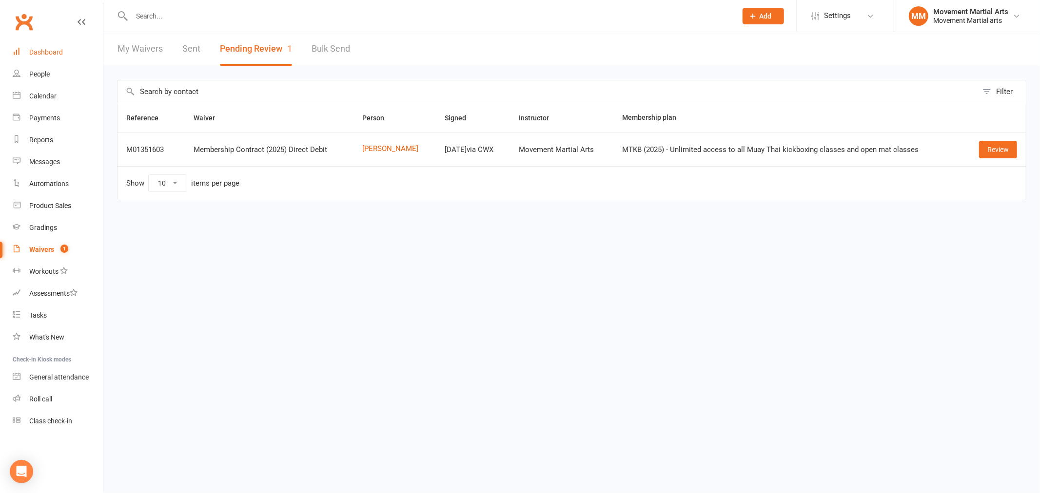
click at [65, 55] on link "Dashboard" at bounding box center [58, 52] width 90 height 22
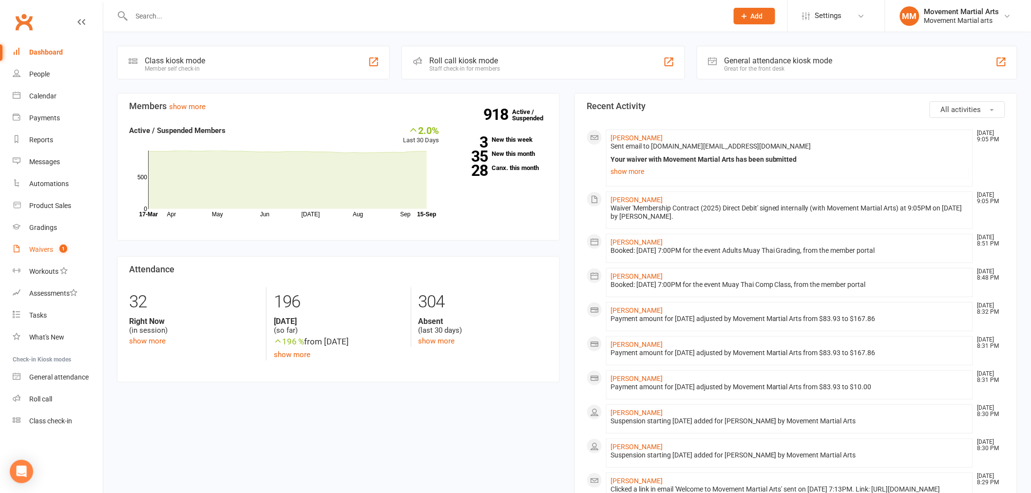
click at [51, 254] on link "Waivers 1" at bounding box center [58, 250] width 90 height 22
select select "100"
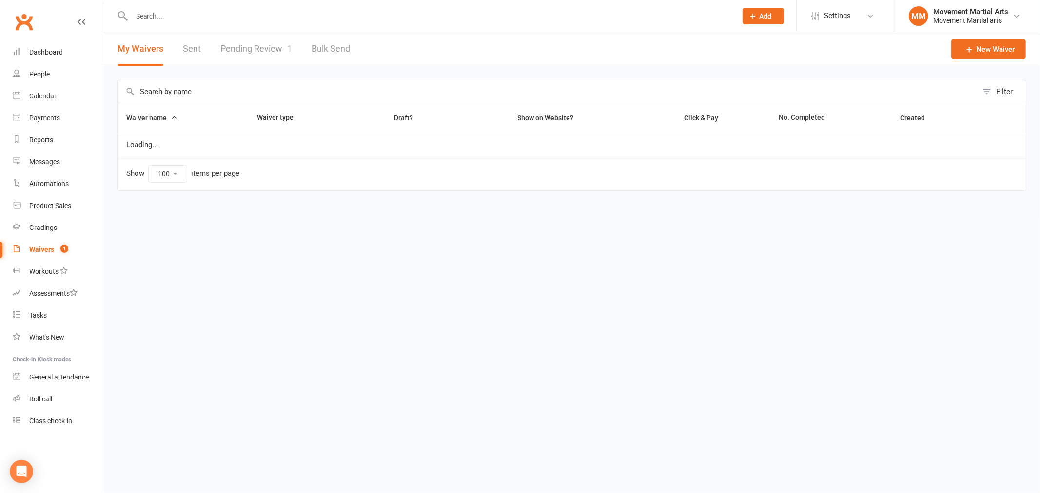
click at [251, 44] on link "Pending Review 1" at bounding box center [256, 49] width 72 height 34
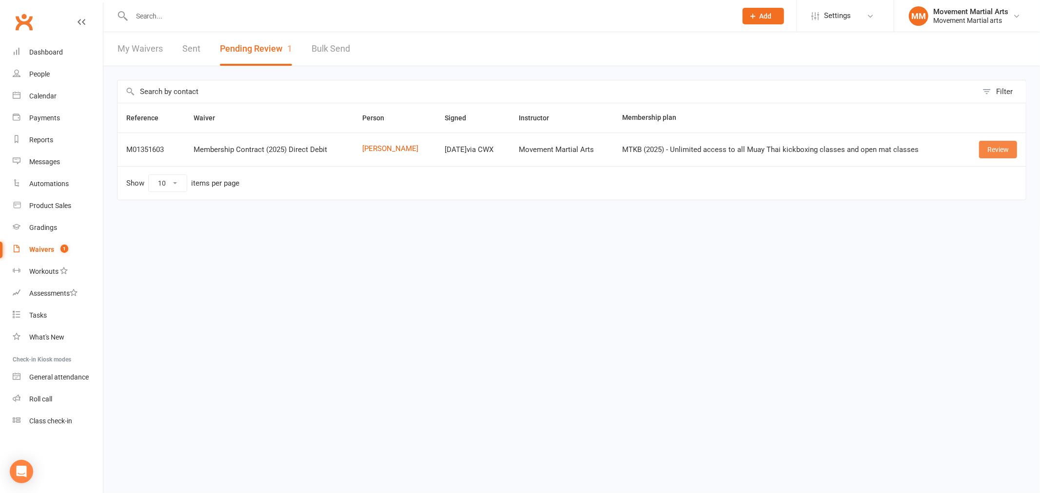
click at [989, 147] on link "Review" at bounding box center [998, 150] width 38 height 18
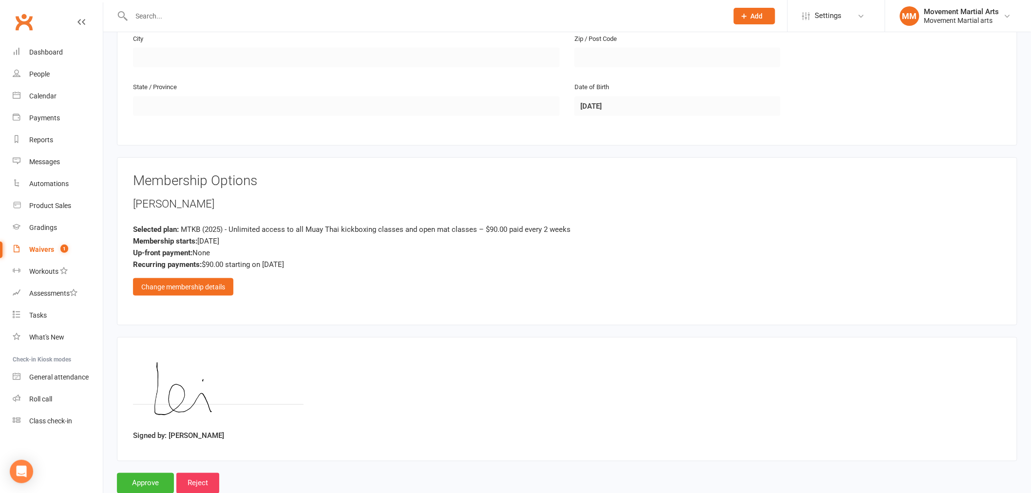
scroll to position [343, 0]
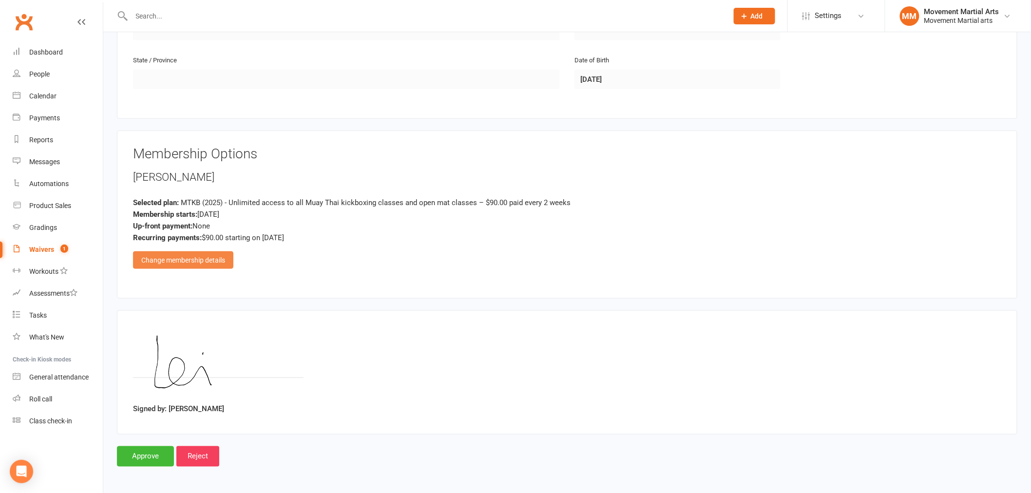
click at [206, 255] on div "Change membership details" at bounding box center [183, 261] width 100 height 18
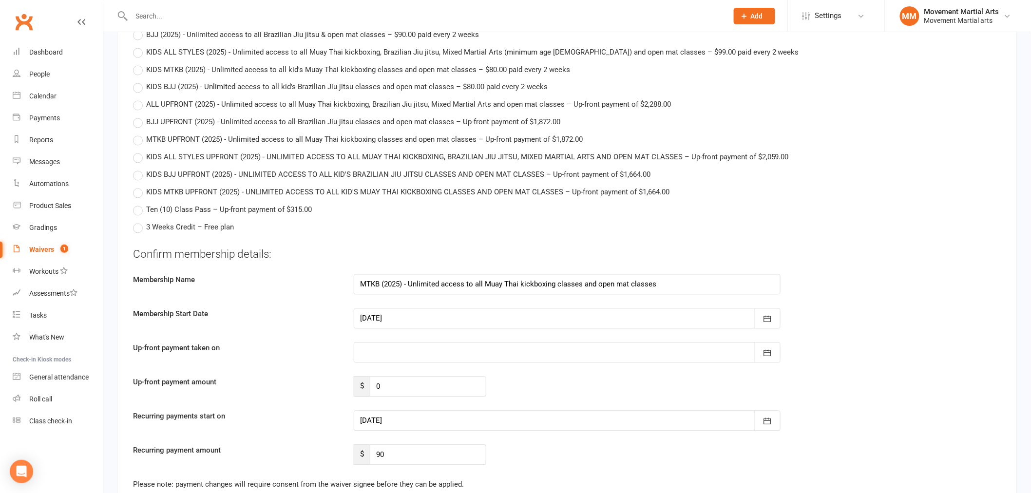
scroll to position [2365, 0]
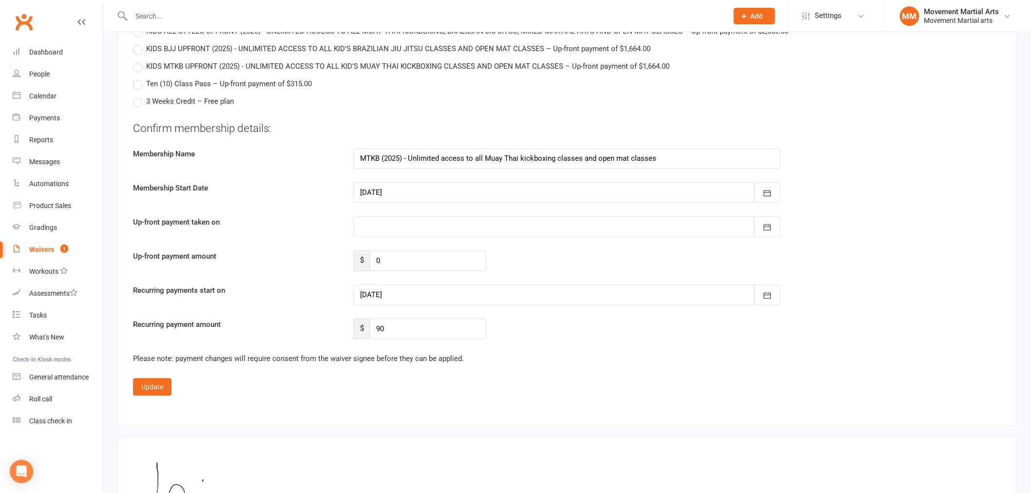
click at [395, 217] on div at bounding box center [567, 226] width 427 height 20
click at [501, 342] on button "26" at bounding box center [500, 344] width 20 height 18
type input "26 Sep 2025"
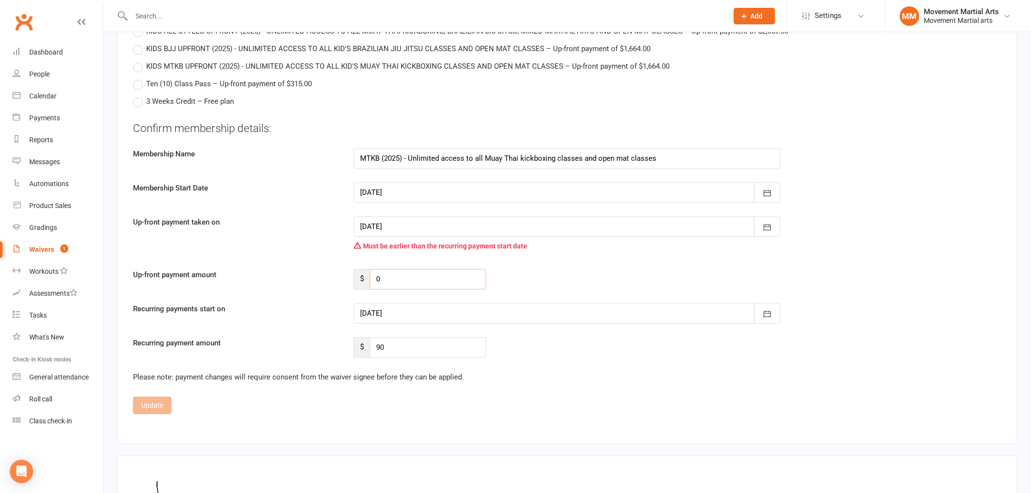
click at [416, 272] on input "0" at bounding box center [428, 279] width 117 height 20
type input "60.06"
click at [469, 319] on div at bounding box center [567, 313] width 427 height 20
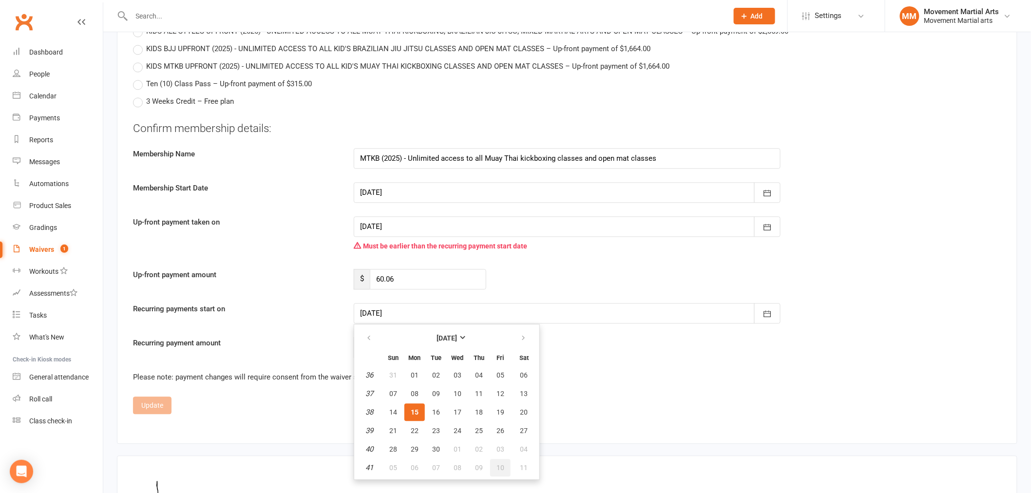
click at [501, 459] on button "10" at bounding box center [500, 468] width 20 height 18
type input "10 Oct 2025"
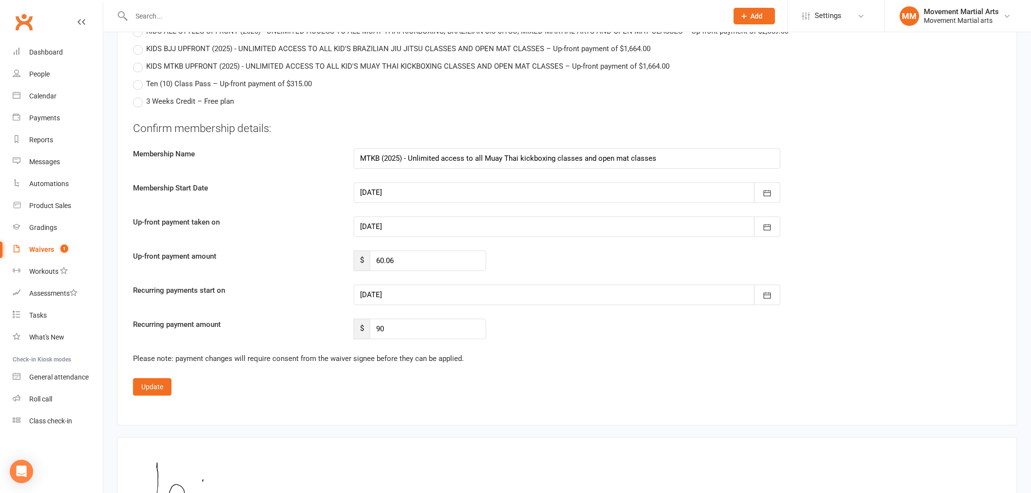
click at [173, 382] on div "Update" at bounding box center [567, 387] width 869 height 18
click at [169, 383] on button "Update" at bounding box center [152, 387] width 39 height 18
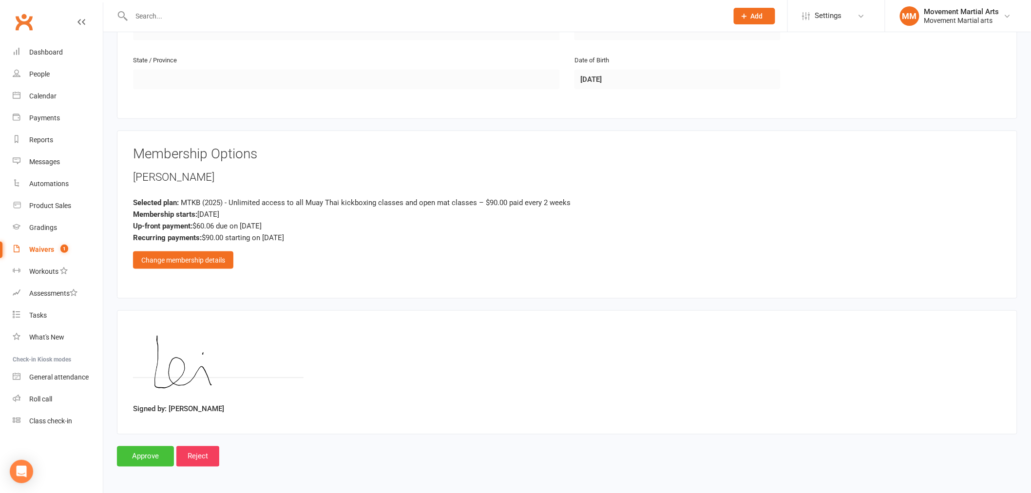
click at [154, 460] on input "Approve" at bounding box center [145, 457] width 57 height 20
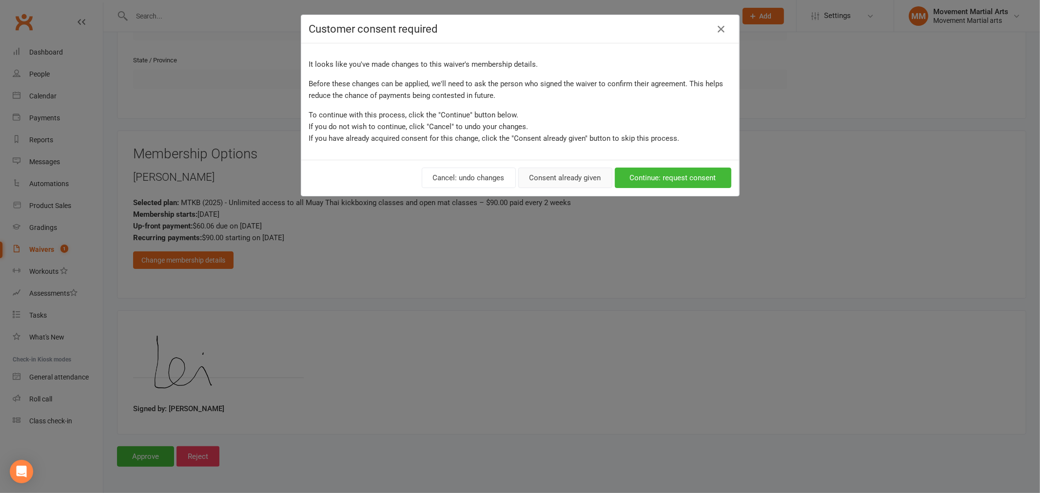
click at [567, 173] on button "Consent already given" at bounding box center [565, 178] width 94 height 20
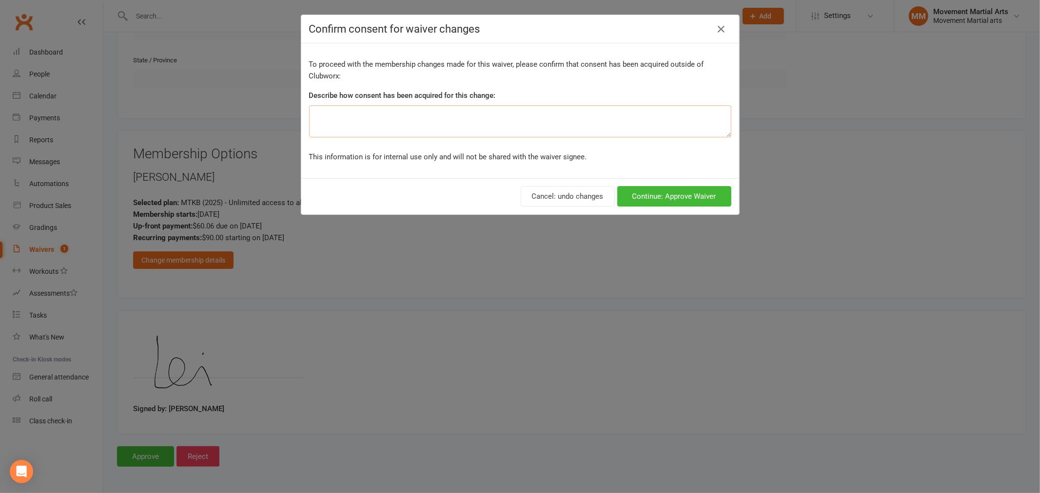
click at [426, 127] on textarea at bounding box center [520, 121] width 422 height 32
type textarea "ezidebit form"
click at [689, 206] on button "Continue: Approve Waiver" at bounding box center [674, 196] width 114 height 20
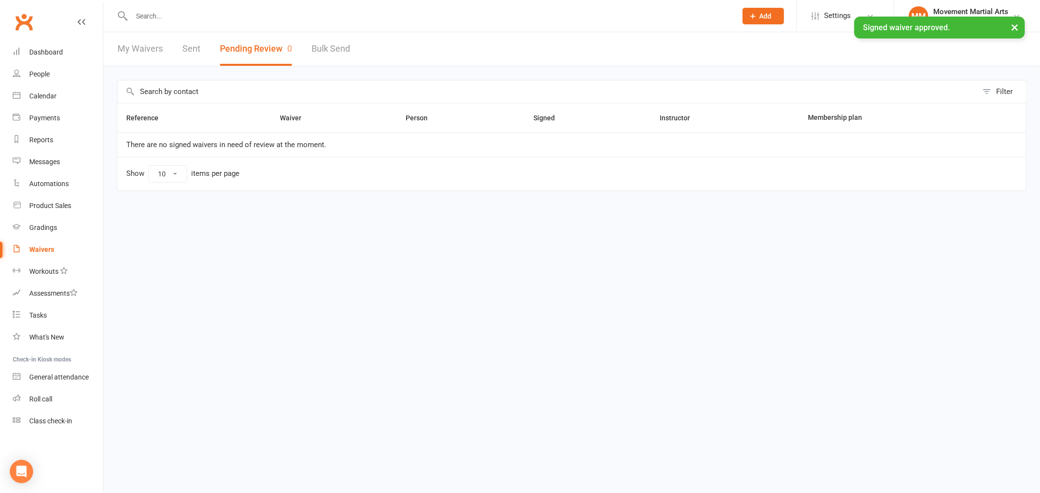
click at [171, 17] on div "× Signed waiver approved." at bounding box center [513, 17] width 1027 height 0
click at [172, 17] on div "× Signed waiver approved." at bounding box center [513, 17] width 1027 height 0
click at [172, 12] on input "text" at bounding box center [429, 16] width 601 height 14
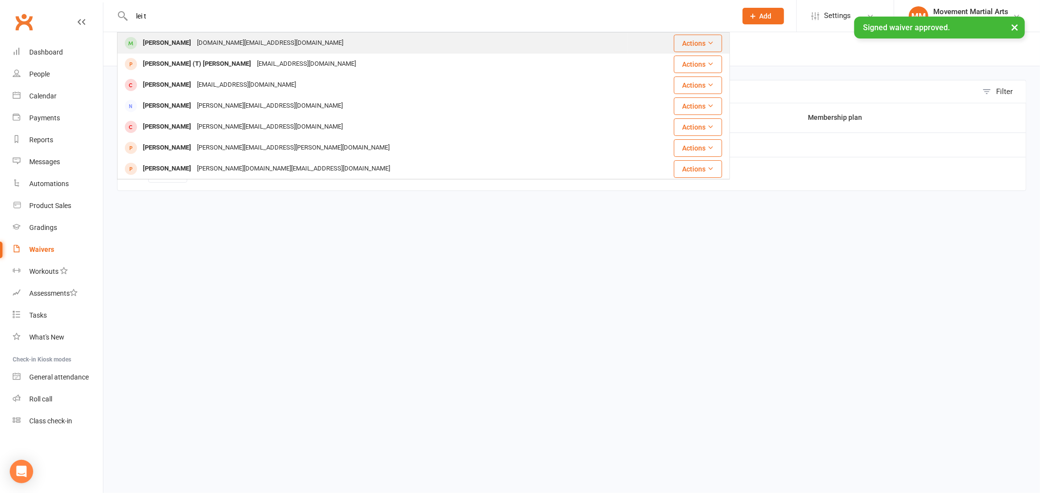
type input "lei t"
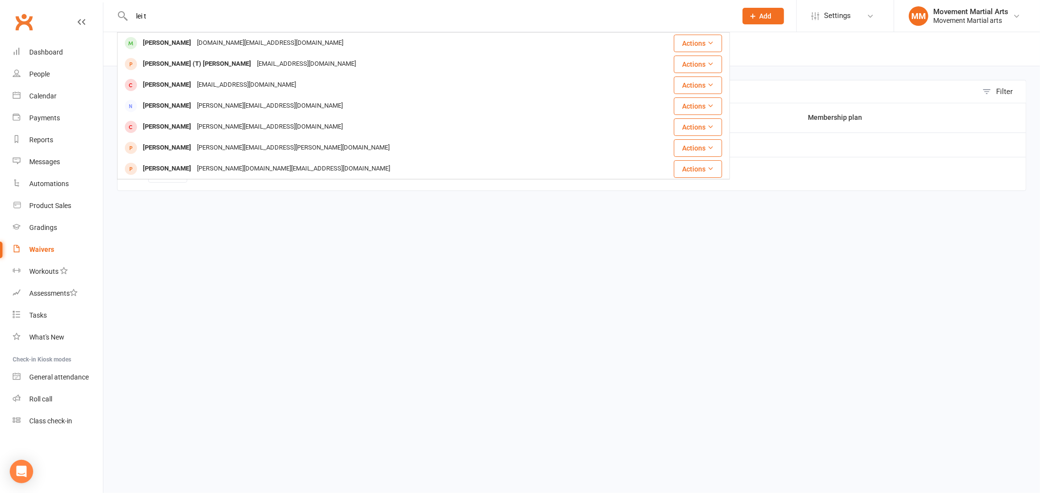
click at [199, 43] on div "[DOMAIN_NAME][EMAIL_ADDRESS][DOMAIN_NAME]" at bounding box center [270, 43] width 152 height 14
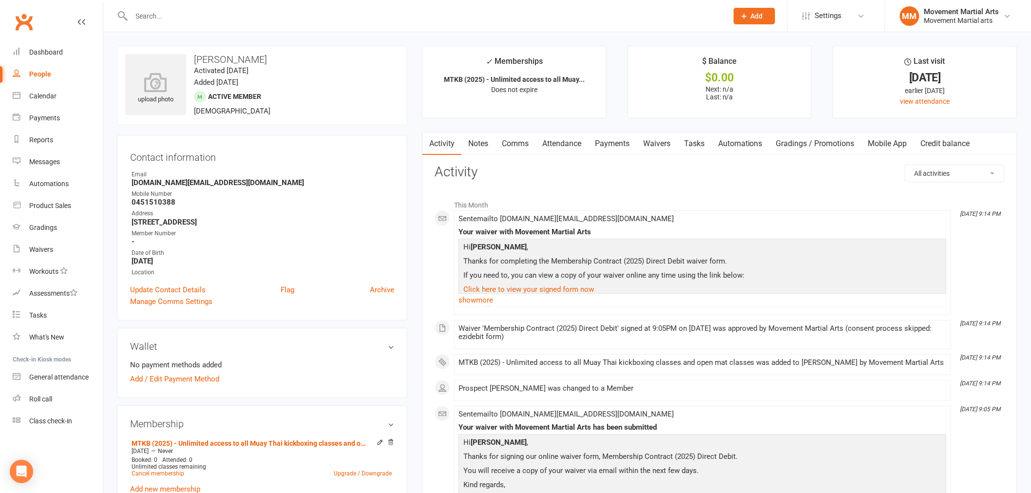
click at [493, 140] on link "Notes" at bounding box center [479, 144] width 34 height 22
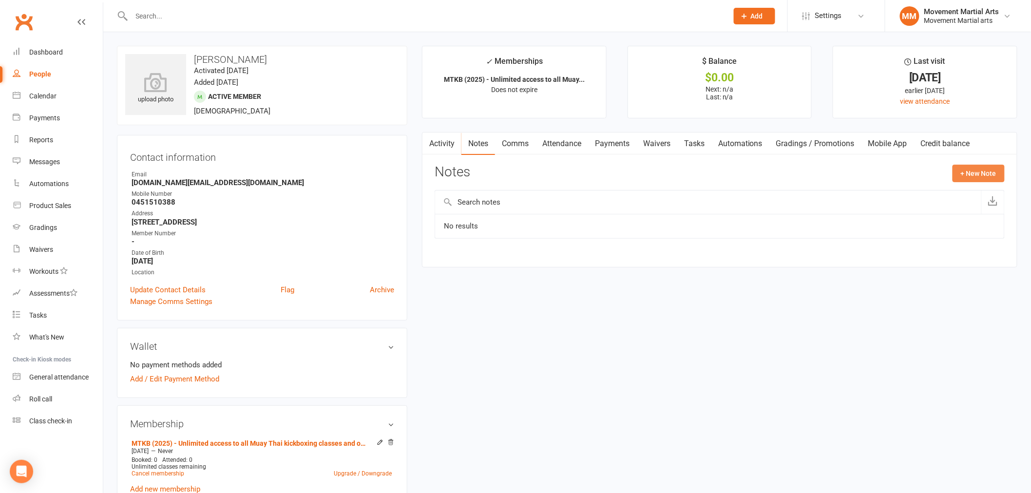
click at [988, 169] on button "+ New Note" at bounding box center [979, 174] width 52 height 18
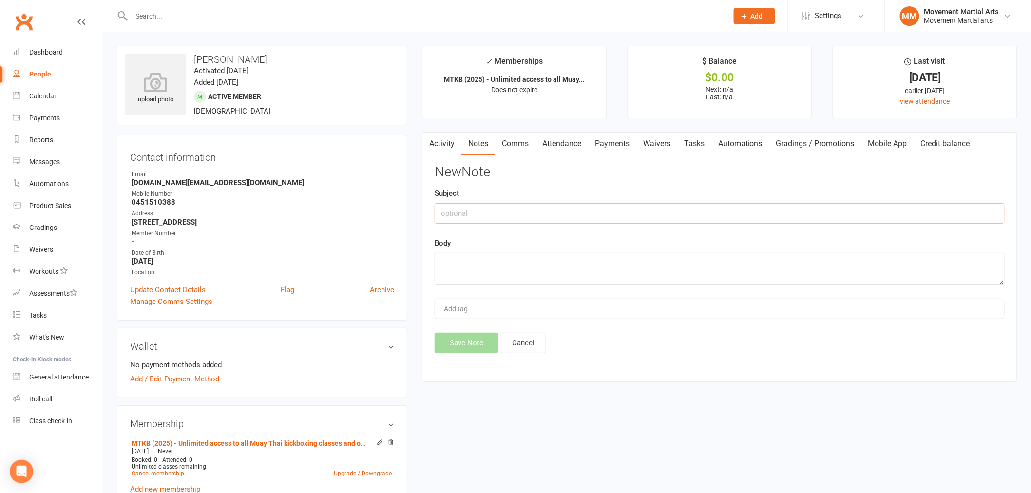
click at [573, 211] on input "text" at bounding box center [720, 213] width 570 height 20
type input "1st month half off + $15.06"
click at [559, 266] on textarea at bounding box center [720, 269] width 570 height 32
type textarea "rm 15/09"
click at [456, 337] on button "Save Note" at bounding box center [467, 343] width 64 height 20
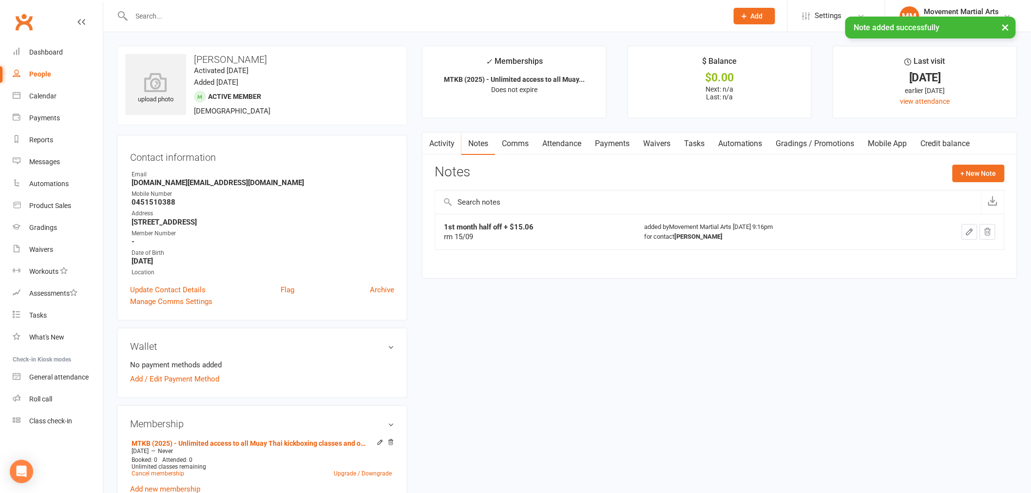
click at [513, 145] on link "Comms" at bounding box center [515, 144] width 40 height 22
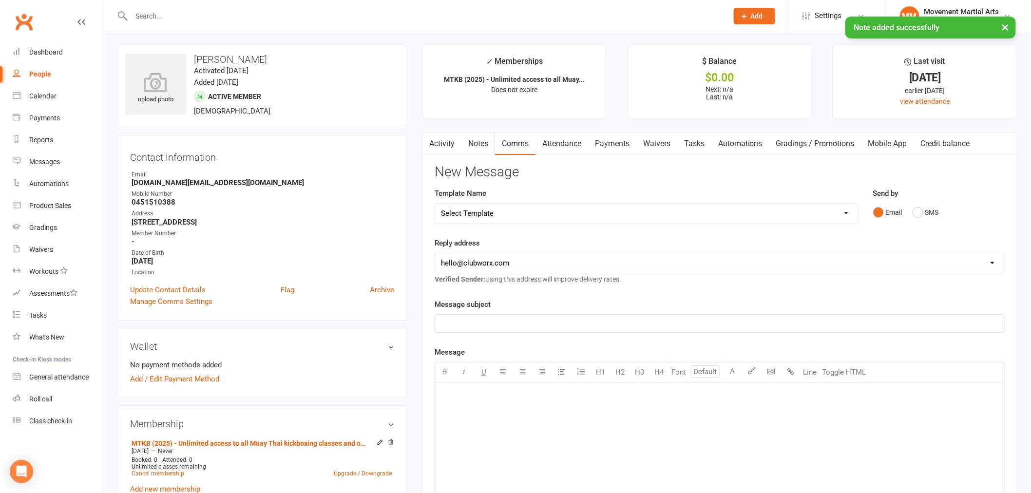
click at [499, 212] on select "Select Template [Email] Grading - Blue Belt [Email] Gym relocation closing time…" at bounding box center [646, 213] width 423 height 19
select select "41"
click at [435, 204] on select "Select Template [Email] Grading - Blue Belt [Email] Gym relocation closing time…" at bounding box center [646, 213] width 423 height 19
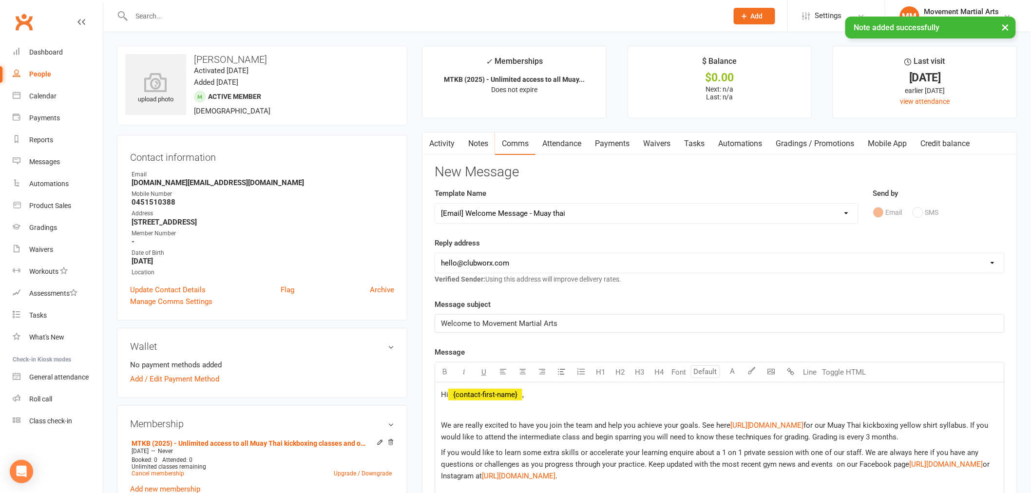
click at [493, 270] on select "hello@clubworx.com admin@movementmartialarts.com.au billy@movementmartialarts.c…" at bounding box center [719, 262] width 569 height 19
select select "4"
click at [435, 253] on select "hello@clubworx.com admin@movementmartialarts.com.au billy@movementmartialarts.c…" at bounding box center [719, 262] width 569 height 19
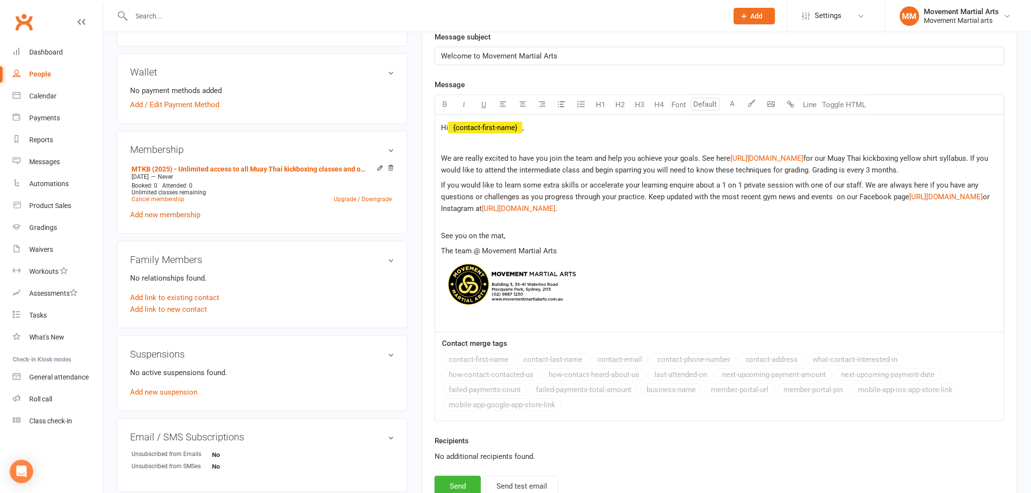
scroll to position [632, 0]
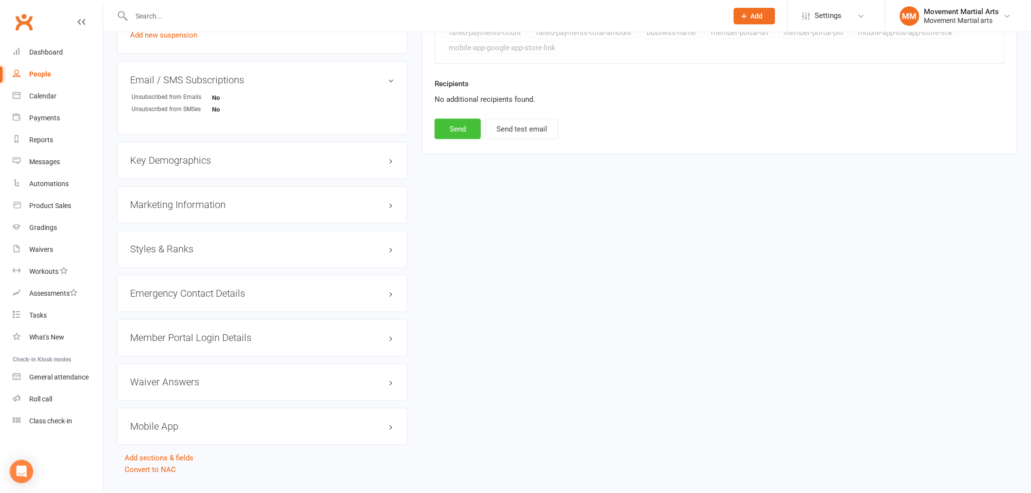
click at [460, 139] on button "Send" at bounding box center [458, 129] width 46 height 20
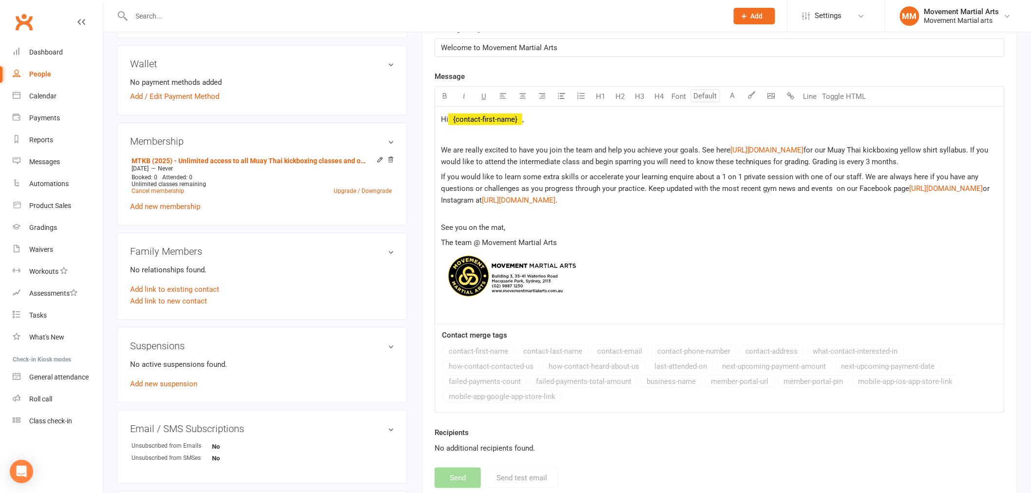
scroll to position [0, 0]
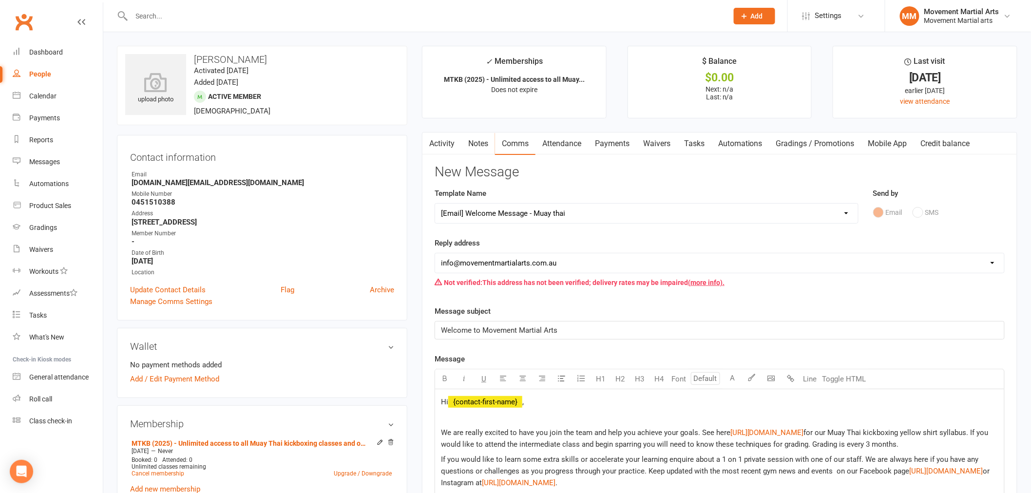
select select
select select "0"
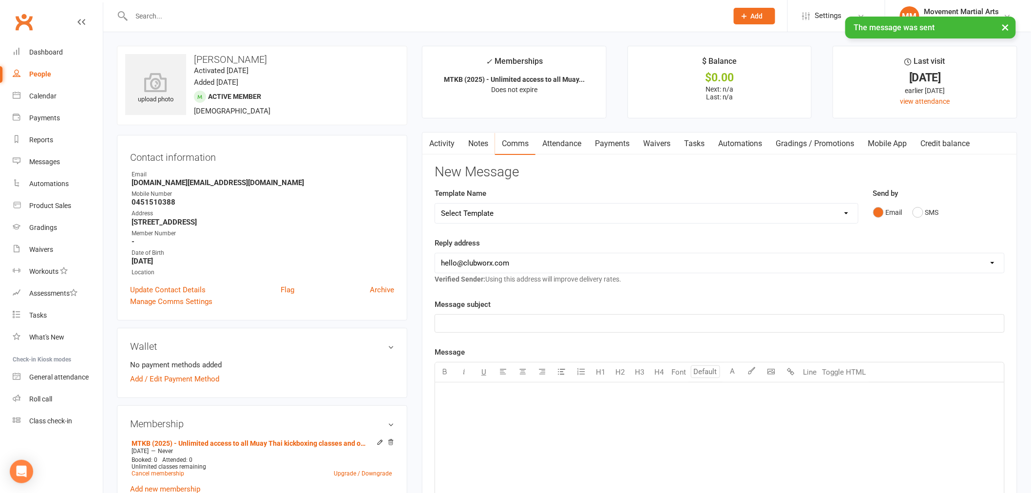
click at [566, 147] on link "Attendance" at bounding box center [562, 144] width 53 height 22
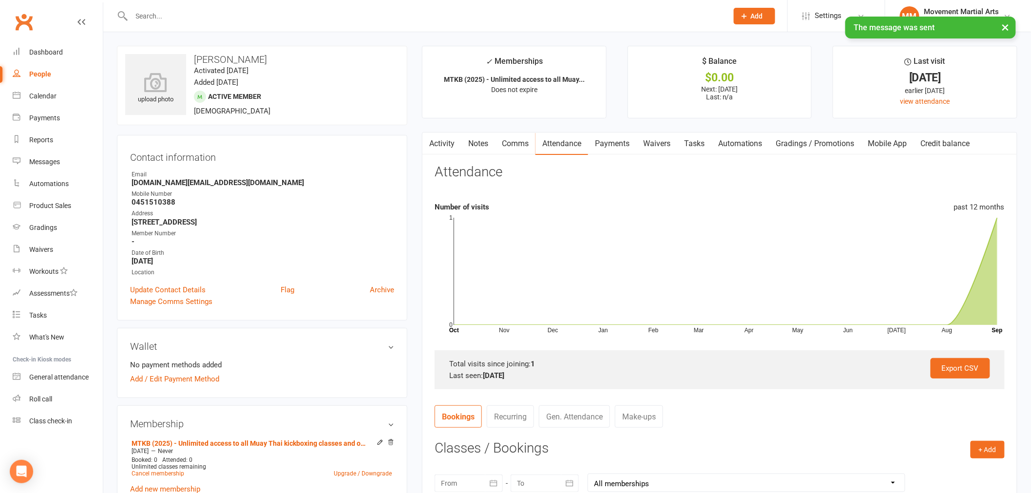
click at [603, 142] on link "Payments" at bounding box center [612, 144] width 48 height 22
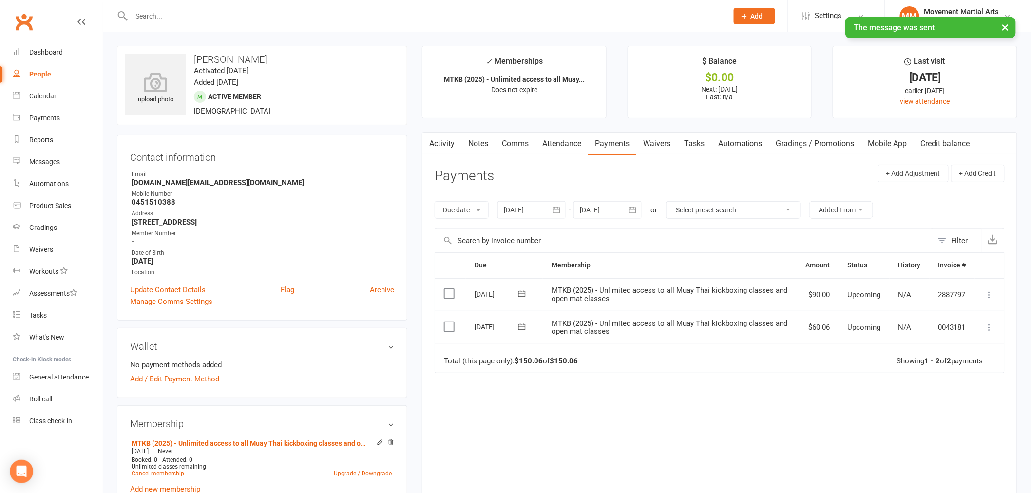
drag, startPoint x: 994, startPoint y: 293, endPoint x: 990, endPoint y: 291, distance: 5.0
click at [991, 291] on icon at bounding box center [990, 295] width 10 height 10
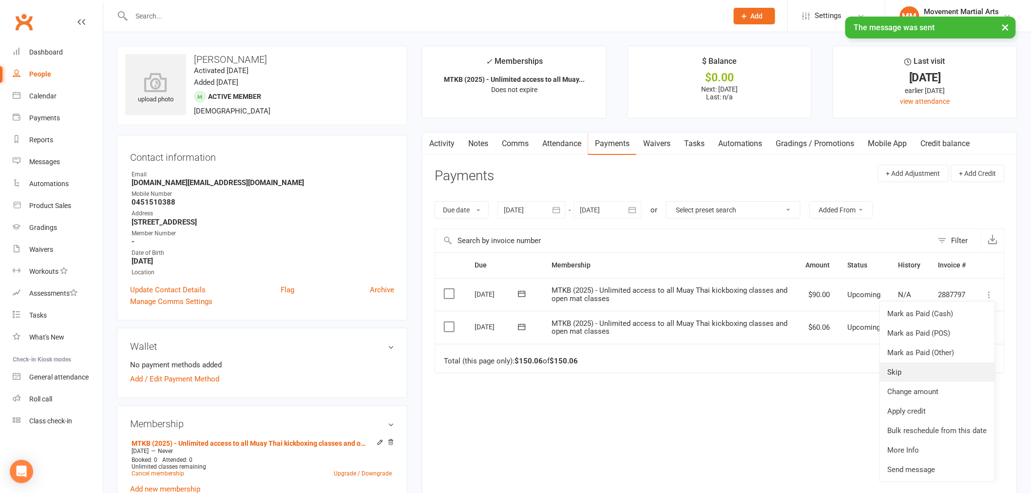
click at [940, 369] on link "Skip" at bounding box center [937, 372] width 115 height 19
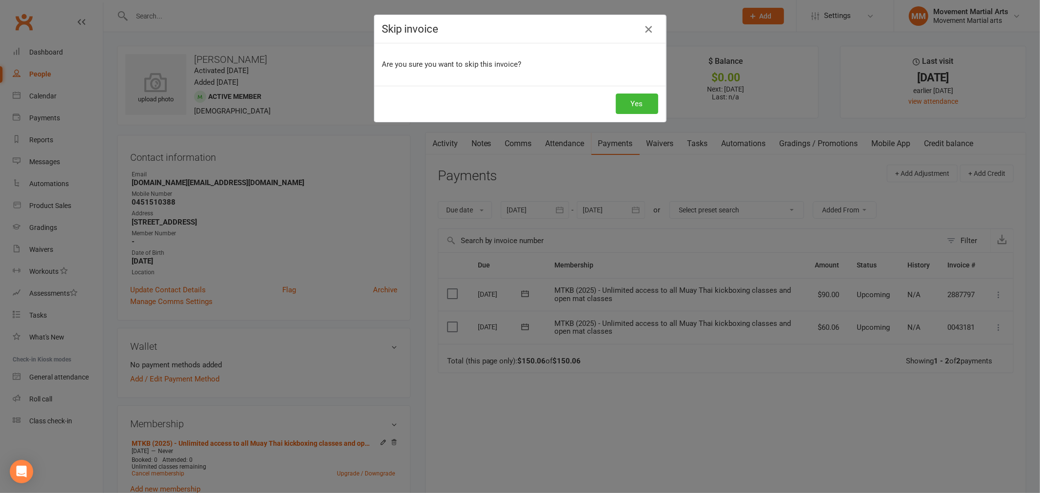
click at [641, 35] on button "button" at bounding box center [649, 29] width 16 height 16
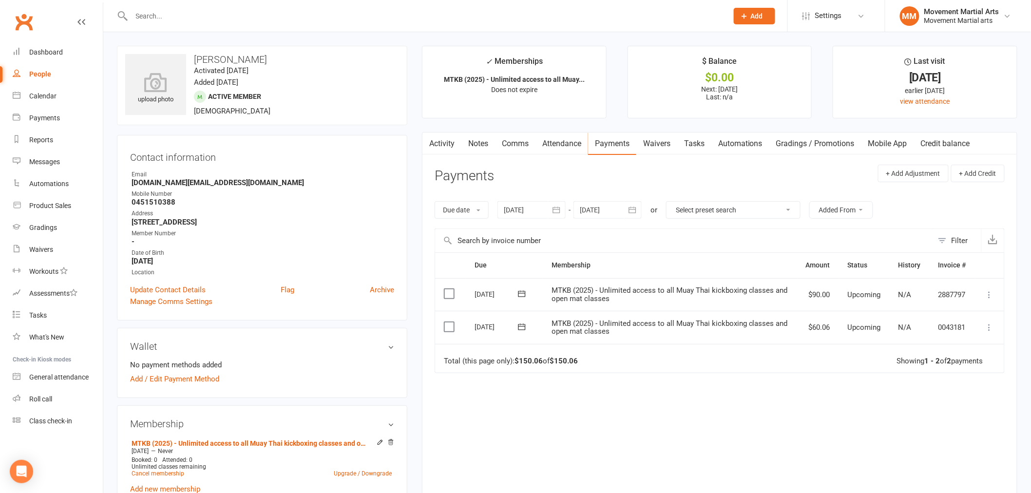
click at [992, 293] on icon at bounding box center [990, 295] width 10 height 10
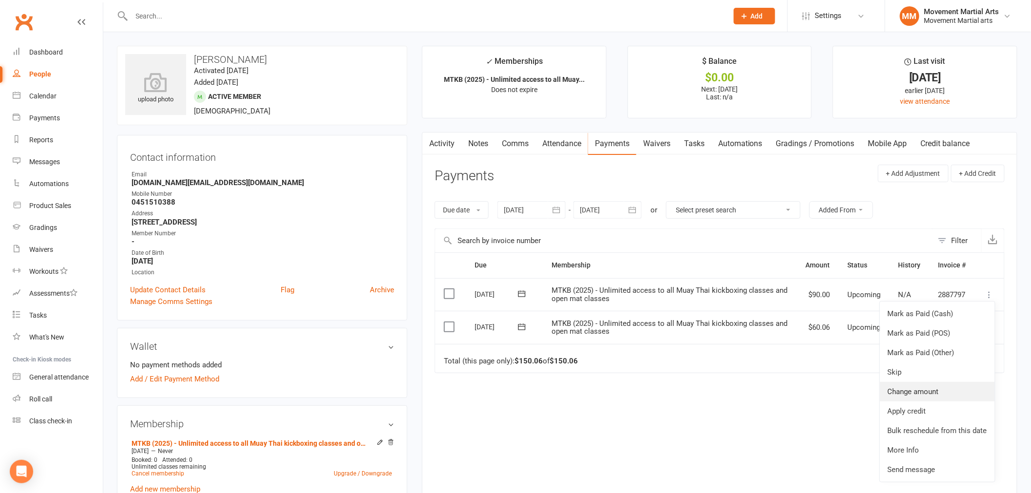
click at [956, 397] on link "Change amount" at bounding box center [937, 391] width 115 height 19
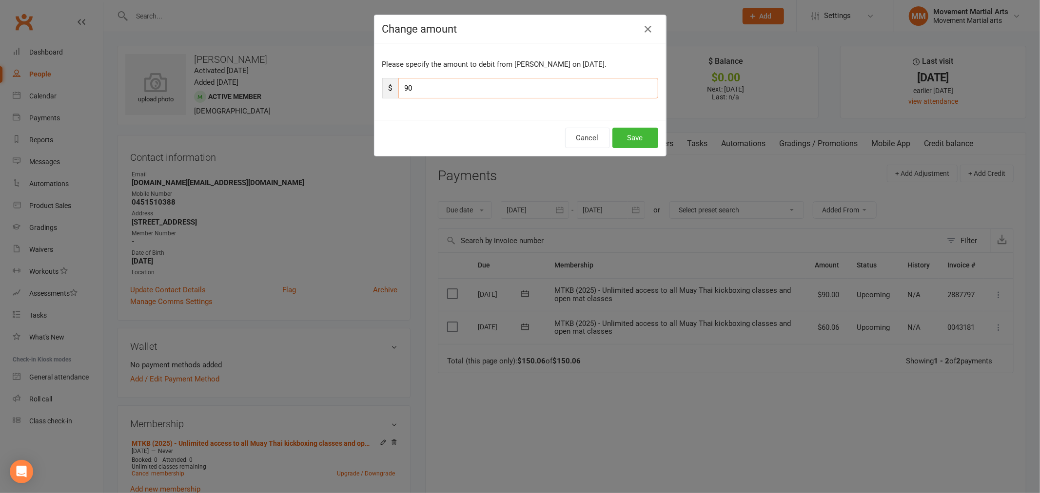
drag, startPoint x: 543, startPoint y: 97, endPoint x: 397, endPoint y: 98, distance: 145.8
click at [398, 98] on input "90" at bounding box center [528, 88] width 260 height 20
type input "45"
click at [642, 136] on button "Save" at bounding box center [635, 138] width 46 height 20
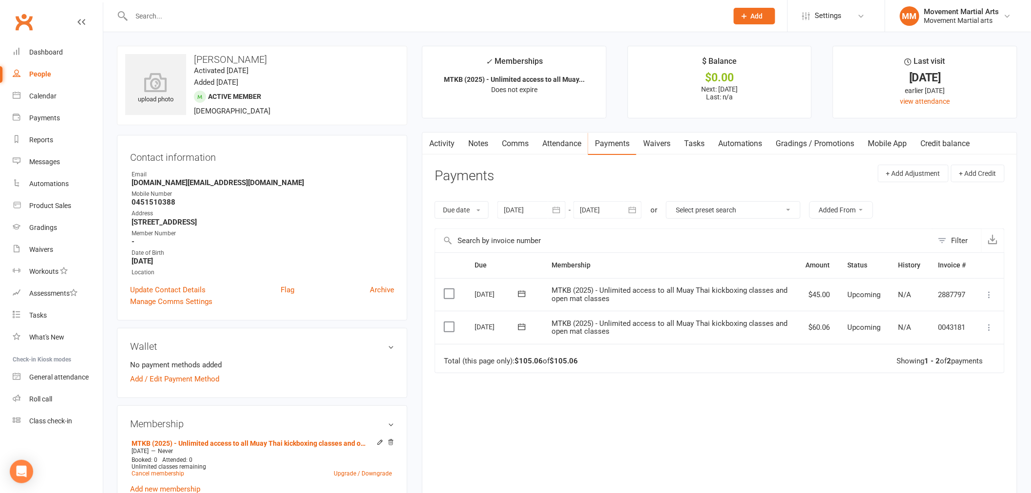
click at [660, 136] on link "Waivers" at bounding box center [657, 144] width 41 height 22
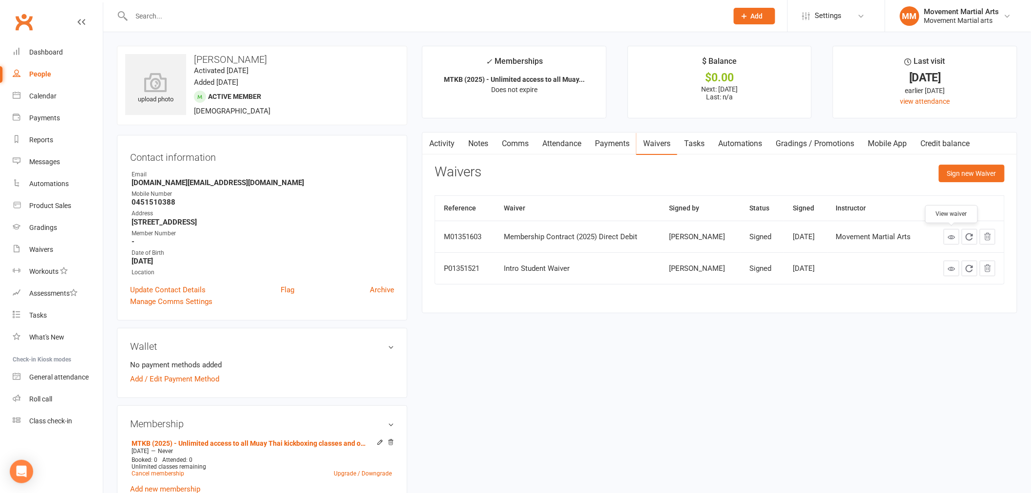
click at [952, 238] on icon at bounding box center [951, 236] width 7 height 7
click at [184, 383] on link "Add / Edit Payment Method" at bounding box center [174, 379] width 89 height 12
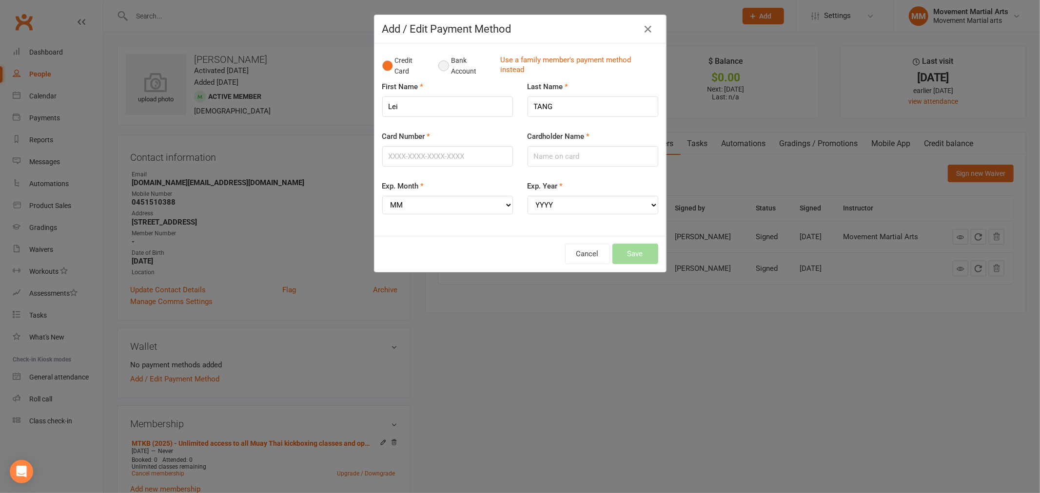
click at [444, 69] on button "Bank Account" at bounding box center [465, 66] width 54 height 30
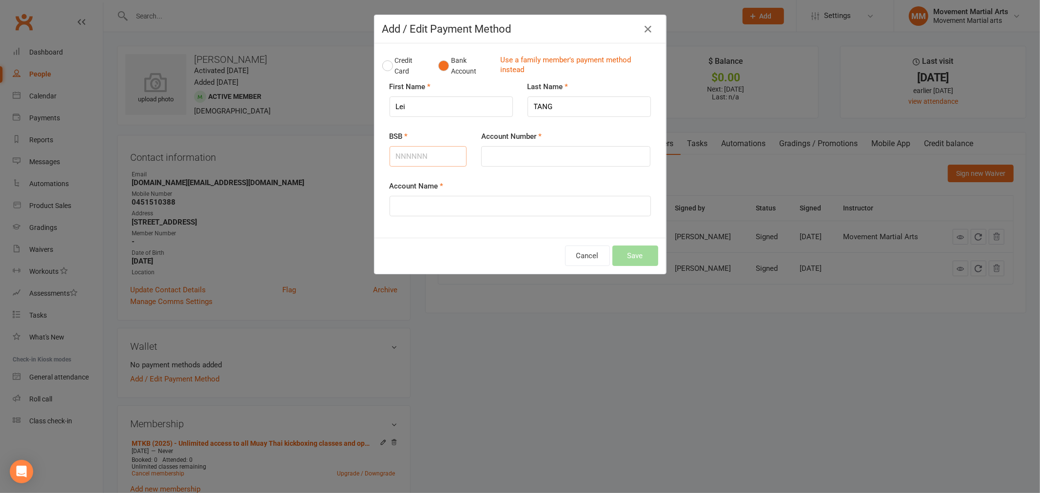
click at [450, 148] on input "BSB" at bounding box center [428, 156] width 78 height 20
type input "062475"
click at [548, 157] on input "Account Number" at bounding box center [565, 156] width 169 height 20
type input "10305781"
click at [501, 209] on input "Account Name" at bounding box center [519, 206] width 261 height 20
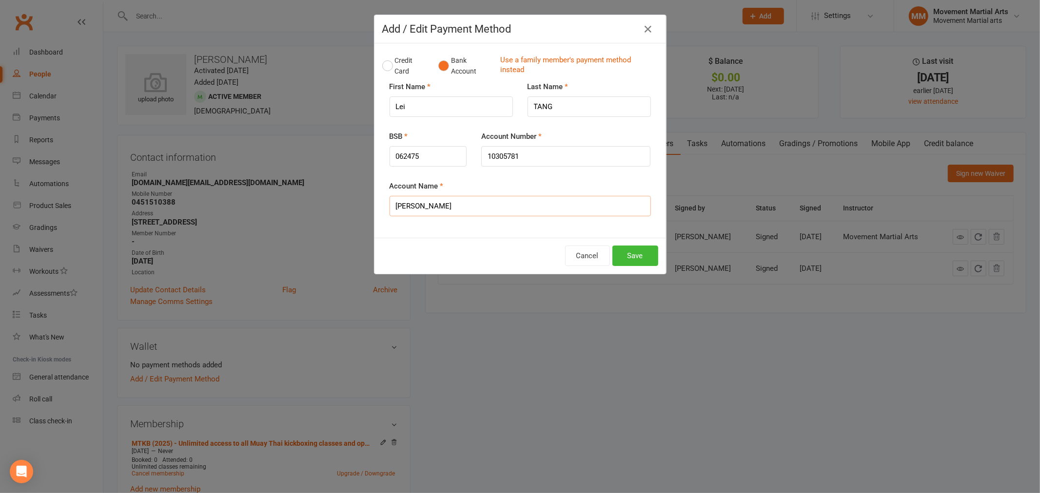
type input "Lei Tang"
click at [646, 253] on button "Save" at bounding box center [635, 256] width 46 height 20
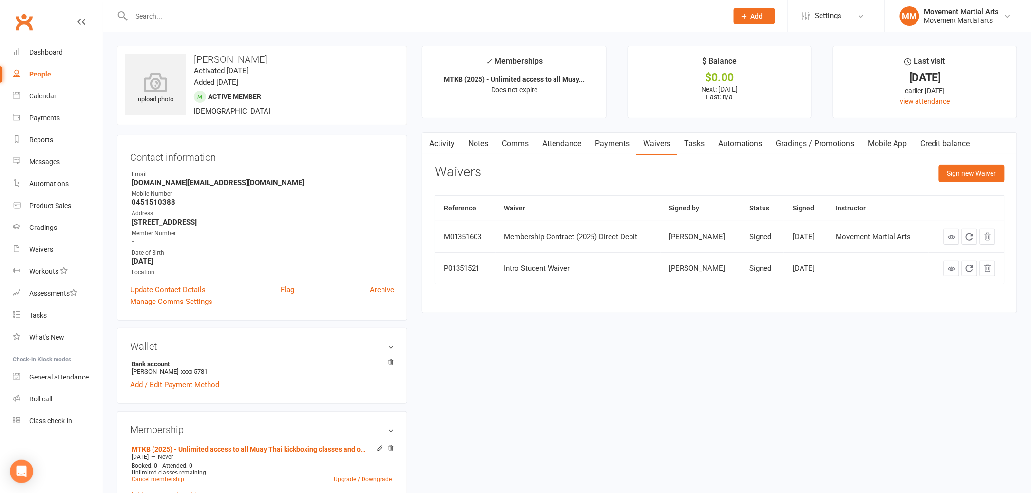
click at [694, 141] on link "Tasks" at bounding box center [695, 144] width 34 height 22
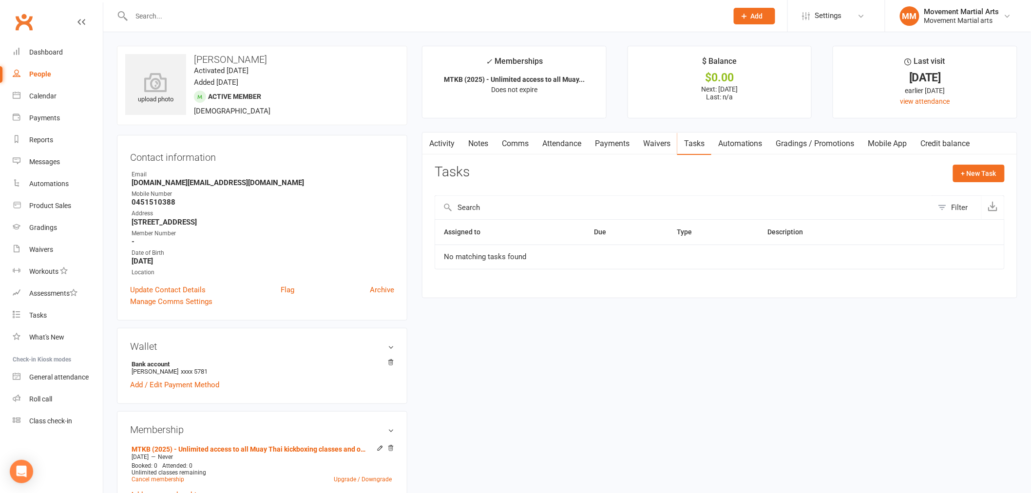
click at [452, 136] on link "Activity" at bounding box center [442, 144] width 39 height 22
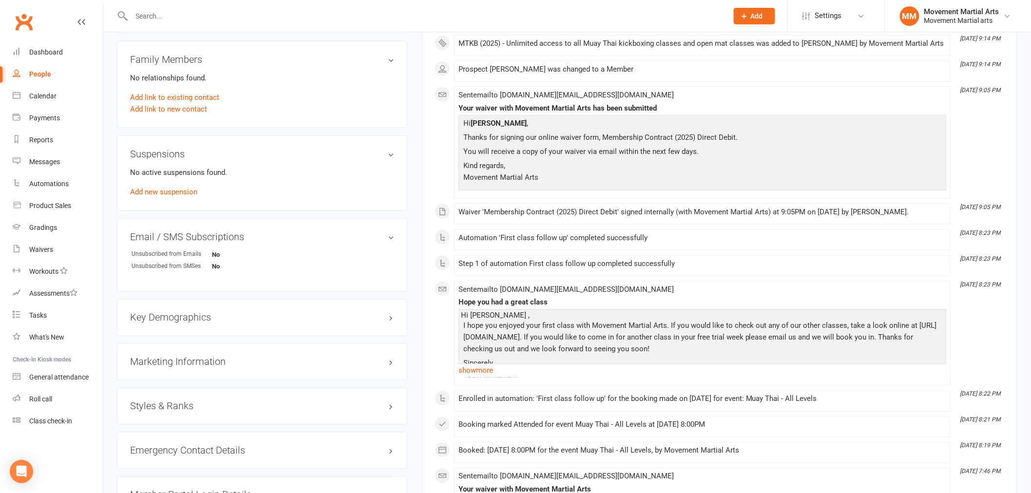
scroll to position [505, 0]
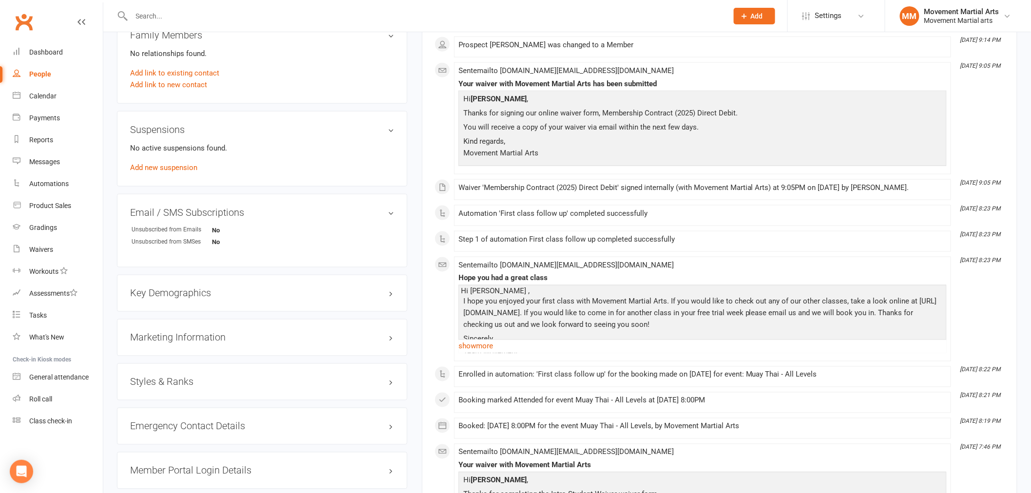
click at [189, 376] on div "Styles & Ranks" at bounding box center [262, 382] width 291 height 37
click at [172, 385] on h3 "Styles & Ranks" at bounding box center [262, 382] width 264 height 11
drag, startPoint x: 149, startPoint y: 425, endPoint x: 150, endPoint y: 420, distance: 5.4
click at [149, 425] on div "This member does not have any active styles yet. Add new style" at bounding box center [262, 410] width 264 height 31
click at [151, 418] on link "Add new style" at bounding box center [152, 420] width 45 height 9
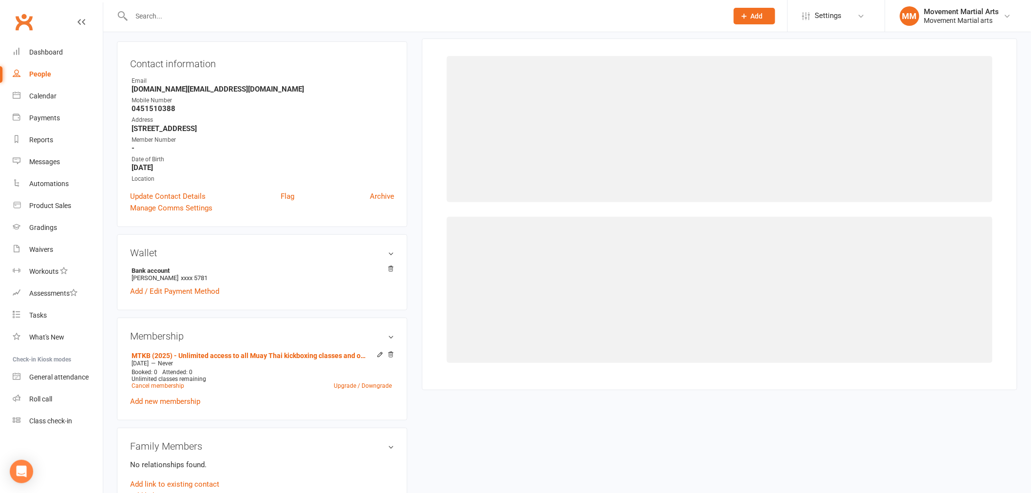
scroll to position [83, 0]
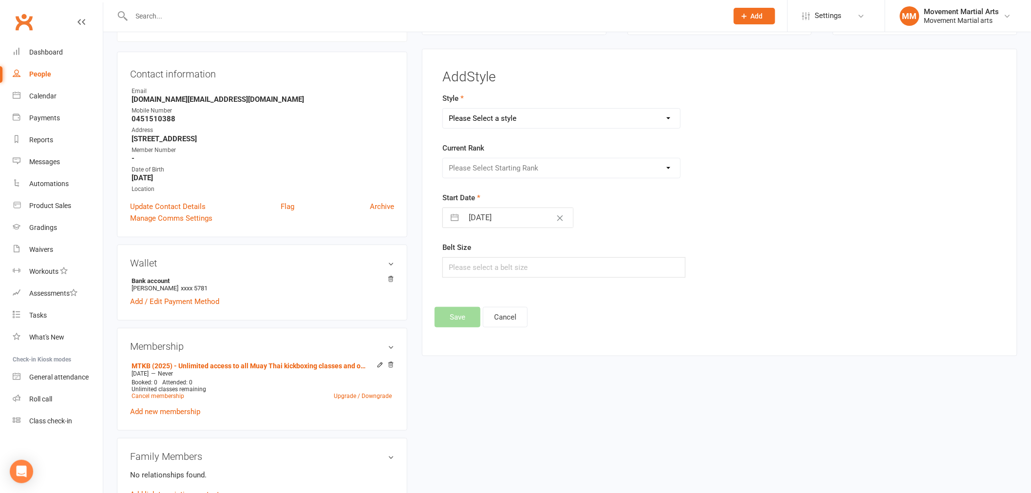
click at [541, 120] on select "Please Select a style BJJ Kids BJJ Kids Muay Thai Muay Thai Kickboxing Strength…" at bounding box center [561, 118] width 237 height 19
select select "177"
click at [443, 109] on select "Please Select a style BJJ Kids BJJ Kids Muay Thai Muay Thai Kickboxing Strength…" at bounding box center [561, 118] width 237 height 19
click at [478, 166] on select "Please Select Starting Rank White Singlet Yellow Singlet Blue Singlet Purple Si…" at bounding box center [561, 167] width 237 height 19
select select "1524"
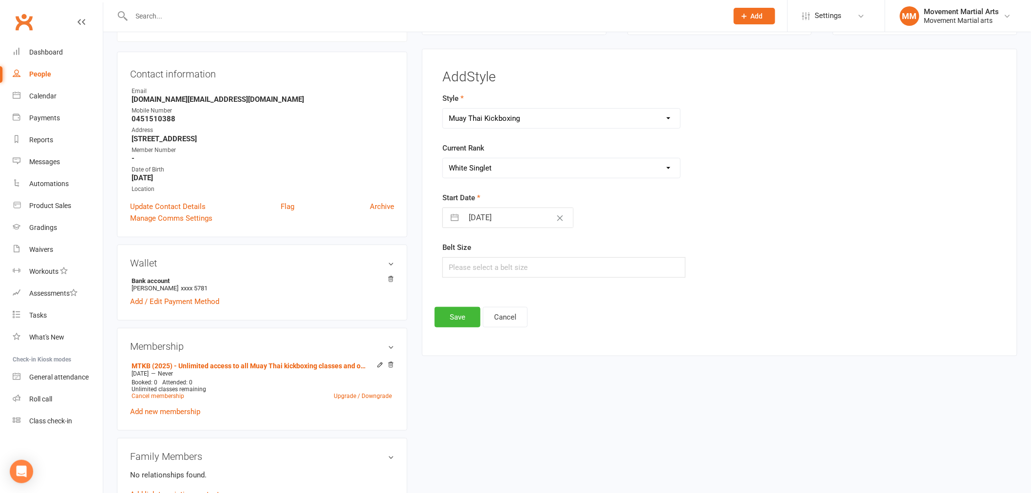
click at [443, 158] on select "Please Select Starting Rank White Singlet Yellow Singlet Blue Singlet Purple Si…" at bounding box center [561, 167] width 237 height 19
click at [466, 309] on button "Save" at bounding box center [458, 317] width 46 height 20
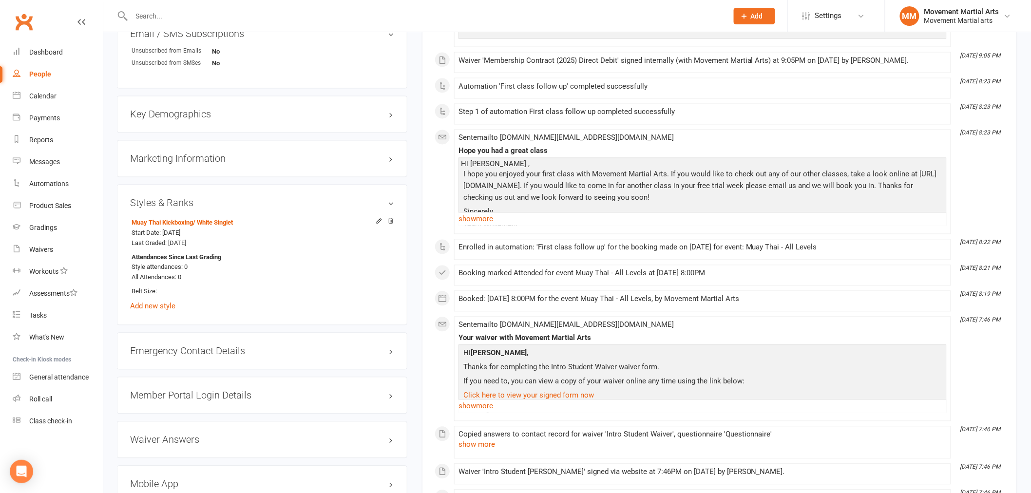
scroll to position [788, 0]
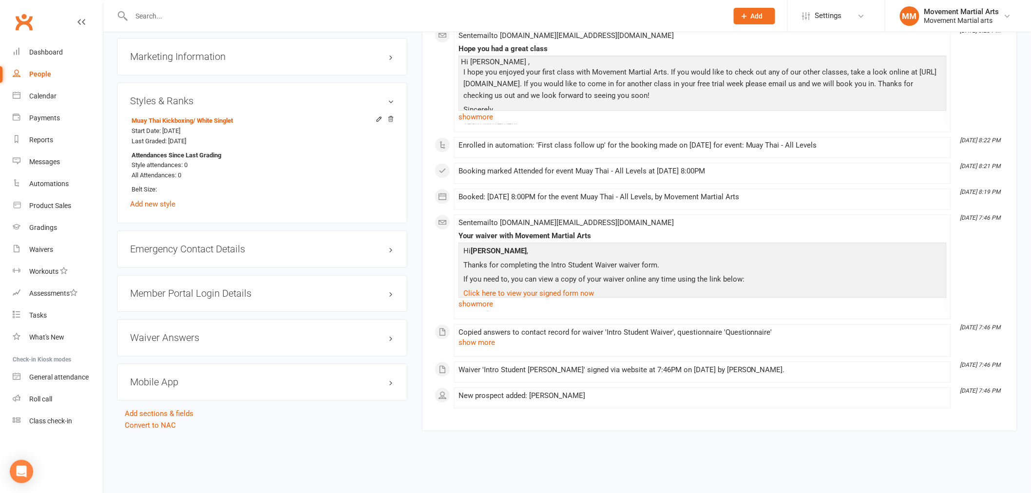
click at [187, 296] on h3 "Member Portal Login Details" at bounding box center [262, 293] width 264 height 11
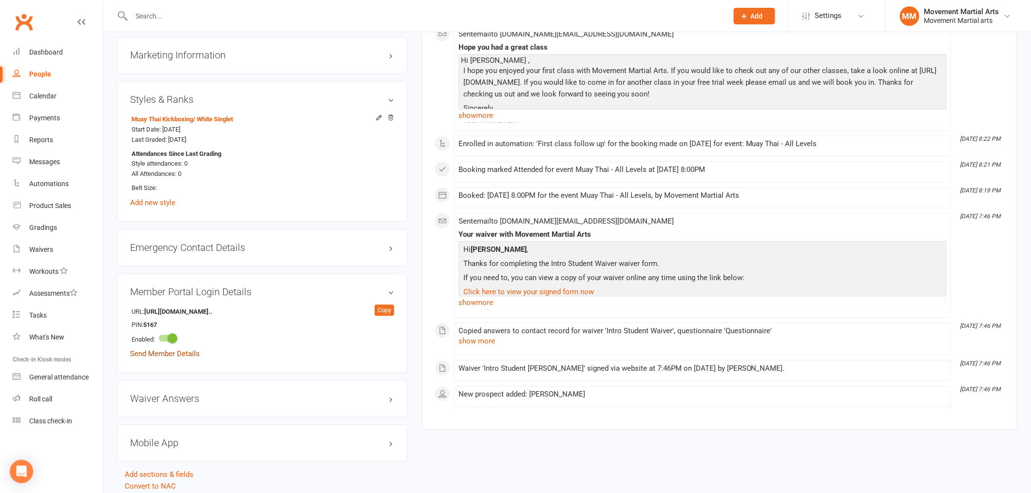
click at [179, 354] on link "Send Member Details" at bounding box center [165, 354] width 70 height 9
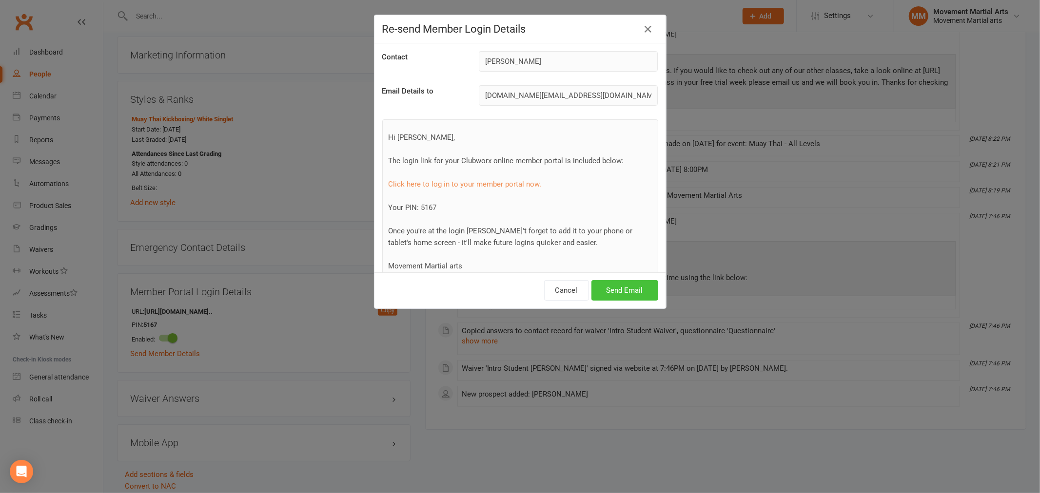
click at [621, 293] on button "Send Email" at bounding box center [624, 290] width 67 height 20
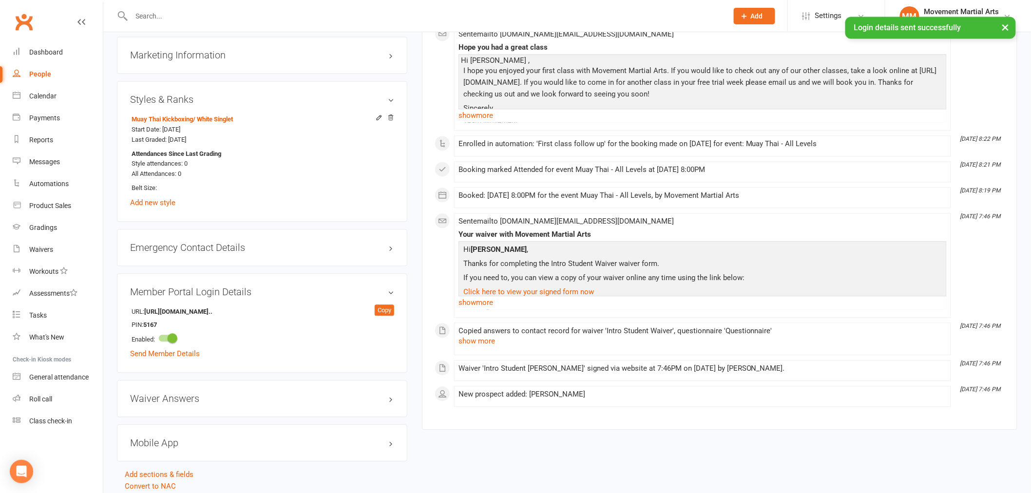
scroll to position [0, 0]
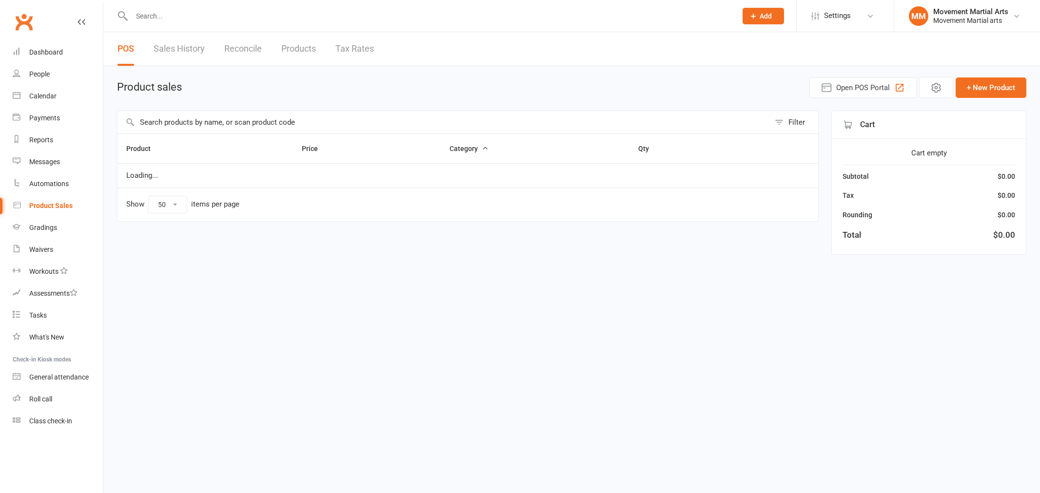
select select "50"
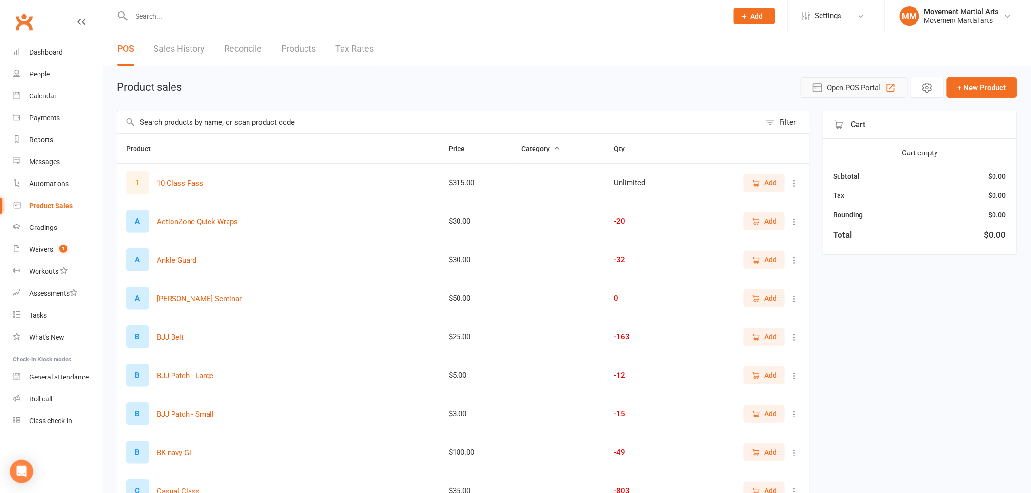
click at [856, 88] on span "Open POS Portal" at bounding box center [855, 88] width 54 height 12
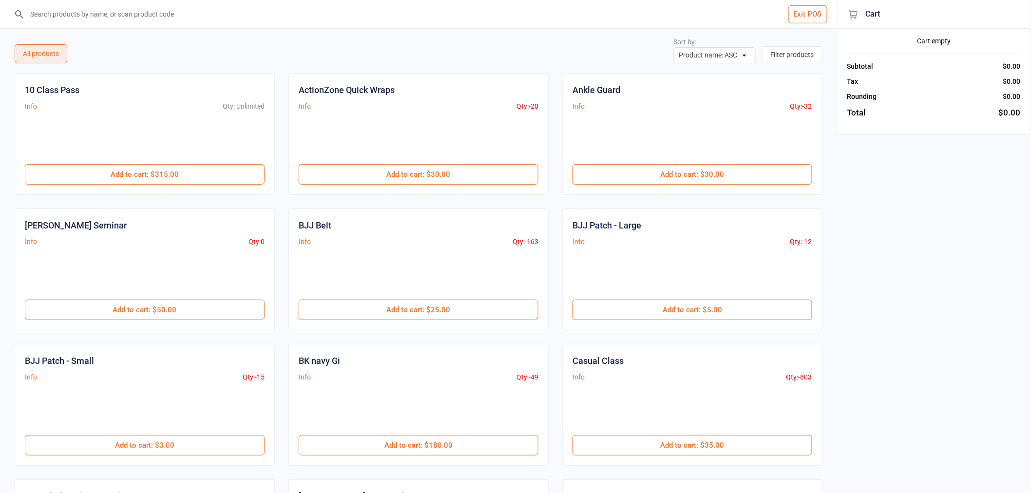
click at [663, 22] on input "search" at bounding box center [424, 14] width 798 height 28
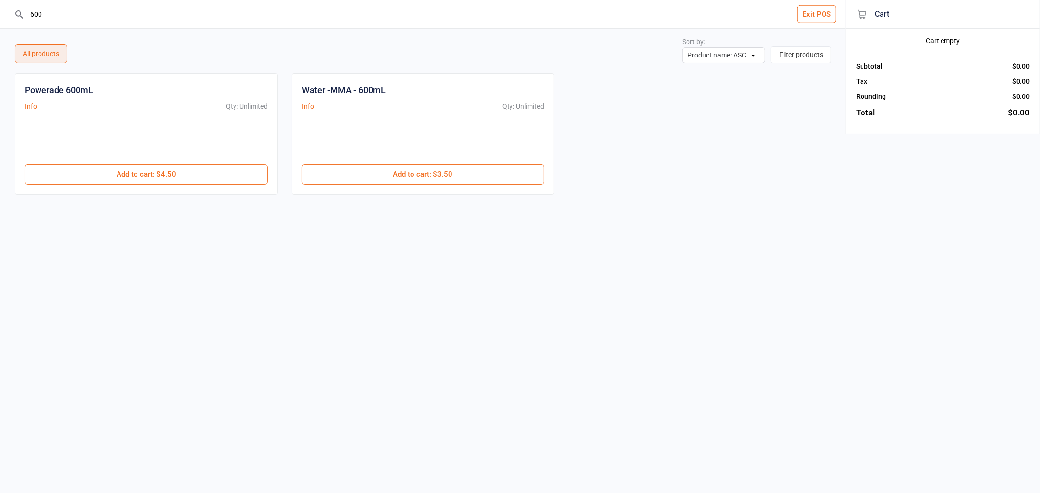
click at [462, 163] on div at bounding box center [423, 140] width 243 height 47
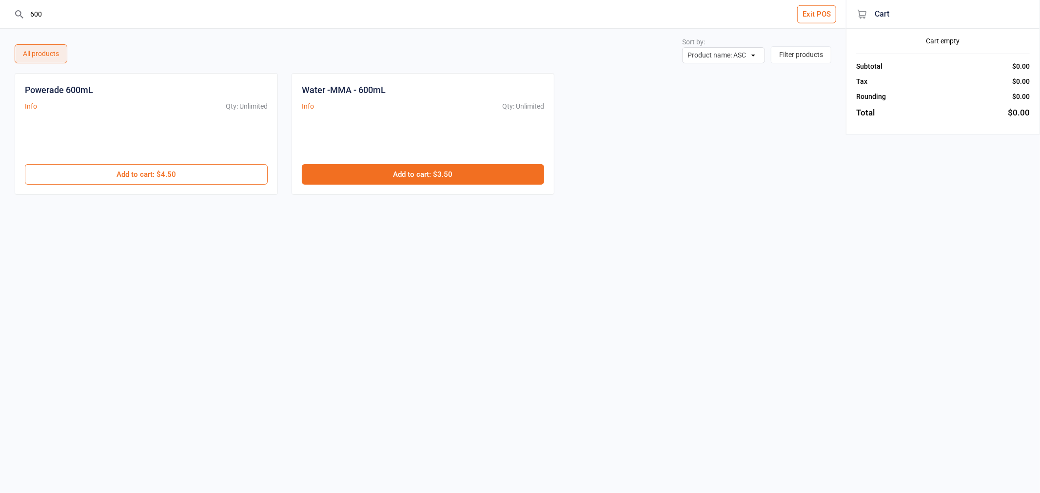
click at [462, 176] on button "Add to cart : $3.50" at bounding box center [423, 174] width 243 height 20
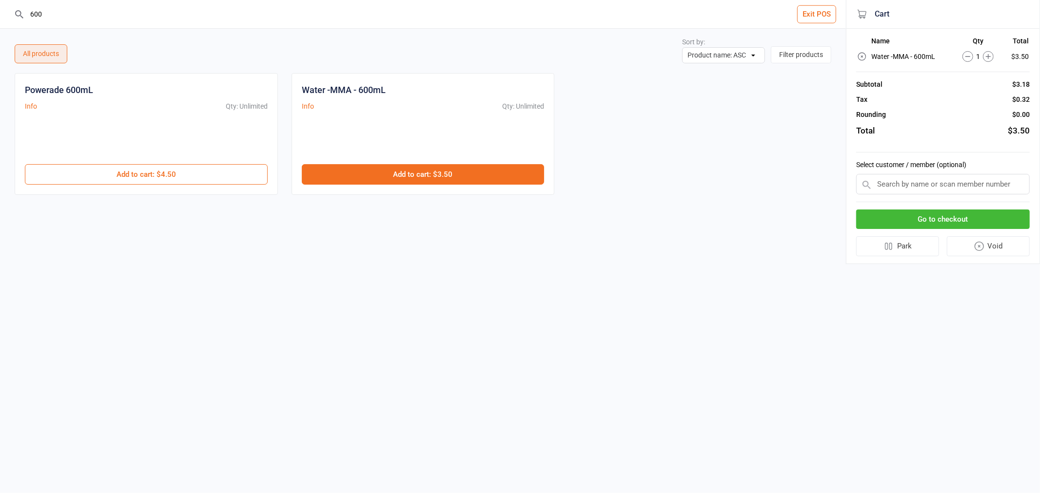
click at [462, 176] on button "Add to cart : $3.50" at bounding box center [423, 174] width 243 height 20
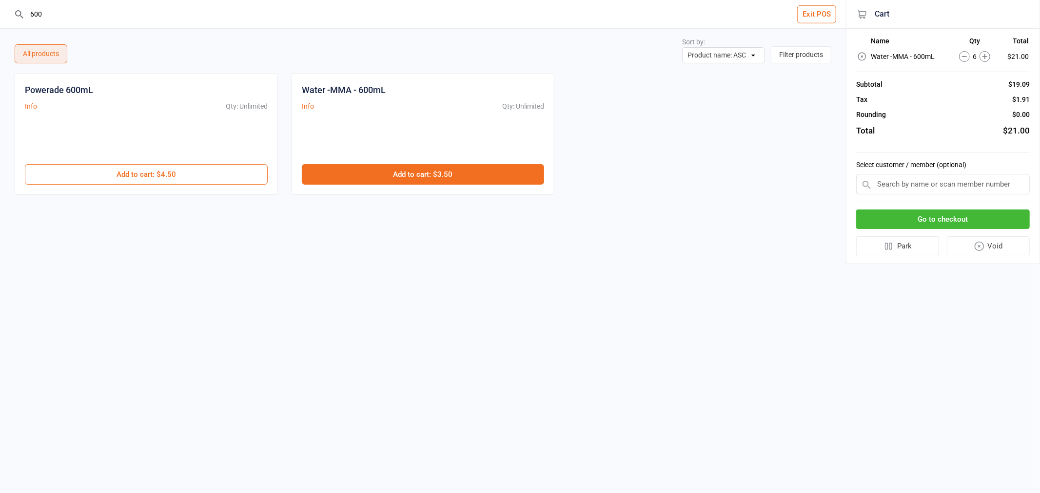
click at [462, 176] on button "Add to cart : $3.50" at bounding box center [423, 174] width 243 height 20
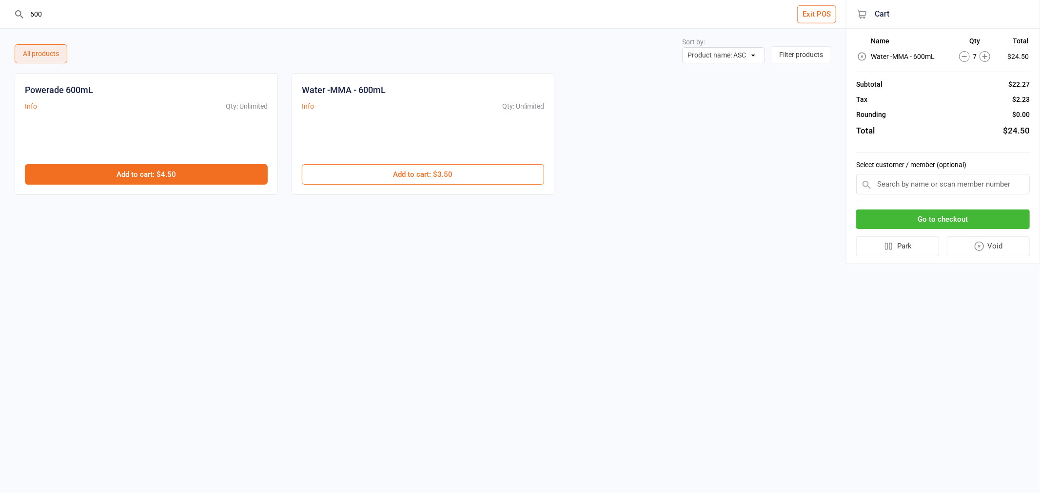
click at [223, 169] on button "Add to cart : $4.50" at bounding box center [146, 174] width 243 height 20
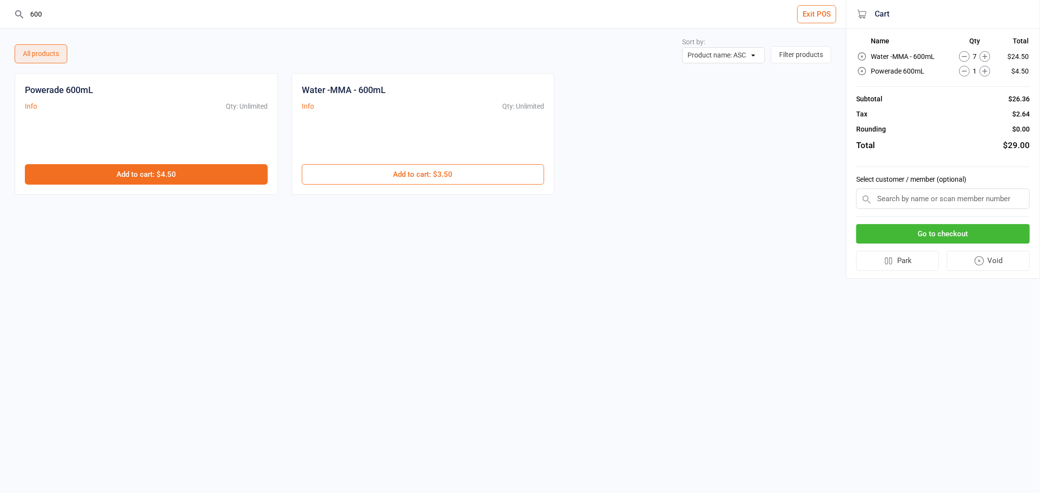
click at [223, 169] on button "Add to cart : $4.50" at bounding box center [146, 174] width 243 height 20
click at [222, 169] on button "Add to cart : $4.50" at bounding box center [146, 174] width 243 height 20
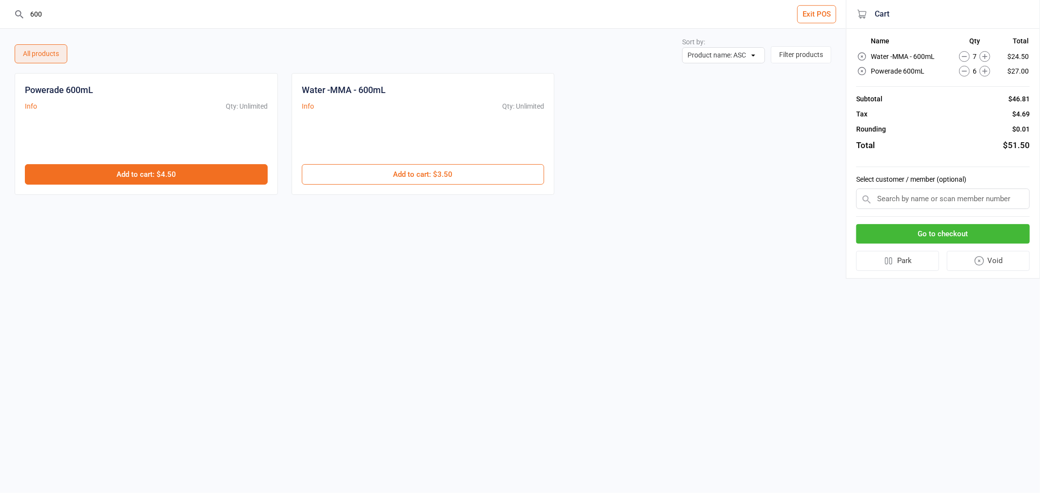
click at [222, 169] on button "Add to cart : $4.50" at bounding box center [146, 174] width 243 height 20
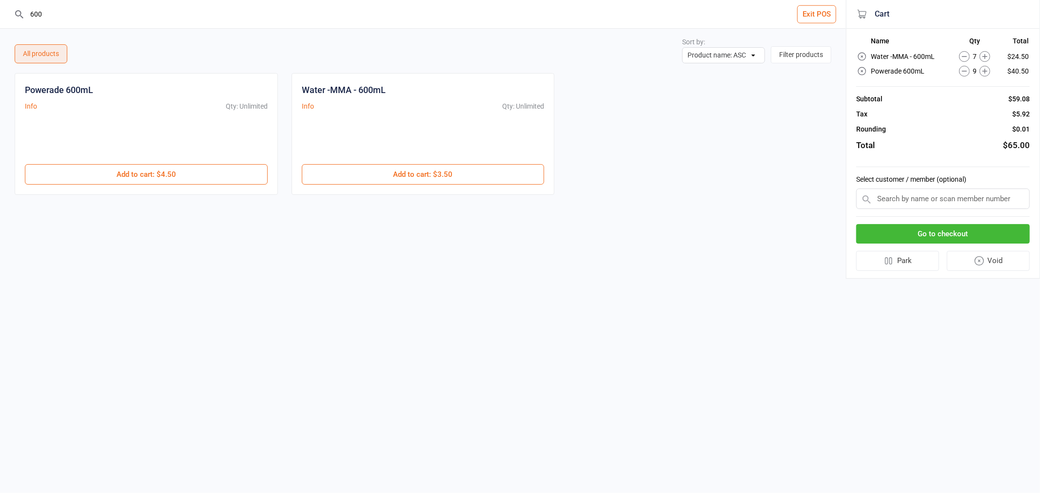
click at [115, 6] on input "600" at bounding box center [428, 14] width 807 height 28
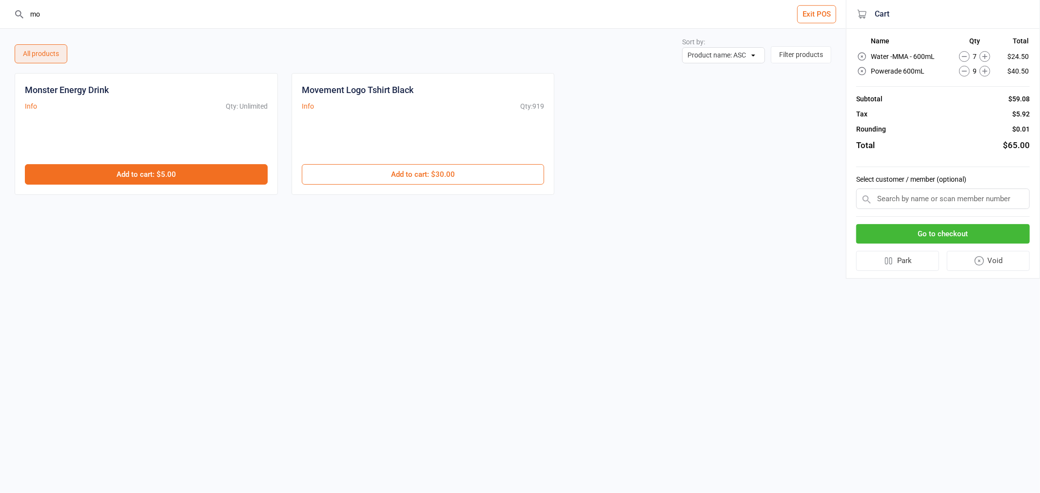
click at [116, 168] on button "Add to cart : $5.00" at bounding box center [146, 174] width 243 height 20
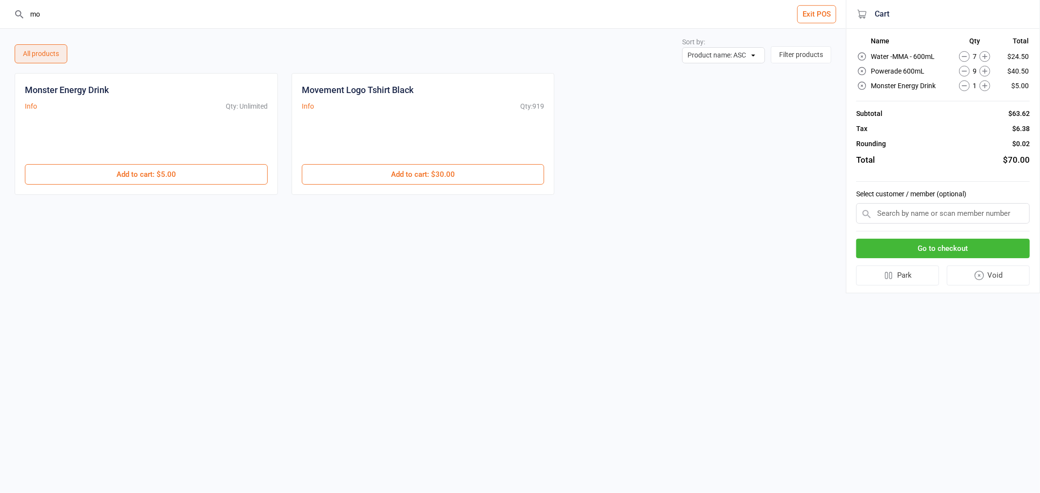
click at [100, 20] on input "mo" at bounding box center [428, 14] width 807 height 28
click at [97, 18] on input "mo" at bounding box center [428, 14] width 807 height 28
type input "m"
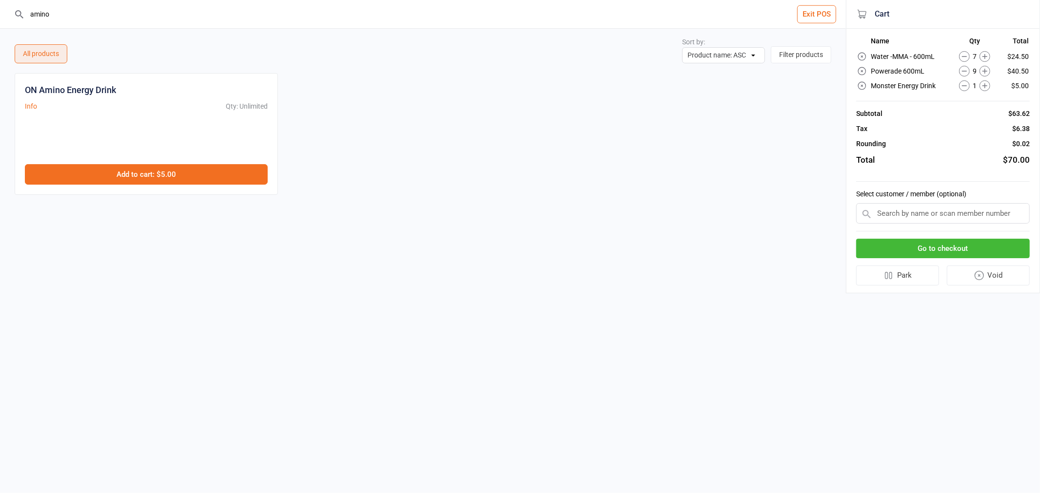
click at [158, 172] on button "Add to cart : $5.00" at bounding box center [146, 174] width 243 height 20
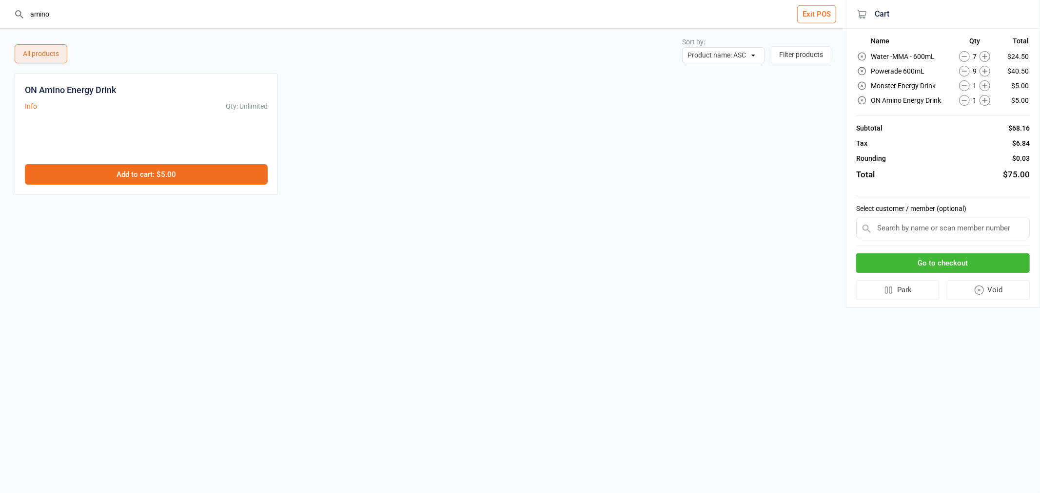
click at [158, 172] on button "Add to cart : $5.00" at bounding box center [146, 174] width 243 height 20
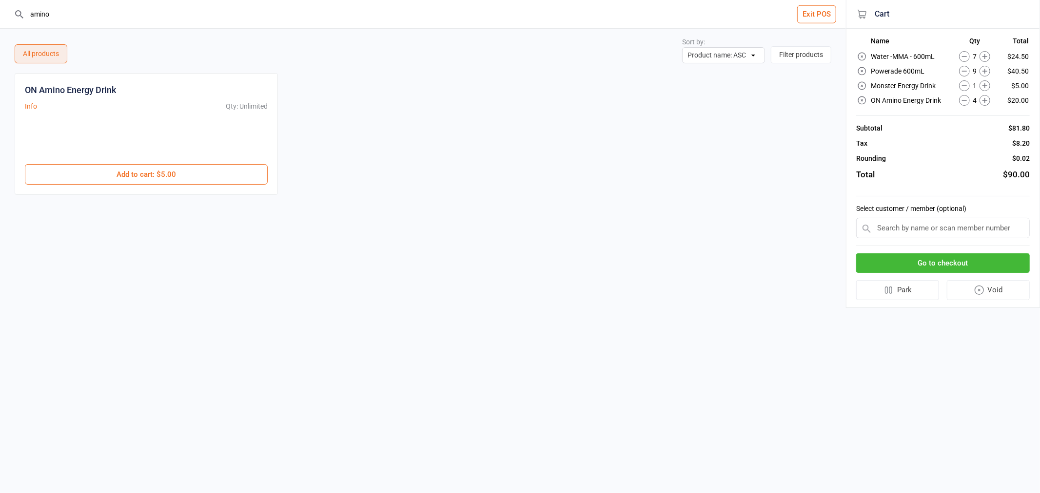
drag, startPoint x: 65, startPoint y: 10, endPoint x: 21, endPoint y: 13, distance: 44.4
click at [21, 13] on div "amino" at bounding box center [423, 14] width 818 height 28
click at [179, 187] on div "Handwraps - Action Zone Info Qty: -710 $20.00 Add to cart : $20.00" at bounding box center [146, 134] width 263 height 122
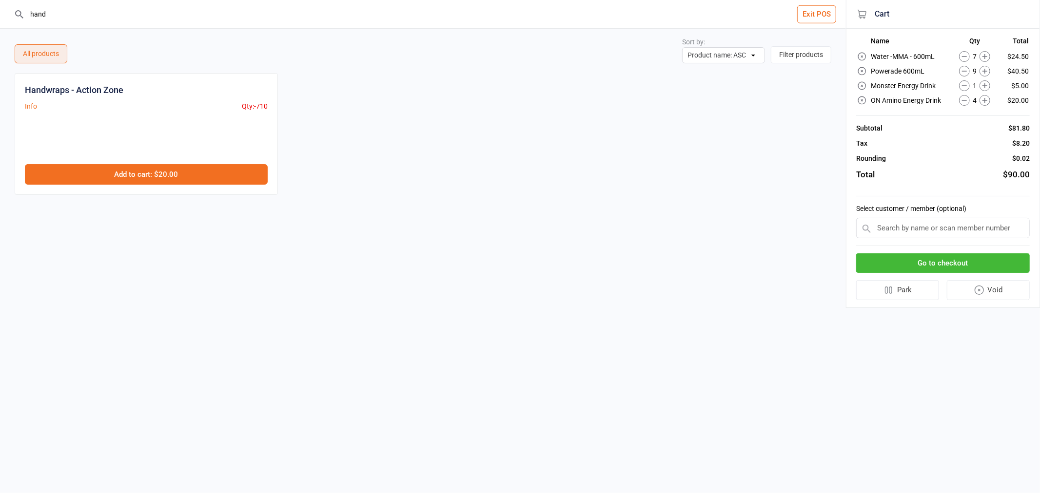
click at [176, 172] on button "Add to cart : $20.00" at bounding box center [146, 174] width 243 height 20
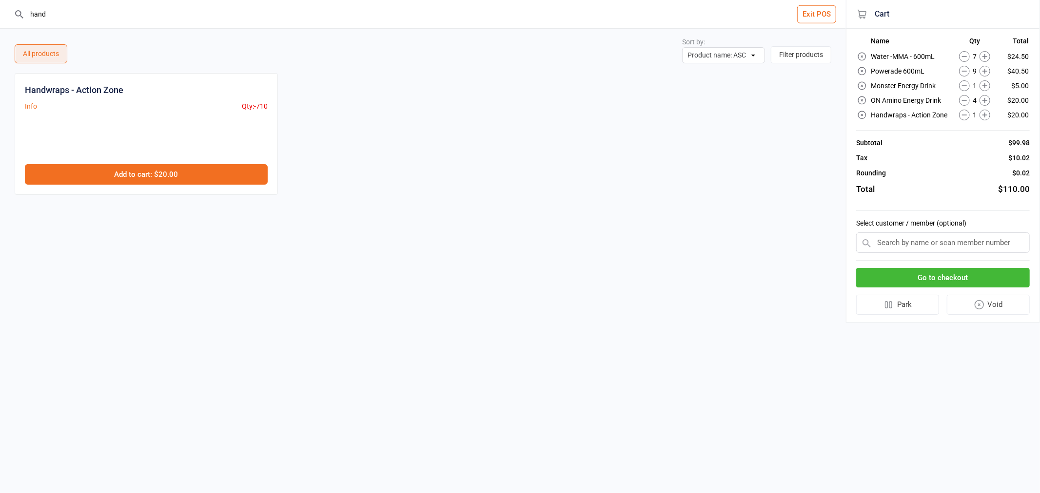
click at [176, 172] on button "Add to cart : $20.00" at bounding box center [146, 174] width 243 height 20
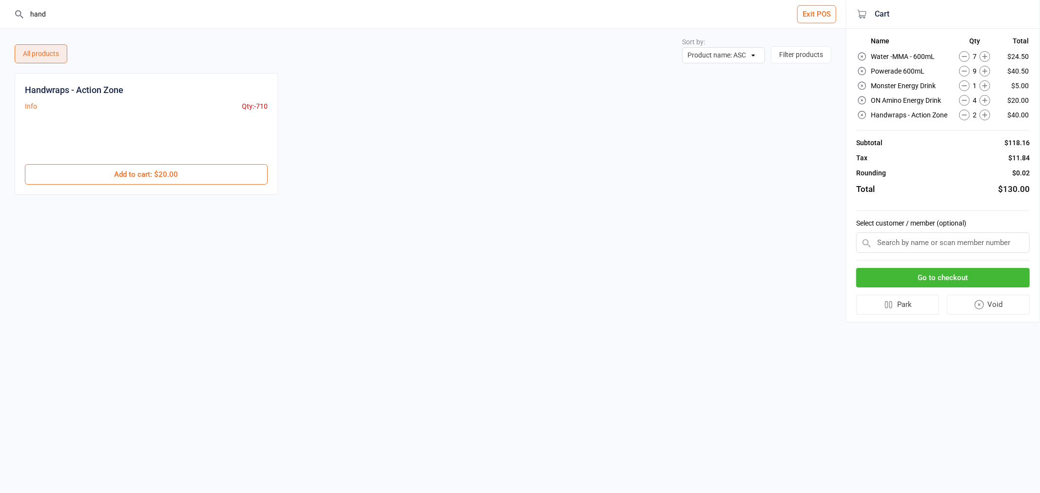
drag, startPoint x: 102, startPoint y: 21, endPoint x: 30, endPoint y: 22, distance: 72.6
click at [30, 22] on input "hand" at bounding box center [428, 14] width 807 height 28
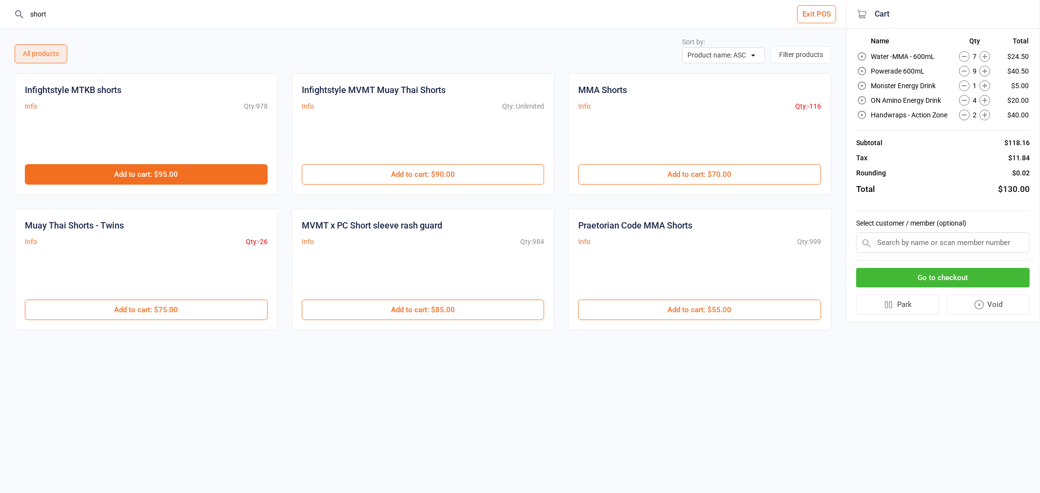
click at [205, 171] on button "Add to cart : $95.00" at bounding box center [146, 174] width 243 height 20
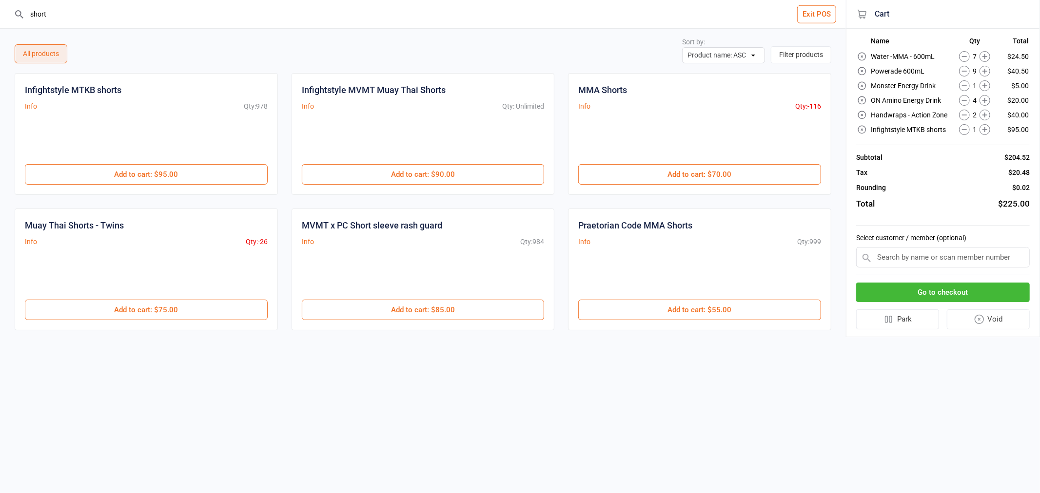
drag, startPoint x: 52, startPoint y: 18, endPoint x: 23, endPoint y: 18, distance: 28.8
click at [23, 18] on div "short" at bounding box center [423, 14] width 818 height 28
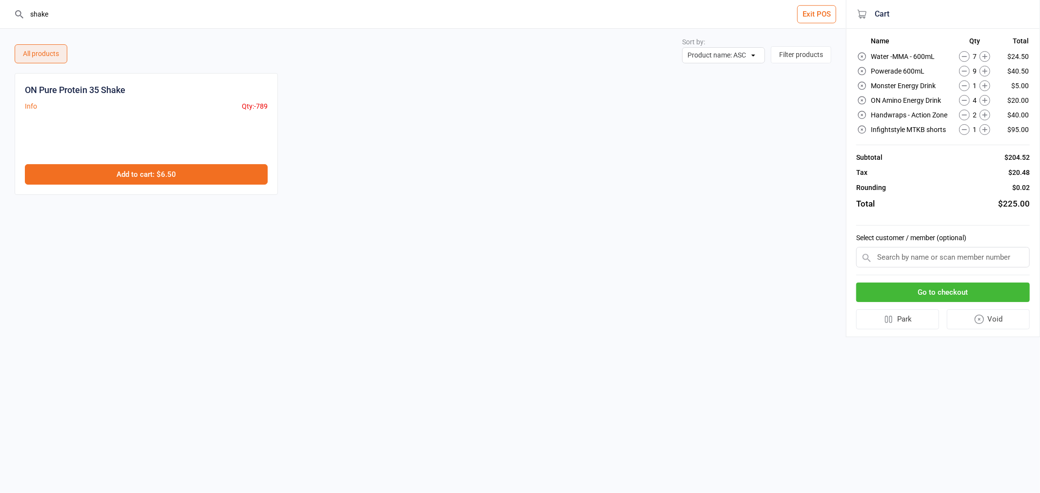
type input "shake"
click at [212, 175] on button "Add to cart : $6.50" at bounding box center [146, 174] width 243 height 20
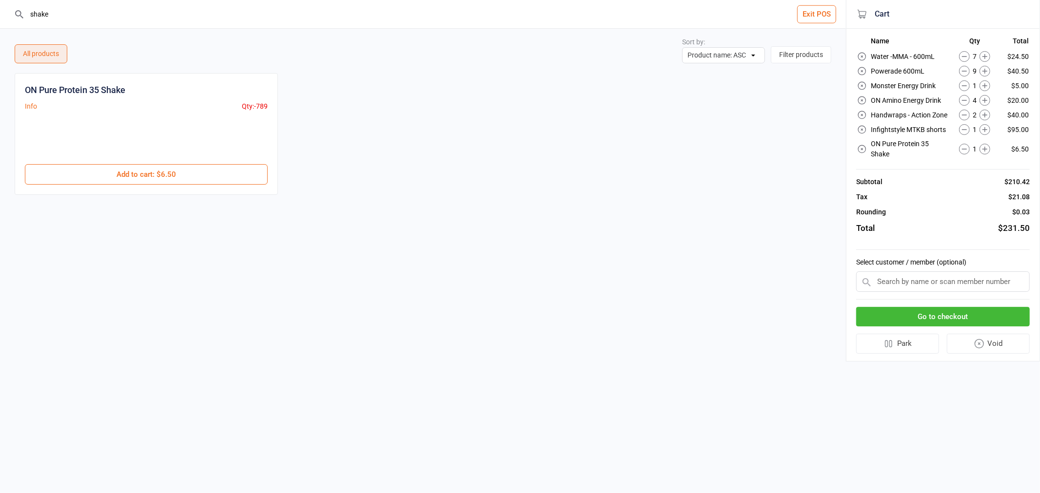
click at [983, 74] on icon at bounding box center [984, 71] width 11 height 11
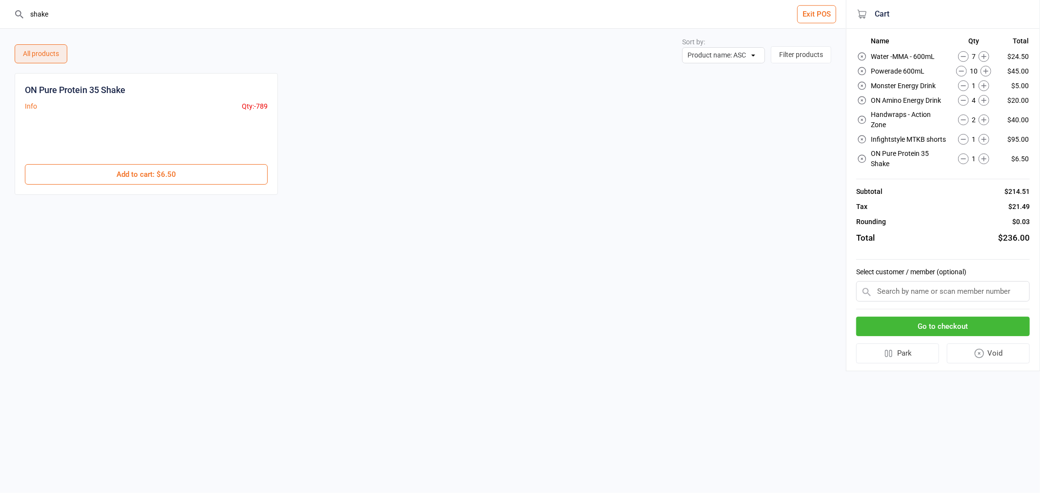
click at [960, 71] on icon at bounding box center [961, 71] width 5 height 0
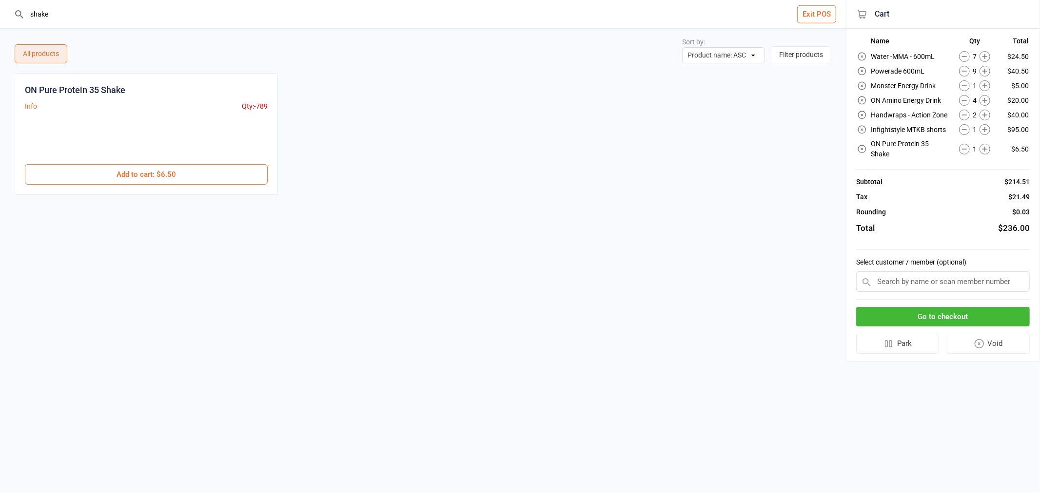
click at [985, 58] on icon at bounding box center [984, 56] width 5 height 5
click at [967, 54] on icon at bounding box center [964, 56] width 11 height 11
click at [988, 98] on icon at bounding box center [984, 100] width 11 height 11
click at [973, 307] on button "Go to checkout" at bounding box center [943, 317] width 174 height 20
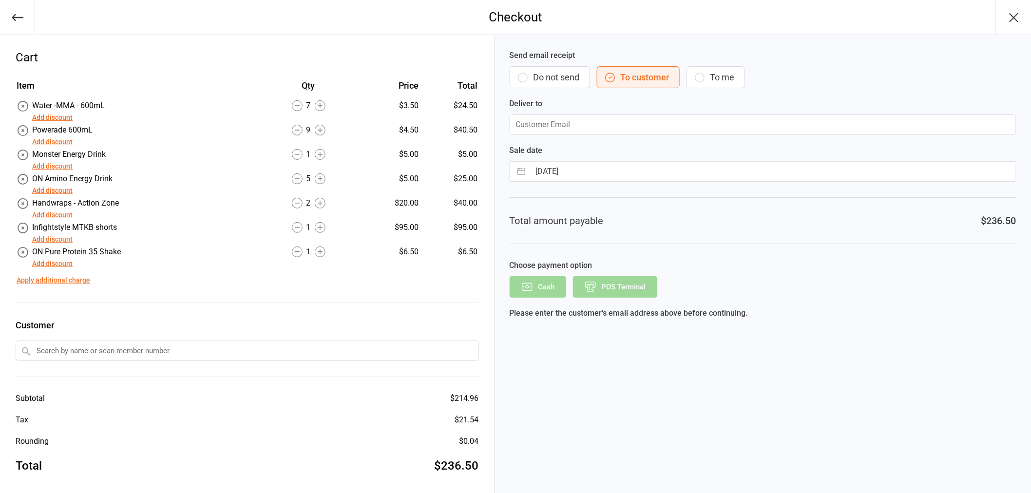
click at [723, 72] on button "To me" at bounding box center [716, 77] width 58 height 22
type input "admin@movementmartialarts.com.au"
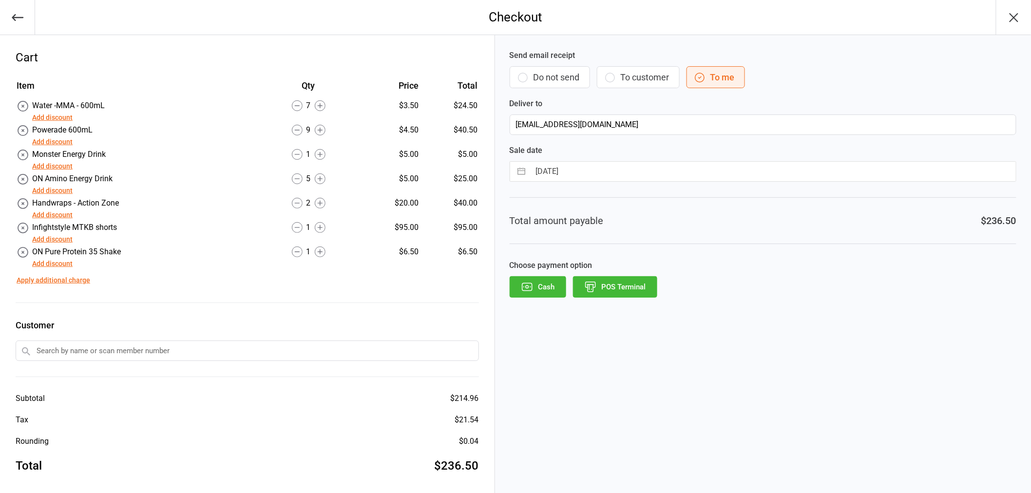
click at [615, 281] on button "POS Terminal" at bounding box center [615, 286] width 84 height 21
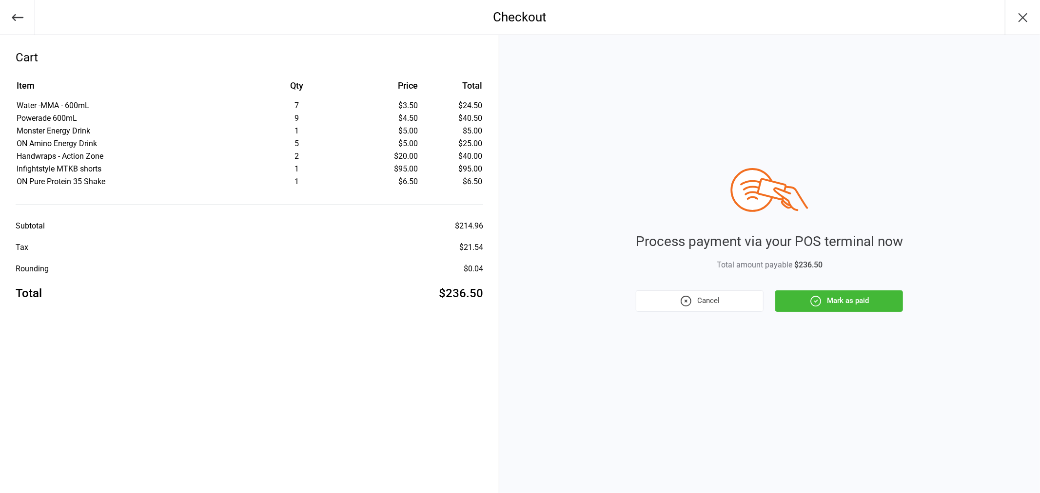
click at [829, 302] on button "Mark as paid" at bounding box center [839, 301] width 128 height 21
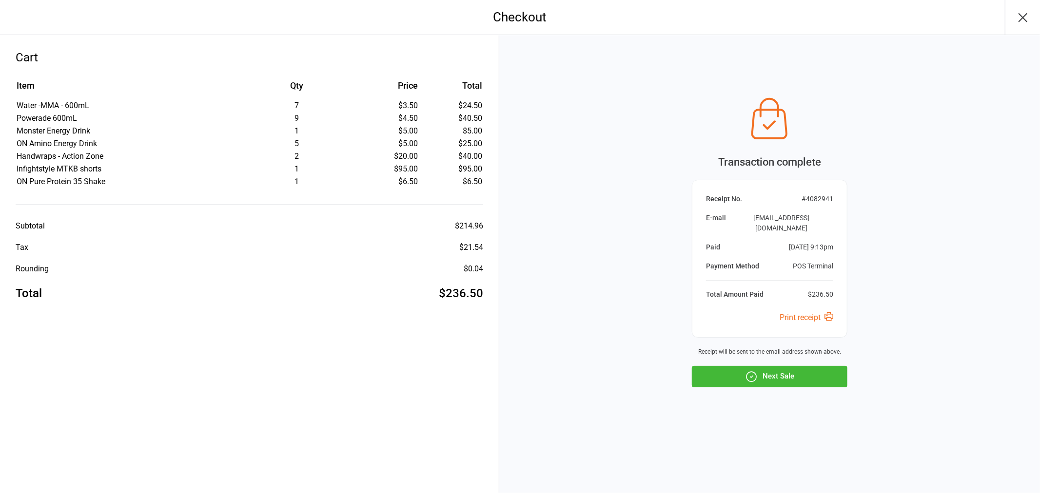
click at [824, 371] on button "Next Sale" at bounding box center [770, 376] width 156 height 21
